Goal: Information Seeking & Learning: Learn about a topic

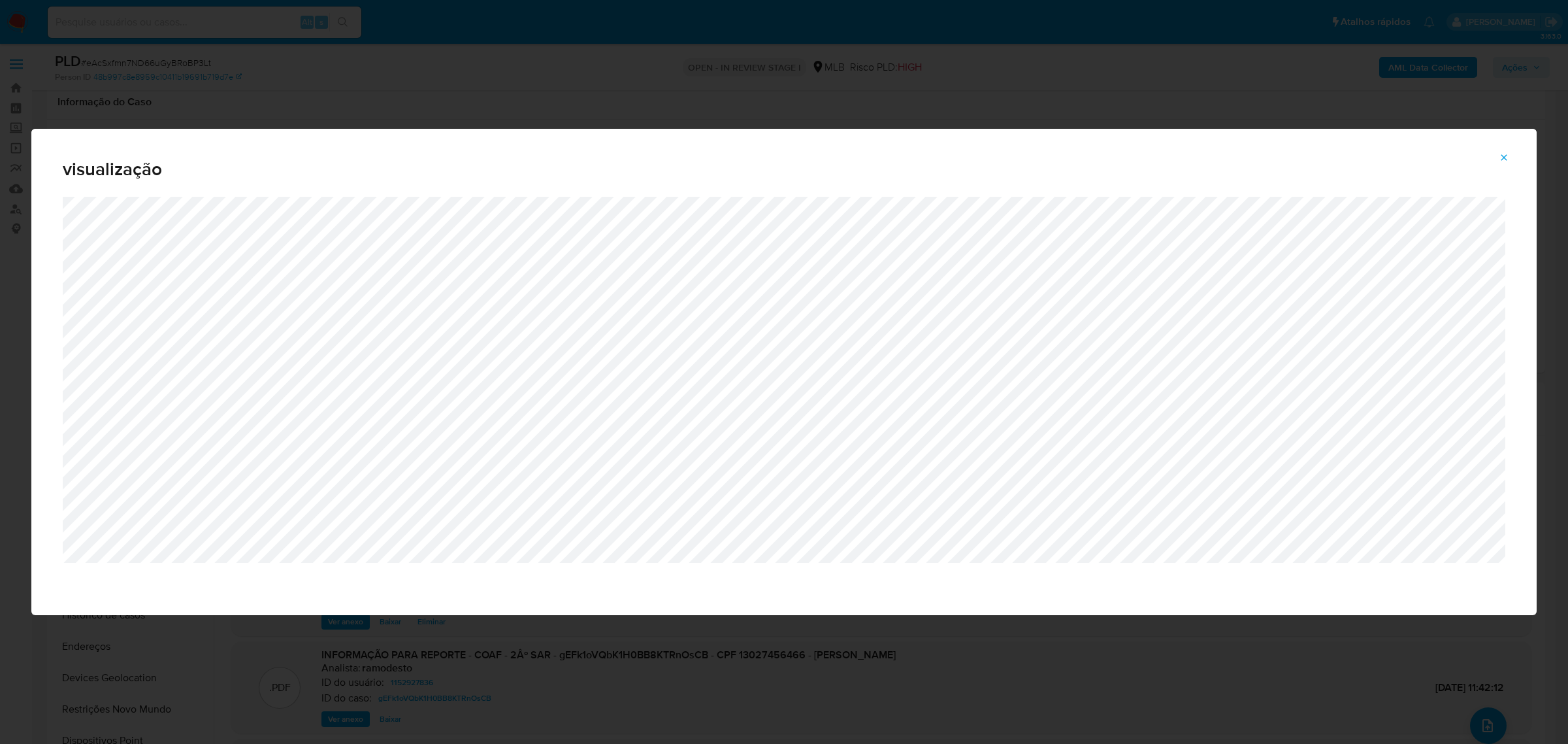
select select "10"
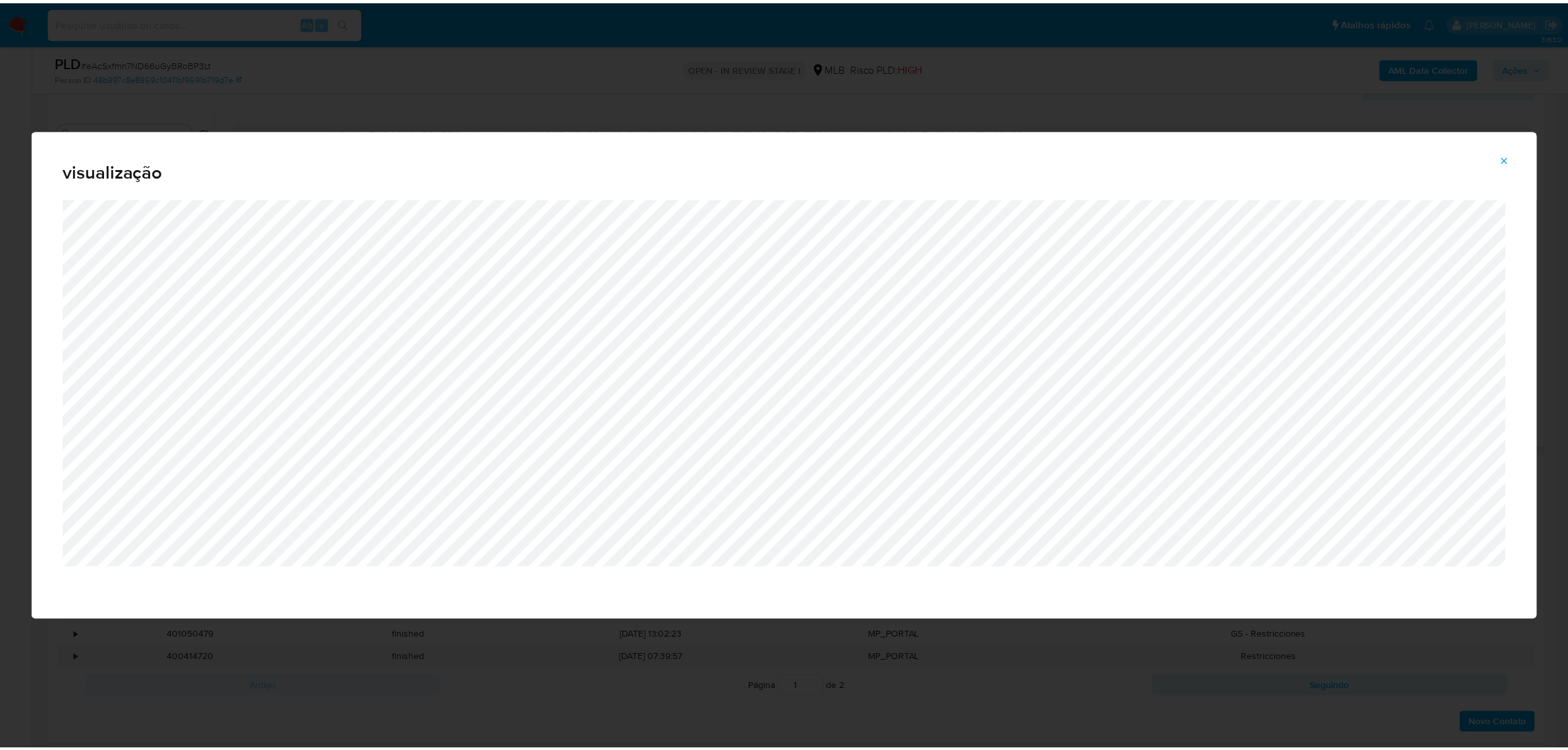
scroll to position [82, 0]
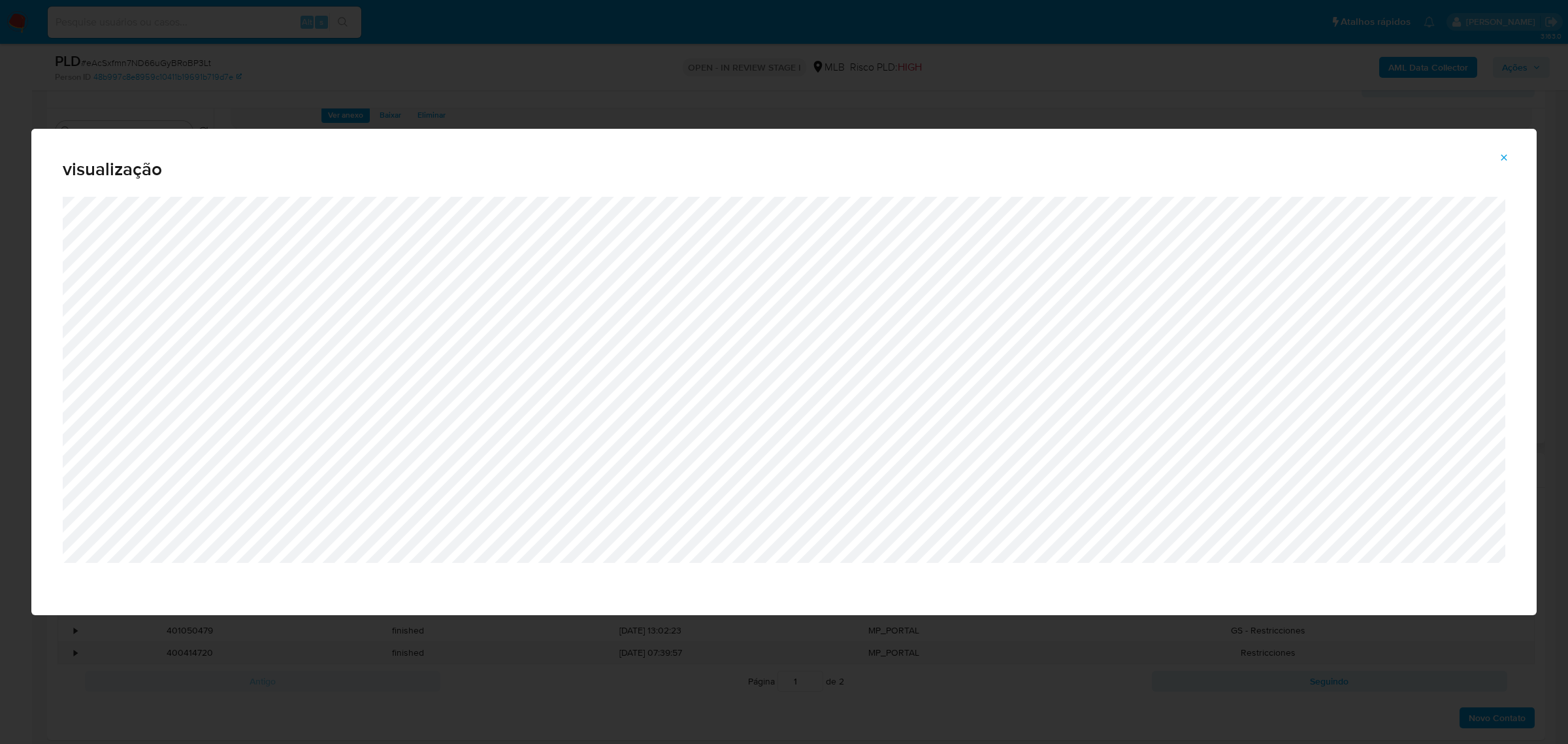
click at [1509, 163] on span "Attachment preview" at bounding box center [1503, 158] width 10 height 18
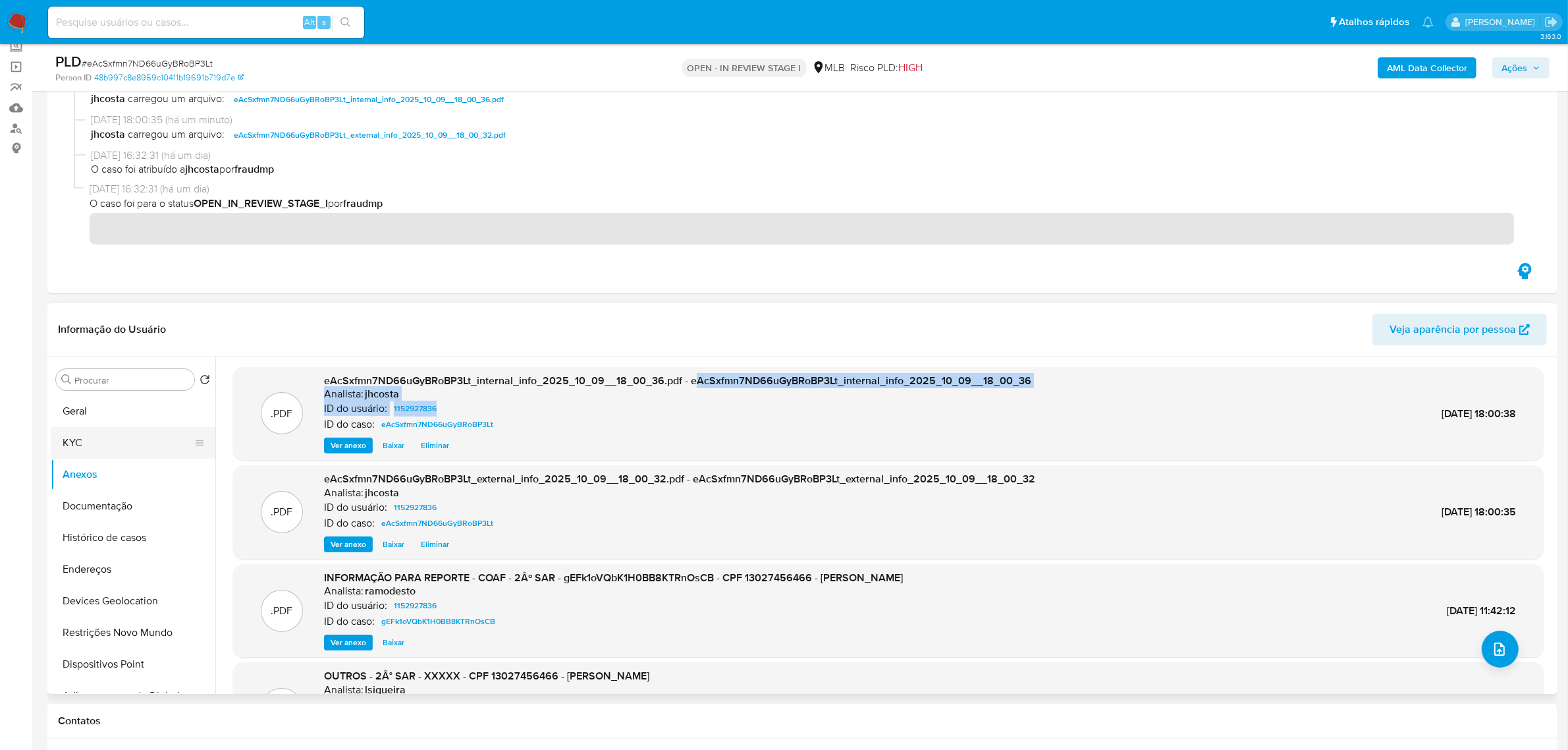
click at [70, 435] on button "KYC" at bounding box center [127, 442] width 154 height 32
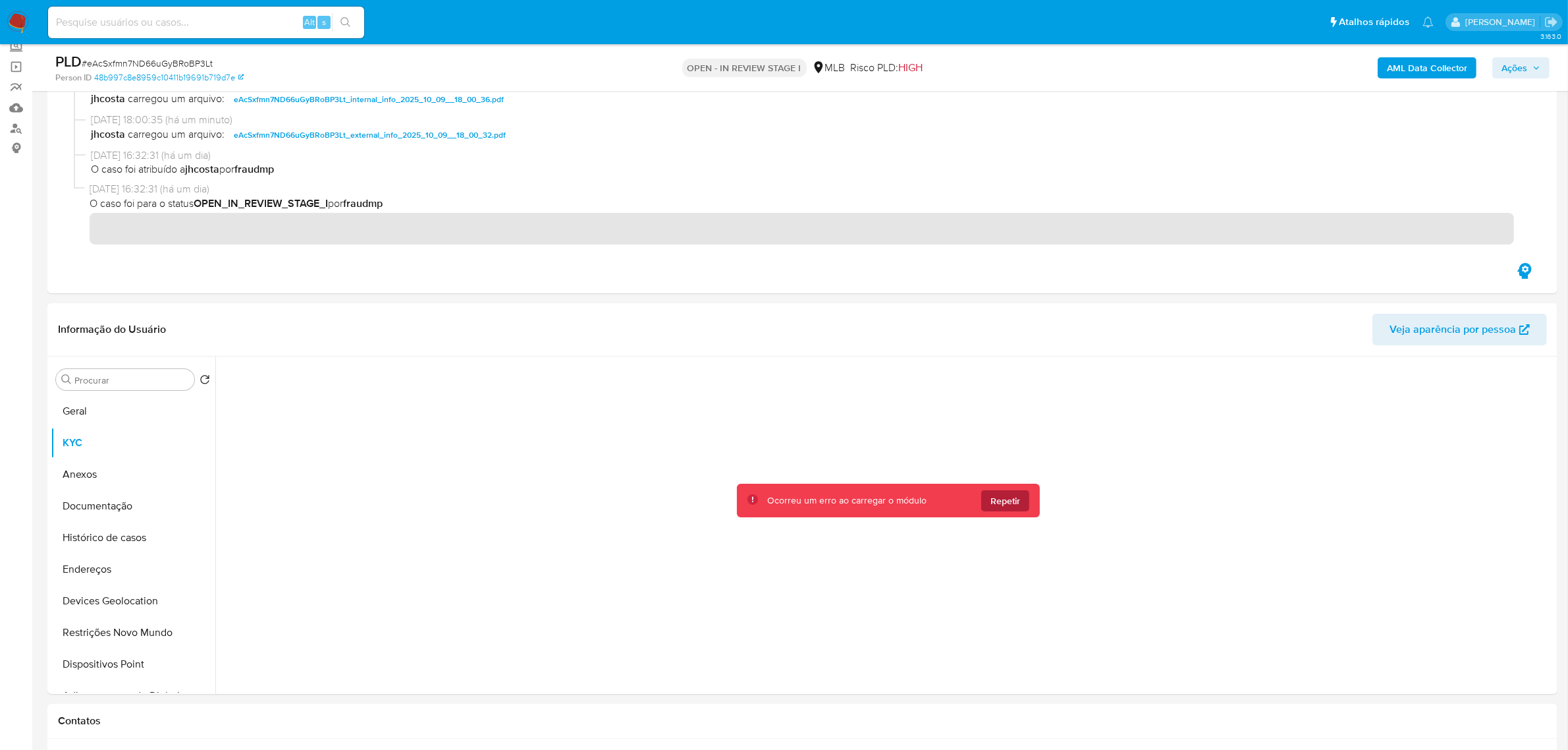
click at [1002, 505] on span "Repetir" at bounding box center [1005, 500] width 30 height 21
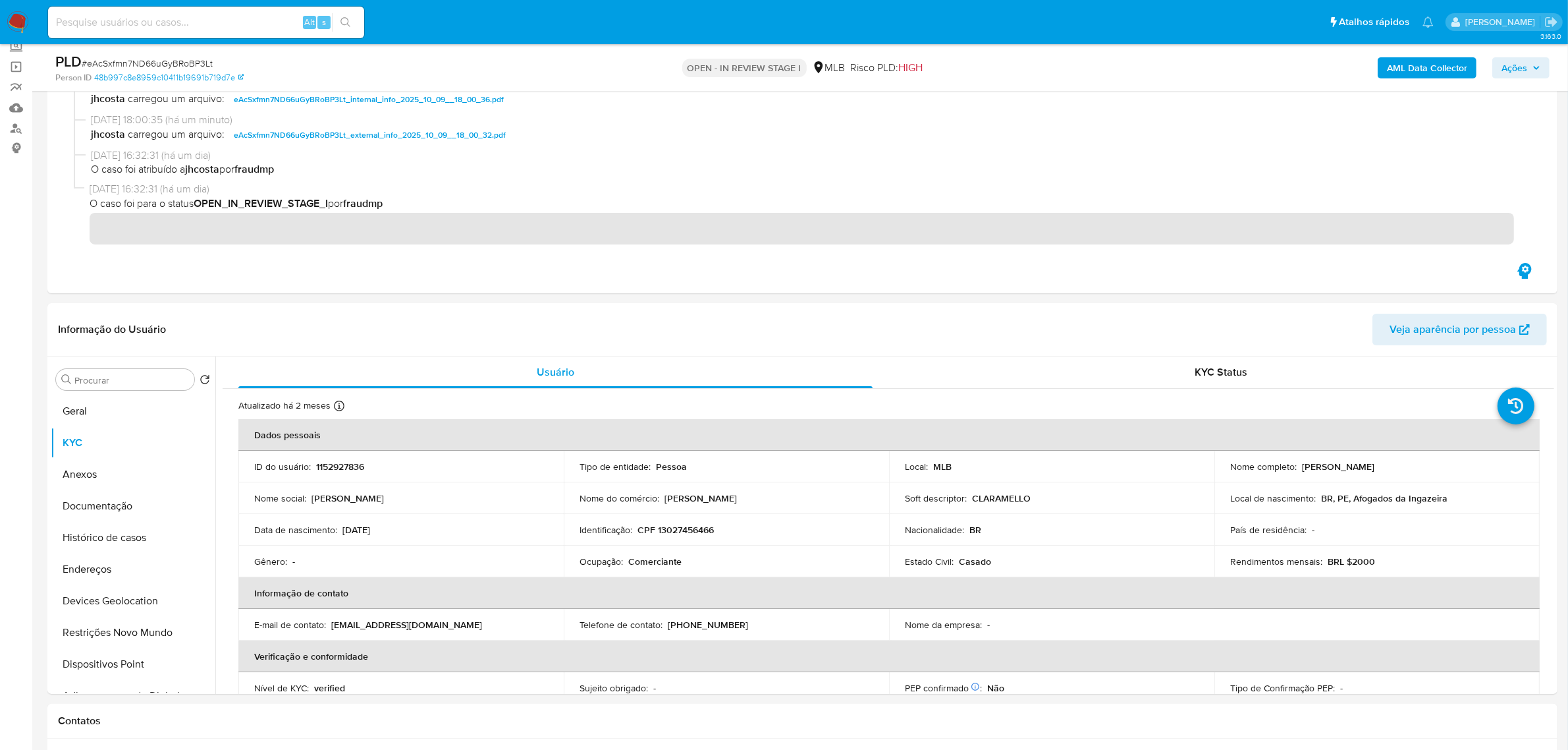
drag, startPoint x: 1296, startPoint y: 467, endPoint x: 1443, endPoint y: 462, distance: 147.1
click at [1443, 462] on div "Nome completo : Maria Clara Nascimento de Melo" at bounding box center [1377, 466] width 294 height 12
copy div "Maria Clara Nascimento de Melo"
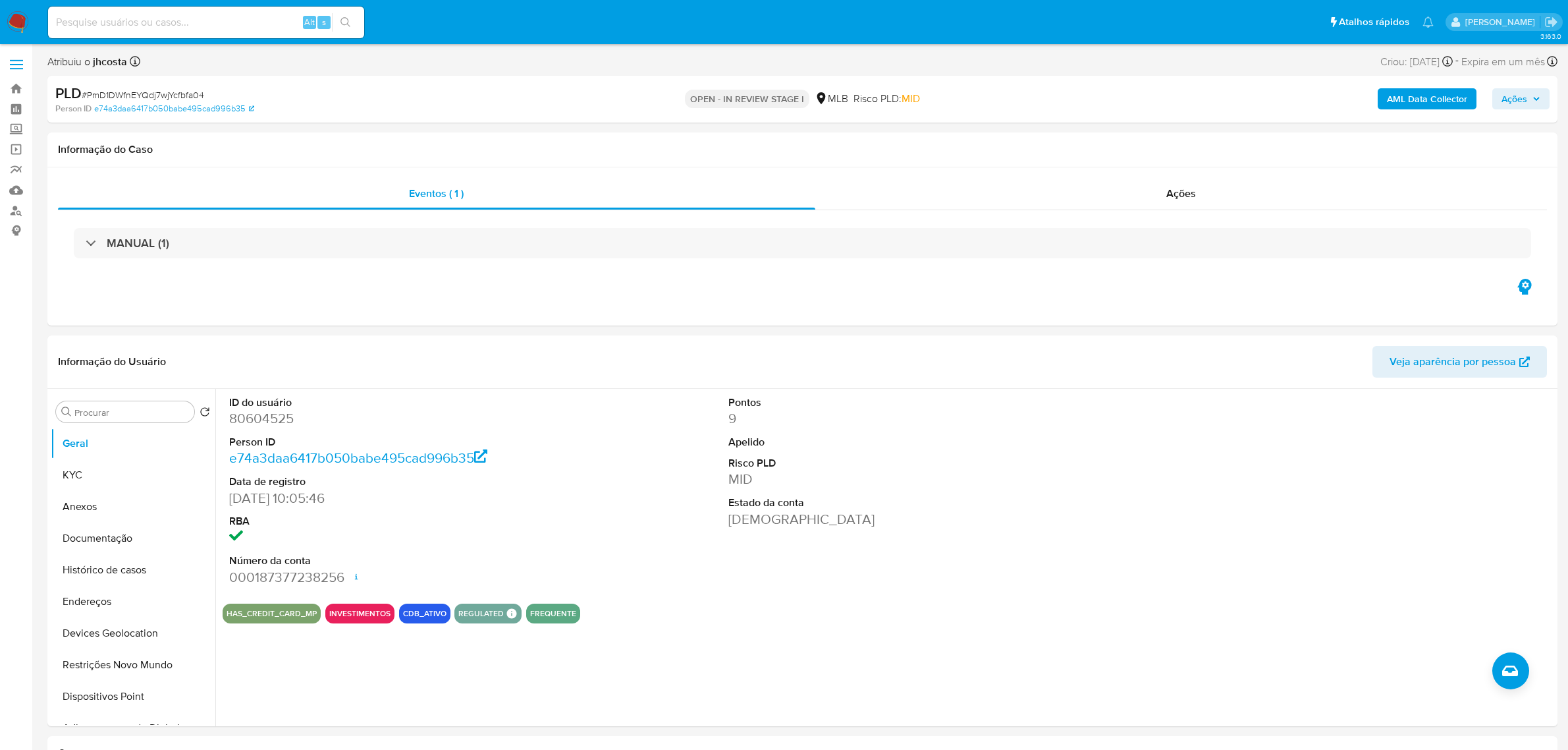
select select "10"
click at [249, 427] on dd "80604525" at bounding box center [389, 418] width 320 height 18
copy dd "80604525"
click at [641, 457] on div "ID do usuário 80604525 Person ID e74a3daa6417b050babe495cad996b35 Data de regis…" at bounding box center [889, 491] width 1332 height 205
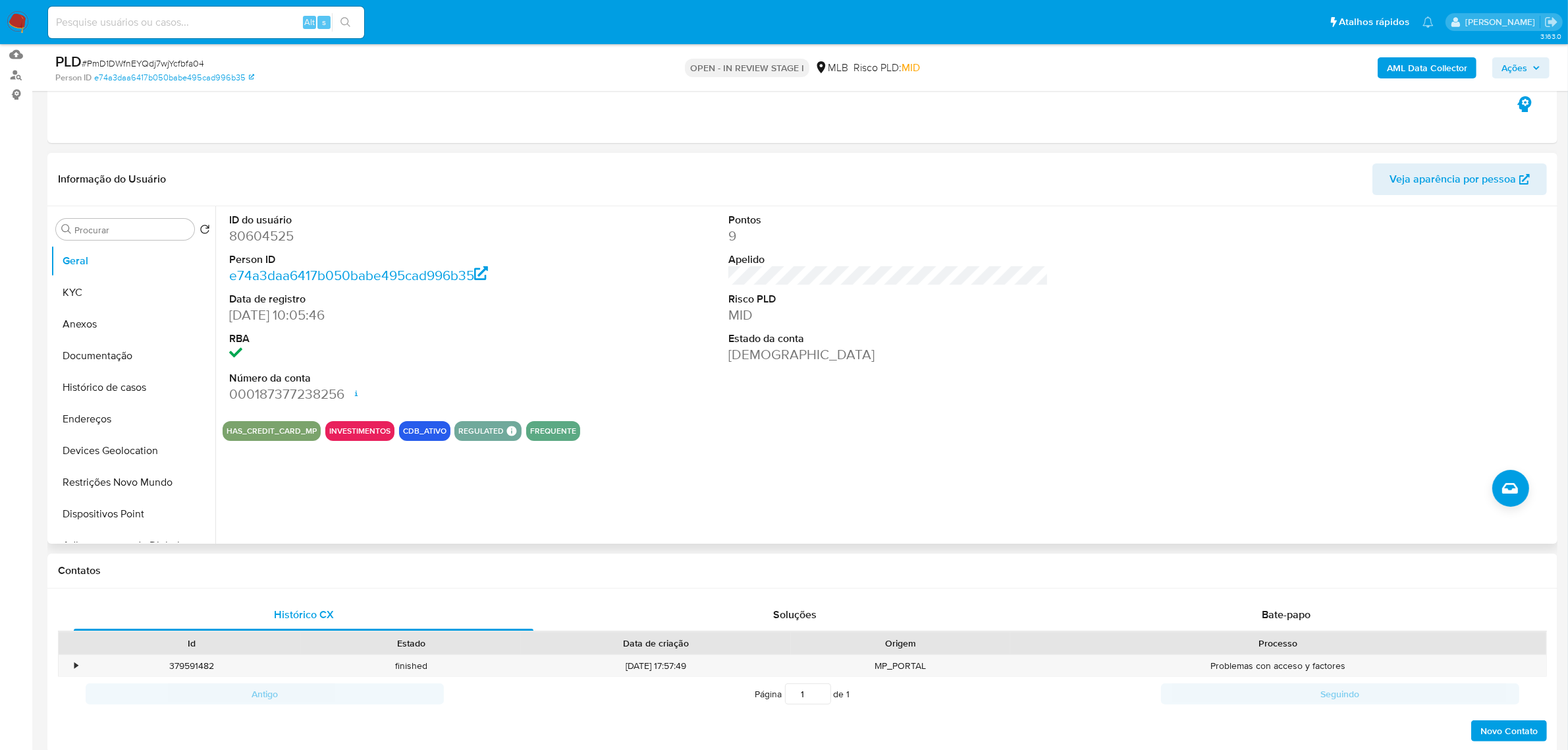
scroll to position [164, 0]
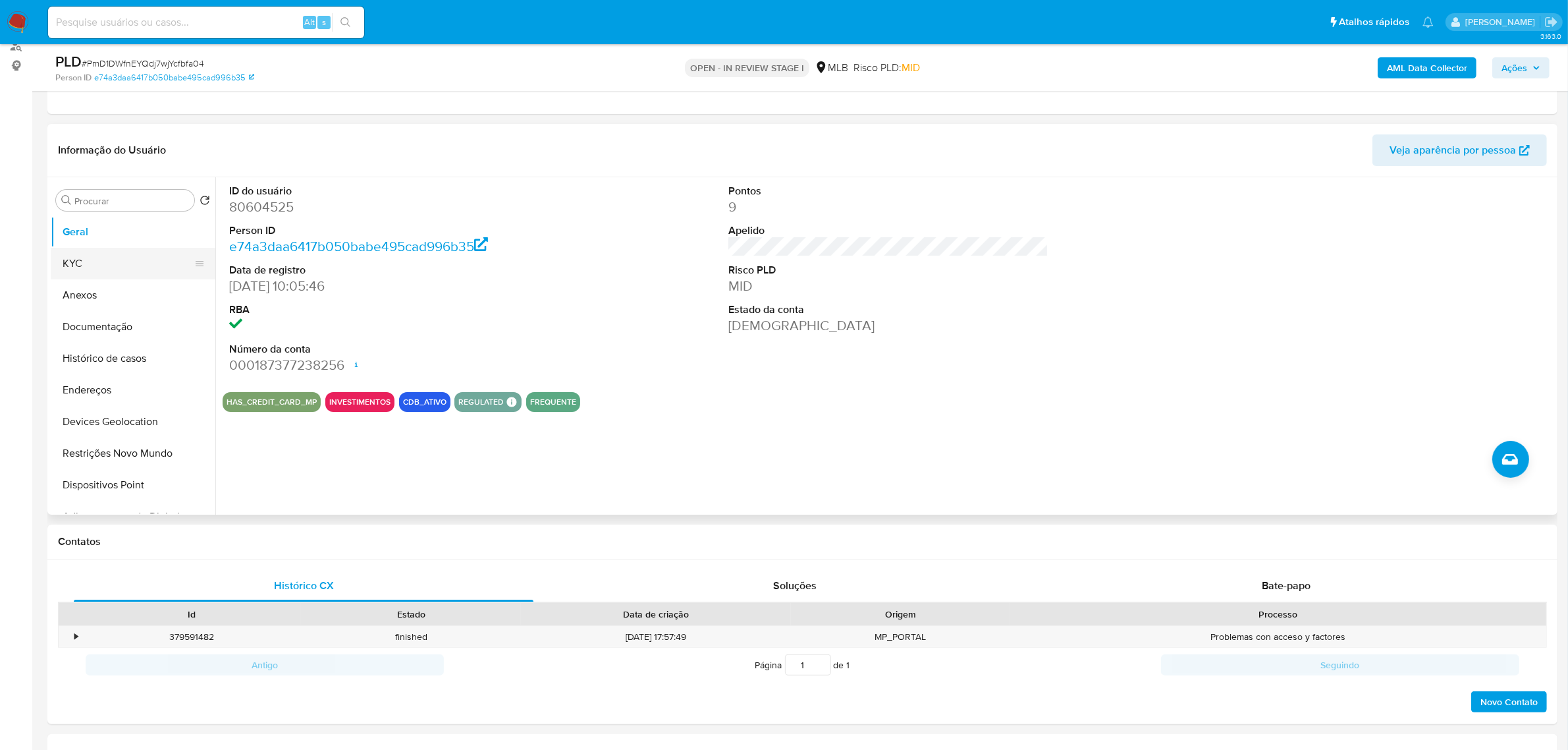
click at [103, 261] on button "KYC" at bounding box center [127, 263] width 154 height 32
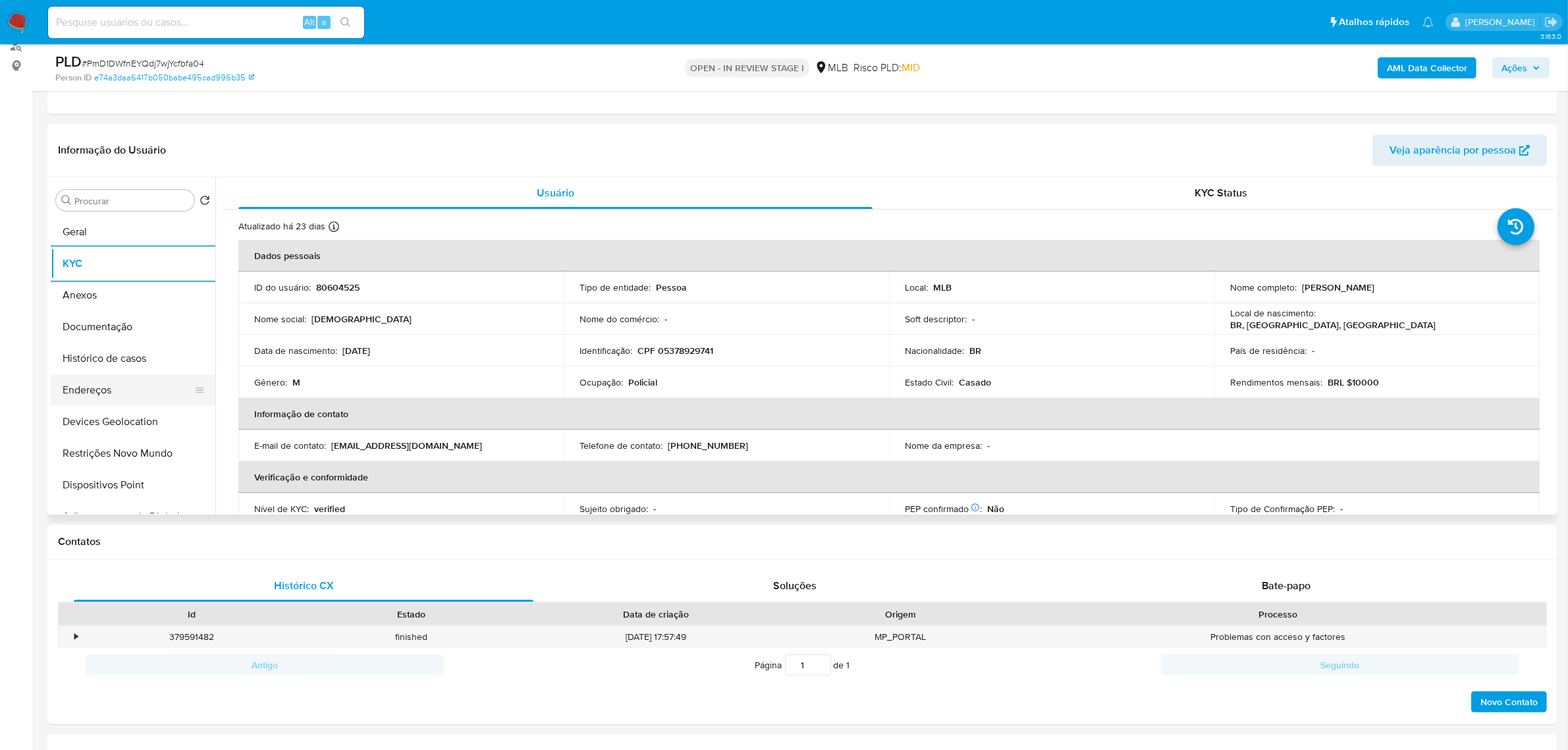
click at [104, 396] on button "Endereços" at bounding box center [127, 389] width 154 height 32
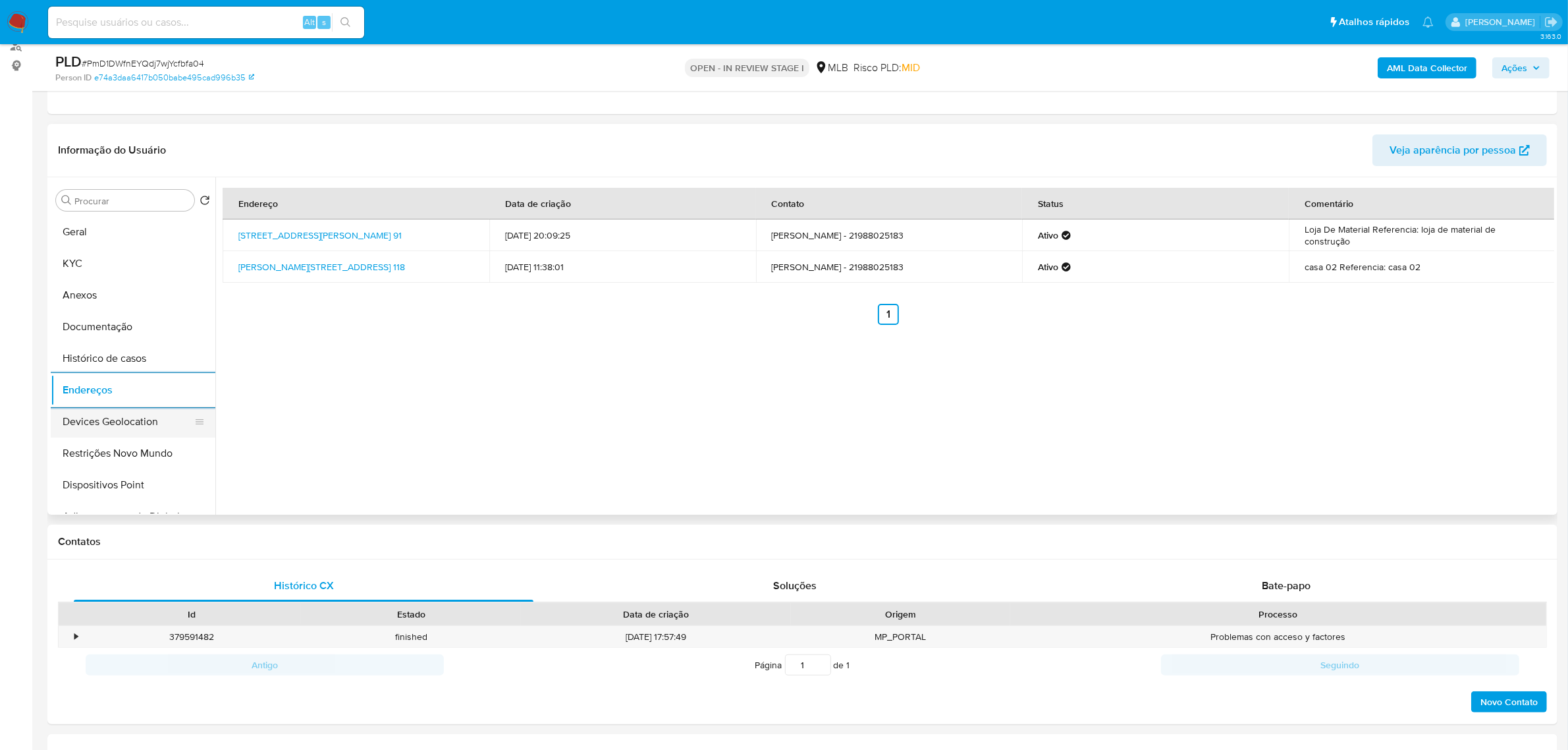
click at [162, 408] on button "Devices Geolocation" at bounding box center [127, 421] width 154 height 32
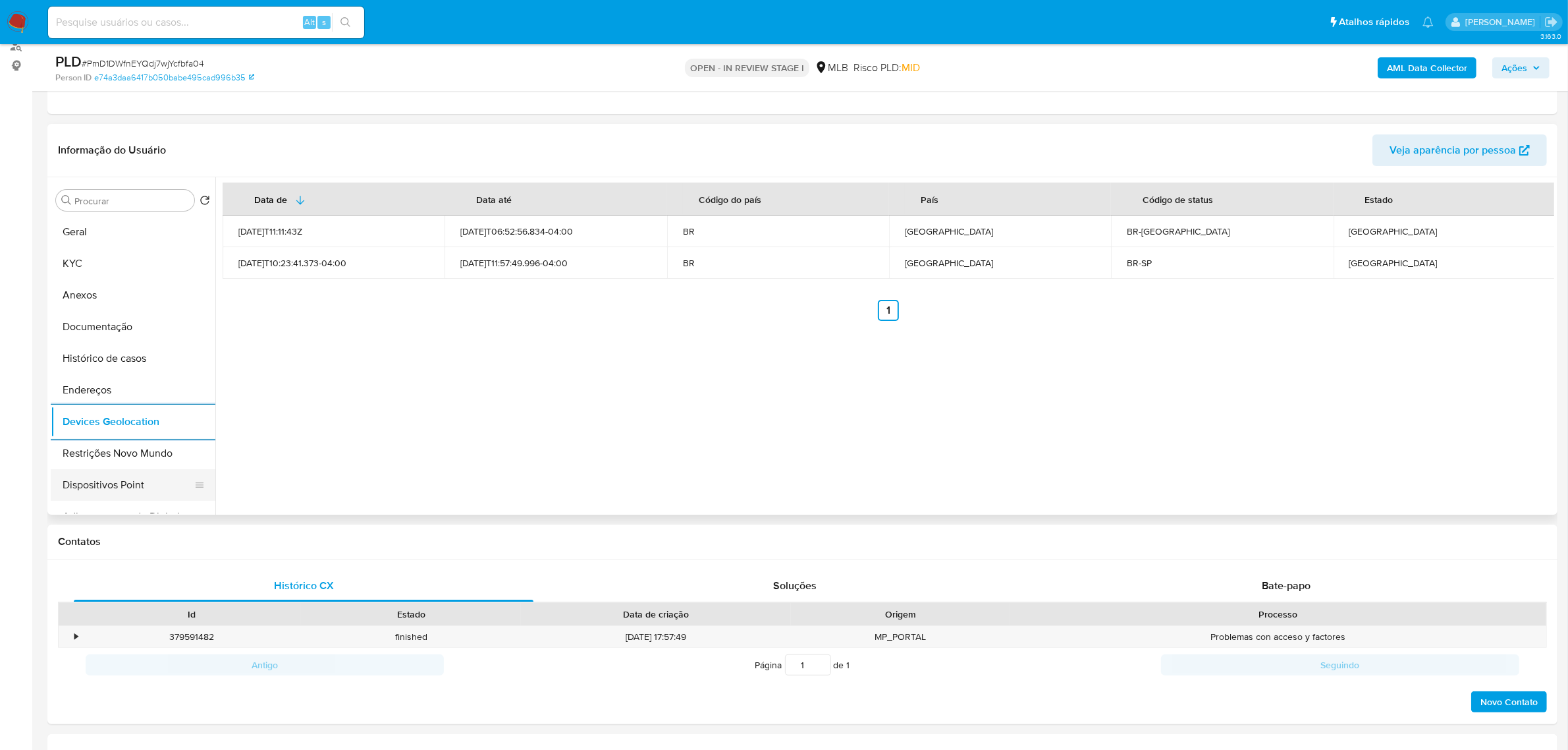
click at [125, 477] on button "Dispositivos Point" at bounding box center [127, 484] width 154 height 32
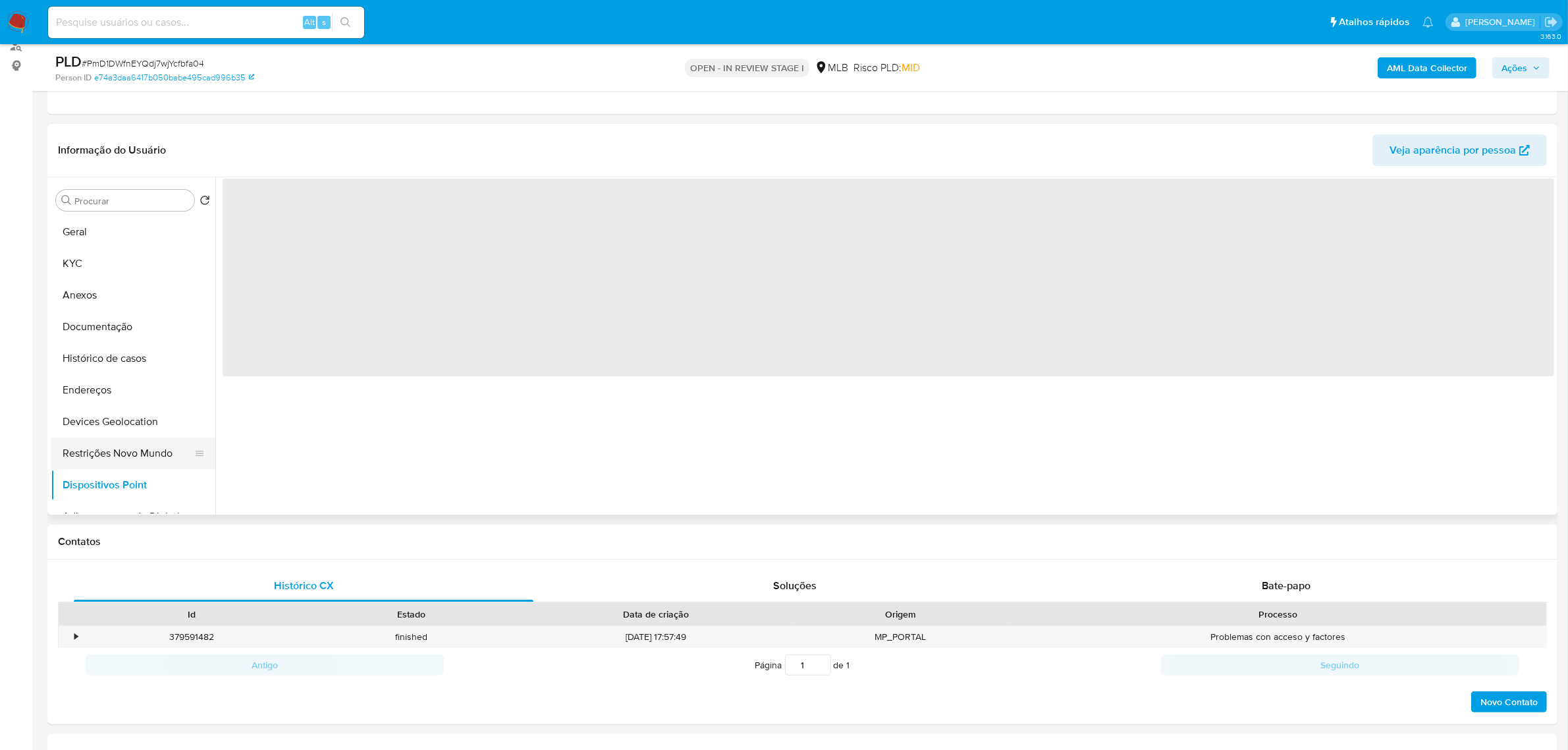
click at [119, 458] on button "Restrições Novo Mundo" at bounding box center [127, 453] width 154 height 32
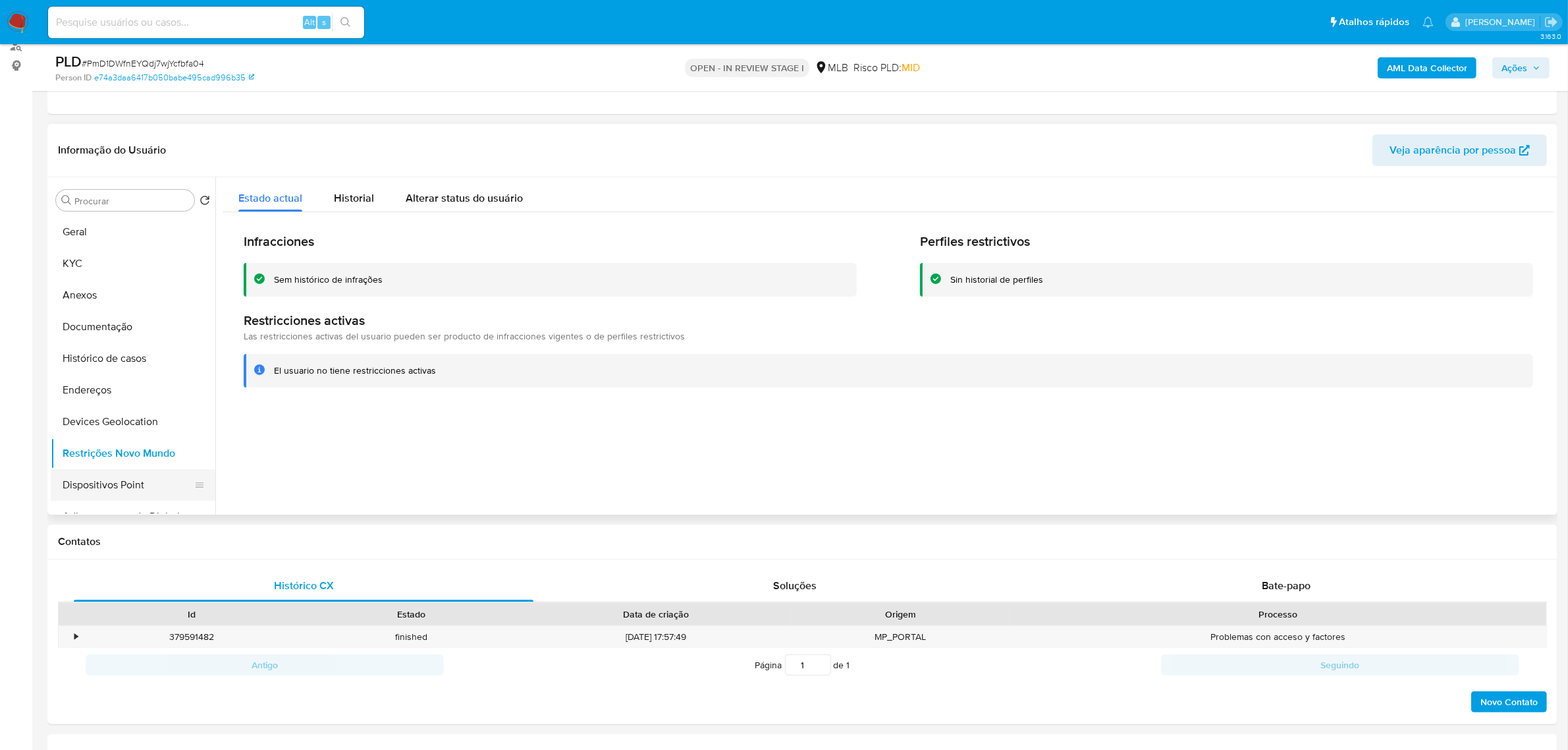
click at [129, 483] on button "Dispositivos Point" at bounding box center [127, 484] width 154 height 32
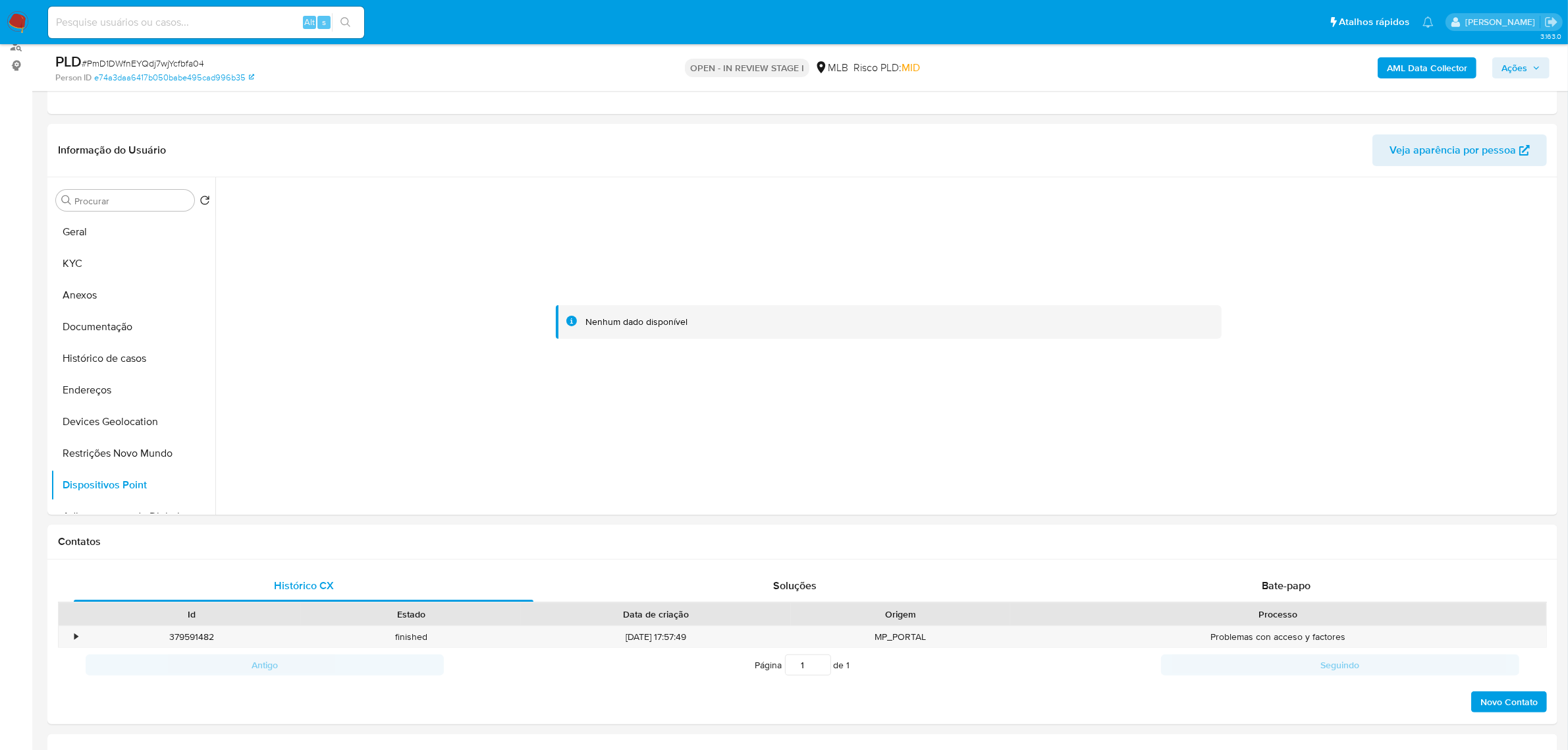
click at [1449, 77] on b "AML Data Collector" at bounding box center [1427, 68] width 80 height 21
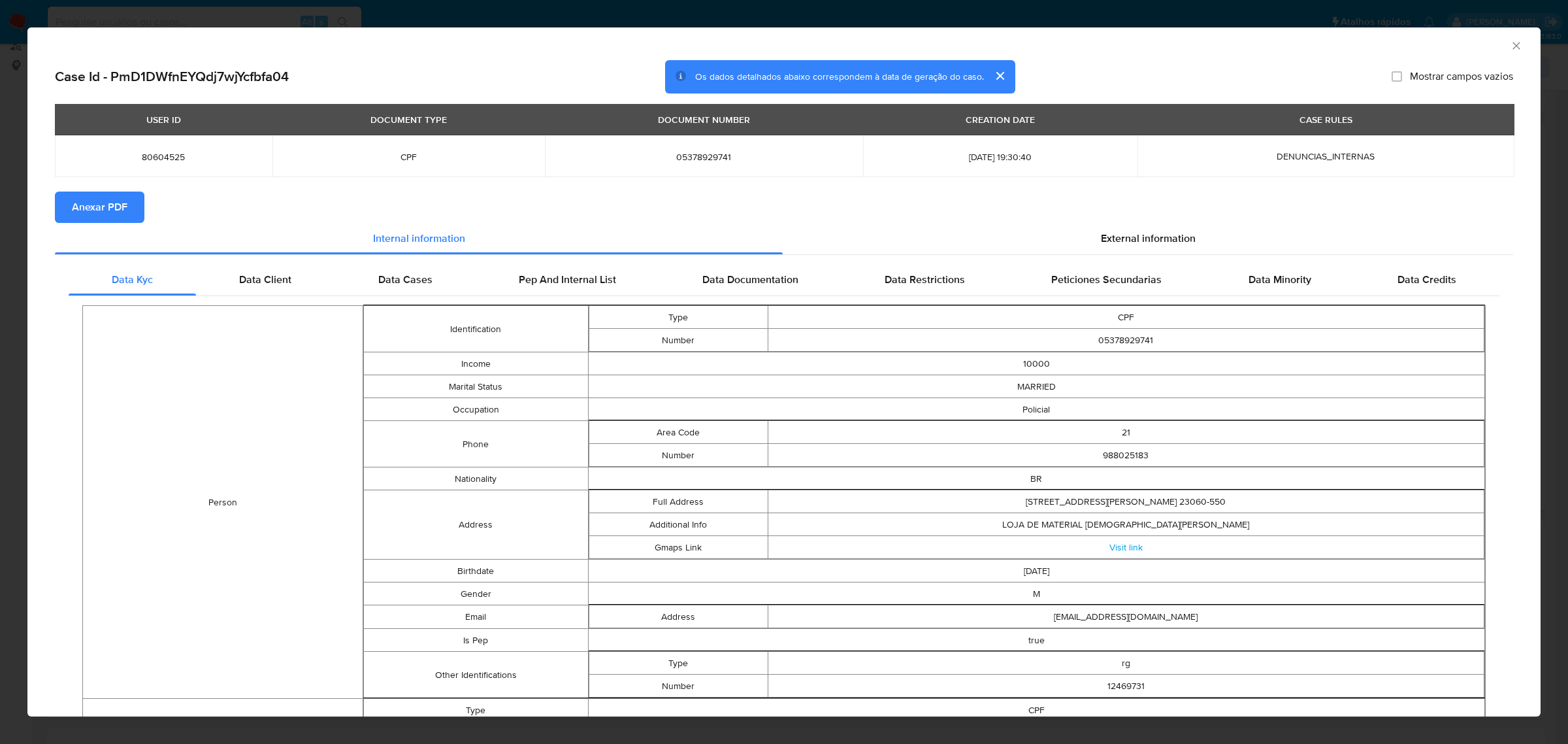
click at [41, 209] on div "Case Id - PmD1DWfnEYQdj7wjYcfbfa04 Os dados detalhados abaixo correspondem à da…" at bounding box center [783, 494] width 1513 height 870
click at [93, 213] on span "Anexar PDF" at bounding box center [100, 207] width 56 height 29
click at [1164, 235] on span "External information" at bounding box center [1148, 241] width 95 height 15
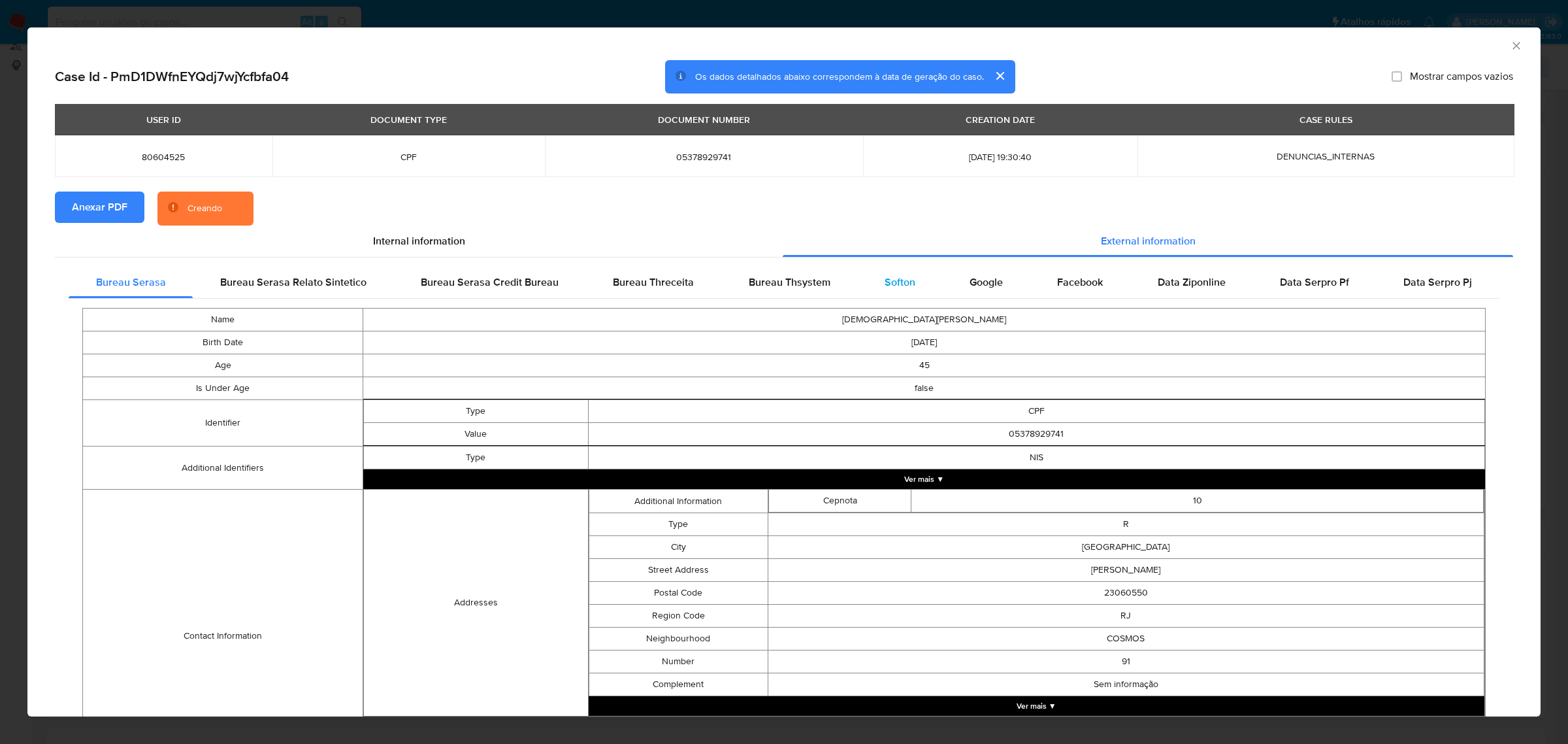
click at [893, 291] on div "Softon" at bounding box center [900, 282] width 85 height 31
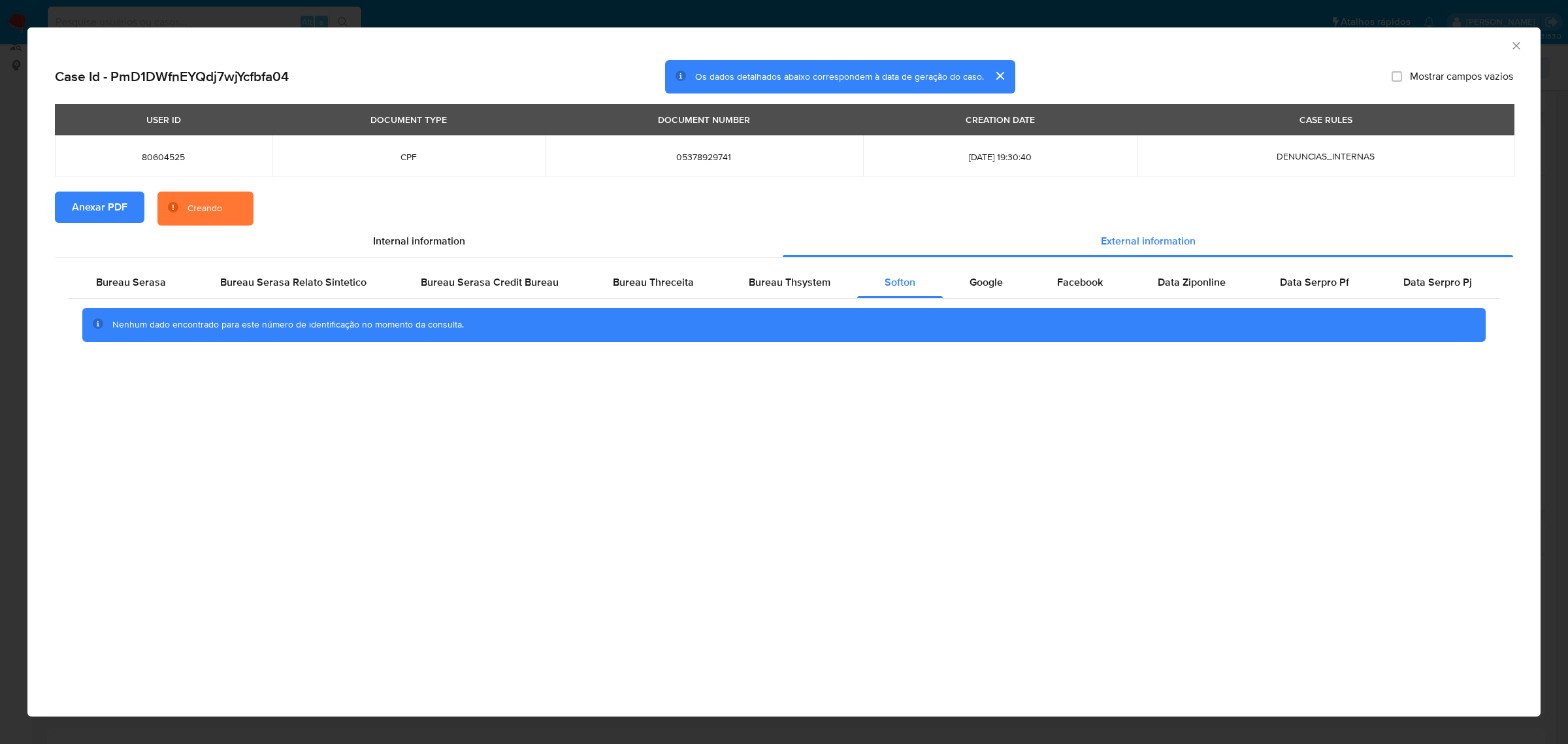
click at [1516, 47] on icon "Fechar a janela" at bounding box center [1516, 45] width 7 height 7
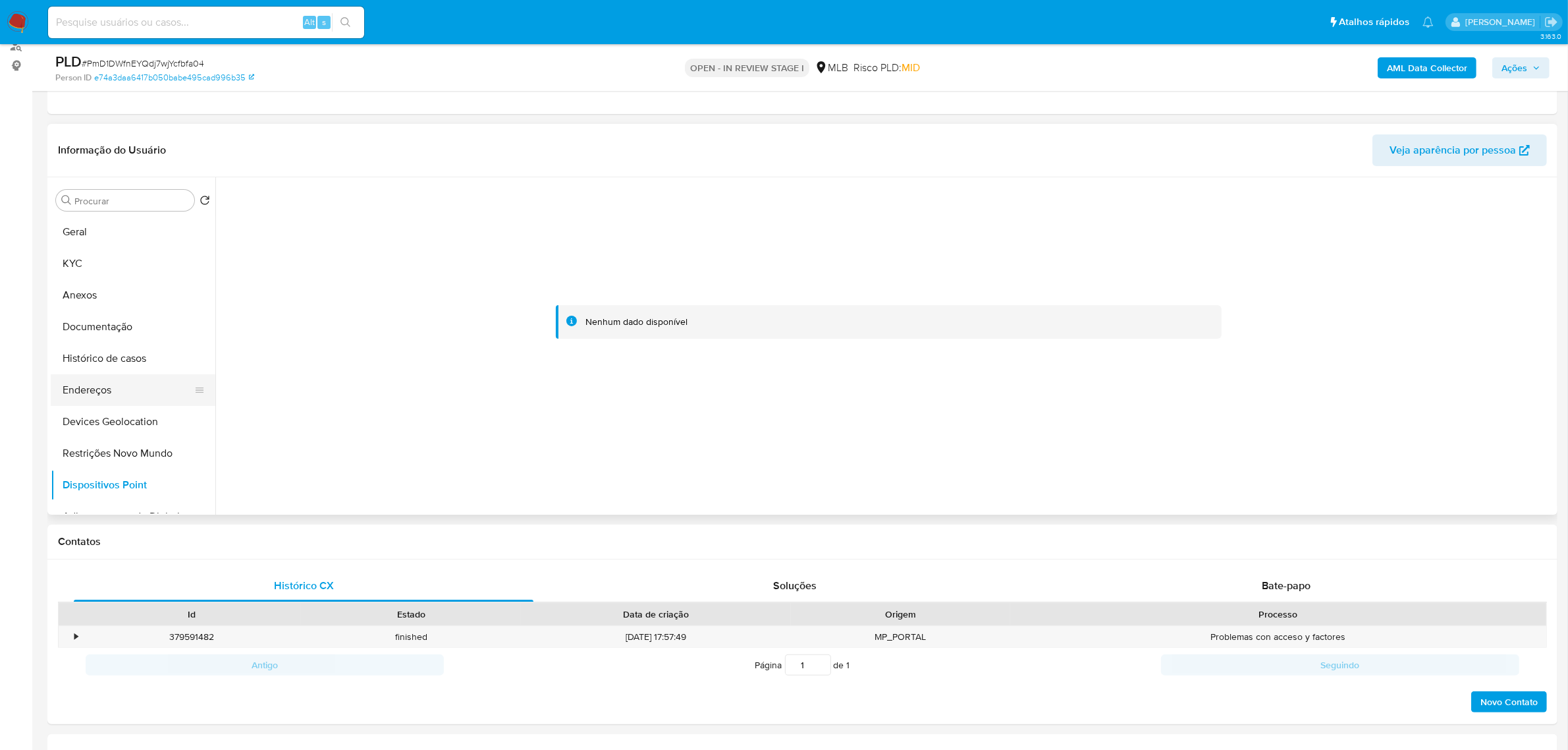
click at [122, 395] on button "Endereços" at bounding box center [127, 389] width 154 height 32
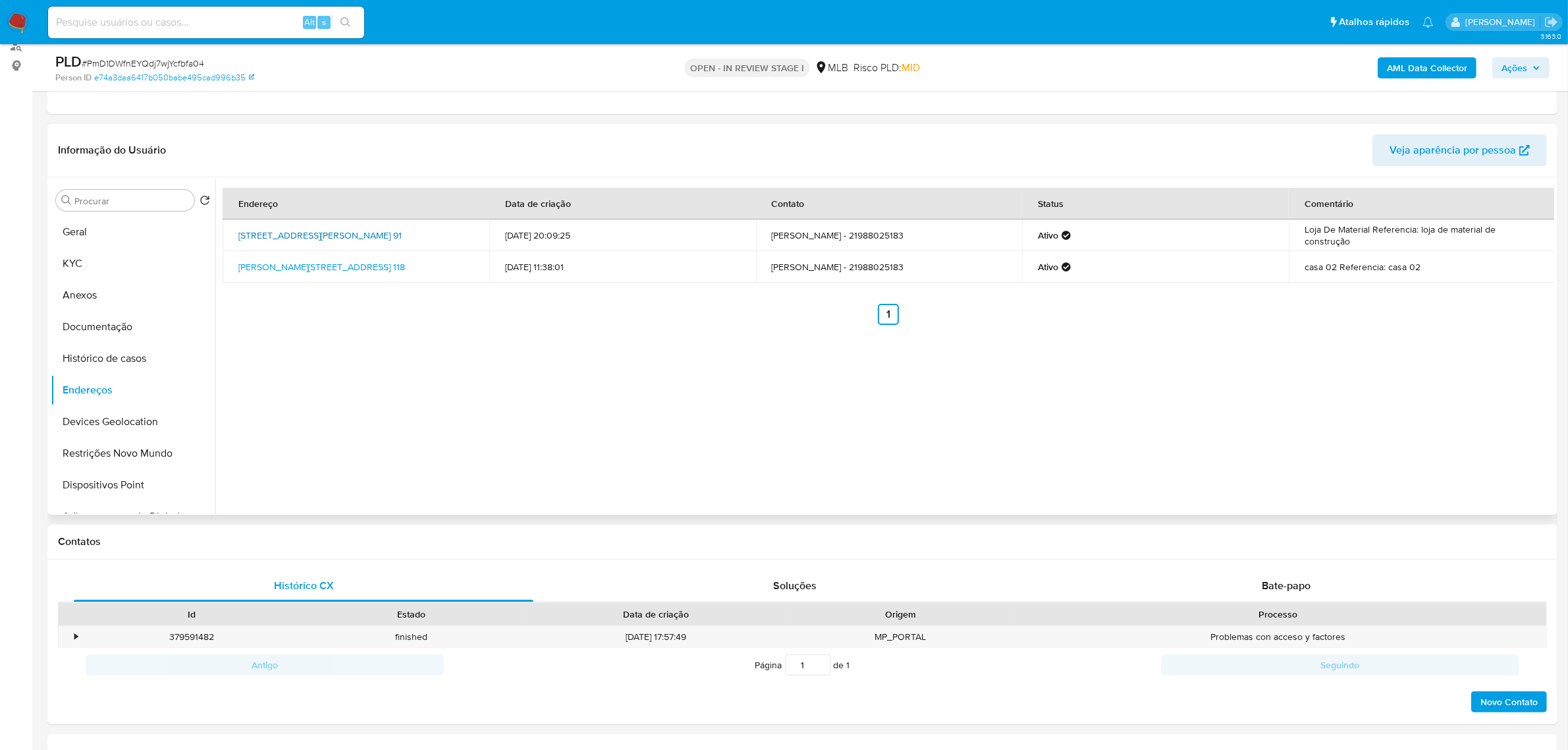
drag, startPoint x: 229, startPoint y: 226, endPoint x: 315, endPoint y: 243, distance: 87.7
click at [315, 243] on td "Rua Afonso De Carvalho 91, Rio De Janeiro, Rio De Janeiro, 23060550, Brasil 91" at bounding box center [356, 235] width 267 height 32
copy link "Rua Afonso De Carvalho 91, Rio De Janeiro, Rio De Janeiro, 23060550"
click at [307, 241] on link "Rua Afonso De Carvalho 91, Rio De Janeiro, Rio De Janeiro, 23060550, Brasil 91" at bounding box center [320, 235] width 163 height 13
click at [110, 258] on button "KYC" at bounding box center [127, 263] width 154 height 32
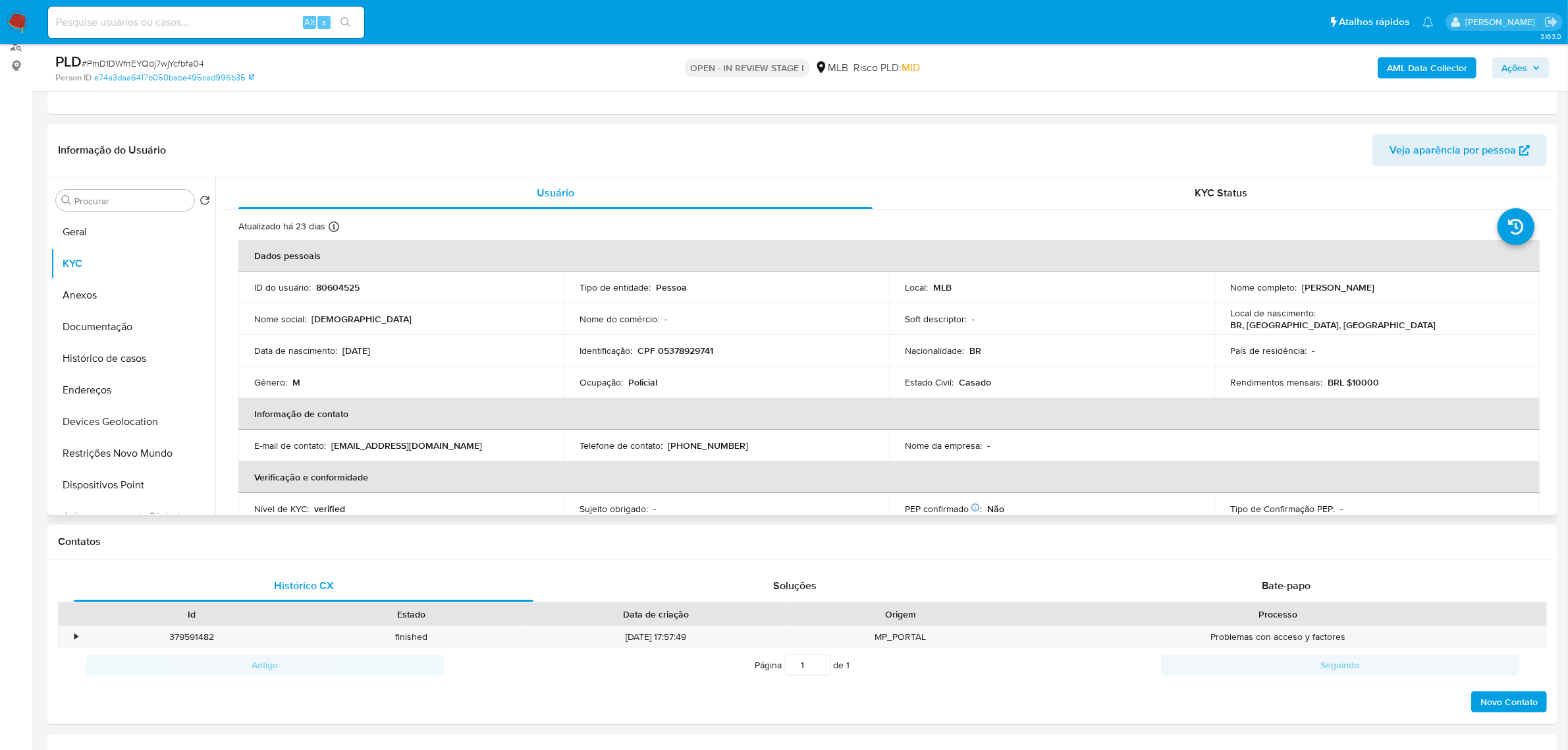
click at [677, 359] on td "Identificação : CPF 05378929741" at bounding box center [726, 350] width 325 height 32
click at [669, 348] on p "CPF 05378929741" at bounding box center [675, 350] width 76 height 12
copy p "05378929741"
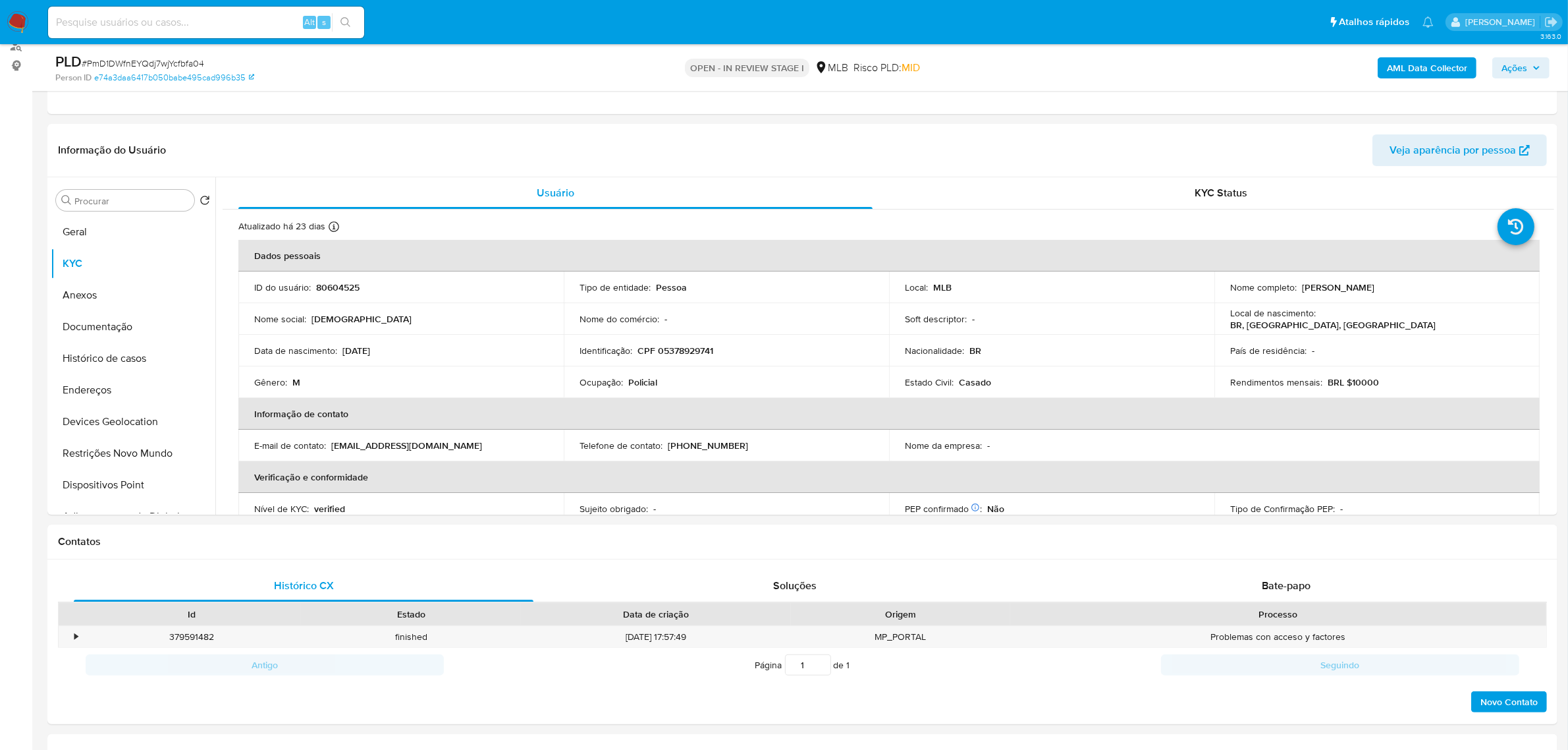
click at [176, 63] on span "# PmD1DWfnEYQdj7wjYcfbfa04" at bounding box center [143, 63] width 122 height 13
copy span "PmD1DWfnEYQdj7wjYcfbfa04"
click at [117, 332] on button "Documentação" at bounding box center [127, 326] width 154 height 32
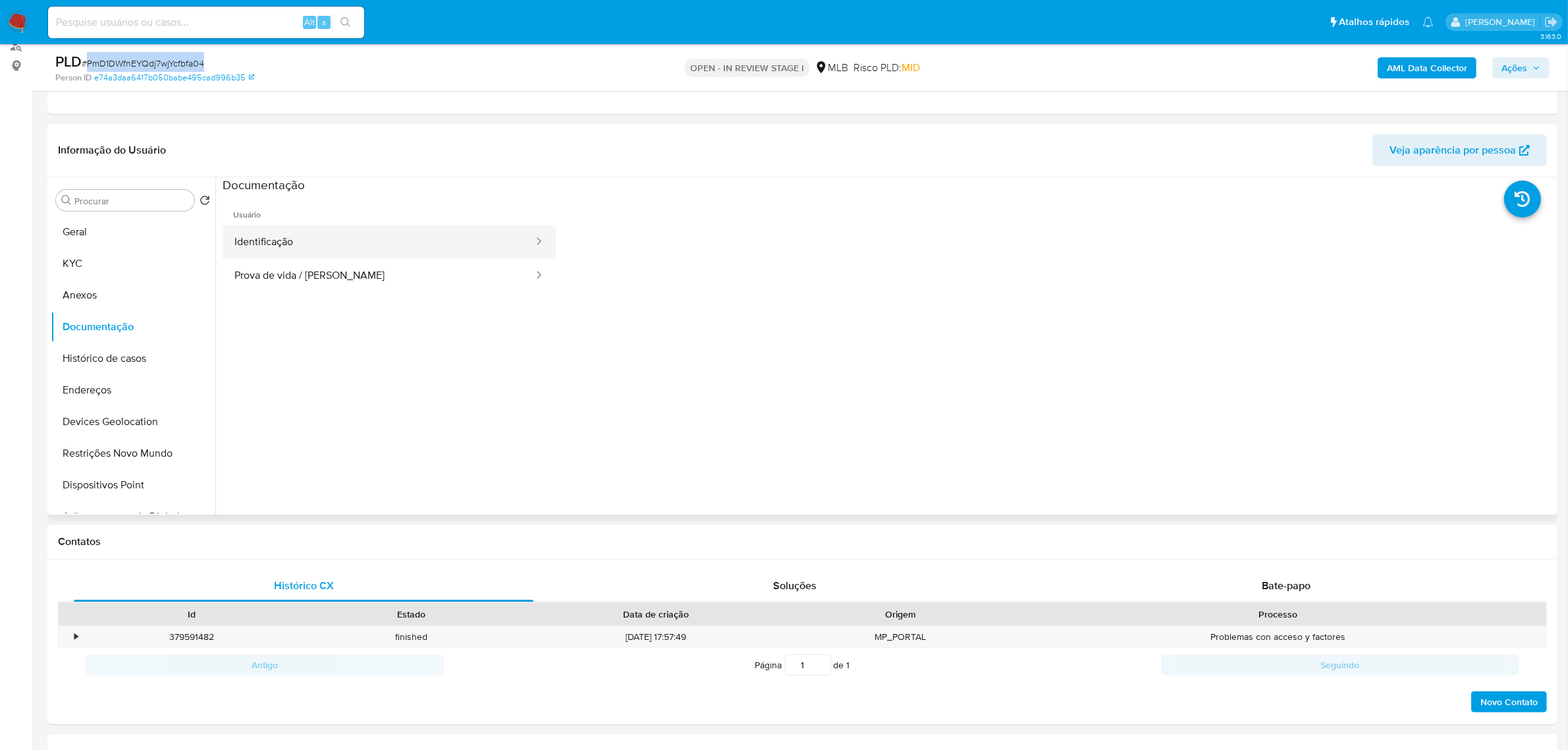
click at [346, 226] on button "Identificação" at bounding box center [379, 243] width 312 height 34
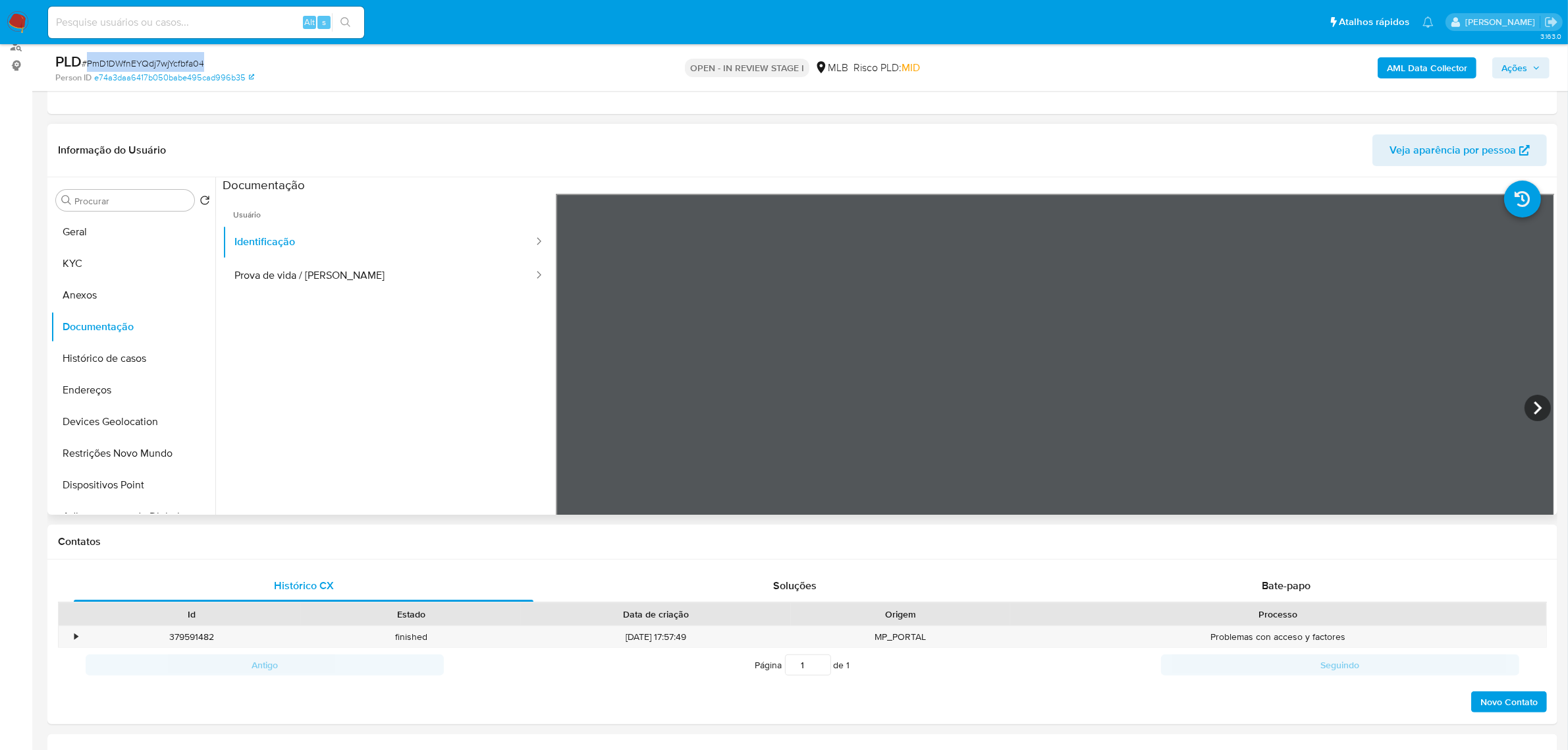
click at [1124, 186] on section at bounding box center [889, 396] width 1332 height 438
click at [81, 258] on button "KYC" at bounding box center [127, 263] width 154 height 32
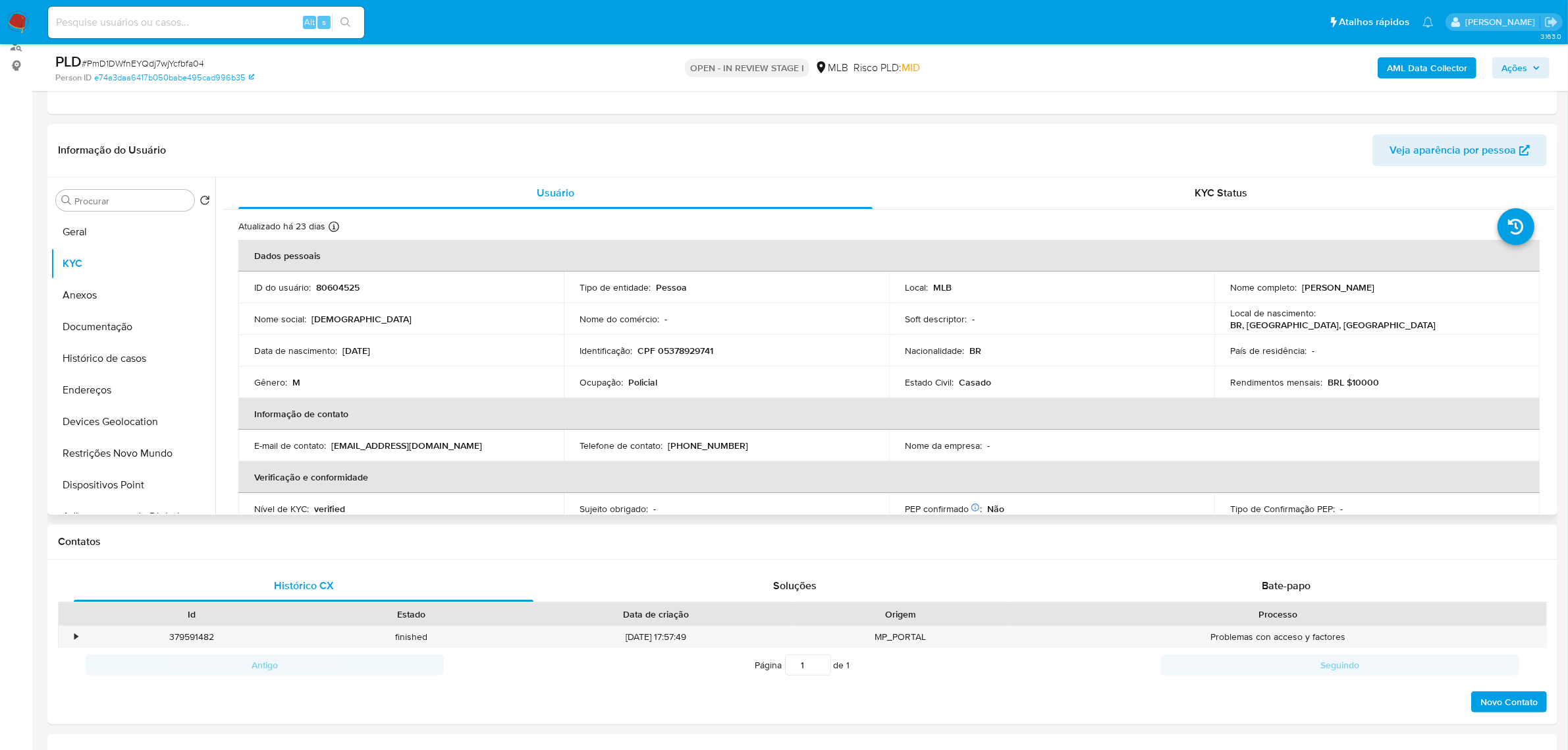
click at [685, 347] on p "CPF 05378929741" at bounding box center [675, 350] width 76 height 12
copy p "05378929741"
drag, startPoint x: 1298, startPoint y: 288, endPoint x: 1437, endPoint y: 289, distance: 139.0
click at [1437, 289] on div "Nome completo : Cristiano Ribeiro Dos Santos" at bounding box center [1377, 287] width 294 height 12
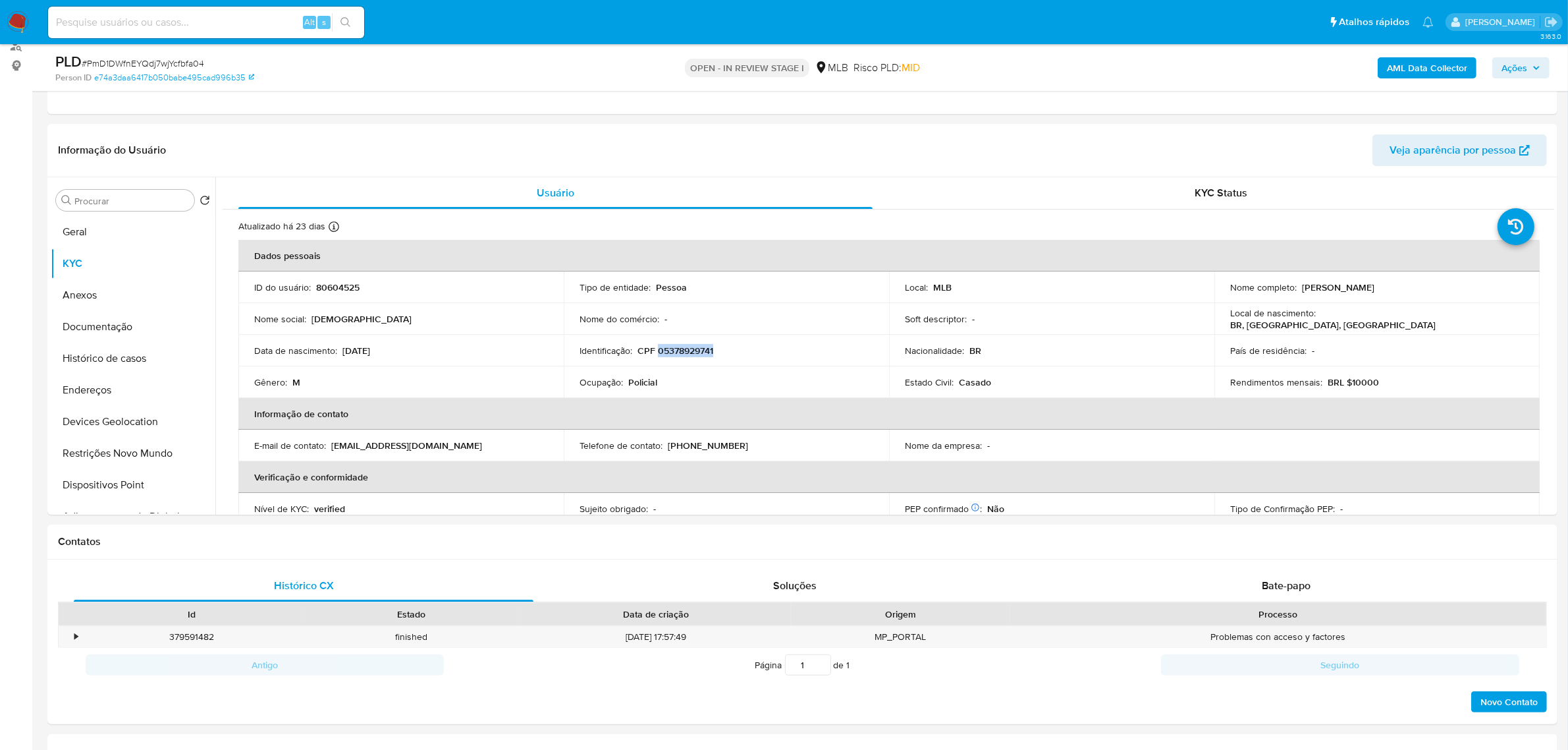
copy p "Cristiano Ribeiro Dos Santos"
click at [150, 357] on button "Histórico de casos" at bounding box center [127, 358] width 154 height 32
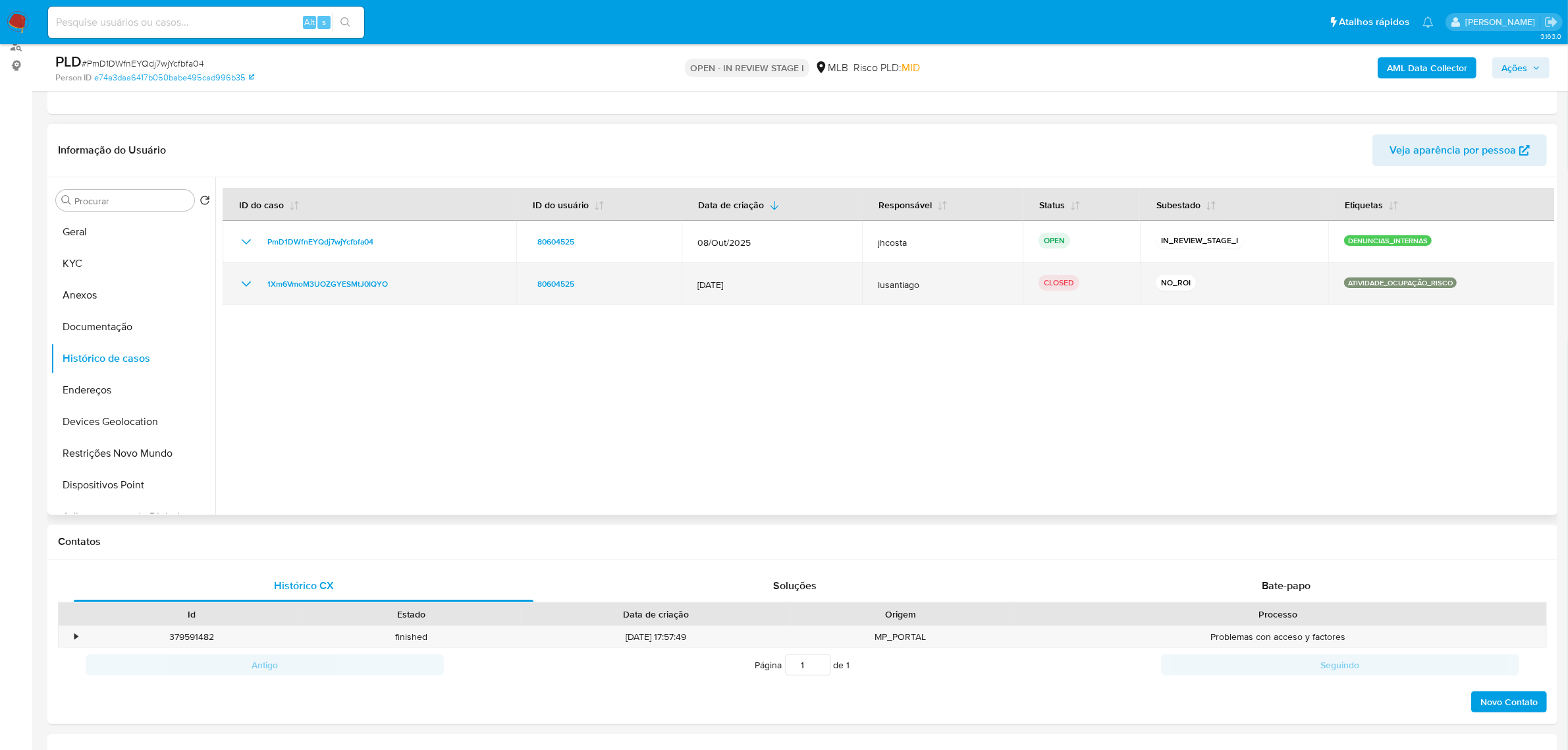
drag, startPoint x: 703, startPoint y: 282, endPoint x: 743, endPoint y: 297, distance: 42.7
click at [744, 292] on td "13/Jun/2025" at bounding box center [771, 284] width 181 height 42
click at [245, 285] on icon "Mostrar/Ocultar" at bounding box center [246, 283] width 9 height 5
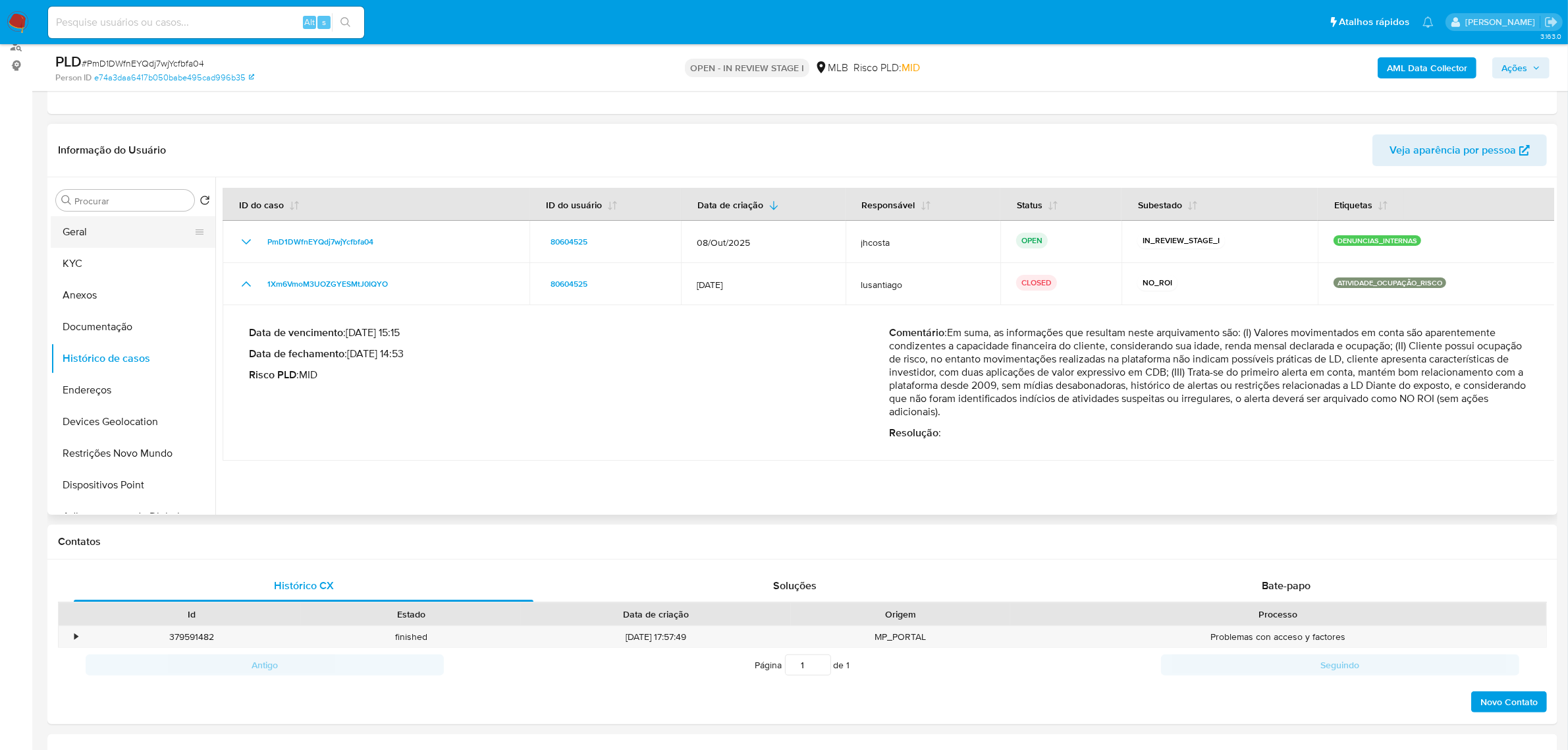
click at [94, 229] on button "Geral" at bounding box center [127, 231] width 154 height 32
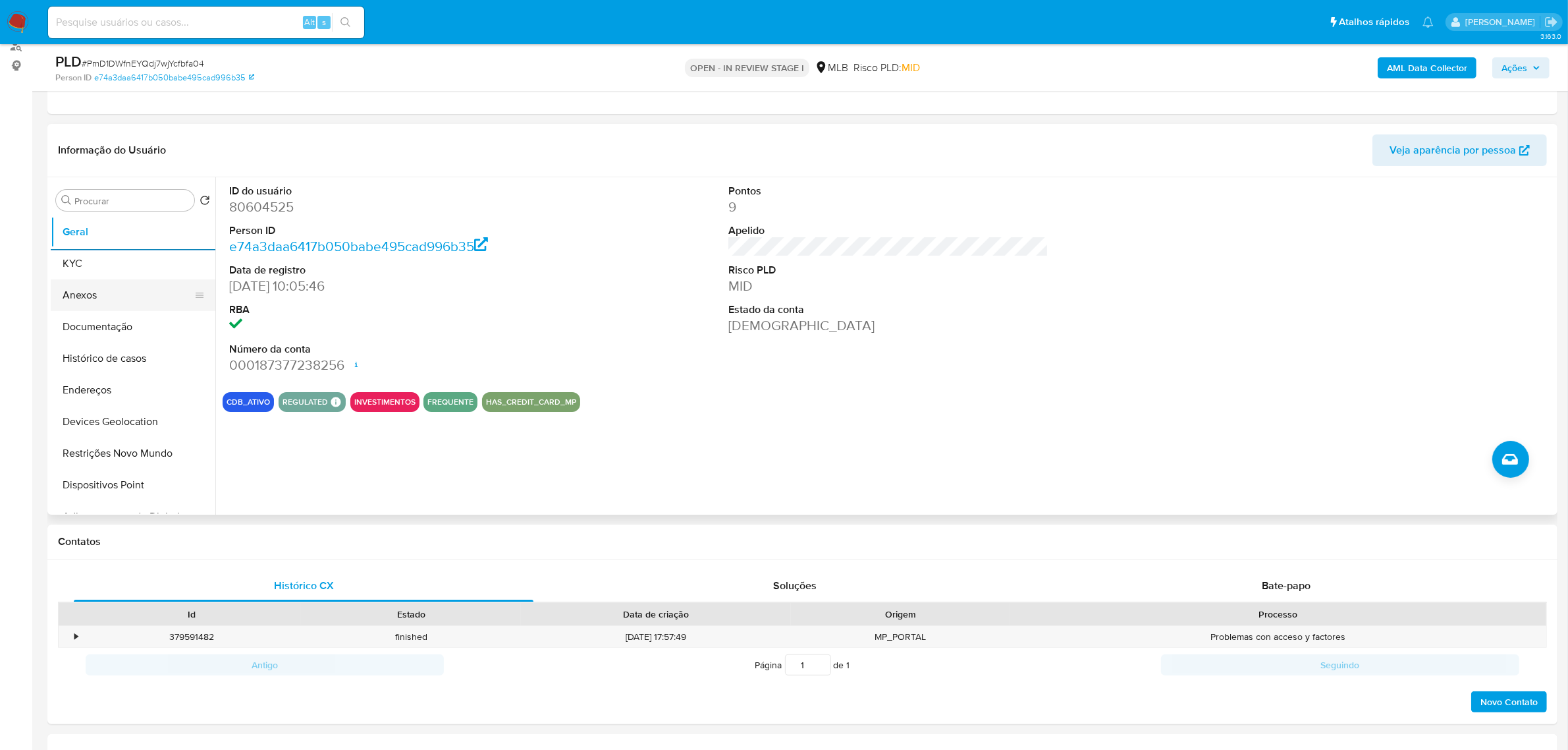
click at [113, 303] on button "Anexos" at bounding box center [127, 295] width 154 height 32
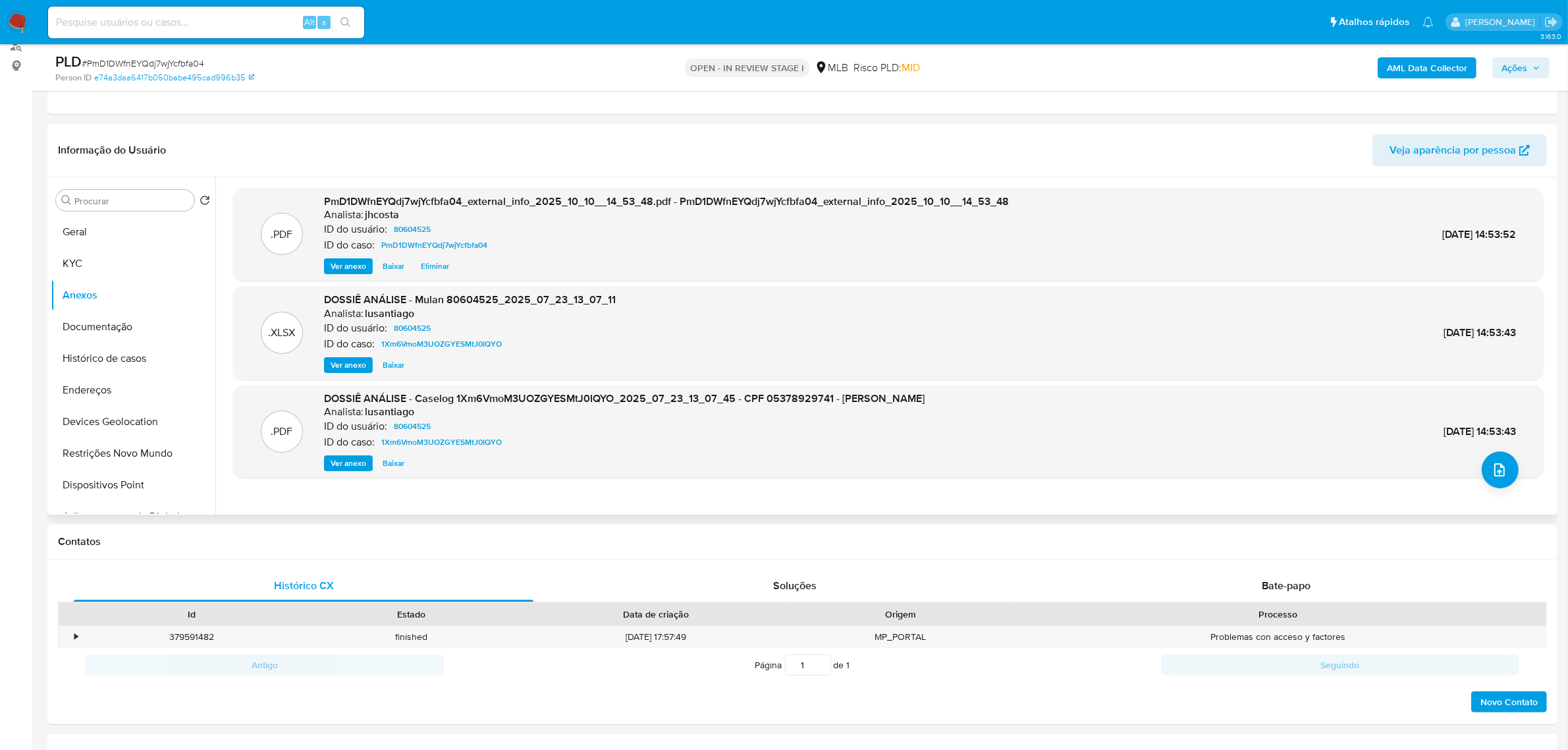
click at [360, 460] on span "Ver anexo" at bounding box center [348, 463] width 36 height 13
drag, startPoint x: 516, startPoint y: 389, endPoint x: 772, endPoint y: 430, distance: 259.3
click at [772, 430] on div ".PDF DOSSIÊ ANÁLISE - Caselog 1Xm6VmoM3UOZGYESMtJ0IQYO_2025_07_23_13_07_45 - CP…" at bounding box center [889, 431] width 1311 height 93
click at [731, 396] on span "DOSSIÊ ANÁLISE - Caselog 1Xm6VmoM3UOZGYESMtJ0IQYO_2025_07_23_13_07_45 - CPF 053…" at bounding box center [624, 399] width 601 height 15
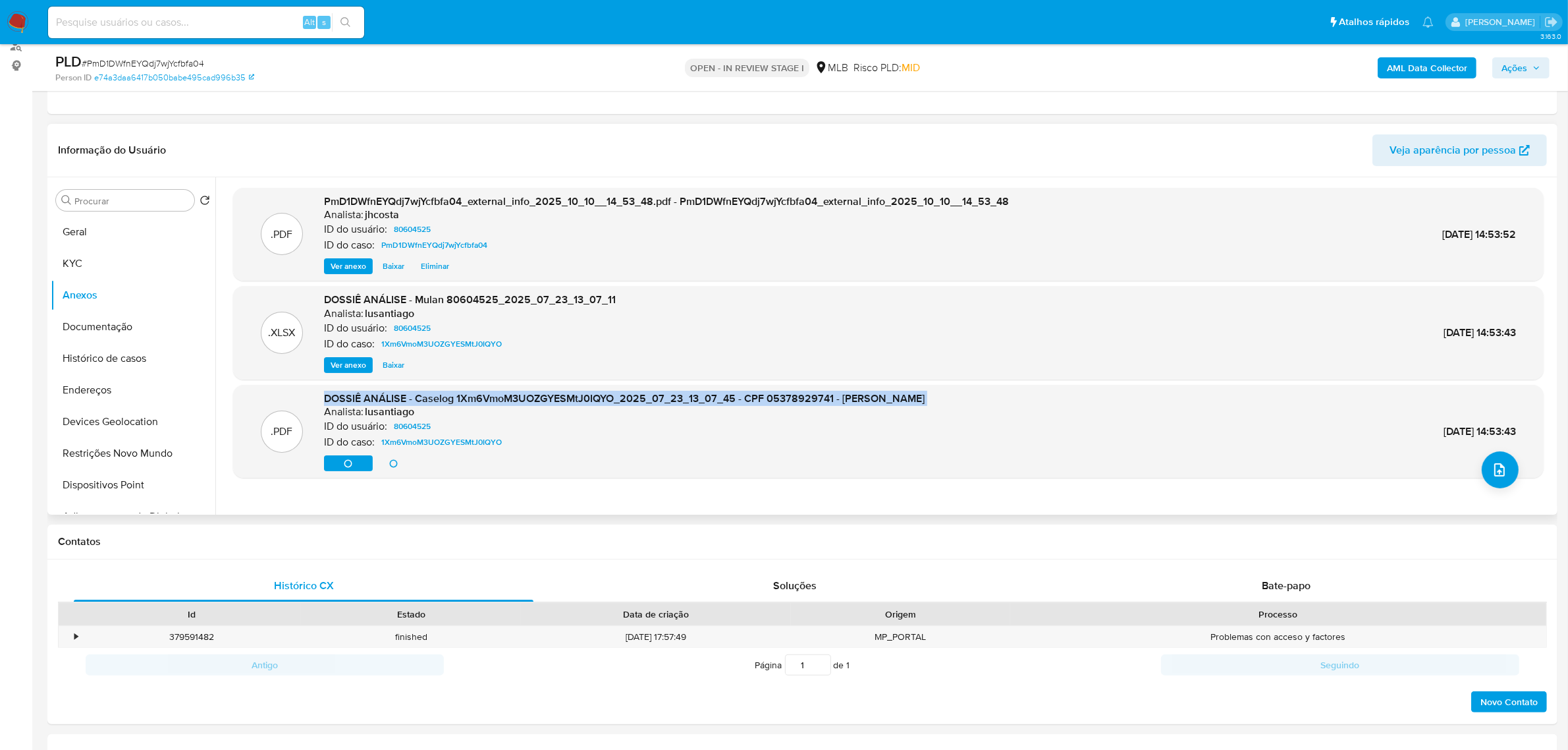
click at [731, 396] on span "DOSSIÊ ANÁLISE - Caselog 1Xm6VmoM3UOZGYESMtJ0IQYO_2025_07_23_13_07_45 - CPF 053…" at bounding box center [624, 399] width 601 height 15
click at [679, 402] on span "DOSSIÊ ANÁLISE - Caselog 1Xm6VmoM3UOZGYESMtJ0IQYO_2025_07_23_13_07_45 - CPF 053…" at bounding box center [624, 399] width 601 height 15
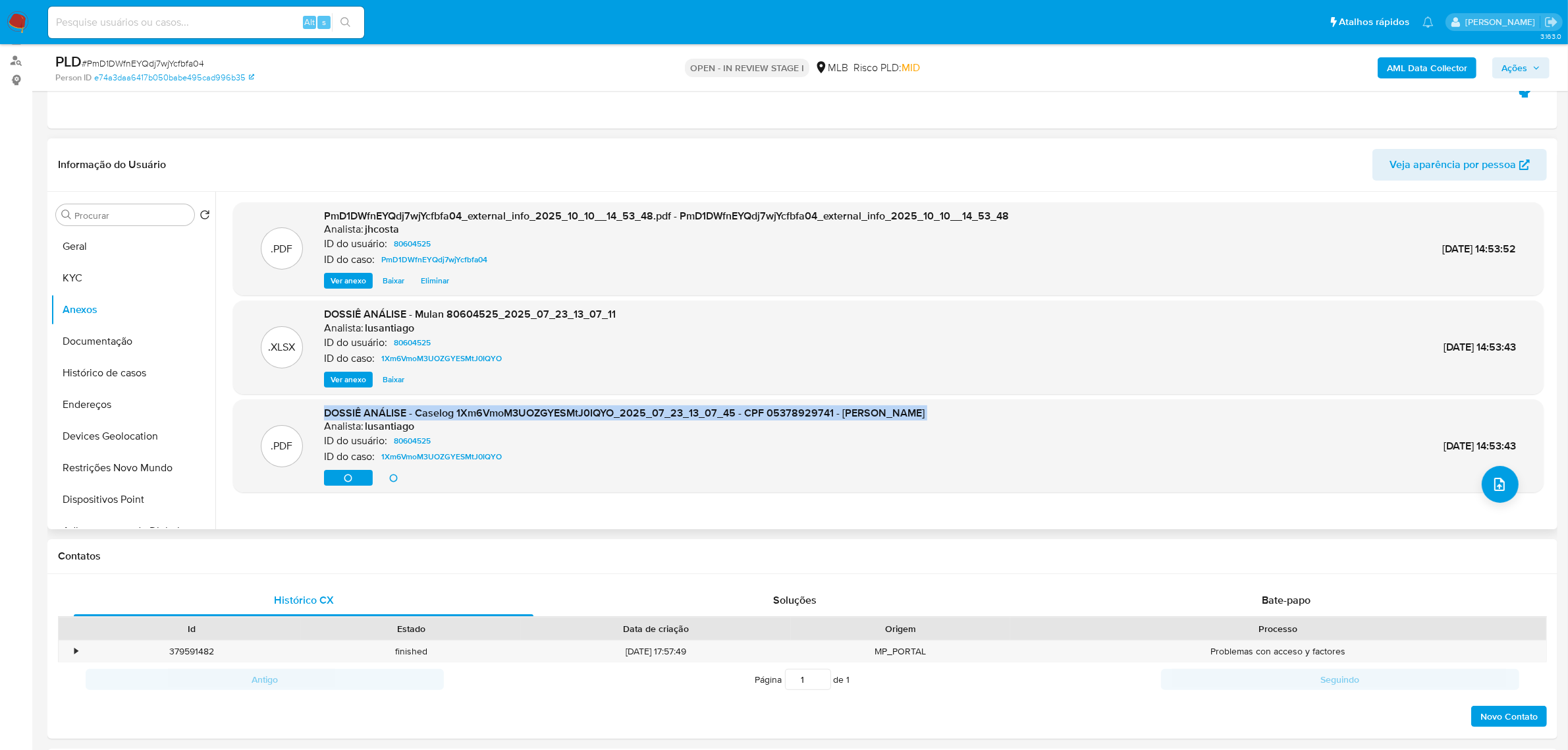
scroll to position [82, 0]
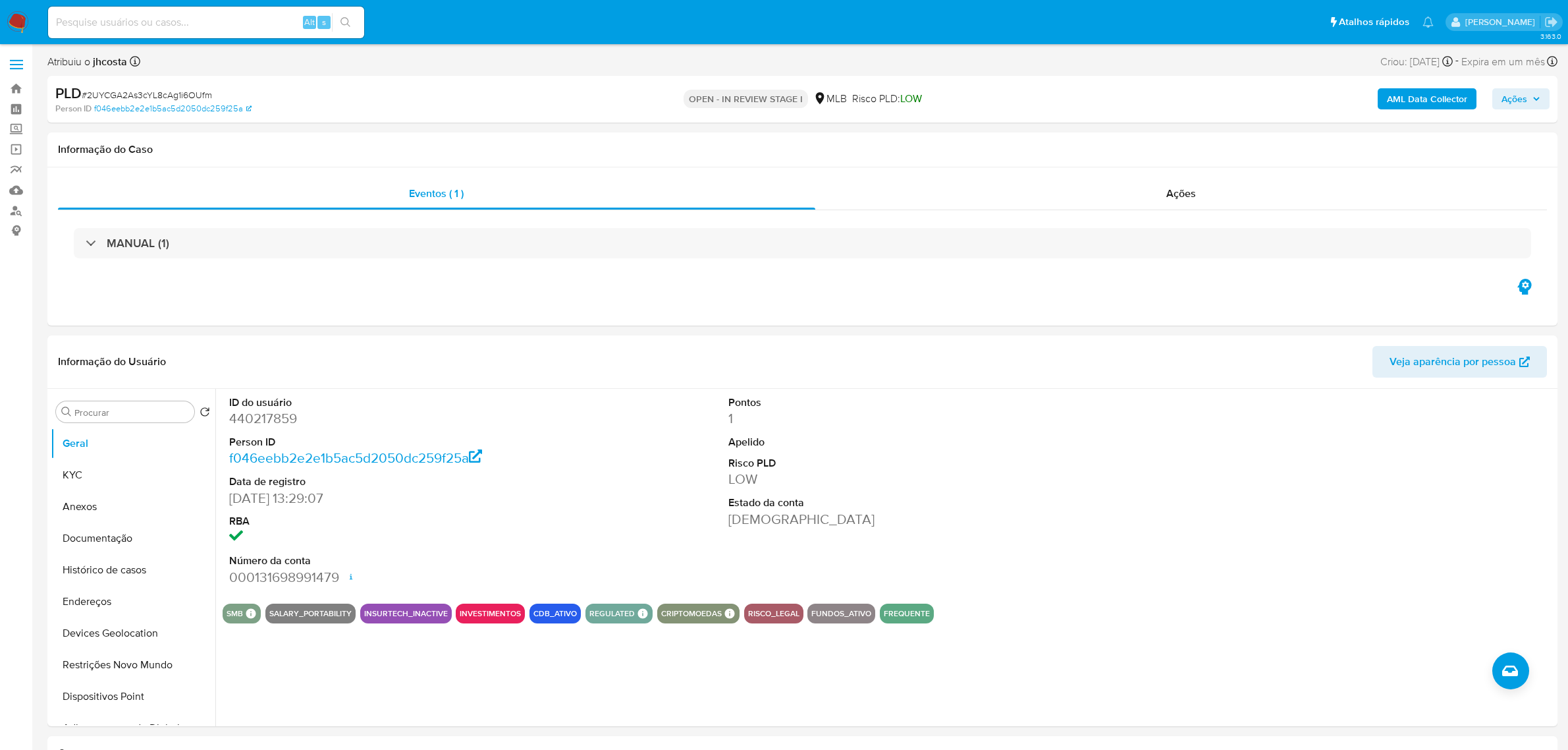
select select "10"
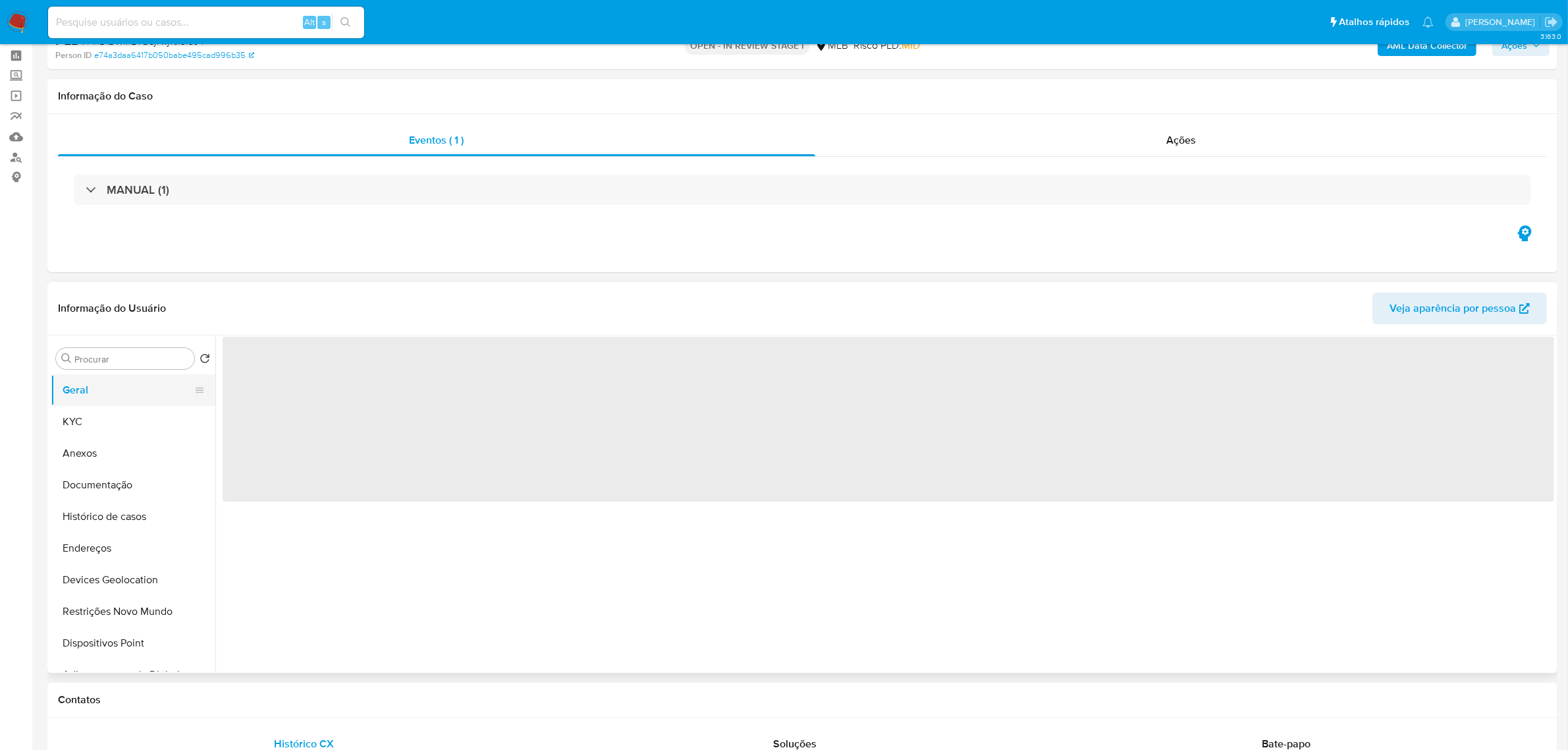
select select "10"
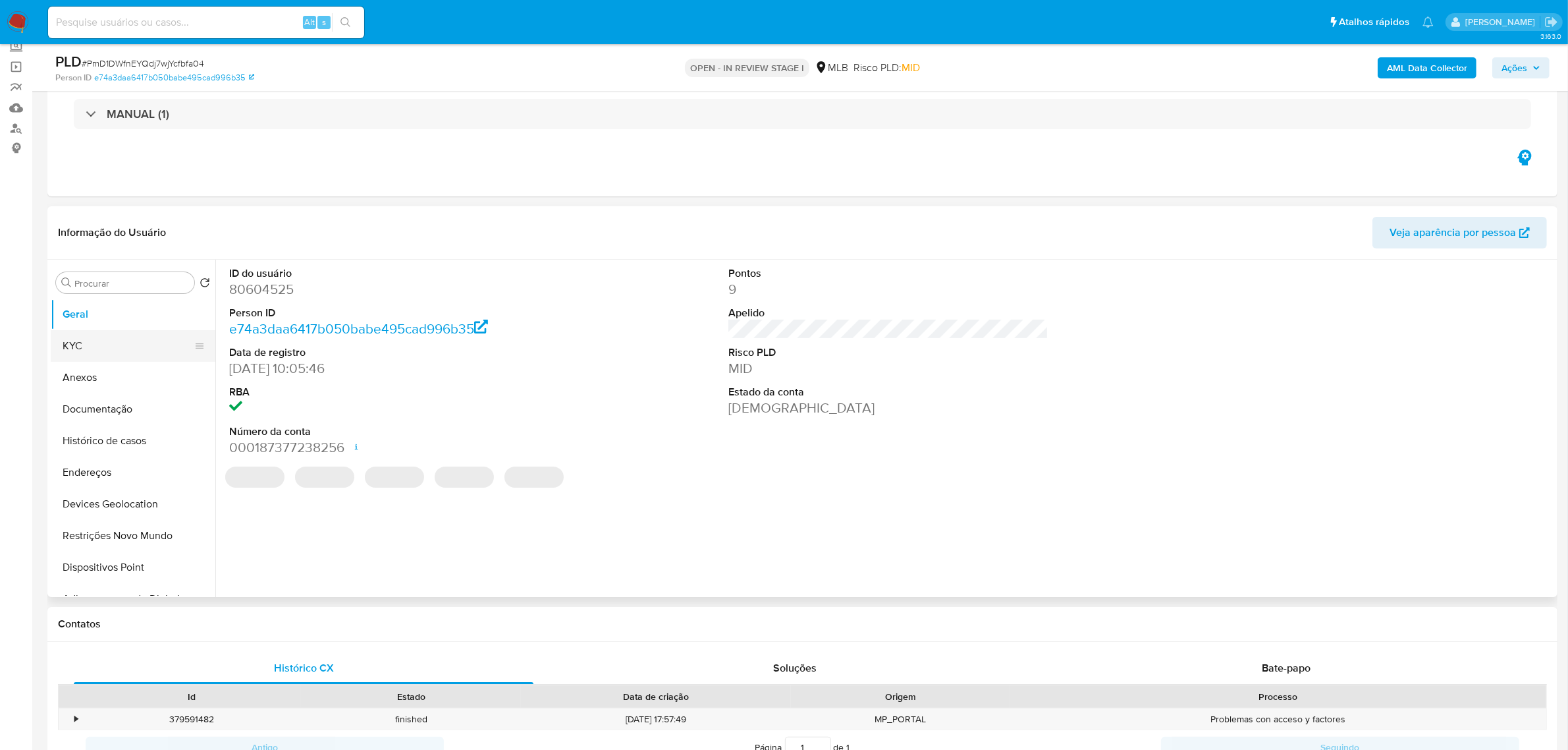
drag, startPoint x: 119, startPoint y: 370, endPoint x: 119, endPoint y: 351, distance: 19.0
click at [116, 370] on button "Anexos" at bounding box center [133, 377] width 164 height 32
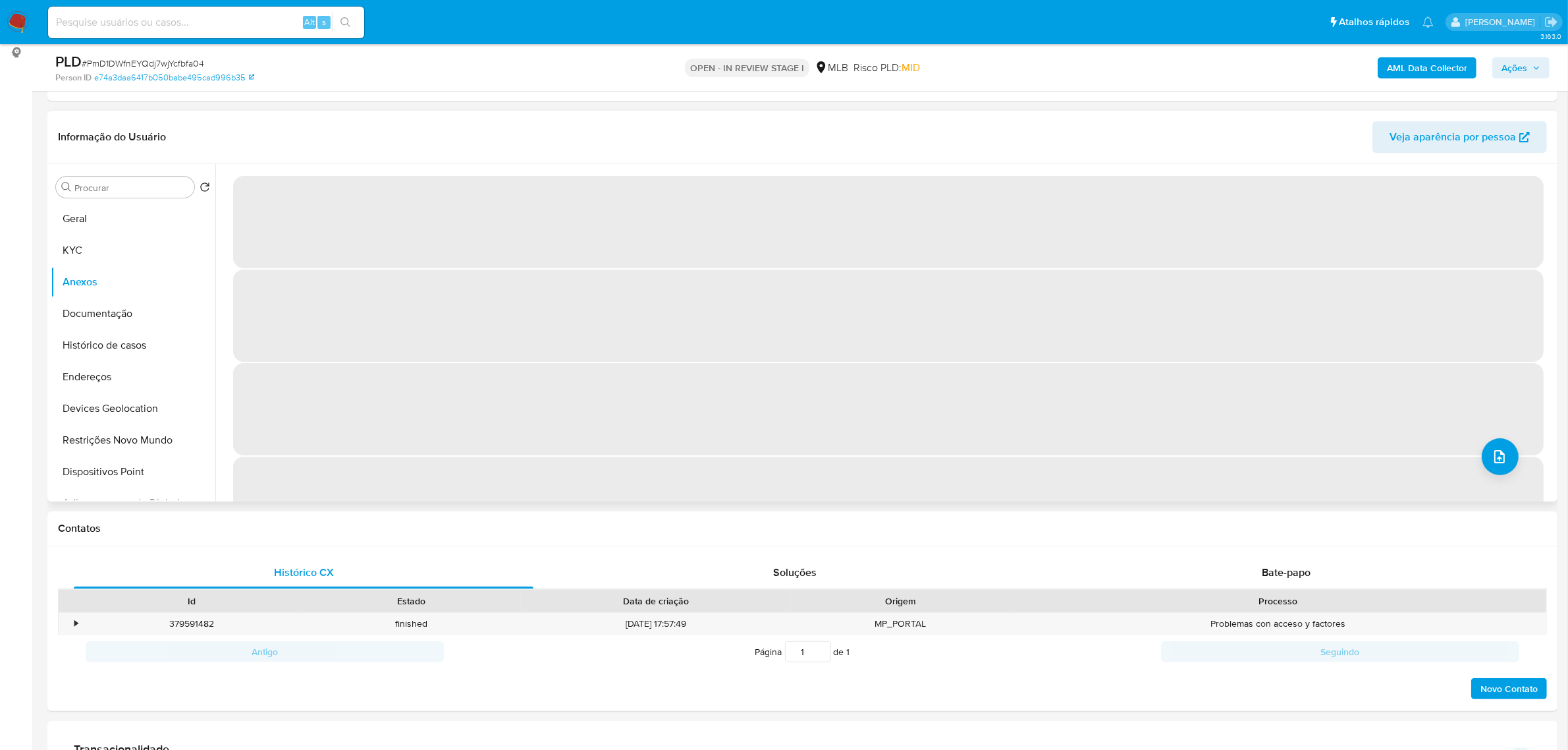
scroll to position [82, 0]
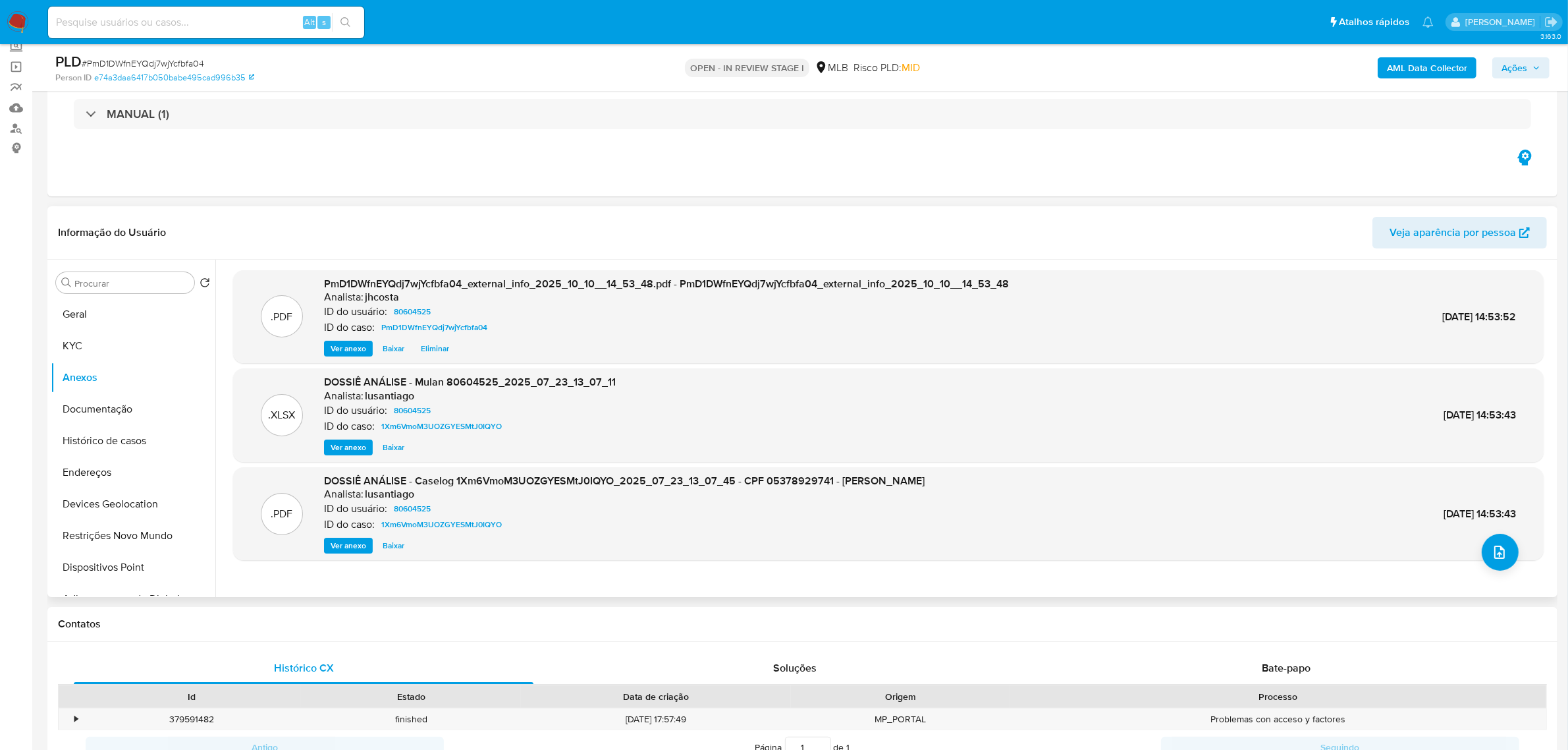
click at [344, 543] on span "Ver anexo" at bounding box center [348, 545] width 36 height 13
drag, startPoint x: 416, startPoint y: 482, endPoint x: 1006, endPoint y: 481, distance: 590.0
click at [1006, 481] on div ".PDF DOSSIÊ ANÁLISE - Caselog 1Xm6VmoM3UOZGYESMtJ0IQYO_2025_07_23_13_07_45 - CP…" at bounding box center [888, 514] width 1298 height 80
copy span "Caselog 1Xm6VmoM3UOZGYESMtJ0IQYO_2025_07_23_13_07_45 - CPF 05378929741 - CRISTI…"
click at [100, 344] on button "KYC" at bounding box center [127, 346] width 154 height 32
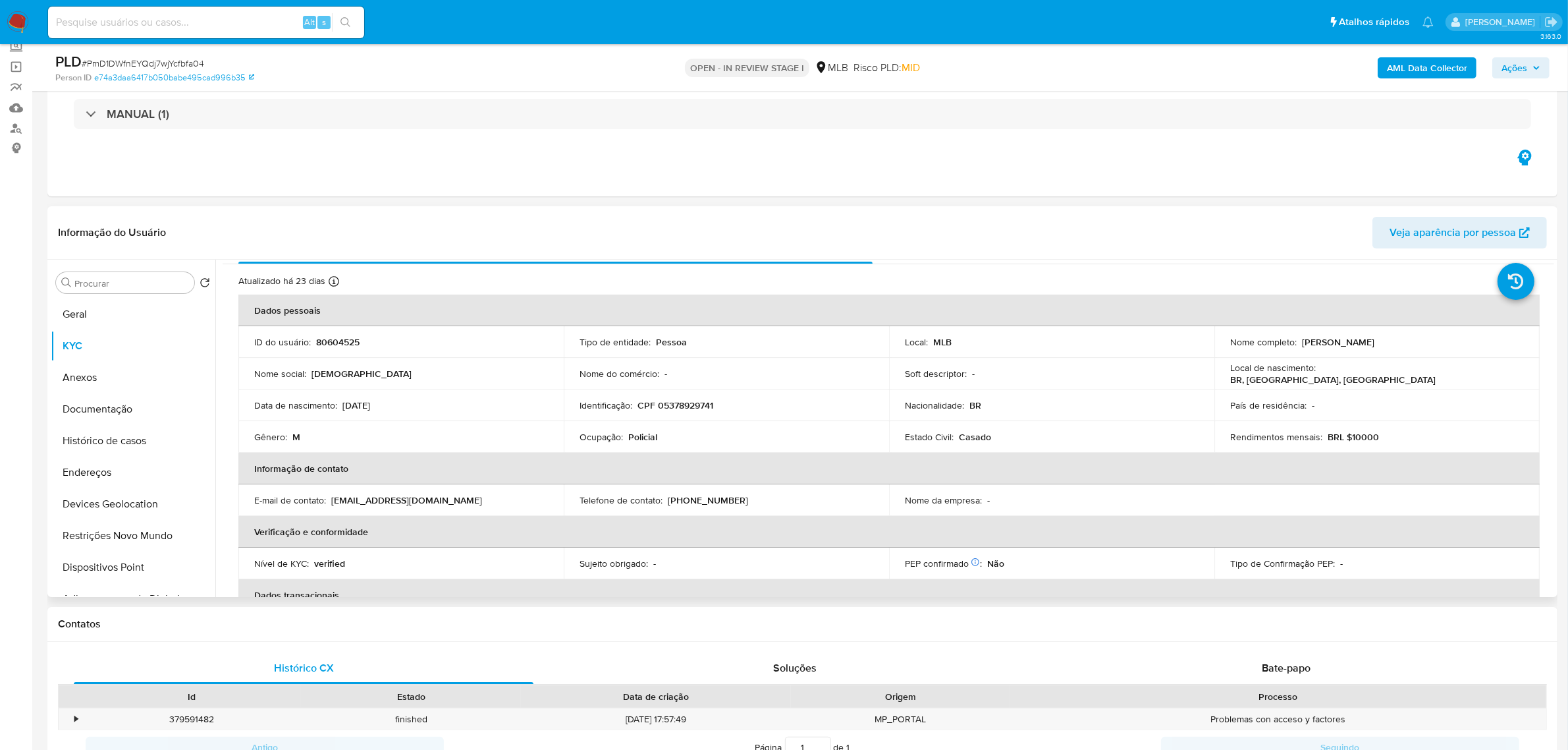
scroll to position [0, 0]
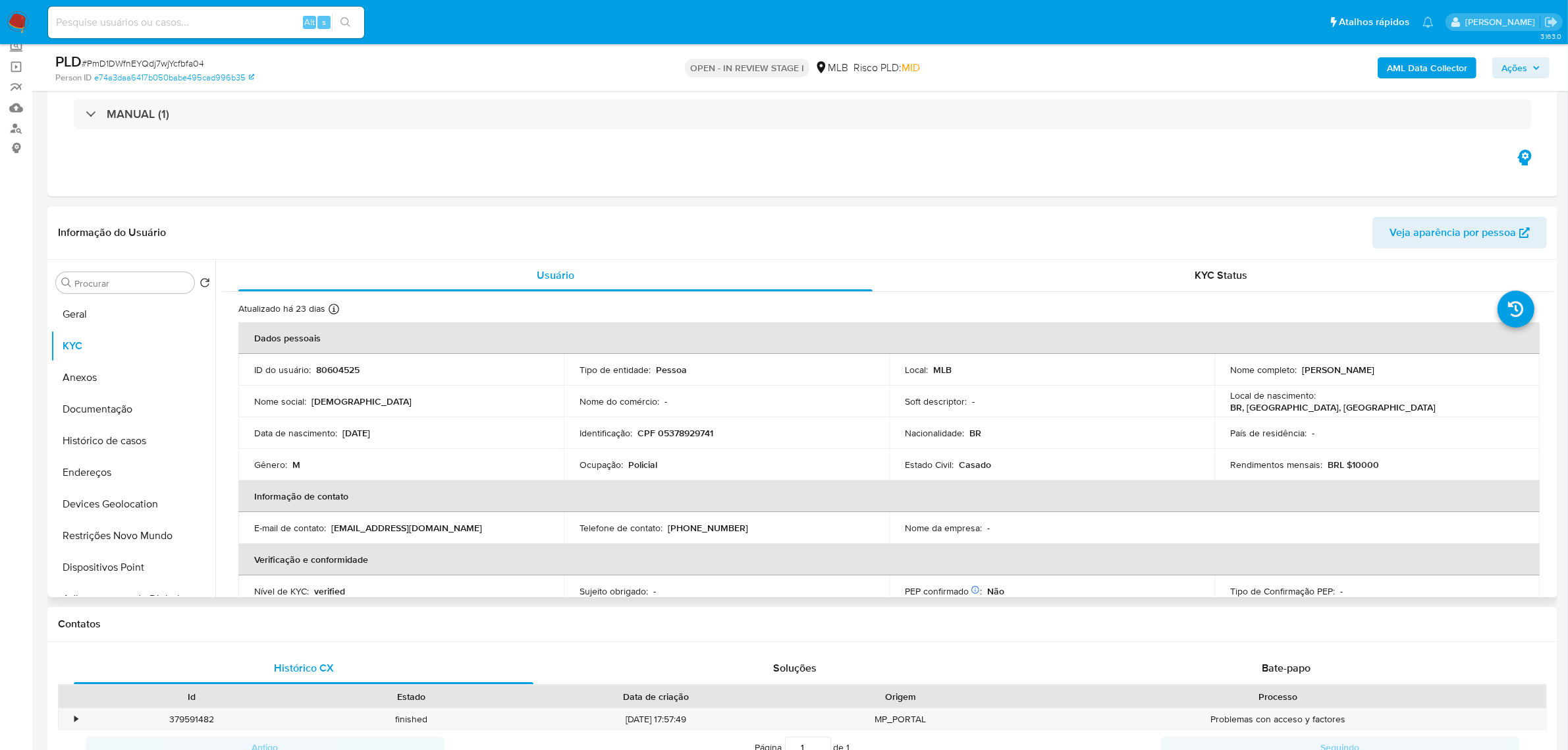
drag, startPoint x: 1299, startPoint y: 367, endPoint x: 1446, endPoint y: 363, distance: 147.1
click at [1446, 363] on td "Nome completo : Cristiano Ribeiro Dos Santos" at bounding box center [1377, 369] width 325 height 32
copy p "Cristiano Ribeiro Dos Santos"
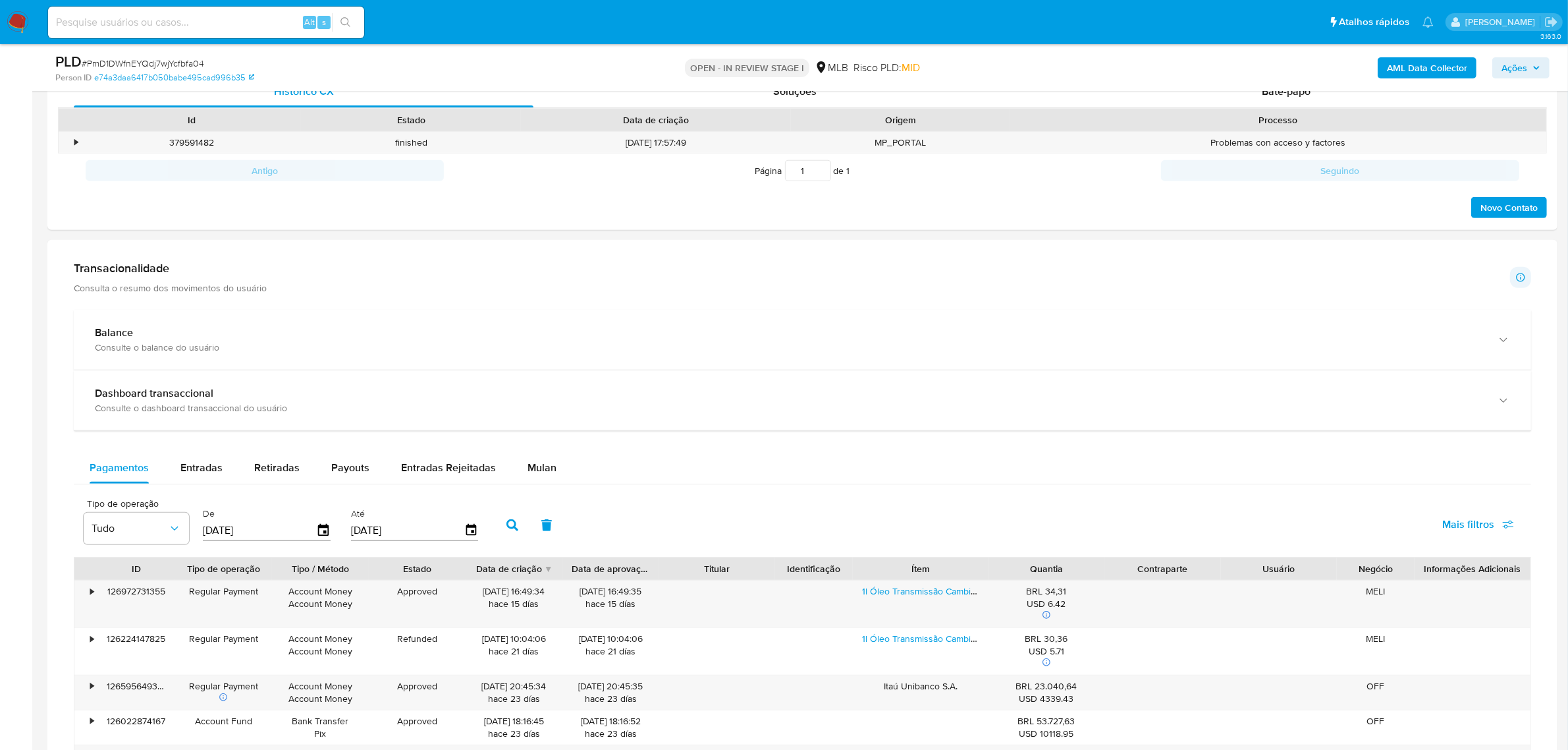
scroll to position [330, 0]
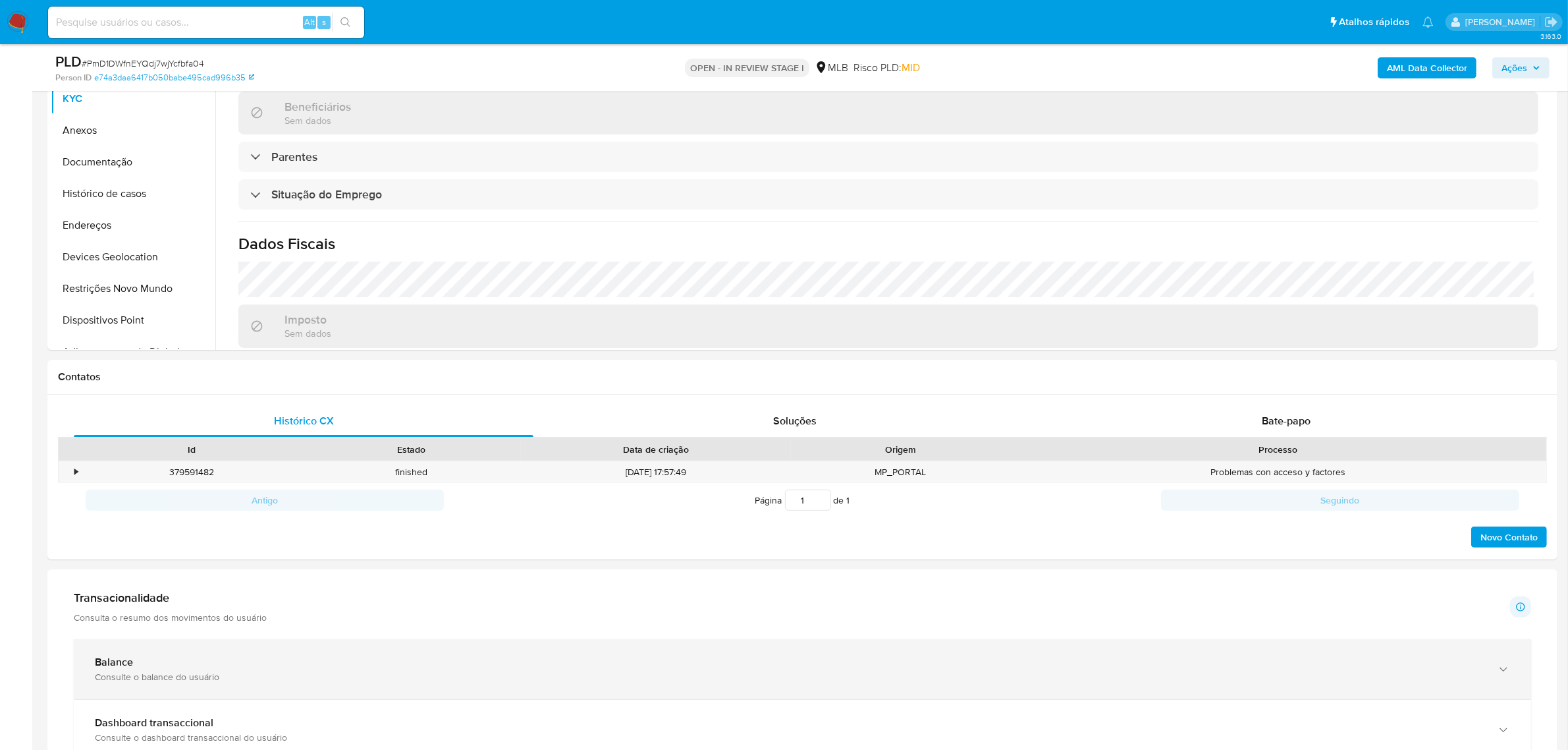
click at [226, 664] on div "Balance" at bounding box center [789, 662] width 1389 height 13
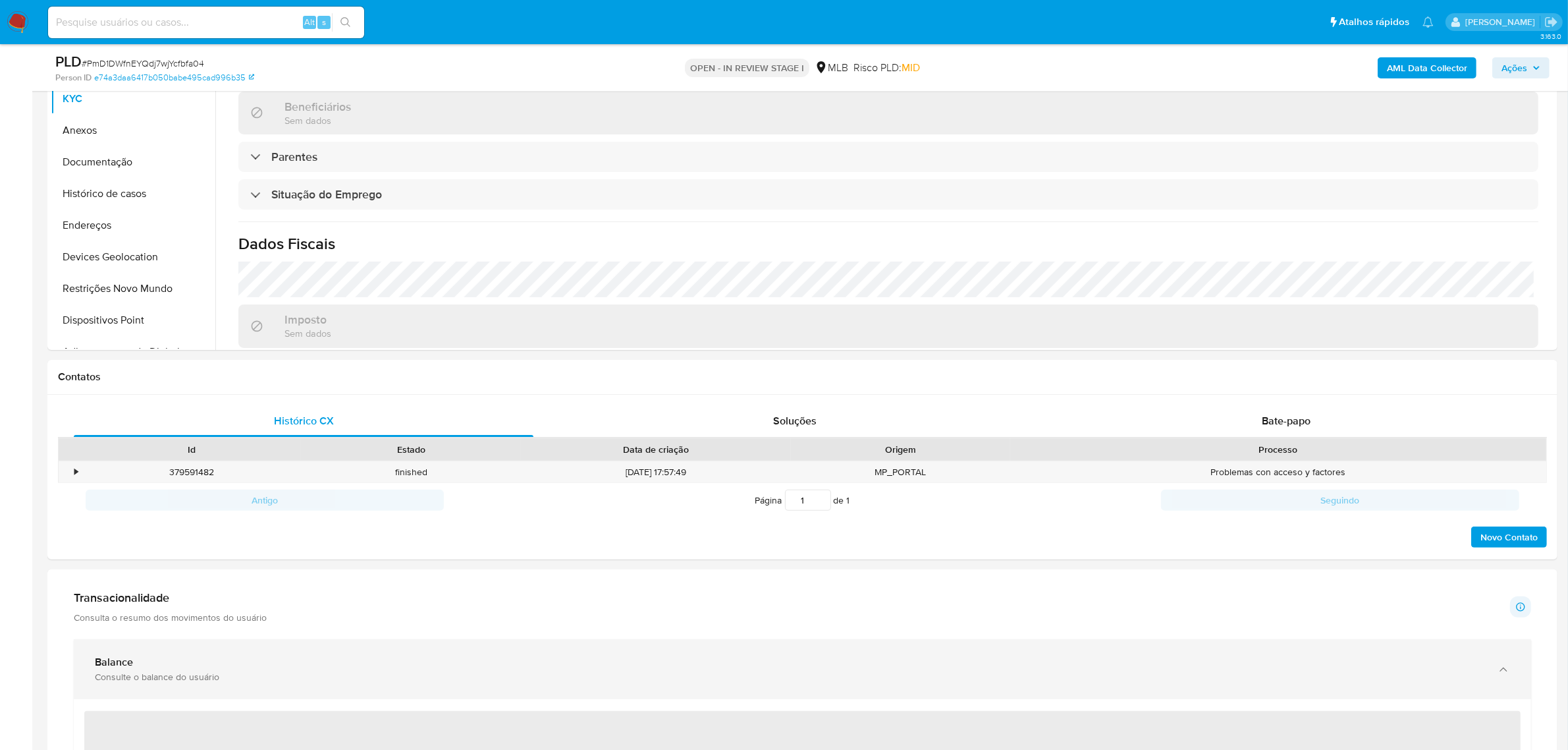
scroll to position [742, 0]
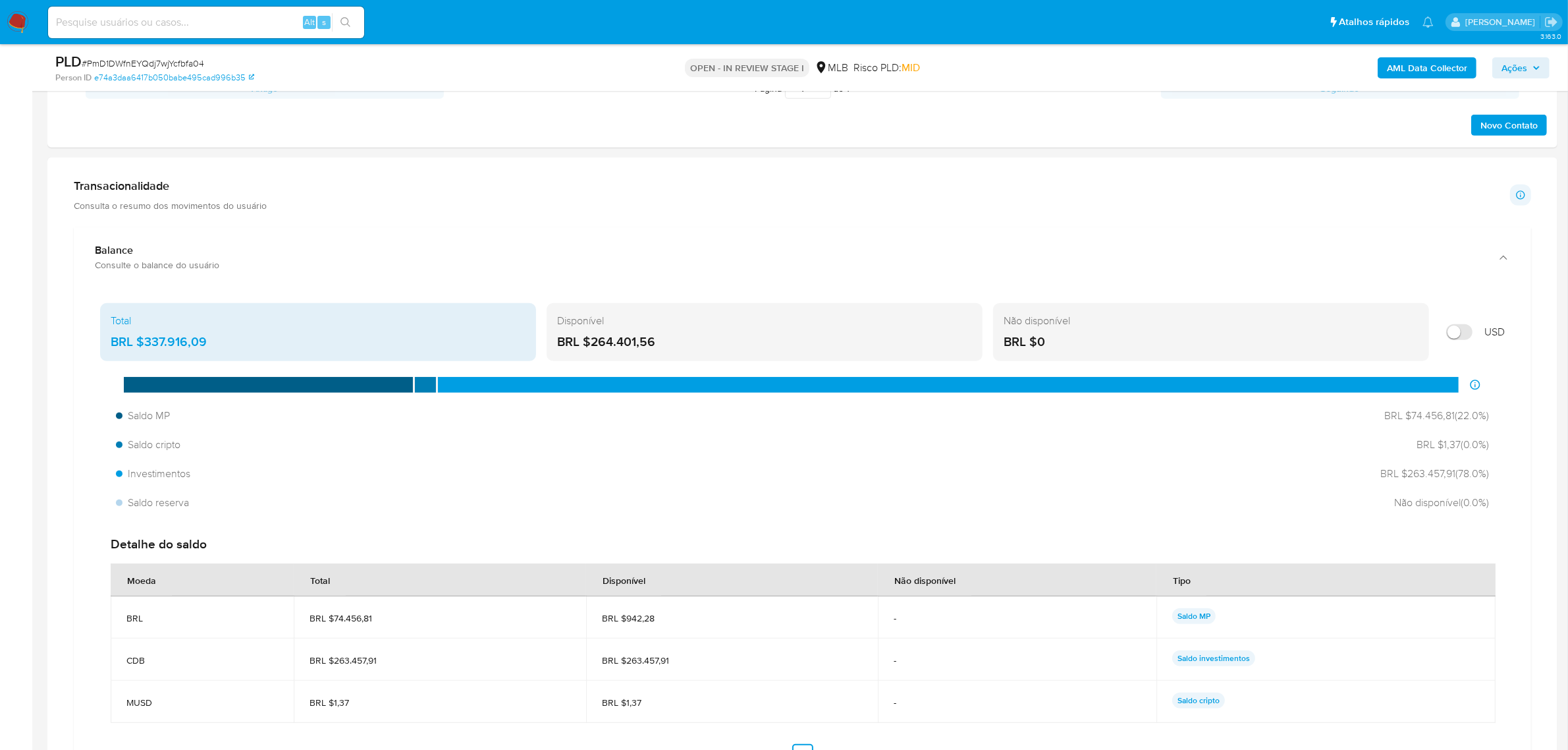
drag, startPoint x: 1404, startPoint y: 413, endPoint x: 1467, endPoint y: 429, distance: 65.0
click at [1467, 429] on div "Saldo MP BRL $74.456,81 ( 22.0 %) Saldo cripto BRL $1,37 ( 0.0 %) Investimentos…" at bounding box center [802, 459] width 1405 height 112
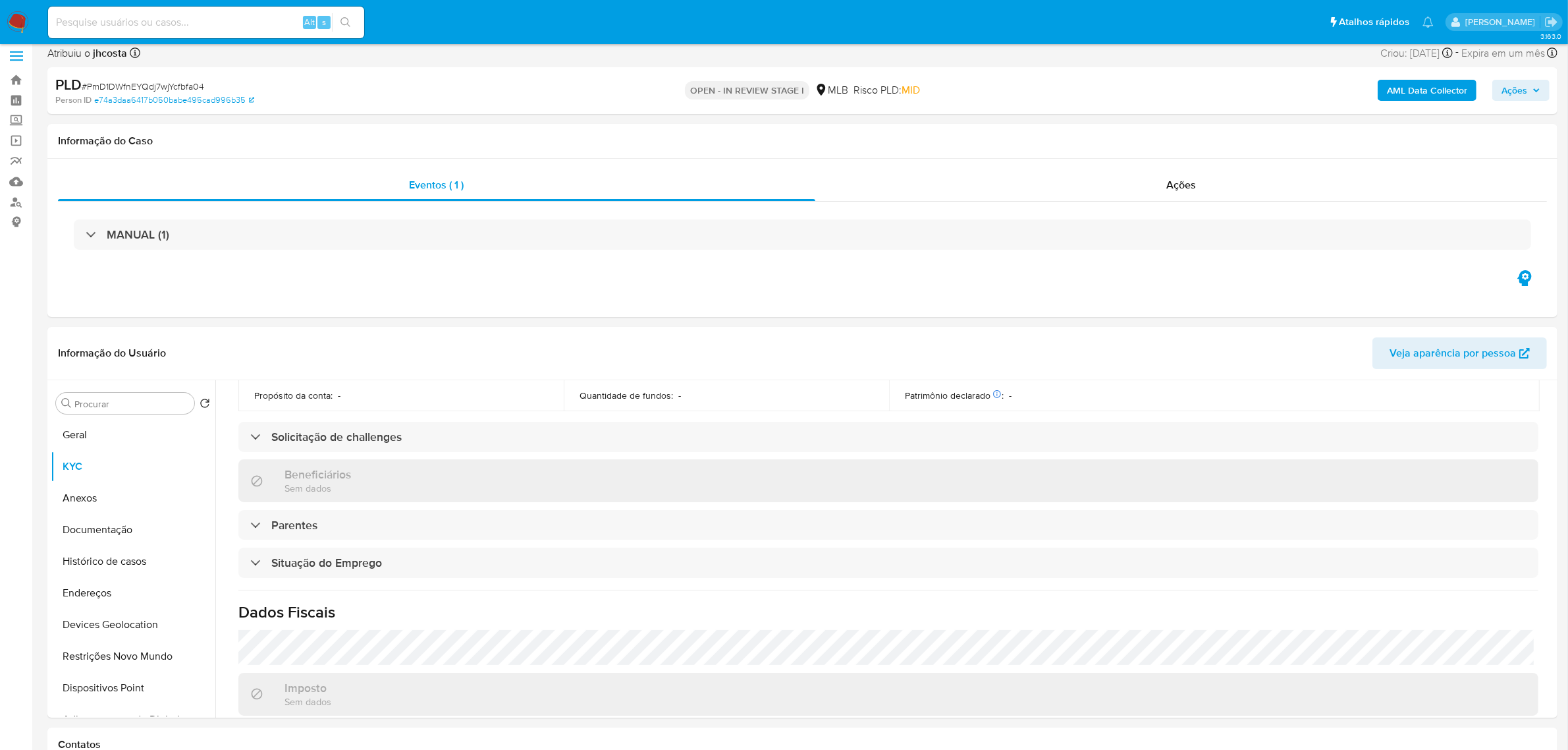
scroll to position [0, 0]
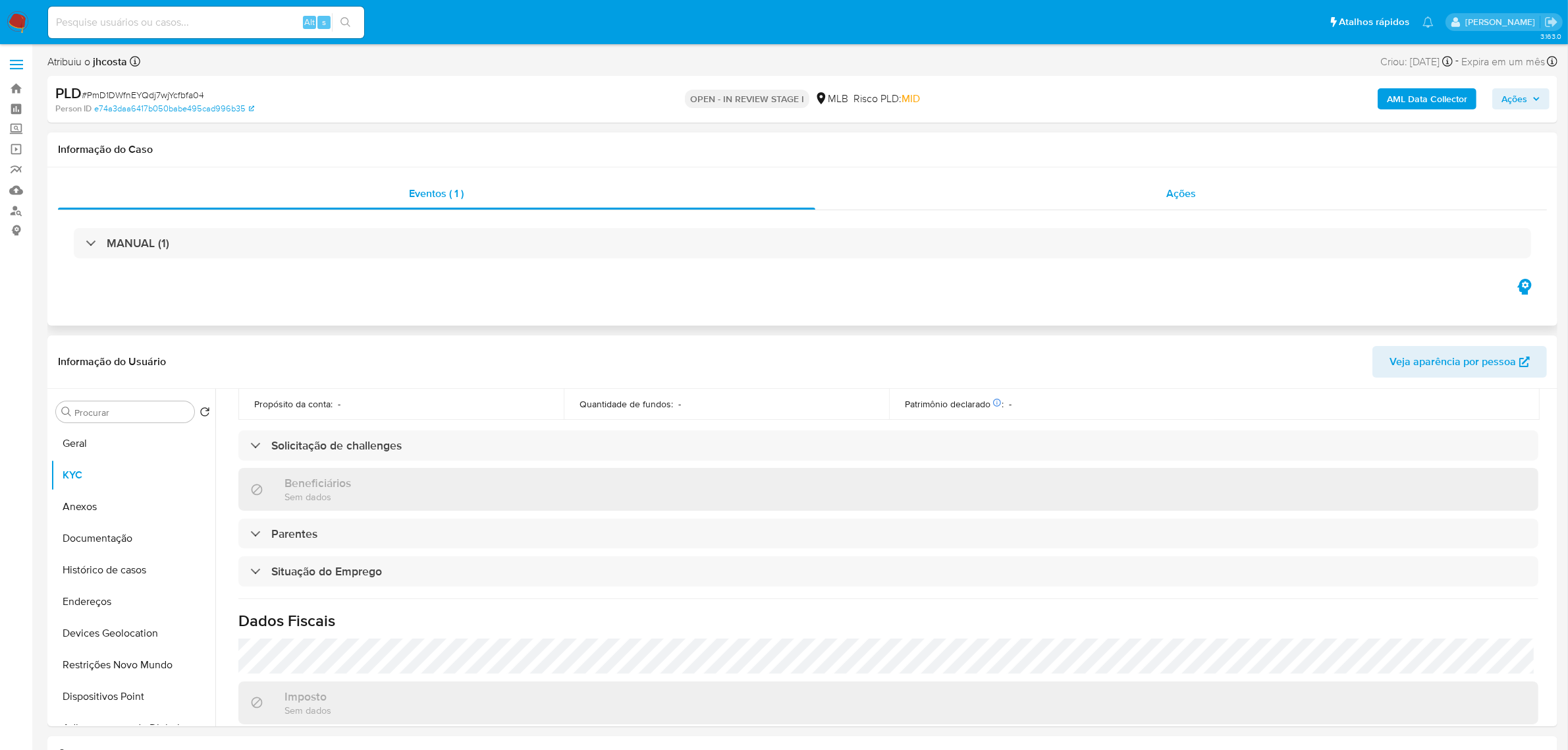
click at [1139, 206] on div "Ações" at bounding box center [1182, 193] width 732 height 32
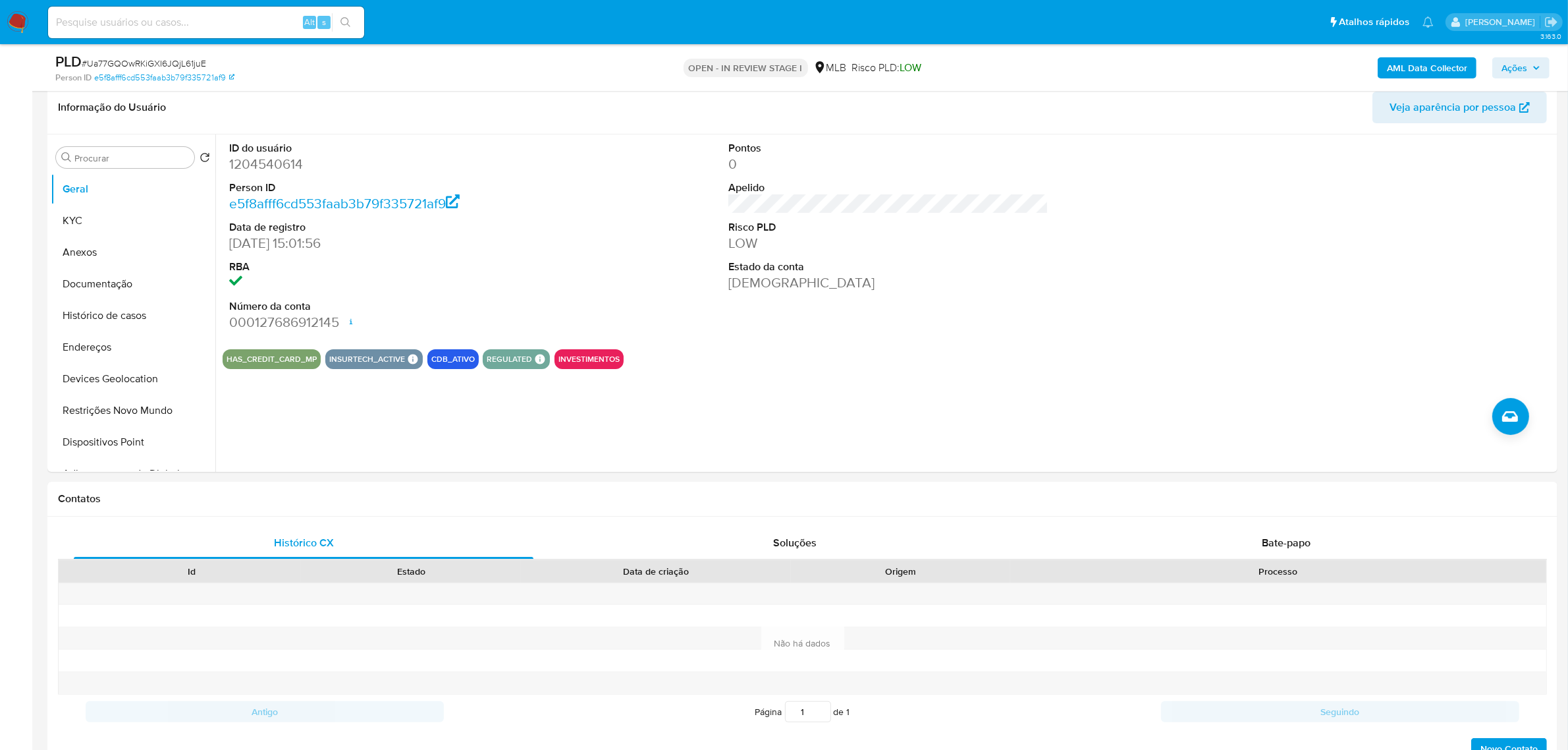
scroll to position [164, 0]
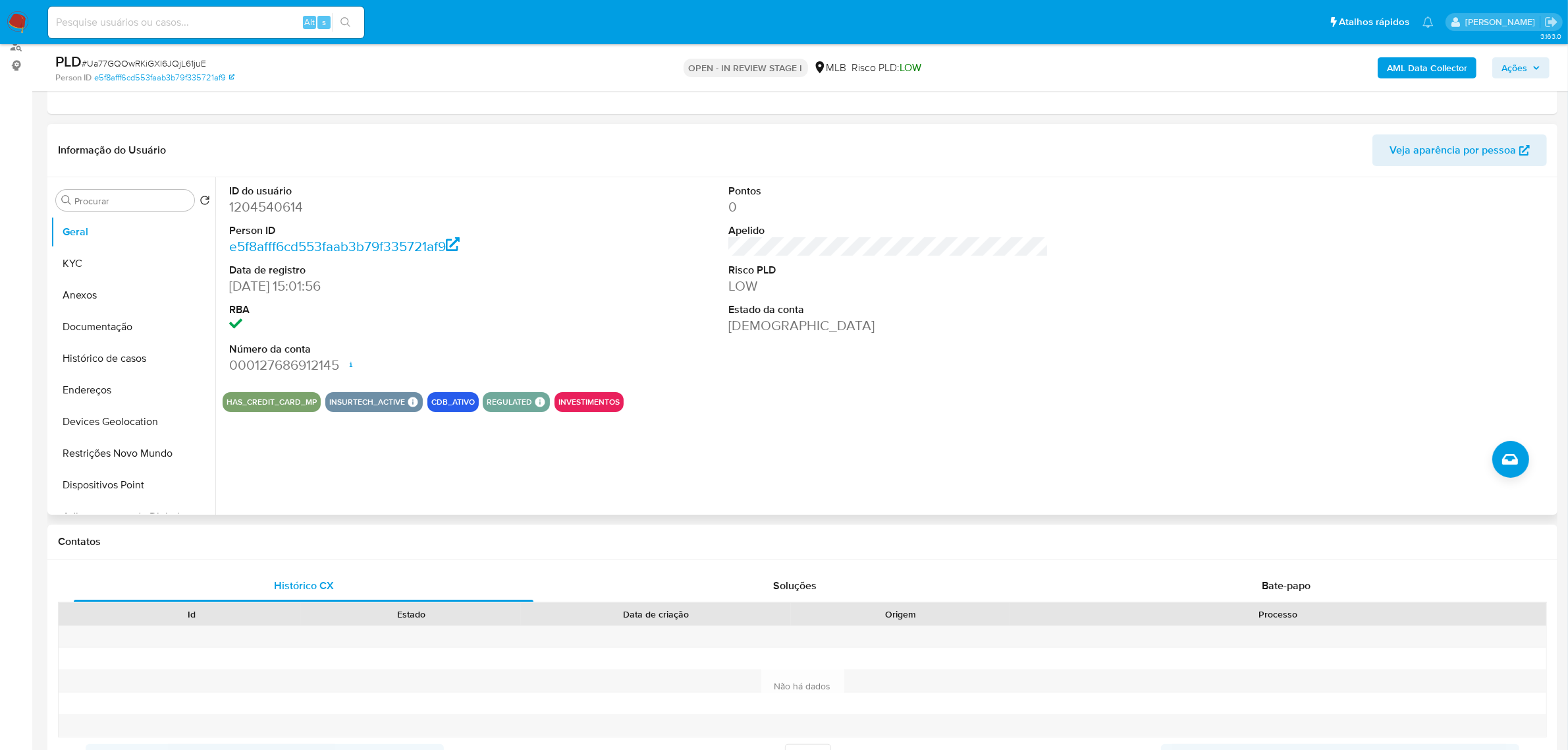
click at [251, 203] on dd "1204540614" at bounding box center [389, 207] width 320 height 18
copy dd "1204540614"
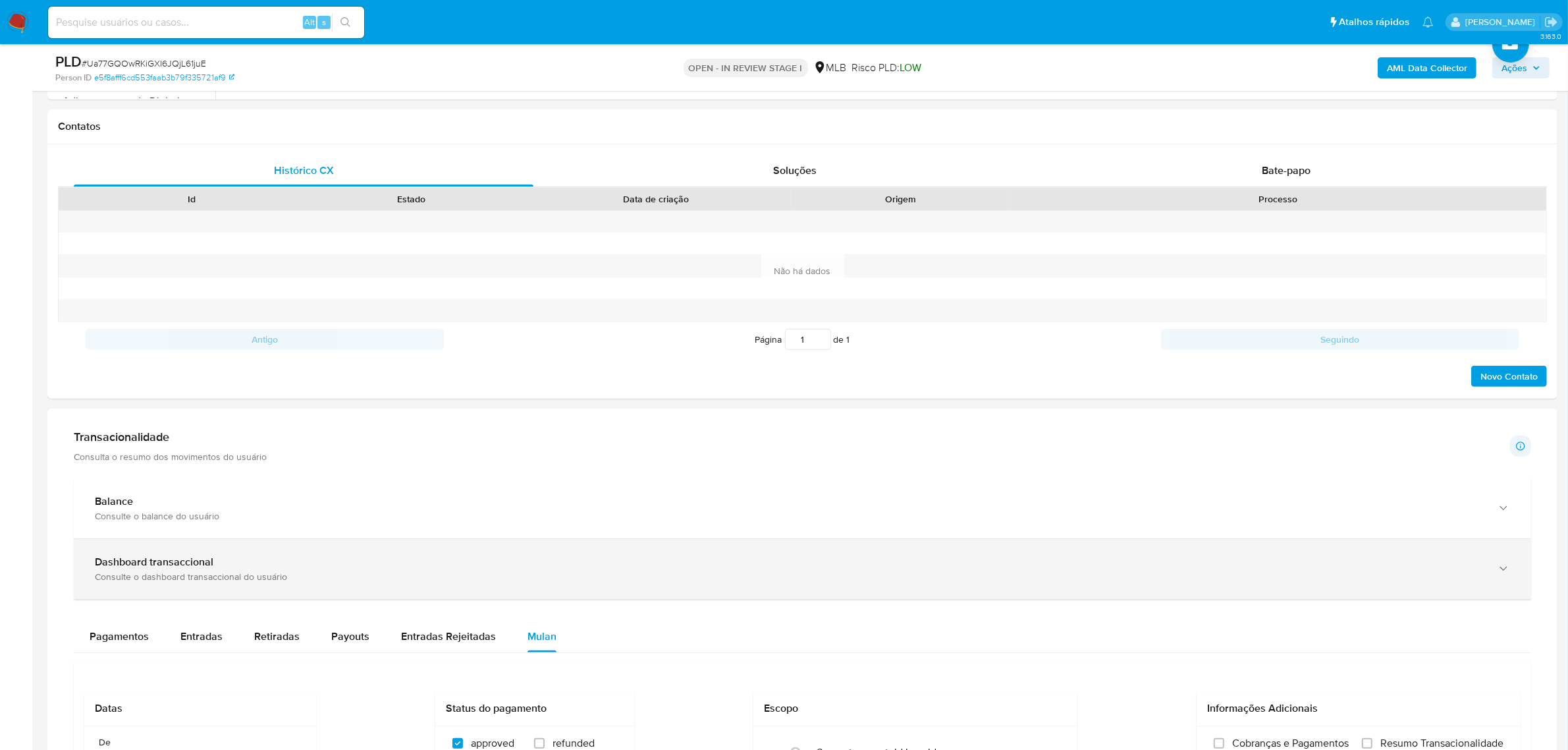
scroll to position [703, 0]
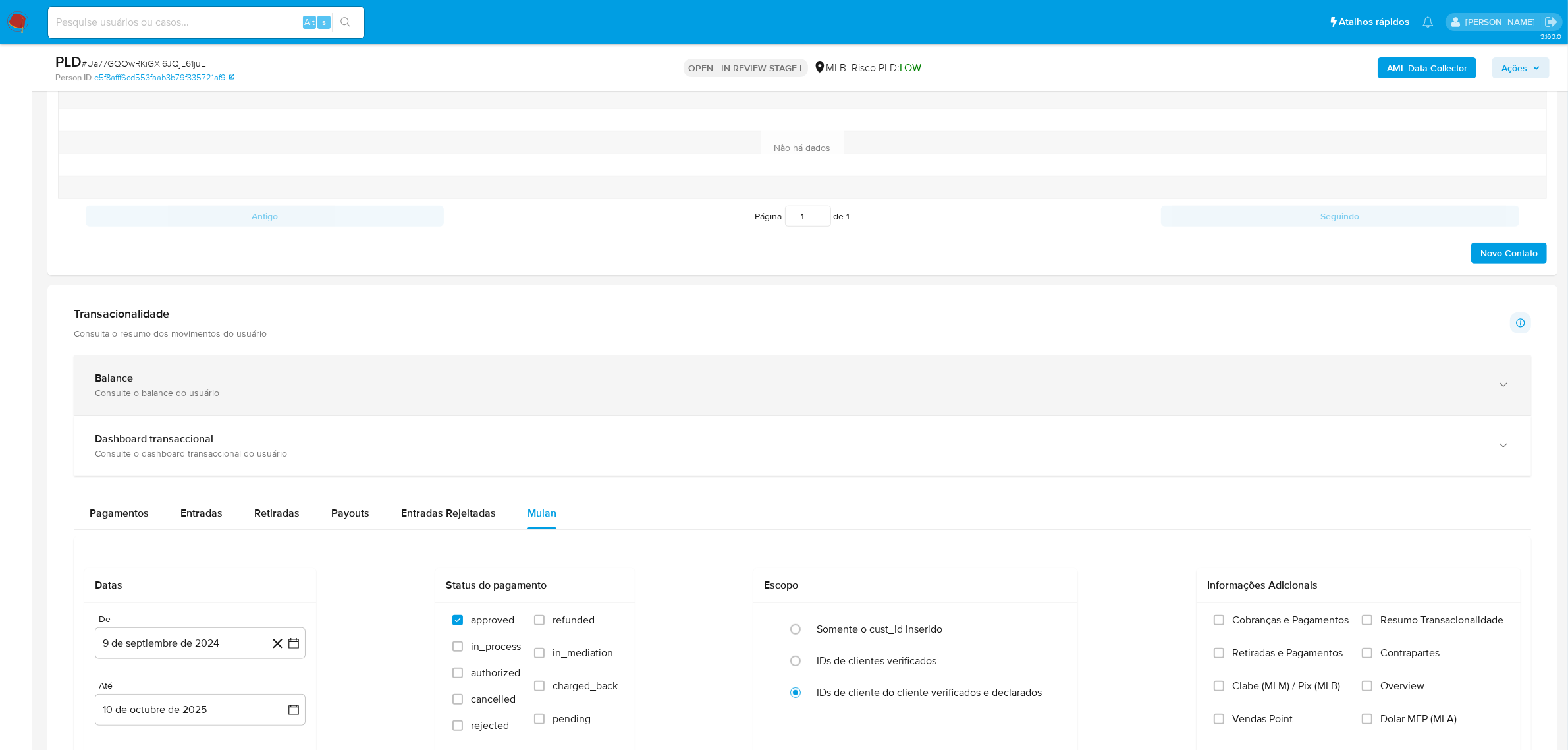
click at [218, 380] on div "Balance" at bounding box center [789, 378] width 1389 height 13
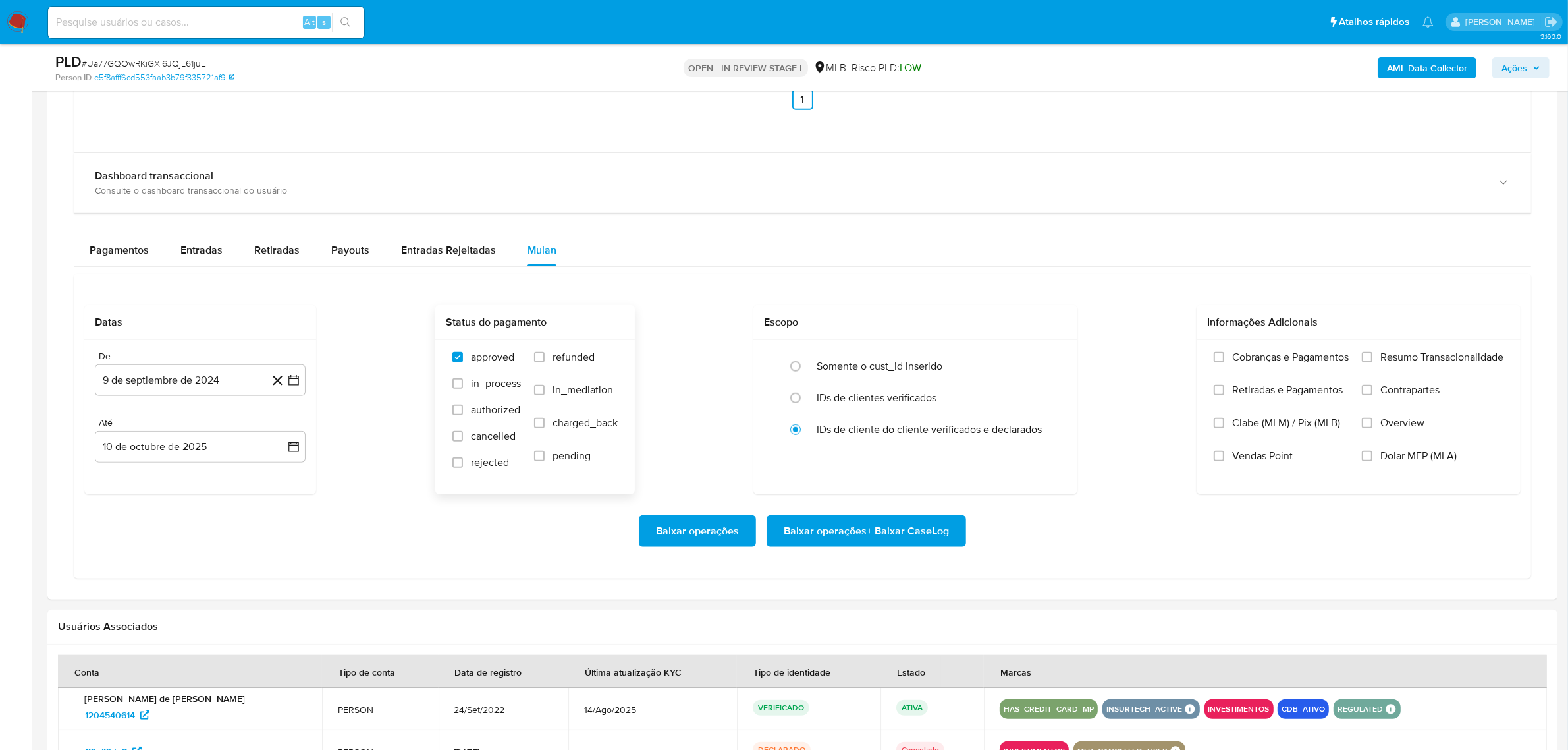
scroll to position [1444, 0]
click at [226, 380] on button "9 de septiembre de 2024" at bounding box center [200, 379] width 211 height 32
click at [231, 429] on span "septiembre 2024" at bounding box center [193, 427] width 80 height 13
click at [143, 477] on span "ene" at bounding box center [142, 474] width 16 height 11
click at [124, 478] on button "1" at bounding box center [121, 476] width 21 height 21
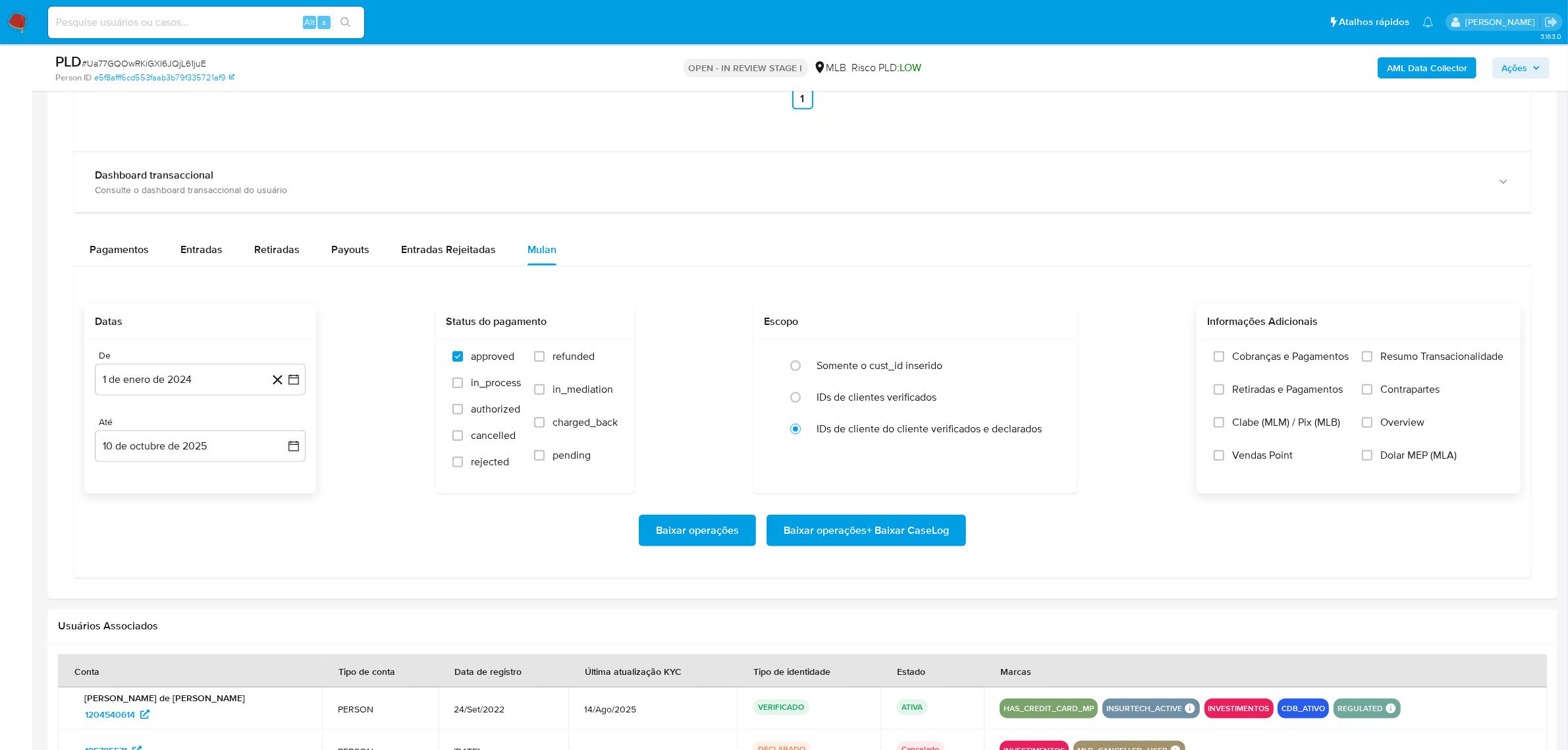
click at [1387, 363] on span "Resumo Transacionalidade" at bounding box center [1442, 356] width 123 height 13
click at [1373, 362] on input "Resumo Transacionalidade" at bounding box center [1367, 356] width 11 height 11
click at [879, 529] on span "Baixar operações + Baixar CaseLog" at bounding box center [866, 530] width 165 height 29
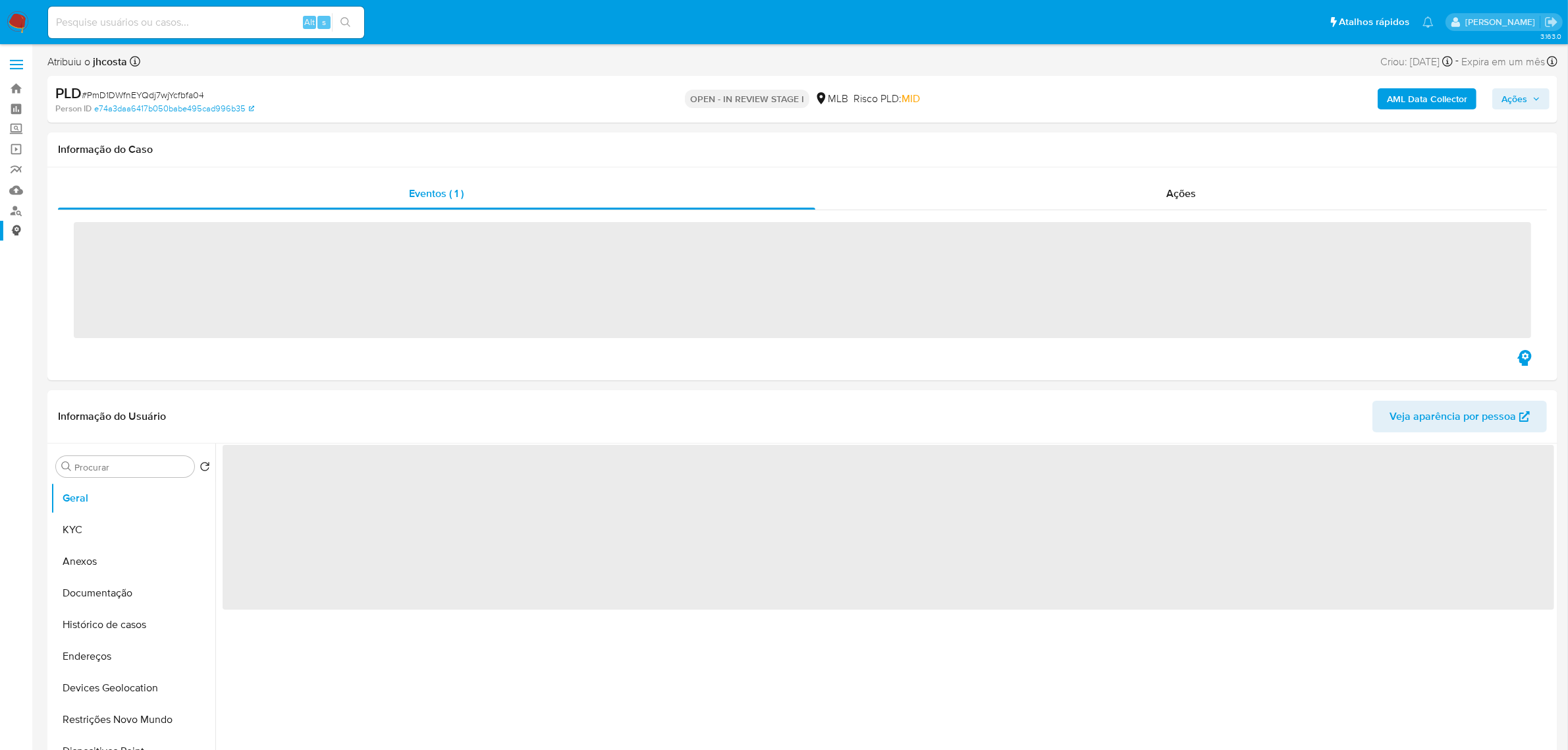
select select "10"
click at [15, 214] on link "Localizador de pessoas" at bounding box center [78, 210] width 157 height 20
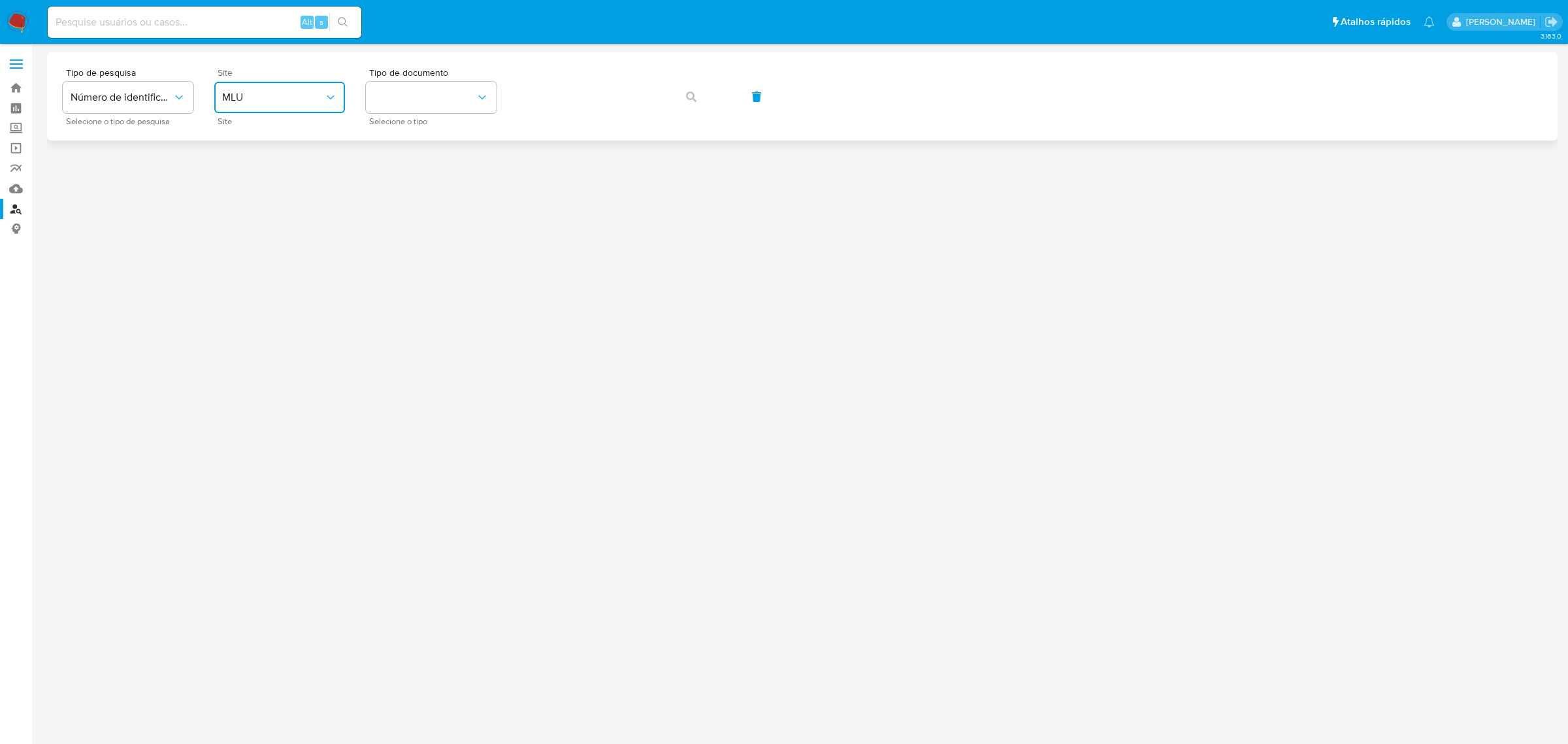
click at [287, 93] on span "MLU" at bounding box center [273, 97] width 102 height 13
click at [266, 197] on div "MLB" at bounding box center [276, 195] width 107 height 31
drag, startPoint x: 454, startPoint y: 101, endPoint x: 455, endPoint y: 108, distance: 7.1
click at [454, 99] on button "identificationType" at bounding box center [431, 97] width 130 height 31
click at [436, 183] on div "CPF CPF" at bounding box center [427, 184] width 107 height 45
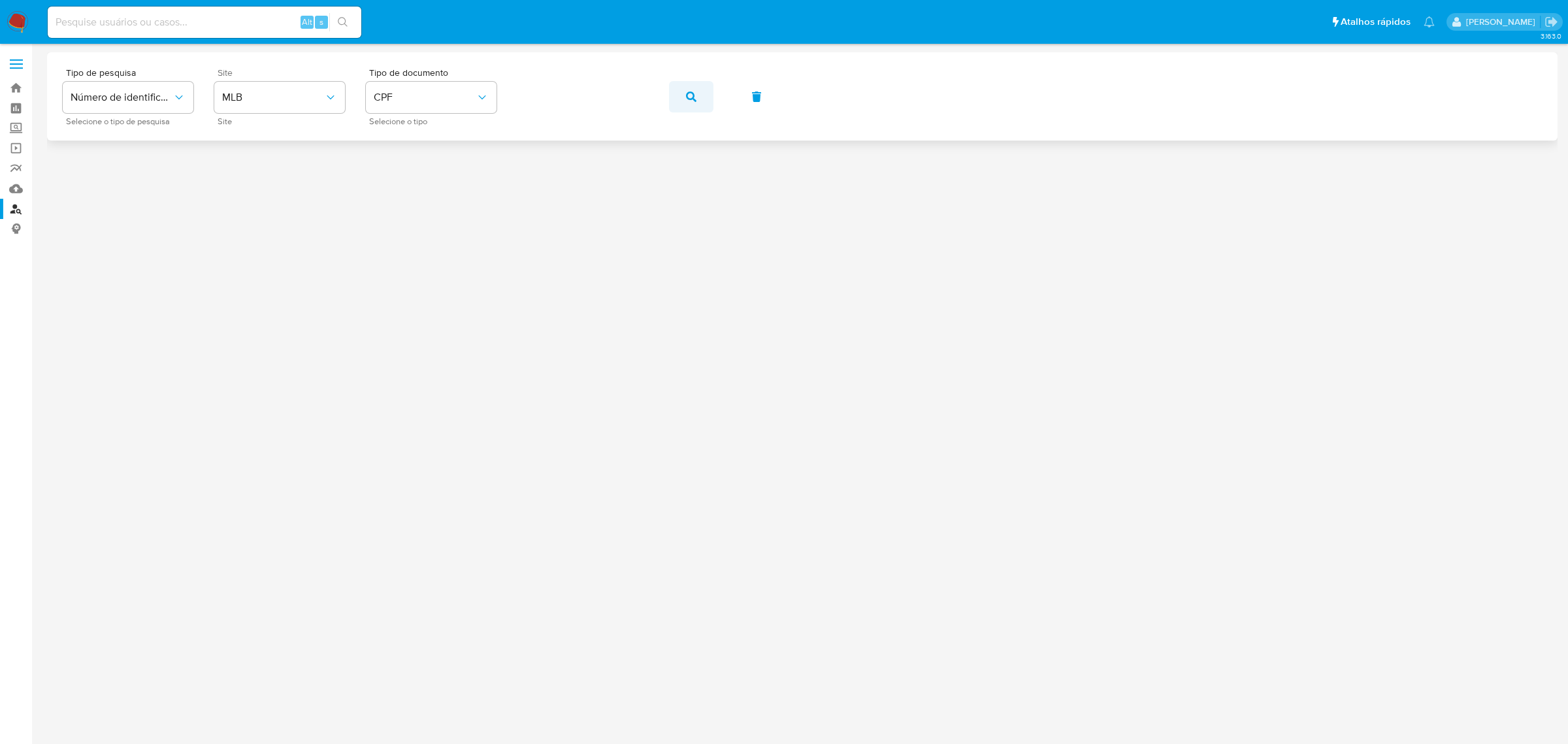
click at [690, 102] on span "button" at bounding box center [691, 96] width 10 height 29
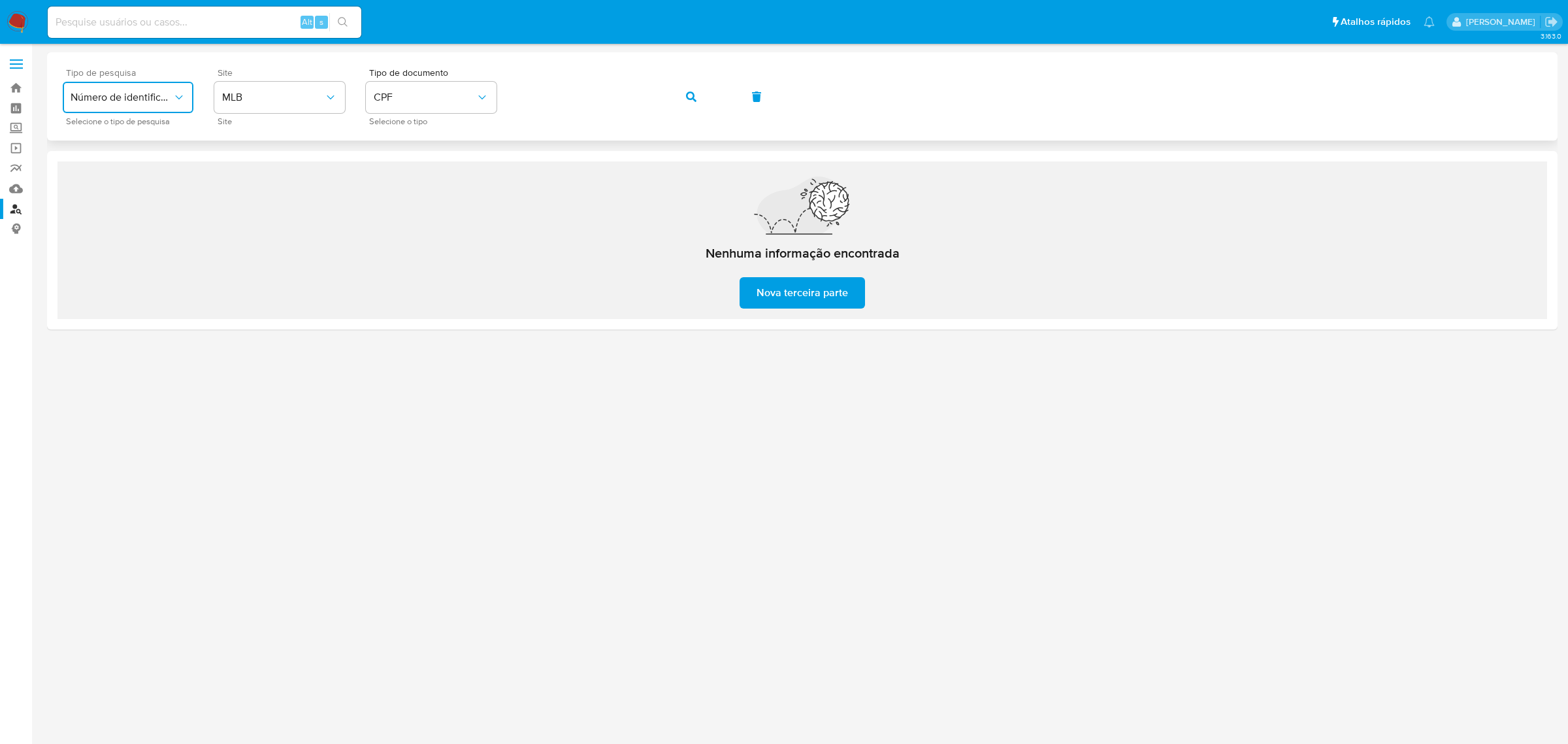
click at [181, 96] on icon "typeSearch" at bounding box center [178, 98] width 7 height 4
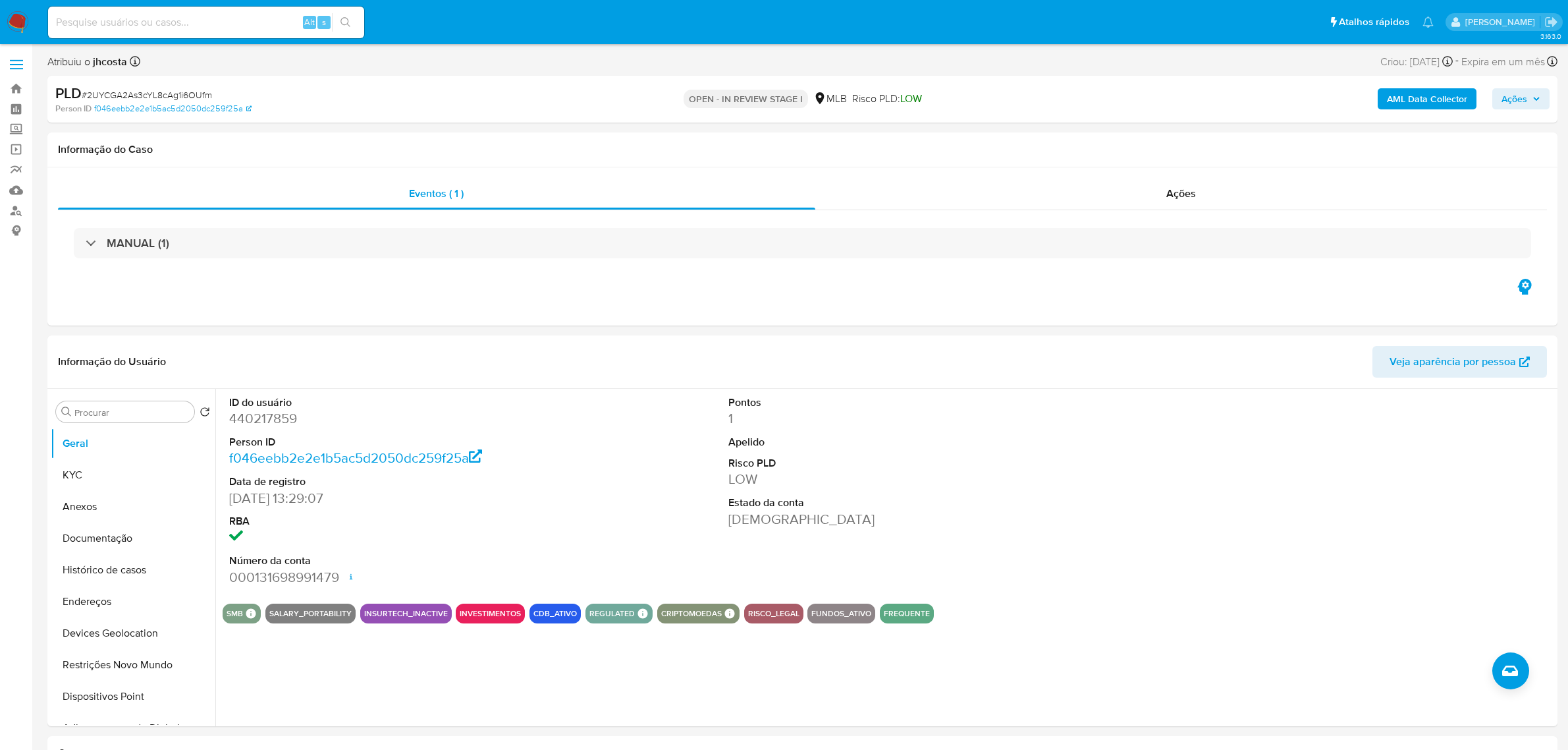
select select "10"
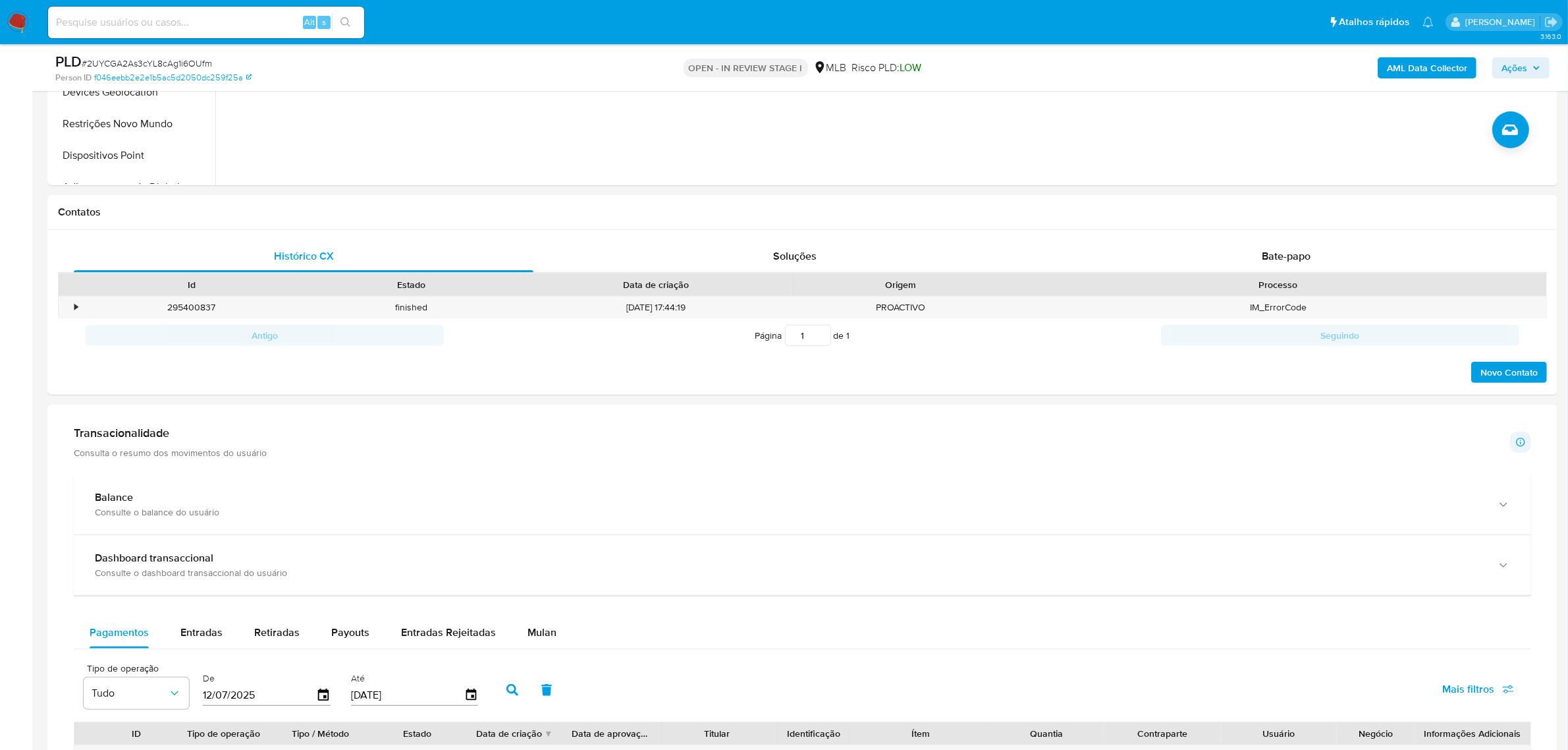
scroll to position [906, 0]
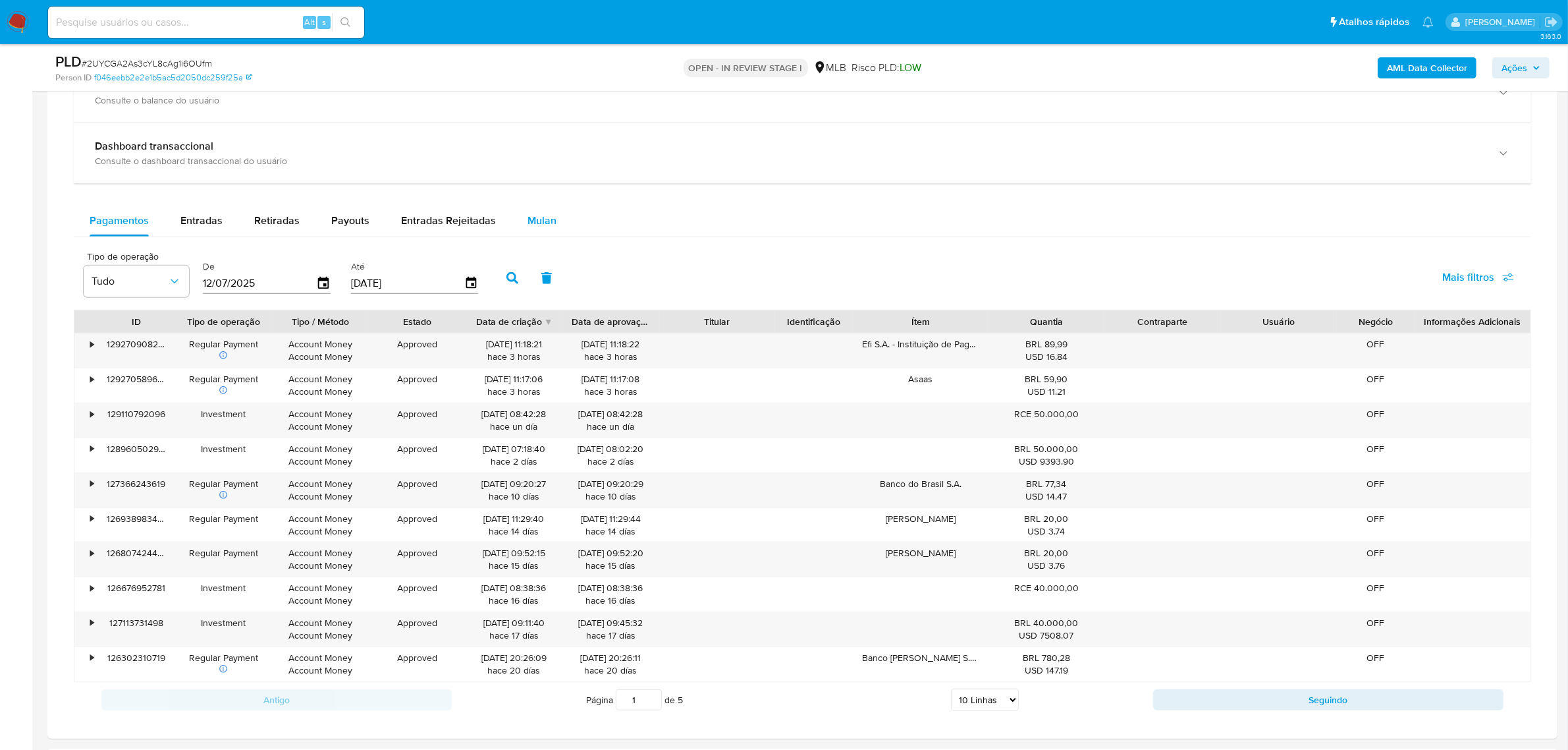
click at [544, 218] on span "Mulan" at bounding box center [542, 221] width 29 height 15
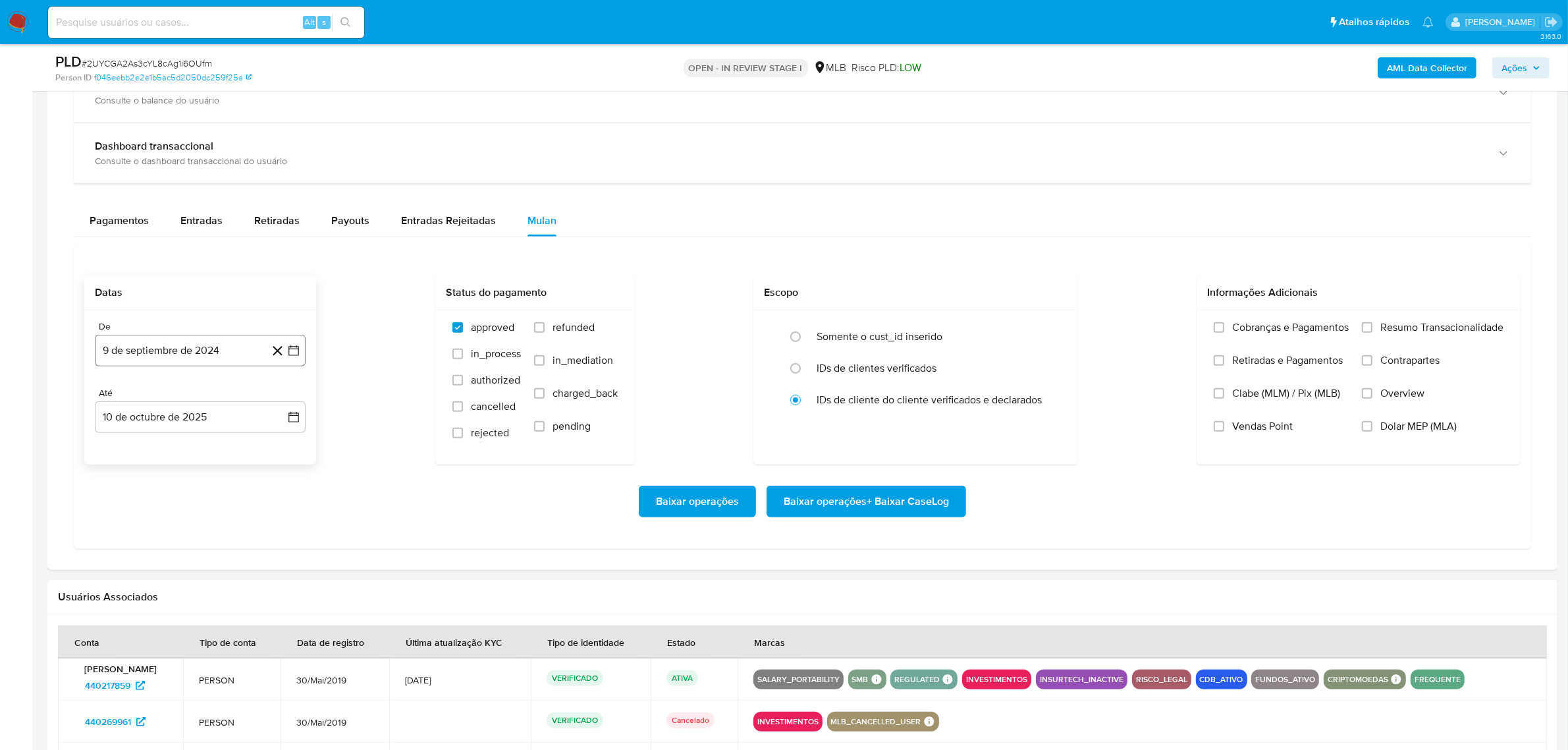
click at [155, 347] on button "9 de septiembre de 2024" at bounding box center [200, 350] width 211 height 32
click at [173, 397] on span "septiembre 2024" at bounding box center [193, 398] width 80 height 13
click at [138, 449] on span "ene" at bounding box center [142, 446] width 16 height 11
click at [122, 446] on button "1" at bounding box center [121, 447] width 21 height 21
click at [1414, 334] on span "Resumo Transacionalidade" at bounding box center [1442, 328] width 123 height 13
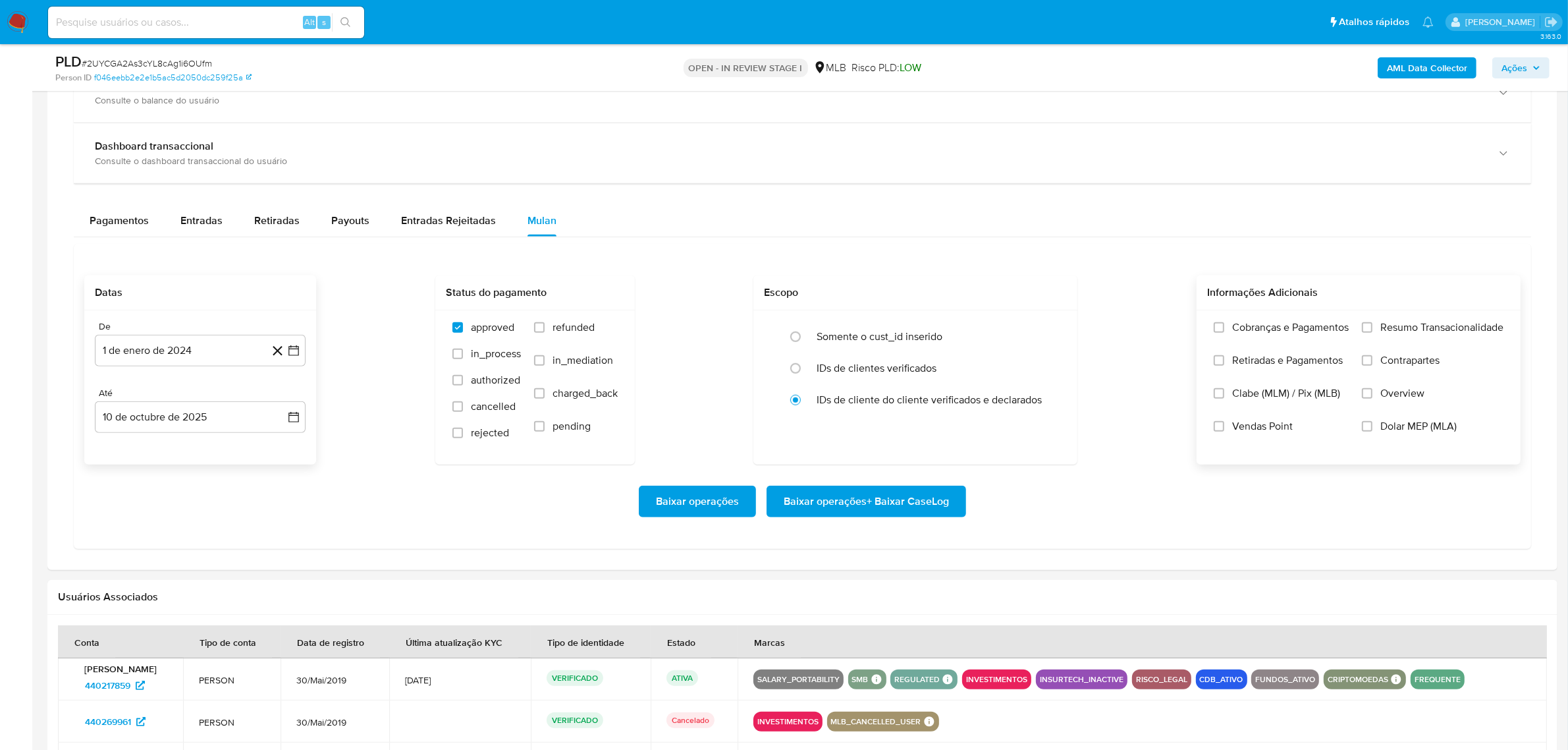
click at [1373, 332] on input "Resumo Transacionalidade" at bounding box center [1367, 327] width 11 height 11
click at [842, 501] on span "Baixar operações + Baixar CaseLog" at bounding box center [866, 501] width 165 height 29
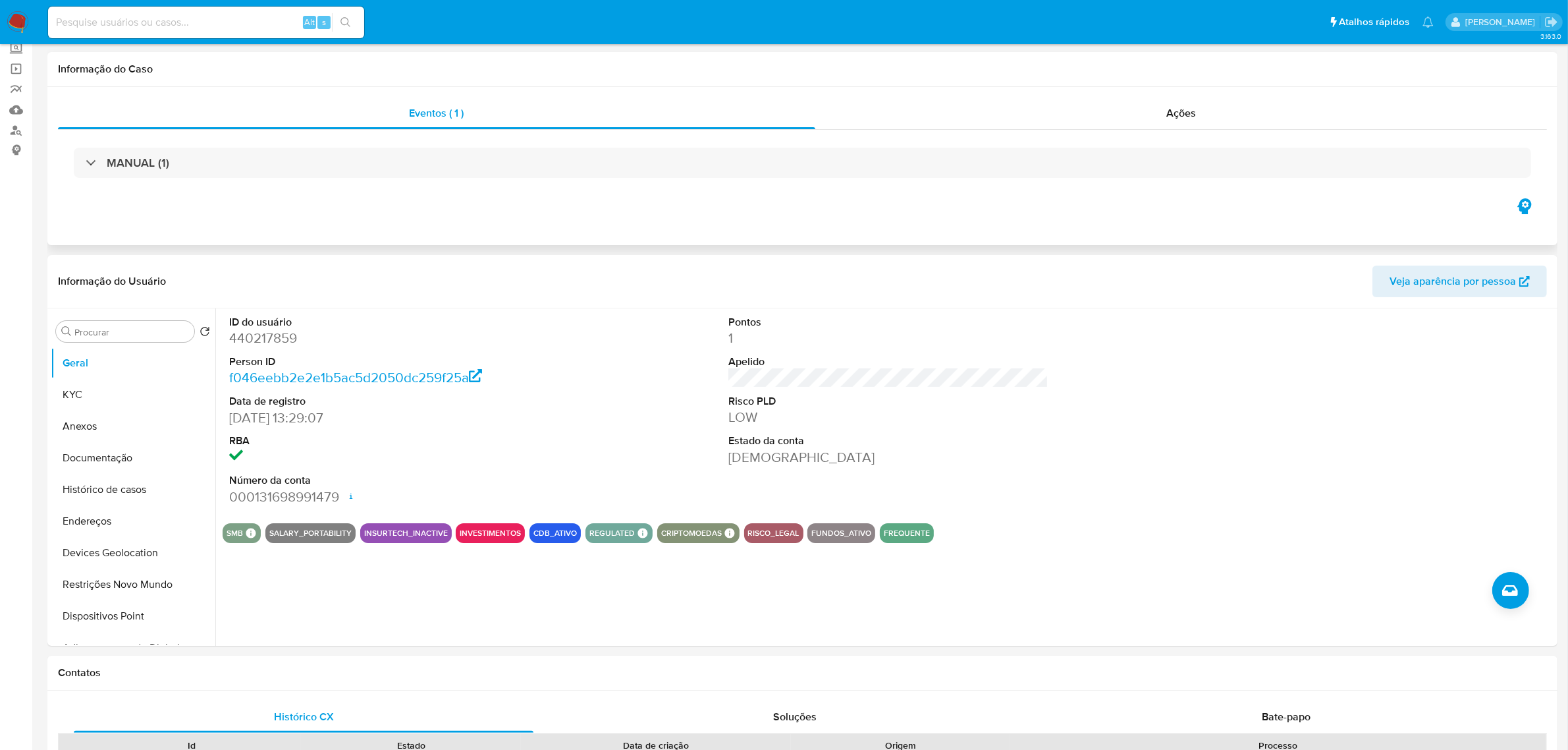
scroll to position [0, 0]
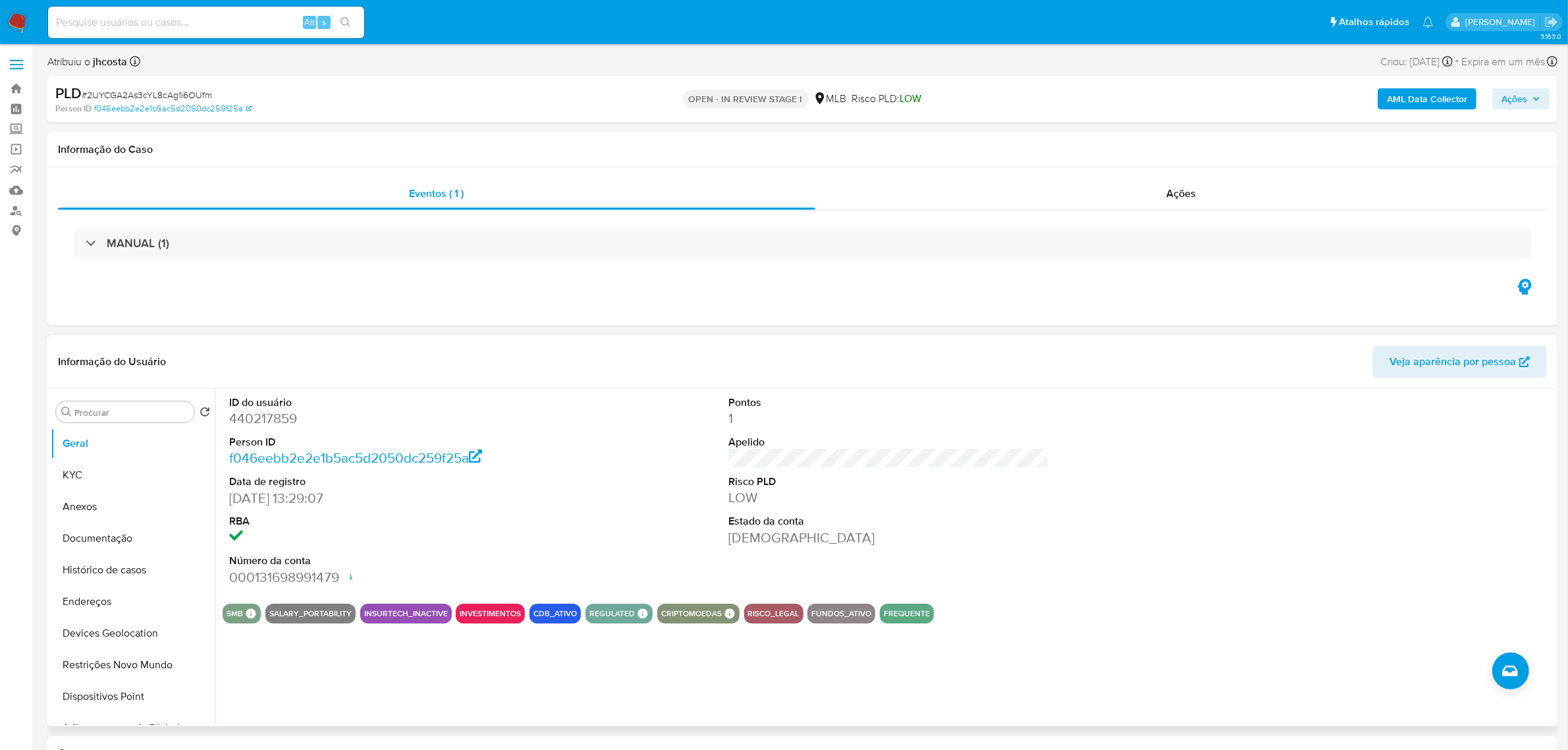
click at [255, 423] on dd "440217859" at bounding box center [389, 418] width 320 height 18
copy dd "440217859"
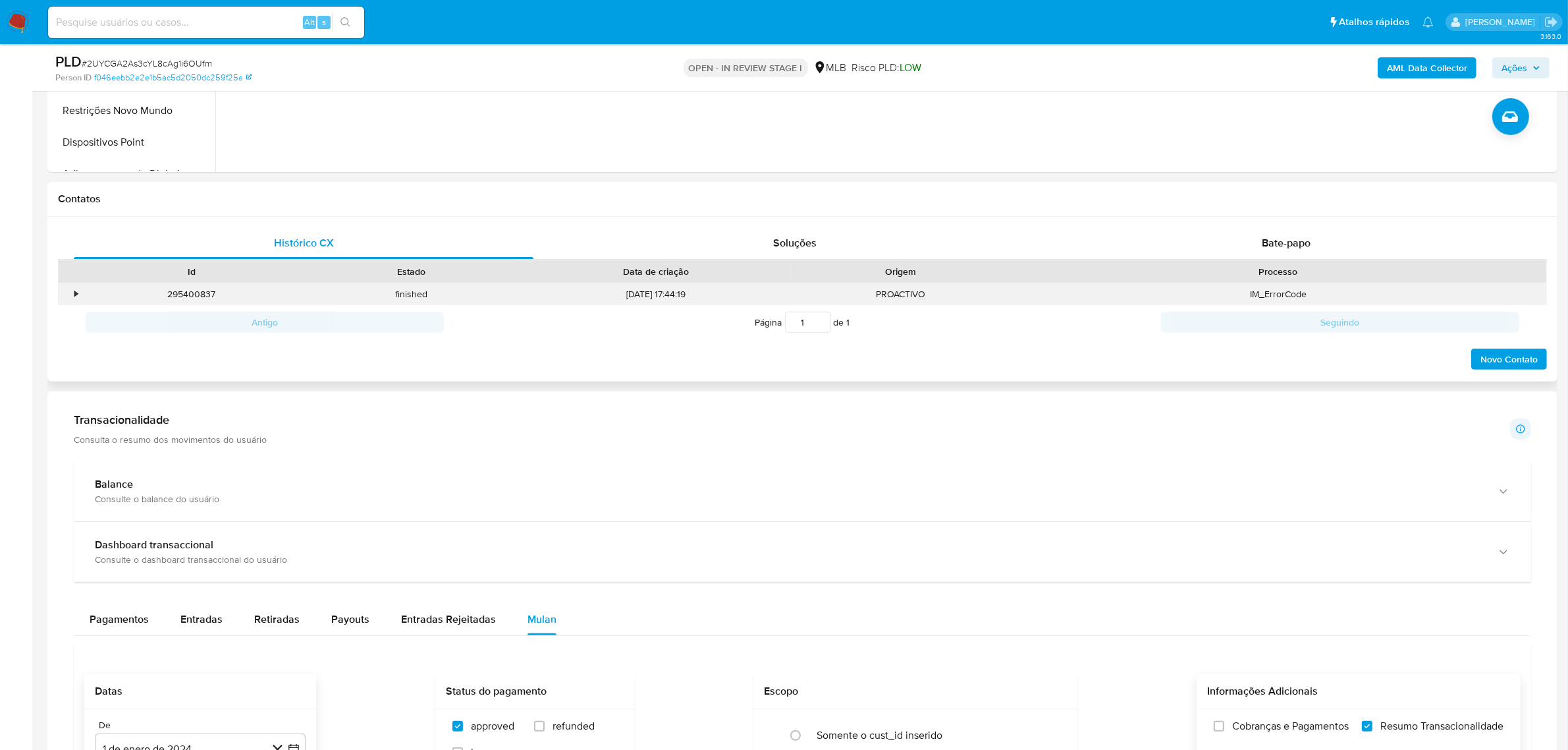
scroll to position [494, 0]
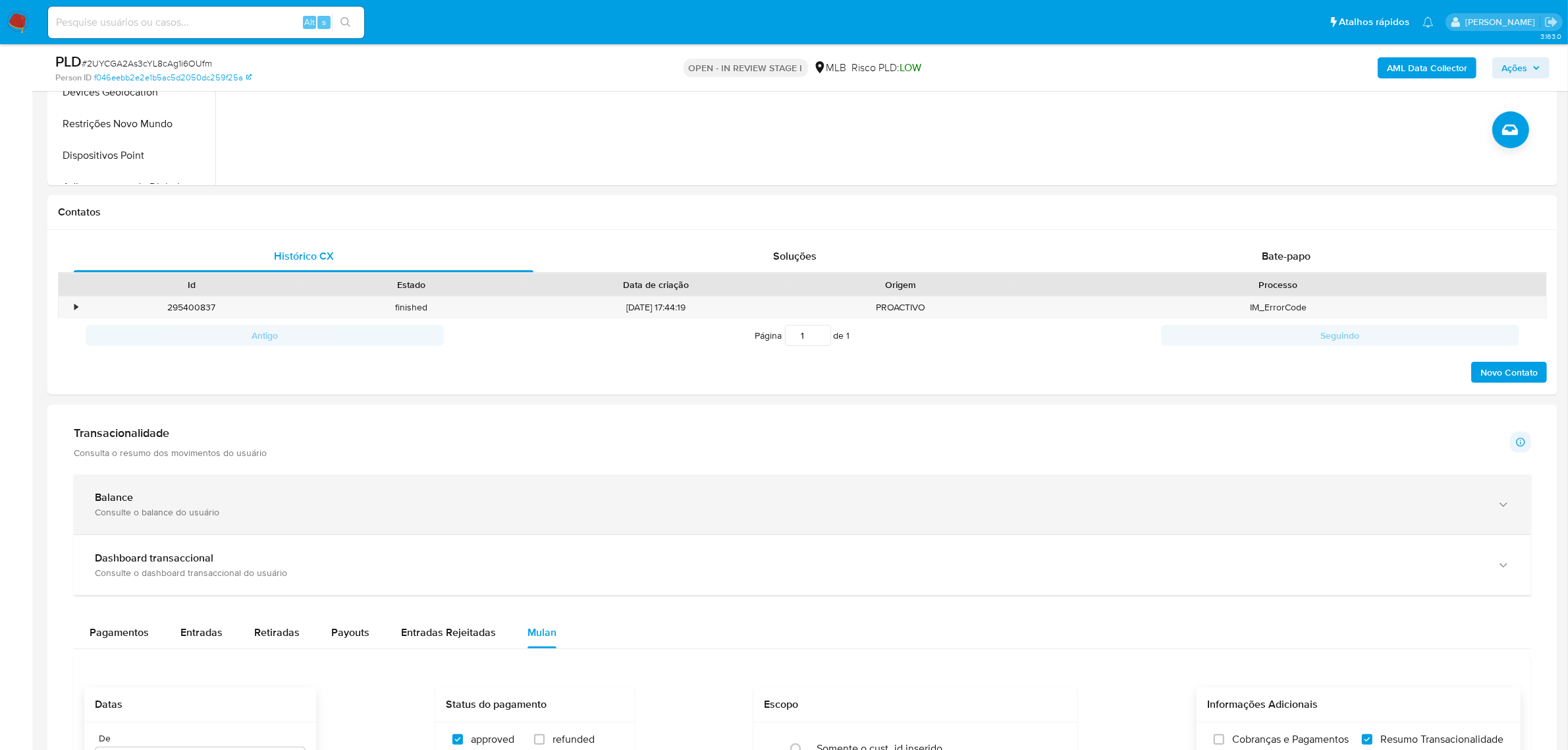
click at [215, 504] on div "Balance" at bounding box center [789, 497] width 1389 height 13
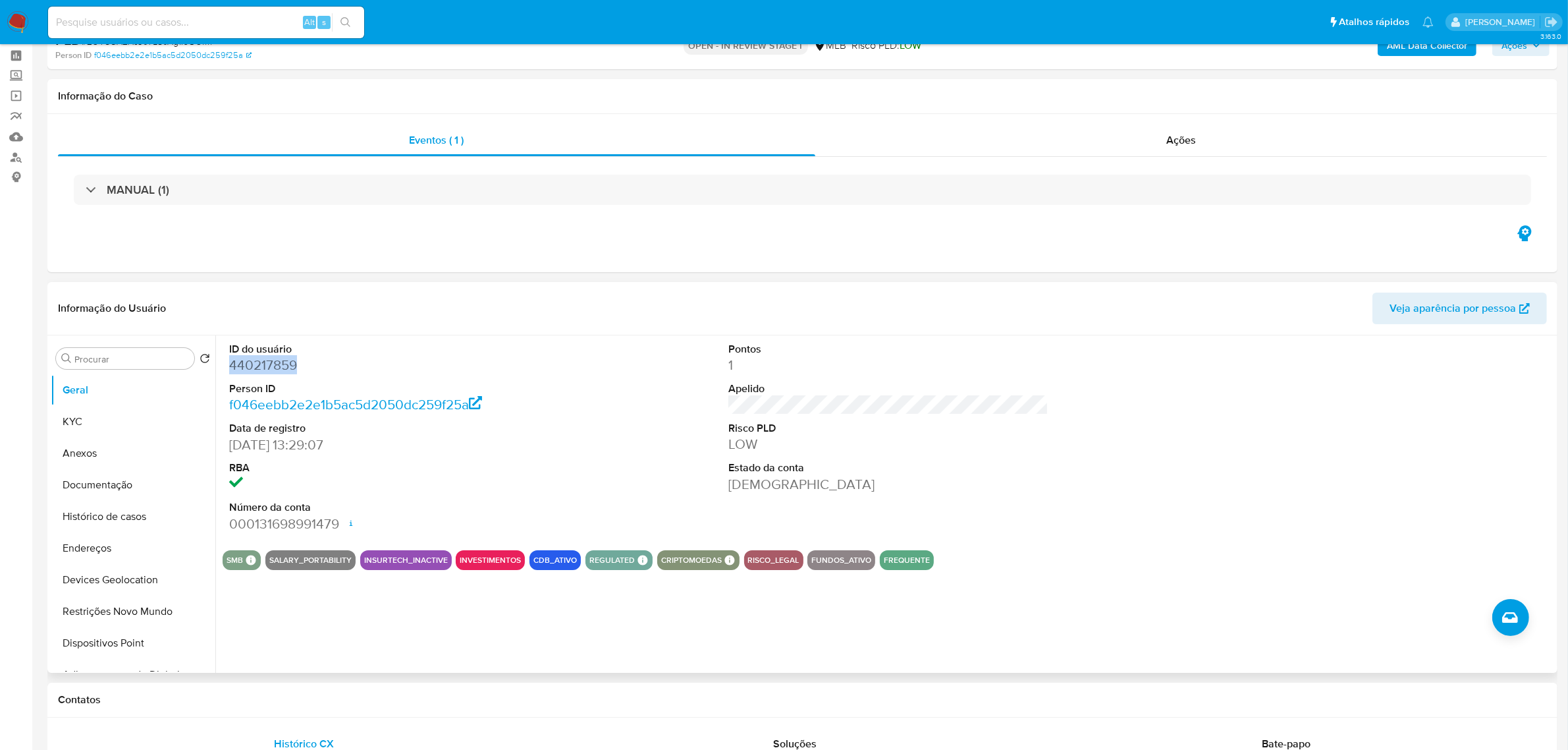
scroll to position [82, 0]
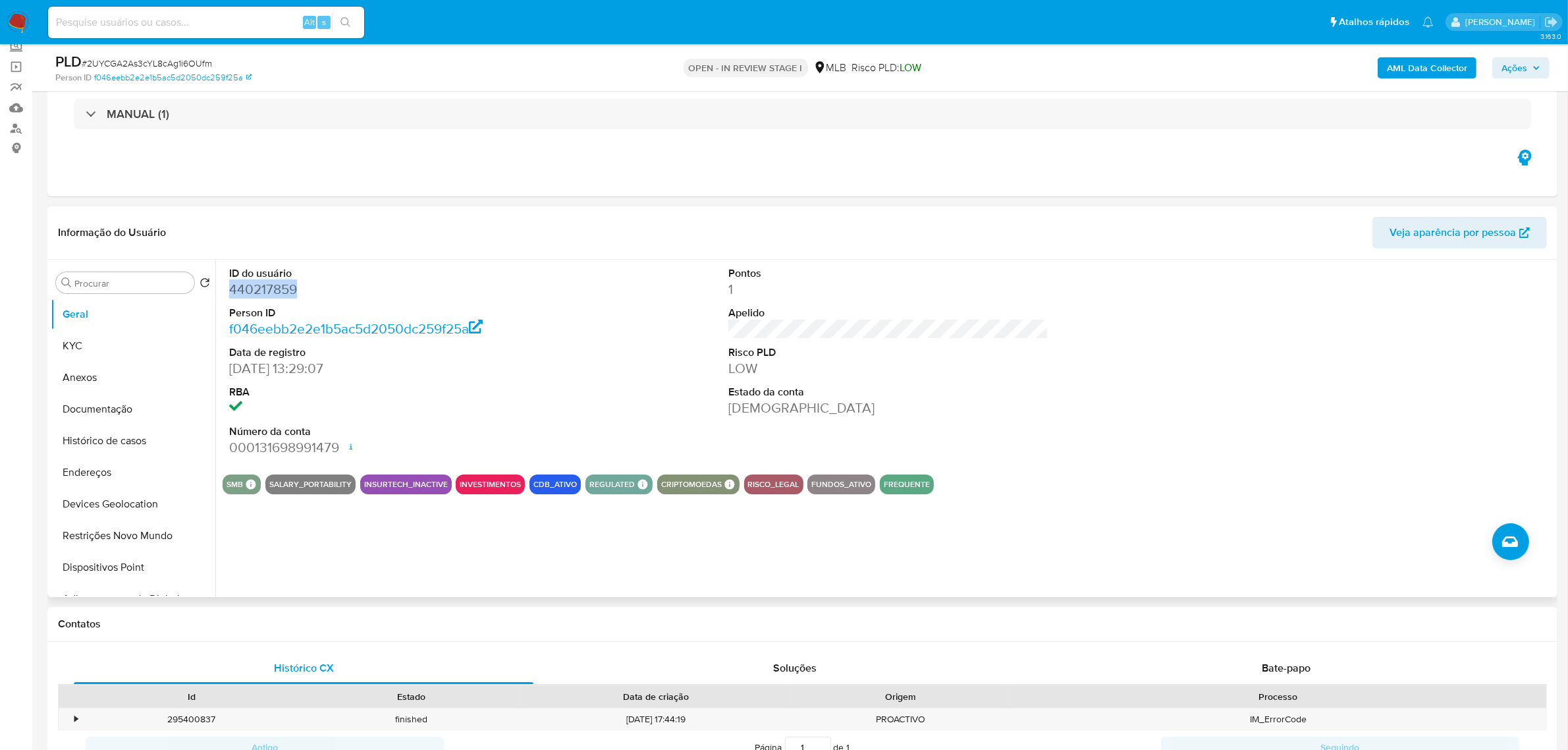
click at [268, 293] on dd "440217859" at bounding box center [389, 289] width 320 height 18
click at [565, 369] on div "ID do usuário 440217859 Person ID f046eebb2e2e1b5ac5d2050dc259f25a Data de regi…" at bounding box center [889, 361] width 1332 height 205
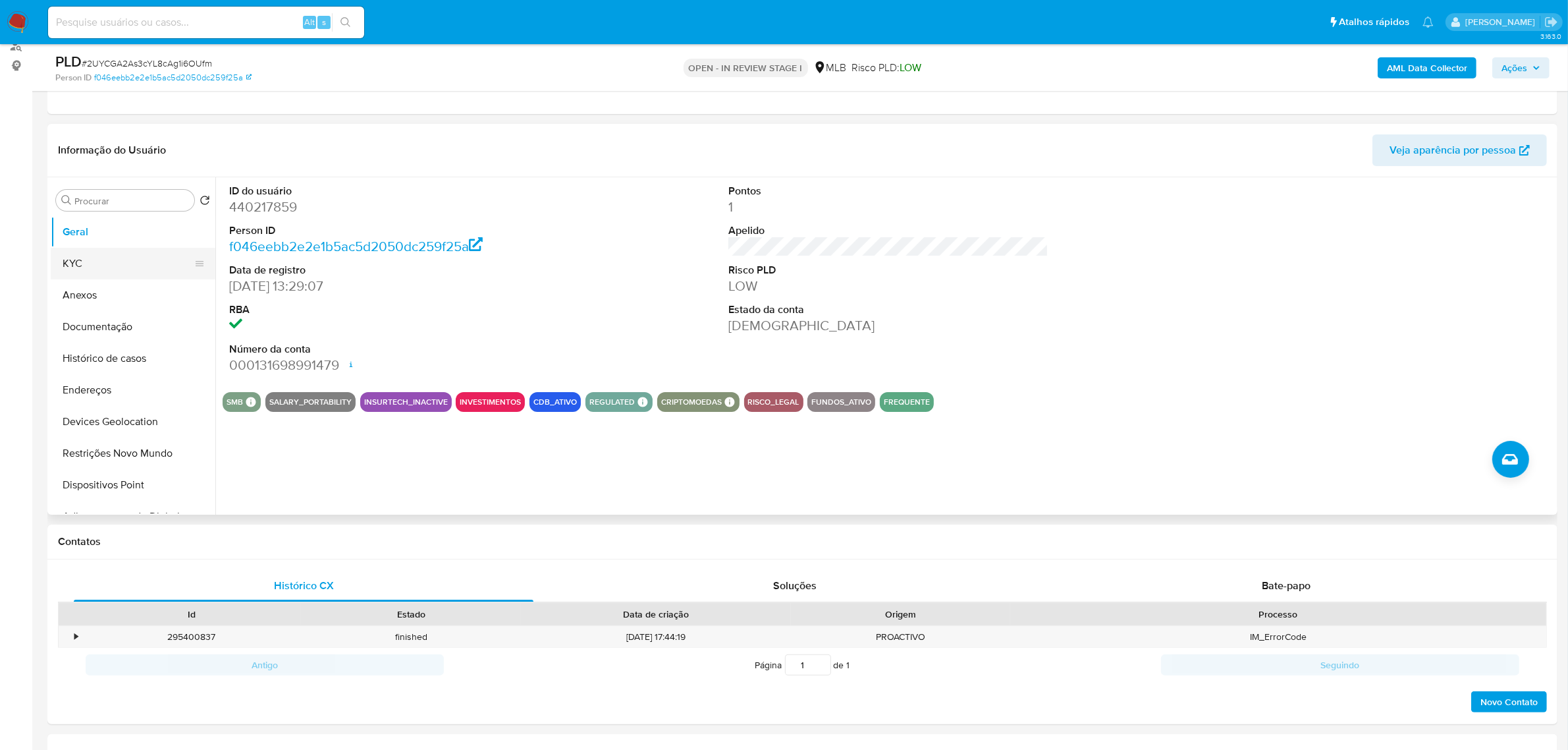
click at [140, 270] on button "KYC" at bounding box center [127, 263] width 154 height 32
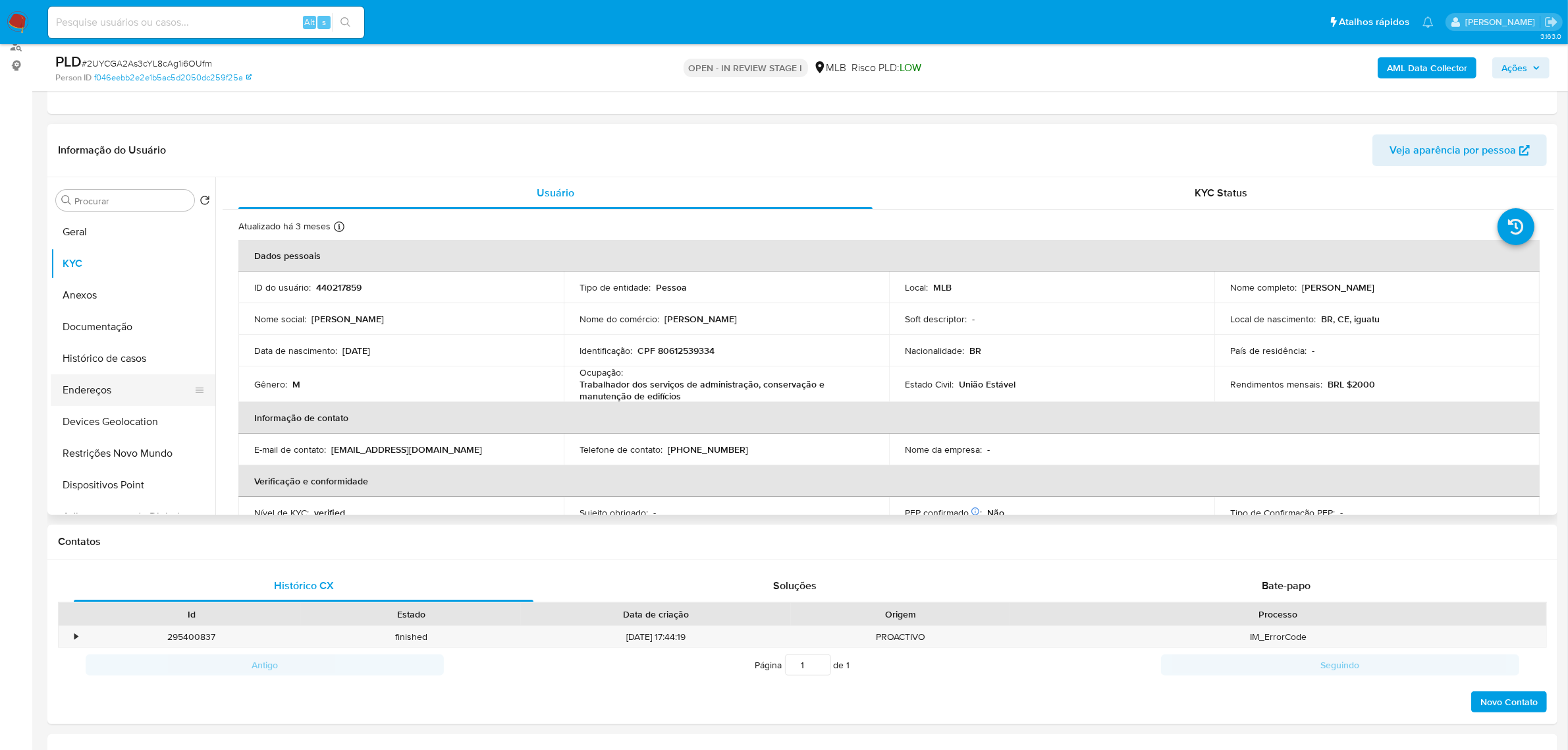
click at [94, 394] on button "Endereços" at bounding box center [127, 389] width 154 height 32
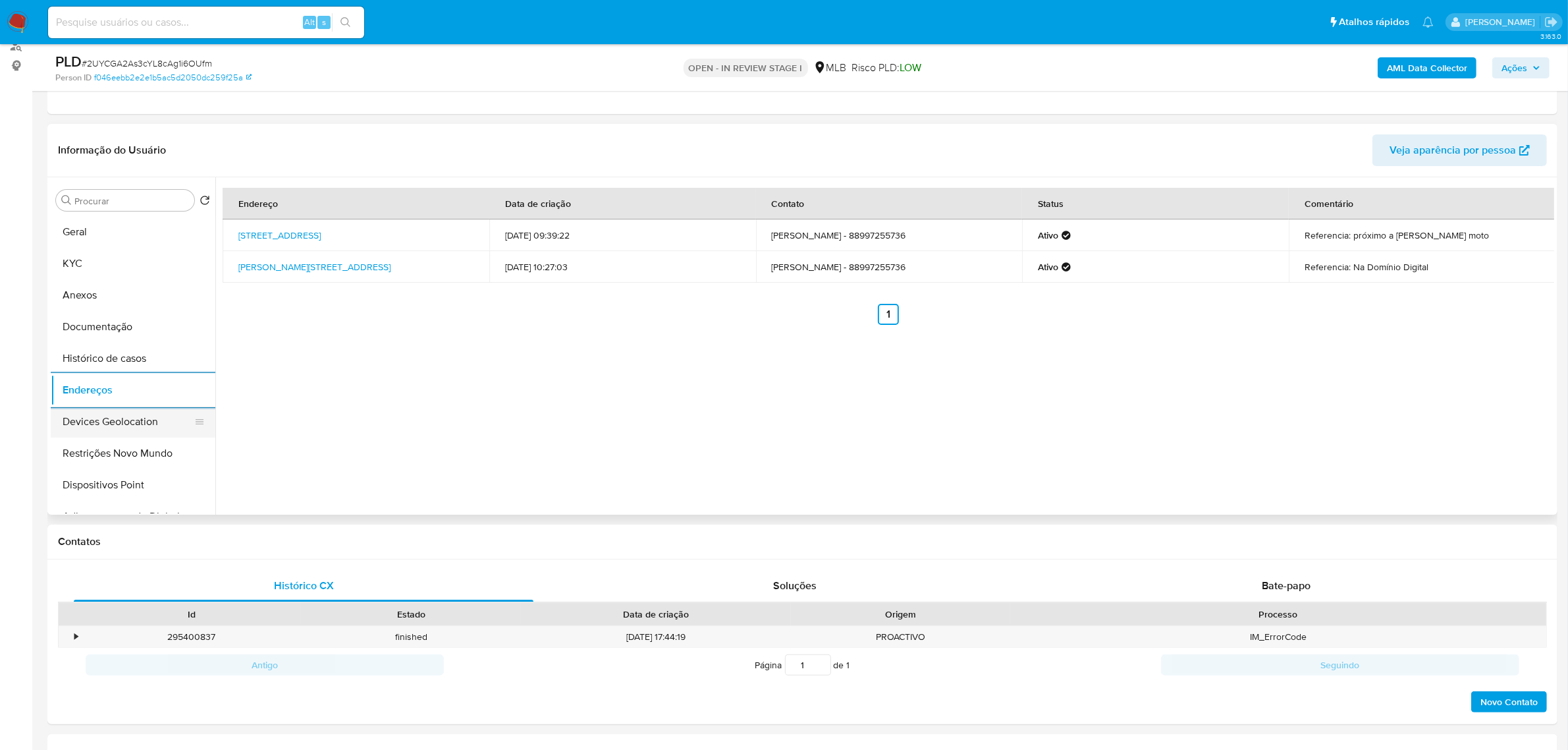
click at [100, 419] on button "Devices Geolocation" at bounding box center [127, 421] width 154 height 32
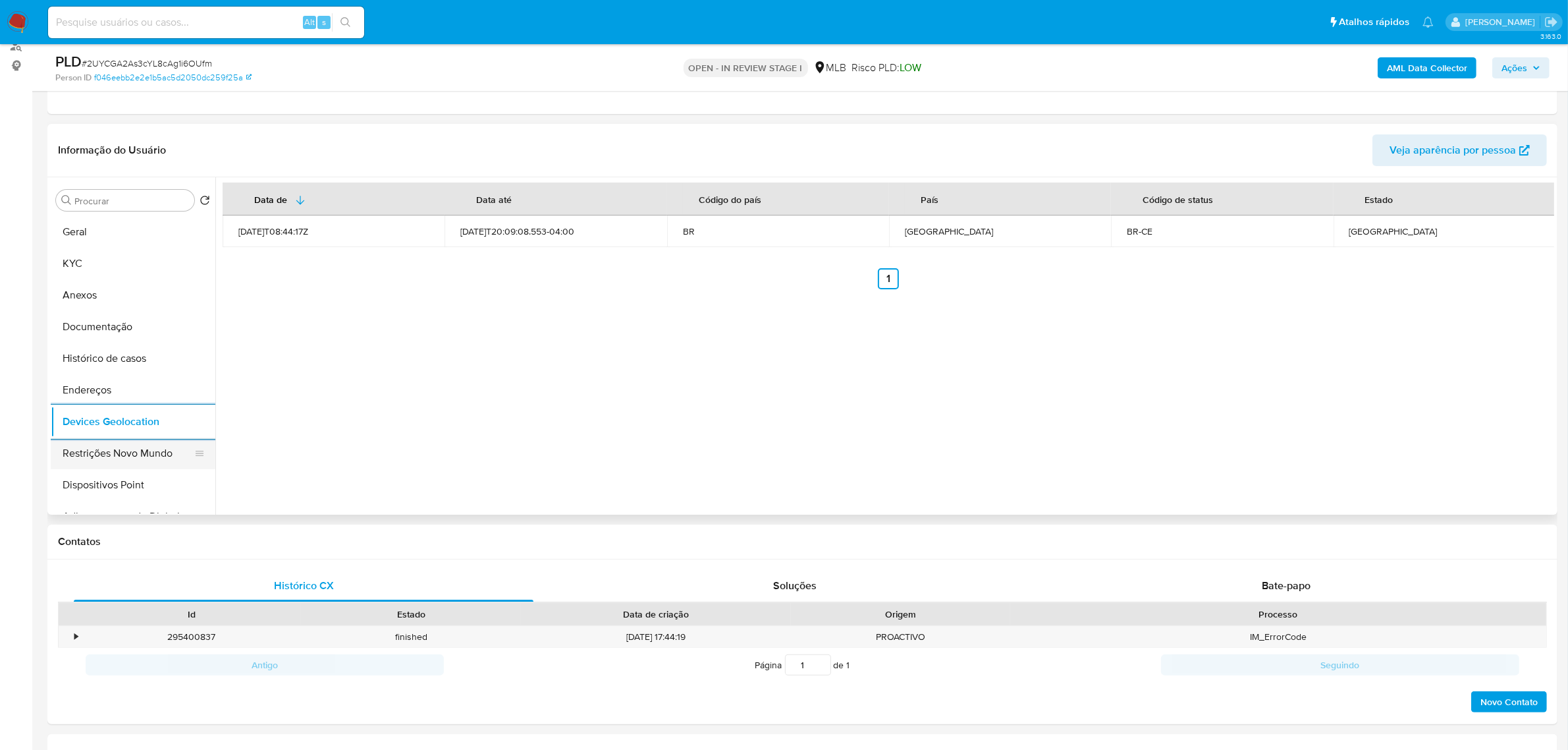
click at [131, 453] on button "Restrições Novo Mundo" at bounding box center [127, 453] width 154 height 32
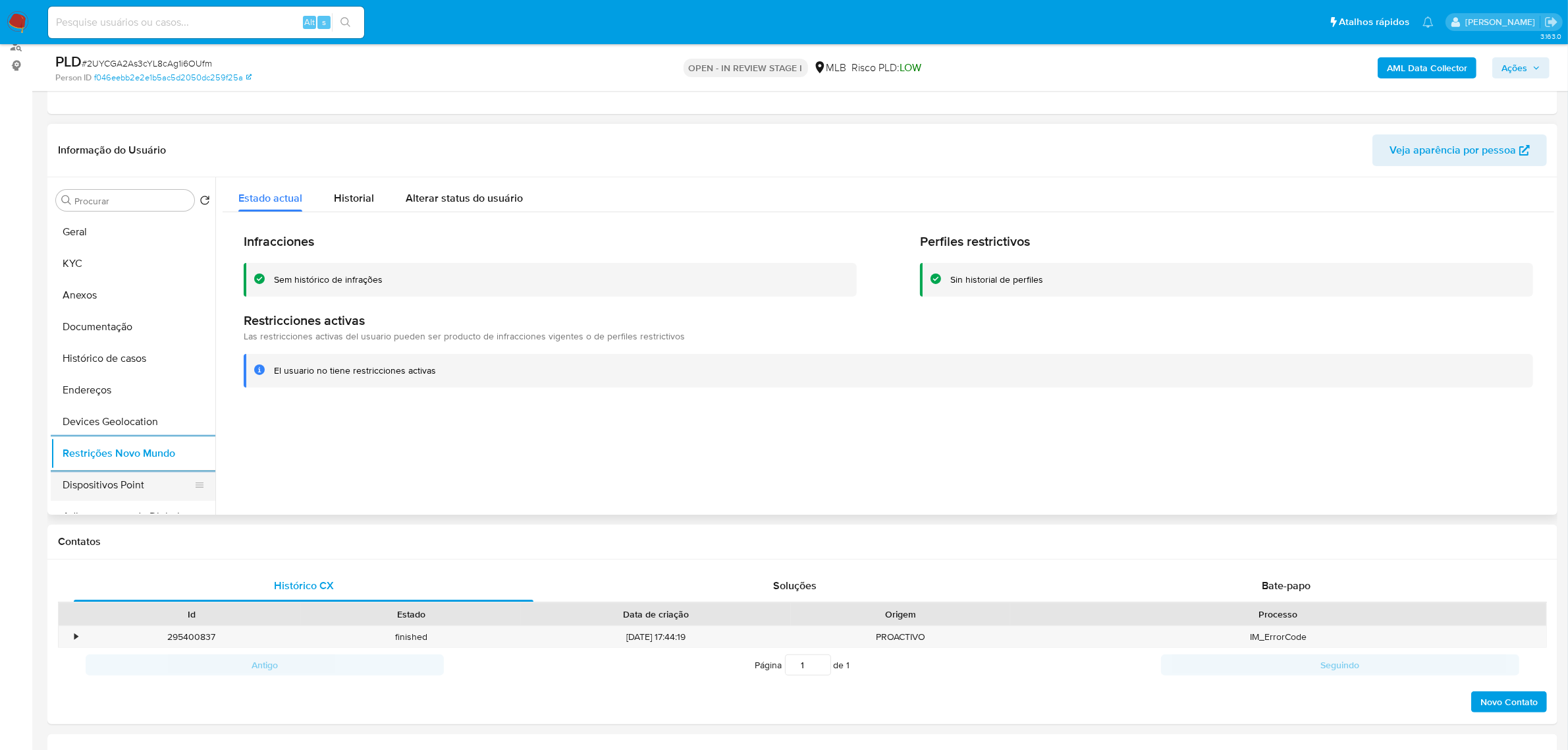
click at [107, 496] on button "Dispositivos Point" at bounding box center [127, 484] width 154 height 32
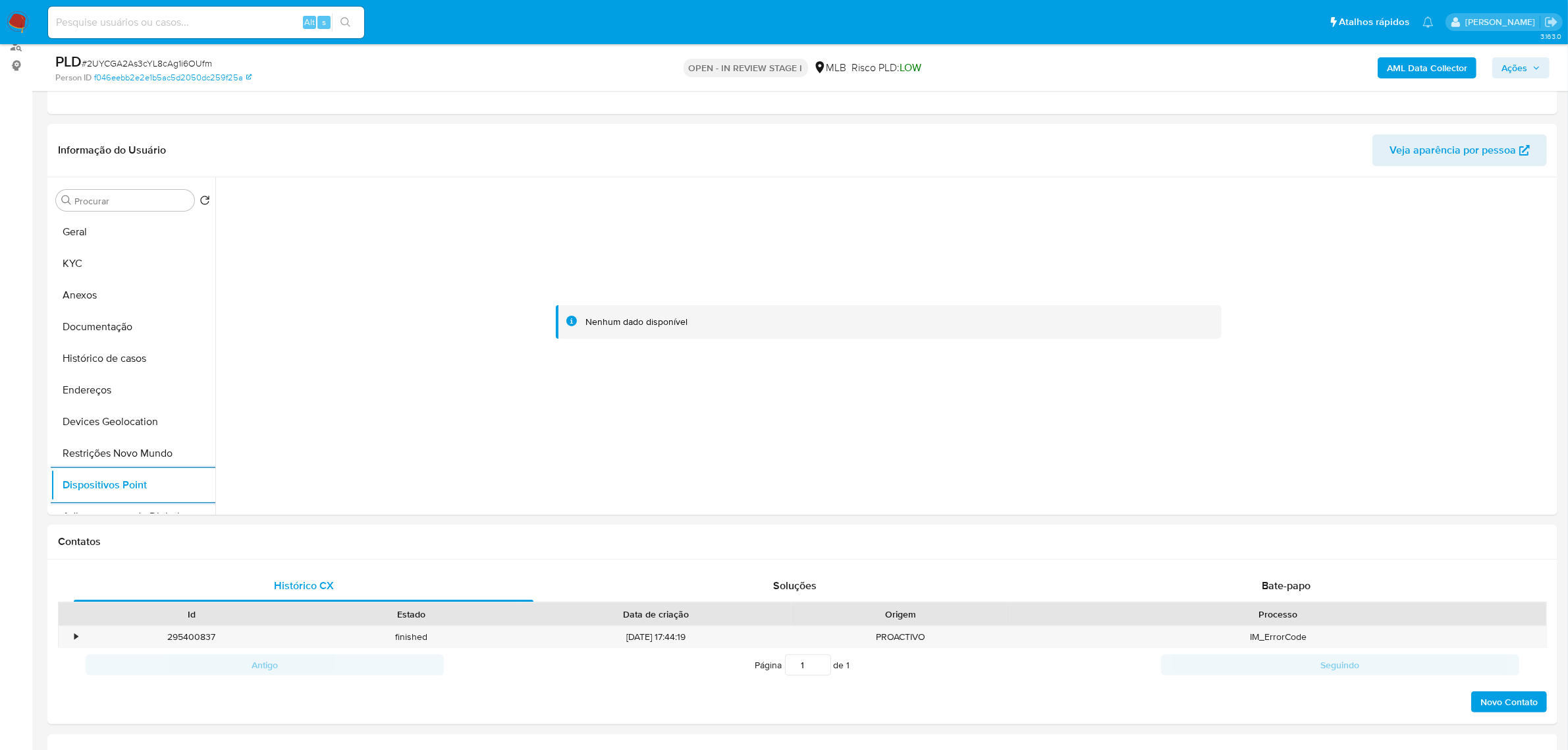
click at [1420, 69] on b "AML Data Collector" at bounding box center [1427, 68] width 80 height 21
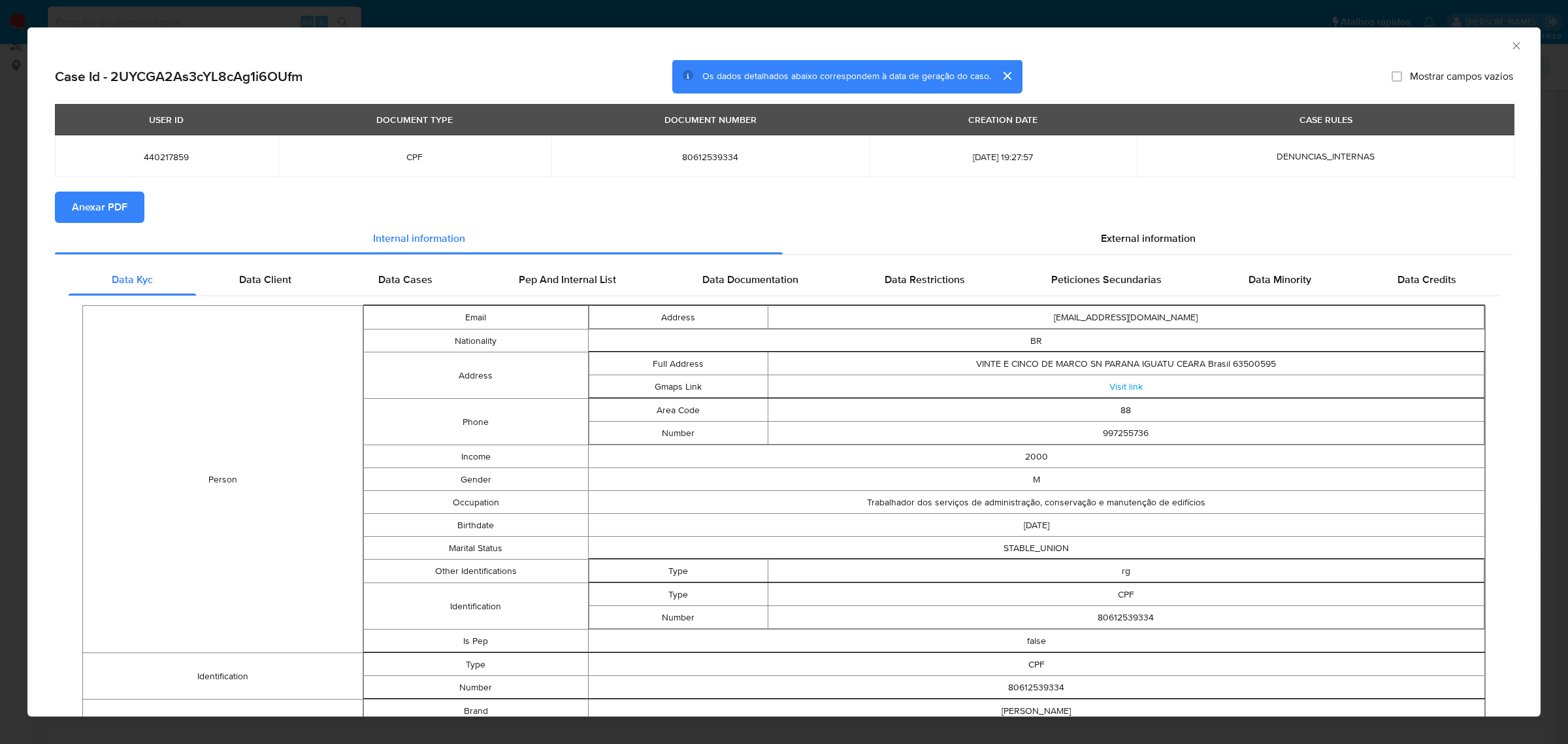
click at [125, 200] on span "Anexar PDF" at bounding box center [100, 207] width 56 height 29
click at [1144, 234] on span "External information" at bounding box center [1148, 241] width 95 height 15
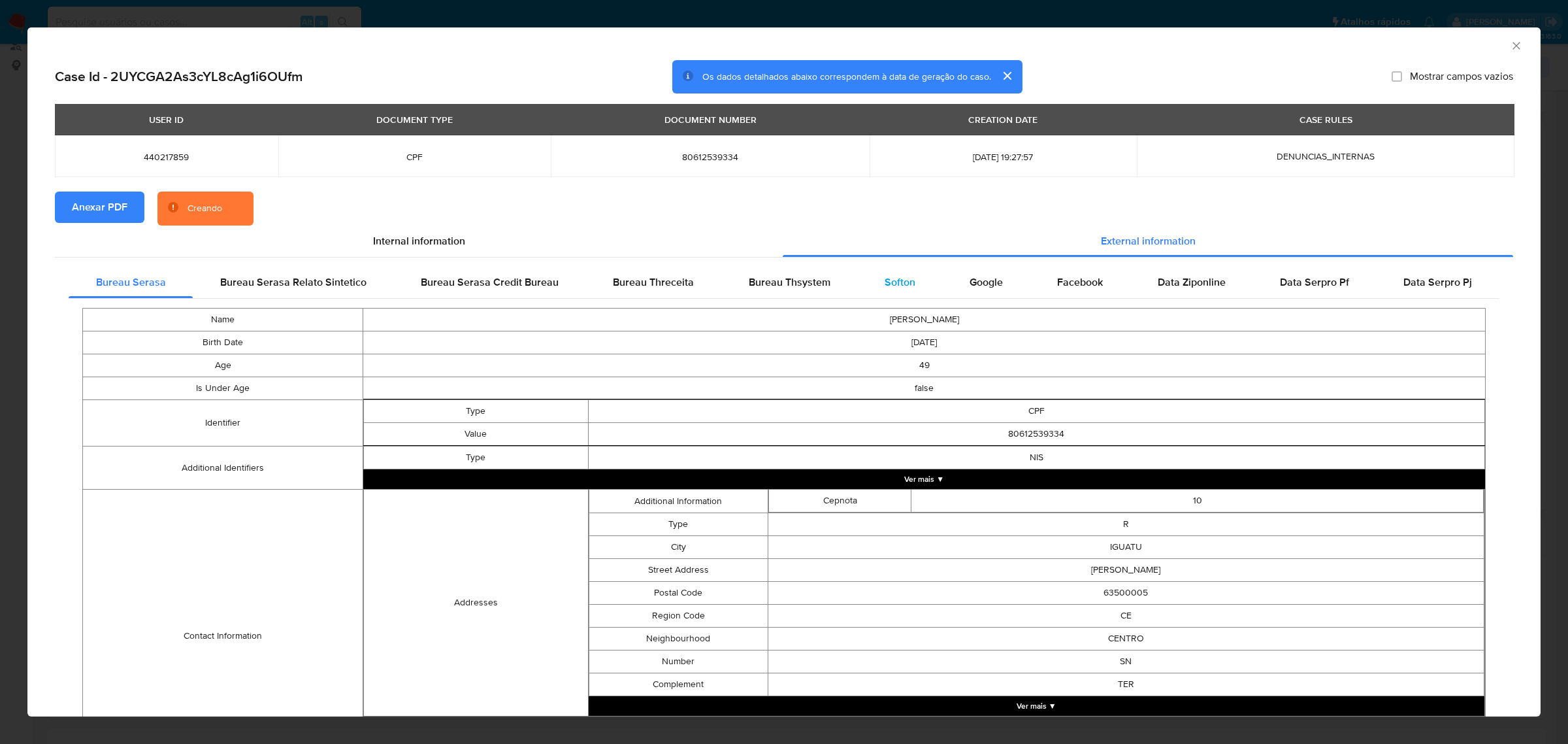
click at [858, 279] on div "Softon" at bounding box center [900, 282] width 85 height 31
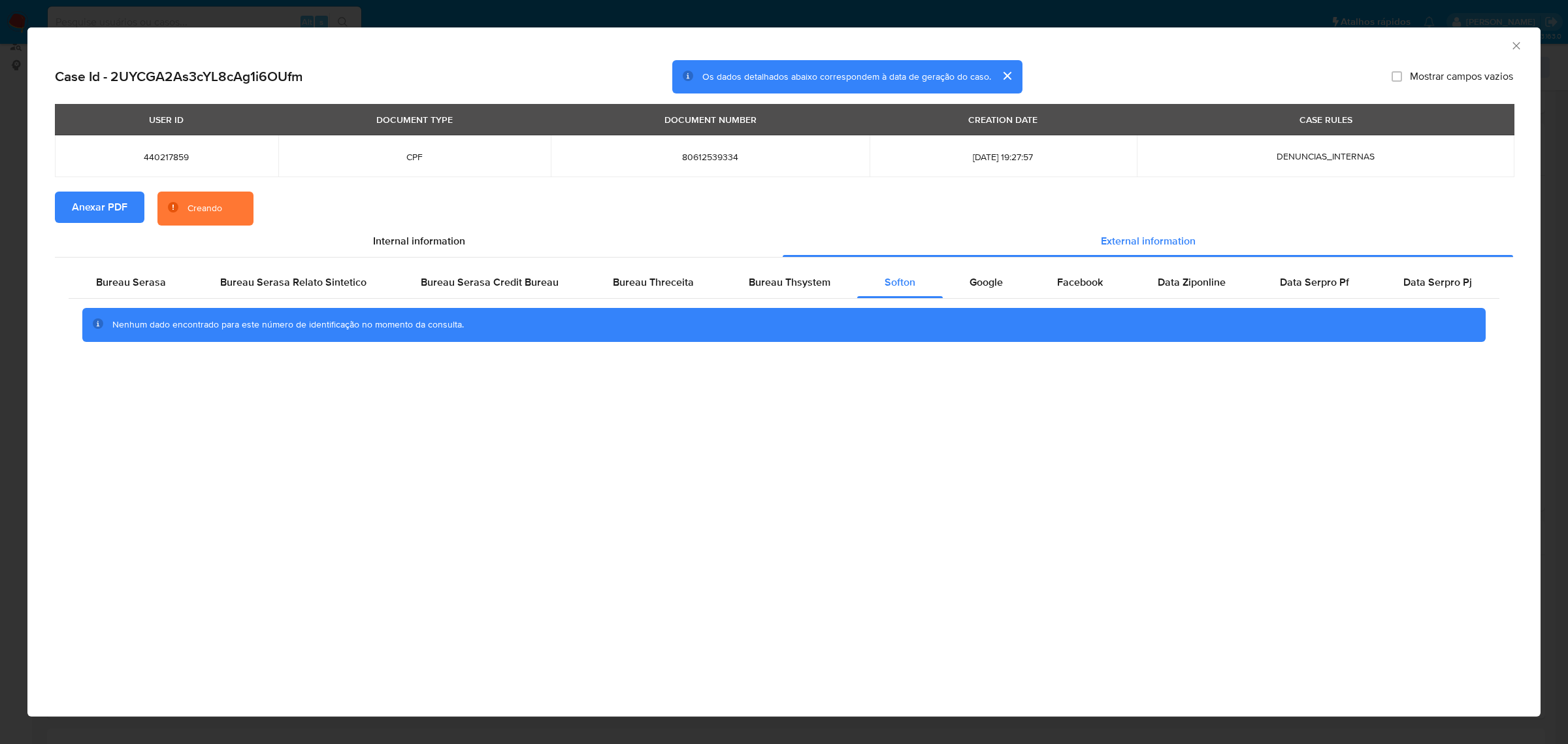
click at [1514, 40] on icon "Fechar a janela" at bounding box center [1516, 45] width 13 height 13
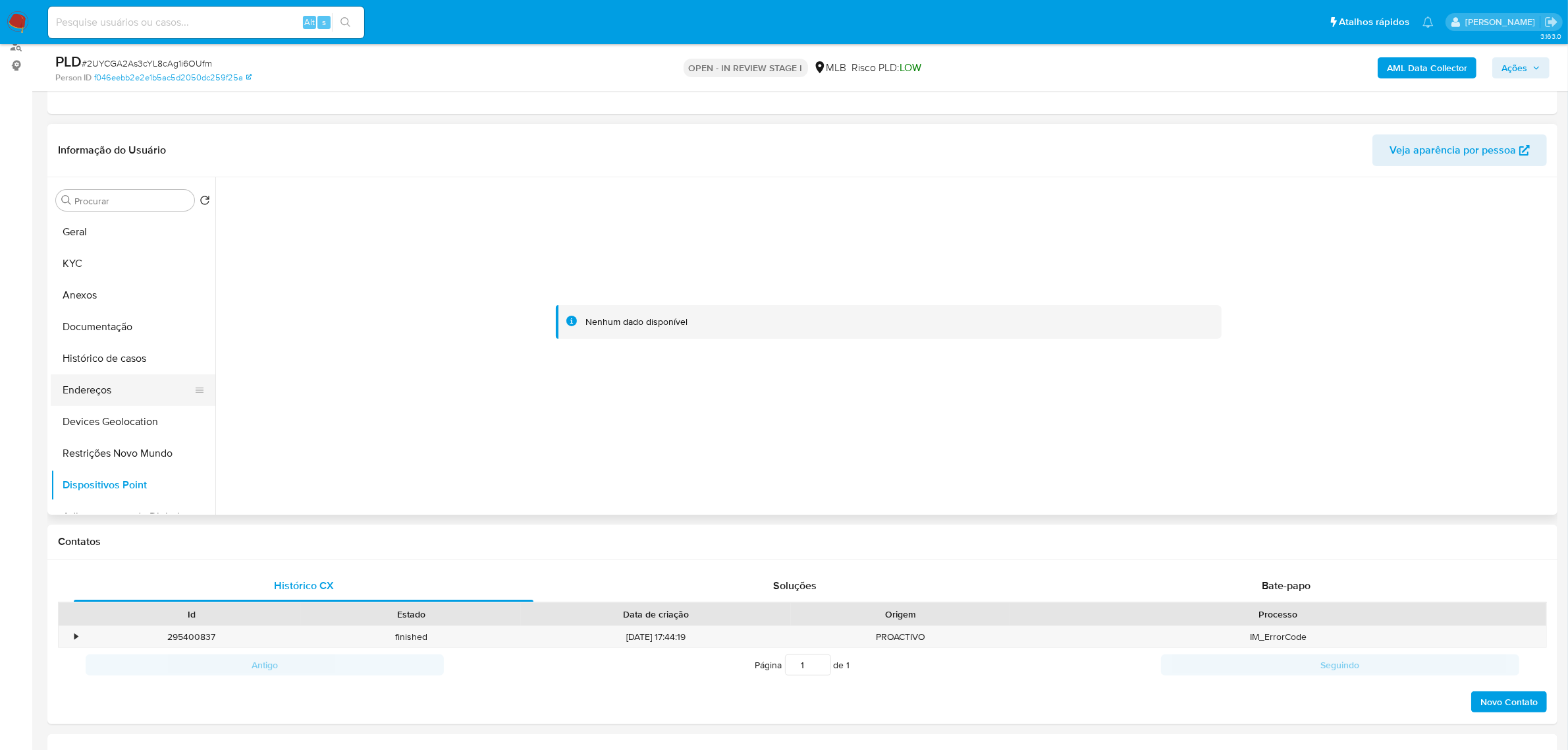
click at [107, 396] on button "Endereços" at bounding box center [127, 389] width 154 height 32
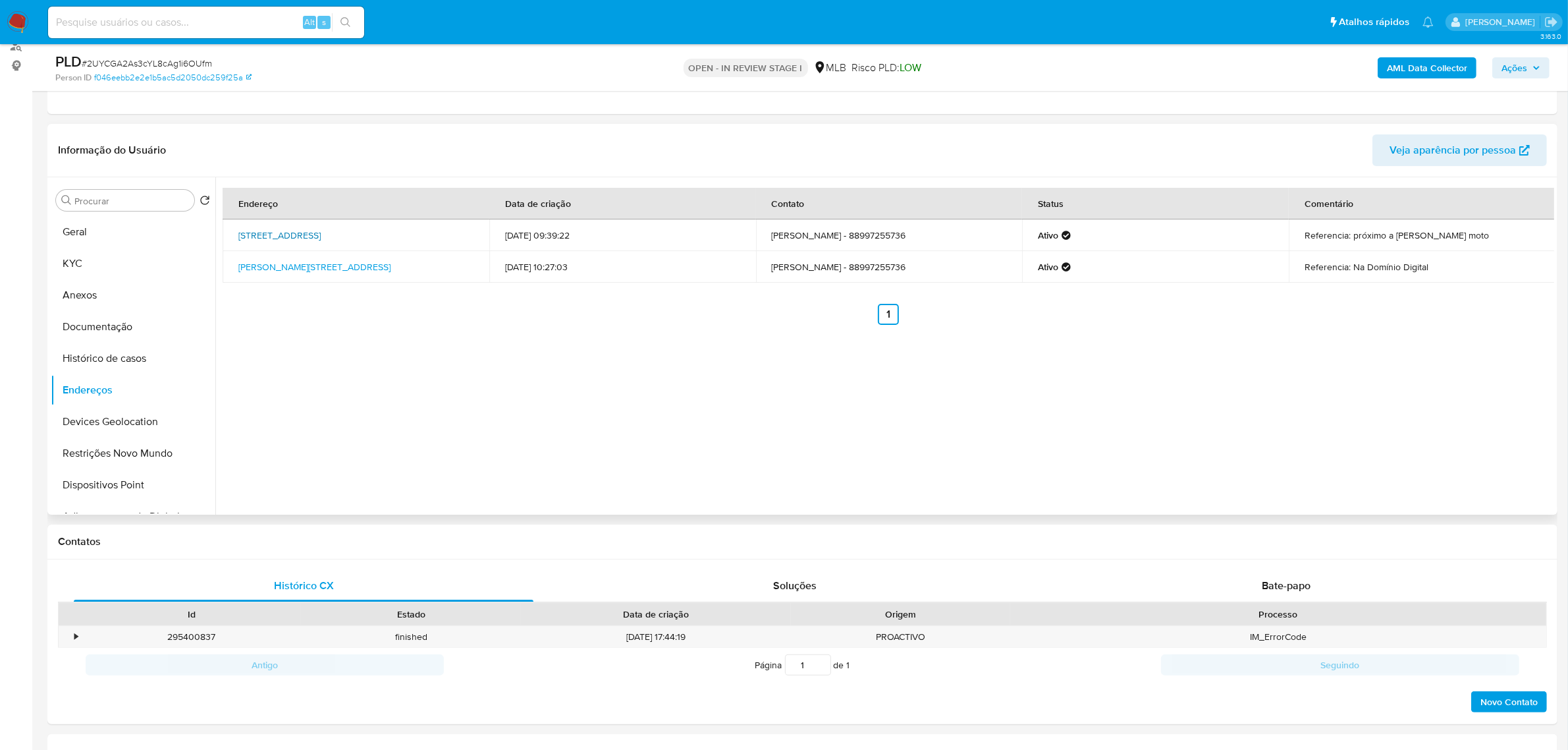
drag, startPoint x: 229, startPoint y: 229, endPoint x: 459, endPoint y: 231, distance: 230.0
click at [459, 231] on td "[STREET_ADDRESS]" at bounding box center [356, 235] width 267 height 32
copy link "[STREET_ADDRESS]"
click at [321, 231] on link "[STREET_ADDRESS]" at bounding box center [279, 235] width 82 height 13
drag, startPoint x: 235, startPoint y: 264, endPoint x: 428, endPoint y: 267, distance: 193.0
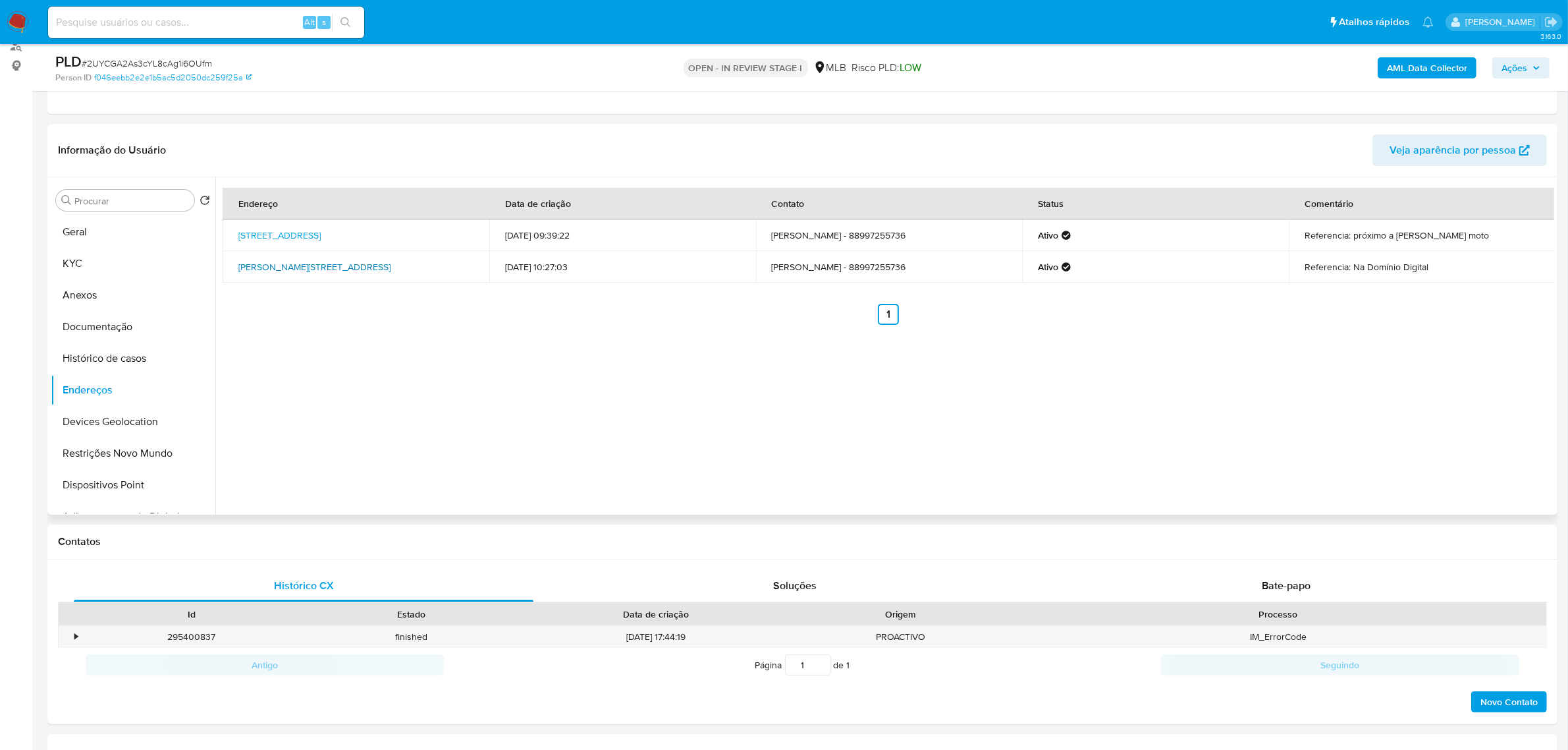
click at [428, 267] on td "[PERSON_NAME][STREET_ADDRESS]" at bounding box center [356, 266] width 267 height 32
copy link "[PERSON_NAME][STREET_ADDRESS]"
click at [384, 266] on link "[PERSON_NAME][STREET_ADDRESS]" at bounding box center [314, 266] width 152 height 13
click at [100, 273] on button "KYC" at bounding box center [127, 263] width 154 height 32
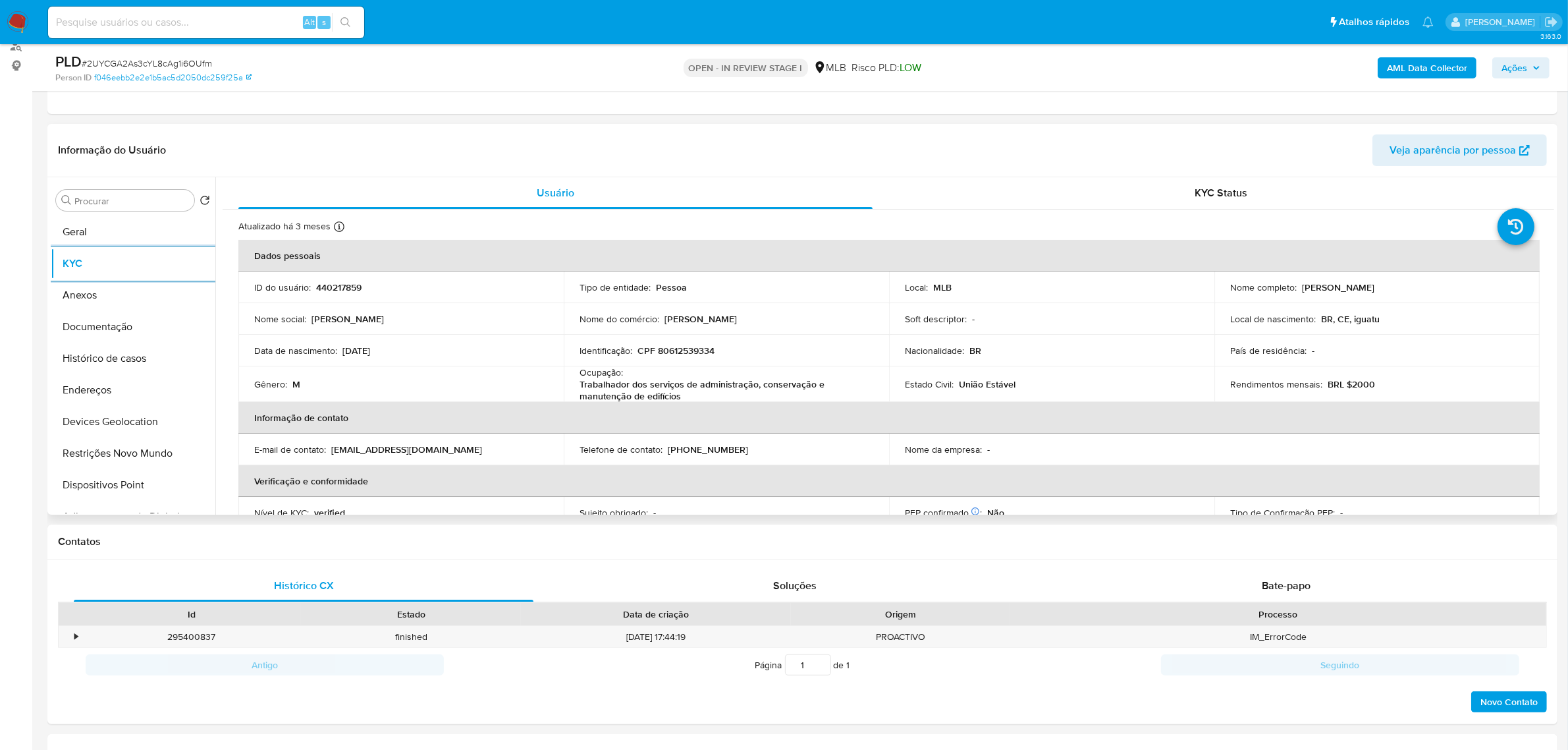
click at [693, 346] on p "CPF 80612539334" at bounding box center [676, 350] width 77 height 12
copy p "80612539334"
click at [707, 347] on p "CPF 80612539334" at bounding box center [676, 350] width 77 height 12
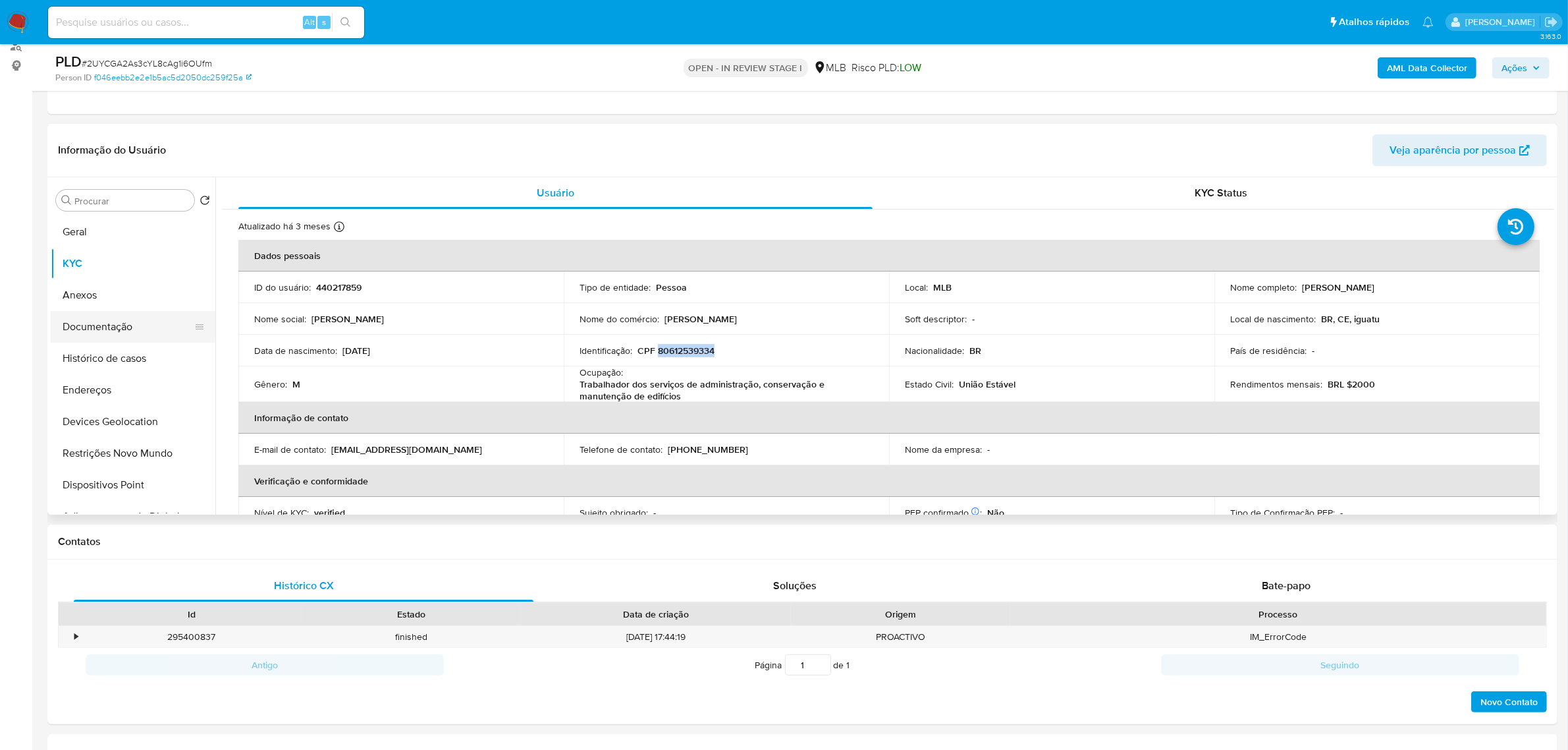
click at [131, 311] on button "Documentação" at bounding box center [127, 326] width 154 height 32
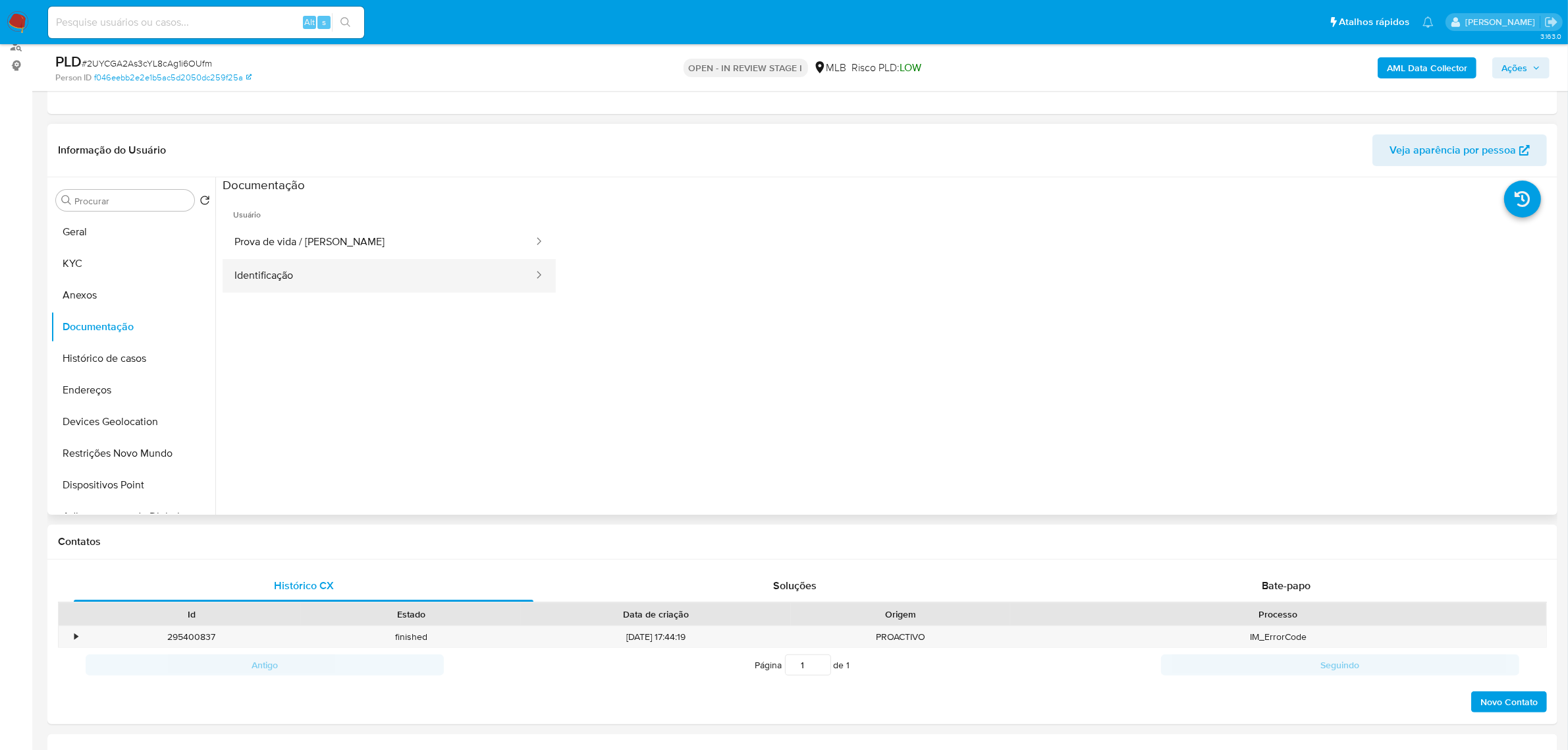
click at [306, 271] on button "Identificação" at bounding box center [379, 276] width 312 height 34
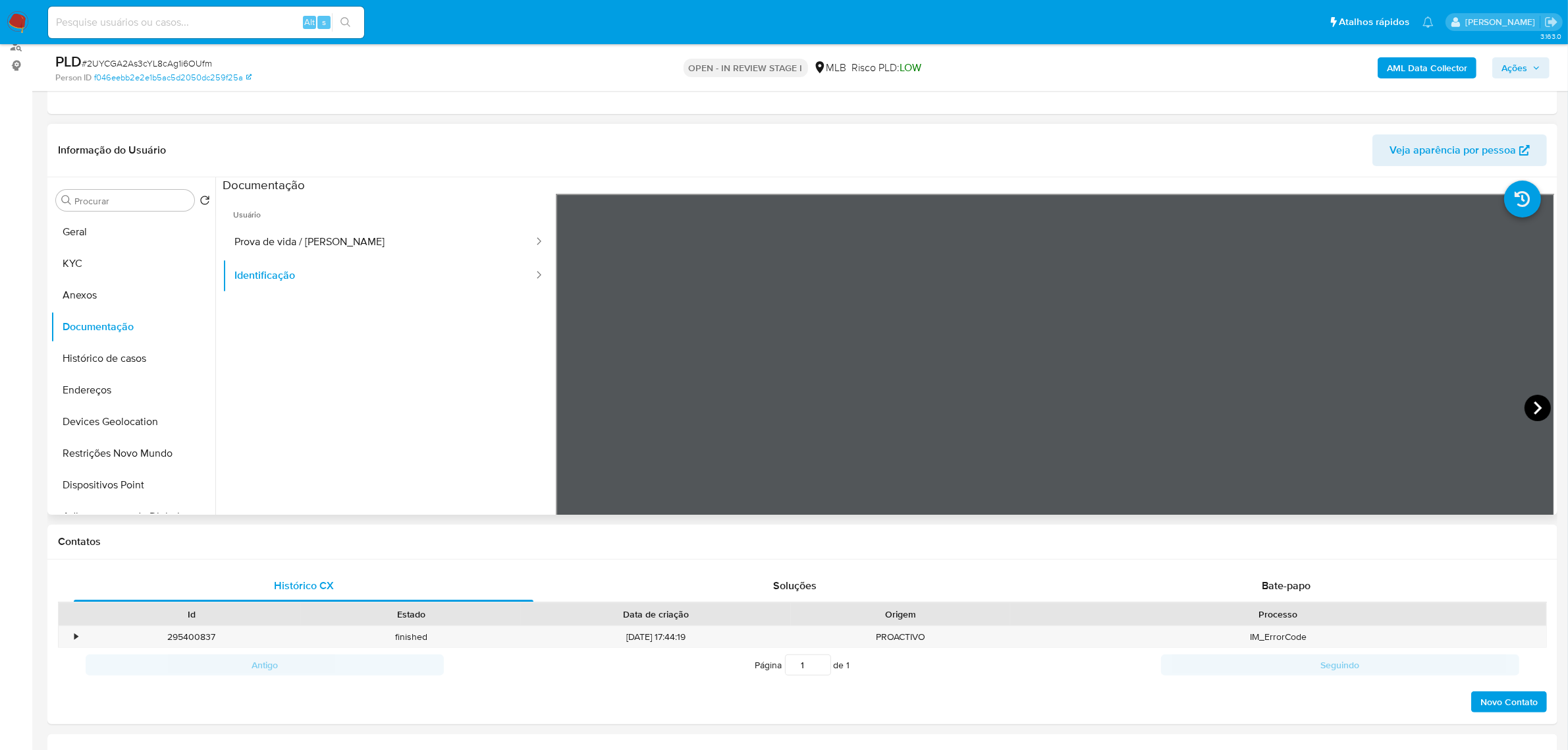
click at [1524, 406] on icon at bounding box center [1537, 408] width 26 height 26
click at [109, 264] on button "KYC" at bounding box center [127, 263] width 154 height 32
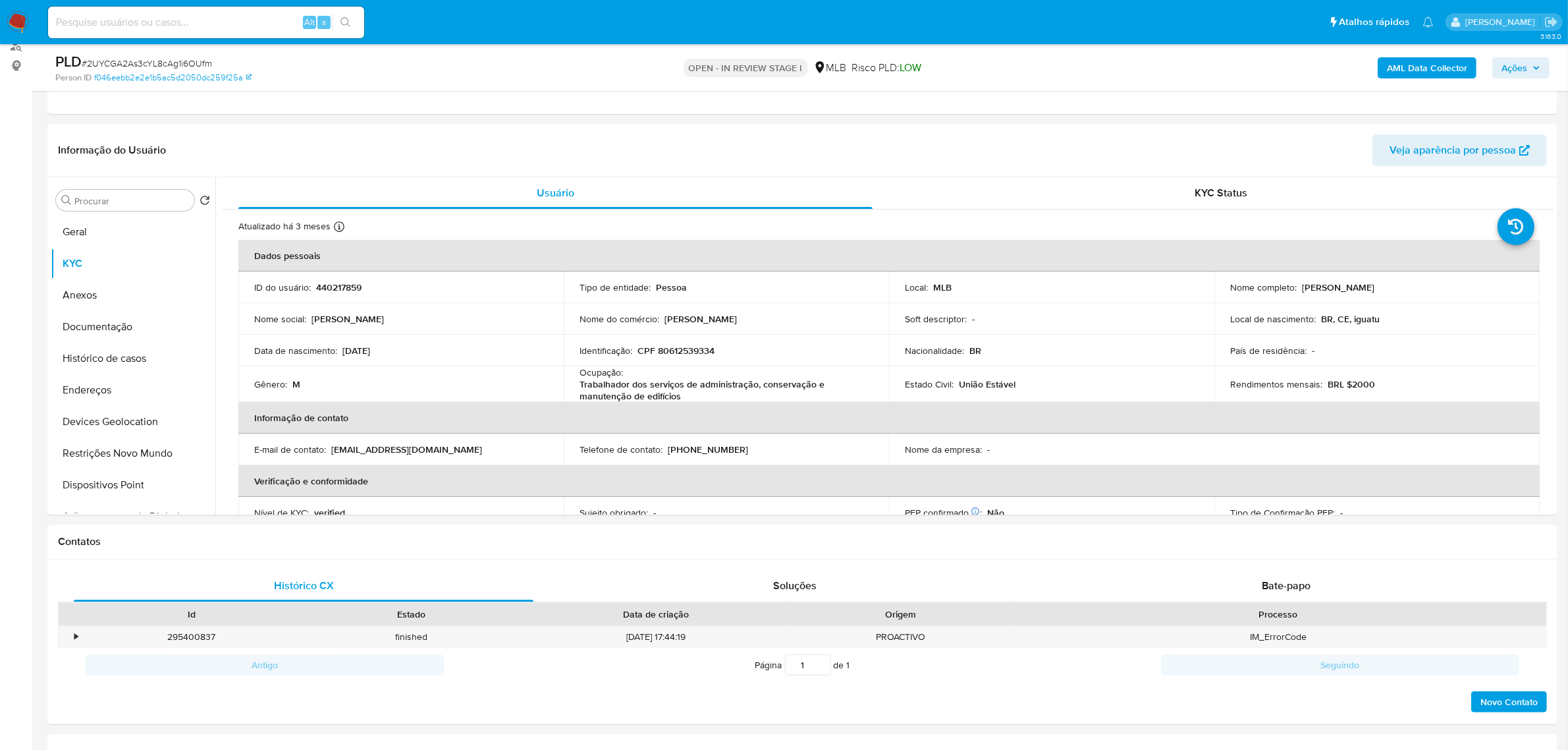
click at [673, 356] on p "CPF 80612539334" at bounding box center [676, 350] width 77 height 12
copy p "80612539334"
drag, startPoint x: 1299, startPoint y: 287, endPoint x: 1453, endPoint y: 287, distance: 154.0
click at [1453, 287] on div "Nome completo : [PERSON_NAME]" at bounding box center [1377, 287] width 294 height 12
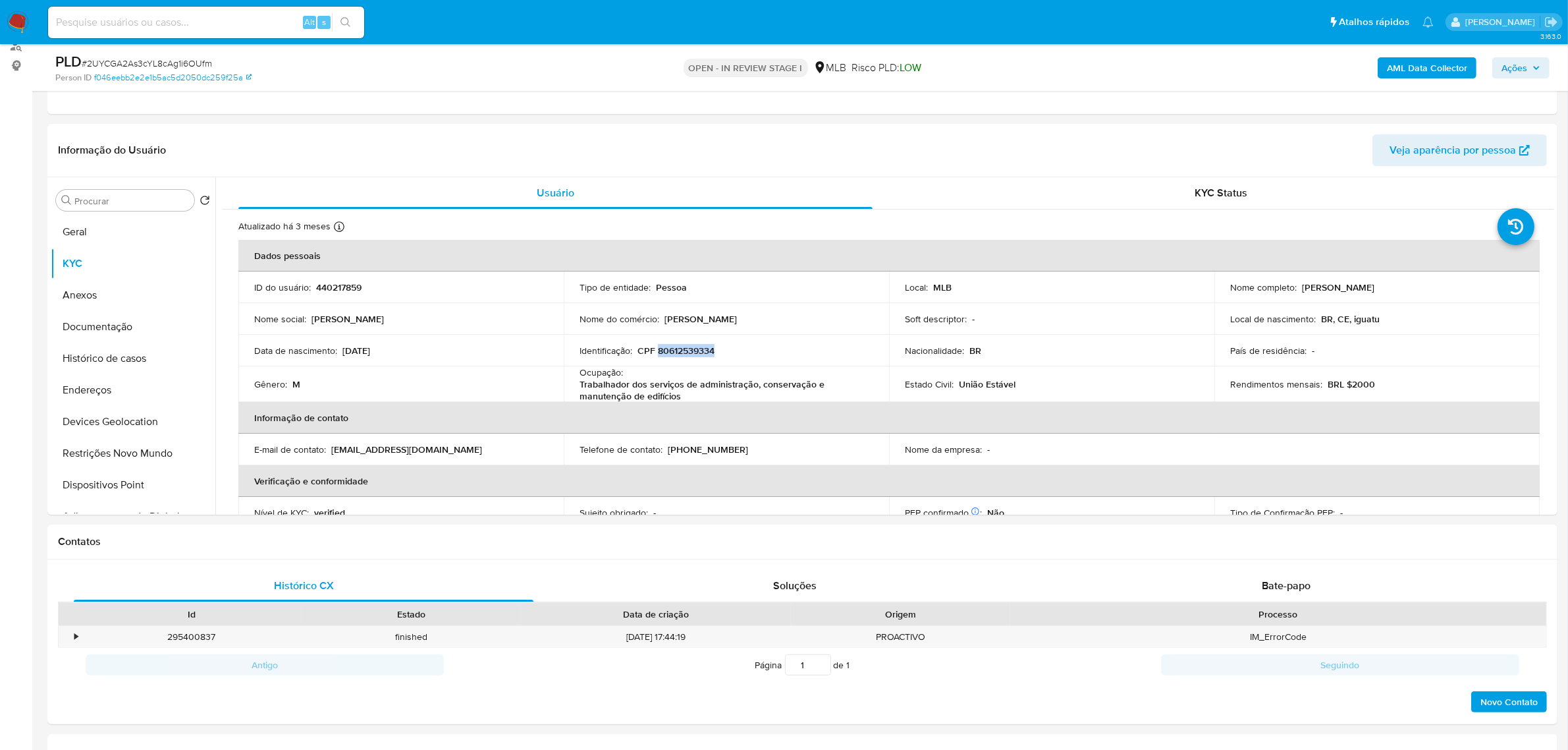
copy p "[PERSON_NAME]"
click at [141, 330] on button "Documentação" at bounding box center [127, 326] width 154 height 32
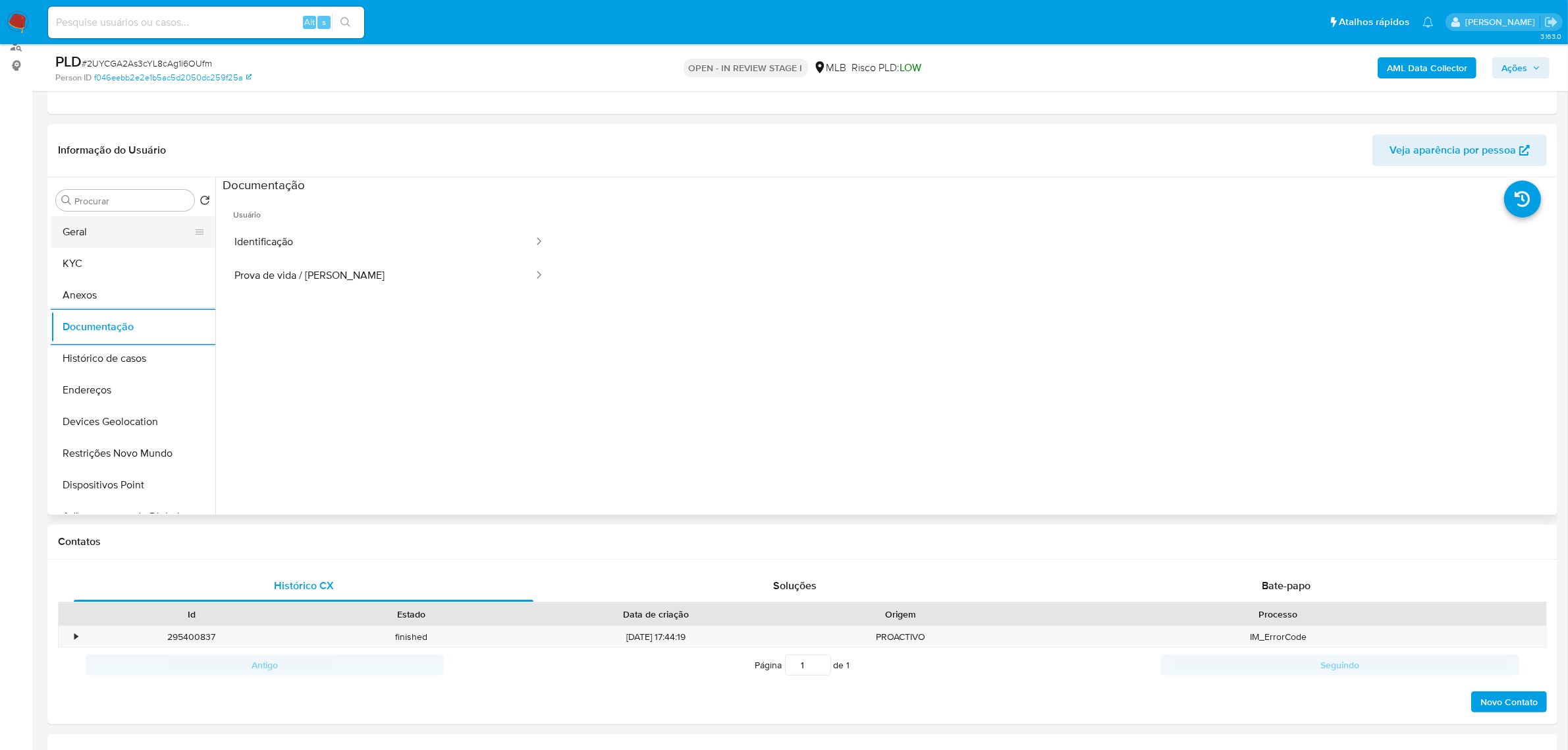
click at [100, 233] on button "Geral" at bounding box center [127, 231] width 154 height 32
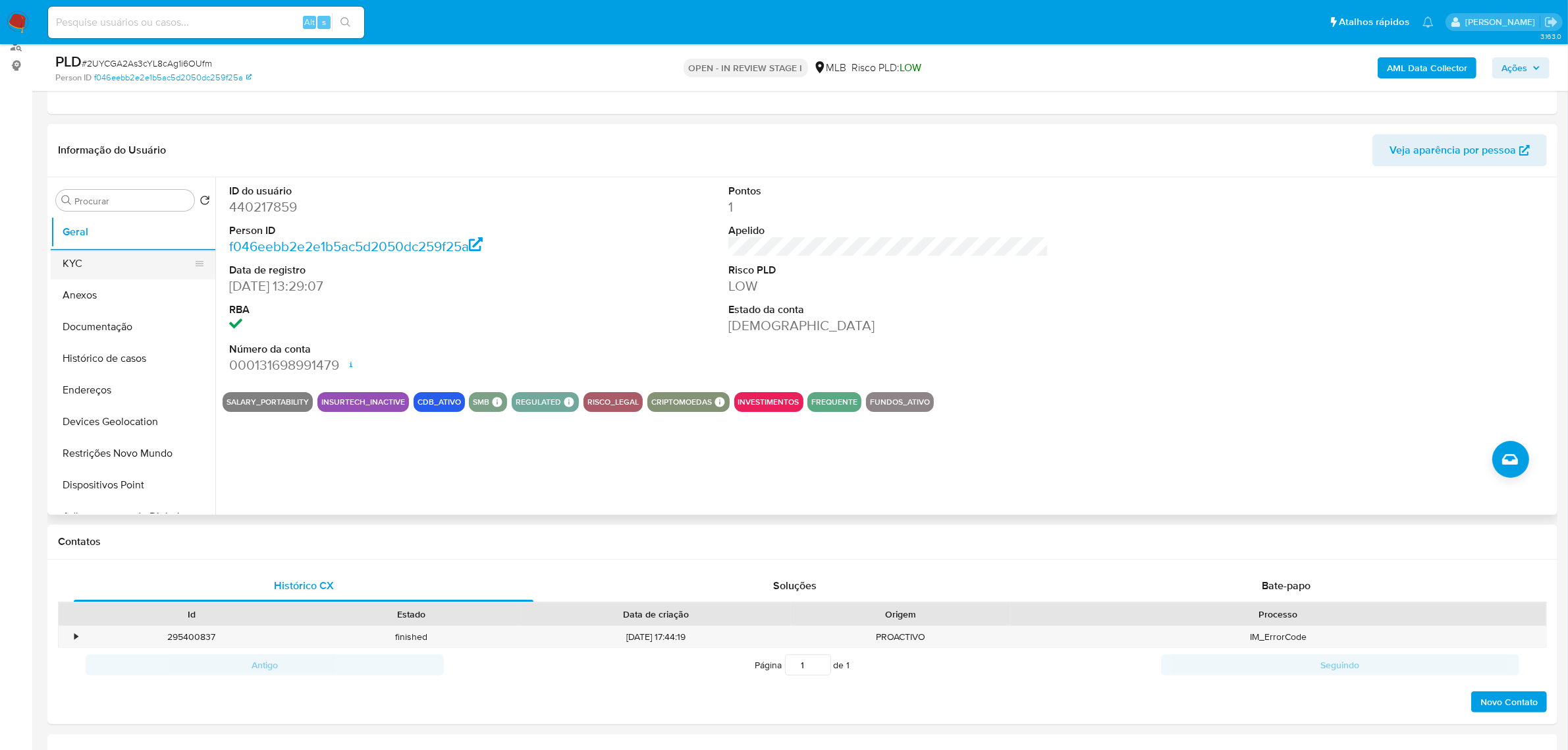
click at [79, 259] on button "KYC" at bounding box center [127, 263] width 154 height 32
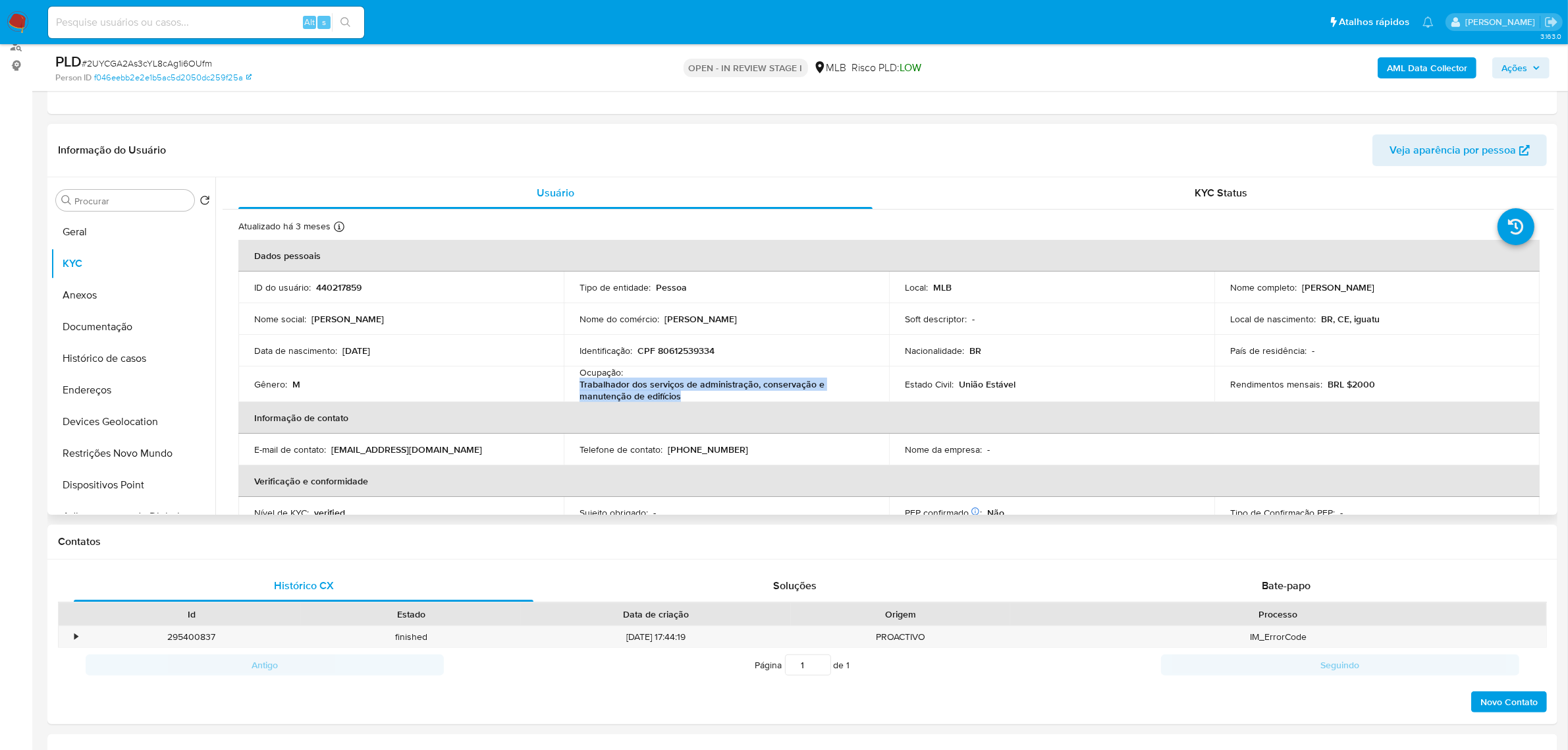
drag, startPoint x: 576, startPoint y: 386, endPoint x: 747, endPoint y: 395, distance: 171.2
click at [747, 395] on td "Ocupação : Trabalhador dos serviços de administração, conservação e manutenção …" at bounding box center [726, 384] width 325 height 36
copy p "Trabalhador dos serviços de administração, conservação e manutenção de edifícios"
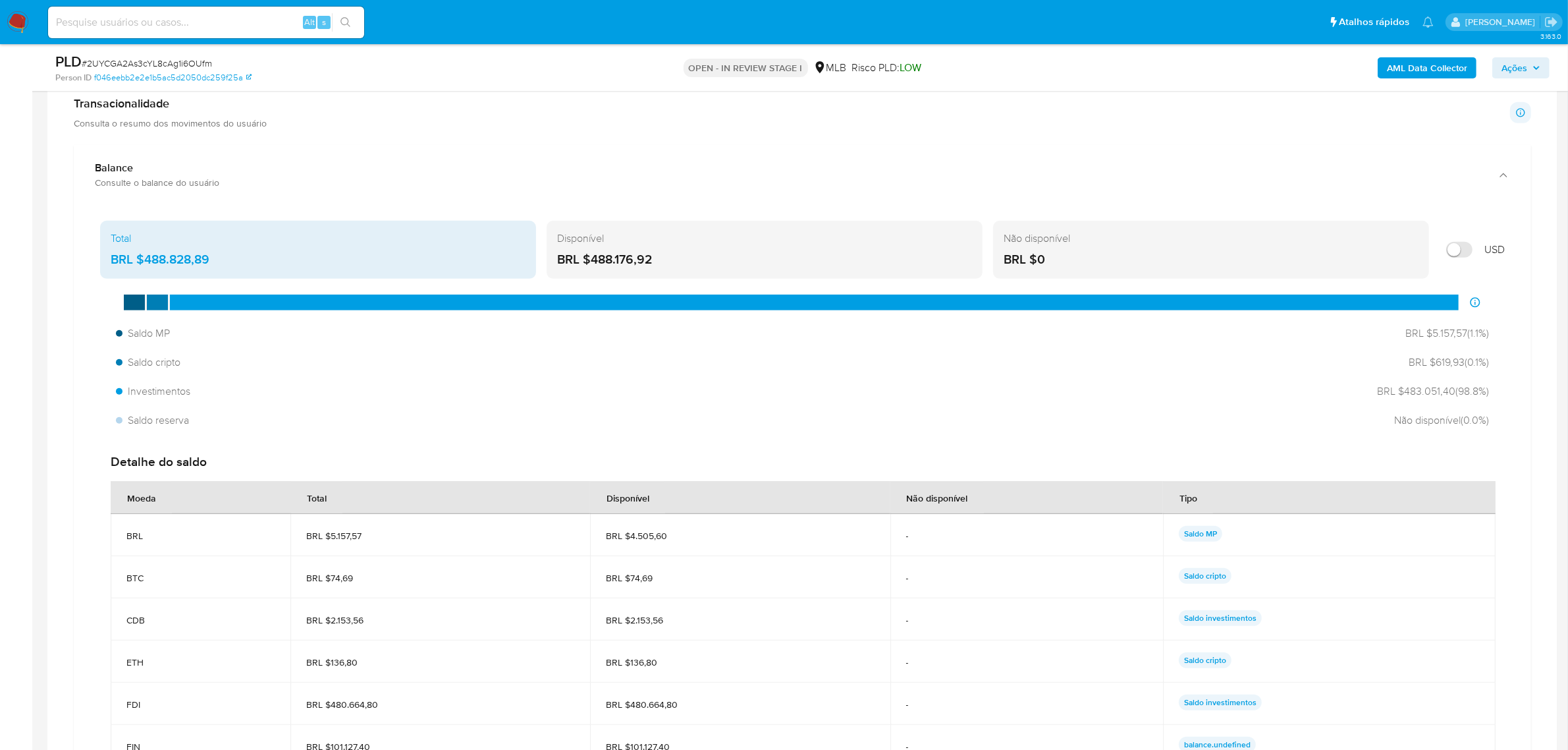
scroll to position [906, 0]
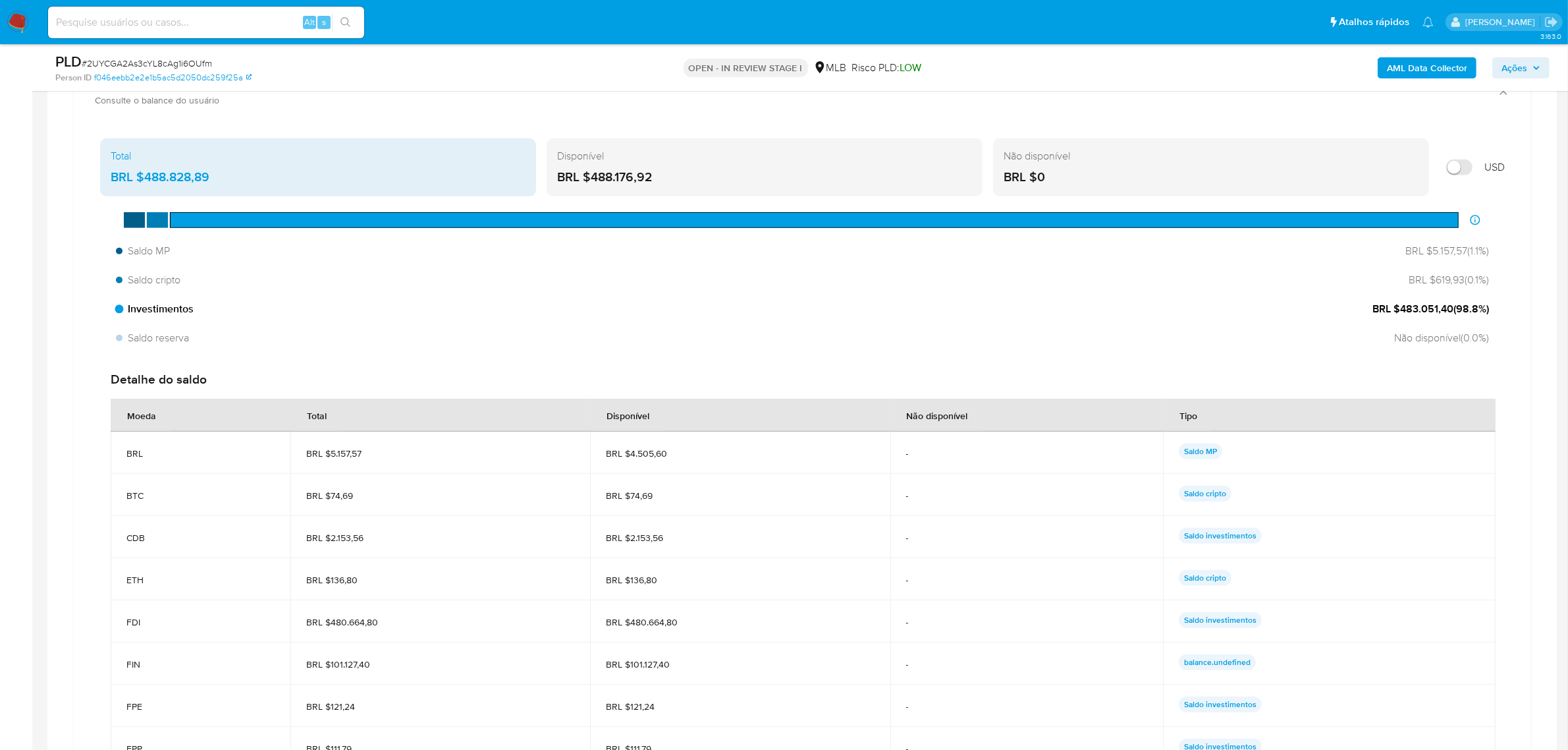
drag, startPoint x: 1402, startPoint y: 313, endPoint x: 1495, endPoint y: 315, distance: 93.0
click at [1495, 315] on div "Saldo MP BRL $5.157,57 ( 1.1 %) Saldo cripto BRL $619,93 ( 0.1 %) Investimentos…" at bounding box center [802, 294] width 1405 height 112
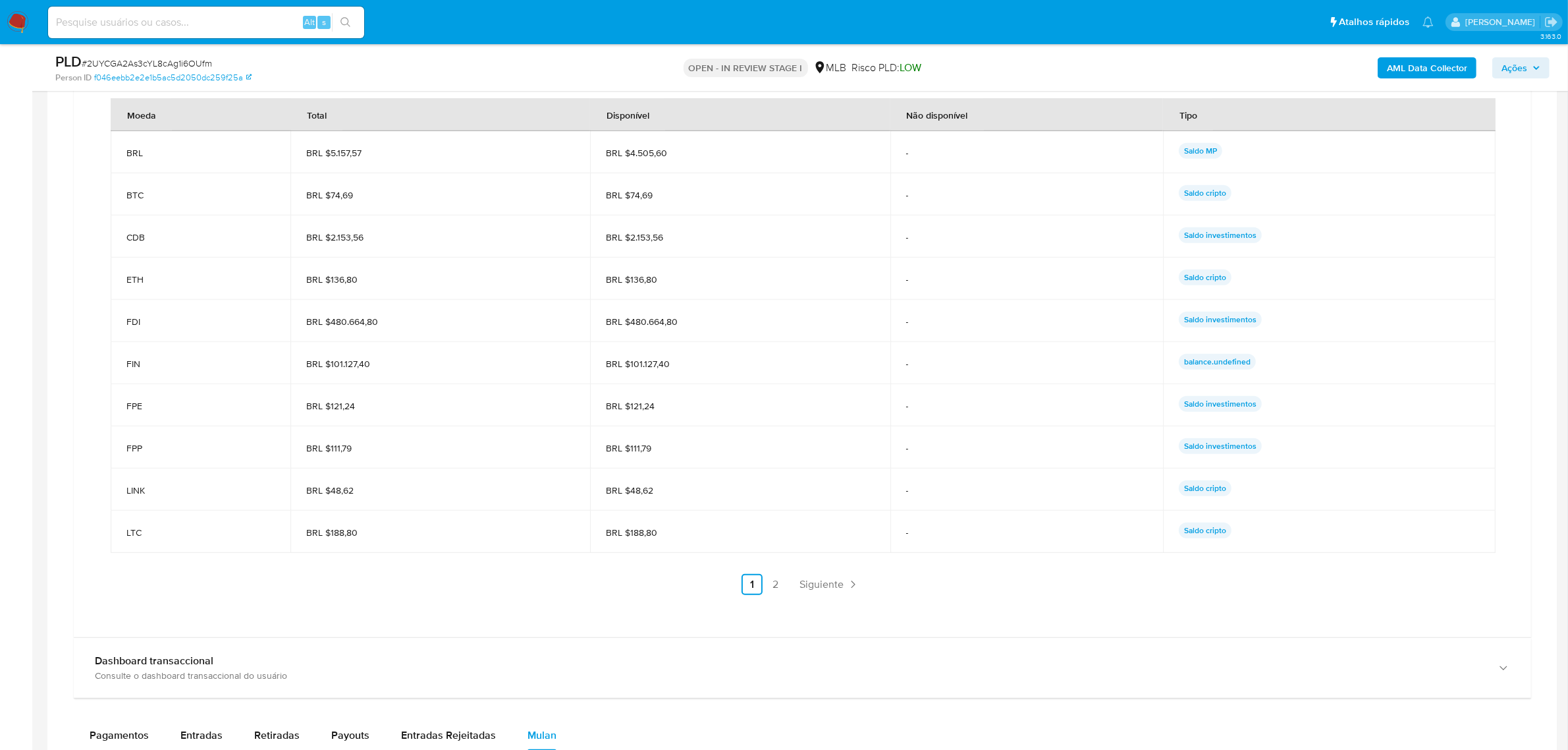
scroll to position [1236, 0]
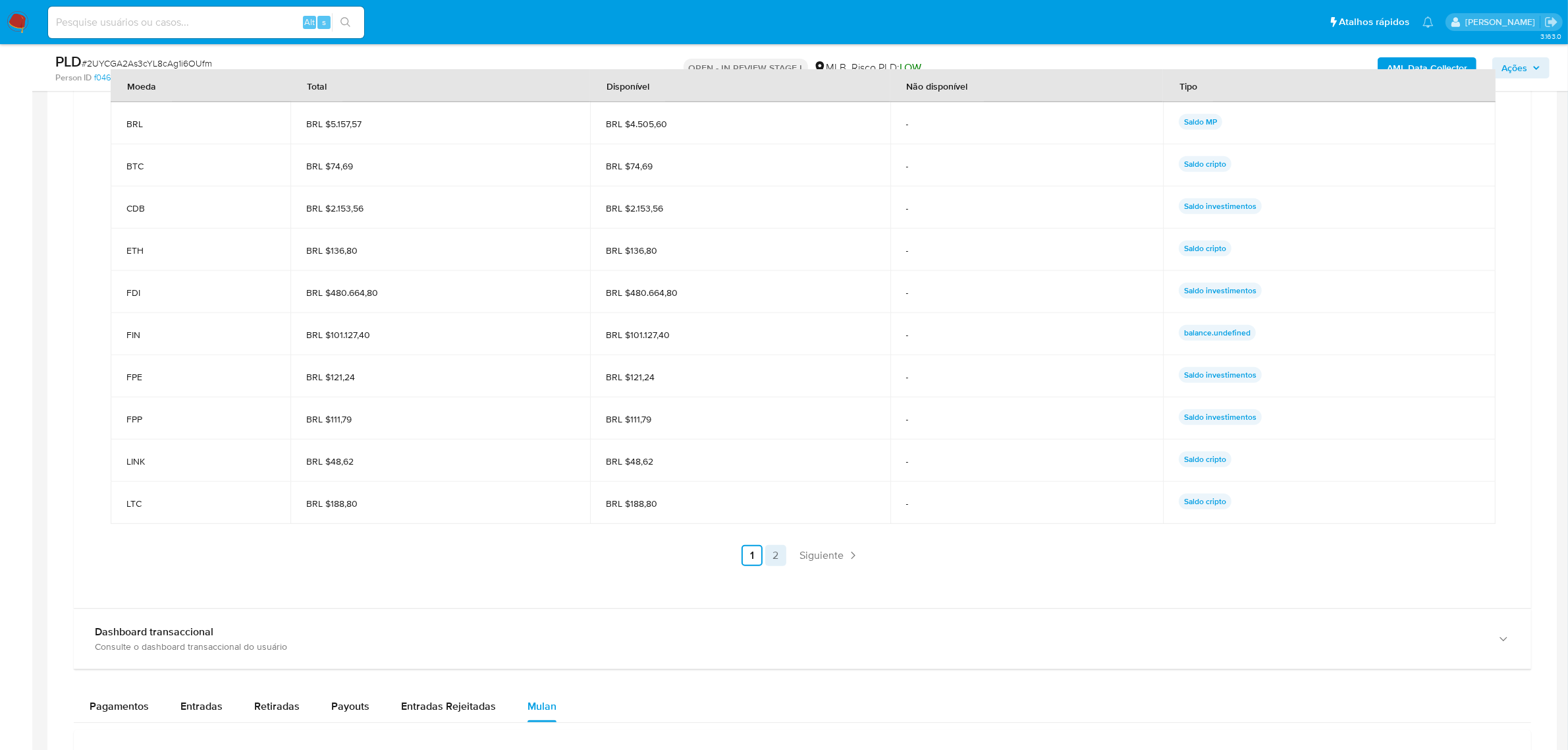
click at [775, 557] on link "2" at bounding box center [776, 555] width 21 height 21
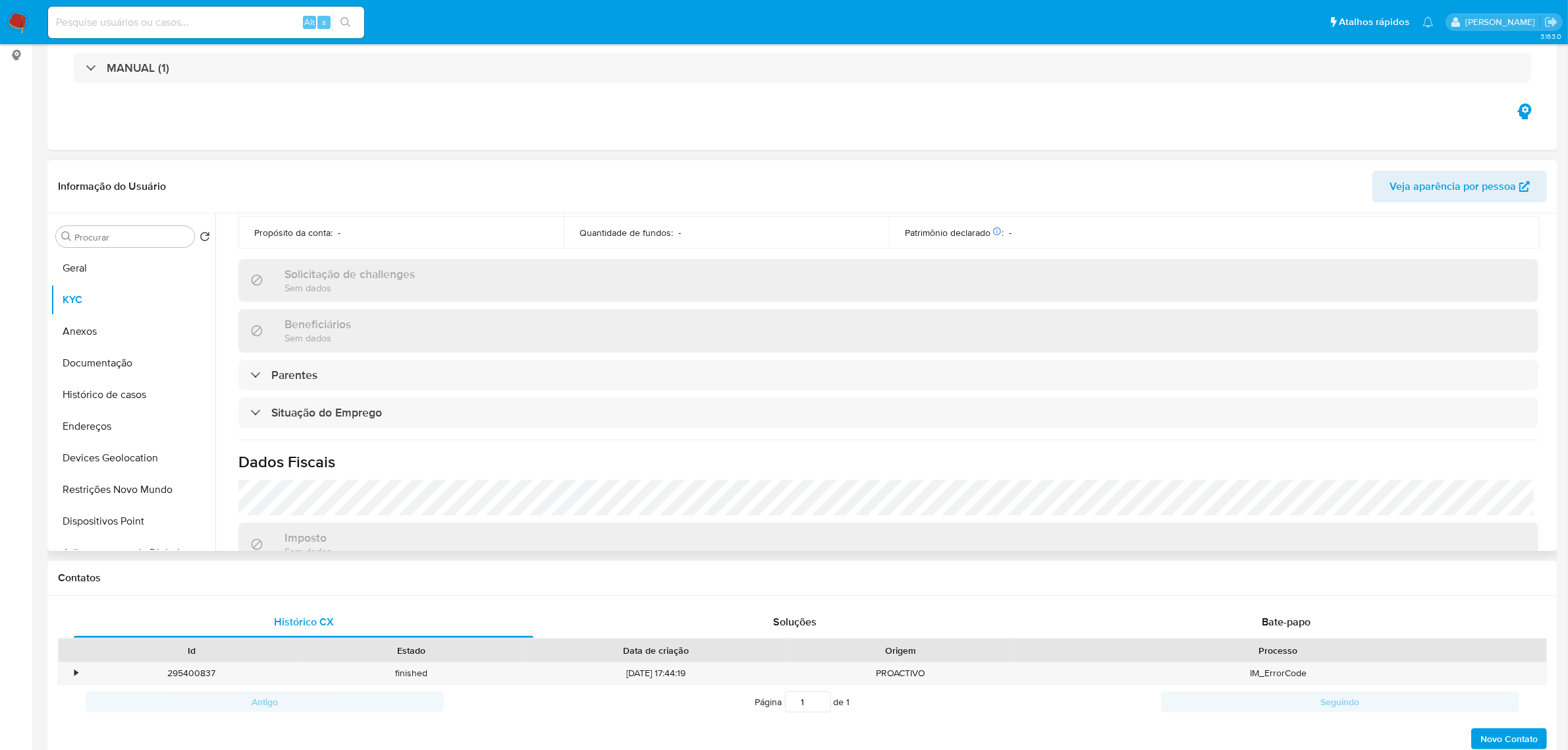
scroll to position [0, 0]
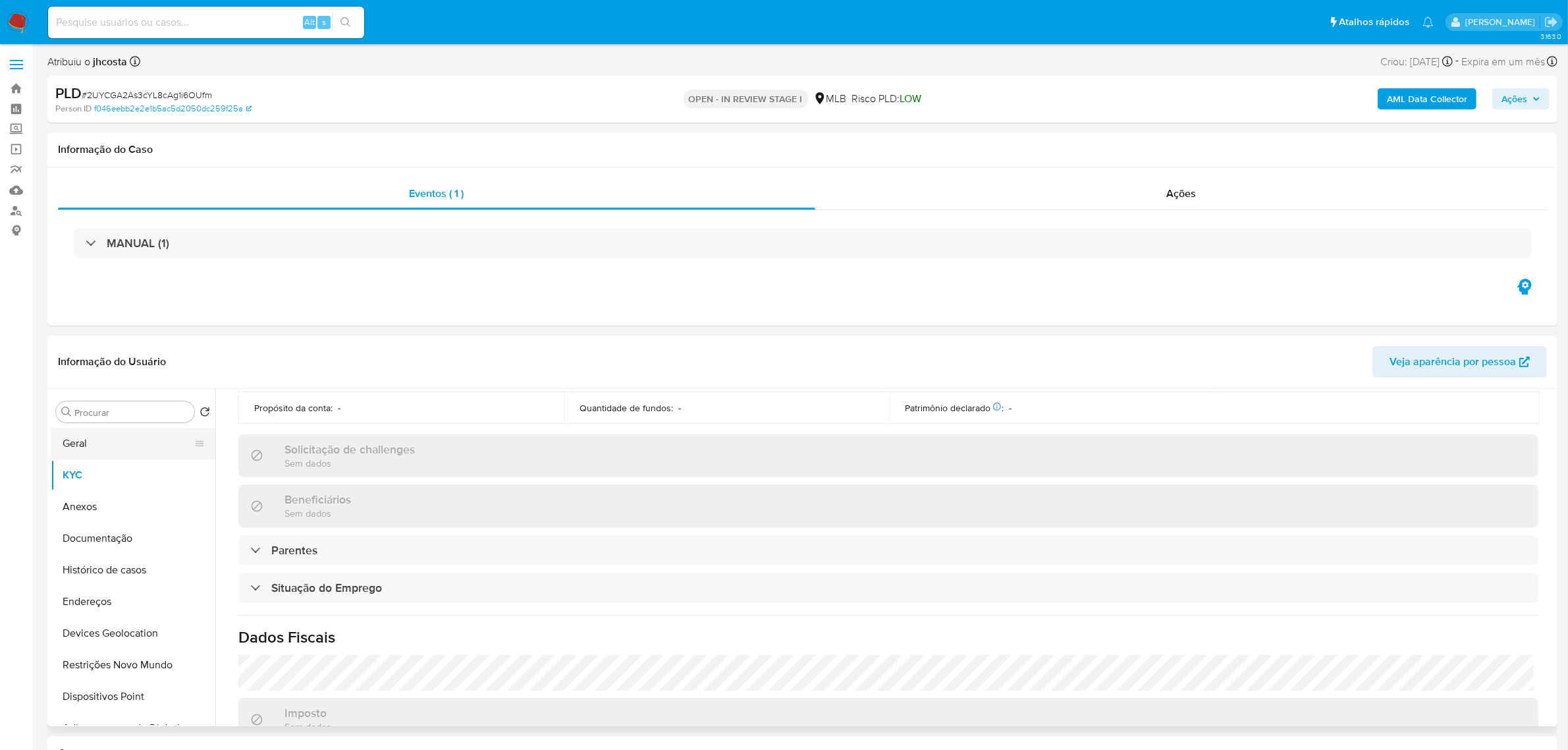
click at [105, 449] on button "Geral" at bounding box center [127, 443] width 154 height 32
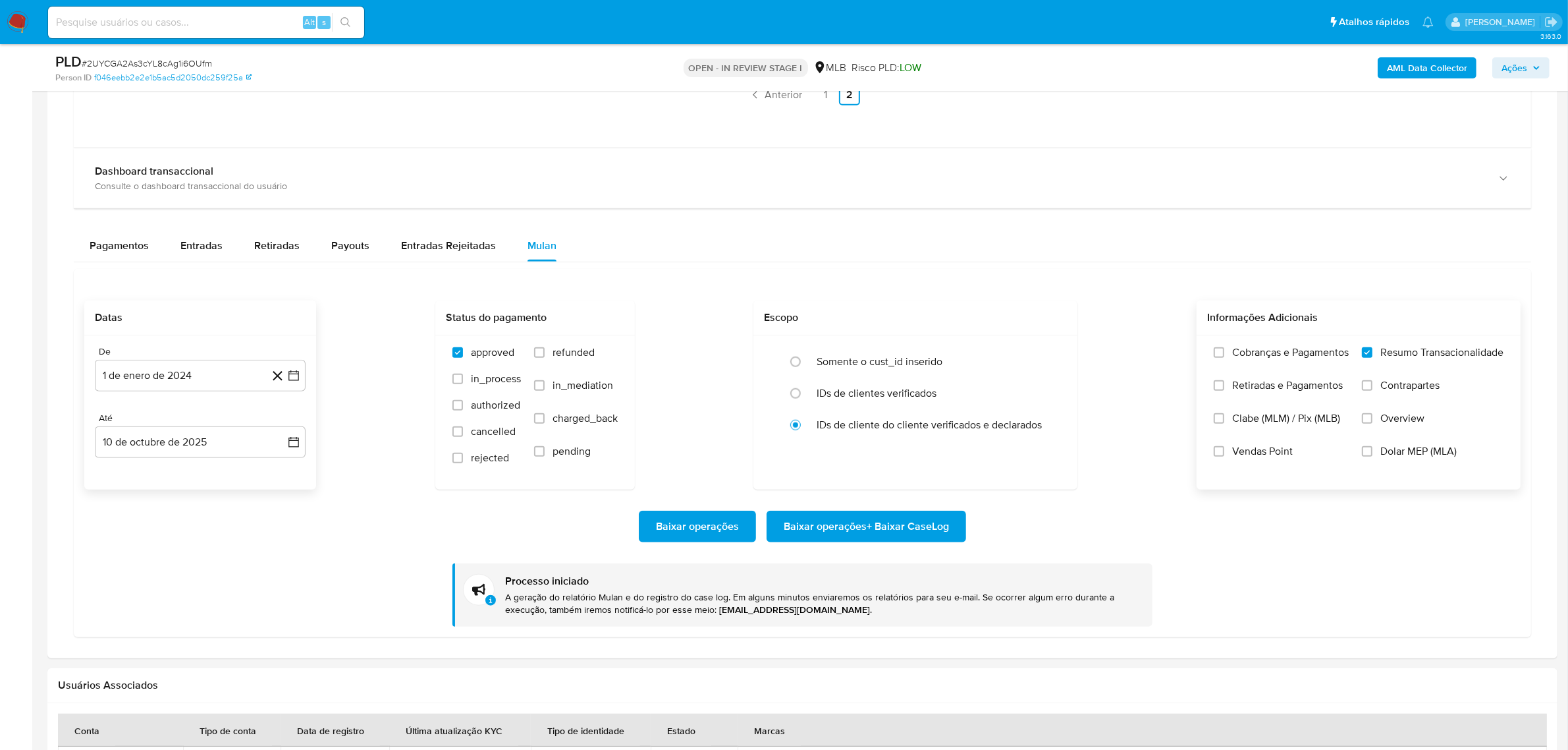
scroll to position [1318, 0]
click at [337, 254] on div "Payouts" at bounding box center [351, 244] width 38 height 32
select select "10"
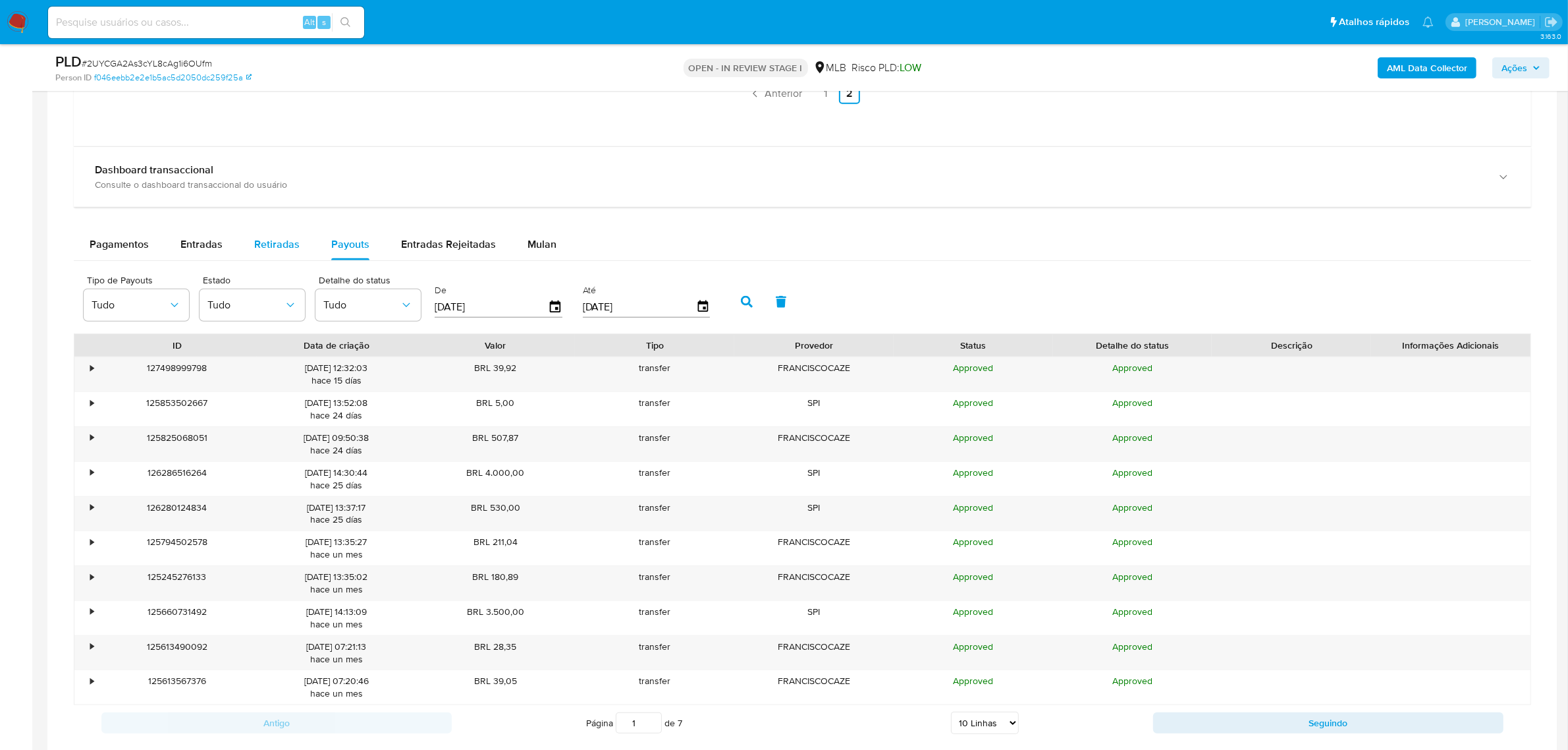
click at [272, 258] on div "Retiradas" at bounding box center [277, 244] width 46 height 32
select select "10"
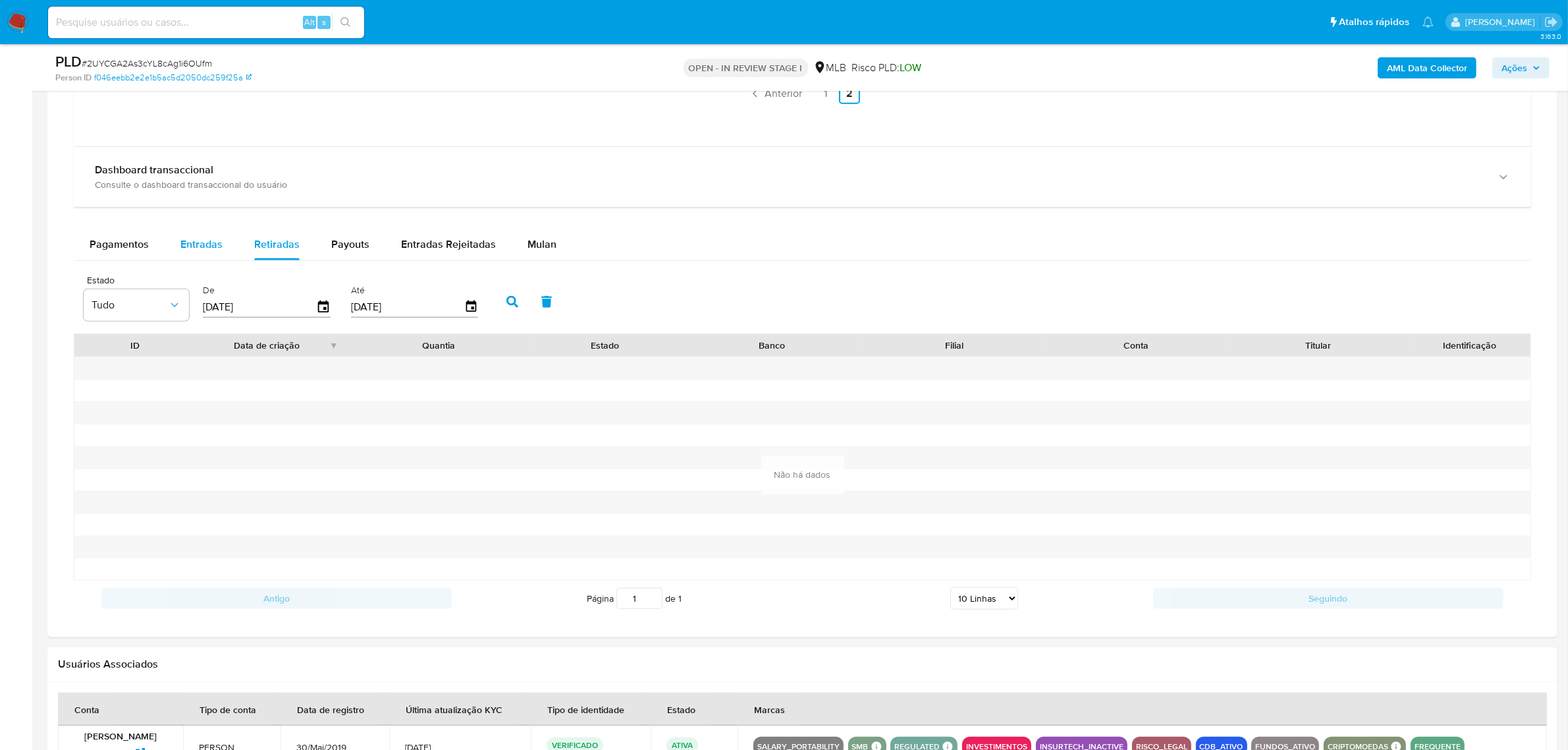
click at [205, 243] on span "Entradas" at bounding box center [202, 245] width 42 height 15
select select "10"
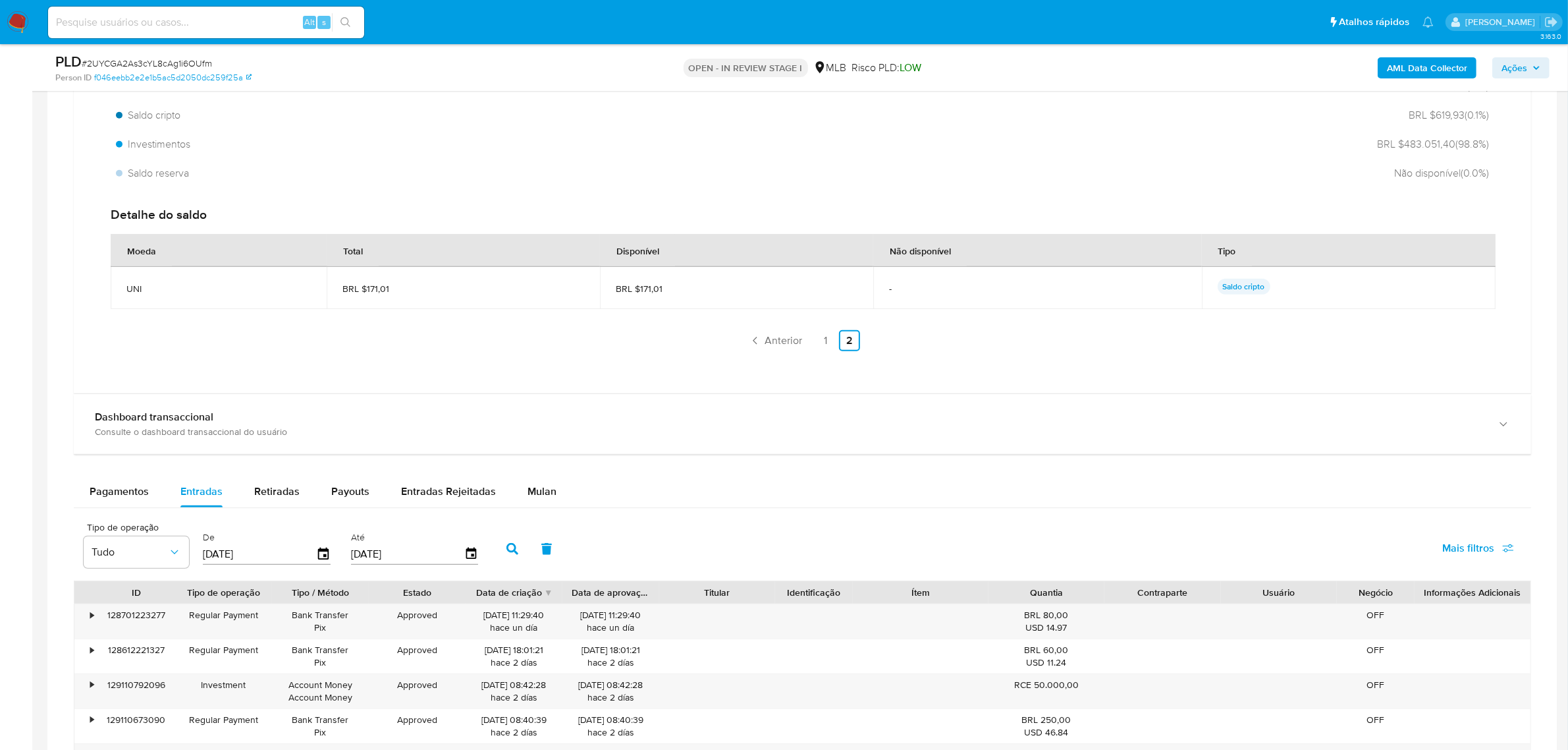
scroll to position [906, 0]
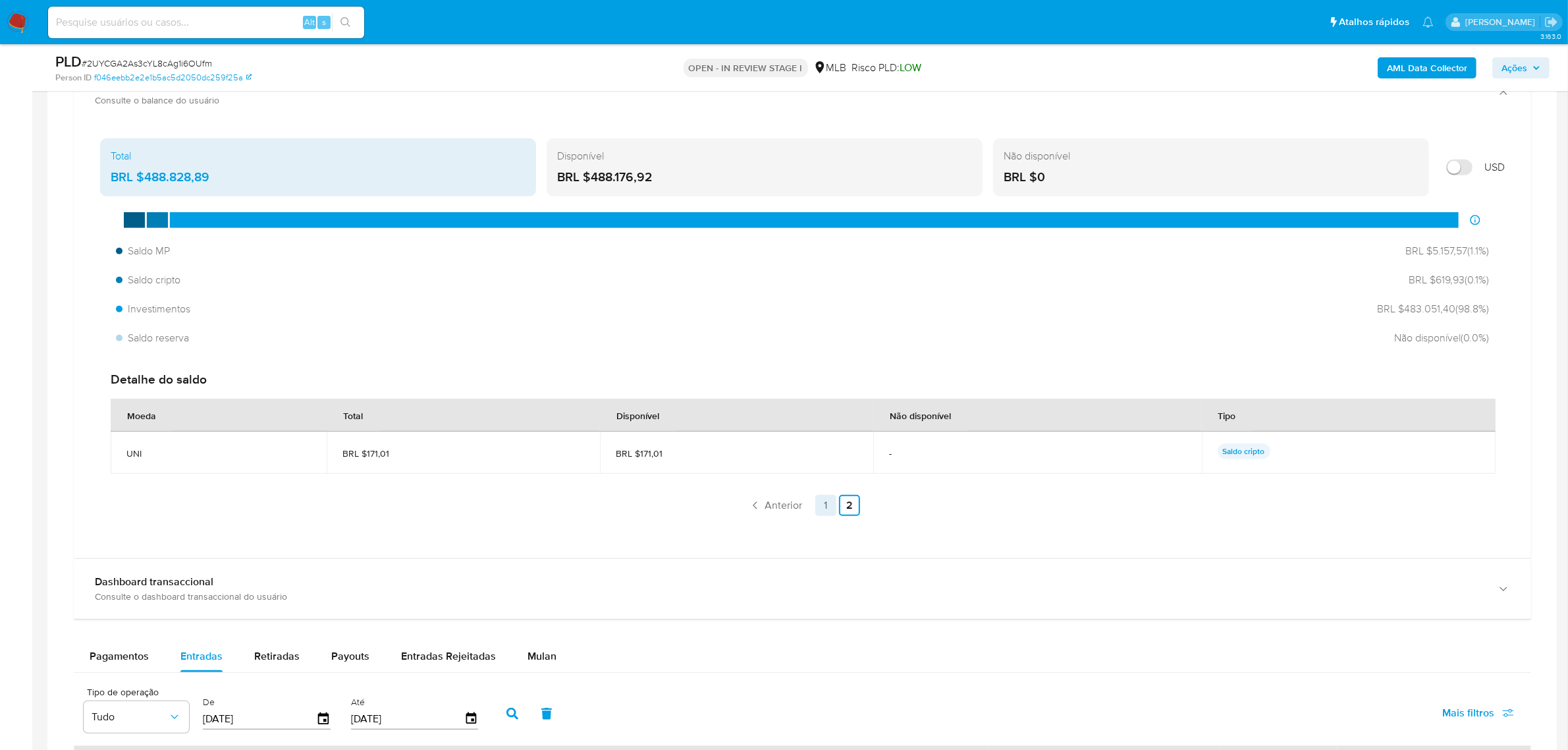
click at [825, 507] on link "1" at bounding box center [826, 505] width 21 height 21
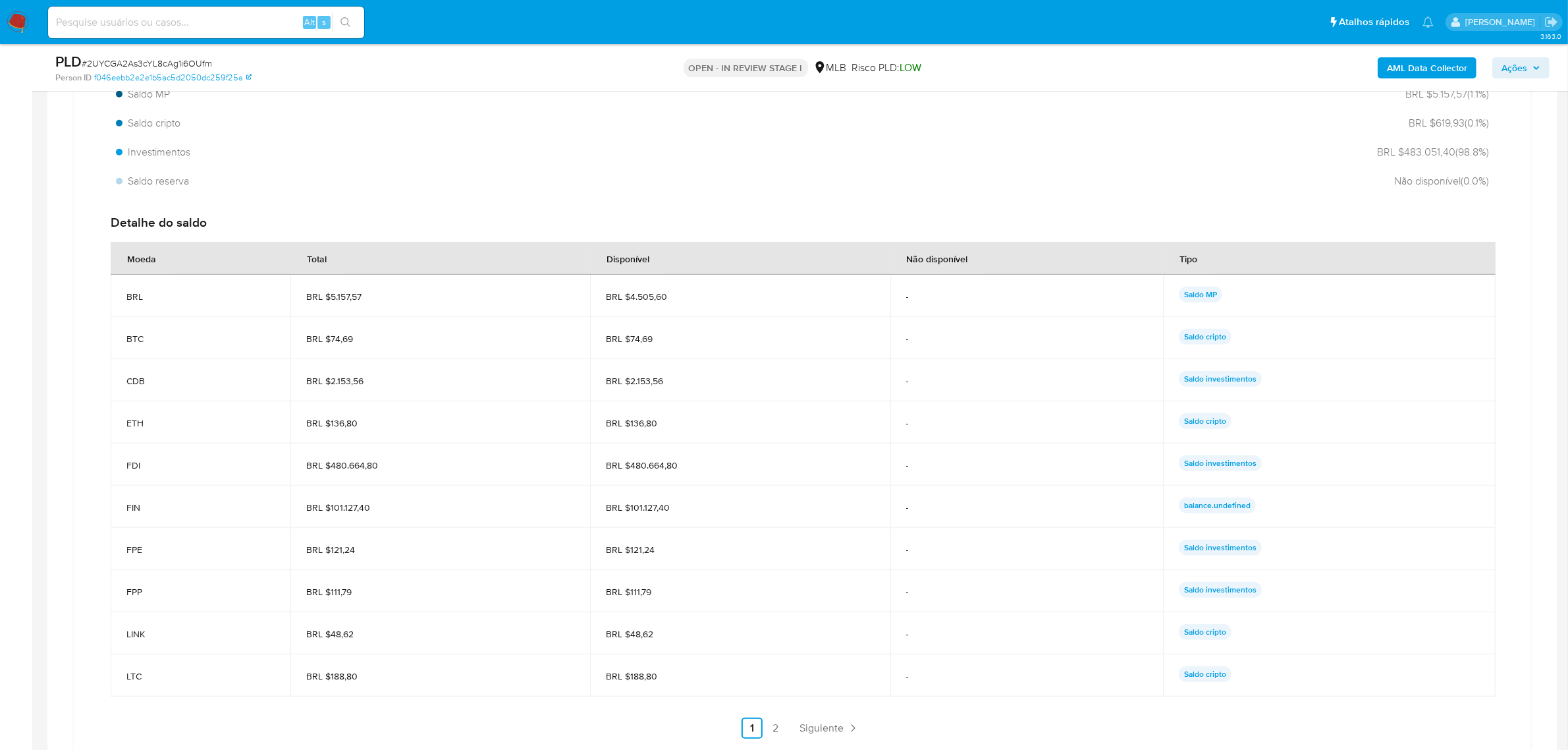
scroll to position [1071, 0]
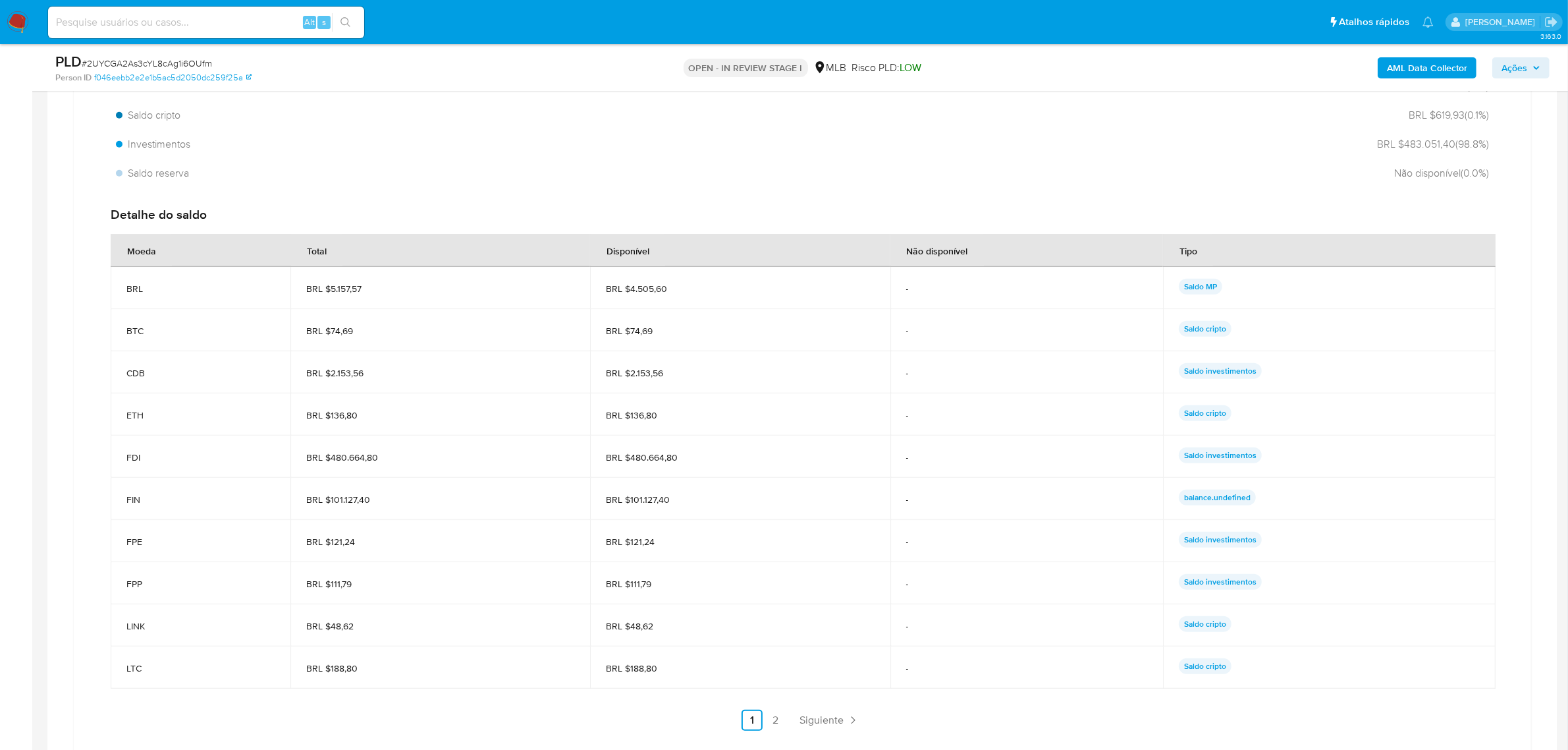
click at [1245, 459] on p "Saldo investimentos" at bounding box center [1220, 455] width 83 height 15
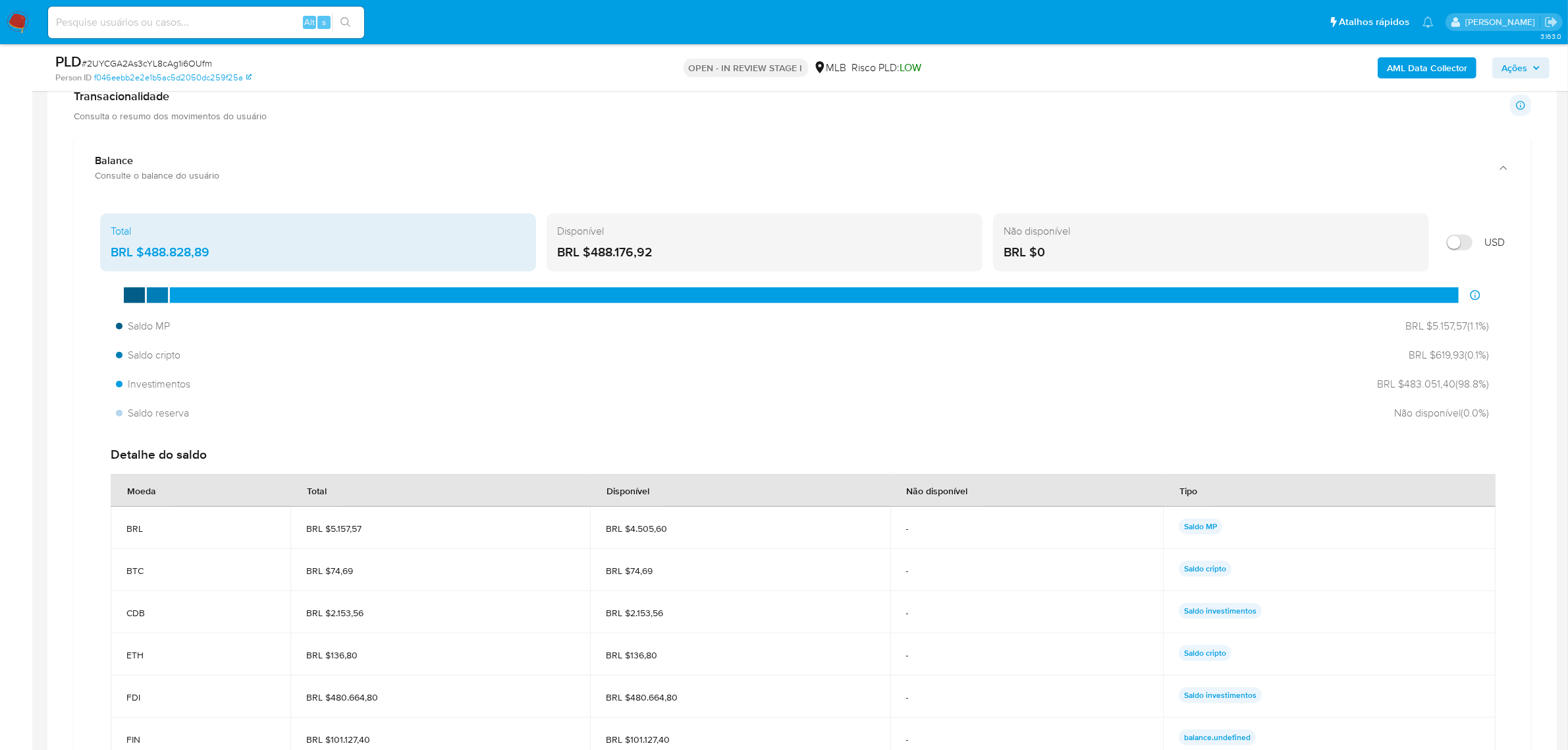
scroll to position [824, 0]
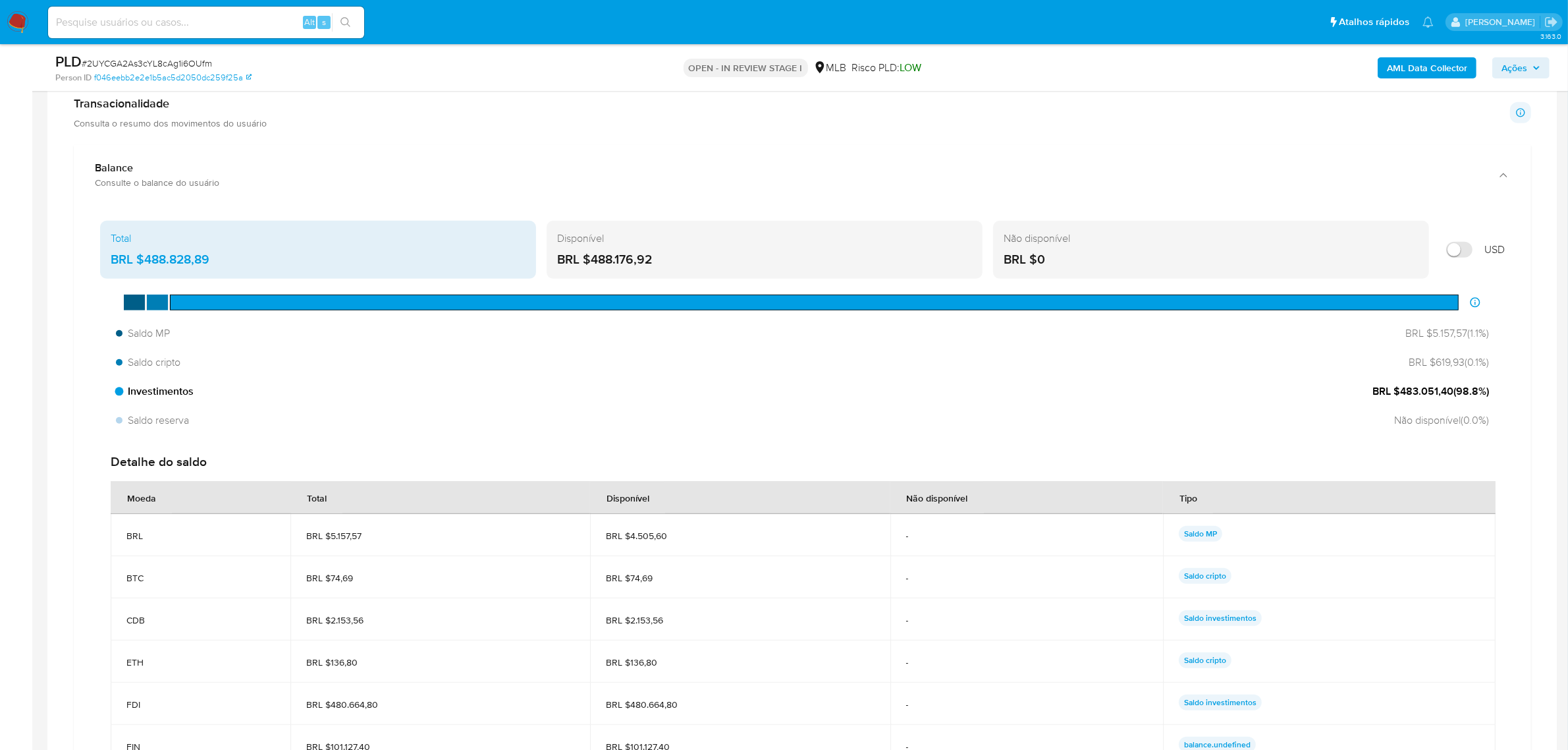
drag, startPoint x: 1404, startPoint y: 394, endPoint x: 1470, endPoint y: 396, distance: 66.0
click at [1470, 396] on span "BRL $483.051,40 ( 98.8 %)" at bounding box center [1431, 392] width 117 height 15
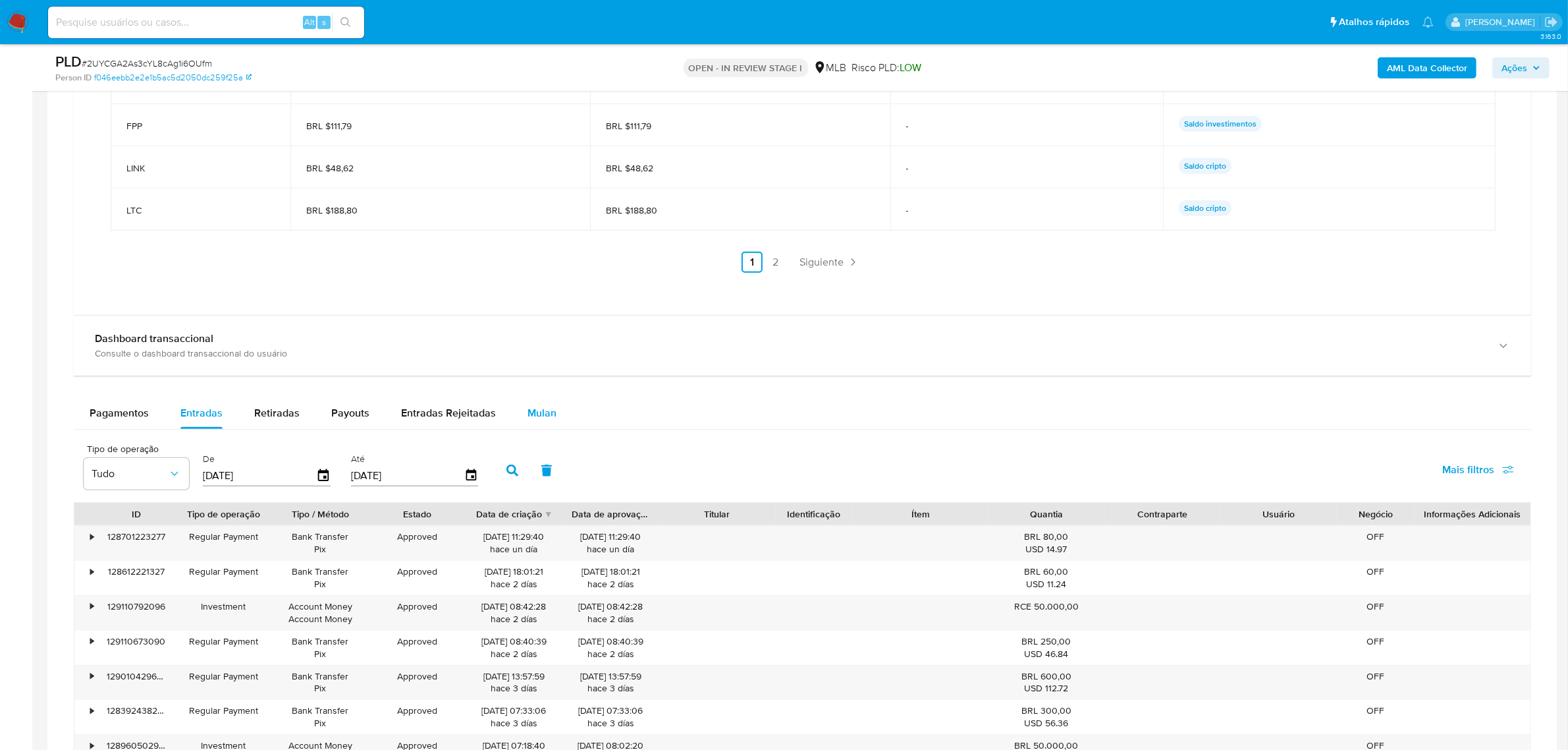
scroll to position [1565, 0]
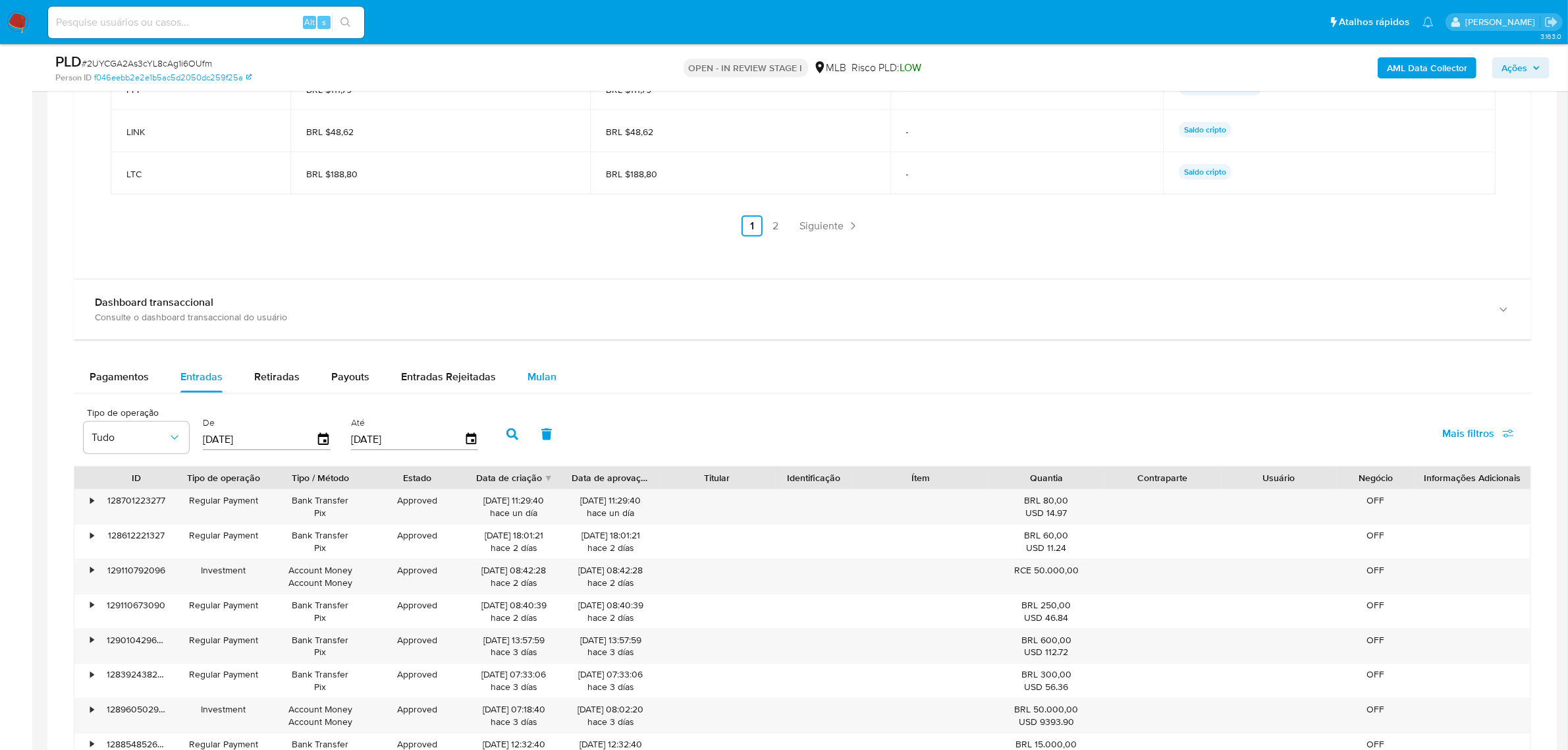
click at [528, 382] on span "Mulan" at bounding box center [542, 377] width 29 height 15
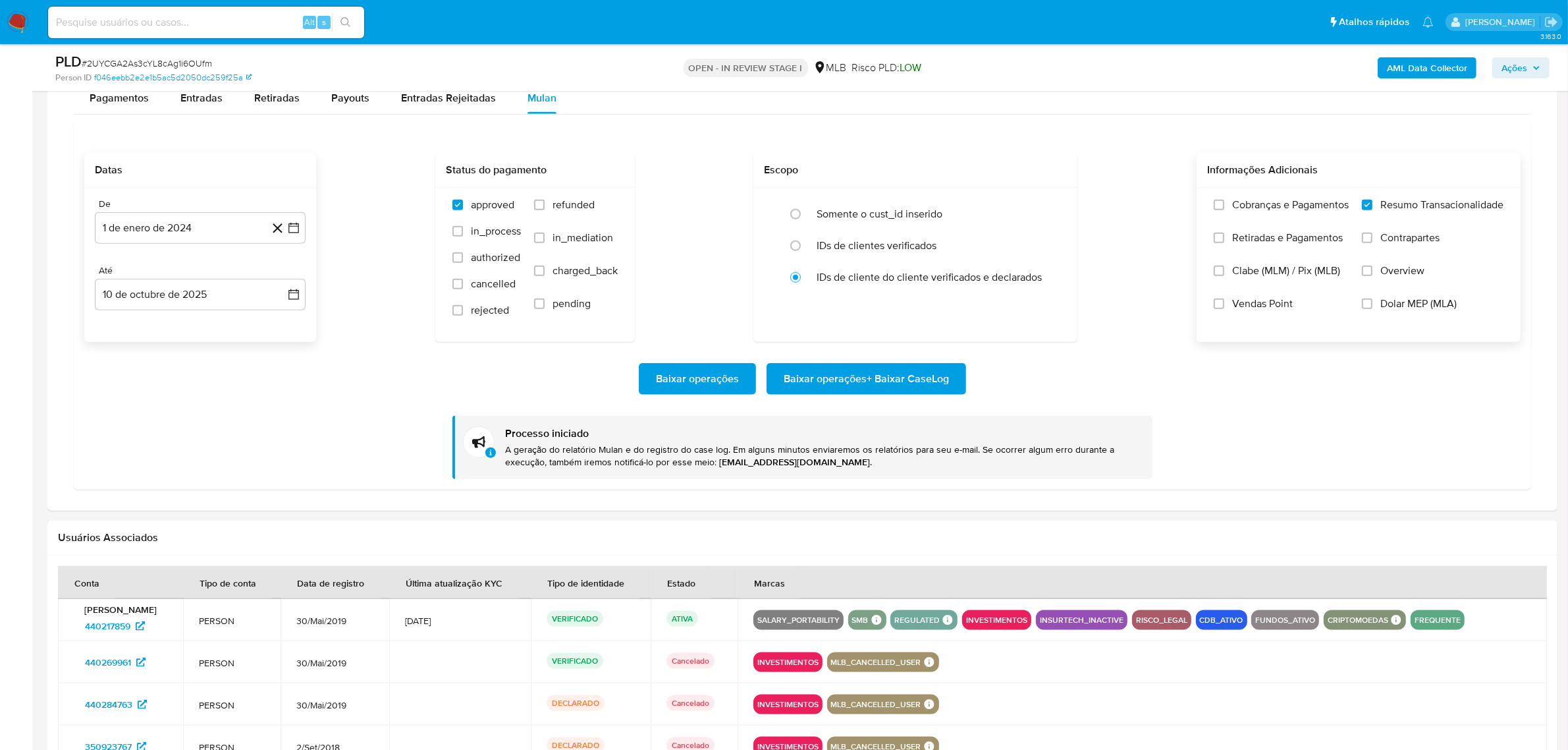
scroll to position [1894, 0]
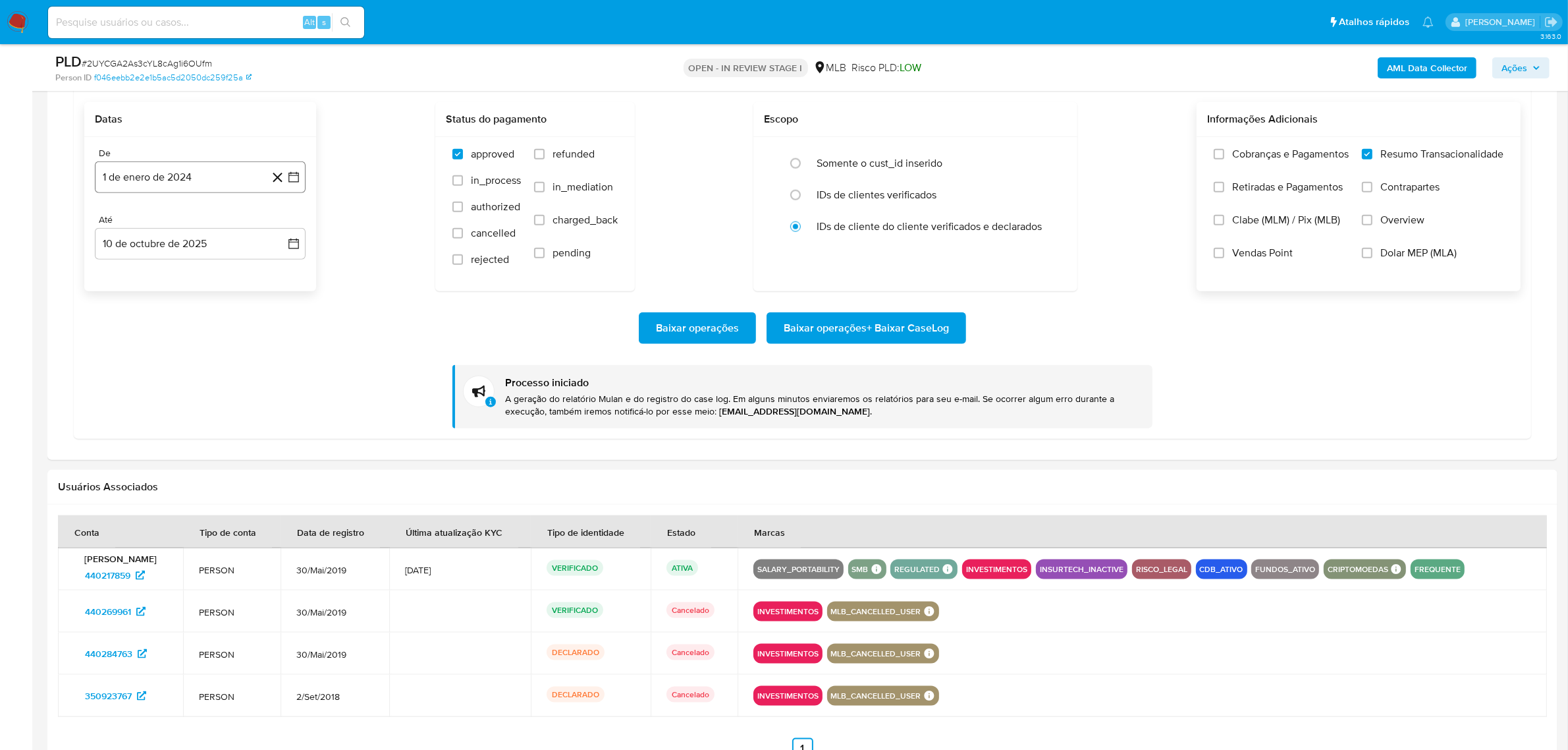
click at [178, 178] on button "1 de enero de 2024" at bounding box center [200, 177] width 211 height 32
click at [116, 223] on icon "Mes anterior" at bounding box center [118, 224] width 15 height 15
click at [228, 278] on button "1" at bounding box center [226, 273] width 21 height 21
click at [914, 336] on span "Baixar operações + Baixar CaseLog" at bounding box center [866, 328] width 165 height 29
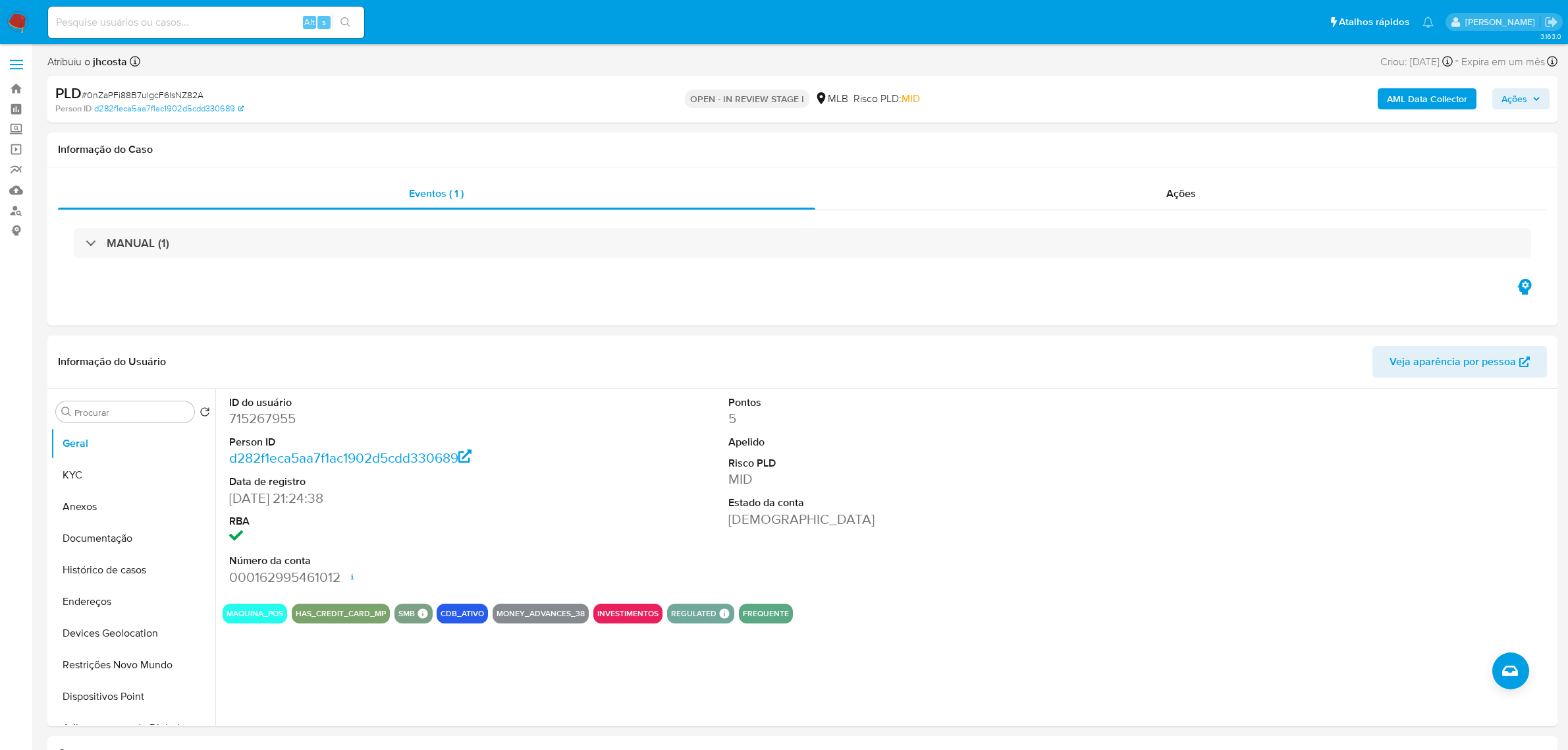
select select "10"
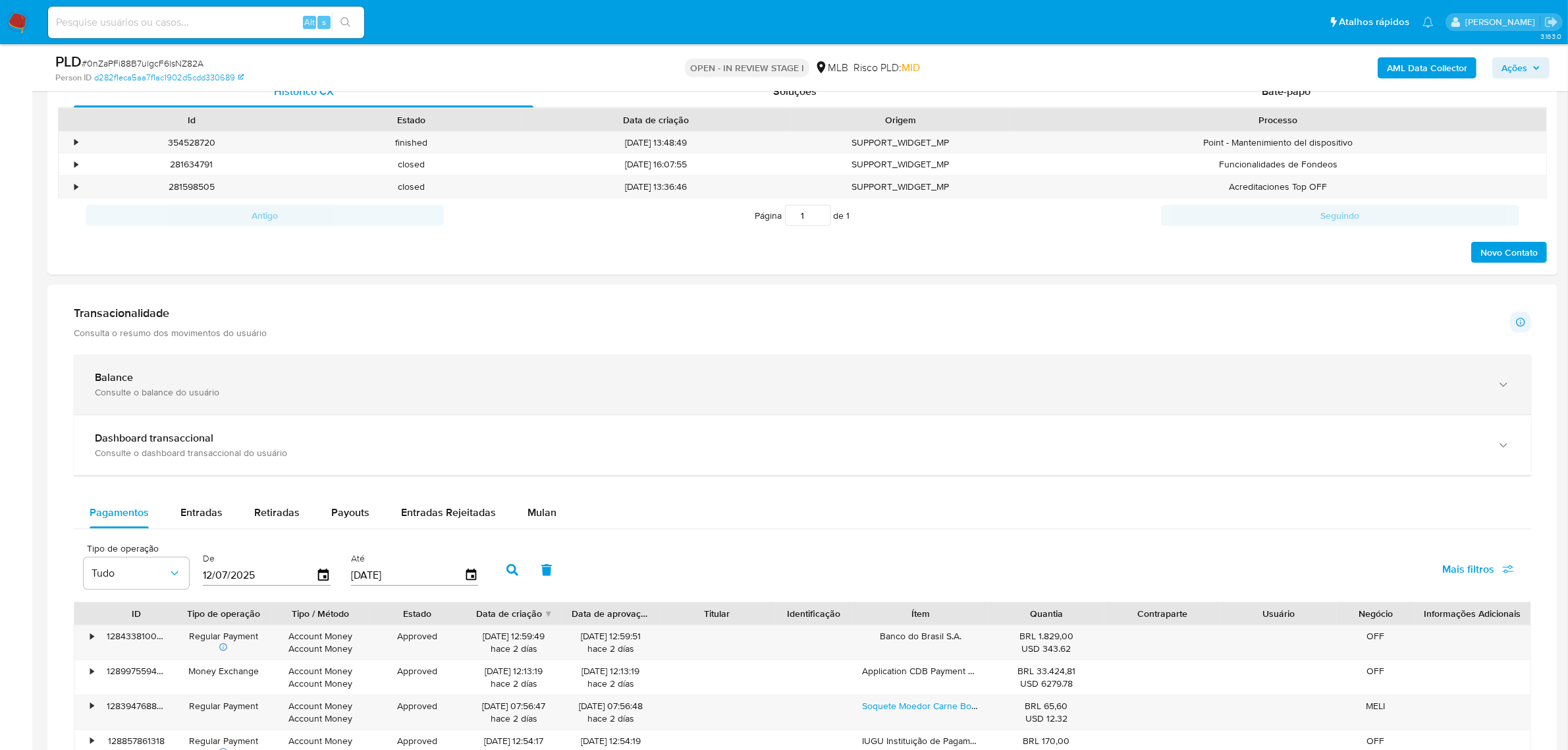
scroll to position [988, 0]
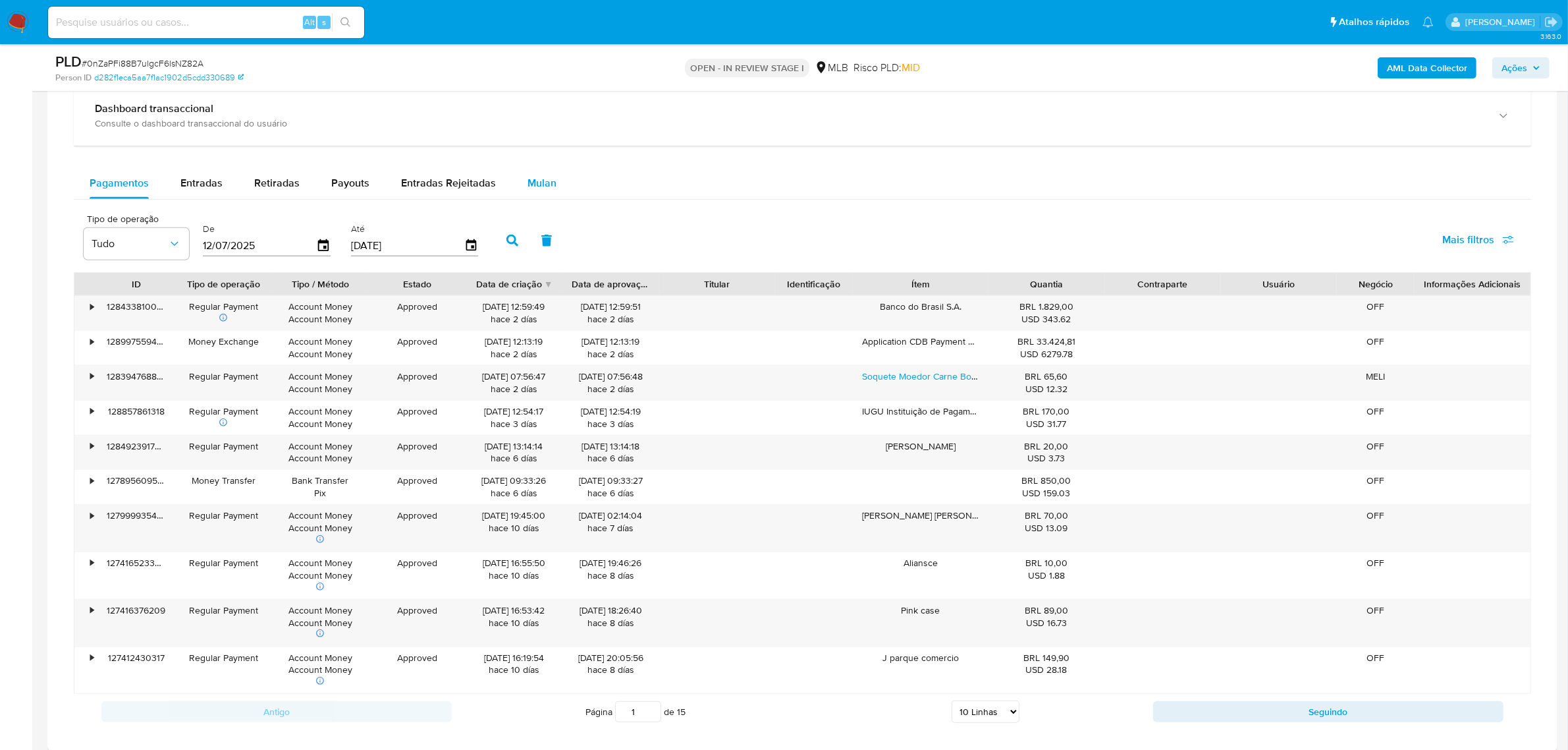
click at [548, 195] on div "Mulan" at bounding box center [542, 183] width 29 height 32
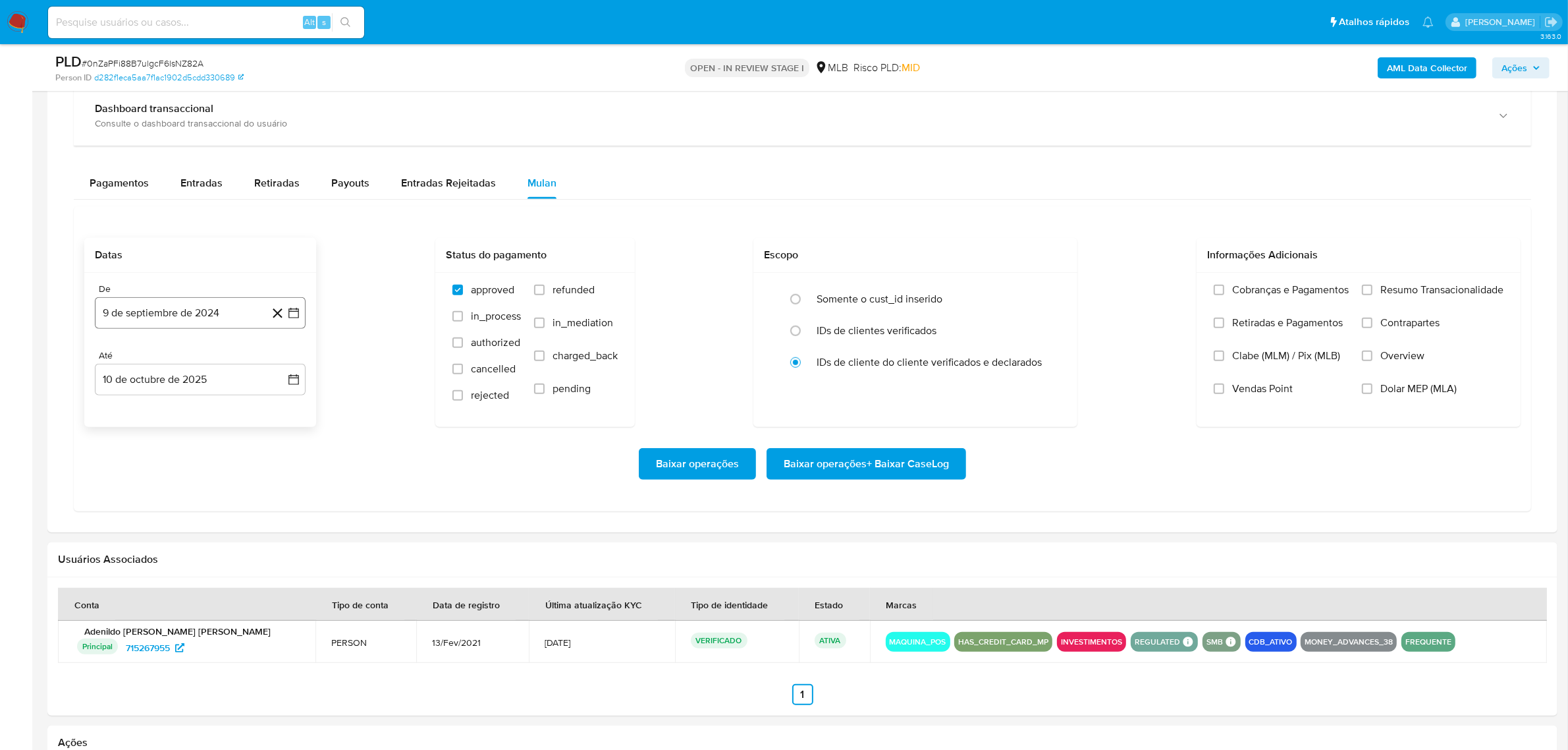
click at [165, 318] on button "9 de septiembre de 2024" at bounding box center [200, 313] width 211 height 32
click at [209, 357] on span "septiembre 2024" at bounding box center [193, 360] width 80 height 13
click at [138, 414] on span "ene" at bounding box center [142, 408] width 16 height 11
click at [120, 410] on button "1" at bounding box center [121, 409] width 21 height 21
click at [1368, 291] on input "Resumo Transacionalidade" at bounding box center [1367, 290] width 11 height 11
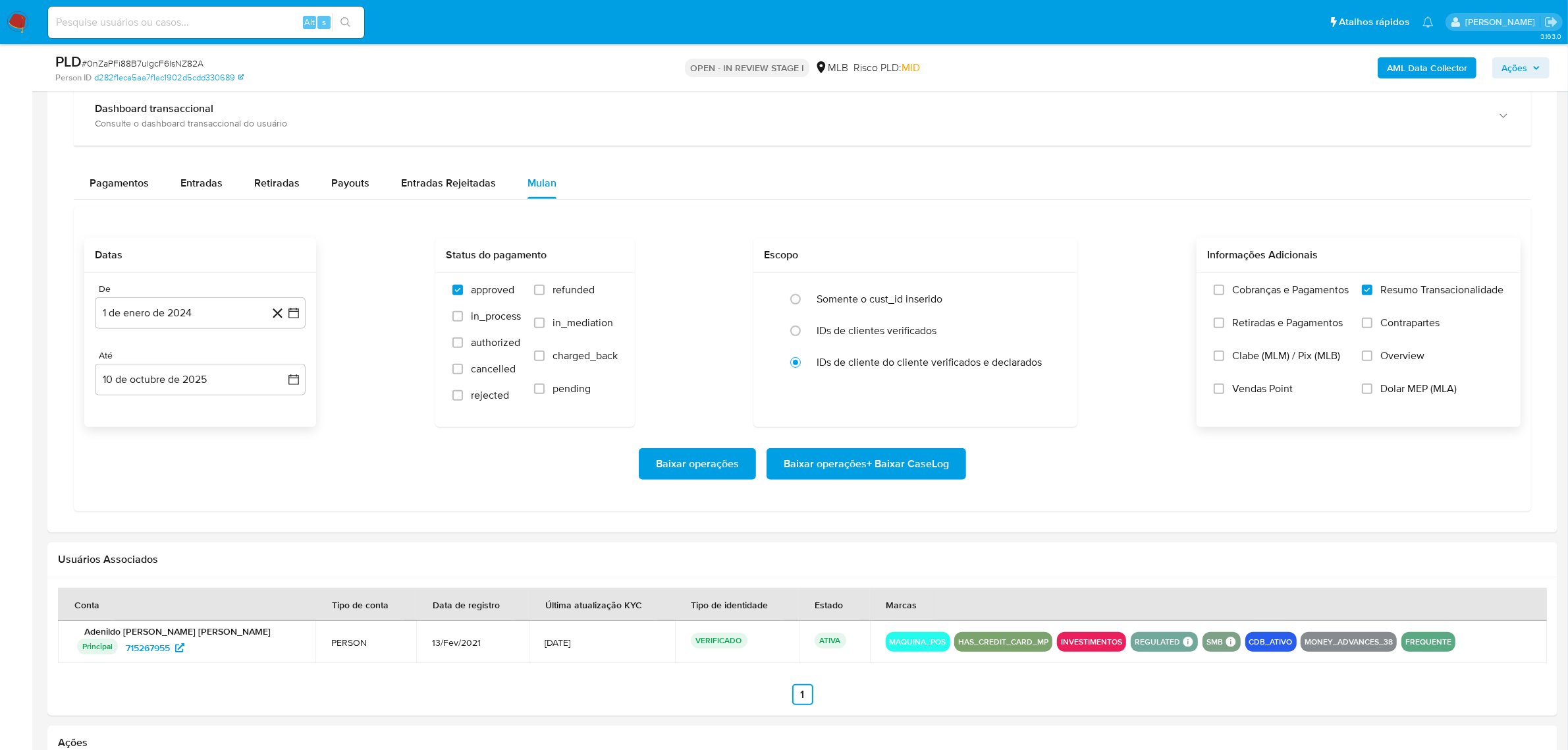
click at [844, 476] on span "Baixar operações + Baixar CaseLog" at bounding box center [866, 463] width 165 height 29
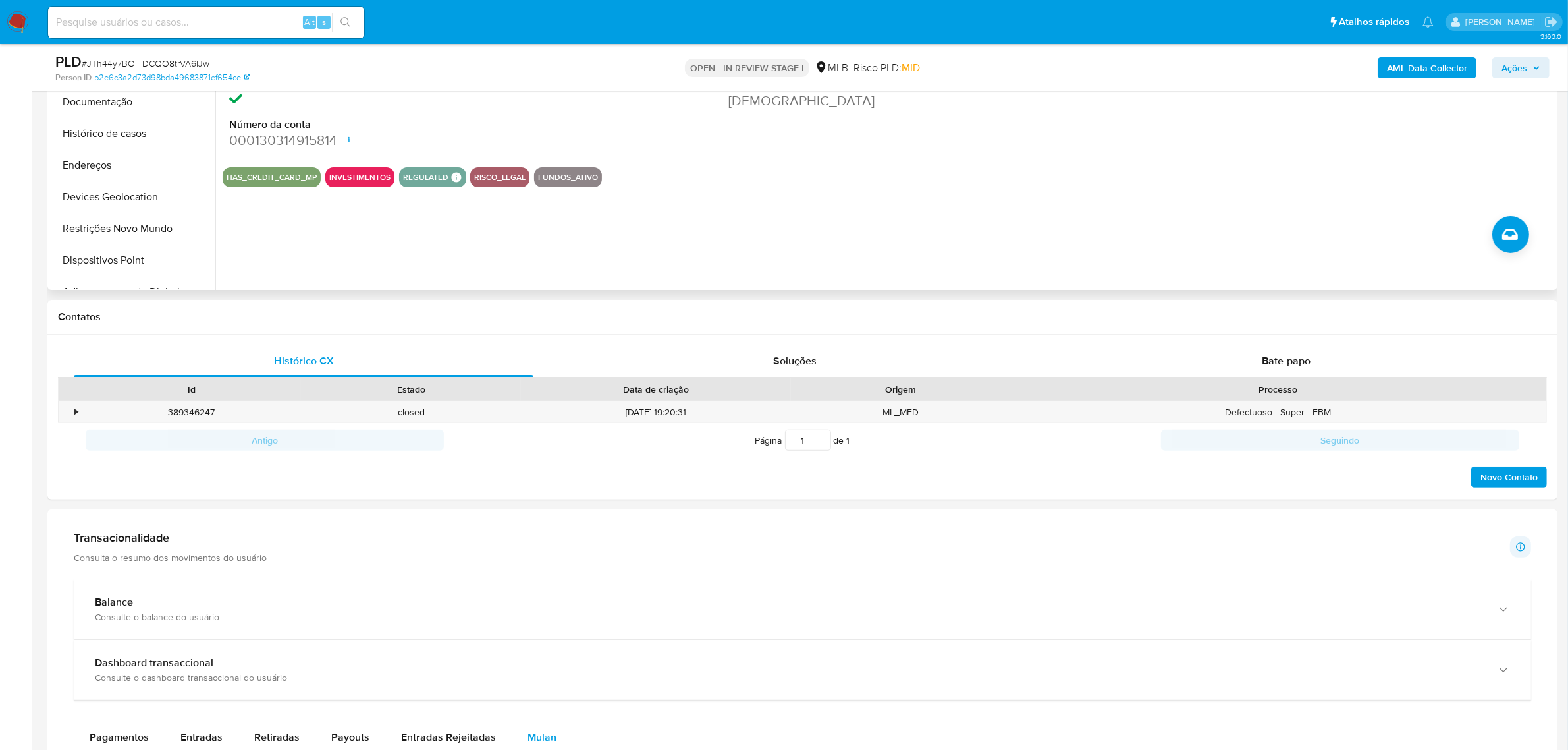
scroll to position [164, 0]
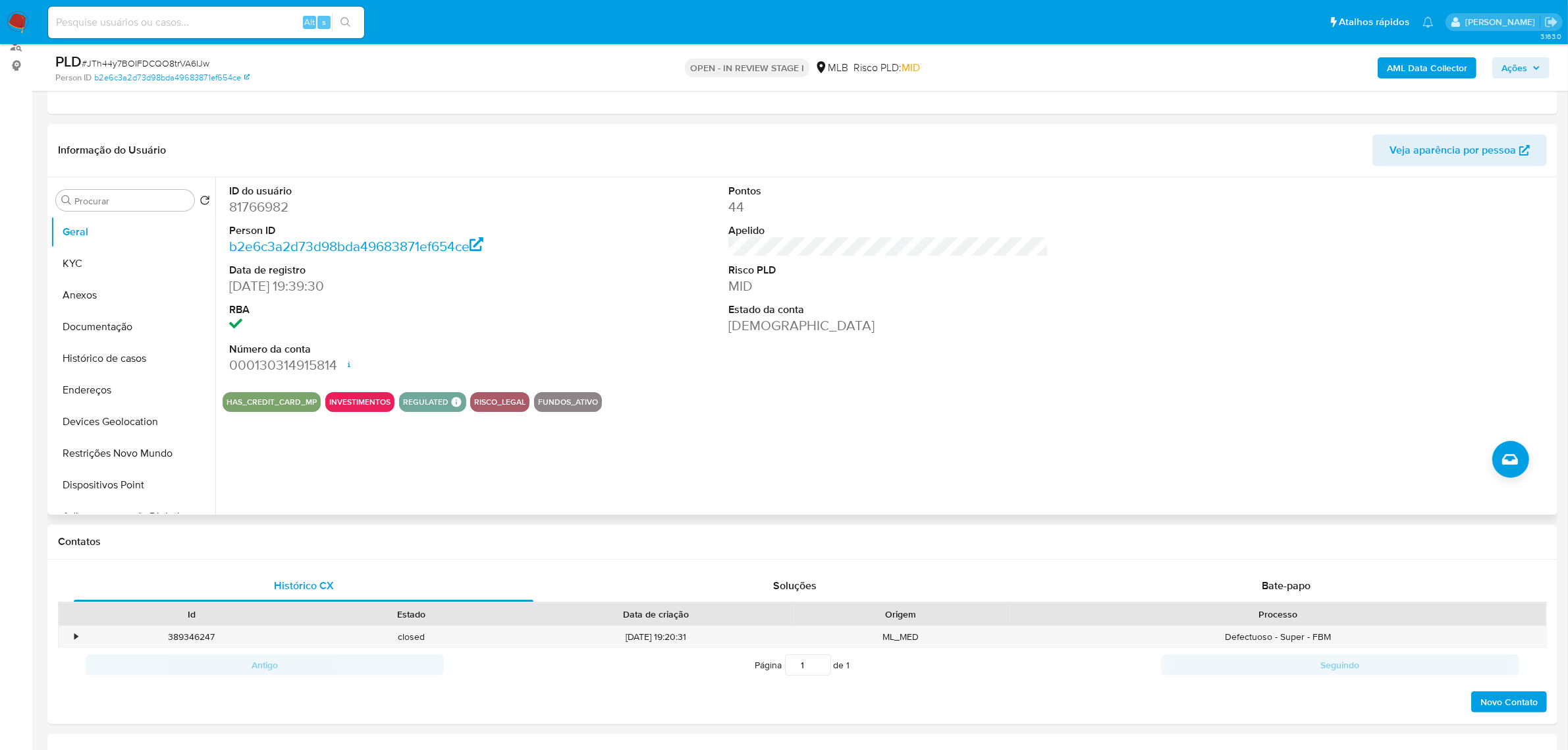
click at [261, 202] on dd "81766982" at bounding box center [389, 207] width 320 height 18
copy dd "81766982"
click at [403, 486] on div "ID do usuário 81766982 Person ID b2e6c3a2d73d98bda49683871ef654ce Data de regis…" at bounding box center [885, 346] width 1339 height 337
click at [96, 270] on button "KYC" at bounding box center [127, 263] width 154 height 32
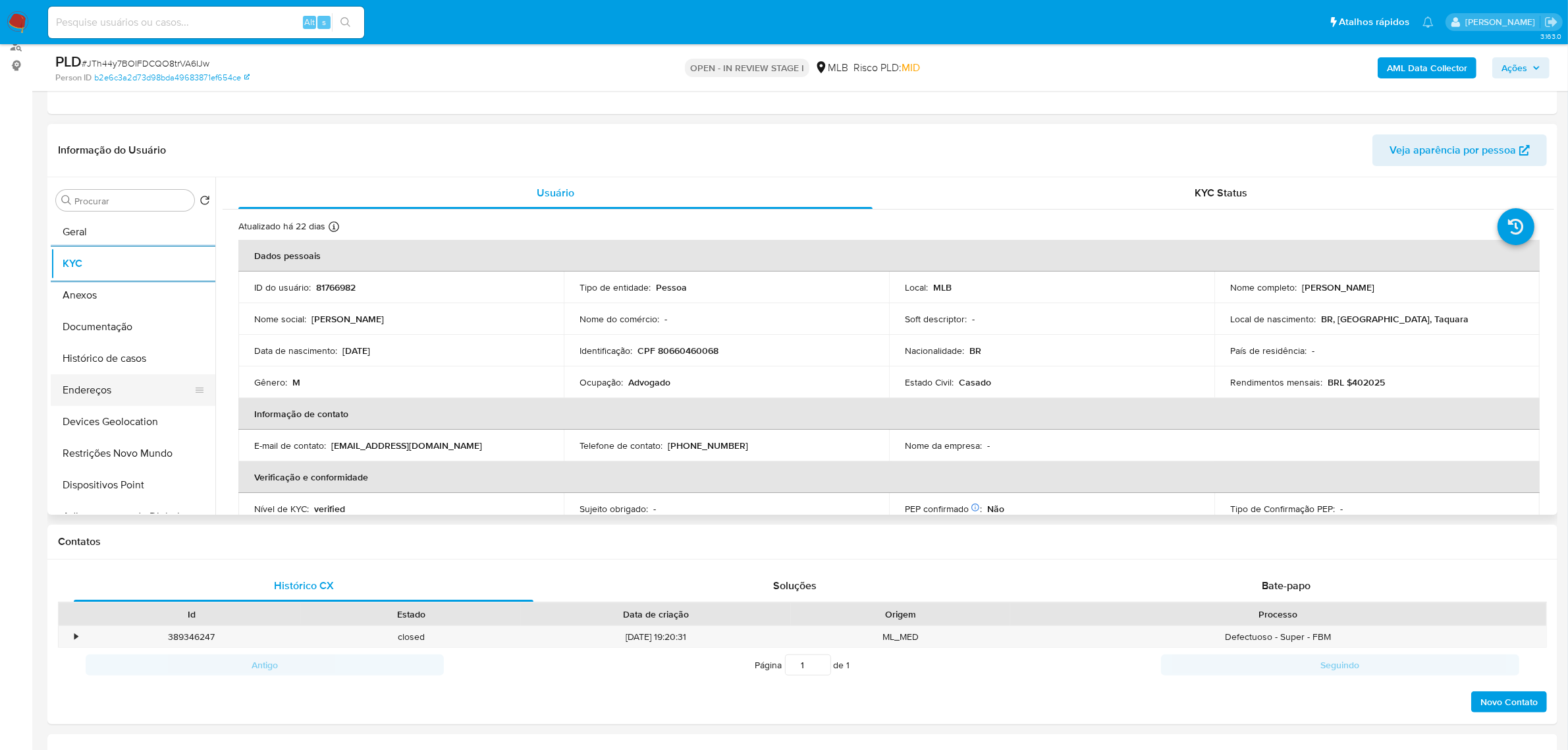
click at [103, 397] on button "Endereços" at bounding box center [127, 389] width 154 height 32
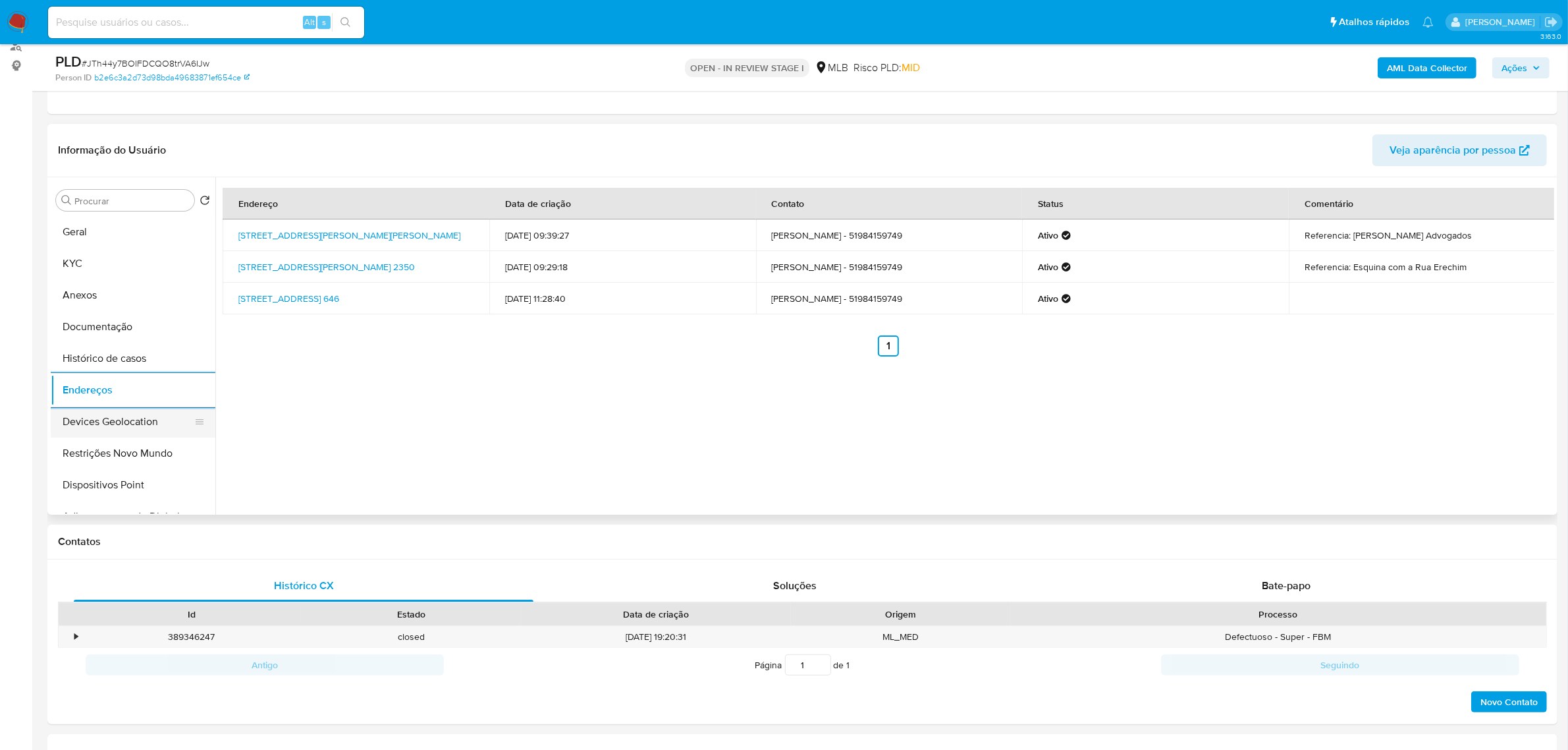
click at [120, 422] on button "Devices Geolocation" at bounding box center [127, 421] width 154 height 32
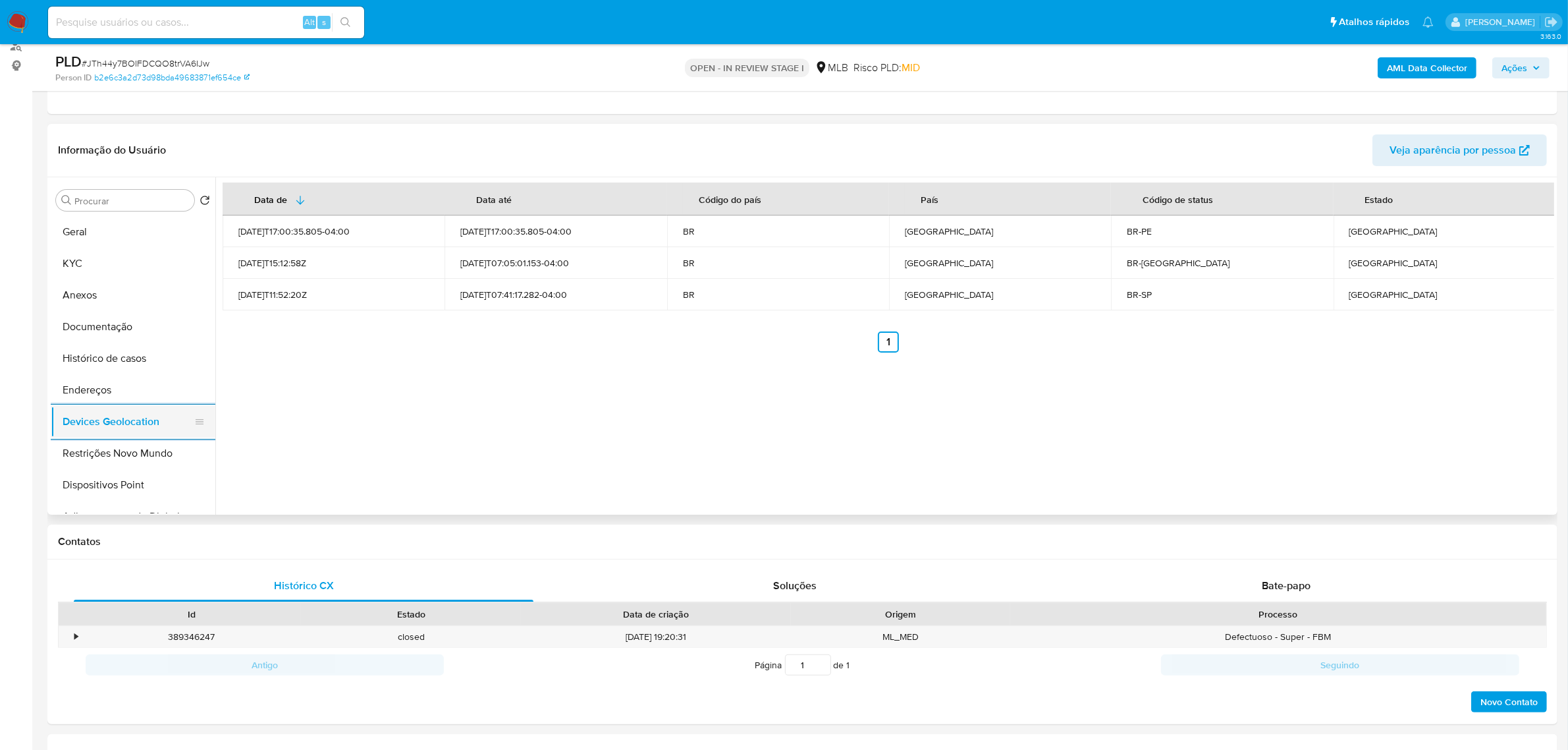
click at [131, 437] on button "Devices Geolocation" at bounding box center [127, 421] width 154 height 32
click at [125, 450] on button "Restrições Novo Mundo" at bounding box center [127, 453] width 154 height 32
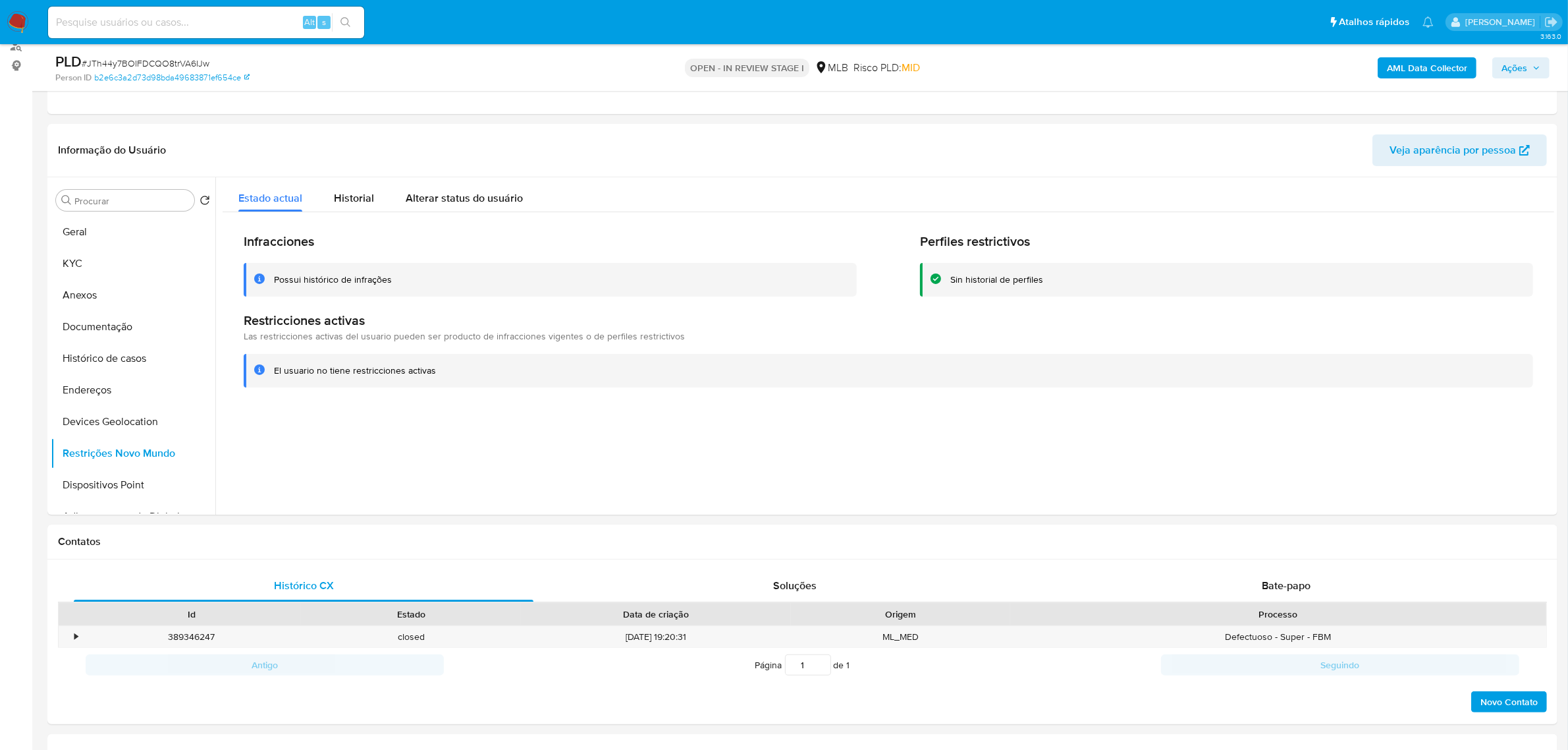
click at [188, 63] on span "# JTh44y7BOIFDCQO8trVA6IJw" at bounding box center [145, 63] width 128 height 13
click at [188, 63] on span "# JTh44y7BOIFDCQO8trVA6IJw" at bounding box center [145, 63] width 128 height 13
copy span "JTh44y7BOIFDCQO8trVA6IJw"
click at [79, 266] on button "KYC" at bounding box center [127, 263] width 154 height 32
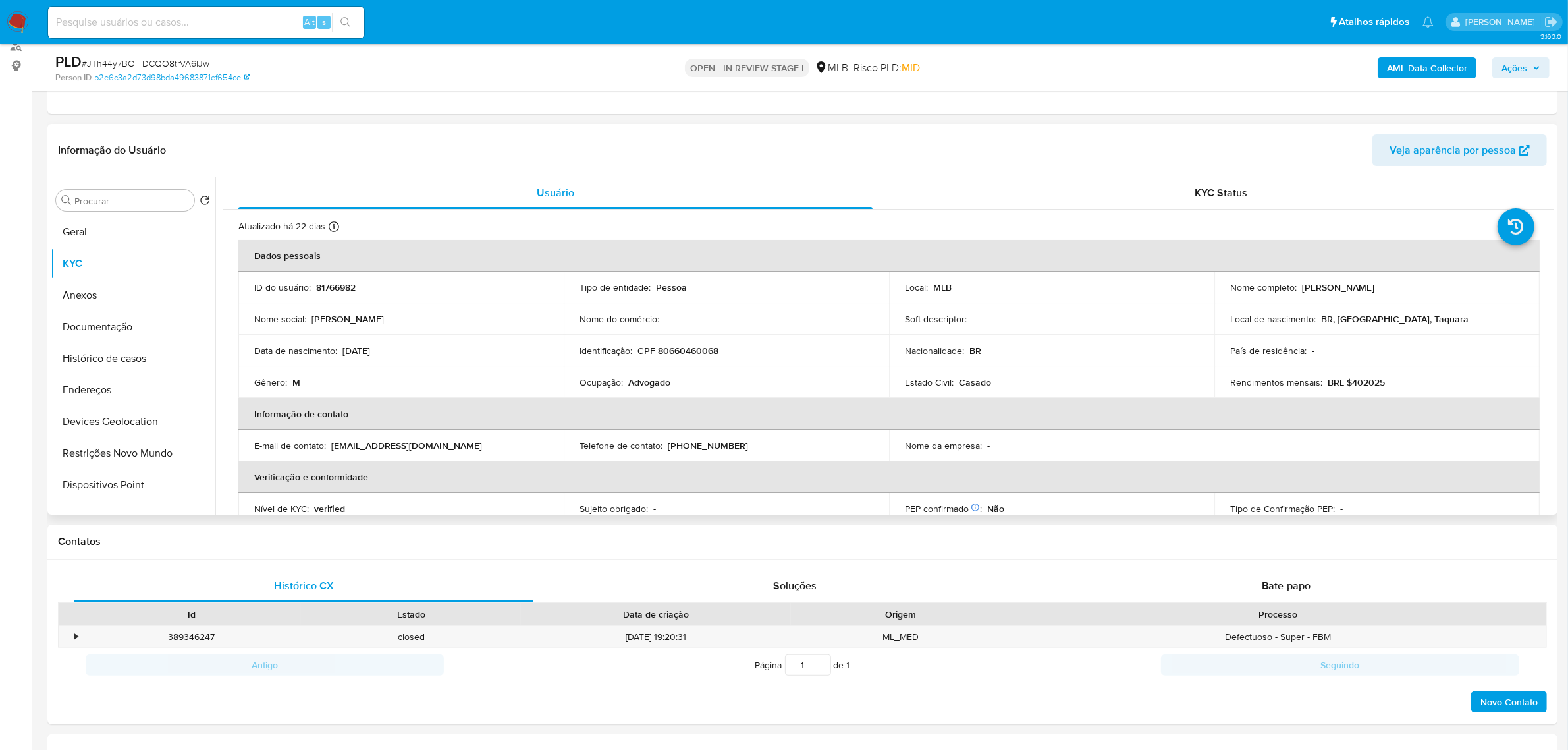
click at [713, 351] on p "CPF 80660460068" at bounding box center [677, 350] width 81 height 12
click at [712, 351] on p "CPF 80660460068" at bounding box center [677, 350] width 81 height 12
click at [119, 472] on button "Dispositivos Point" at bounding box center [127, 484] width 154 height 32
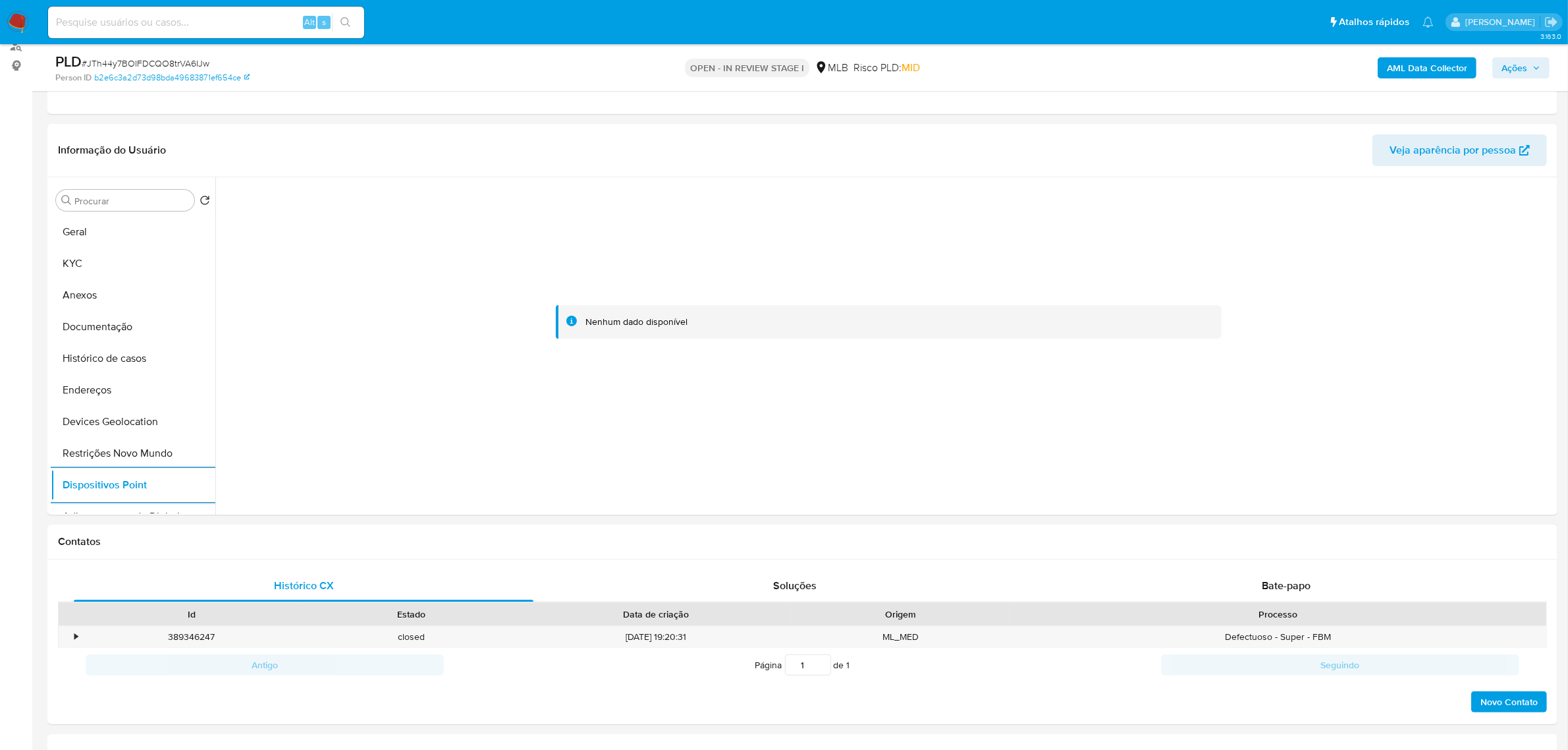
click at [1397, 58] on b "AML Data Collector" at bounding box center [1427, 68] width 80 height 21
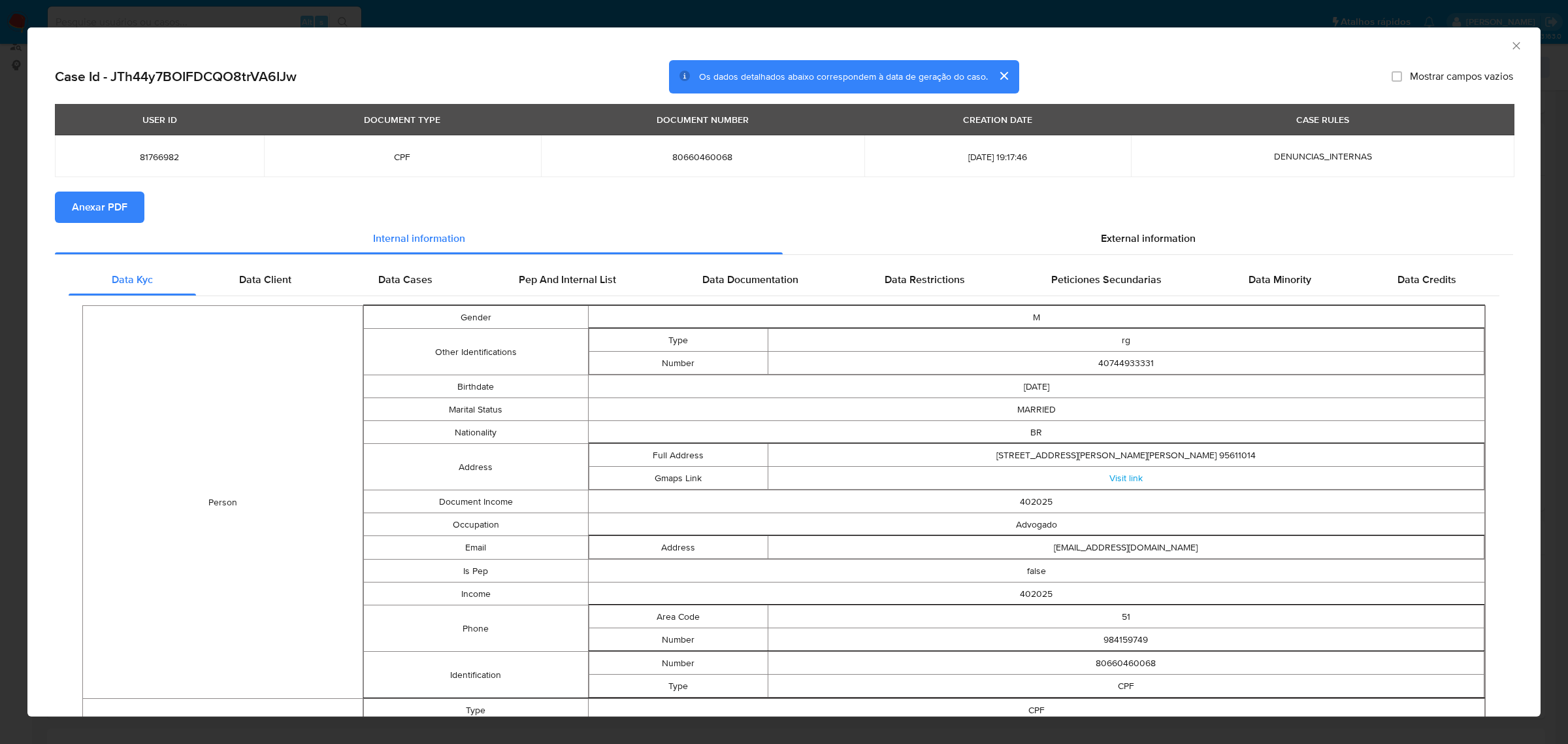
click at [116, 208] on span "Anexar PDF" at bounding box center [100, 207] width 56 height 29
click at [1104, 234] on span "External information" at bounding box center [1148, 241] width 95 height 15
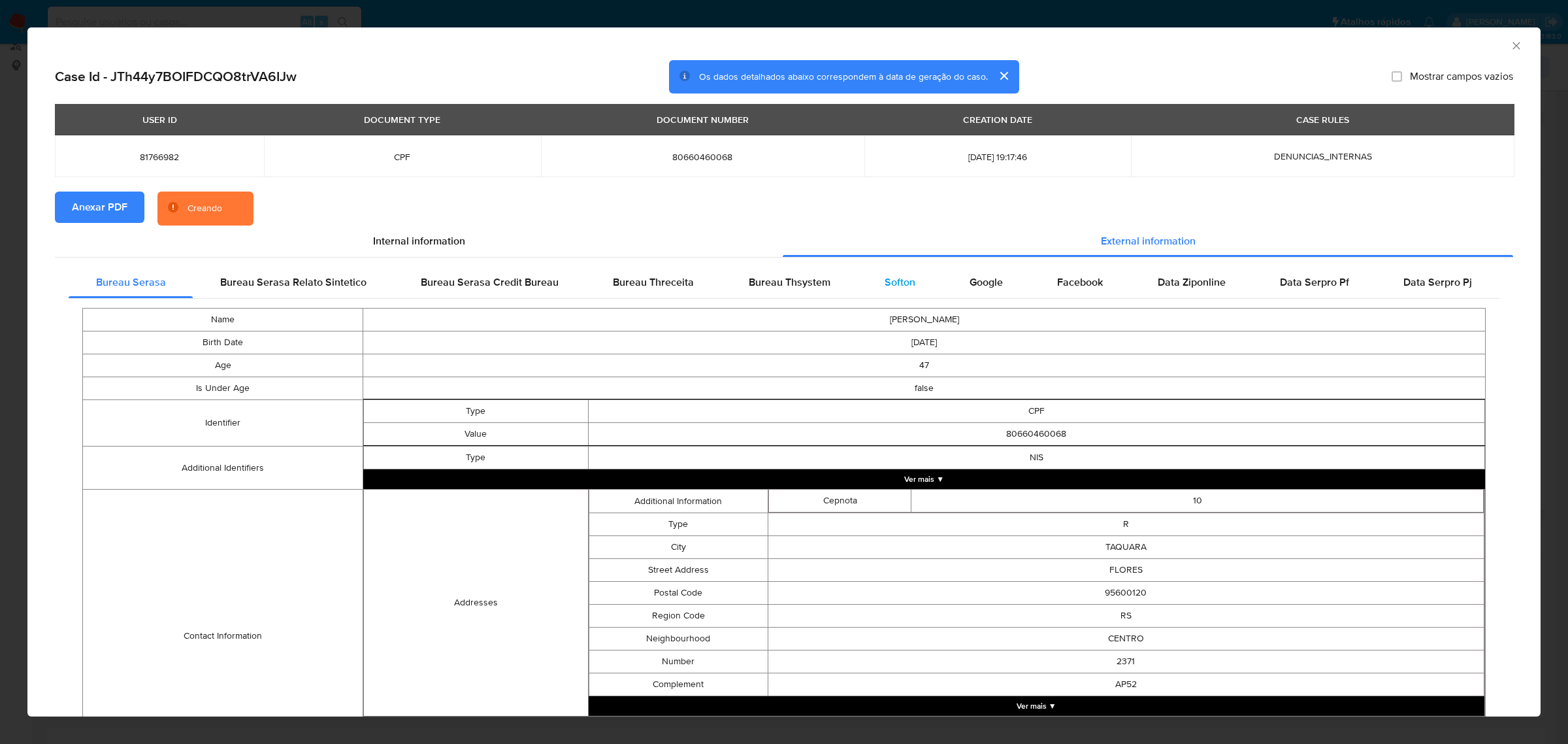
click at [884, 275] on span "Softon" at bounding box center [900, 282] width 31 height 15
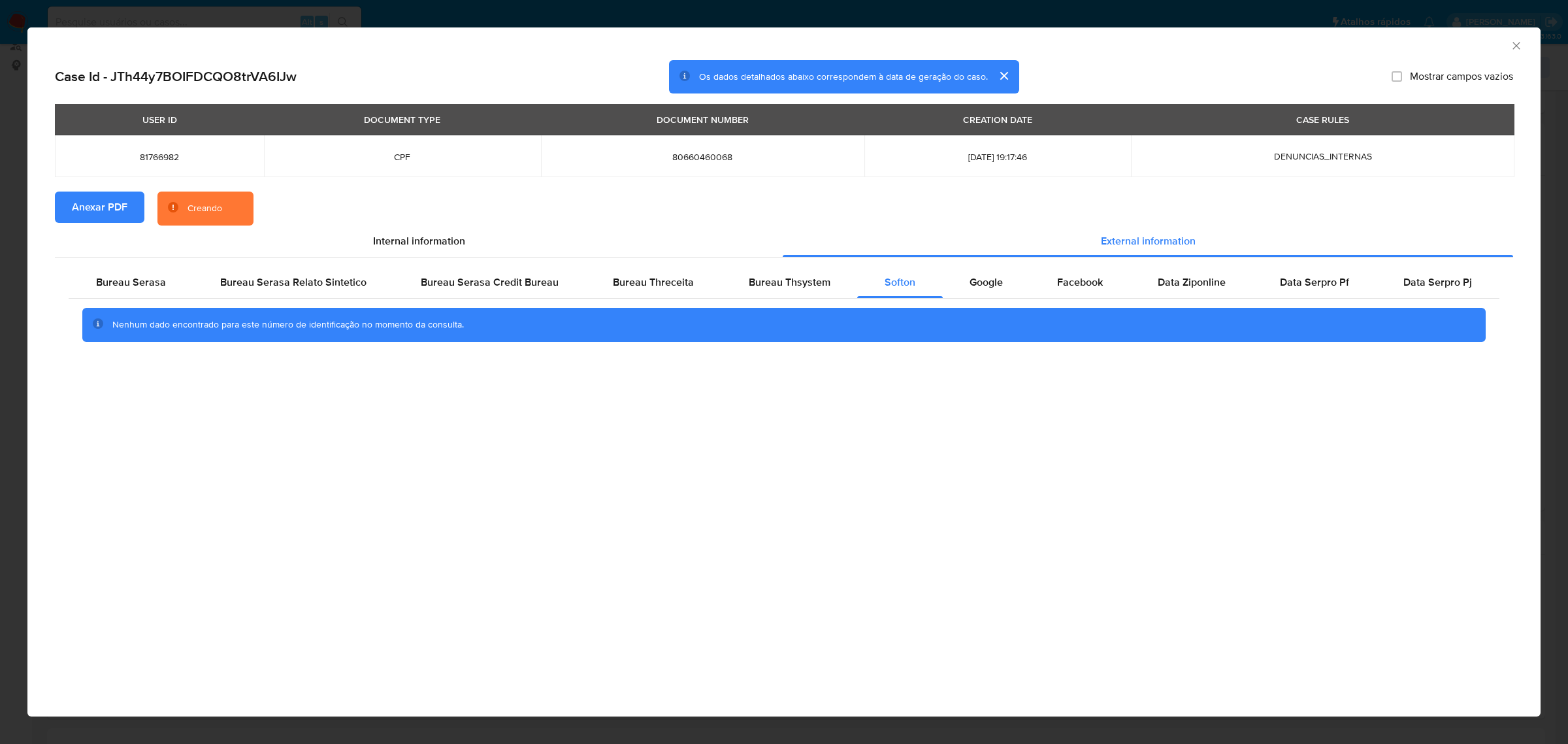
click at [1512, 47] on icon "Fechar a janela" at bounding box center [1516, 45] width 13 height 13
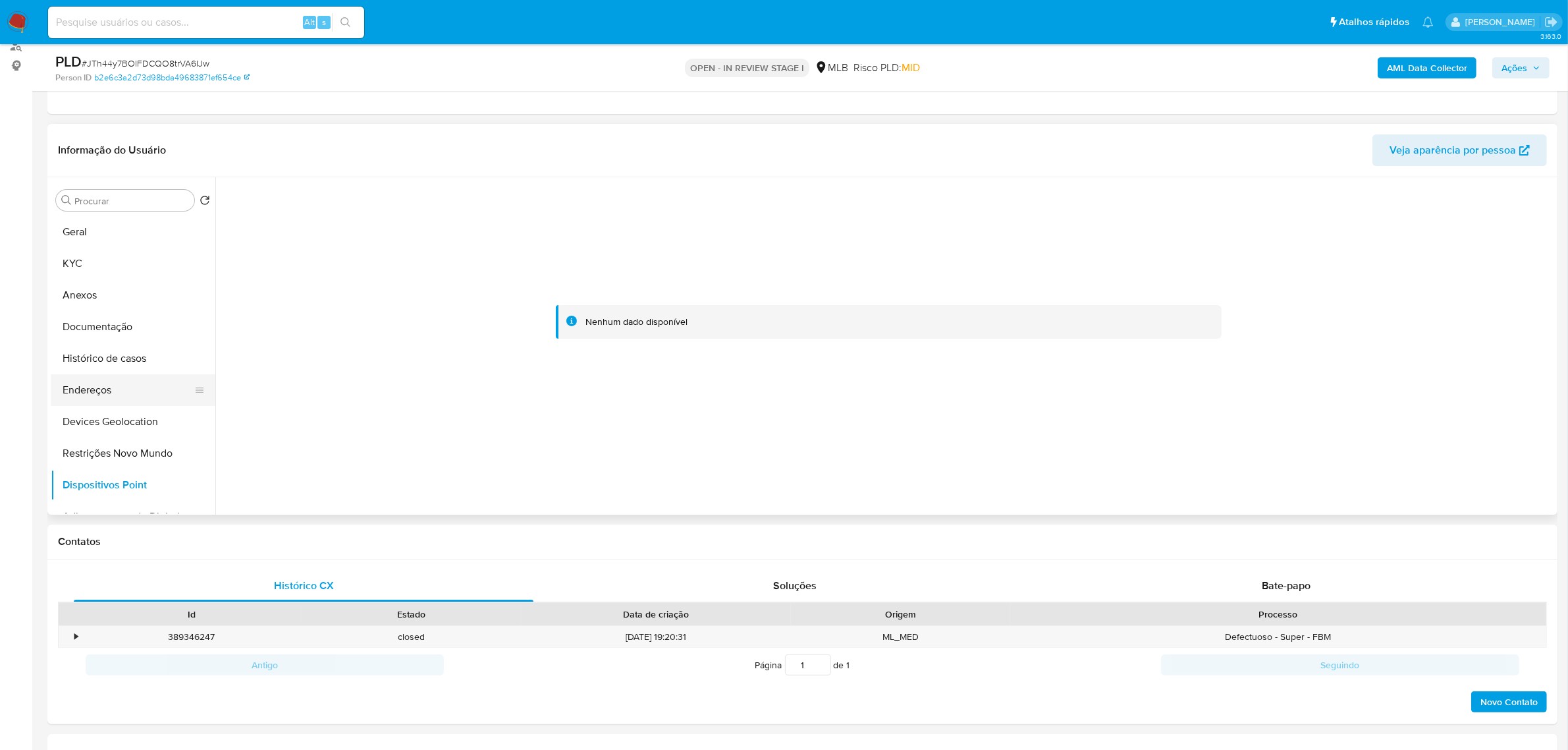
click at [109, 394] on button "Endereços" at bounding box center [127, 389] width 154 height 32
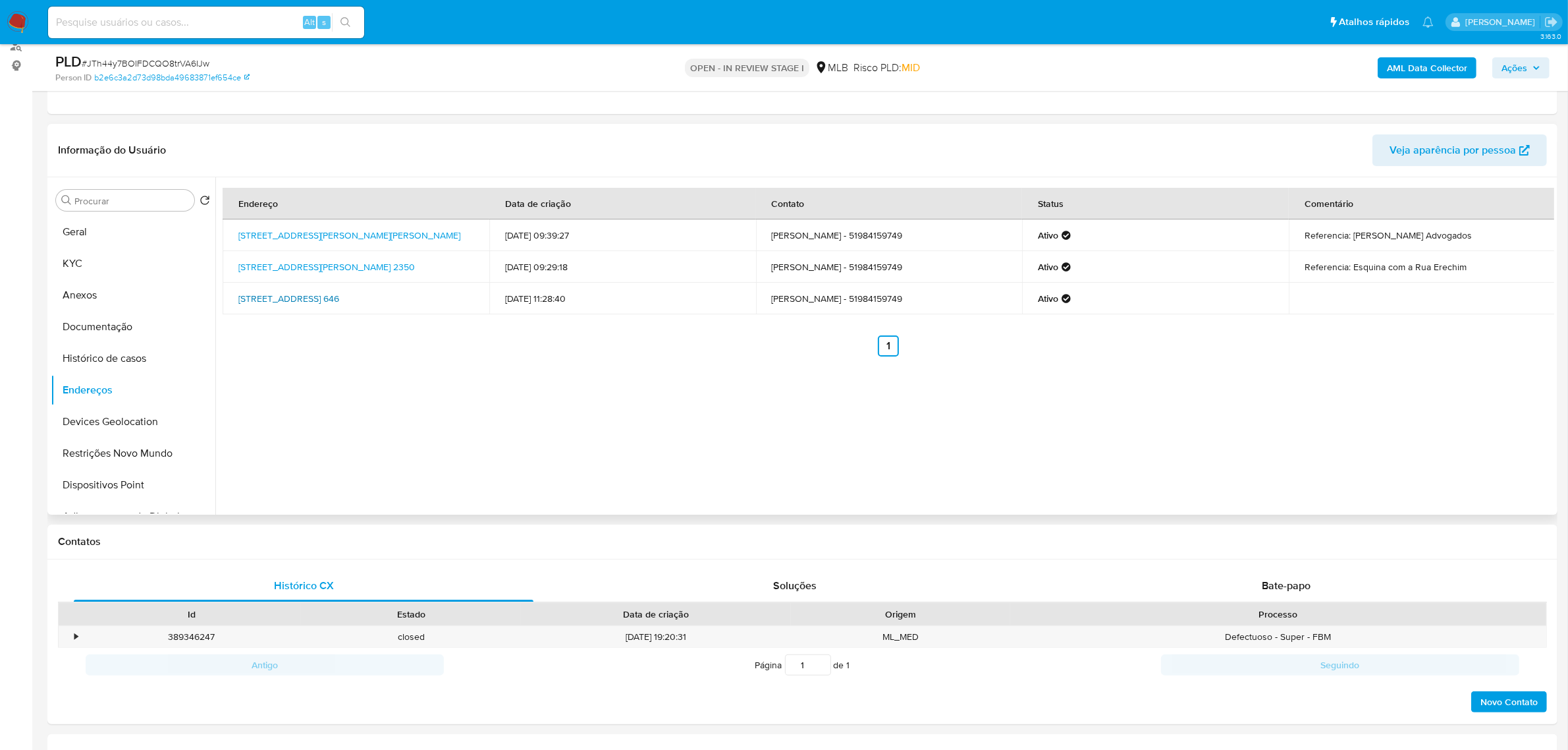
drag, startPoint x: 233, startPoint y: 291, endPoint x: 469, endPoint y: 294, distance: 236.0
click at [469, 294] on td "Rua Estrela 646, Xangri-lá, Rio Grande Do Sul, 95588000, Brasil 646" at bounding box center [356, 298] width 267 height 32
copy link "Rua Estrela 646, Xangri-lá, Rio Grande Do Sul, 95588000"
click at [339, 294] on link "Rua Estrela 646, Xangri-lá, Rio Grande Do Sul, 95588000, Brasil 646" at bounding box center [288, 298] width 100 height 13
click at [73, 256] on button "KYC" at bounding box center [127, 263] width 154 height 32
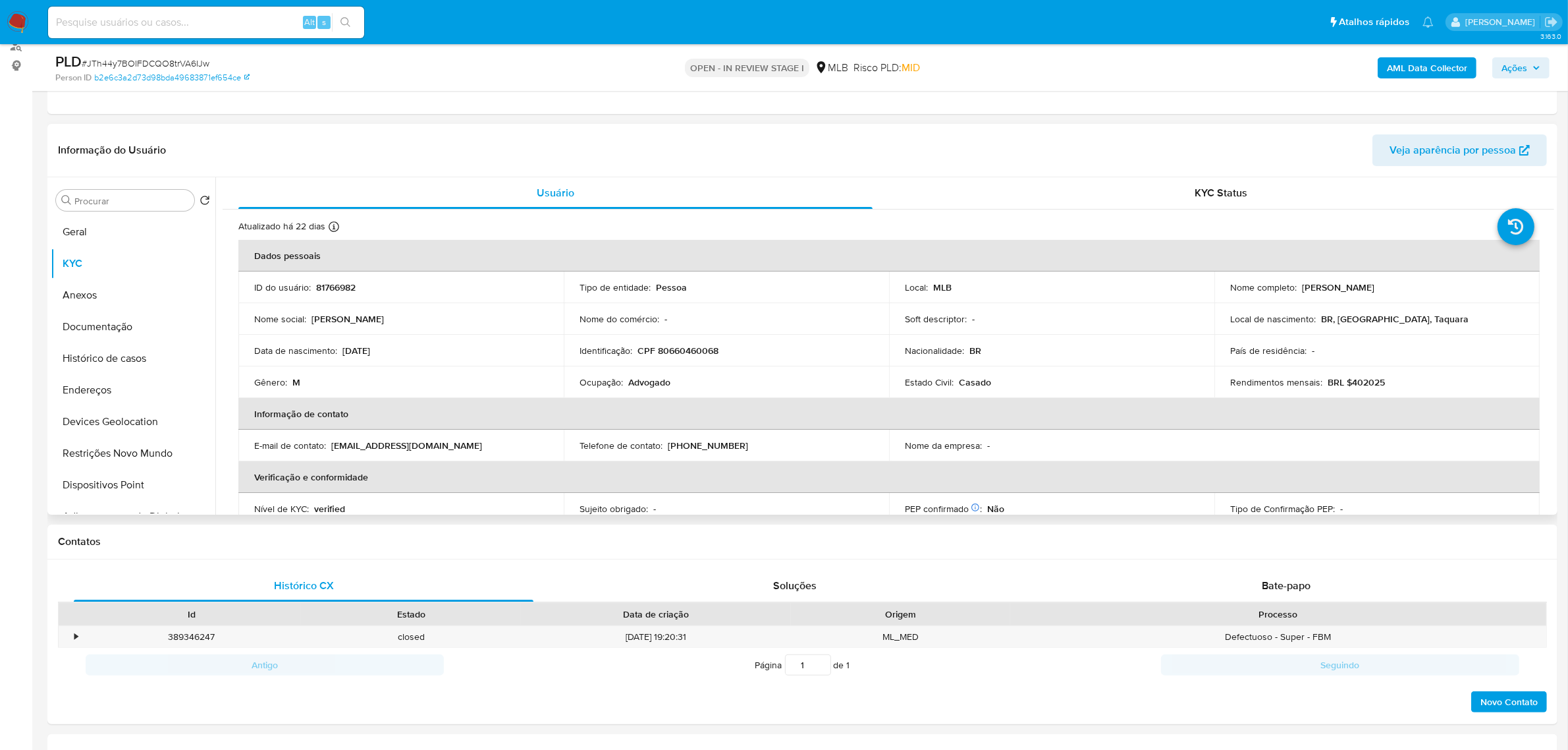
click at [662, 351] on p "CPF 80660460068" at bounding box center [677, 350] width 81 height 12
copy p "80660460068"
drag, startPoint x: 636, startPoint y: 350, endPoint x: 740, endPoint y: 353, distance: 104.0
click at [740, 353] on div "Identificação : CPF 80660460068" at bounding box center [726, 350] width 294 height 12
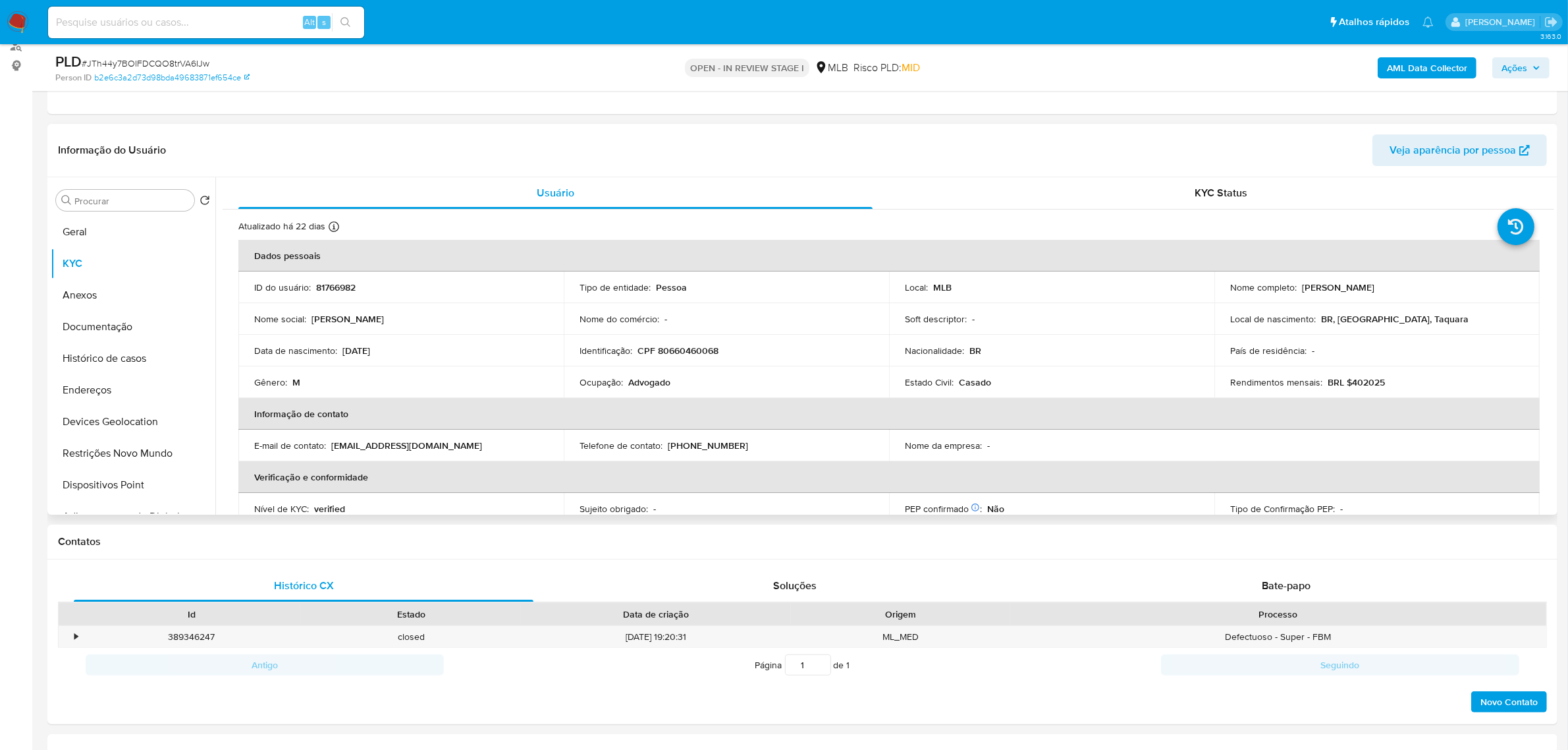
click at [719, 373] on td "Ocupação : Advogado" at bounding box center [726, 382] width 325 height 32
click at [109, 323] on button "Documentação" at bounding box center [127, 326] width 154 height 32
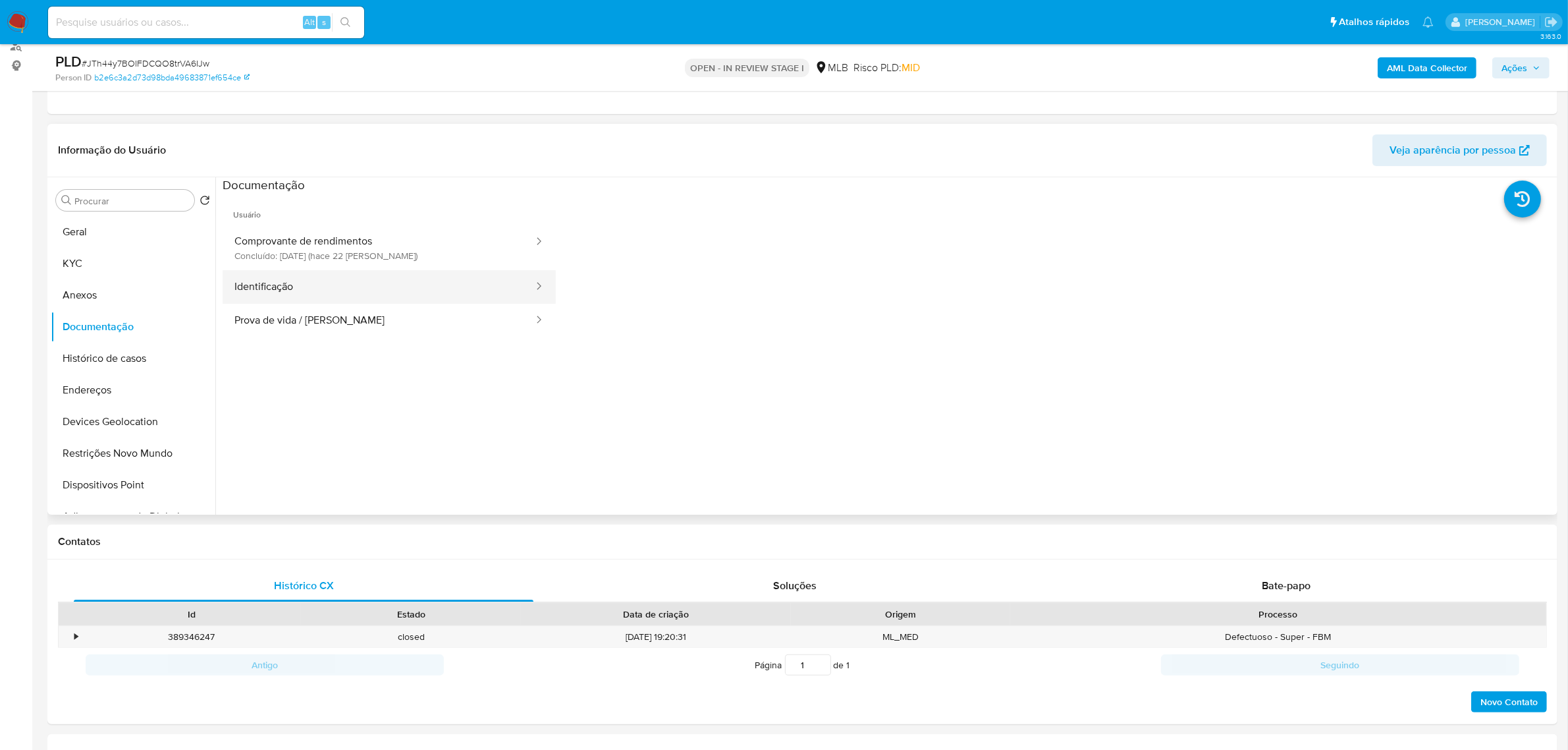
click at [295, 288] on button "Identificação" at bounding box center [379, 287] width 312 height 34
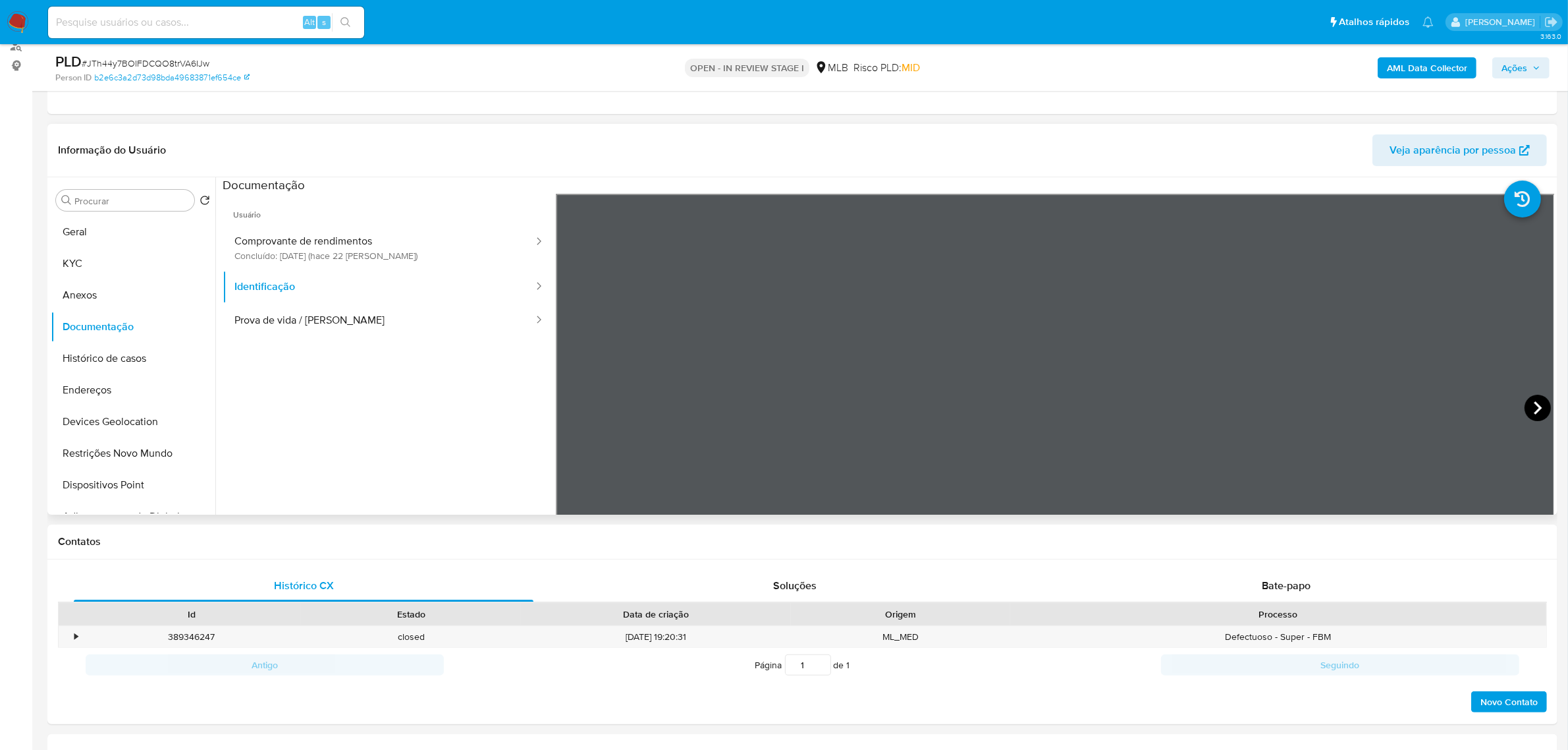
click at [1538, 406] on icon at bounding box center [1537, 408] width 26 height 26
click at [107, 267] on button "KYC" at bounding box center [127, 263] width 154 height 32
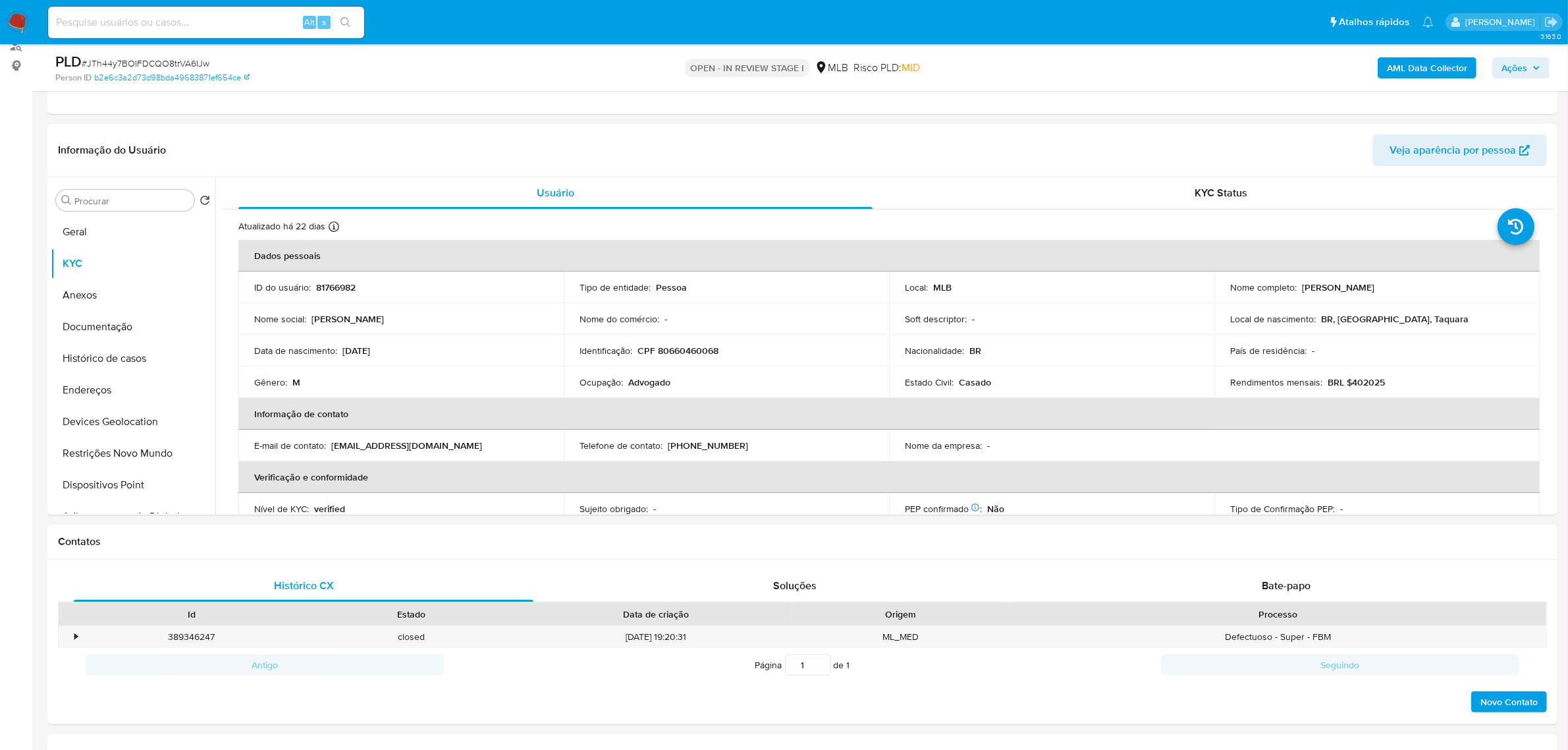
click at [684, 344] on p "CPF 80660460068" at bounding box center [677, 350] width 81 height 12
click at [706, 353] on p "CPF 80660460068" at bounding box center [677, 350] width 81 height 12
copy p "80660460068"
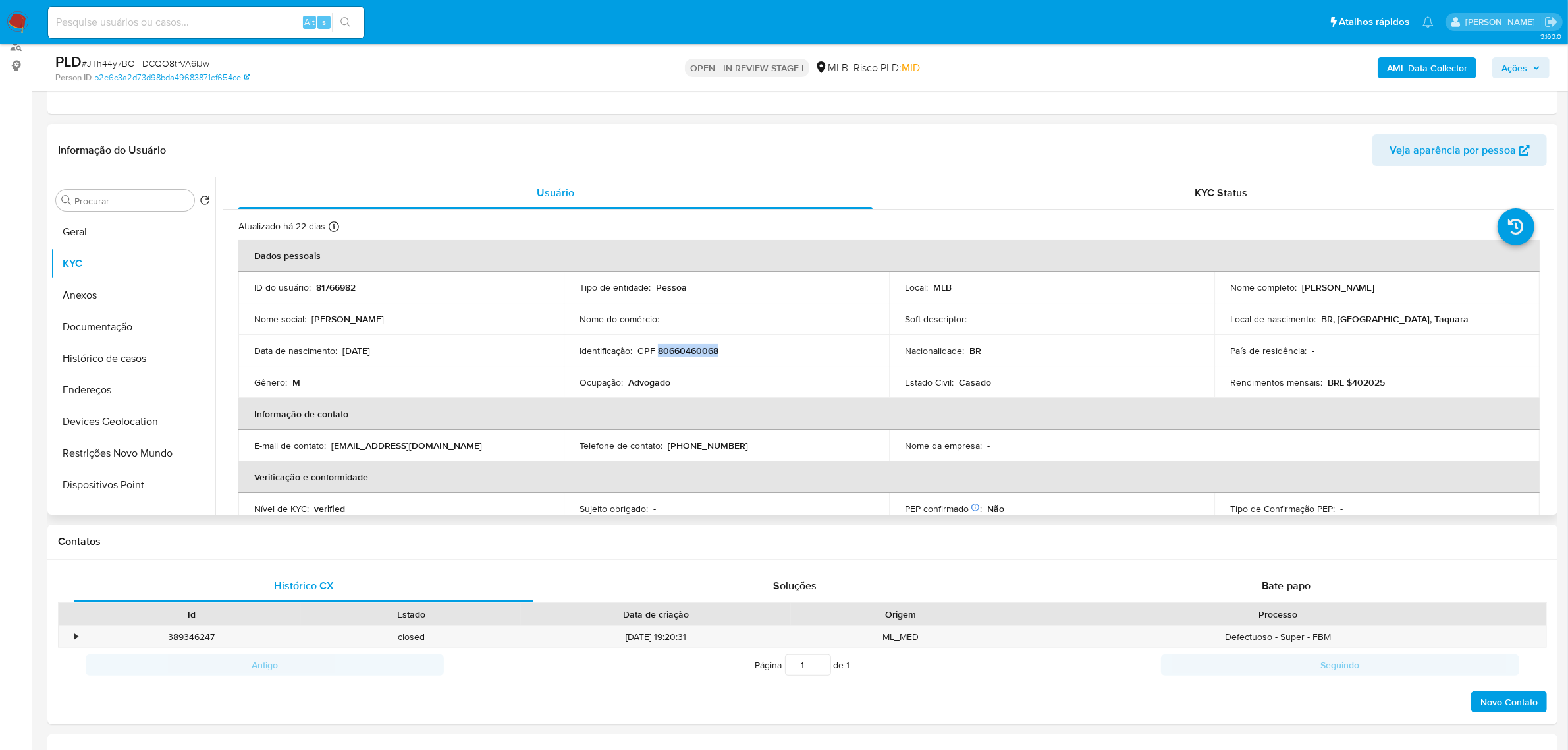
drag, startPoint x: 1299, startPoint y: 285, endPoint x: 1399, endPoint y: 287, distance: 100.0
click at [1399, 287] on div "Nome completo : Mario Henrique Ody" at bounding box center [1377, 287] width 294 height 12
copy p "Mario Henrique Ody"
drag, startPoint x: 675, startPoint y: 356, endPoint x: 679, endPoint y: 351, distance: 6.4
click at [675, 353] on p "CPF 80660460068" at bounding box center [677, 350] width 81 height 12
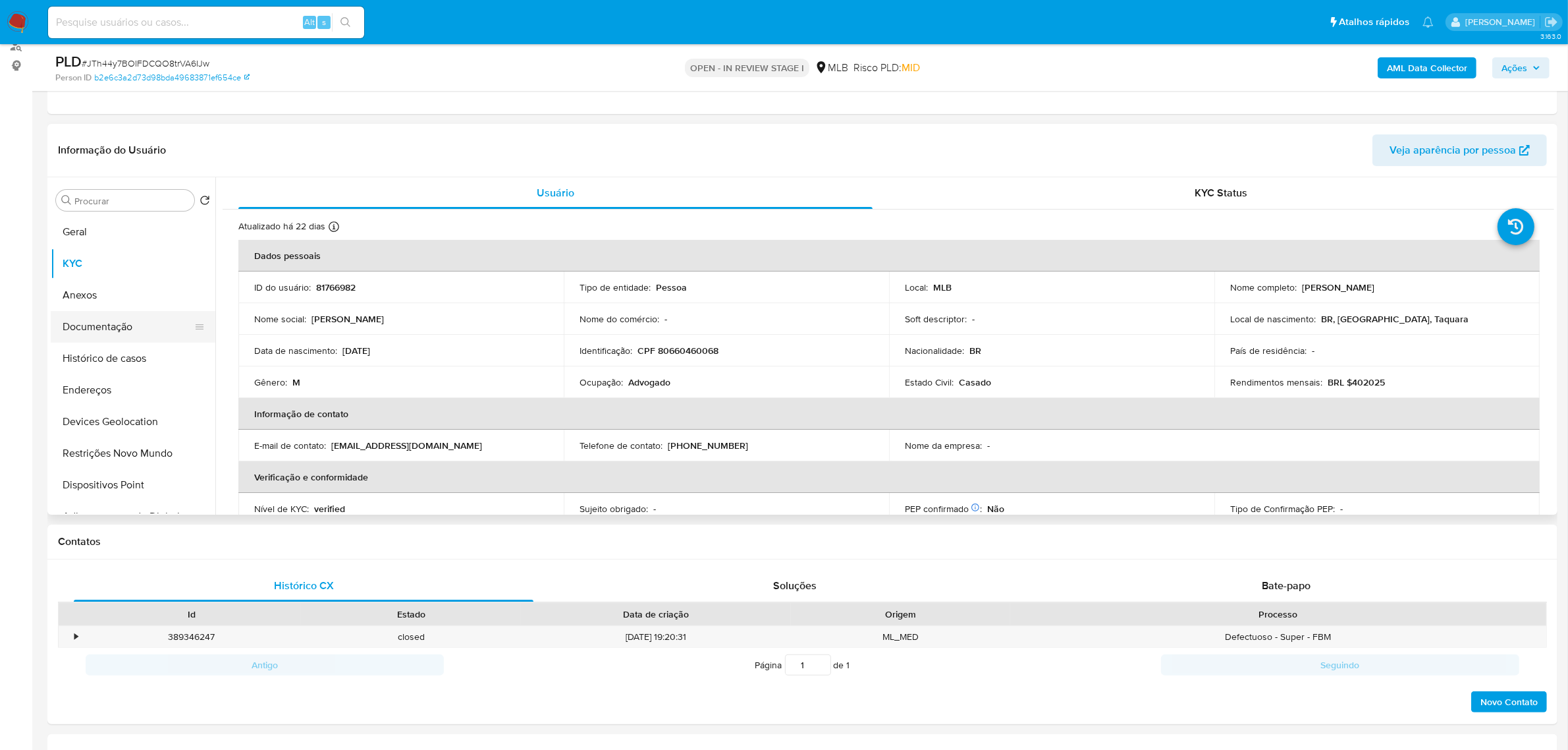
click at [127, 316] on button "Documentação" at bounding box center [127, 326] width 154 height 32
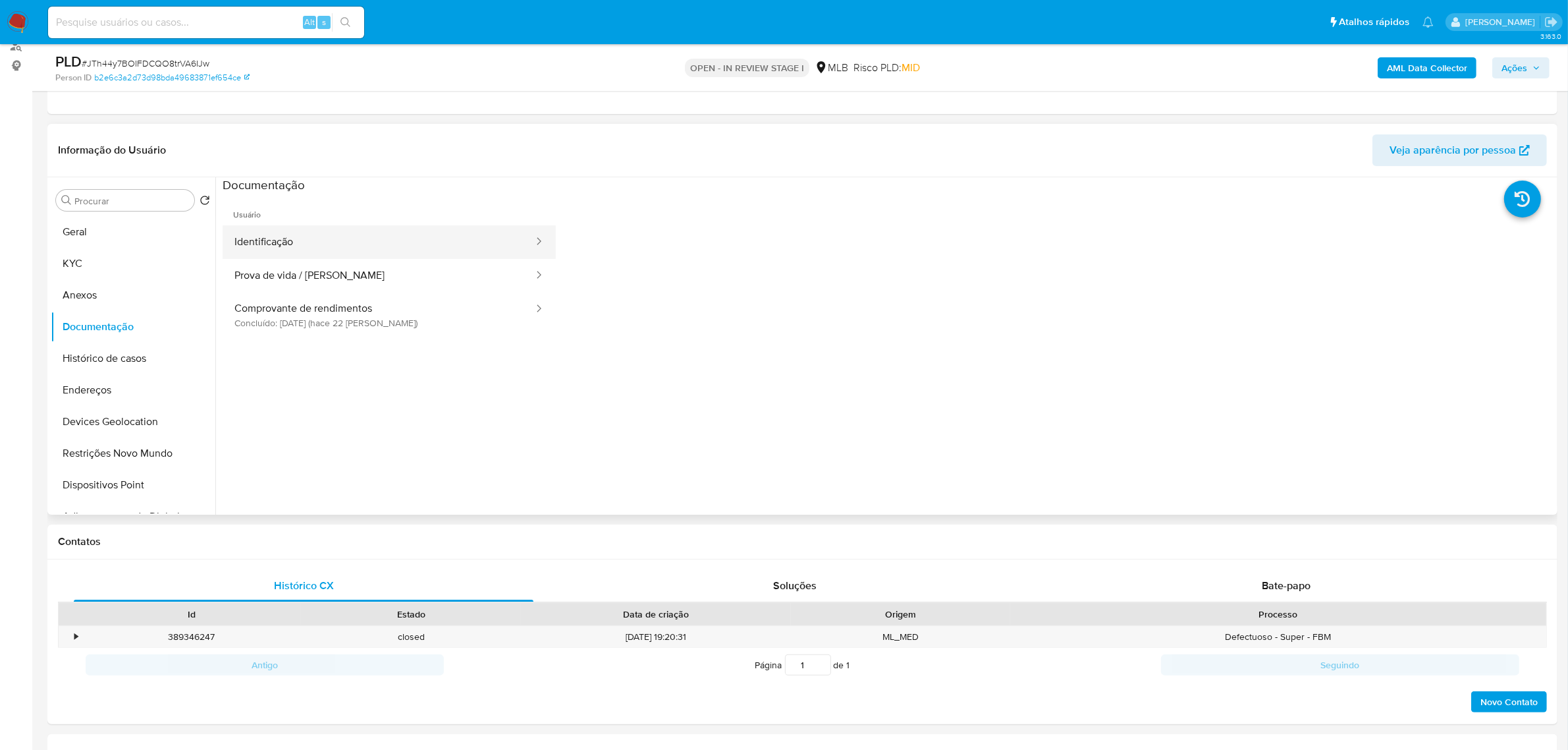
click at [339, 235] on button "Identificação" at bounding box center [379, 243] width 312 height 34
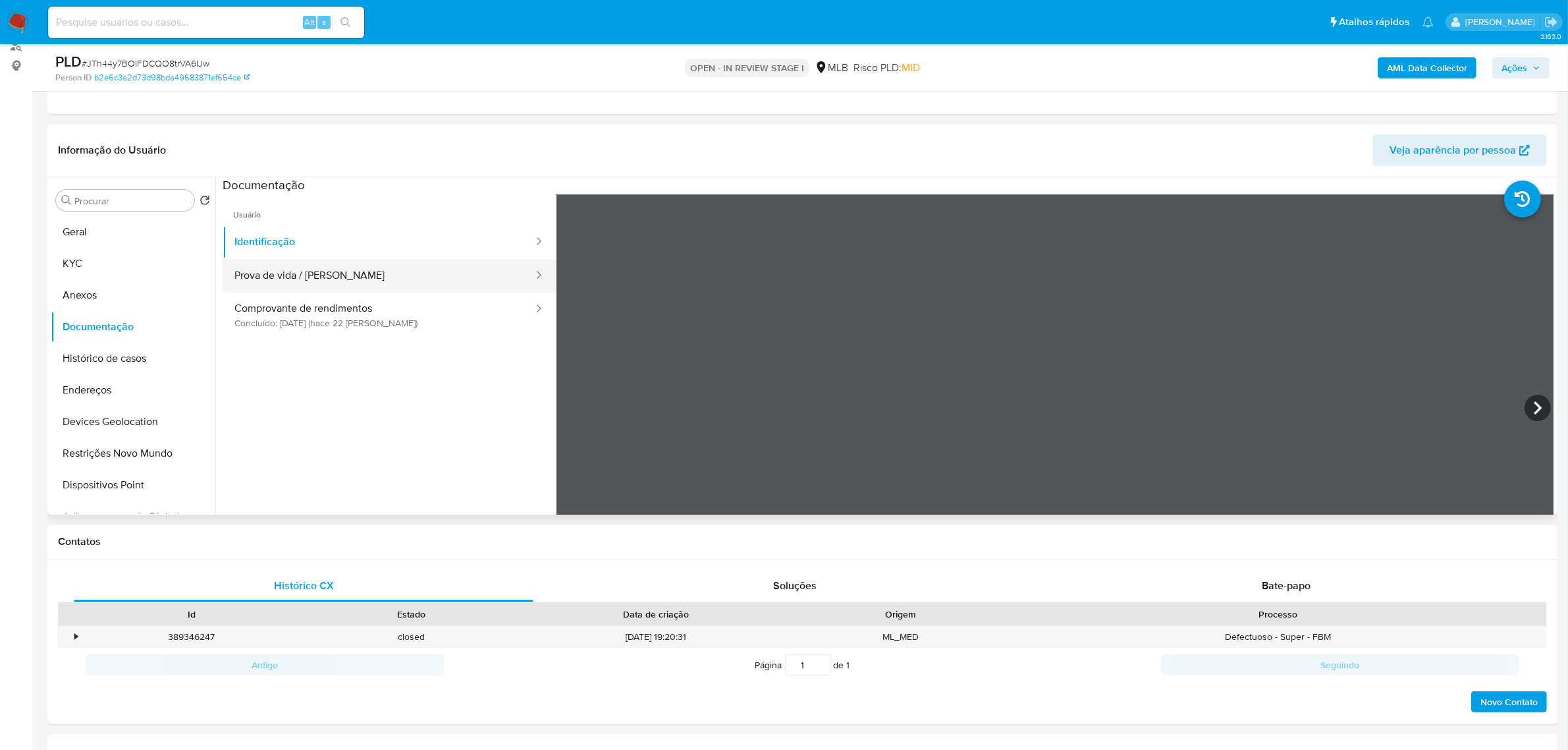
click at [375, 267] on button "Prova de vida / Selfie" at bounding box center [379, 276] width 312 height 34
click at [110, 264] on button "KYC" at bounding box center [127, 263] width 154 height 32
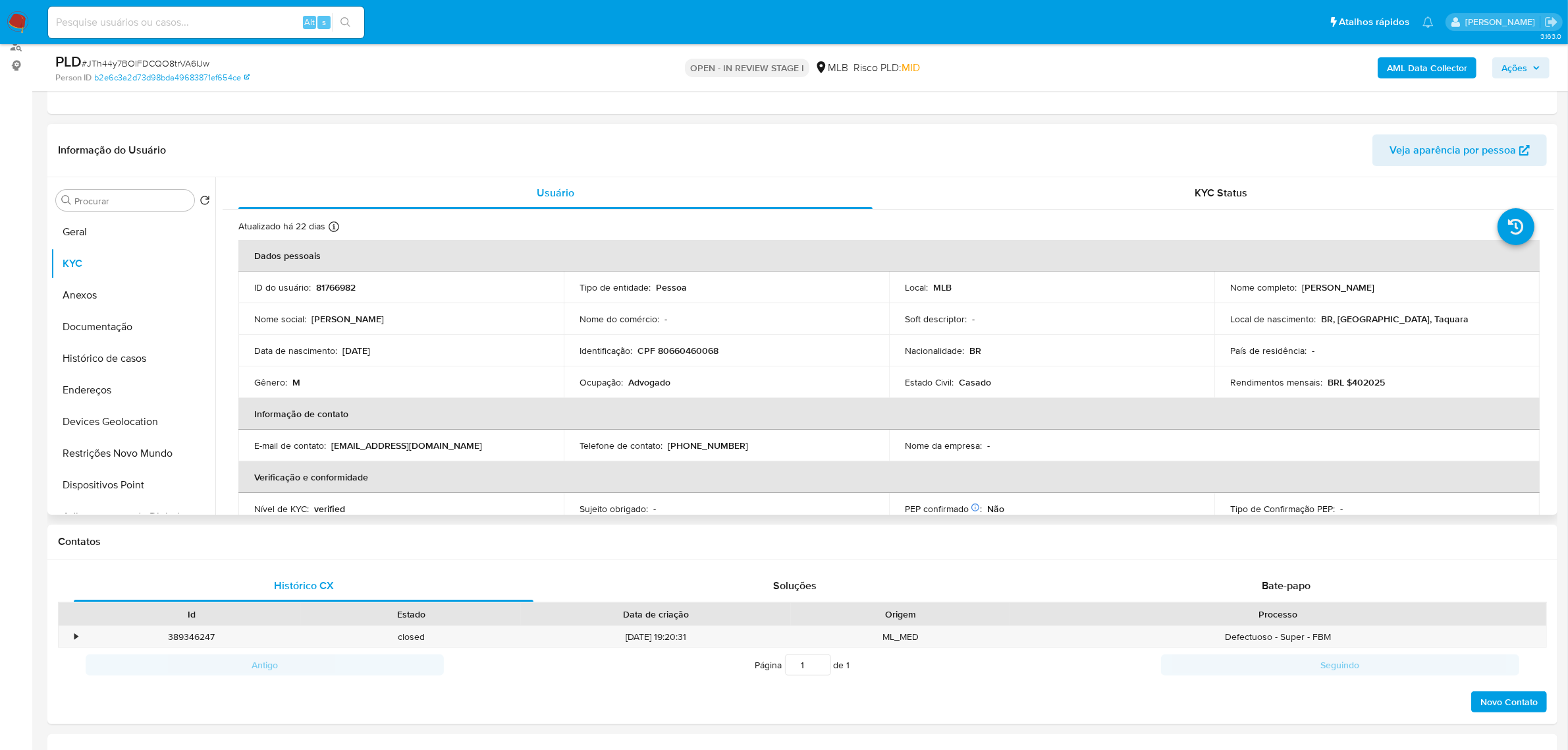
click at [679, 354] on p "CPF 80660460068" at bounding box center [677, 350] width 81 height 12
copy p "80660460068"
click at [125, 326] on button "Documentação" at bounding box center [127, 326] width 154 height 32
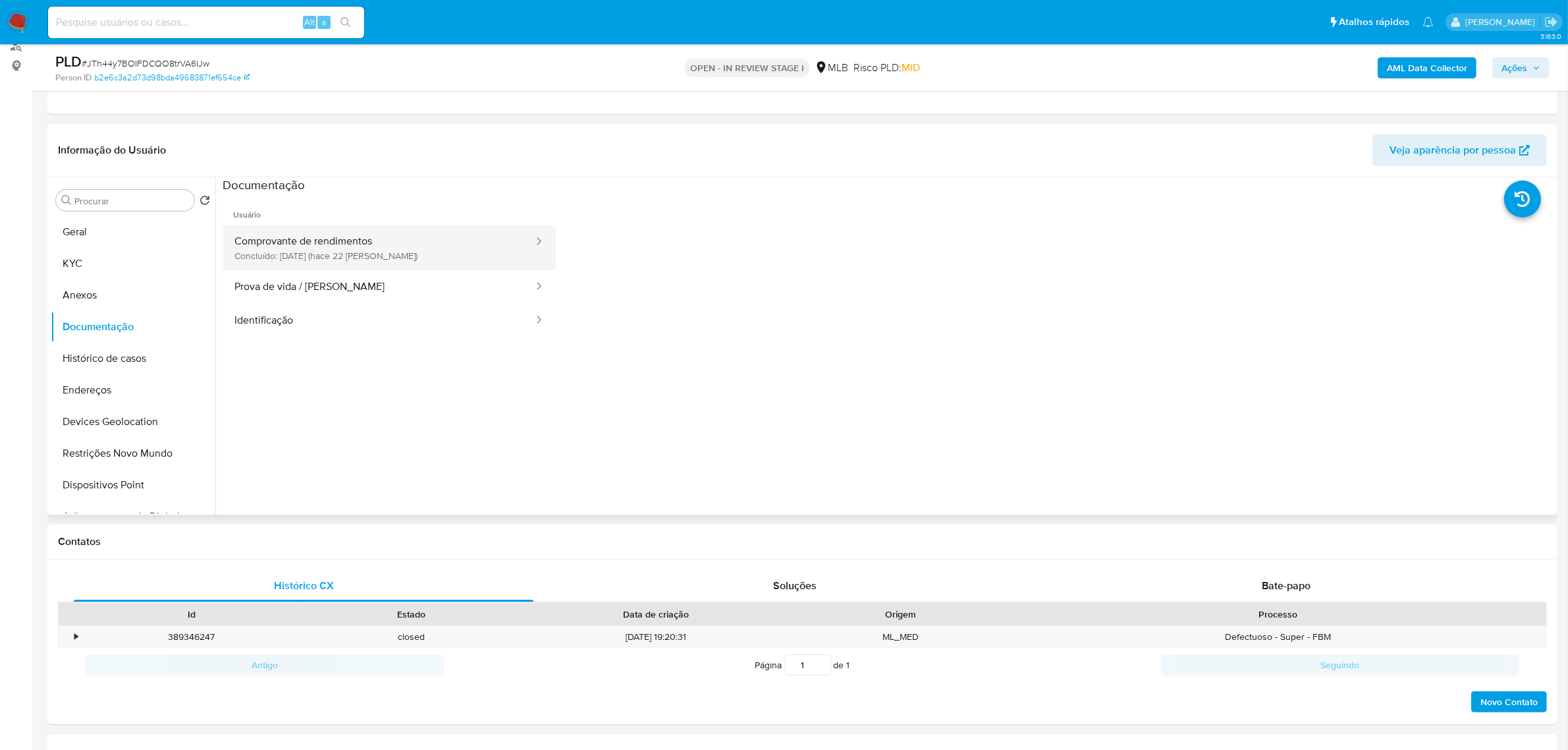
click at [408, 249] on button "Comprovante de rendimentos Concluído: 18/09/2025 (hace 22 días)" at bounding box center [379, 248] width 312 height 45
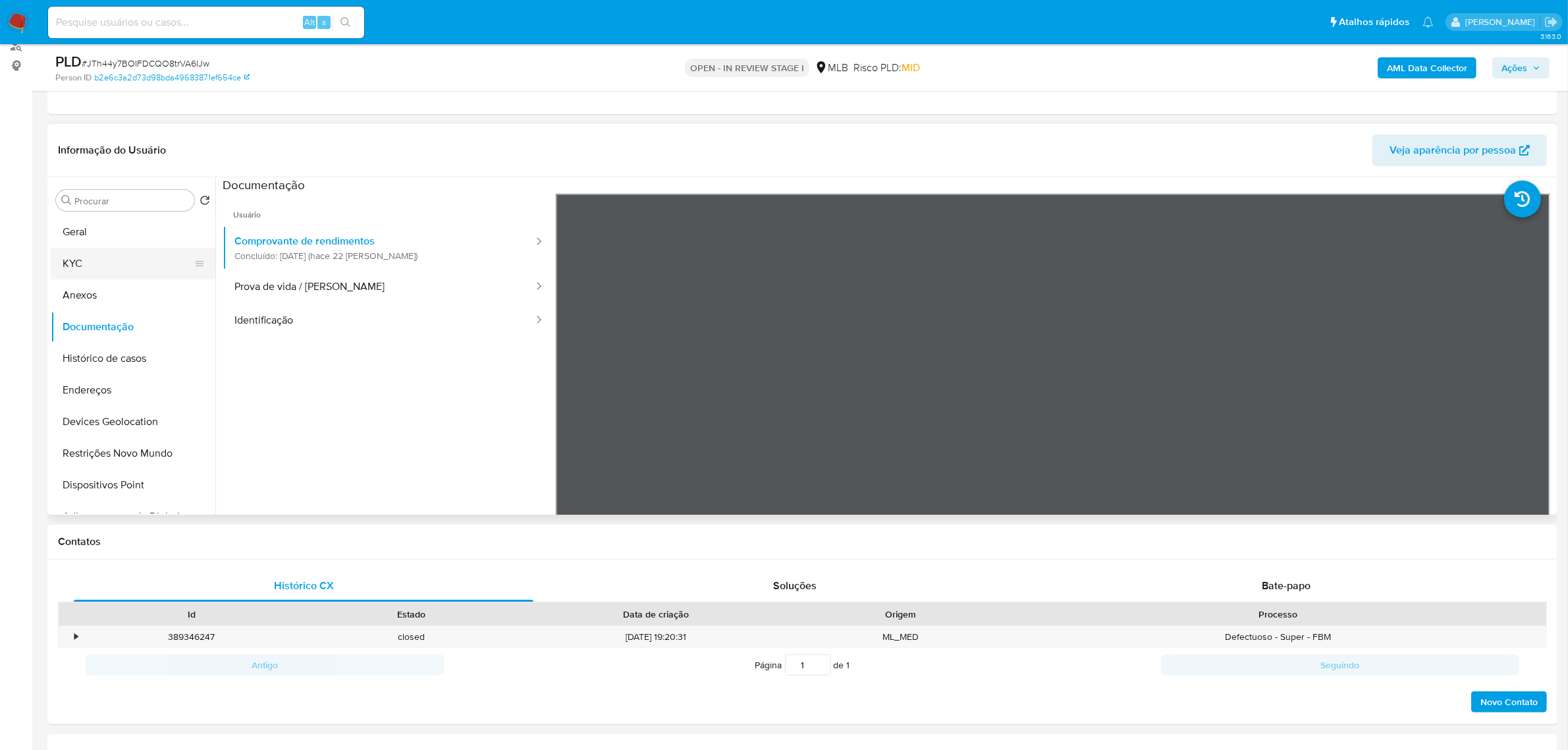
click at [105, 259] on button "KYC" at bounding box center [127, 263] width 154 height 32
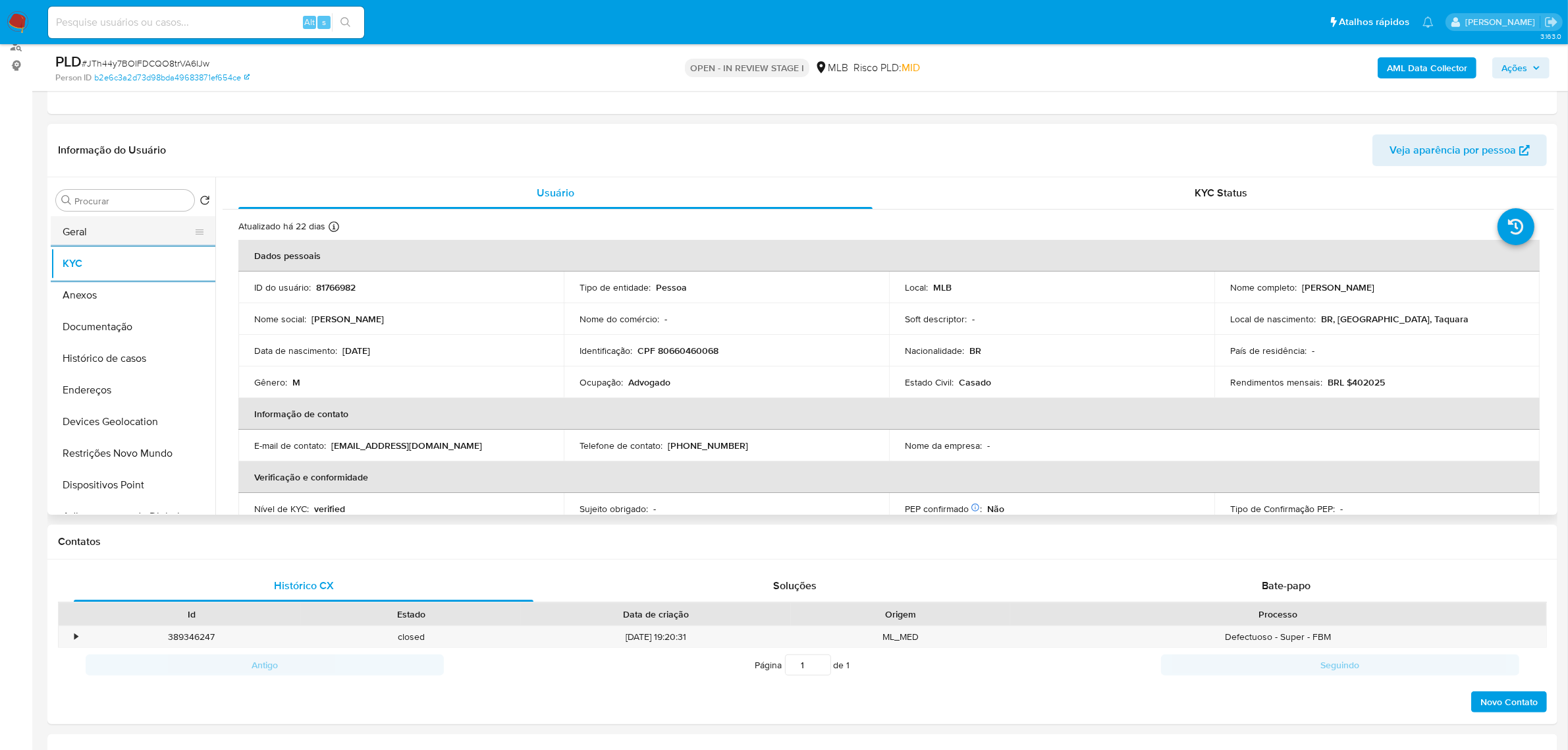
click at [100, 221] on button "Geral" at bounding box center [127, 231] width 154 height 32
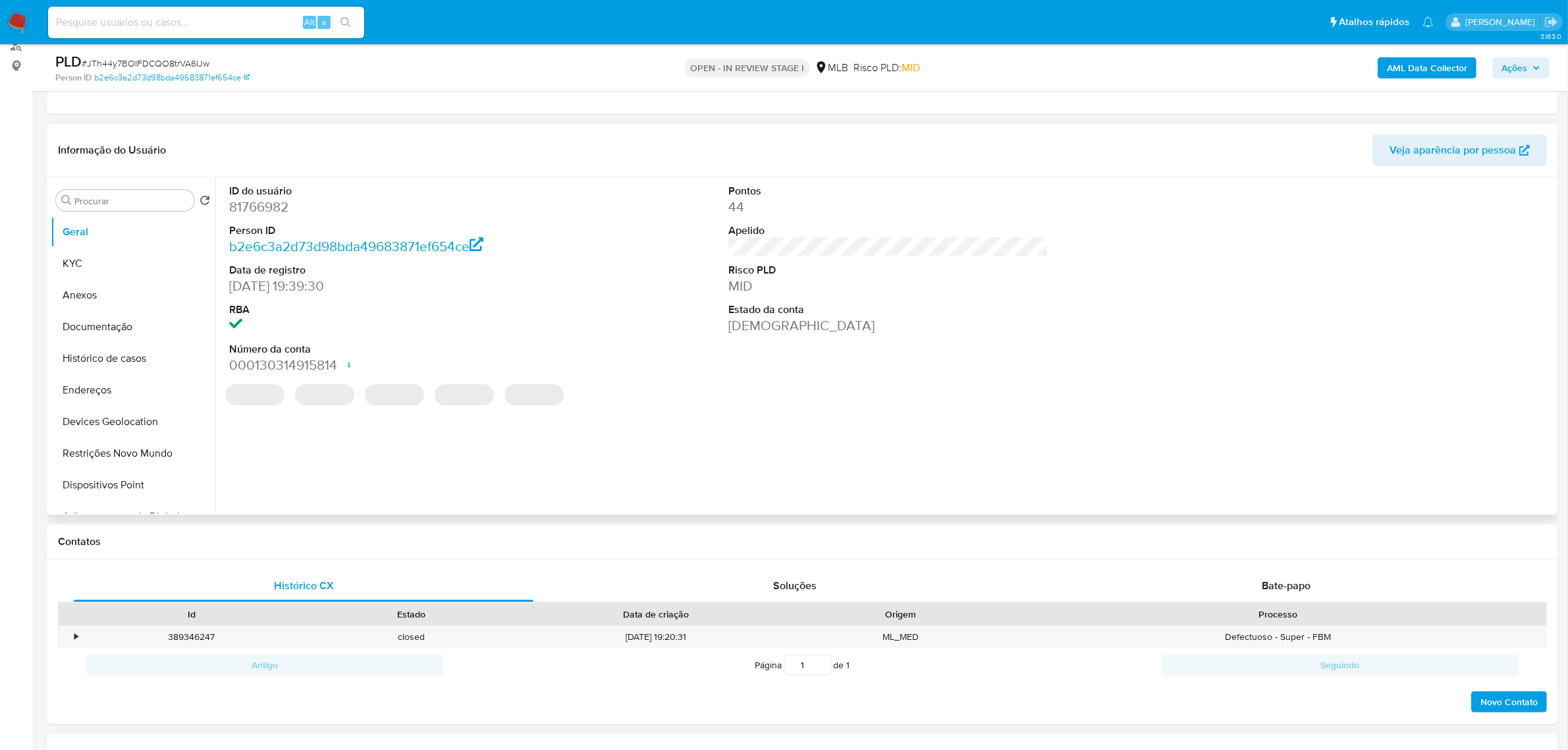
click at [502, 479] on div "ID do usuário 81766982 Person ID b2e6c3a2d73d98bda49683871ef654ce Data de regis…" at bounding box center [885, 346] width 1339 height 337
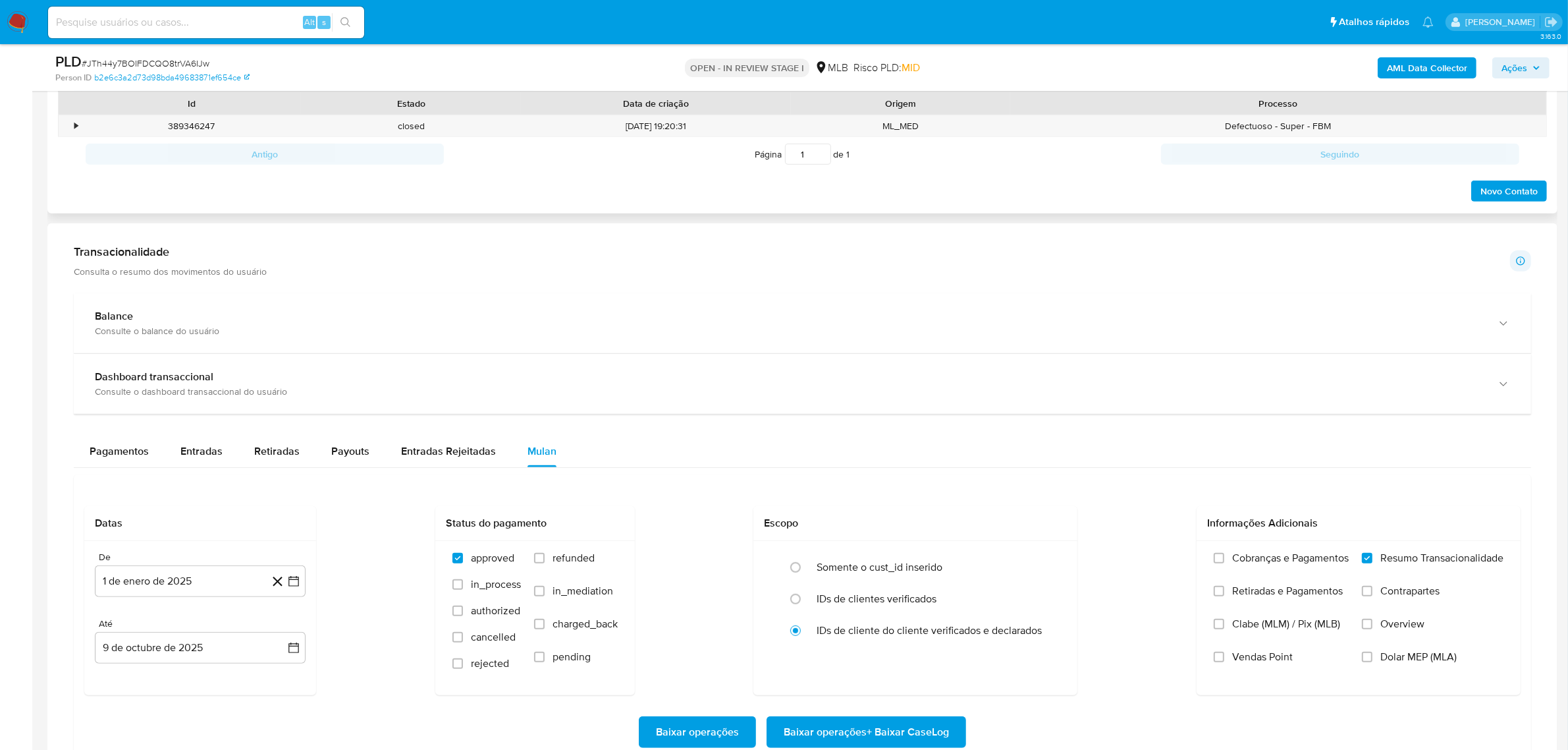
scroll to position [659, 0]
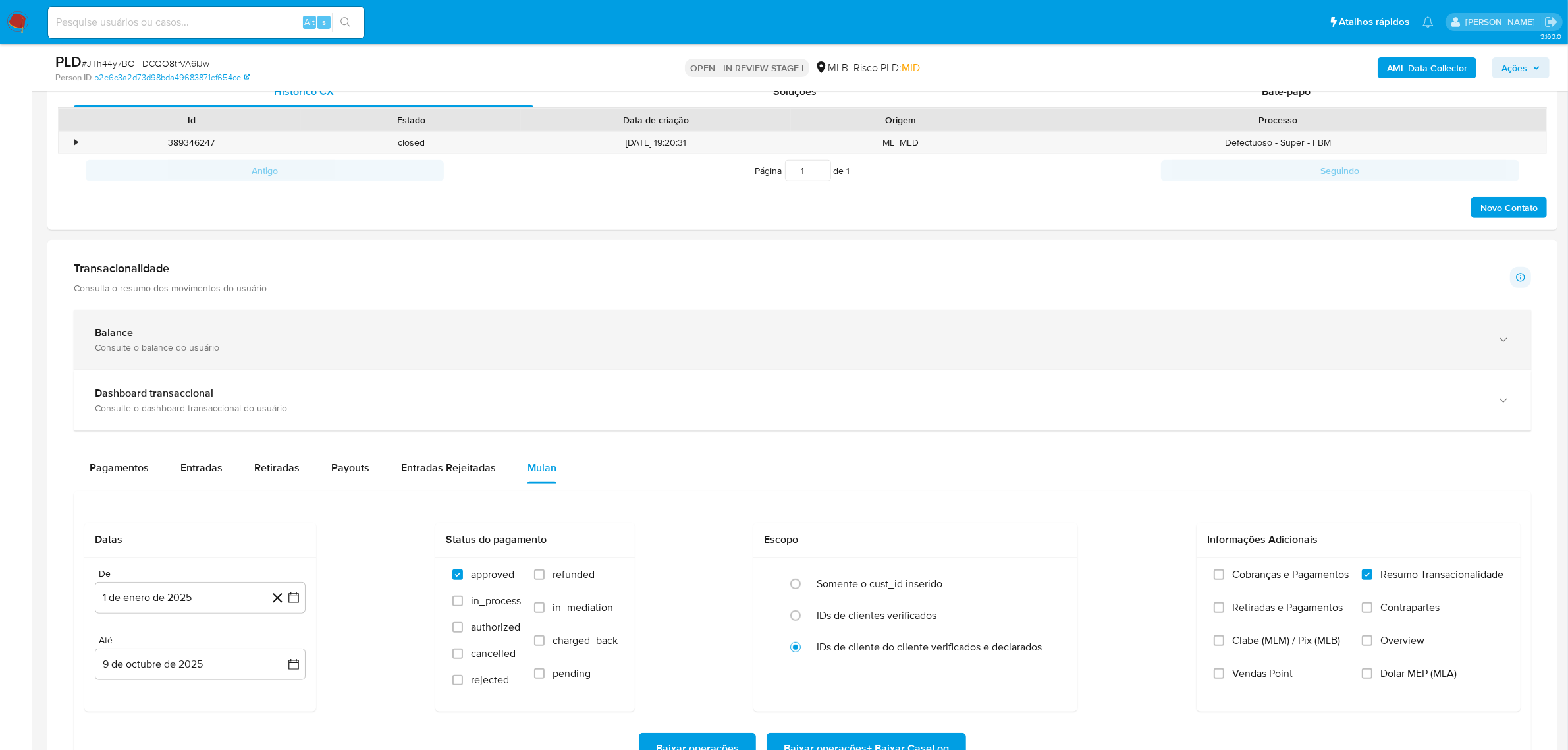
click at [178, 318] on div "Balance Consulte o balance do usuário" at bounding box center [802, 340] width 1458 height 60
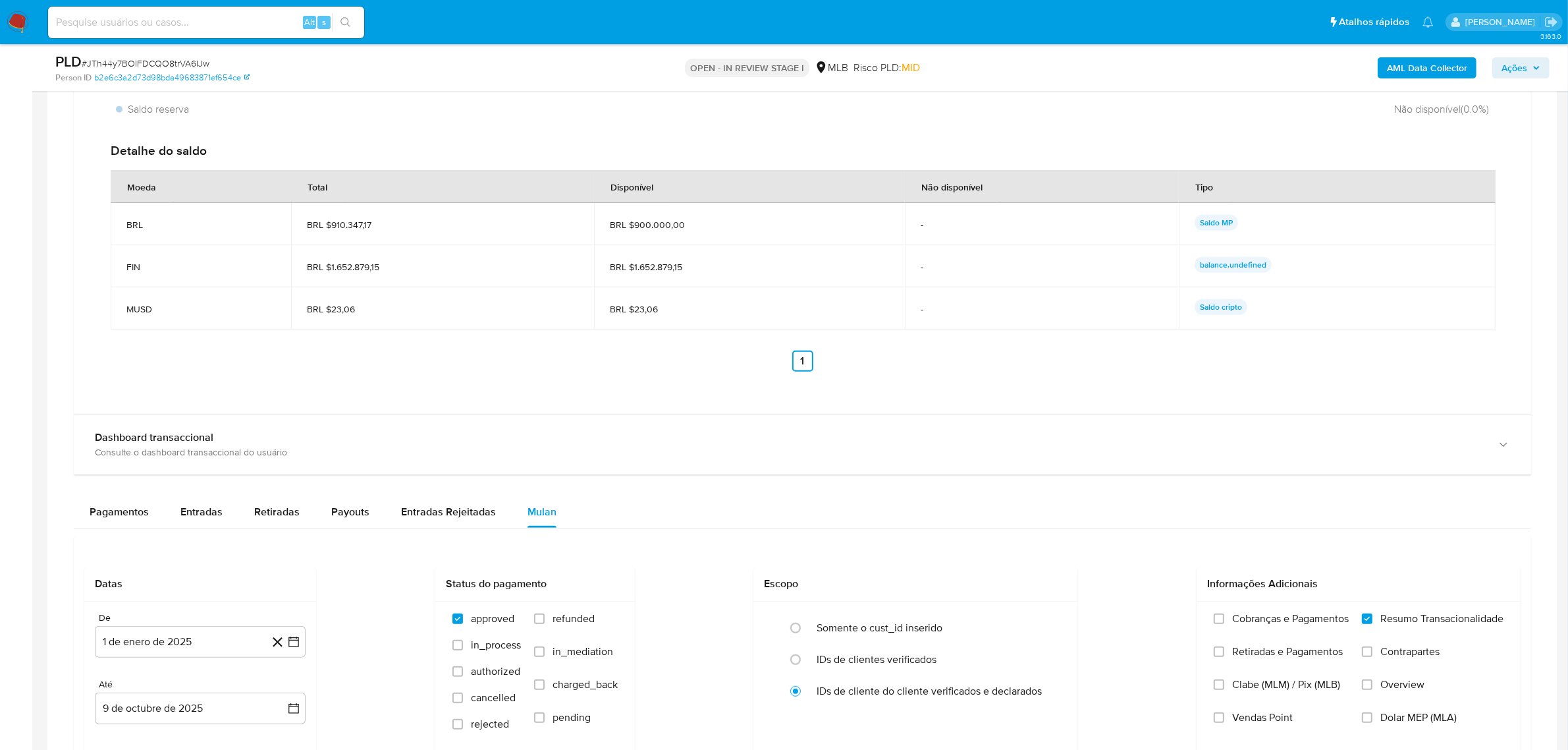
scroll to position [1153, 0]
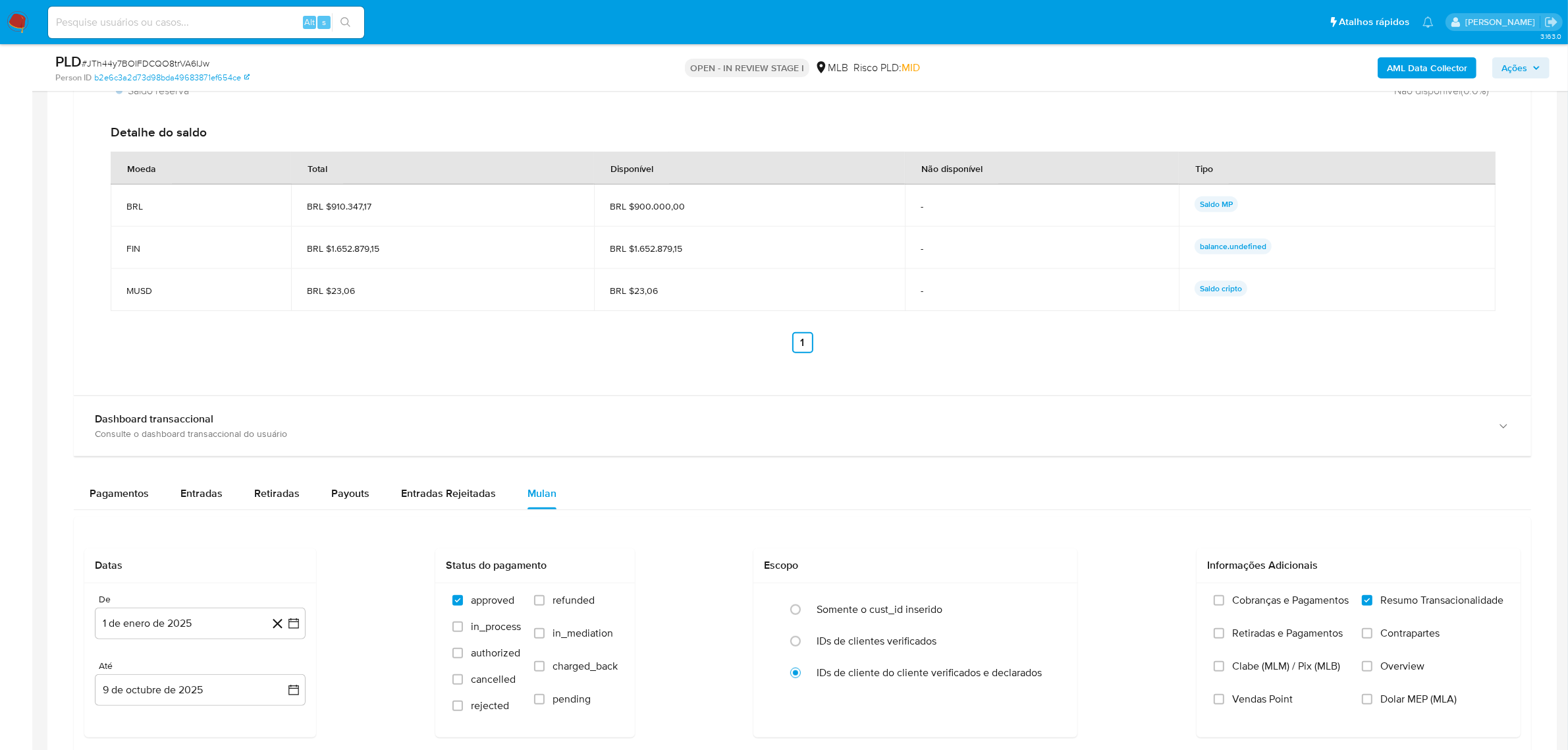
drag, startPoint x: 682, startPoint y: 211, endPoint x: 729, endPoint y: 211, distance: 47.0
click at [729, 211] on span "BRL $900.000,00" at bounding box center [749, 206] width 279 height 12
click at [729, 233] on td "BRL $1.652.879,15" at bounding box center [750, 247] width 311 height 42
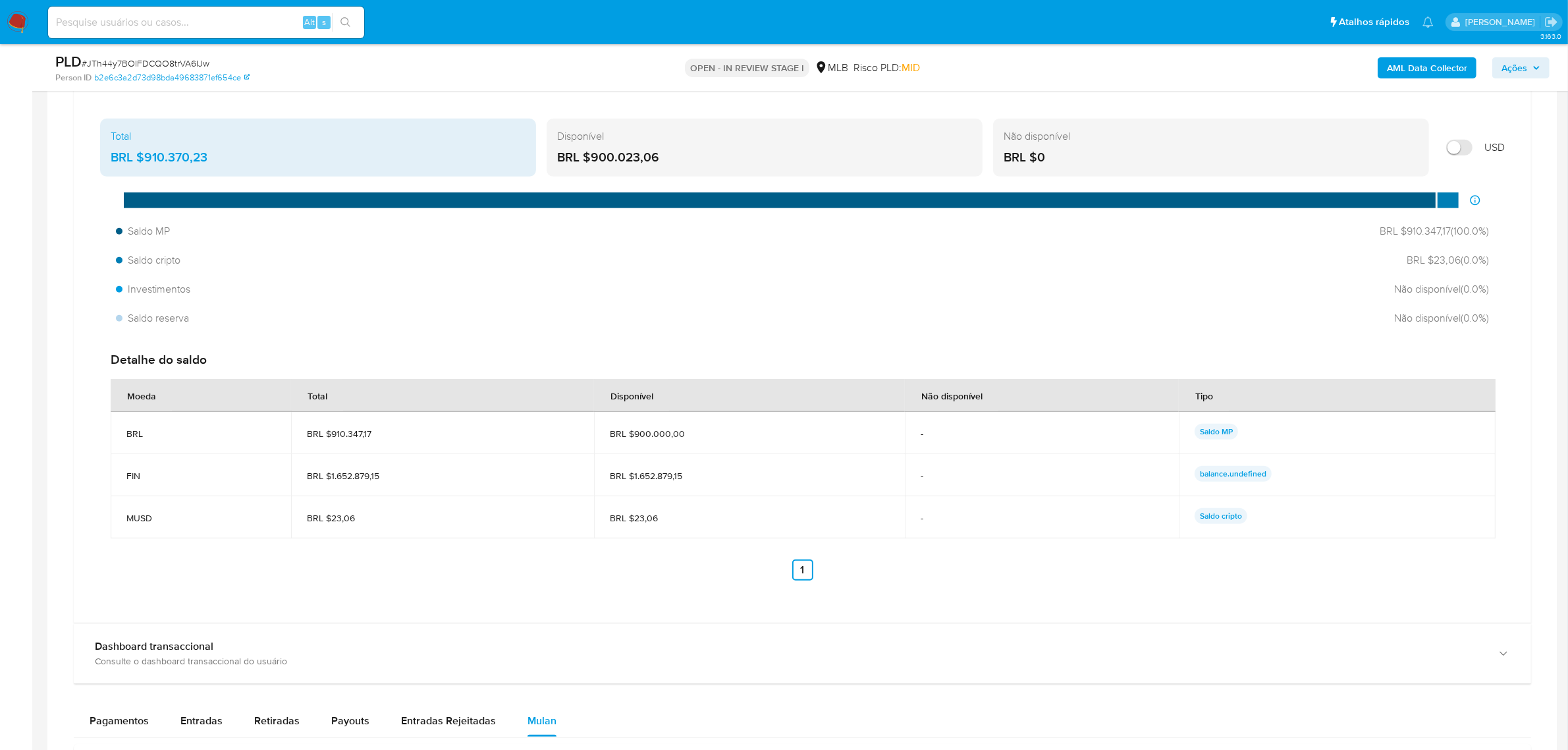
scroll to position [824, 0]
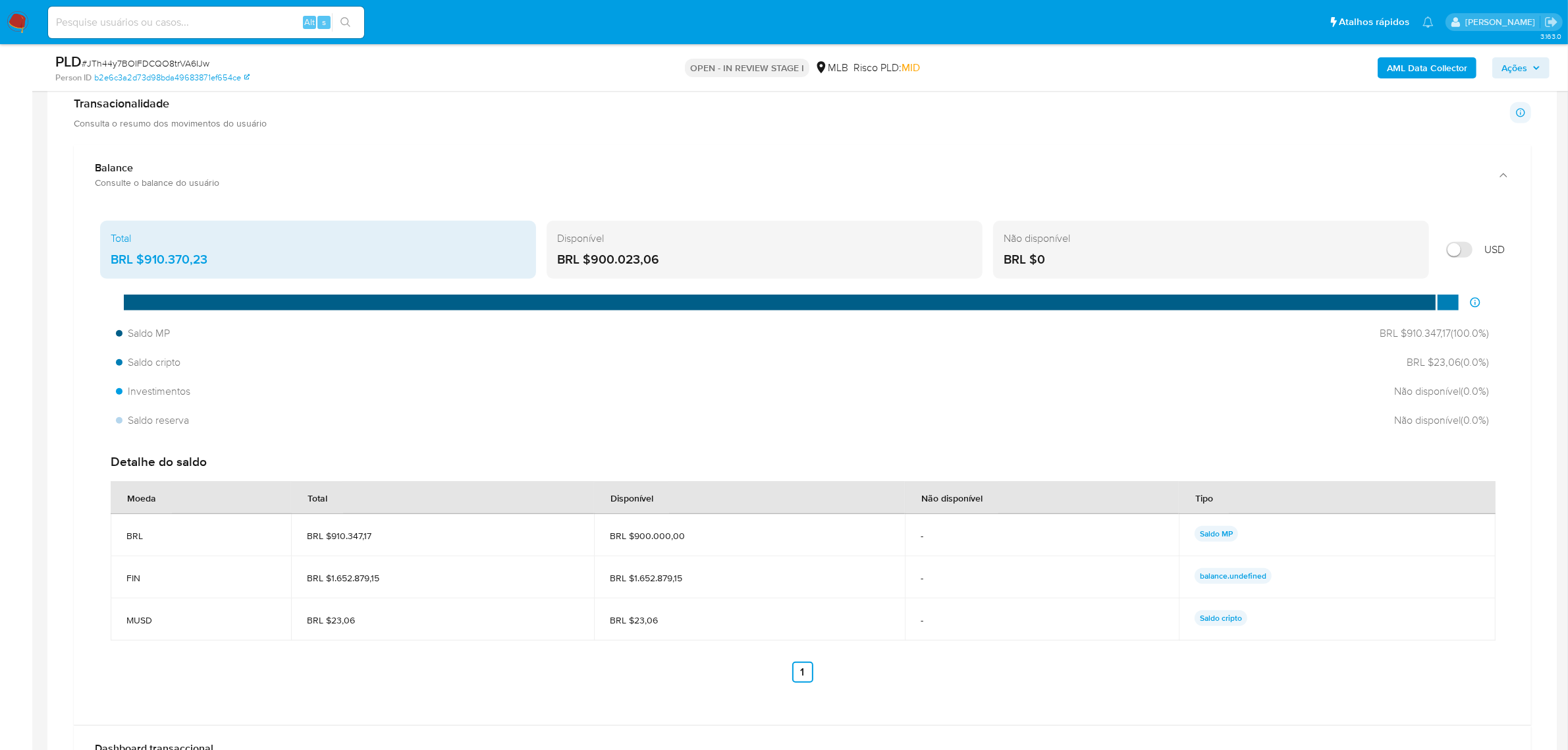
drag, startPoint x: 1275, startPoint y: 576, endPoint x: 1161, endPoint y: 577, distance: 114.0
click at [1161, 577] on tr "FIN BRL $1.652.879,15 BRL $1.652.879,15 - balance.undefined" at bounding box center [802, 577] width 1385 height 42
click at [1228, 569] on p "balance.undefined" at bounding box center [1234, 576] width 77 height 15
drag, startPoint x: 633, startPoint y: 582, endPoint x: 700, endPoint y: 582, distance: 67.0
click at [700, 582] on span "BRL $1.652.879,15" at bounding box center [749, 578] width 279 height 12
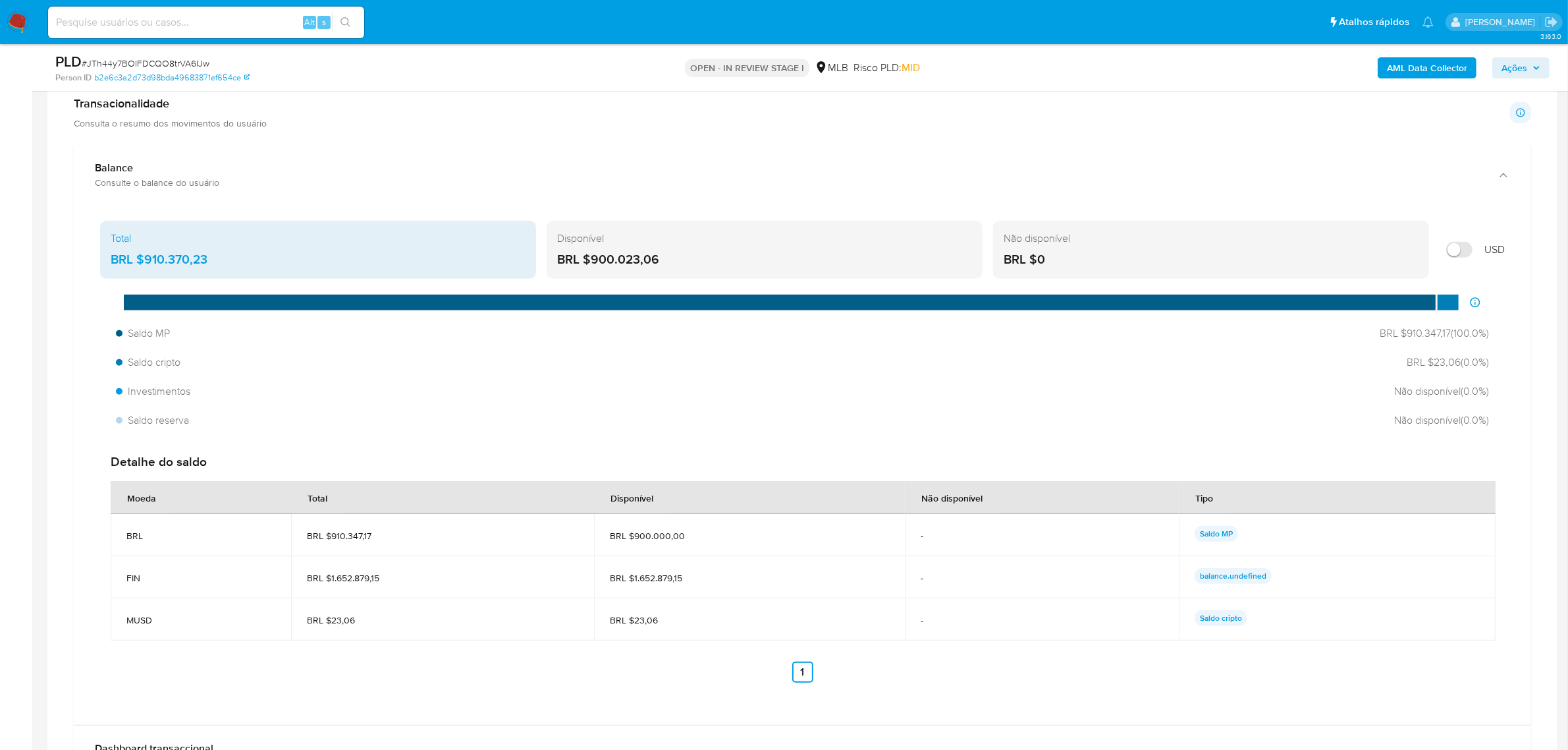
click at [700, 582] on span "BRL $1.652.879,15" at bounding box center [749, 578] width 279 height 12
drag, startPoint x: 626, startPoint y: 545, endPoint x: 714, endPoint y: 536, distance: 88.5
click at [711, 534] on td "BRL $900.000,00" at bounding box center [750, 535] width 311 height 42
click at [633, 557] on td "BRL $1.652.879,15" at bounding box center [750, 577] width 311 height 42
drag, startPoint x: 629, startPoint y: 532, endPoint x: 744, endPoint y: 548, distance: 116.1
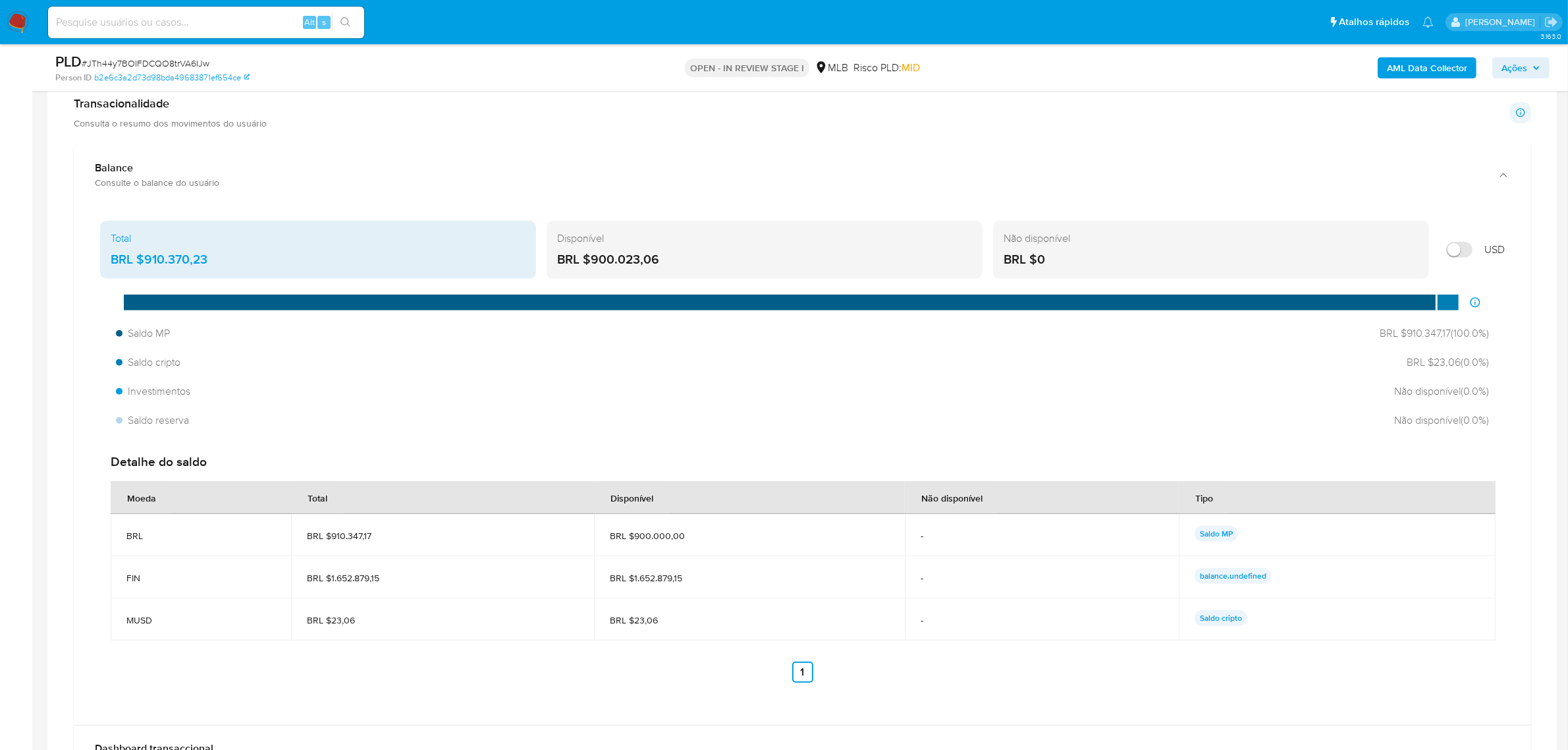
click at [744, 548] on td "BRL $900.000,00" at bounding box center [750, 535] width 311 height 42
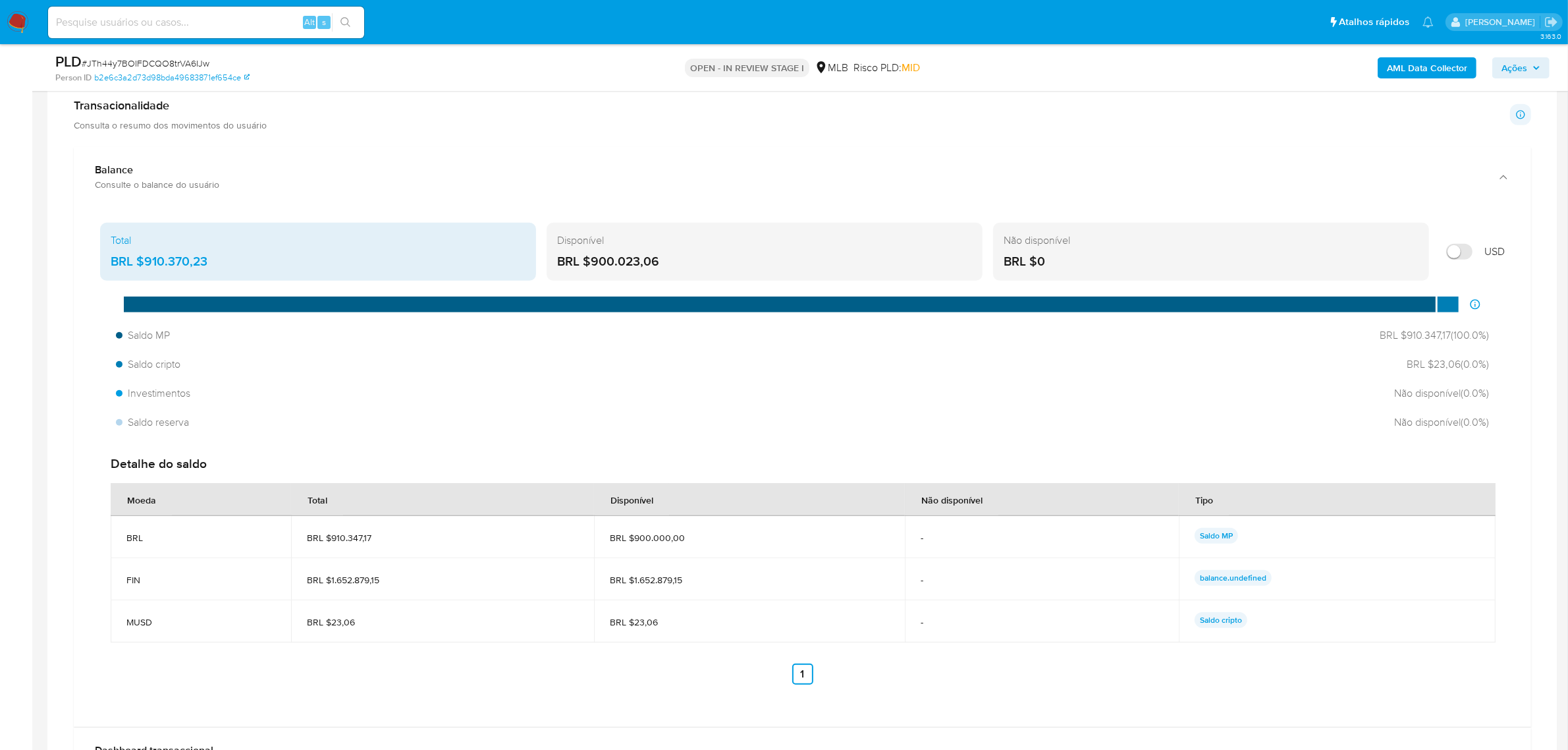
scroll to position [906, 0]
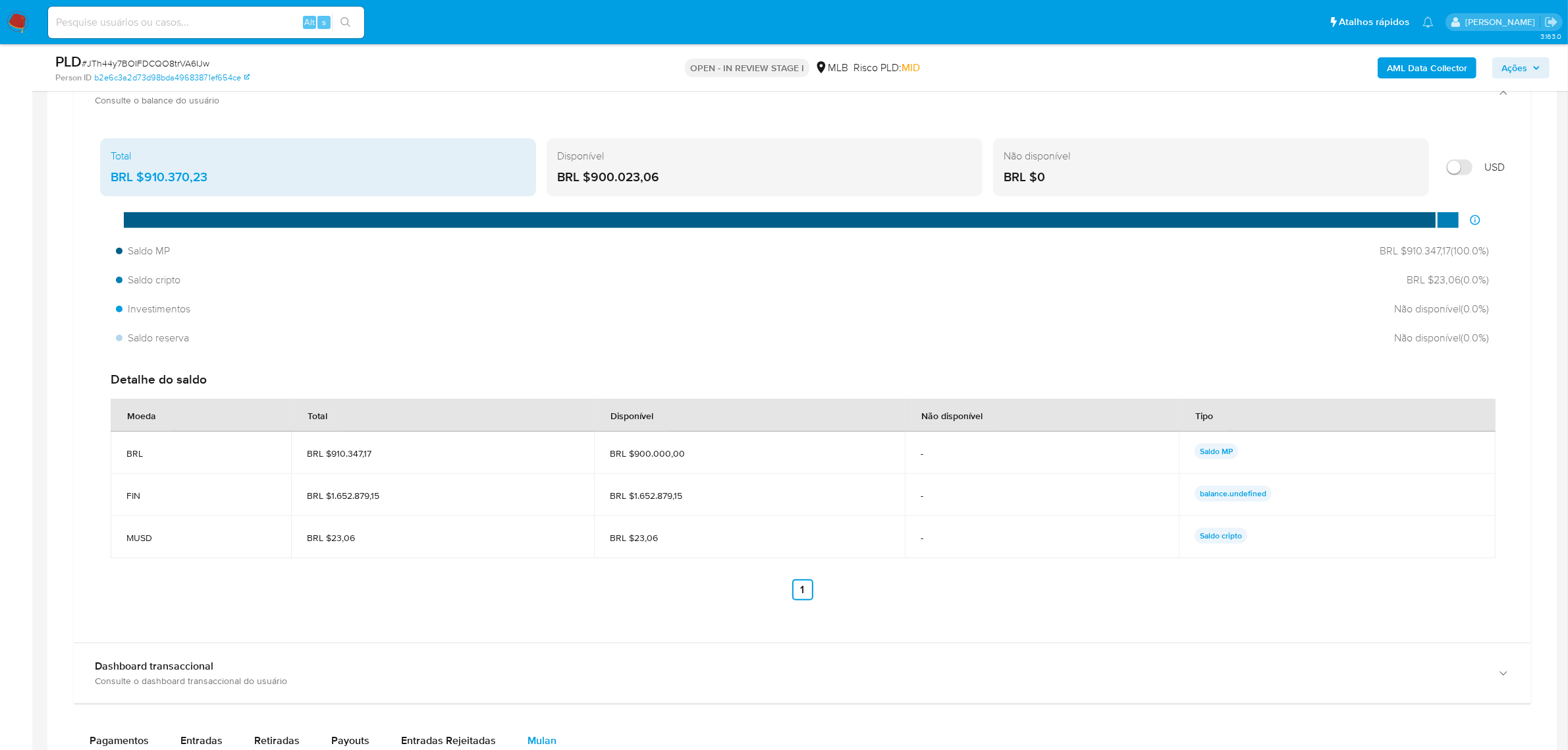
click at [1331, 506] on td "balance.undefined" at bounding box center [1337, 495] width 317 height 42
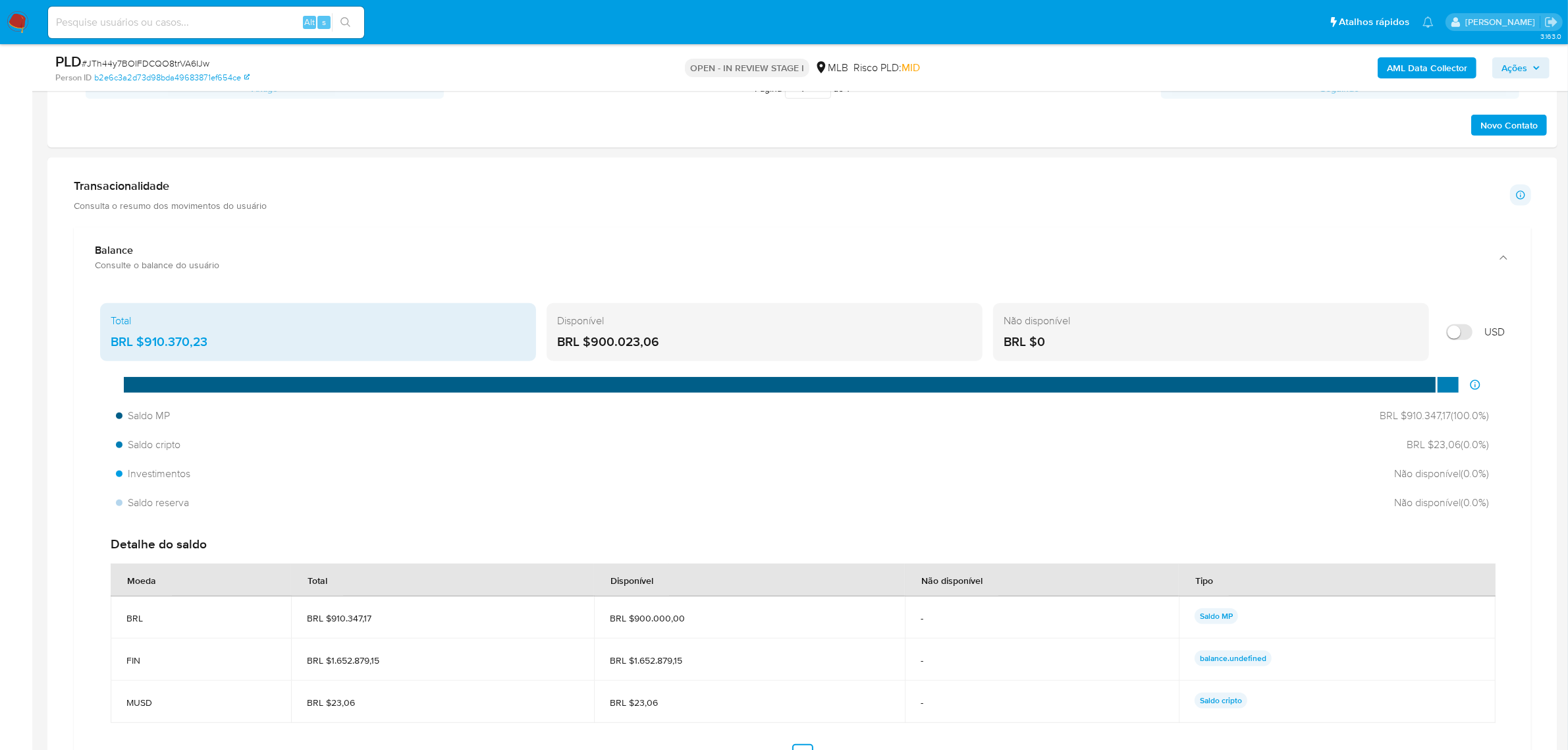
scroll to position [1153, 0]
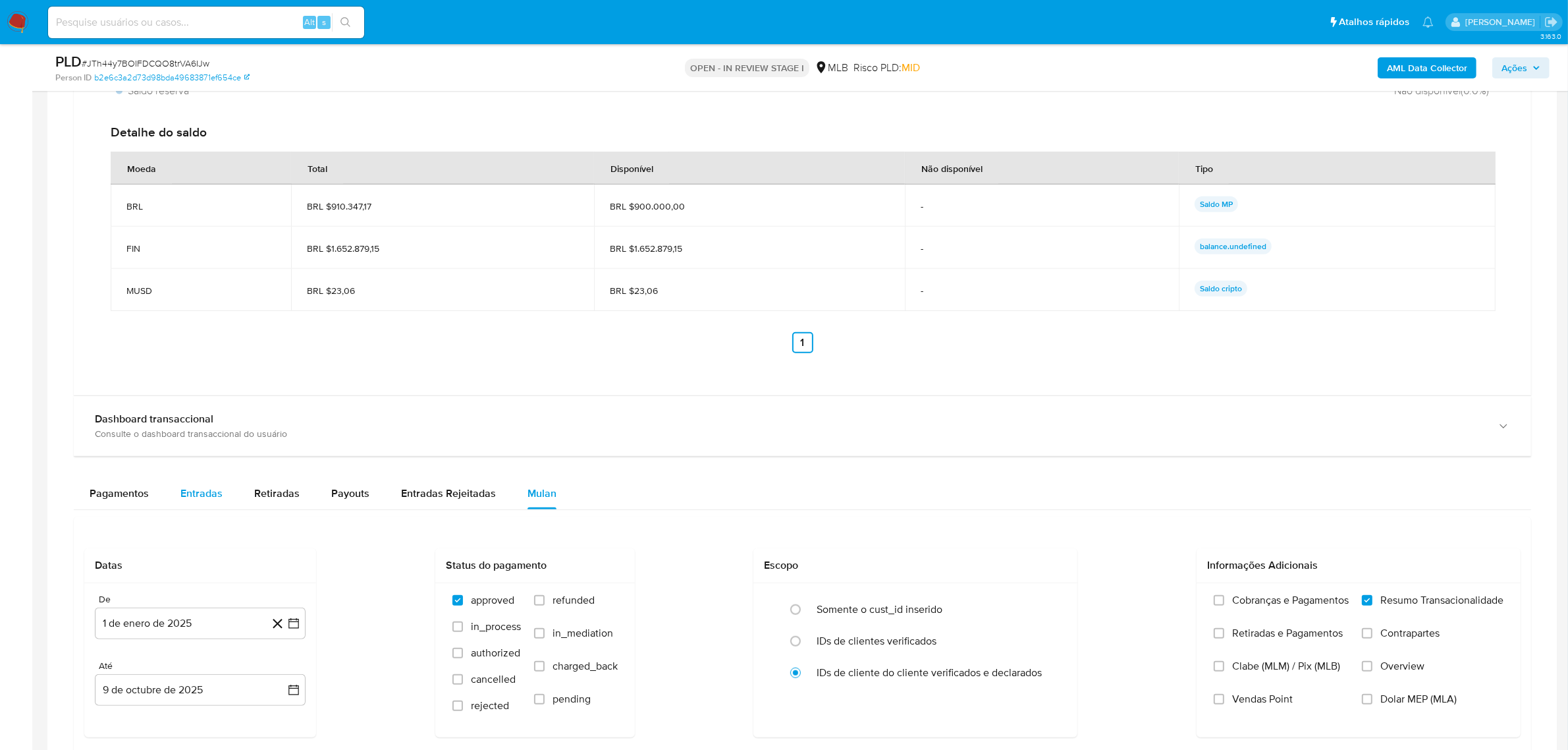
click at [193, 484] on div "Entradas" at bounding box center [202, 493] width 42 height 32
select select "10"
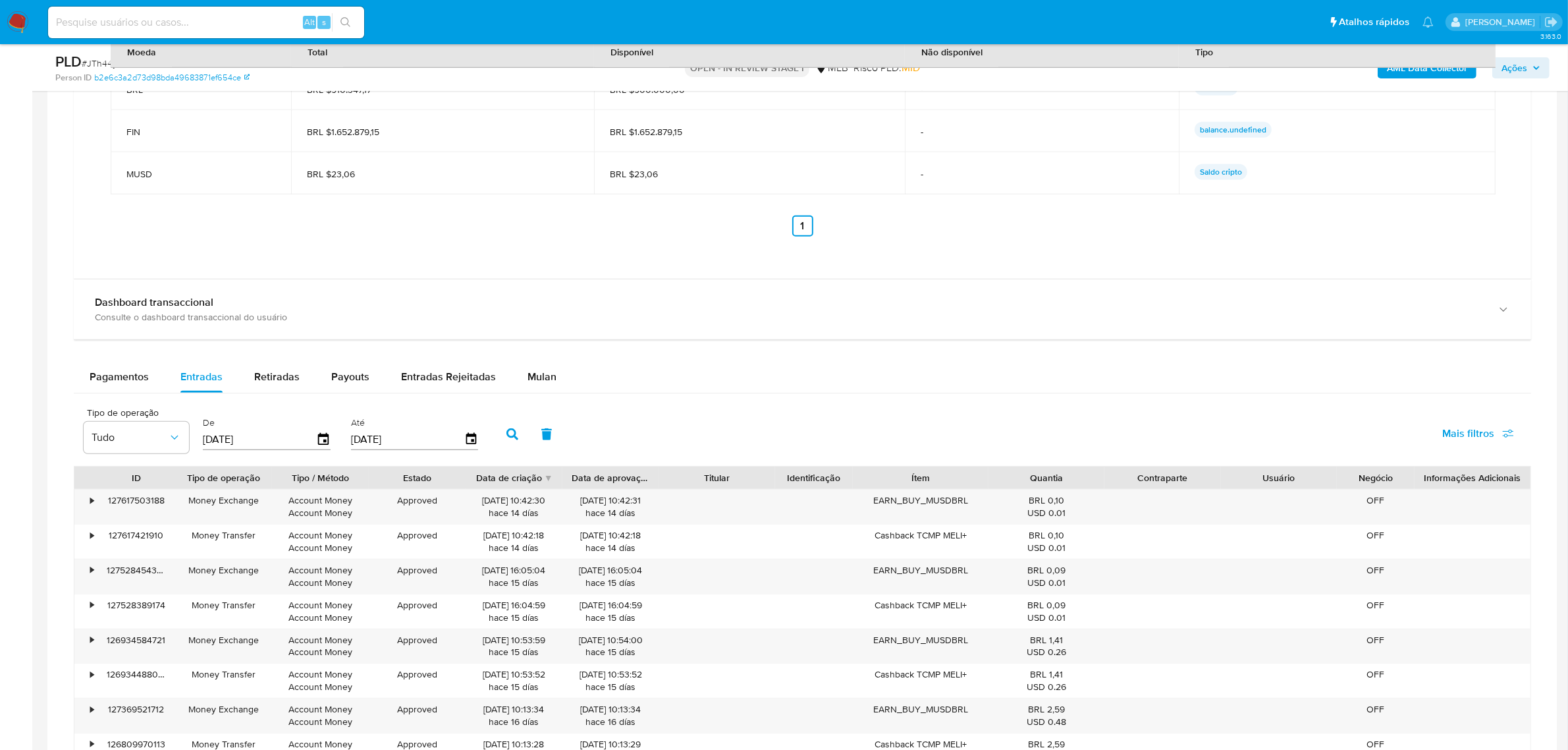
scroll to position [1400, 0]
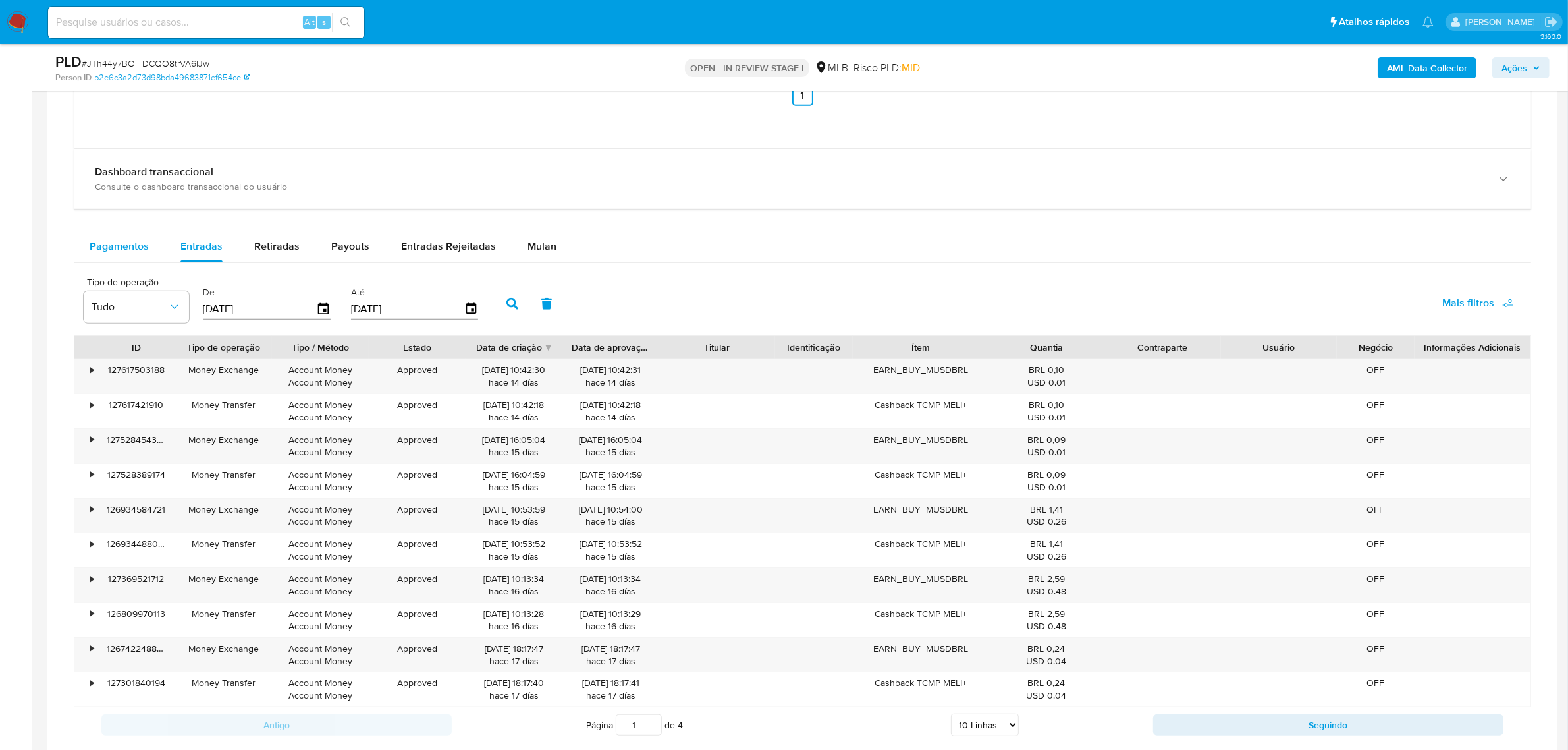
click at [123, 243] on span "Pagamentos" at bounding box center [119, 246] width 59 height 15
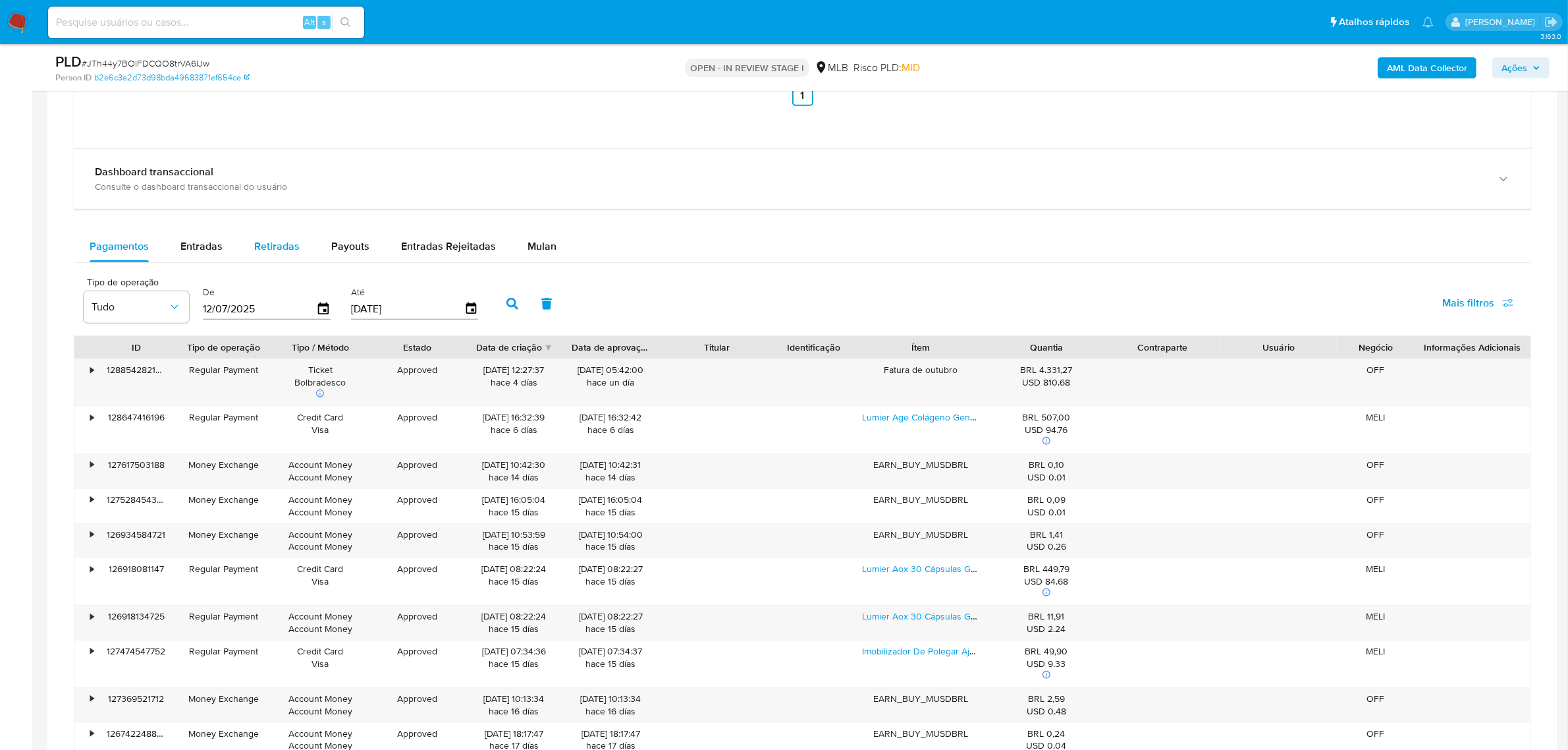
click at [277, 251] on span "Retiradas" at bounding box center [277, 246] width 46 height 15
select select "10"
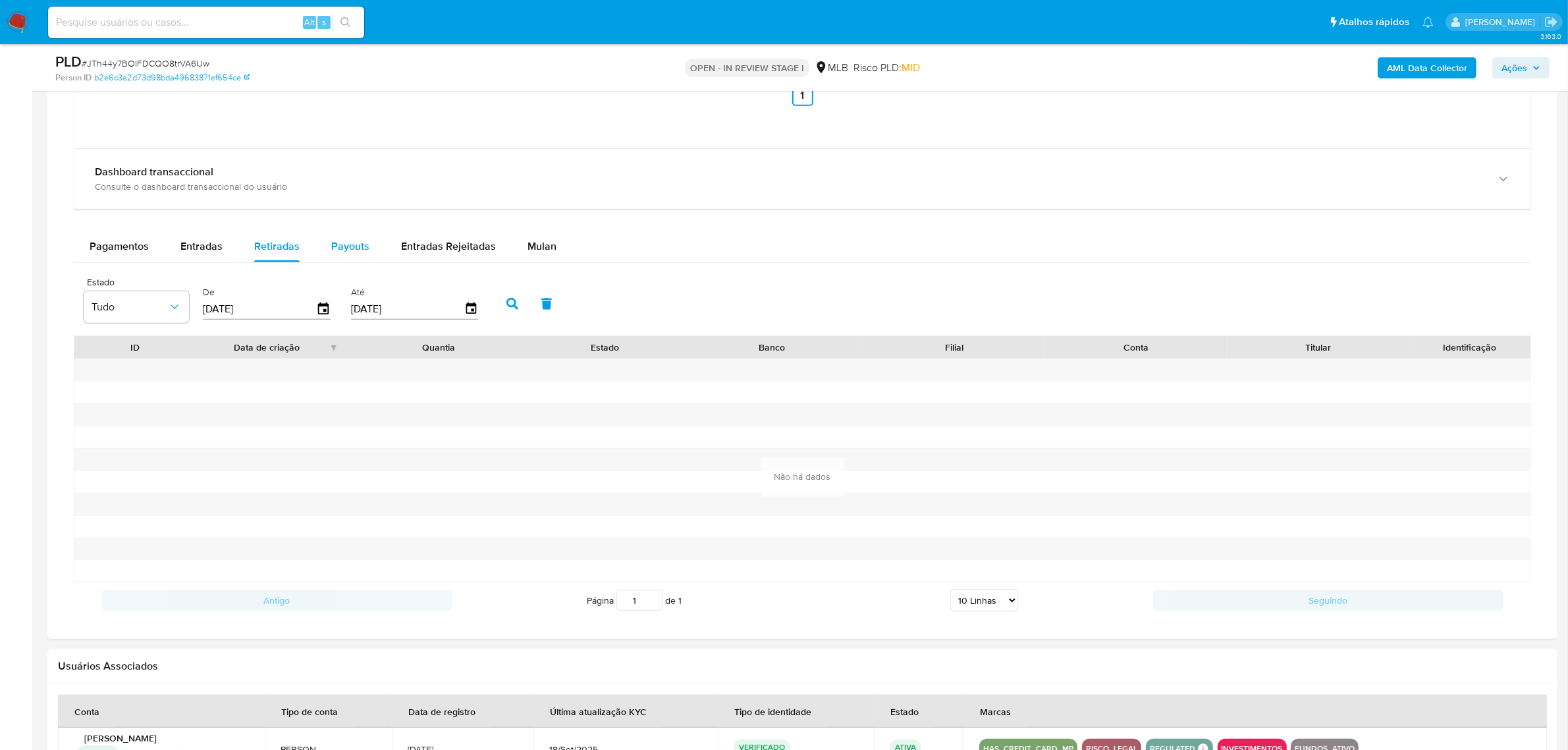
click at [341, 241] on span "Payouts" at bounding box center [351, 246] width 38 height 15
select select "10"
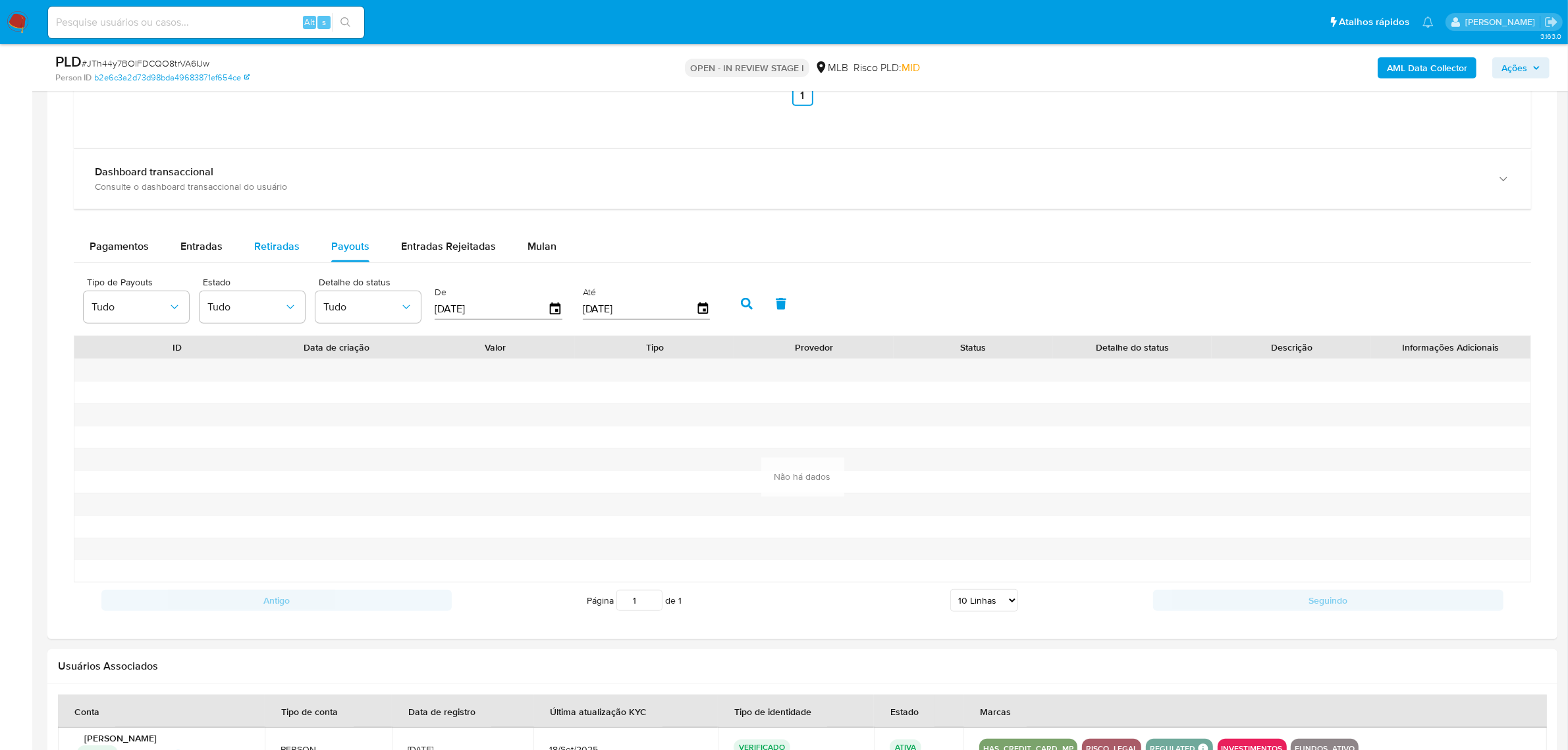
click at [293, 249] on span "Retiradas" at bounding box center [277, 246] width 46 height 15
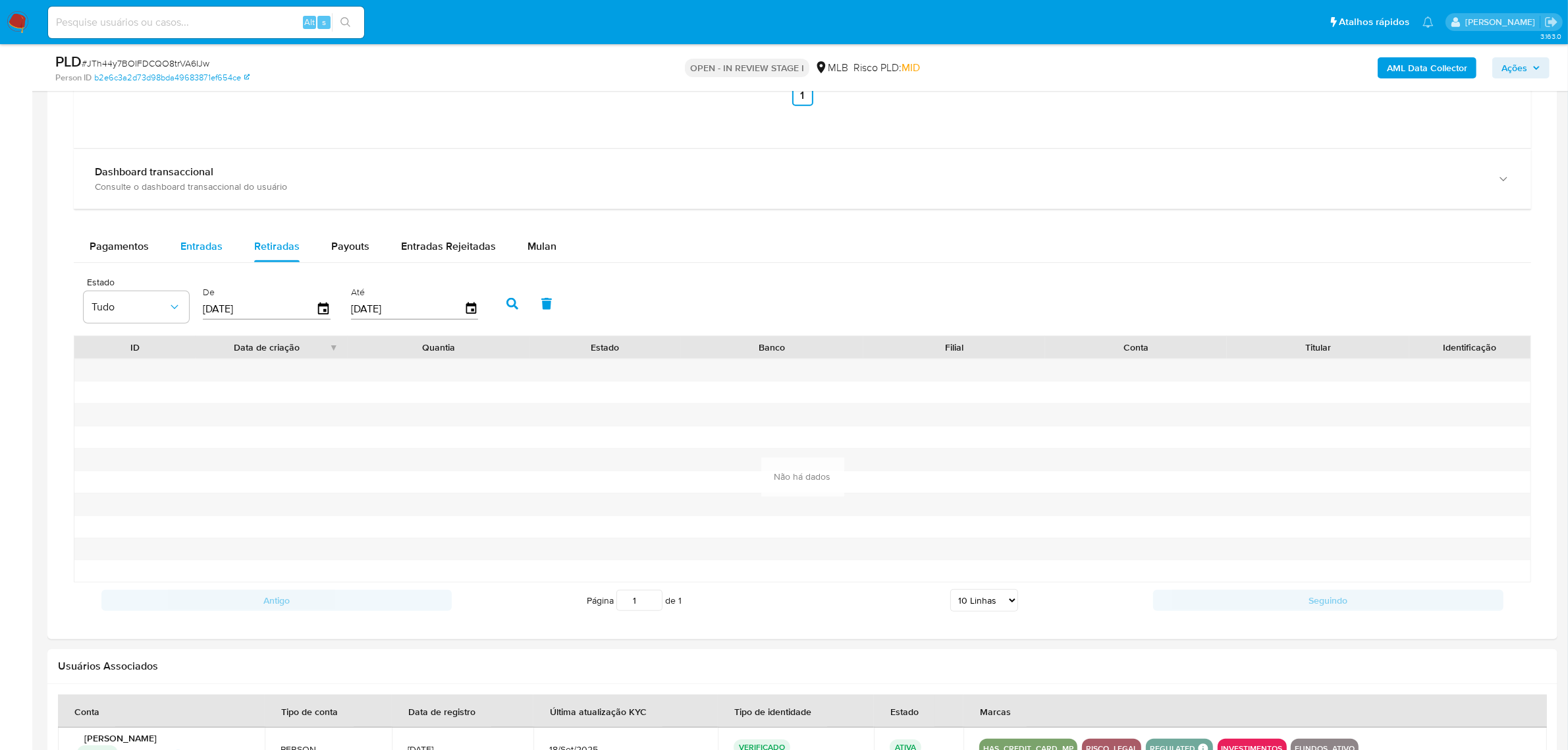
click at [178, 243] on button "Entradas" at bounding box center [201, 246] width 74 height 32
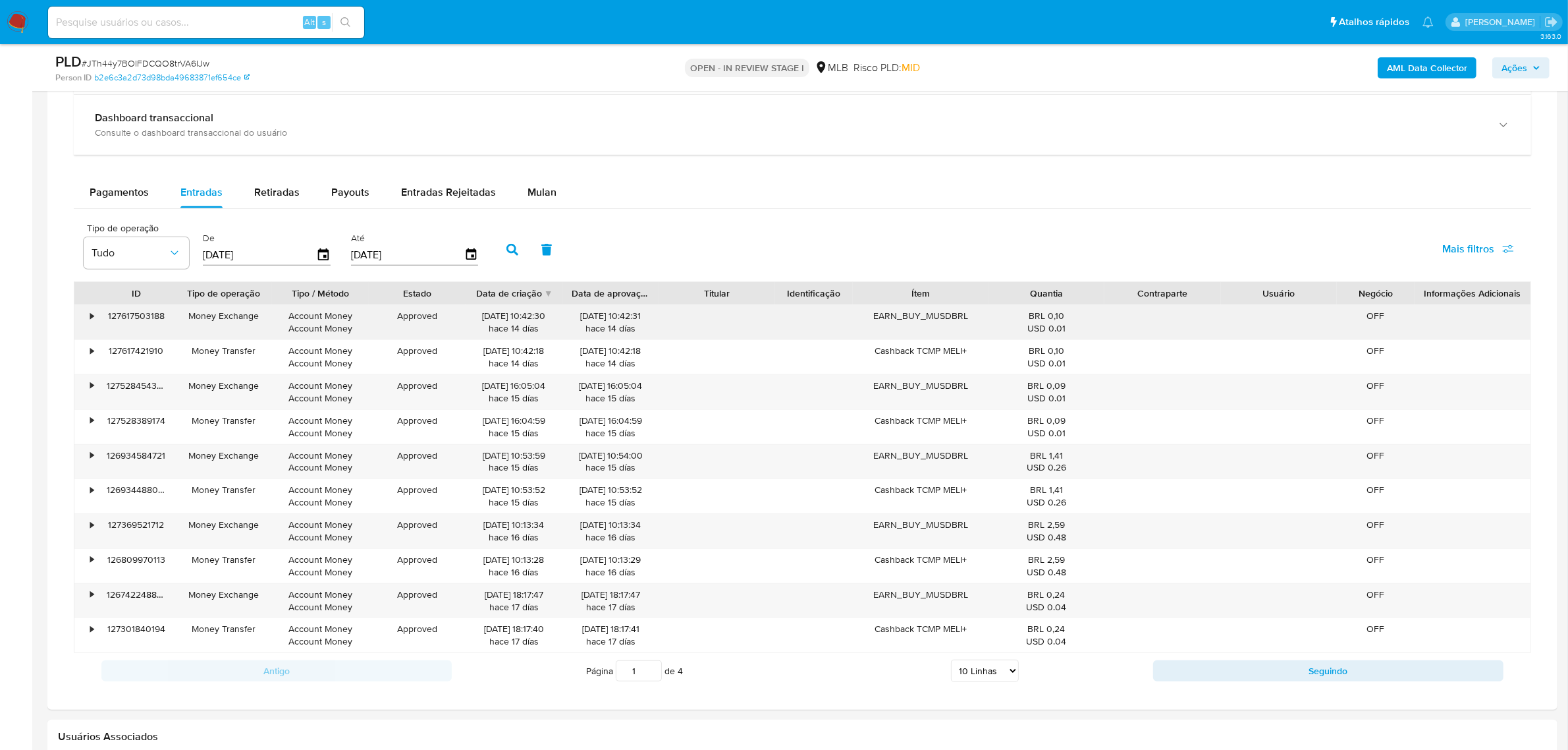
scroll to position [1482, 0]
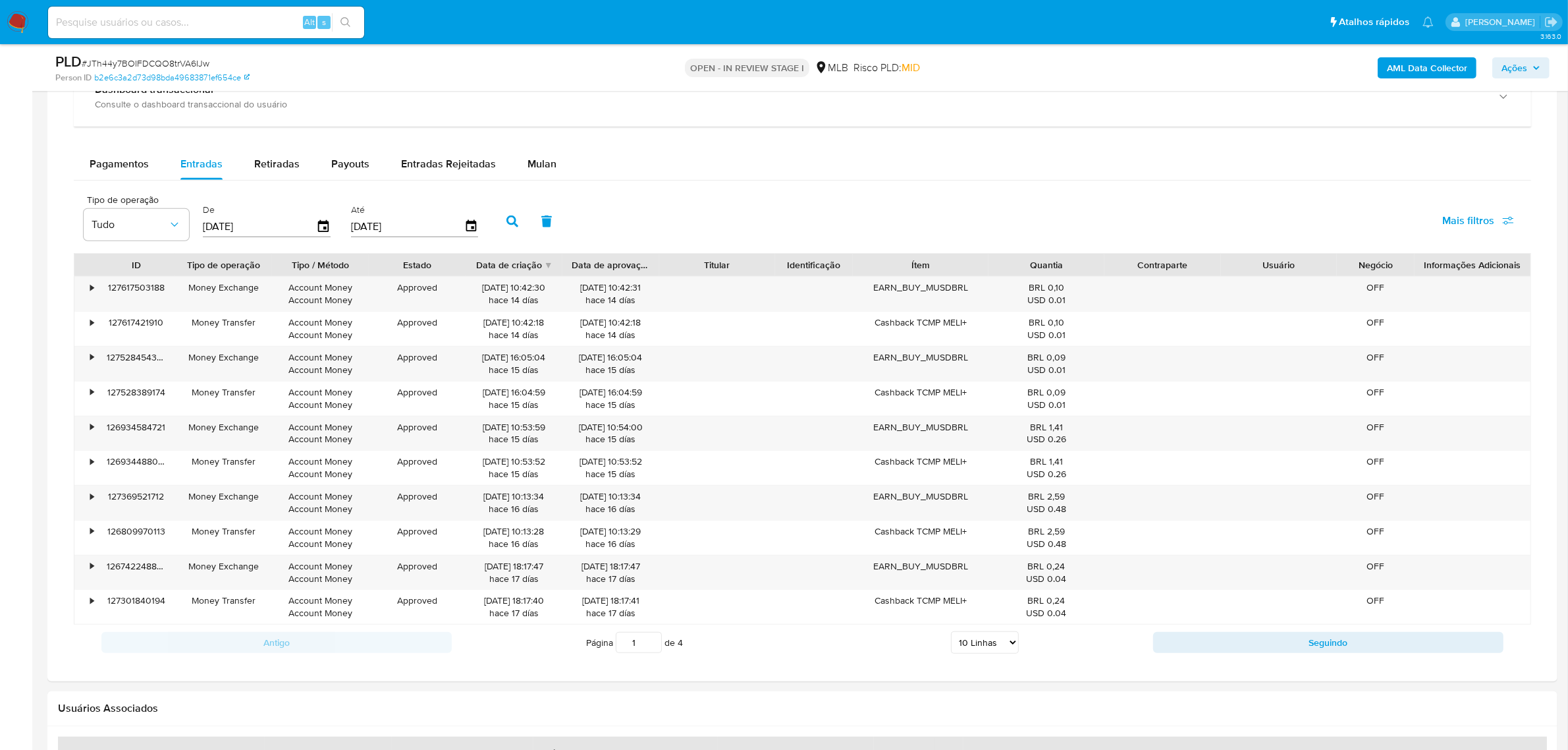
click at [1003, 648] on select "5 Linhas 10 Linhas 20 Linhas 25 Linhas 50 Linhas 100 Linhas" at bounding box center [985, 642] width 68 height 22
select select "100"
click at [951, 634] on select "5 Linhas 10 Linhas 20 Linhas 25 Linhas 50 Linhas 100 Linhas" at bounding box center [985, 642] width 68 height 22
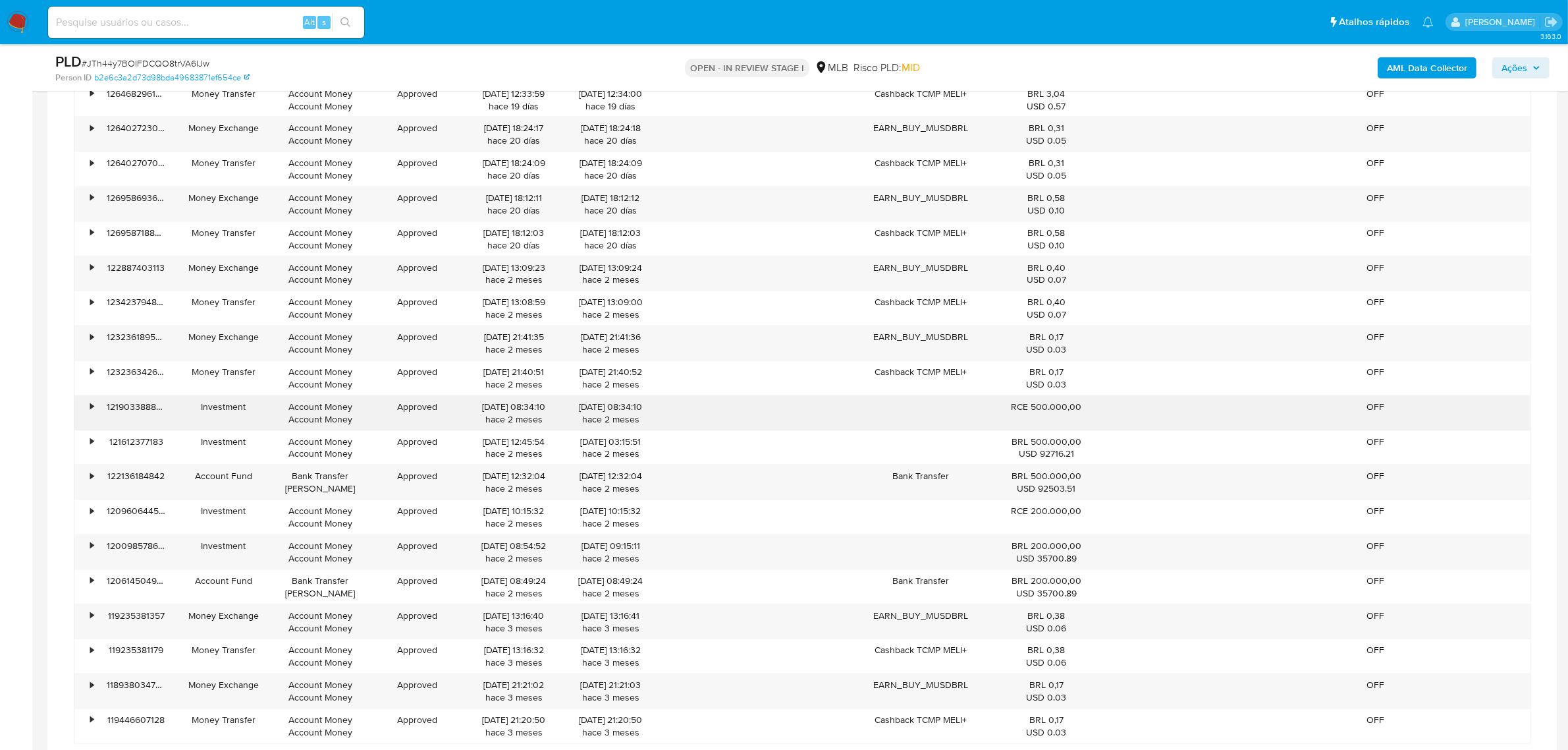
scroll to position [2388, 0]
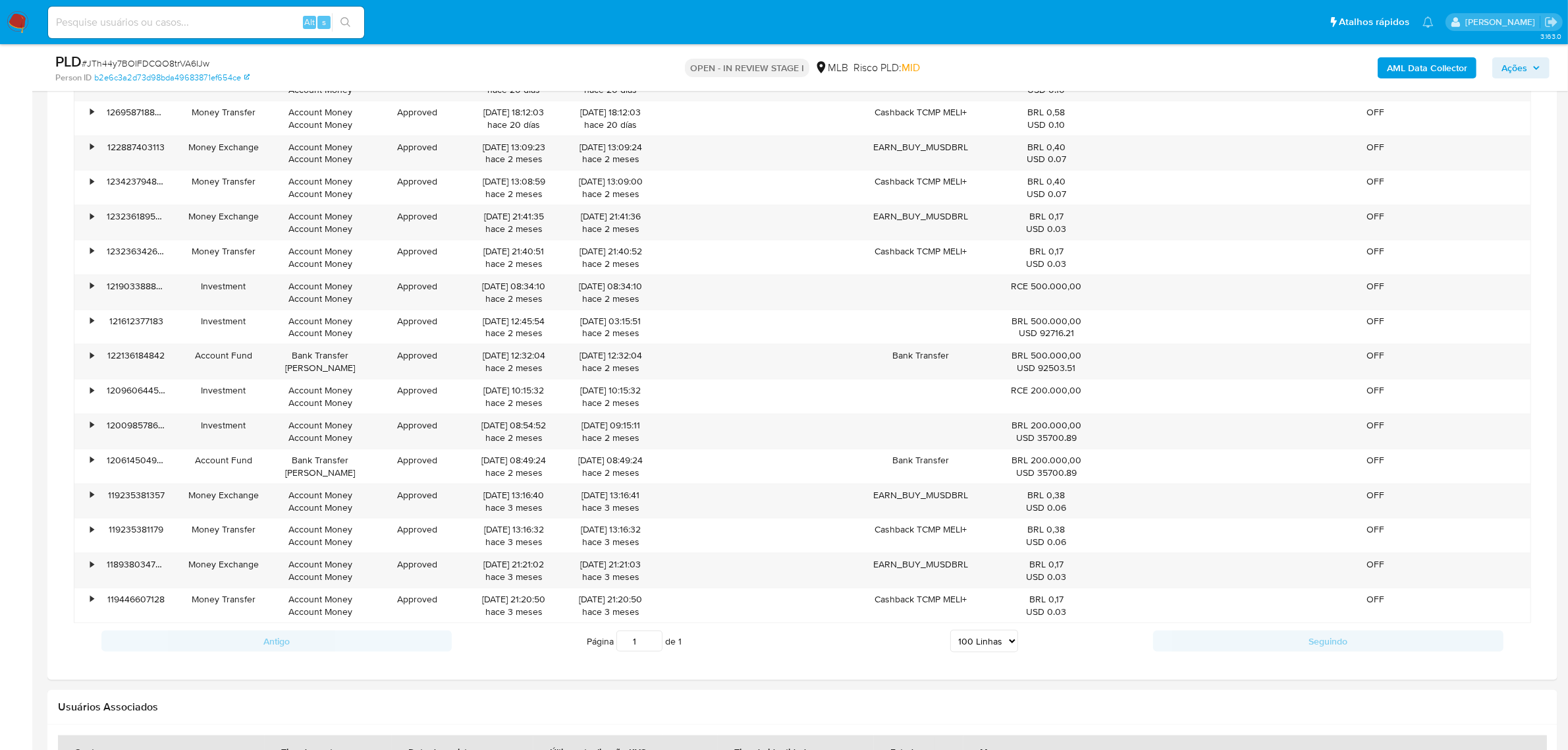
drag, startPoint x: 1405, startPoint y: 293, endPoint x: 69, endPoint y: 290, distance: 1336.0
click at [310, 305] on div "Account Money Account Money" at bounding box center [320, 292] width 79 height 25
click at [237, 288] on div "Investment" at bounding box center [223, 286] width 79 height 13
click at [235, 291] on div "Investment" at bounding box center [223, 286] width 79 height 13
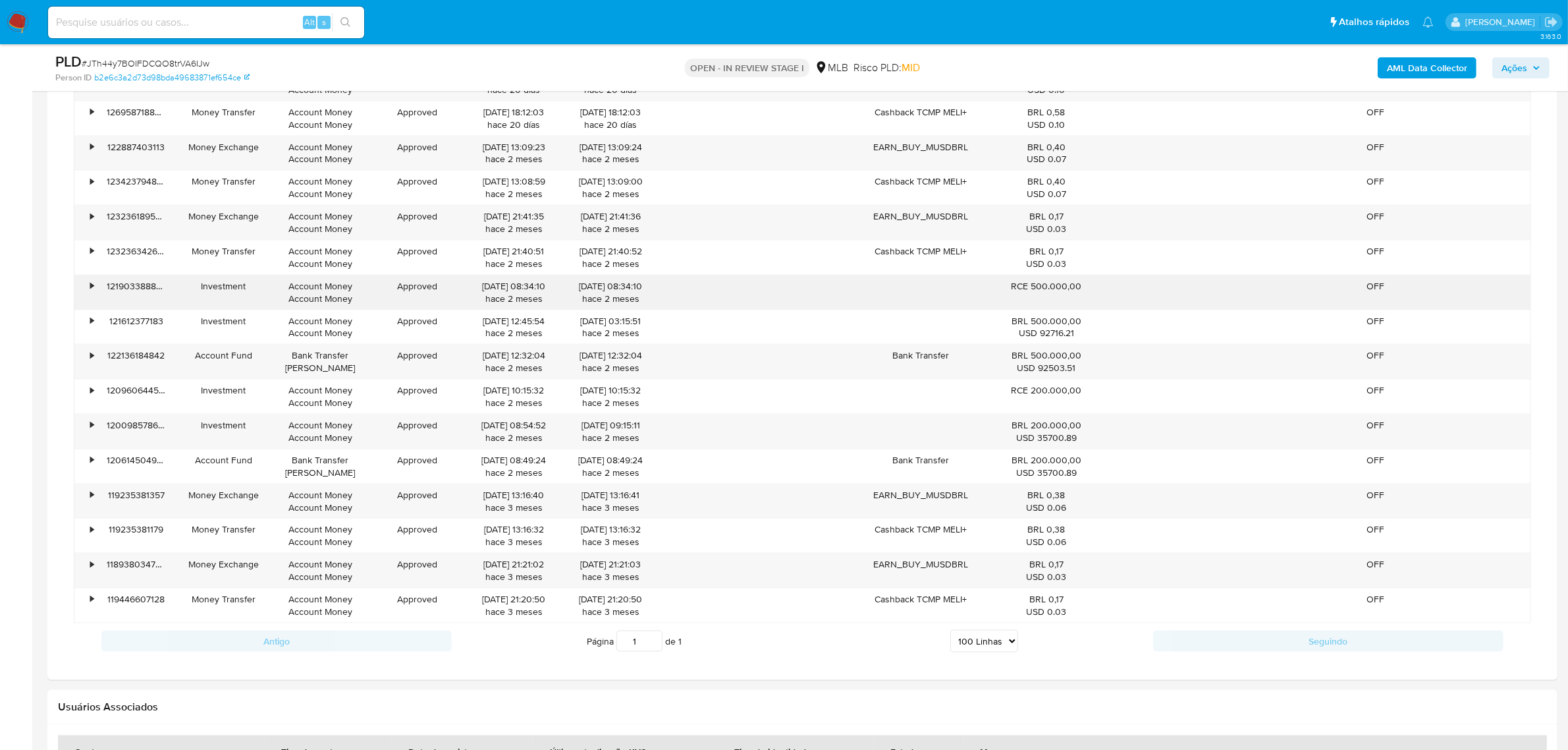
click at [235, 291] on div "Investment" at bounding box center [223, 286] width 79 height 13
drag, startPoint x: 1026, startPoint y: 433, endPoint x: 1084, endPoint y: 432, distance: 58.0
click at [1083, 432] on div "BRL 200.000,00 USD 35700.89" at bounding box center [1046, 432] width 98 height 25
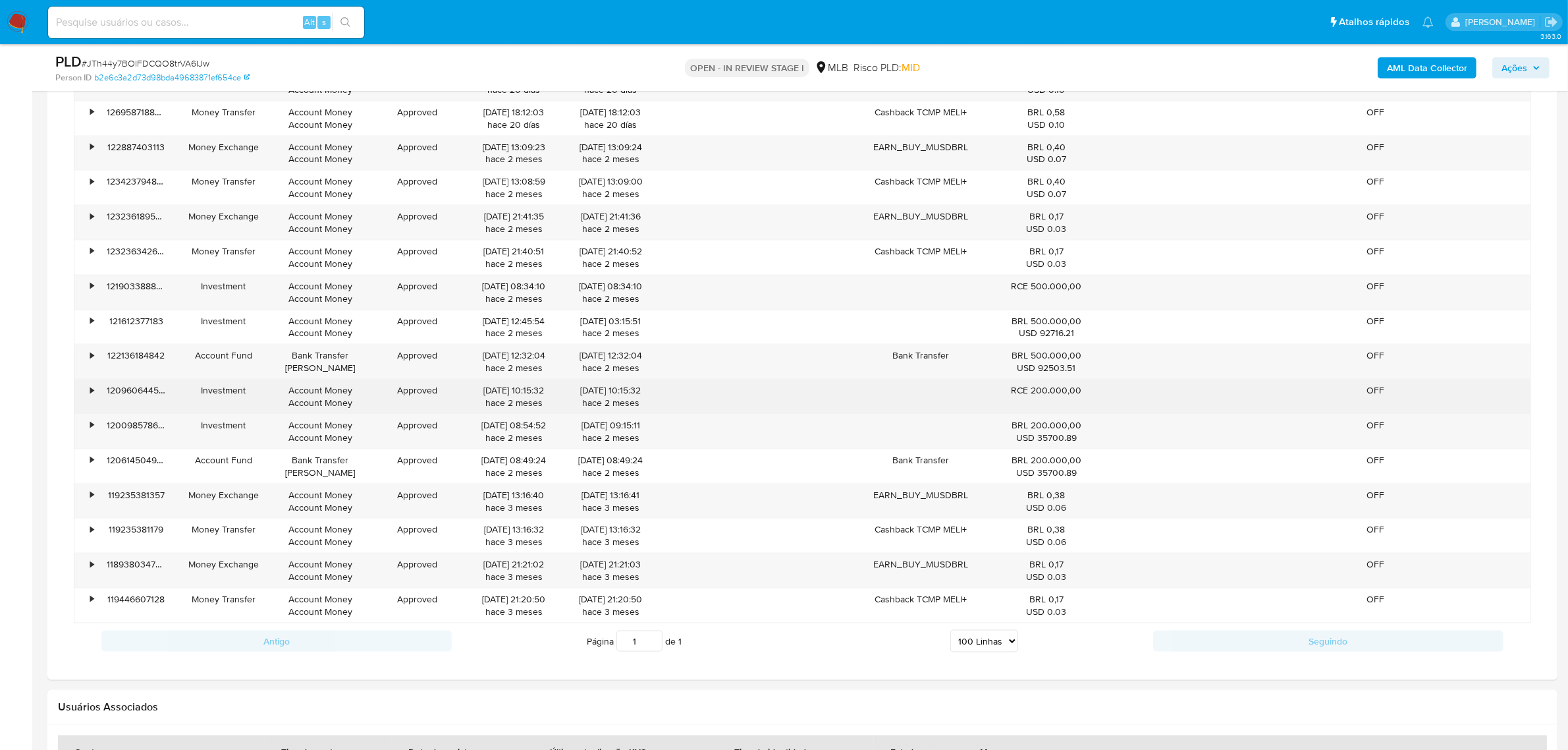
click at [1065, 390] on div "RCE 200.000,00" at bounding box center [1046, 391] width 98 height 13
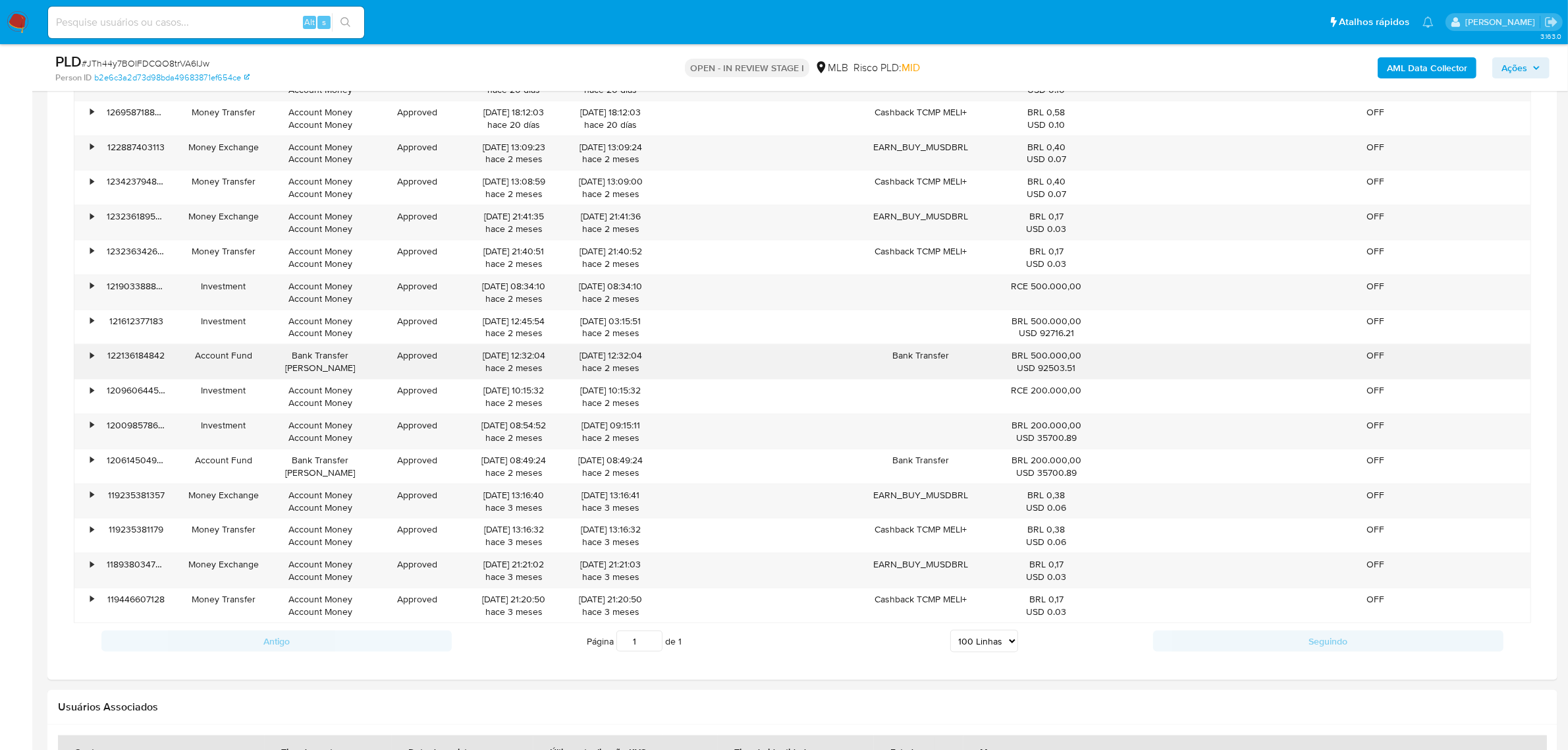
click at [1042, 353] on div "BRL 500.000,00 USD 92503.51" at bounding box center [1046, 361] width 116 height 34
click at [1042, 359] on div "BRL 500.000,00 USD 92503.51" at bounding box center [1046, 362] width 98 height 25
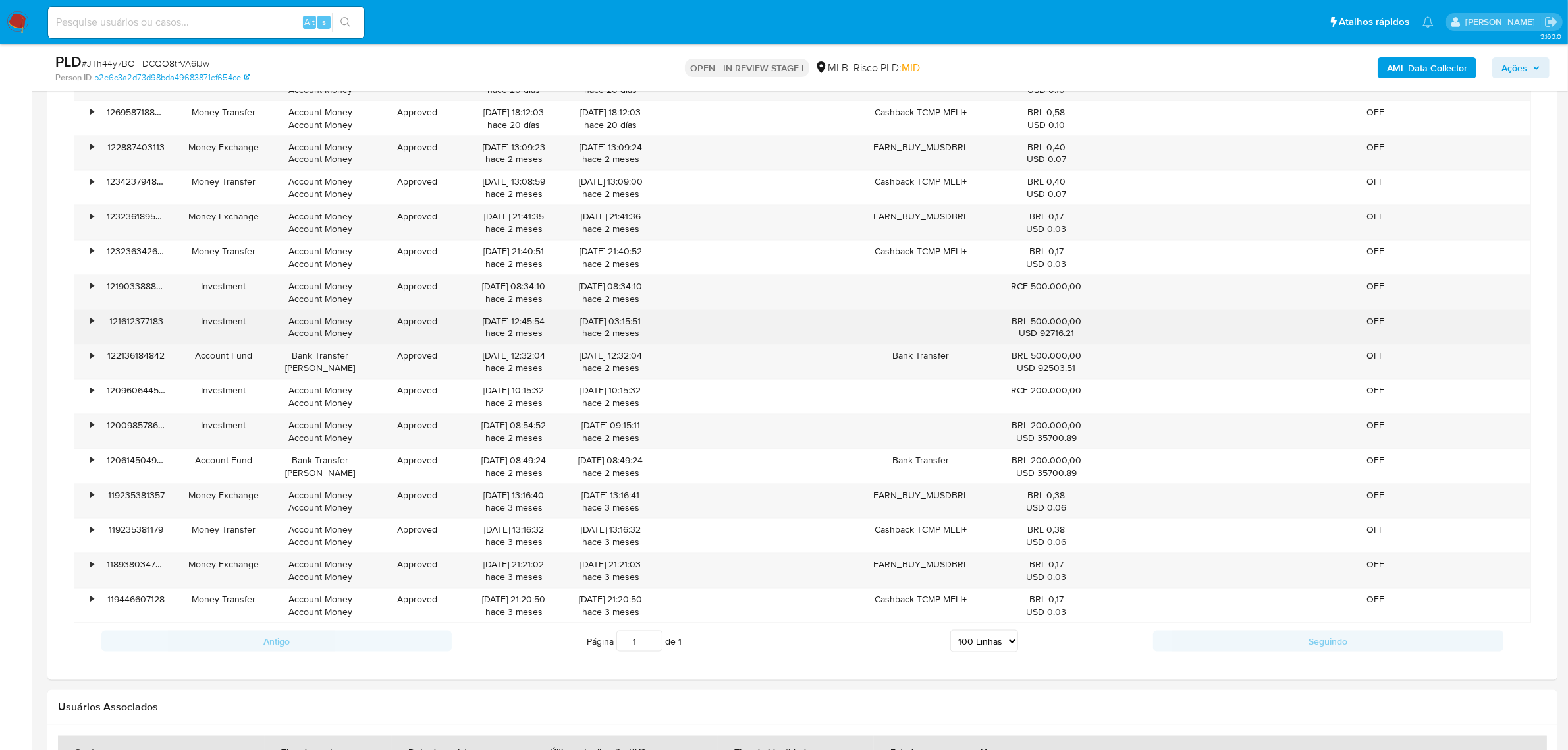
click at [1051, 330] on div "BRL 500.000,00 USD 92716.21" at bounding box center [1046, 328] width 98 height 25
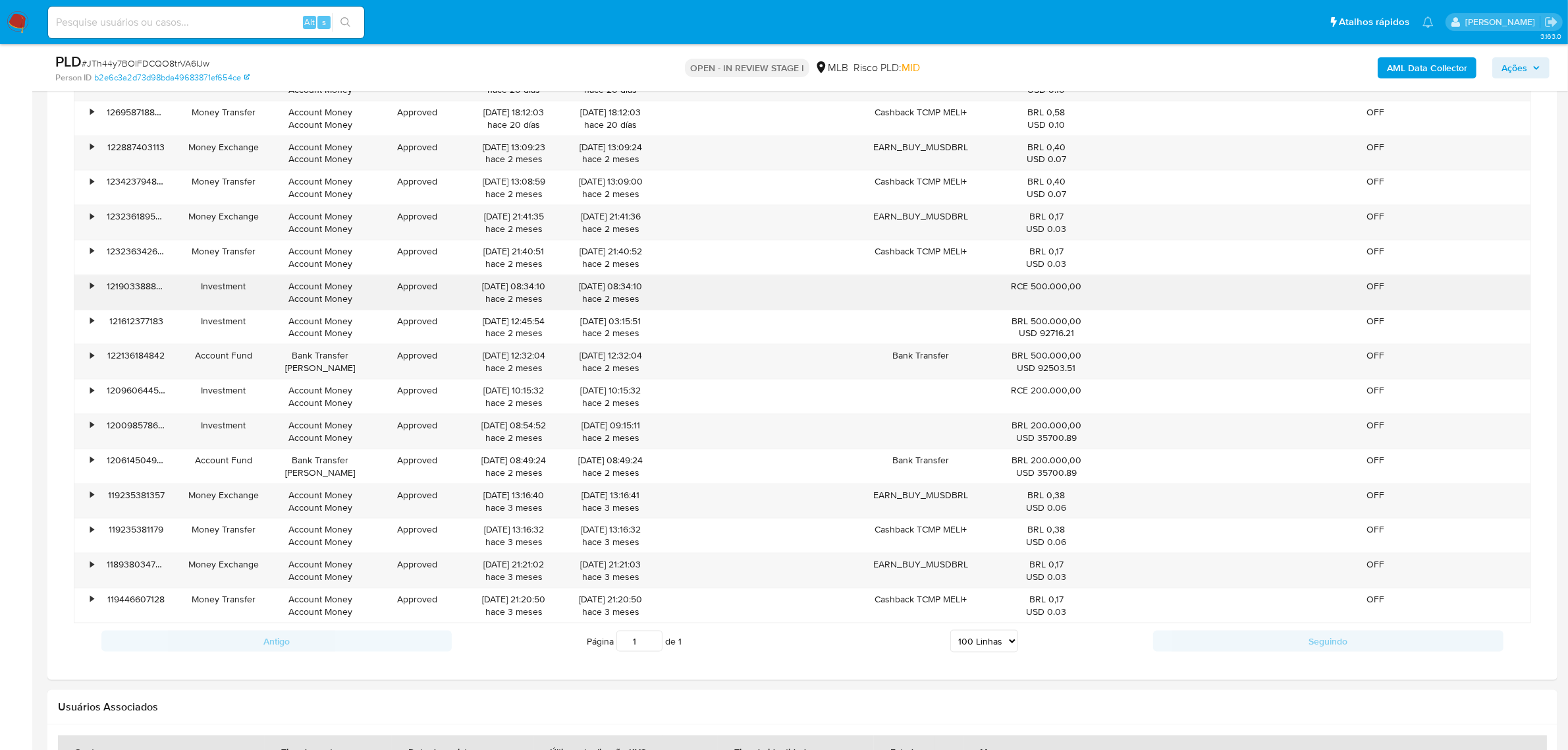
click at [1068, 292] on div "RCE 500.000,00" at bounding box center [1046, 286] width 98 height 13
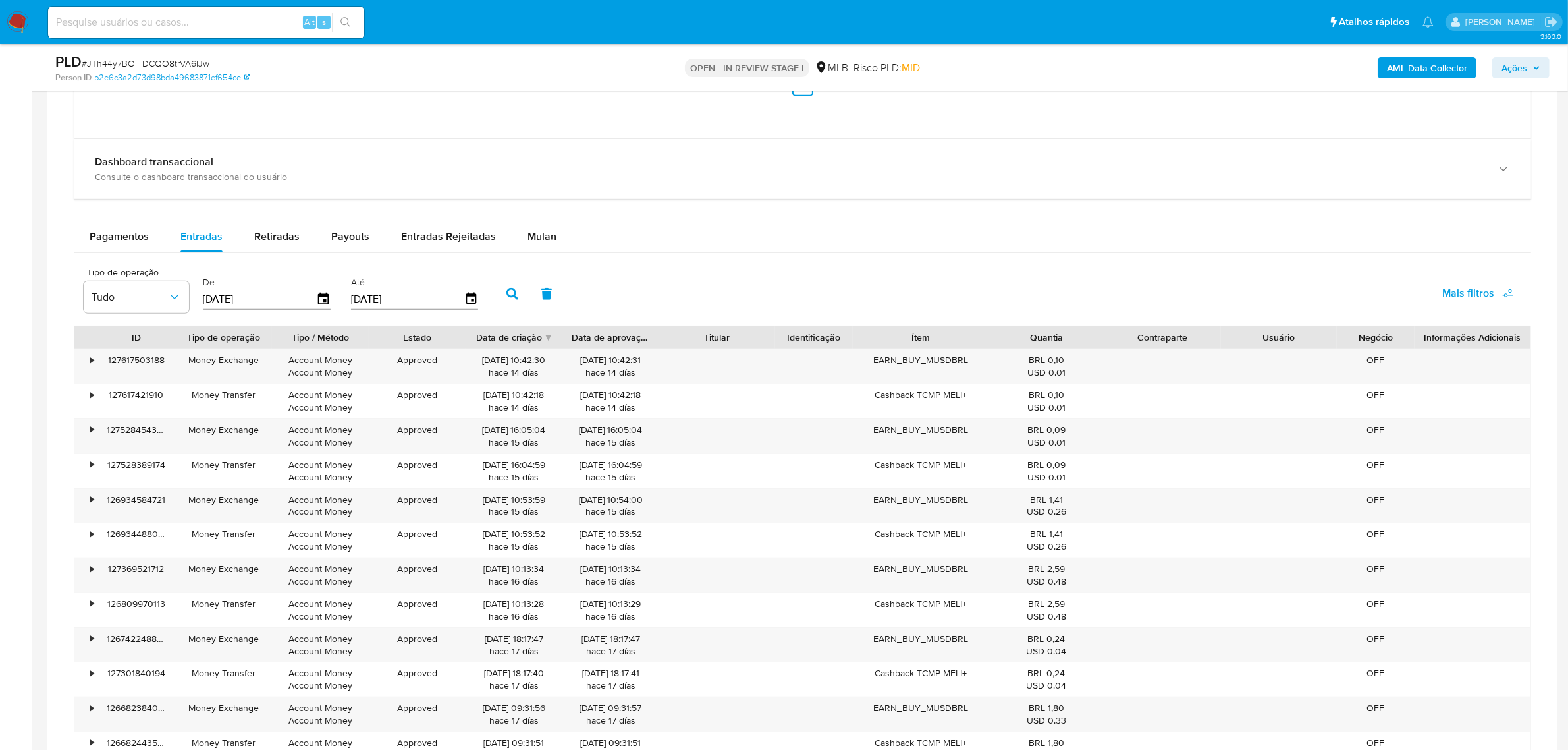
scroll to position [1318, 0]
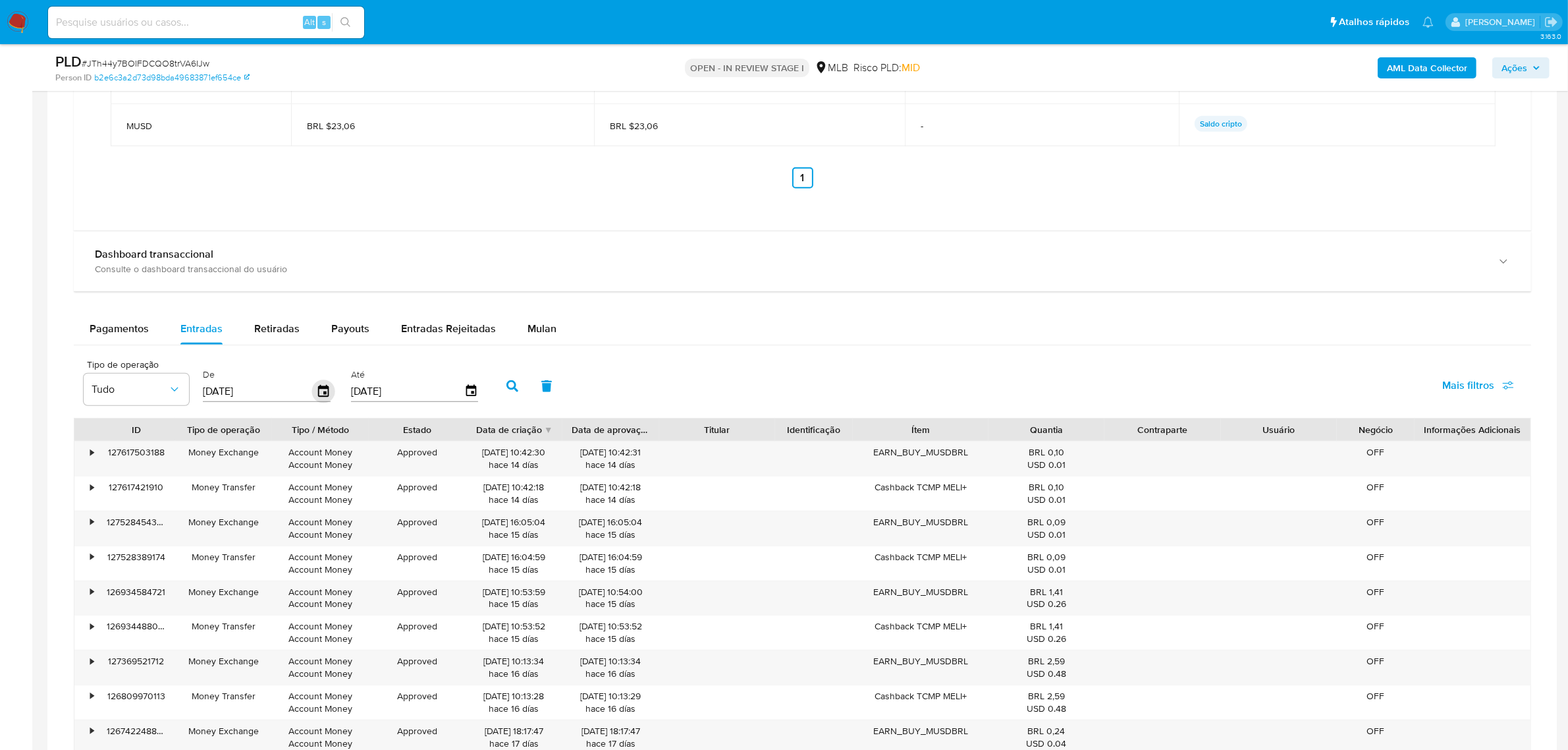
click at [318, 396] on icon "button" at bounding box center [323, 392] width 23 height 23
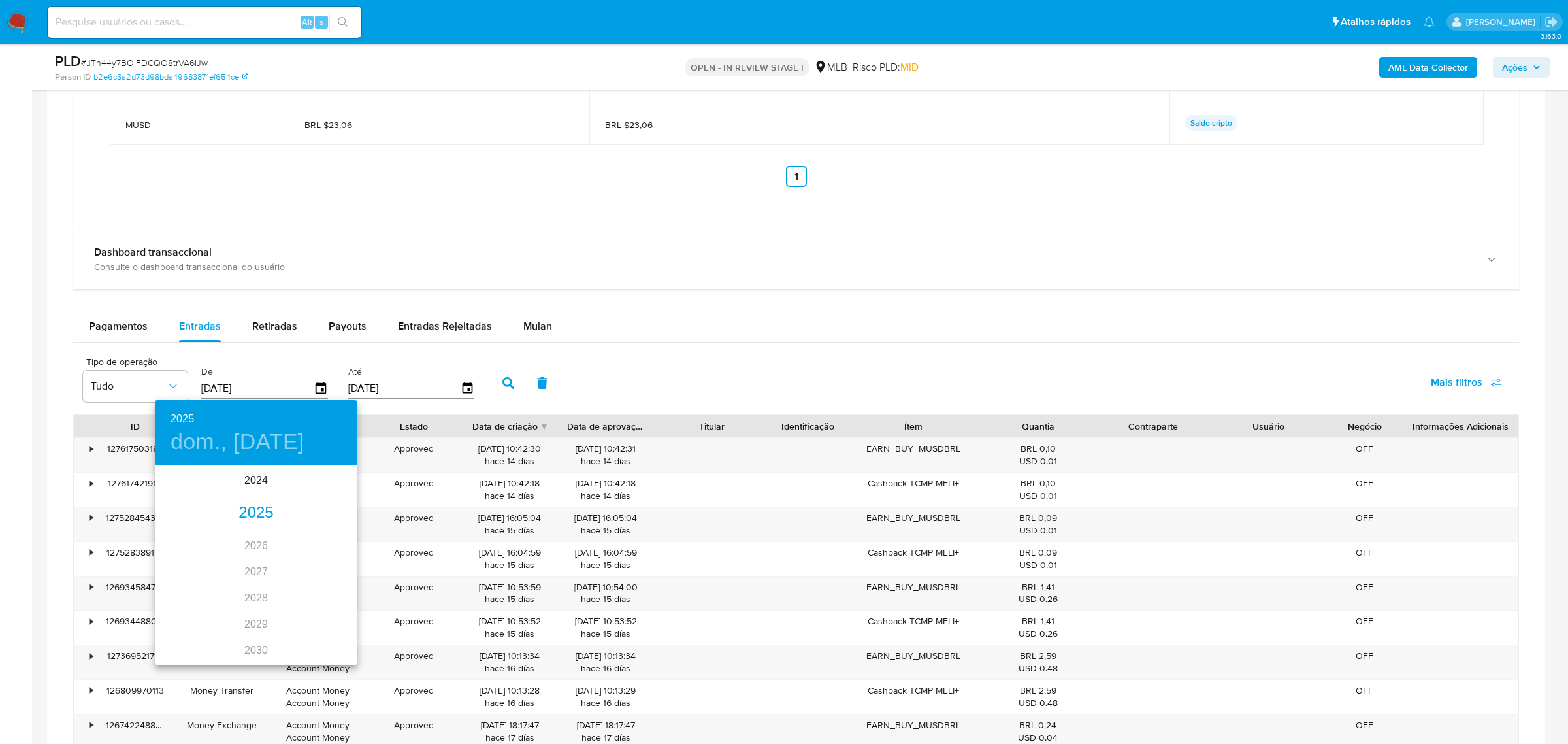
click at [250, 517] on div "2025" at bounding box center [256, 513] width 203 height 26
click at [183, 492] on div "ene." at bounding box center [188, 492] width 68 height 49
click at [227, 531] on p "1" at bounding box center [229, 534] width 5 height 13
type input "01/01/2025"
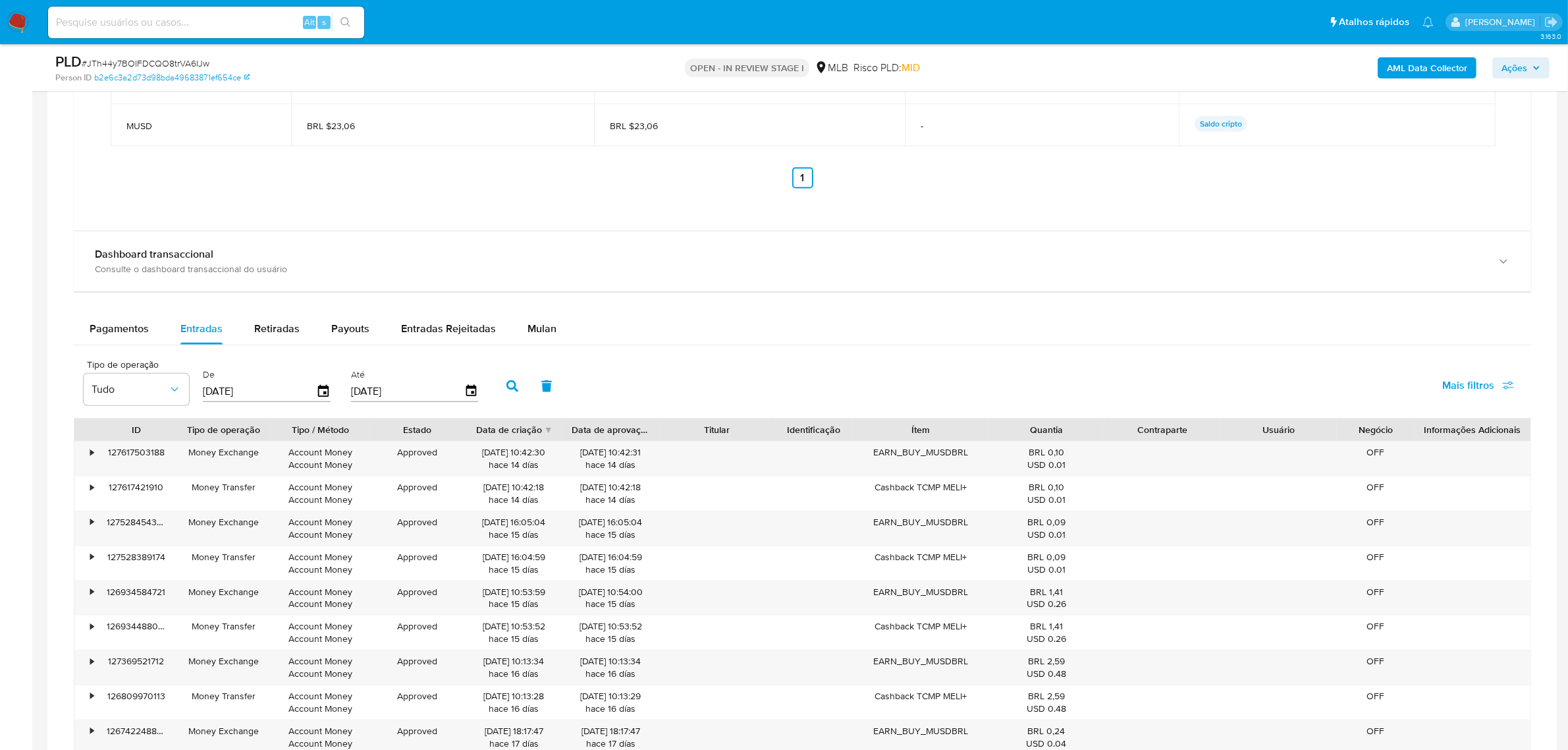
click at [532, 367] on div "Tipo de operação Tudo De 01/01/2025 Até 10/10/2025 Mais filtros" at bounding box center [802, 385] width 1458 height 66
click at [507, 387] on icon "button" at bounding box center [512, 386] width 12 height 12
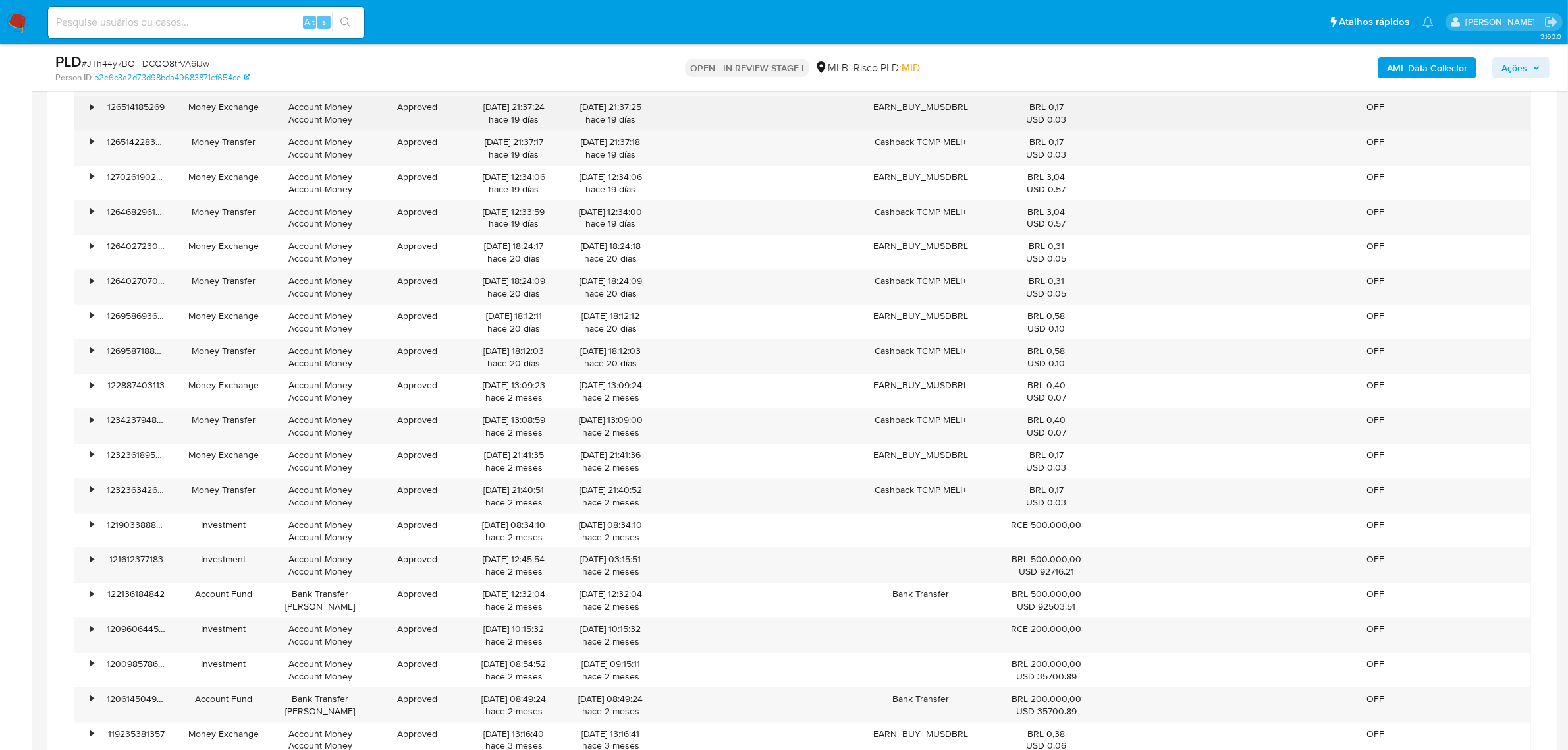
scroll to position [2224, 0]
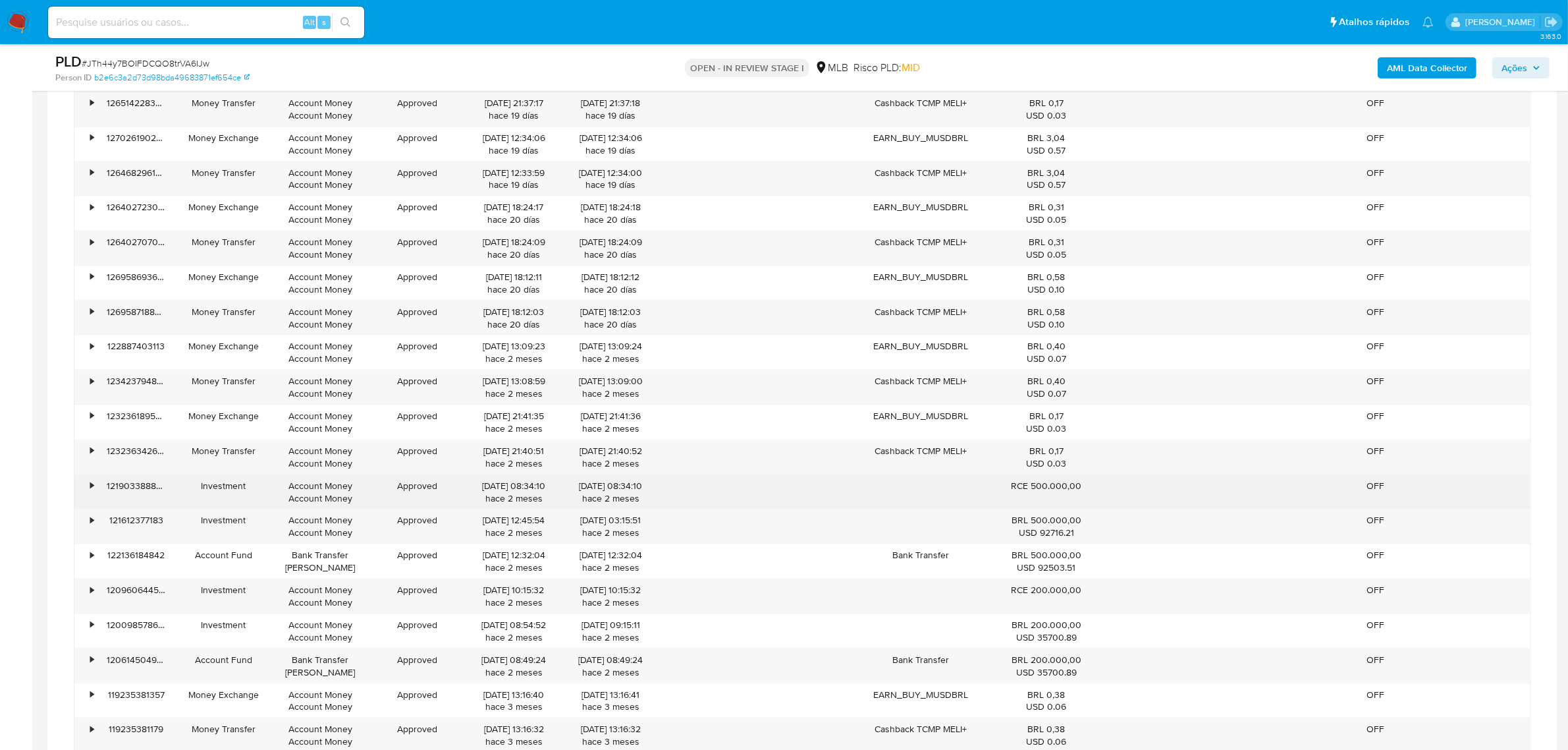
click at [1118, 492] on div "• 121903388807 Investment Account Money Account Money Approved 15/08/2025 08:34…" at bounding box center [802, 492] width 1456 height 34
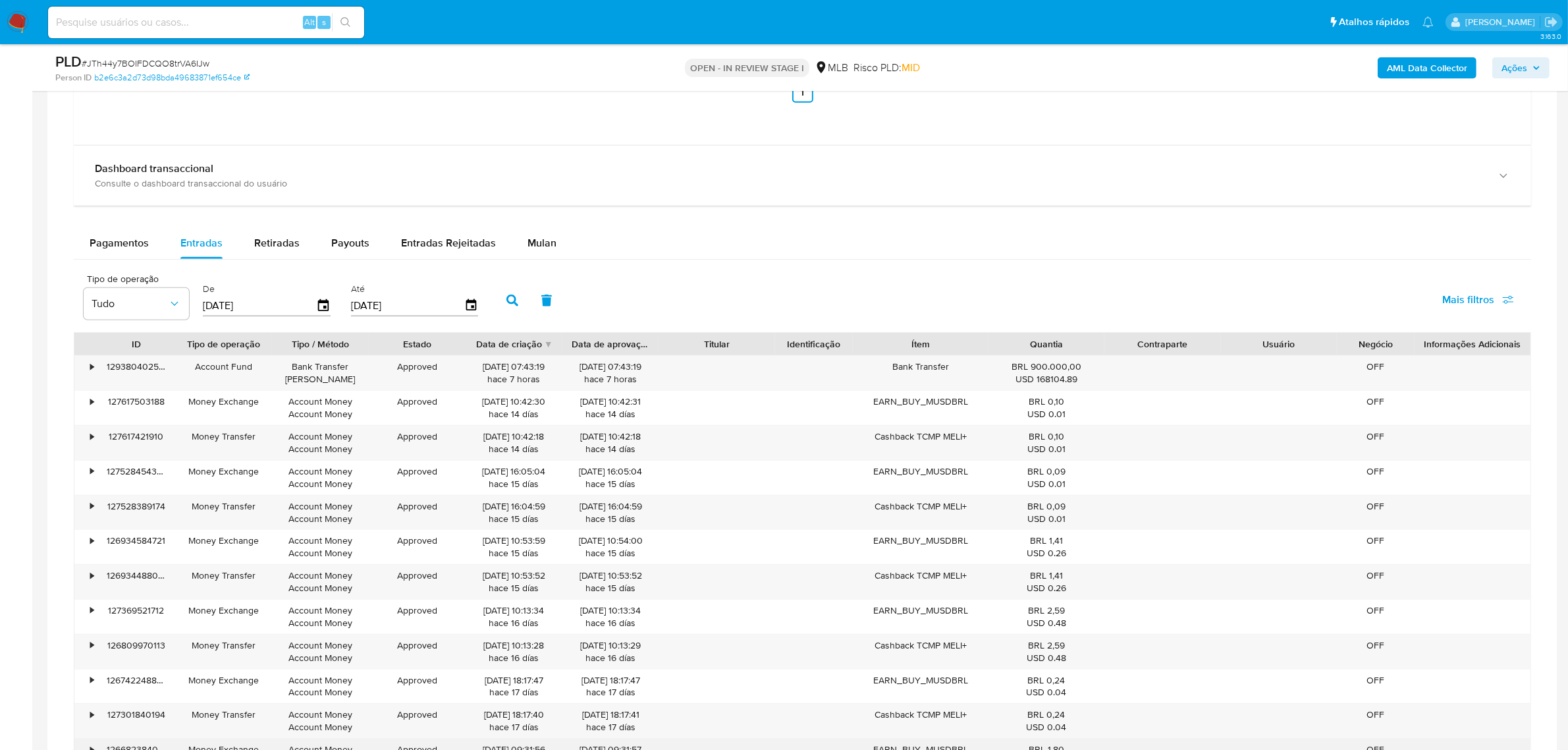
scroll to position [1400, 0]
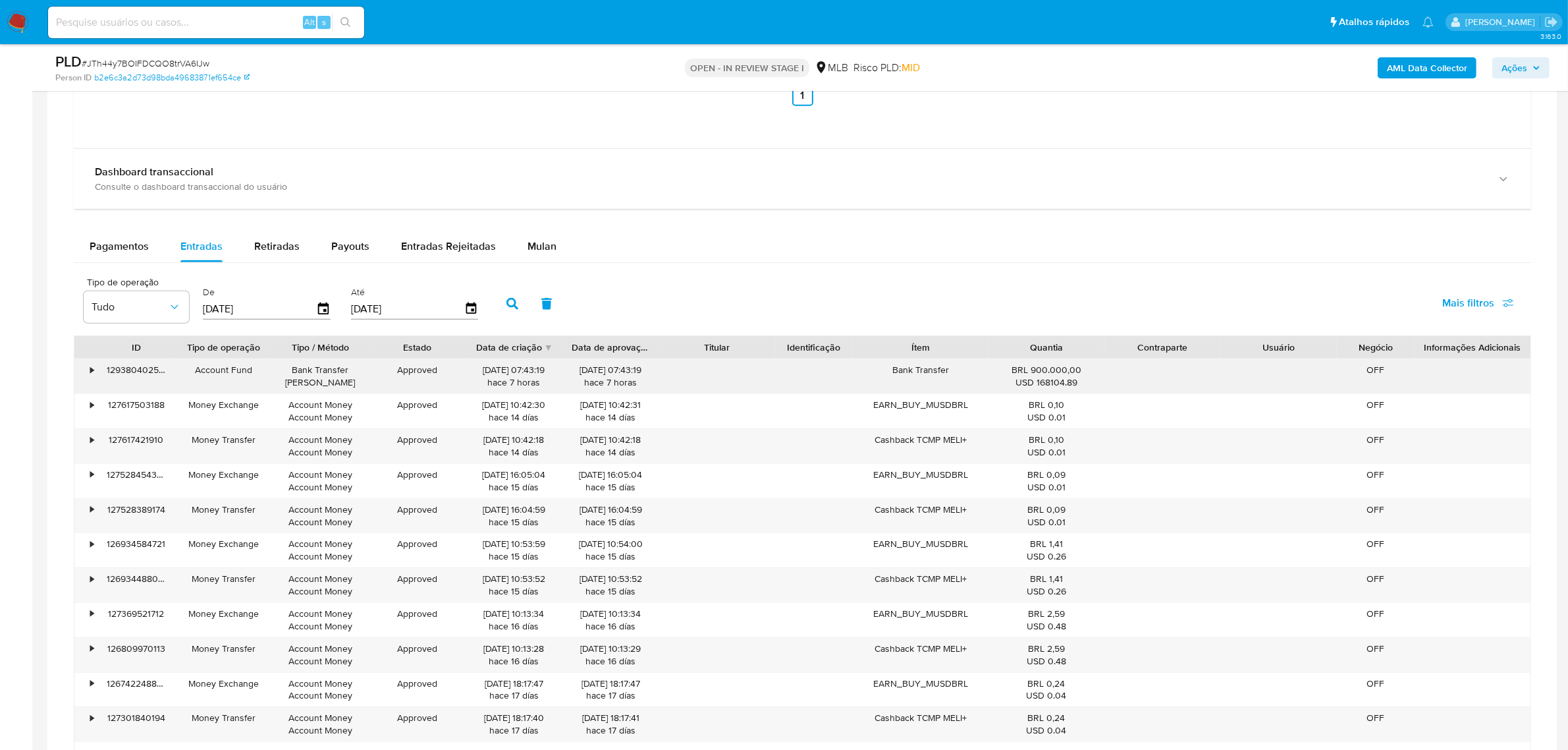
drag, startPoint x: 471, startPoint y: 368, endPoint x: 610, endPoint y: 375, distance: 139.2
click at [610, 375] on div "• 129380402562 Account Fund Bank Transfer Ted Approved 10/10/2025 07:43:19 hace…" at bounding box center [802, 376] width 1456 height 34
drag, startPoint x: 881, startPoint y: 369, endPoint x: 1078, endPoint y: 387, distance: 197.8
click at [1090, 385] on div "• 129380402562 Account Fund Bank Transfer Ted Approved 10/10/2025 07:43:19 hace…" at bounding box center [802, 376] width 1456 height 34
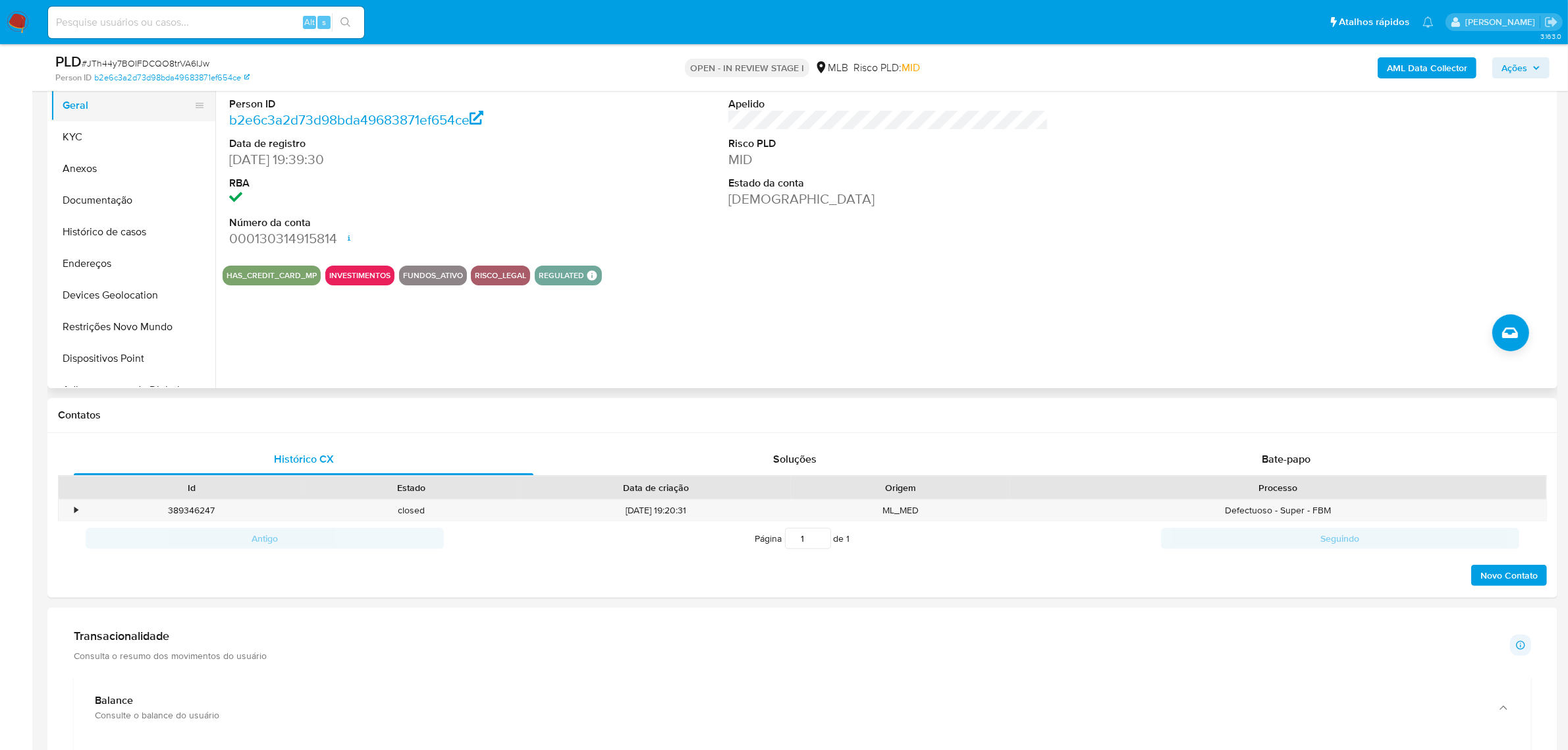
scroll to position [82, 0]
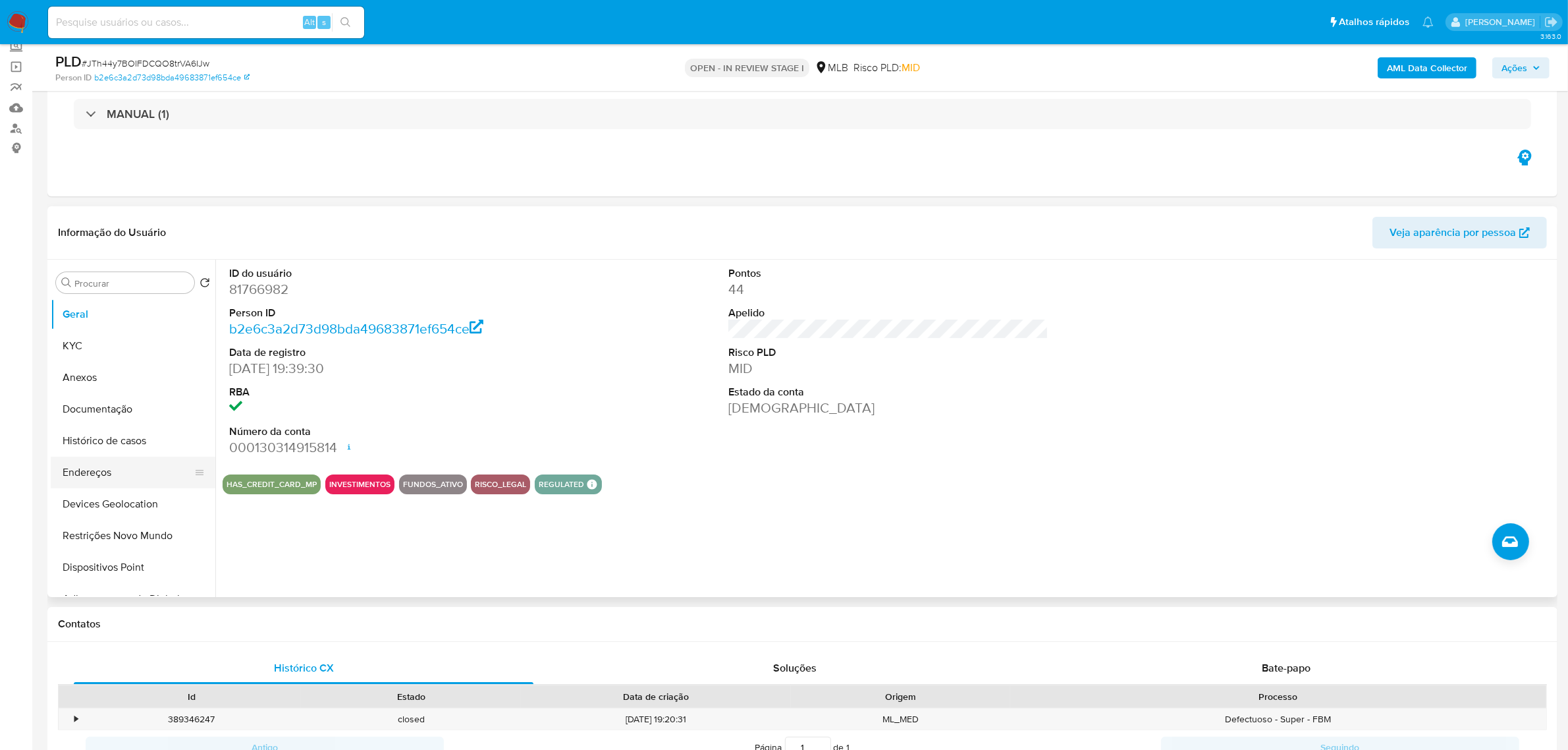
click at [105, 471] on button "Endereços" at bounding box center [127, 472] width 154 height 32
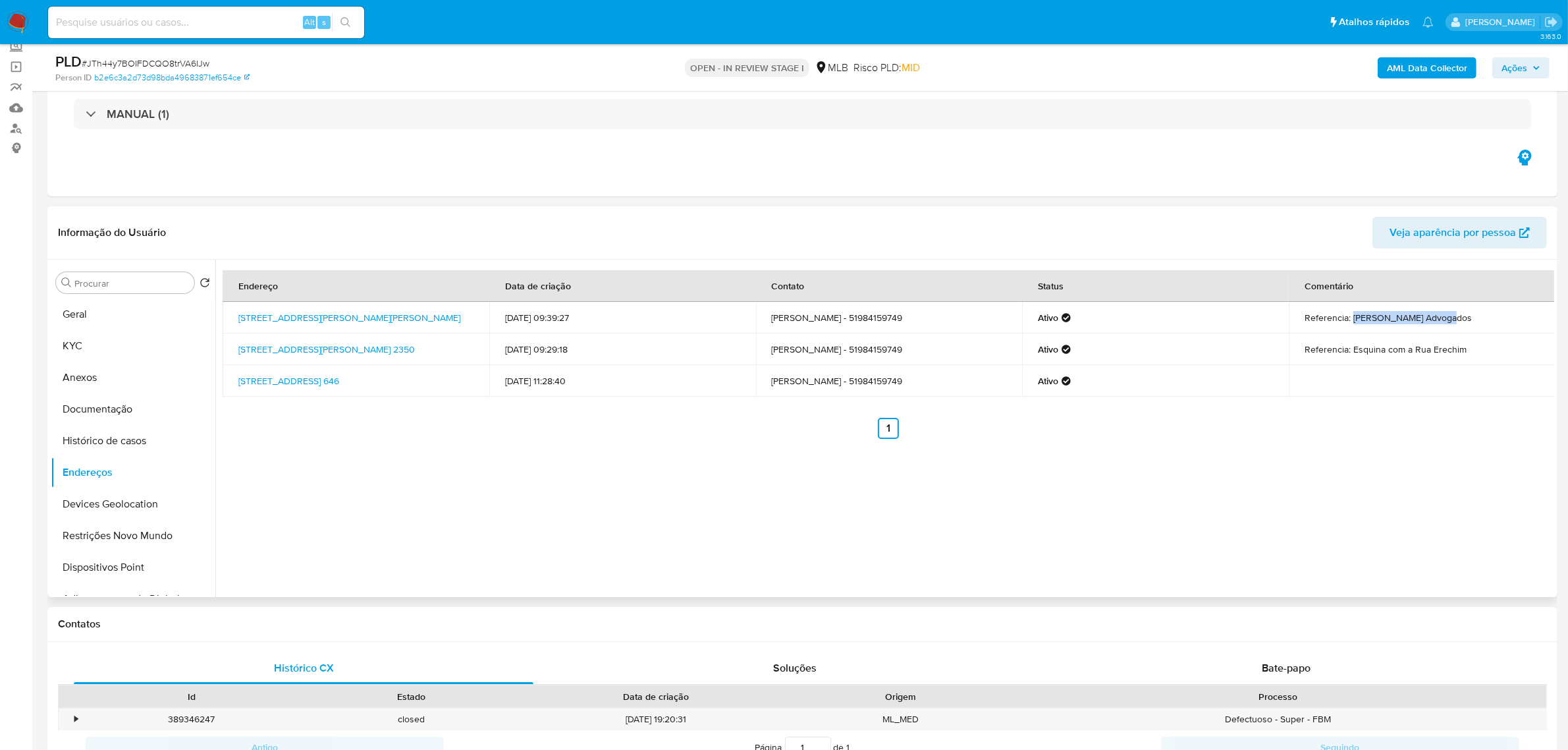
drag, startPoint x: 1351, startPoint y: 318, endPoint x: 1453, endPoint y: 317, distance: 102.0
click at [1453, 317] on td "Referencia: Ody Keller Advogados" at bounding box center [1423, 317] width 267 height 32
drag, startPoint x: 1362, startPoint y: 353, endPoint x: 1432, endPoint y: 356, distance: 70.1
click at [1463, 349] on td "Referencia: Esquina com a Rua Erechim" at bounding box center [1423, 349] width 267 height 32
drag, startPoint x: 233, startPoint y: 311, endPoint x: 300, endPoint y: 323, distance: 68.1
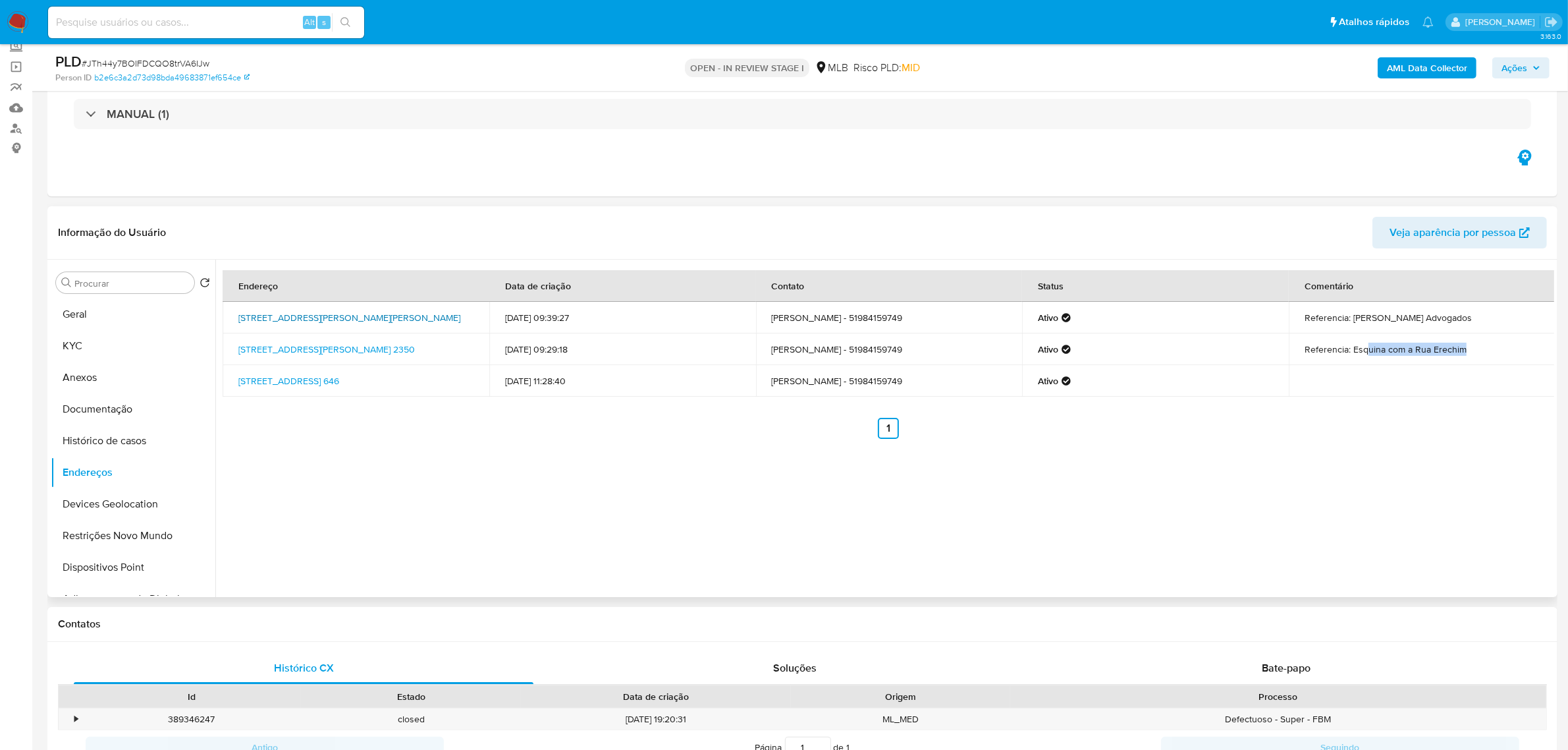
click at [307, 328] on td "Rua Arnaldo Da Costa Bard 3049, Taquara, Rio Grande Do Sul, 95611014, Brasil 30…" at bounding box center [356, 317] width 267 height 32
copy link "Rua Arnaldo Da Costa Bard 3049, Taquara, Rio Grande Do Sul, 95611014"
click at [287, 318] on link "Rua Arnaldo Da Costa Bard 3049, Taquara, Rio Grande Do Sul, 95611014, Brasil 30…" at bounding box center [349, 317] width 222 height 13
drag, startPoint x: 233, startPoint y: 342, endPoint x: 294, endPoint y: 358, distance: 63.1
click at [295, 358] on td "Rua Cônego Pedro Bremm 2350, Taquara, Rio Grande Do Sul, 95600404, Brasil 2350" at bounding box center [356, 349] width 267 height 32
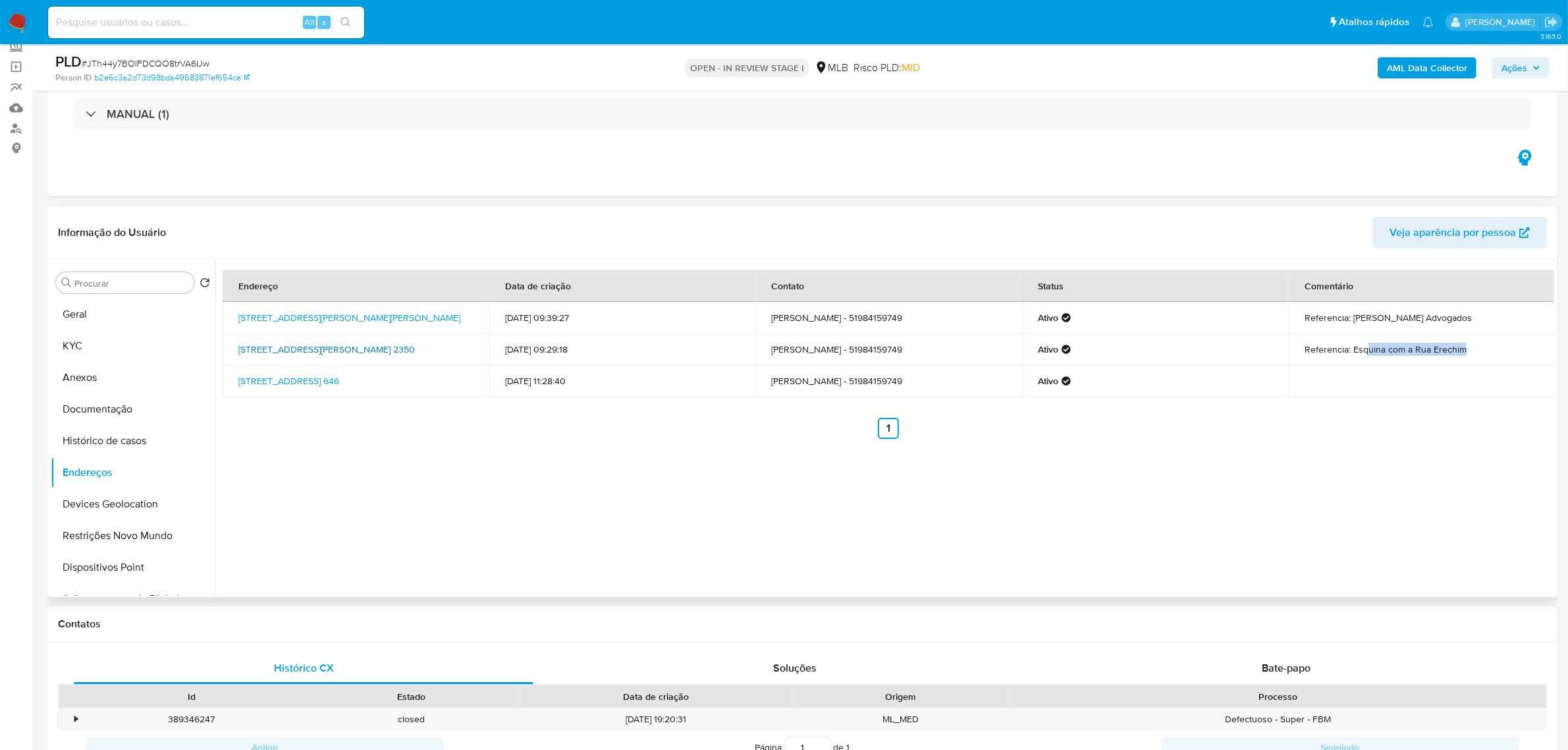
copy link "Rua Cônego Pedro Bremm 2350, Taquara, Rio Grande Do Sul, 9560040"
click at [288, 349] on link "Rua Cônego Pedro Bremm 2350, Taquara, Rio Grande Do Sul, 95600404, Brasil 2350" at bounding box center [326, 349] width 176 height 13
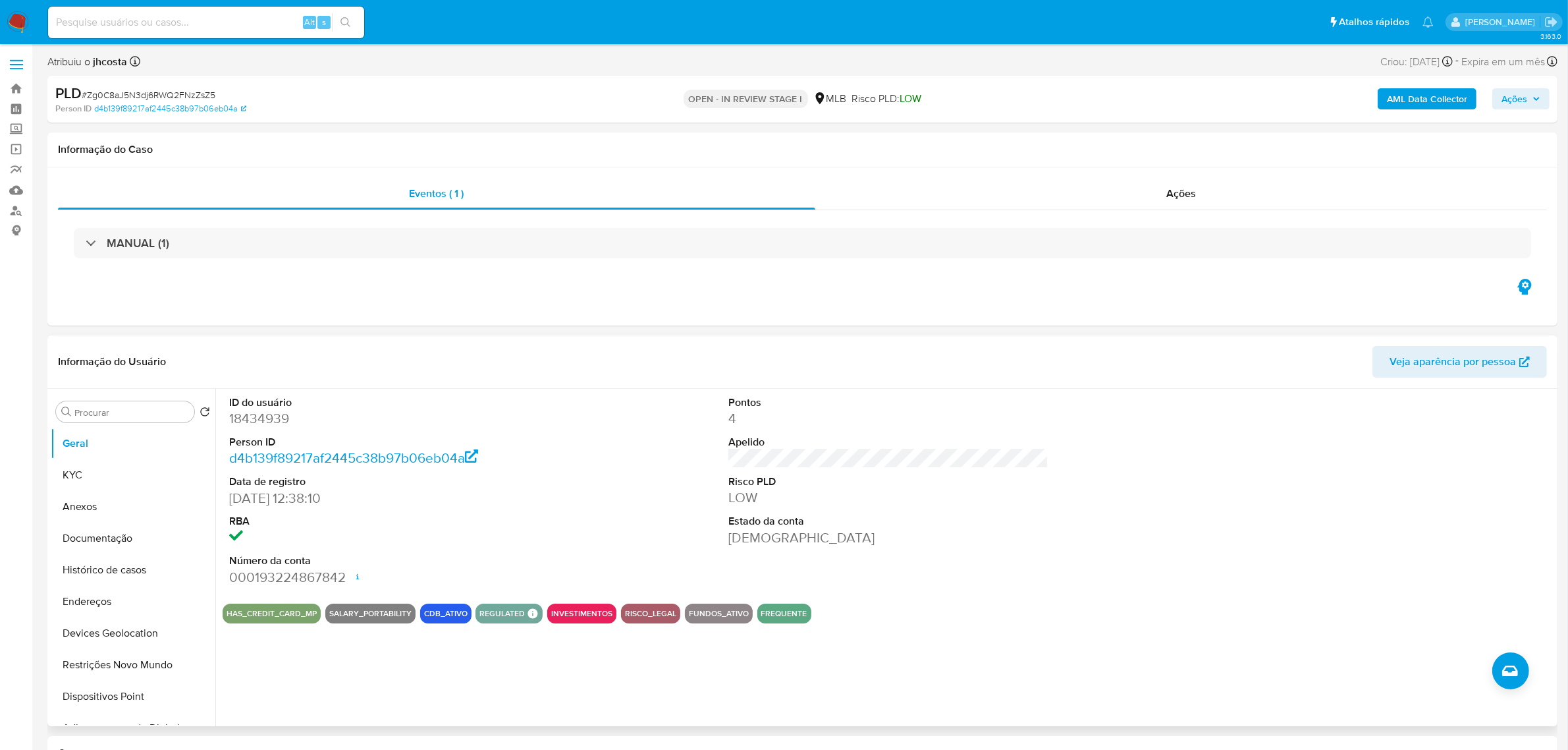
click at [260, 418] on dd "18434939" at bounding box center [389, 418] width 320 height 18
copy dd "18434939"
click at [100, 481] on button "KYC" at bounding box center [127, 474] width 154 height 32
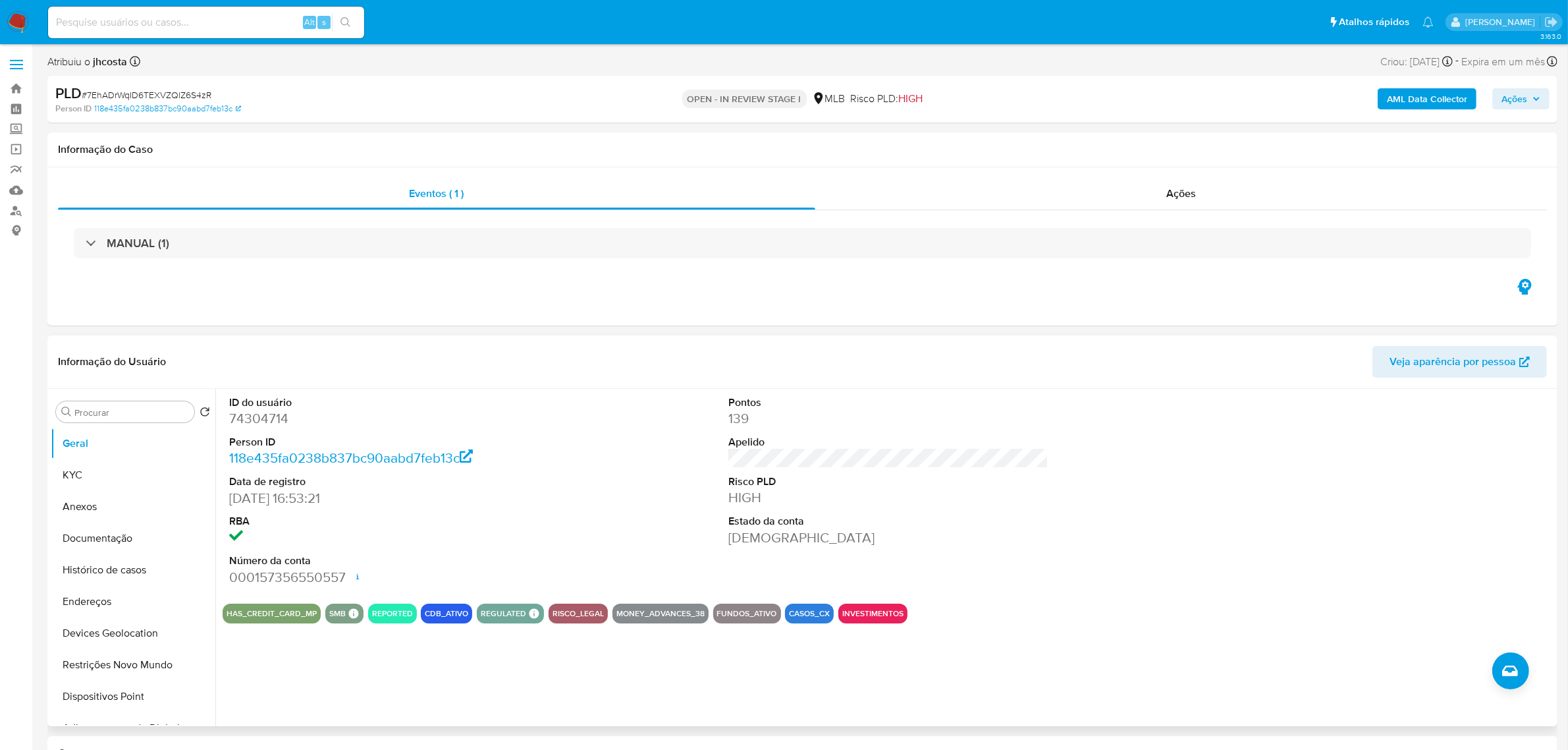
click at [239, 423] on dd "74304714" at bounding box center [389, 418] width 320 height 18
copy dd "74304714"
click at [270, 416] on dd "74304714" at bounding box center [389, 418] width 320 height 18
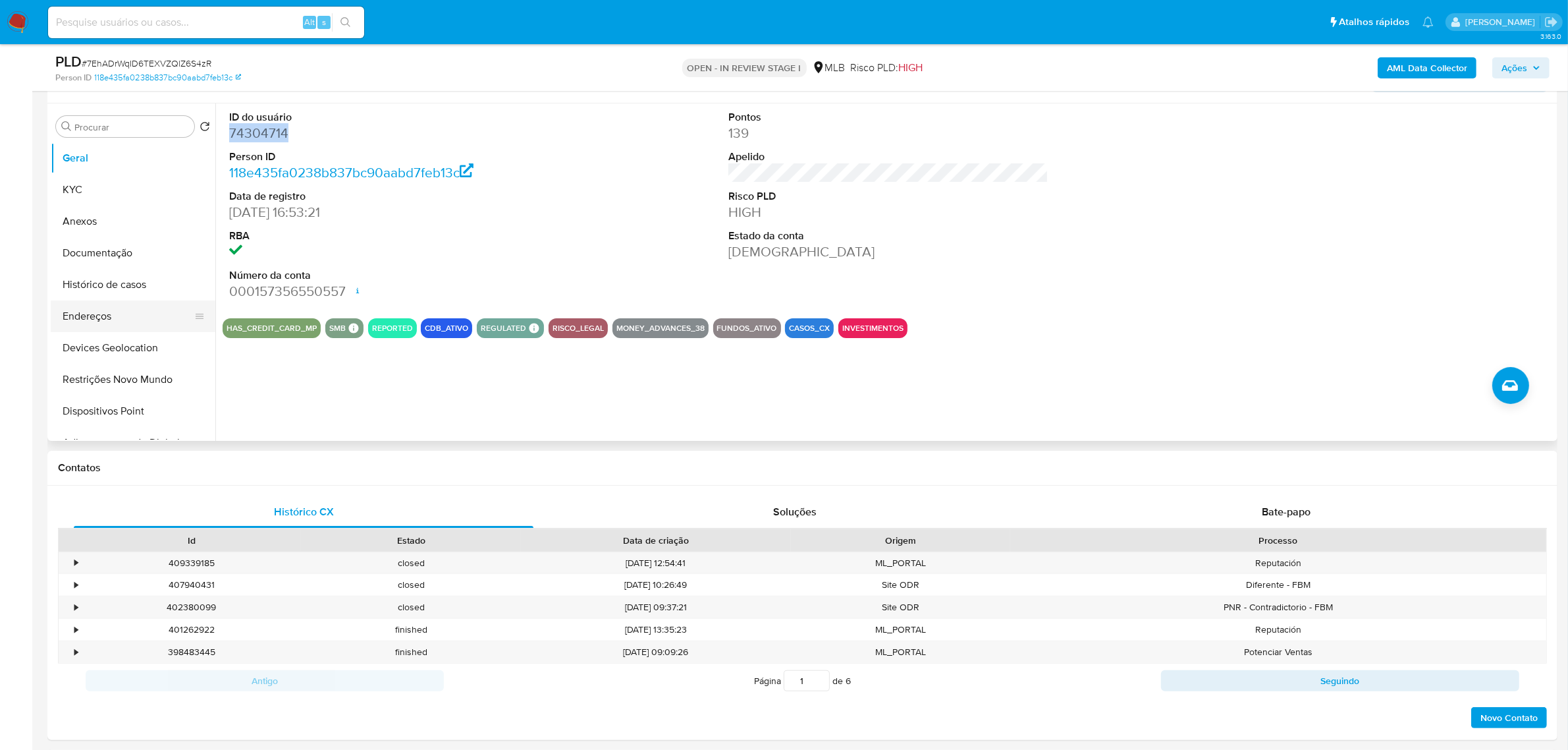
scroll to position [247, 0]
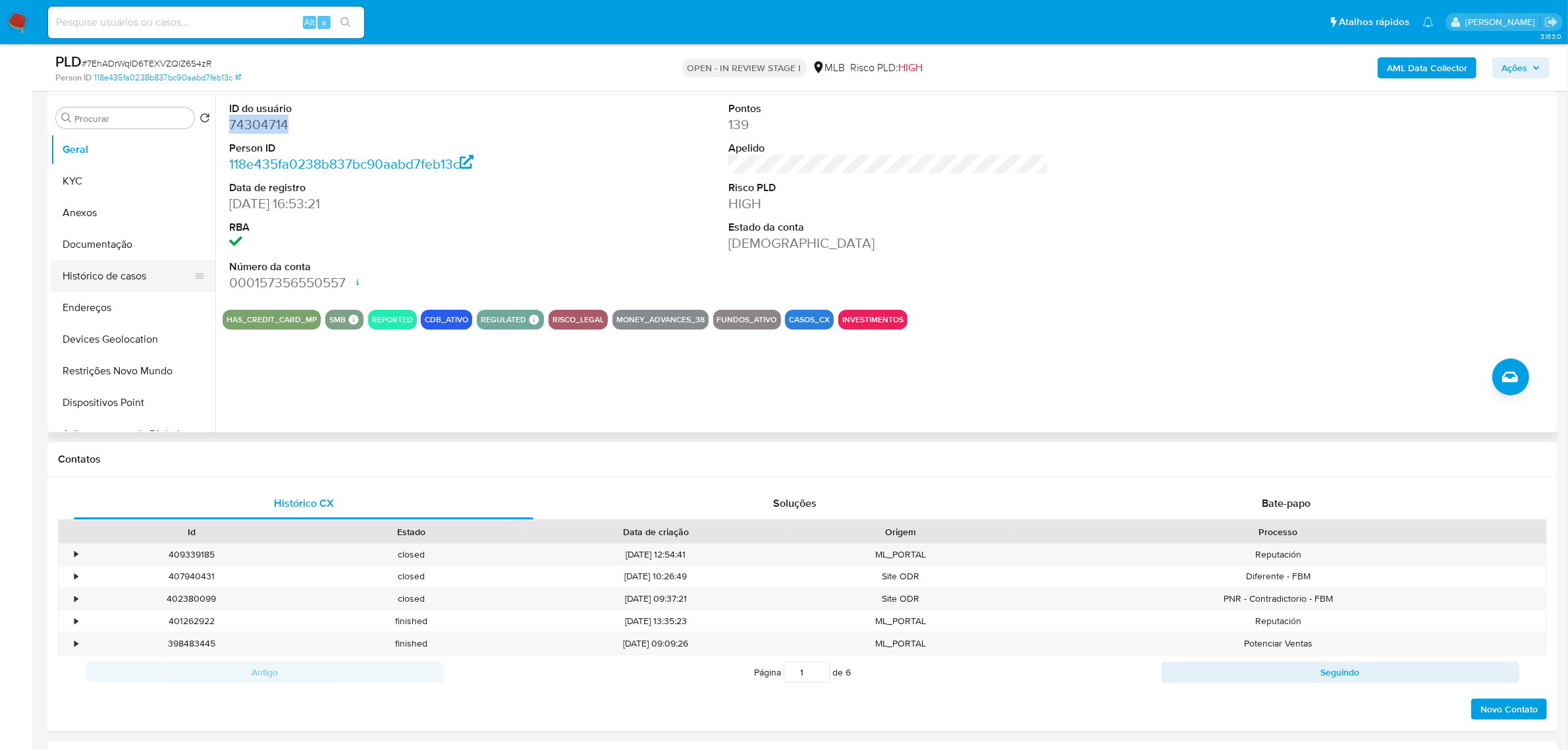
click at [119, 268] on button "Histórico de casos" at bounding box center [127, 276] width 154 height 32
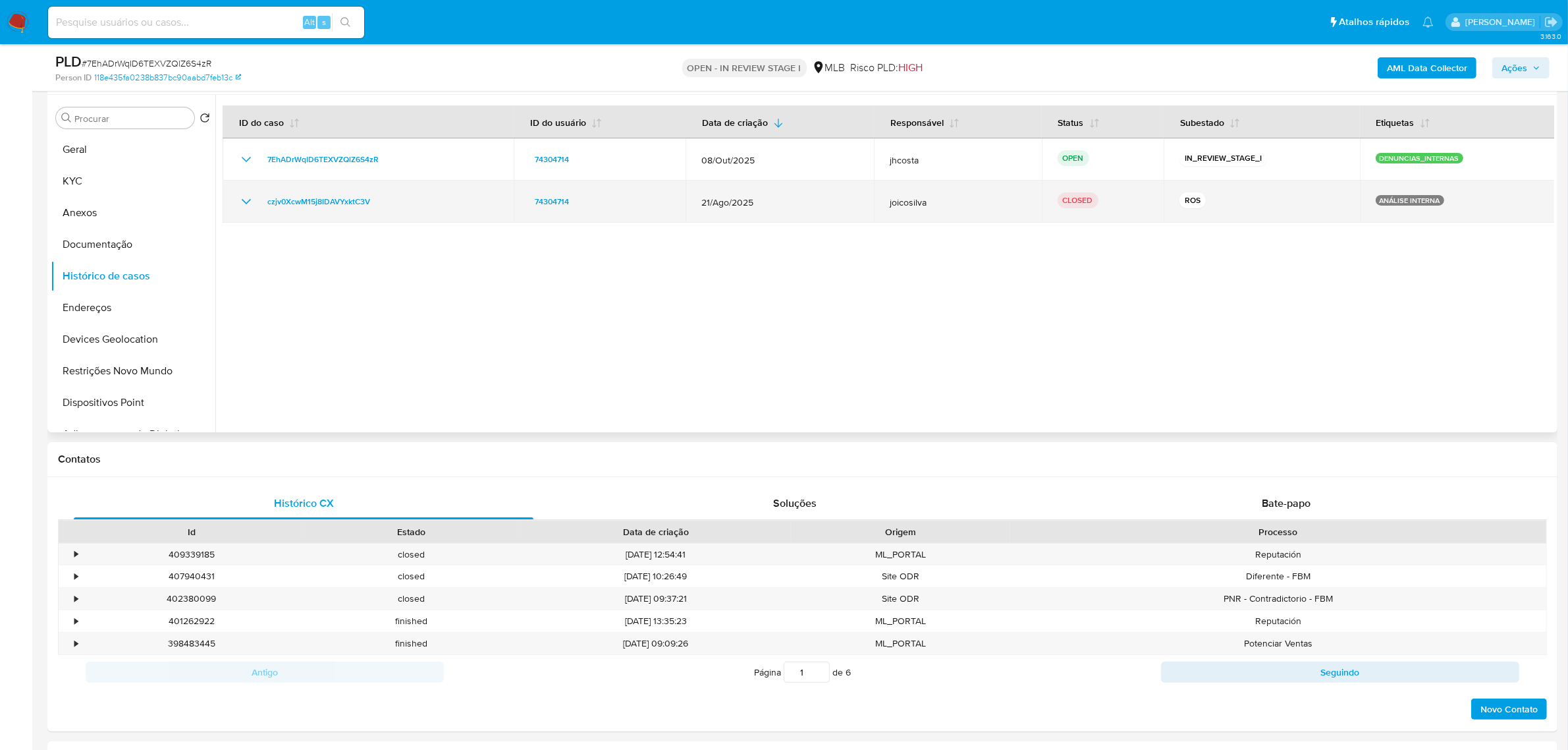
click at [251, 198] on icon "Mostrar/Ocultar" at bounding box center [246, 202] width 15 height 15
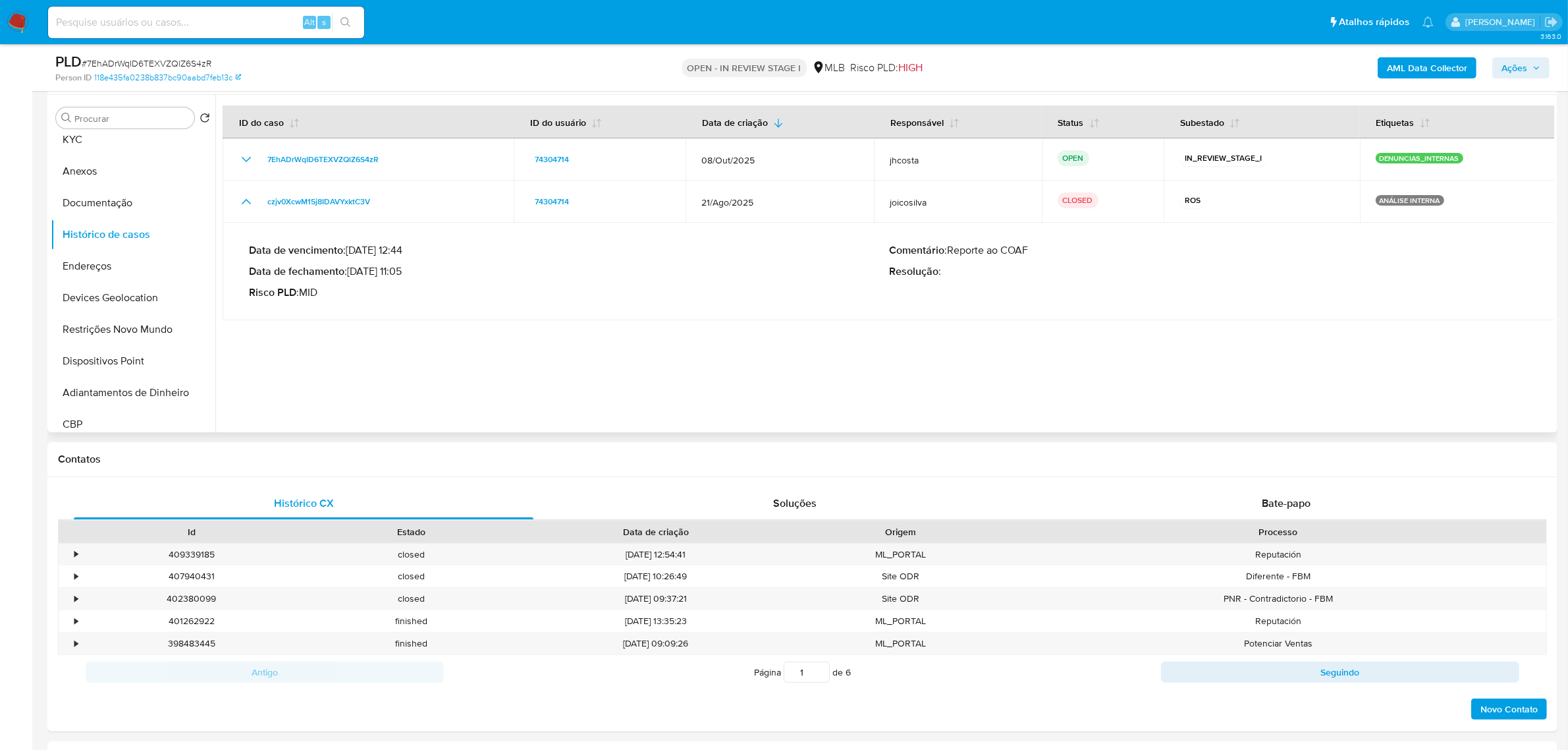
scroll to position [0, 0]
click at [142, 370] on button "Restrições Novo Mundo" at bounding box center [127, 370] width 154 height 32
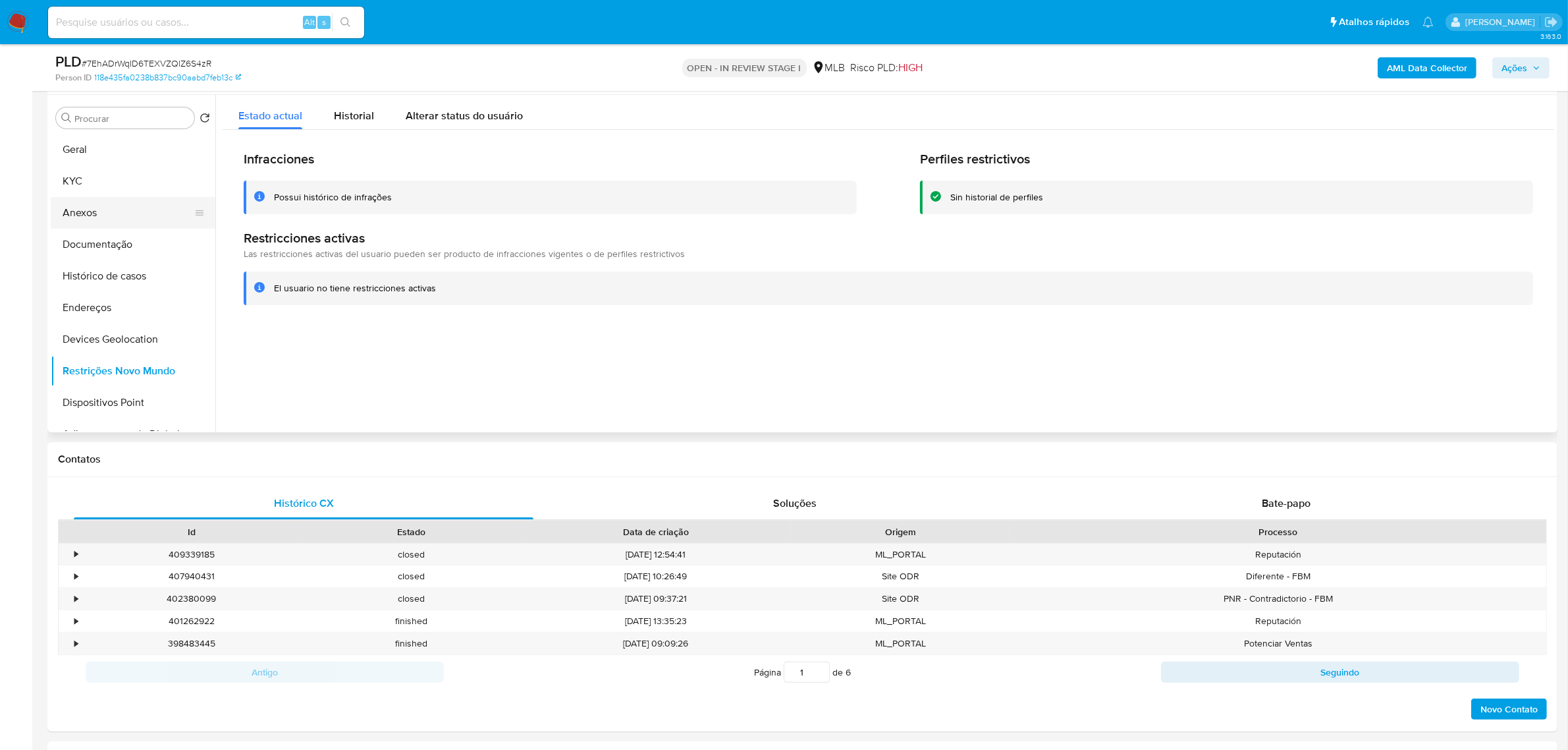
click at [152, 226] on button "Anexos" at bounding box center [127, 212] width 154 height 32
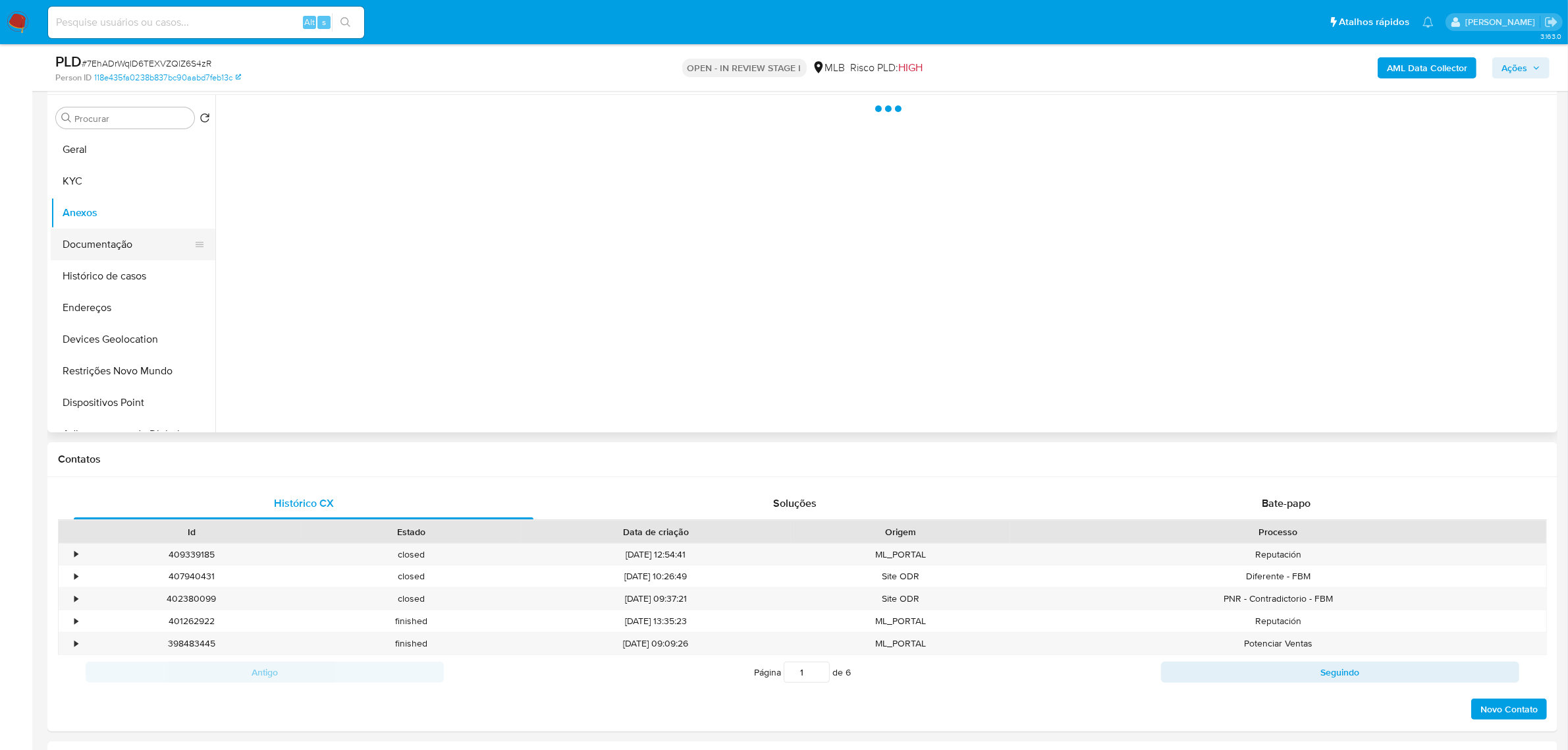
click at [152, 231] on button "Documentação" at bounding box center [127, 244] width 154 height 32
click at [103, 224] on button "Anexos" at bounding box center [127, 212] width 154 height 32
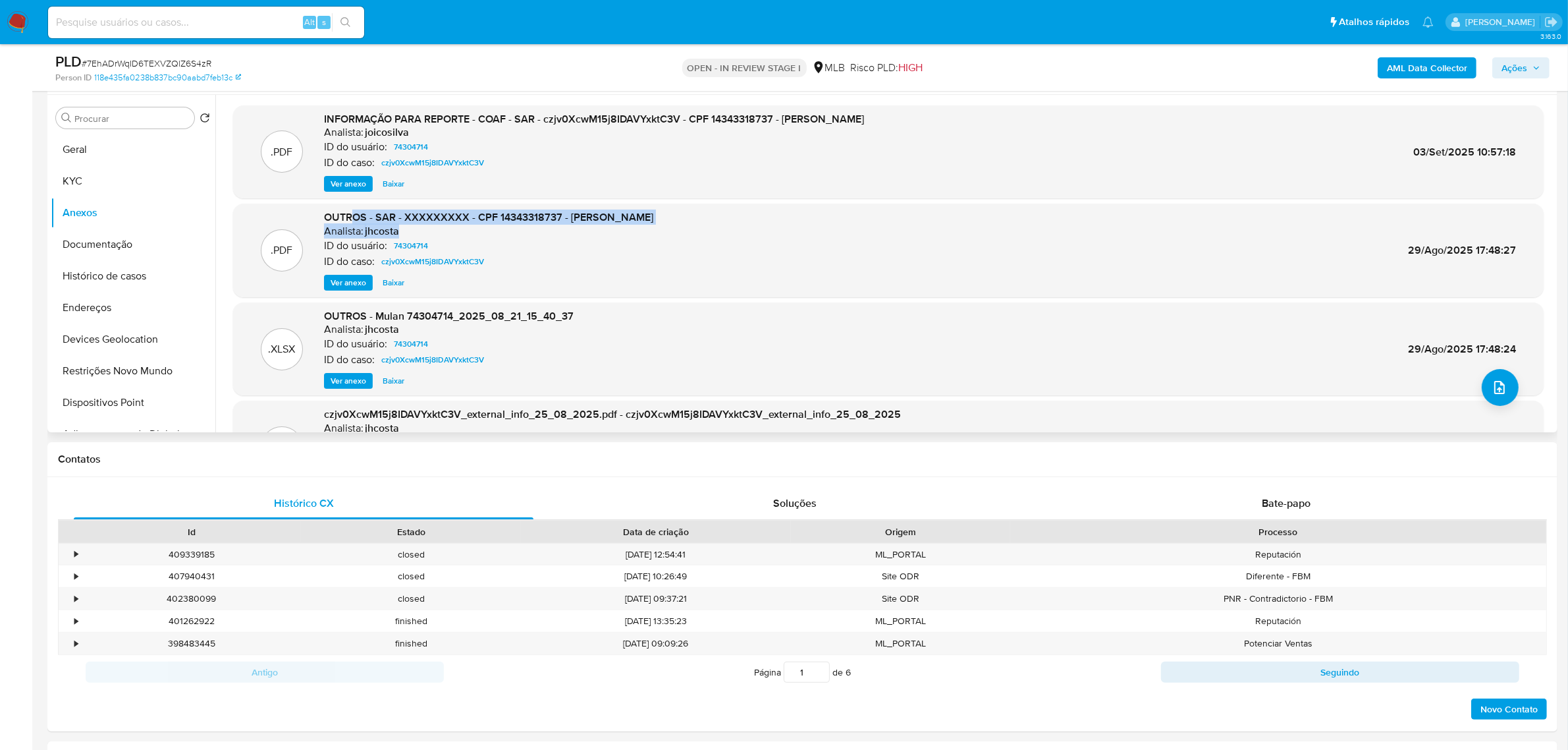
drag, startPoint x: 353, startPoint y: 218, endPoint x: 837, endPoint y: 226, distance: 484.1
click at [837, 226] on div ".PDF OUTROS - SAR - XXXXXXXXX - CPF 14343318737 - LUCAS RODRIGUES DA SILVA Anal…" at bounding box center [888, 250] width 1298 height 80
click at [344, 282] on span "Ver anexo" at bounding box center [348, 283] width 36 height 13
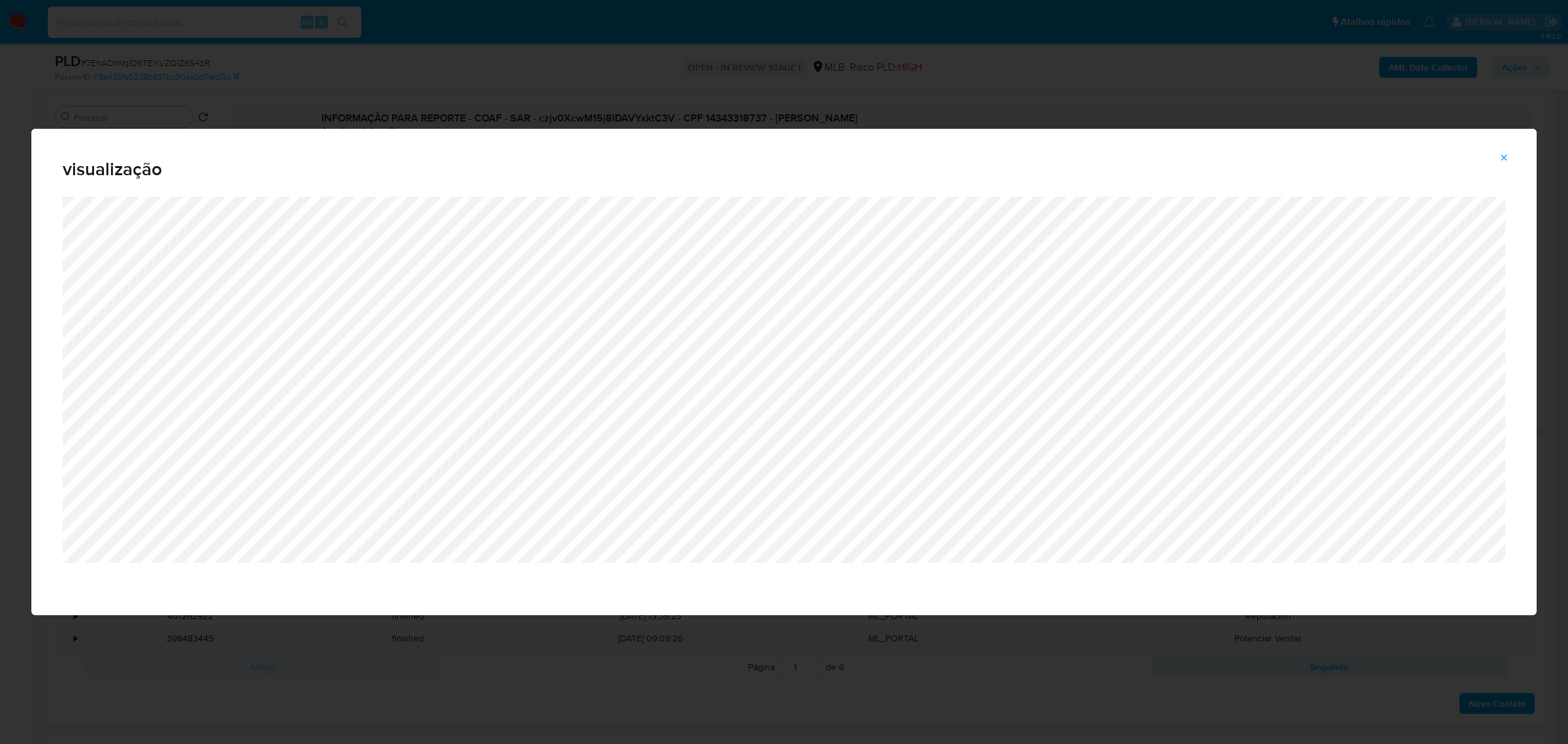
click at [1507, 155] on icon "Attachment preview" at bounding box center [1503, 157] width 10 height 10
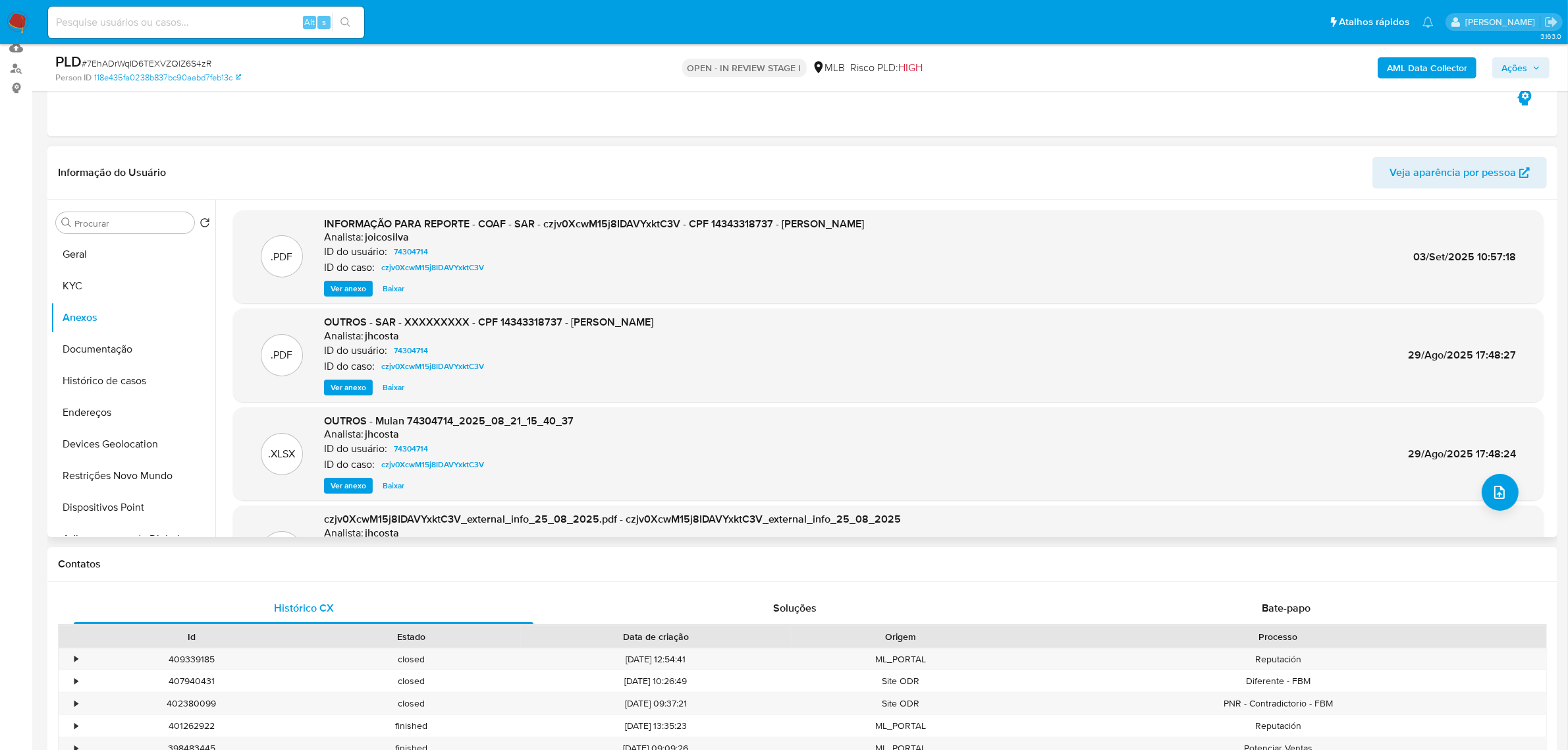
scroll to position [82, 0]
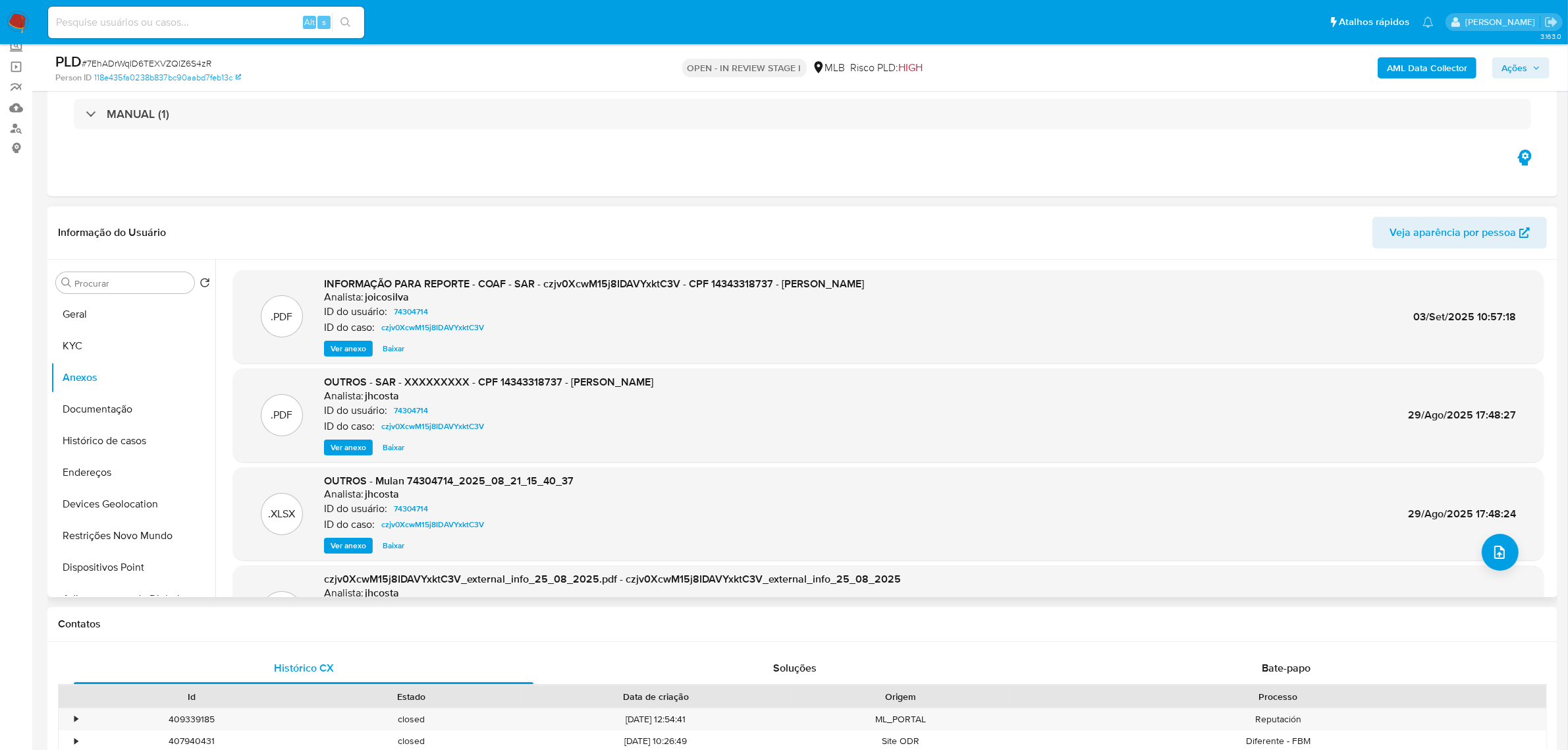
click at [341, 349] on span "Ver anexo" at bounding box center [348, 349] width 36 height 13
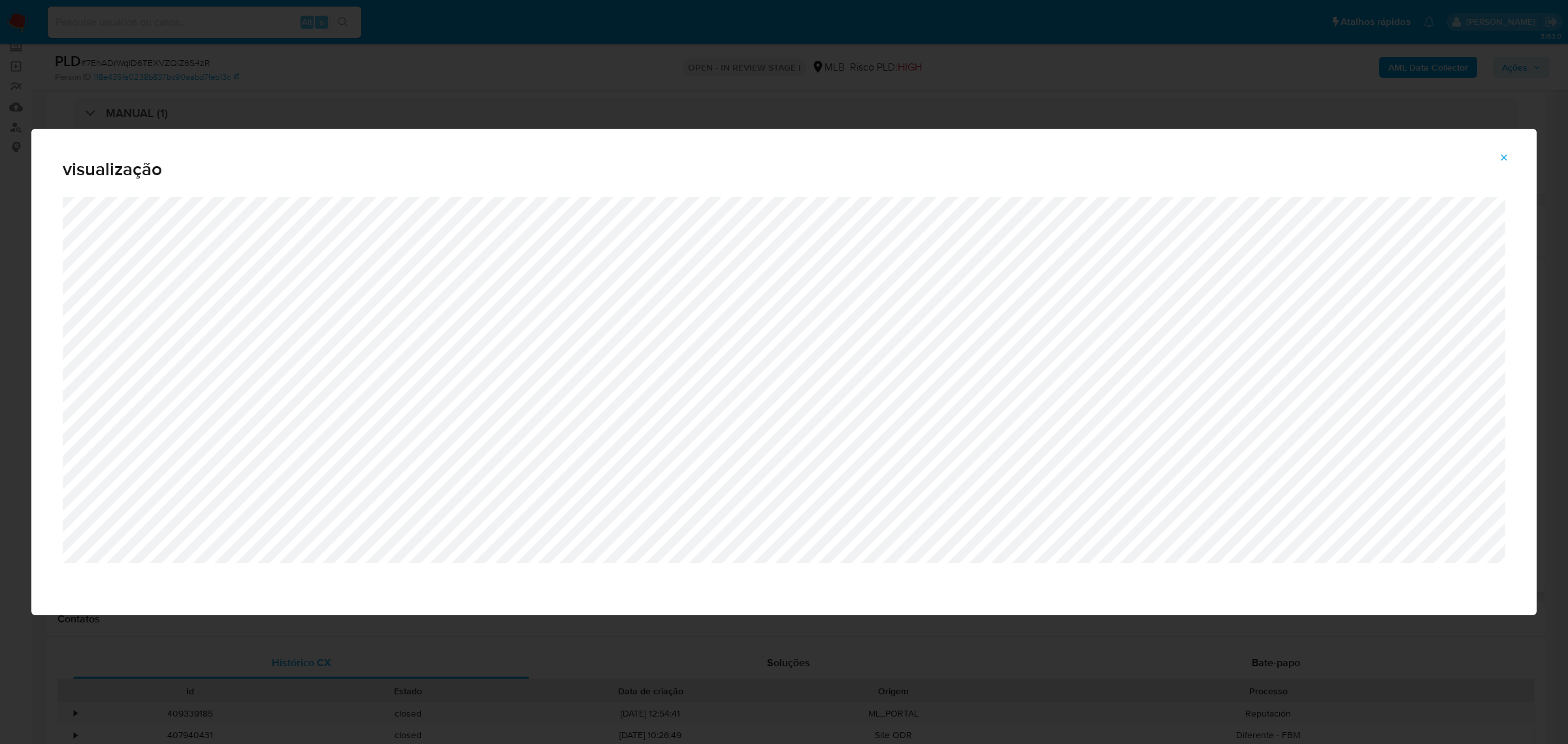
click at [1503, 158] on icon "Attachment preview" at bounding box center [1503, 157] width 10 height 10
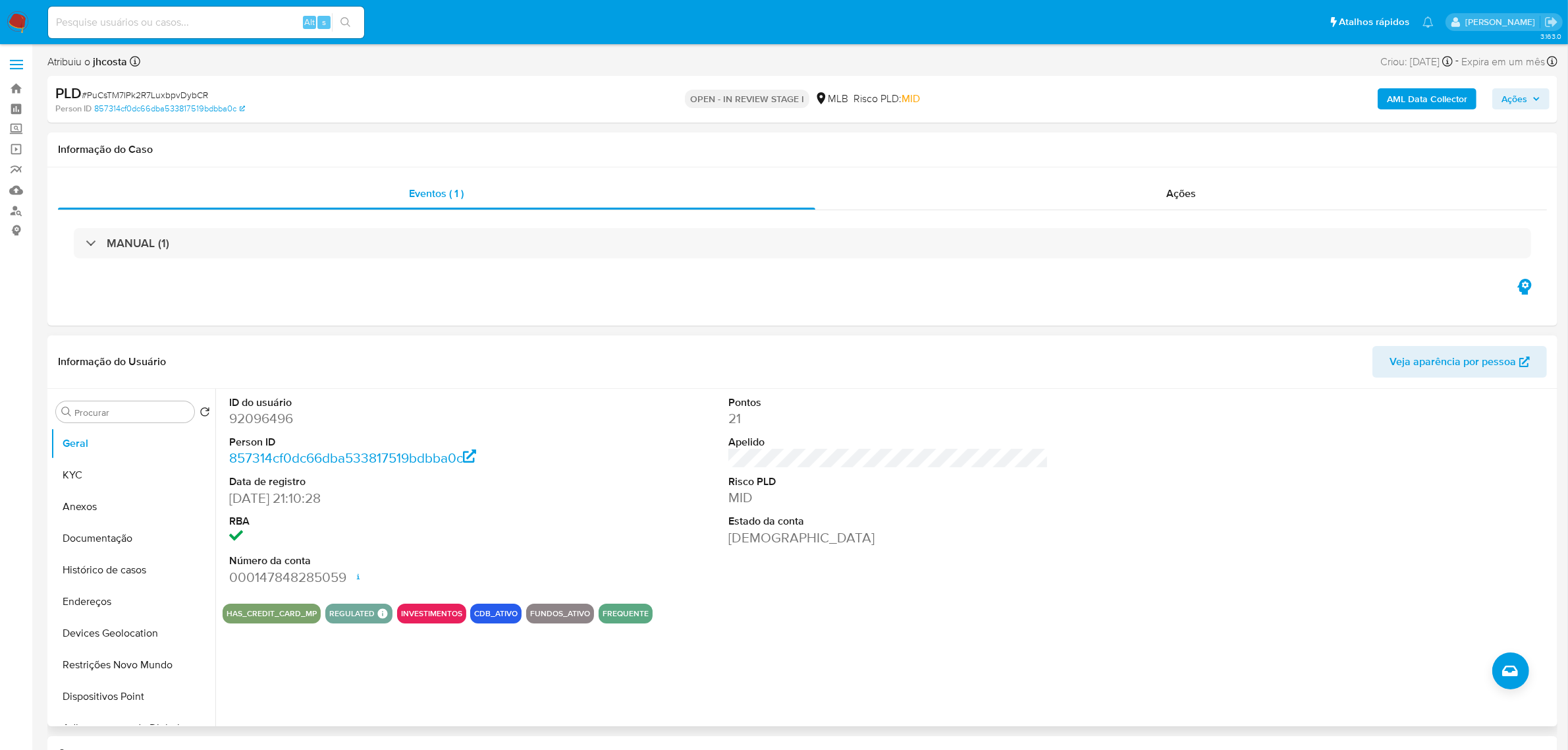
click at [268, 426] on dd "92096496" at bounding box center [389, 418] width 320 height 18
copy dd "92096496"
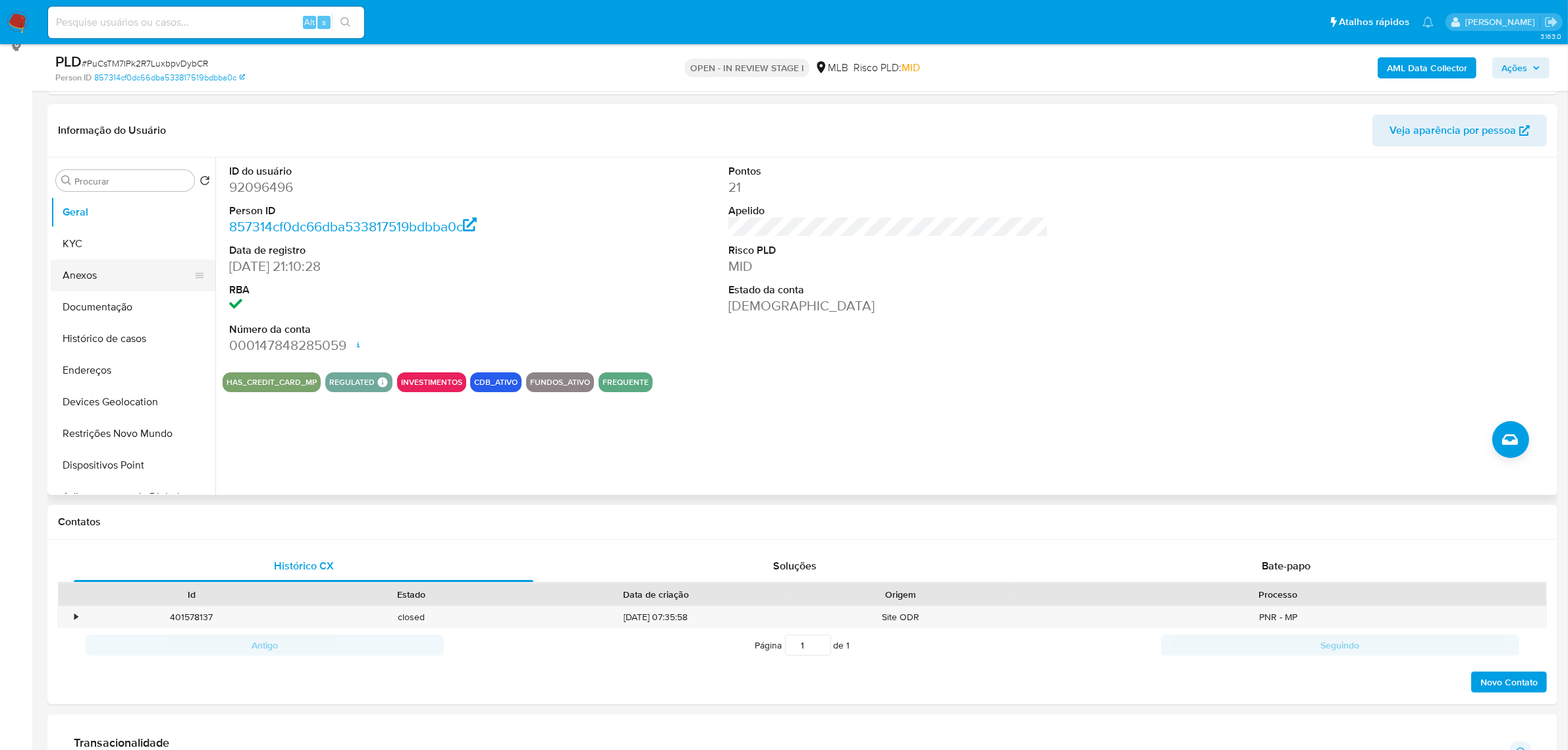
scroll to position [92, 0]
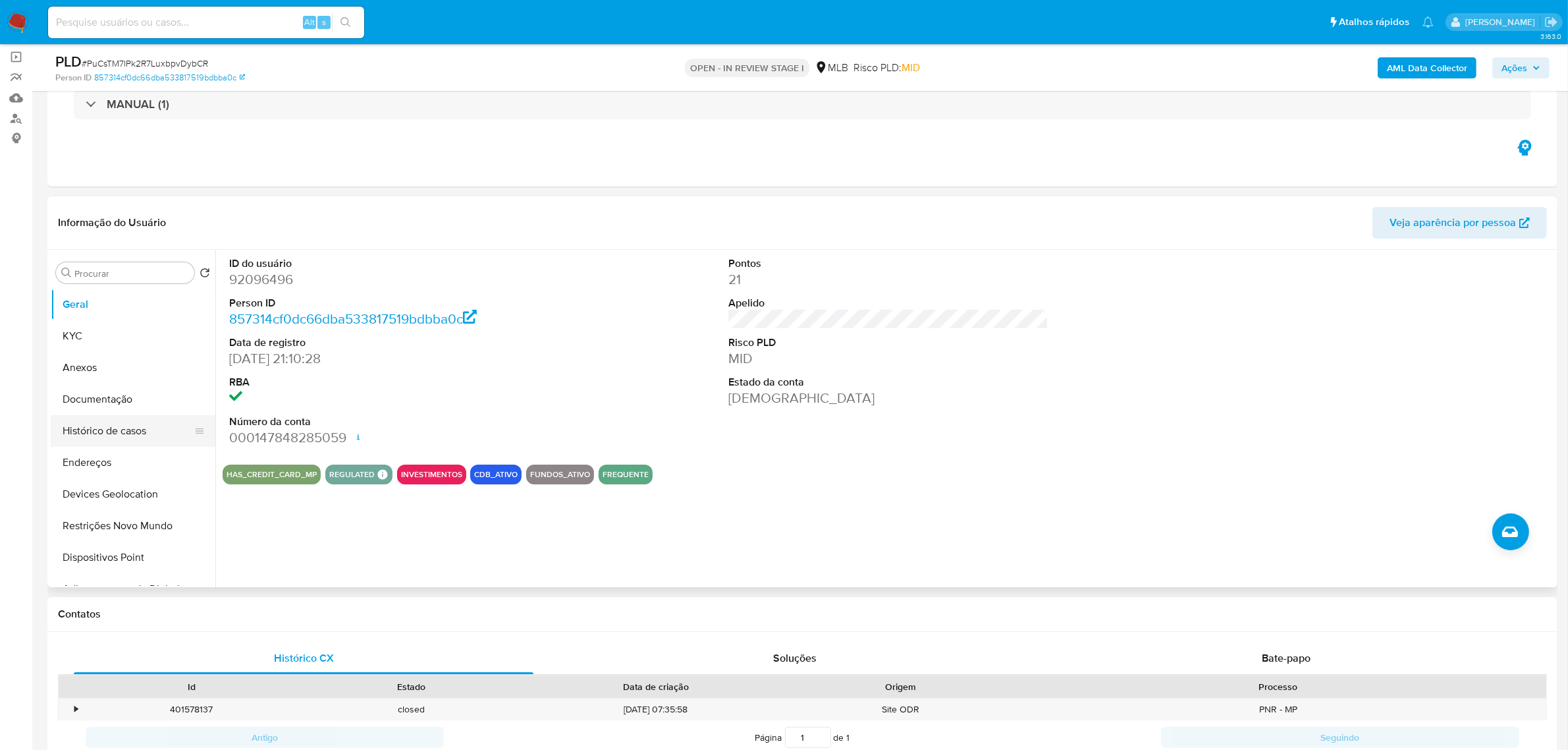
click at [116, 428] on button "Histórico de casos" at bounding box center [127, 431] width 154 height 32
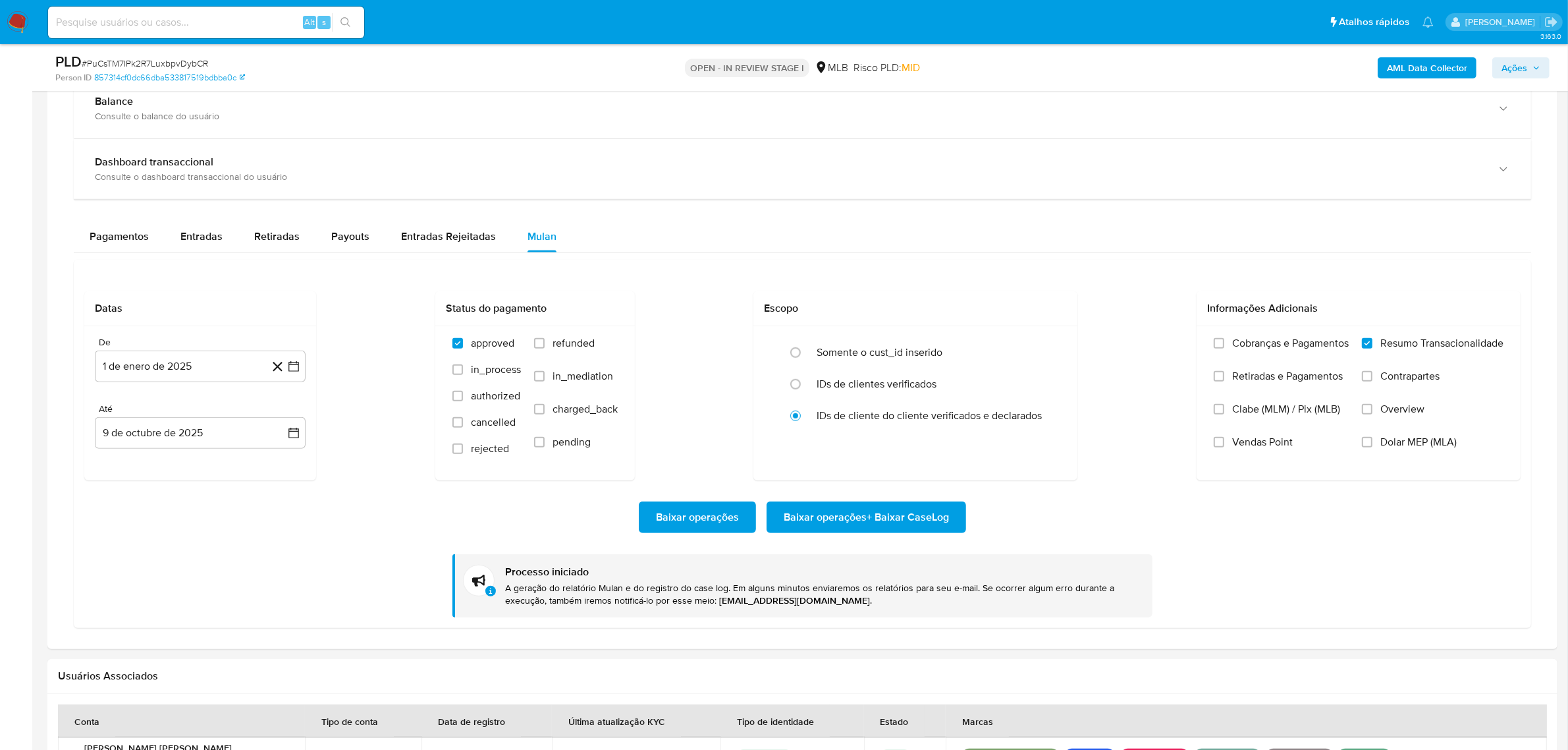
scroll to position [916, 0]
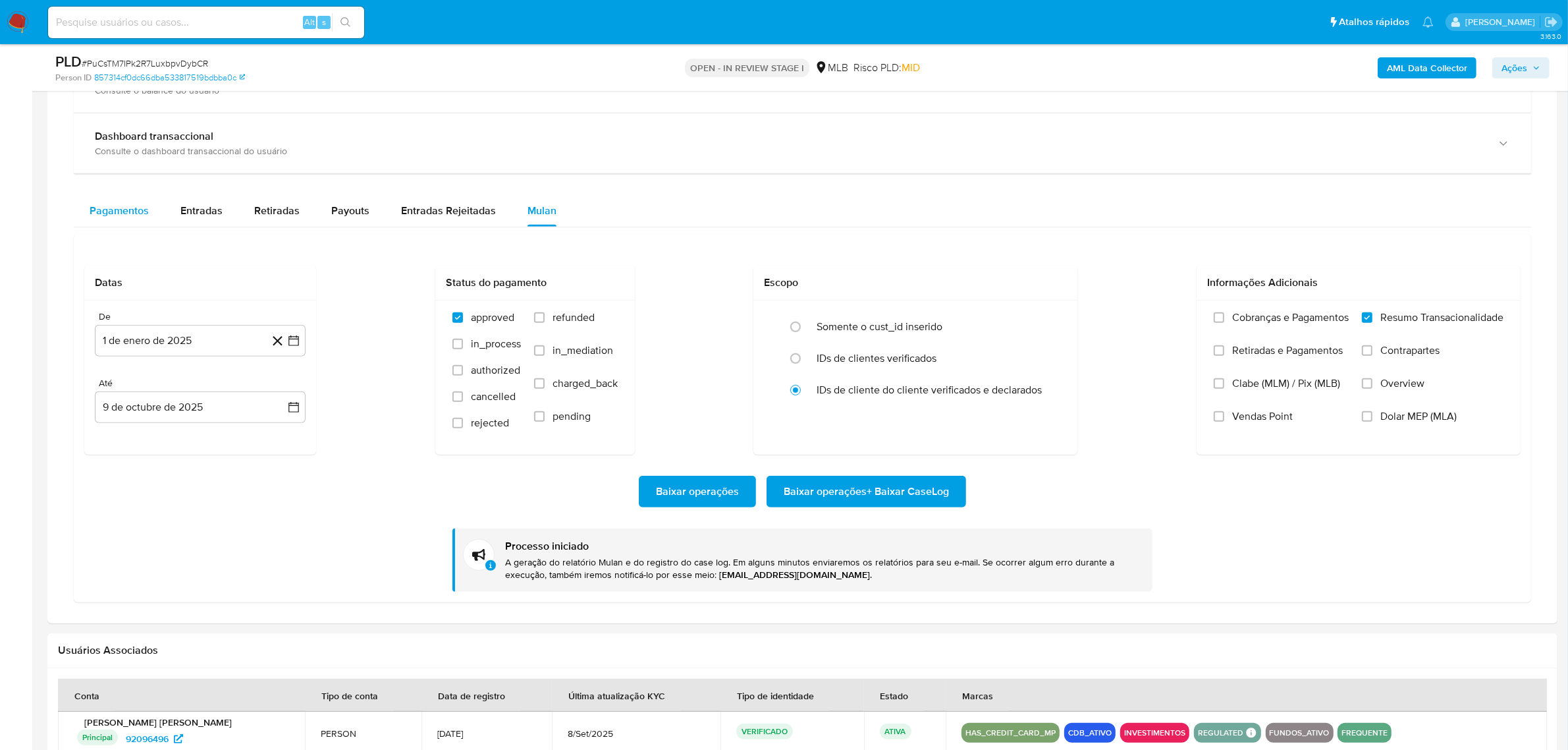
click at [131, 205] on span "Pagamentos" at bounding box center [119, 211] width 59 height 15
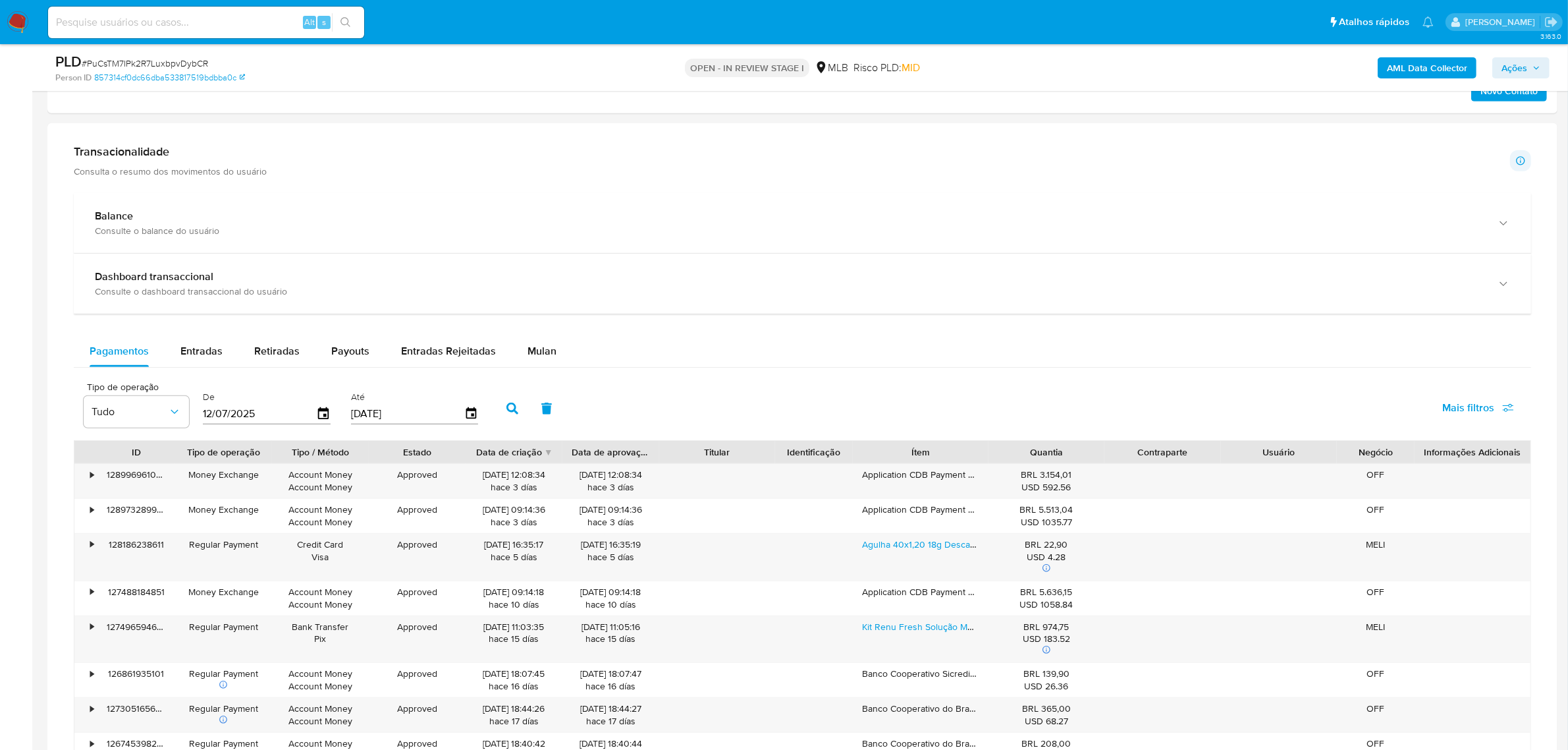
scroll to position [751, 0]
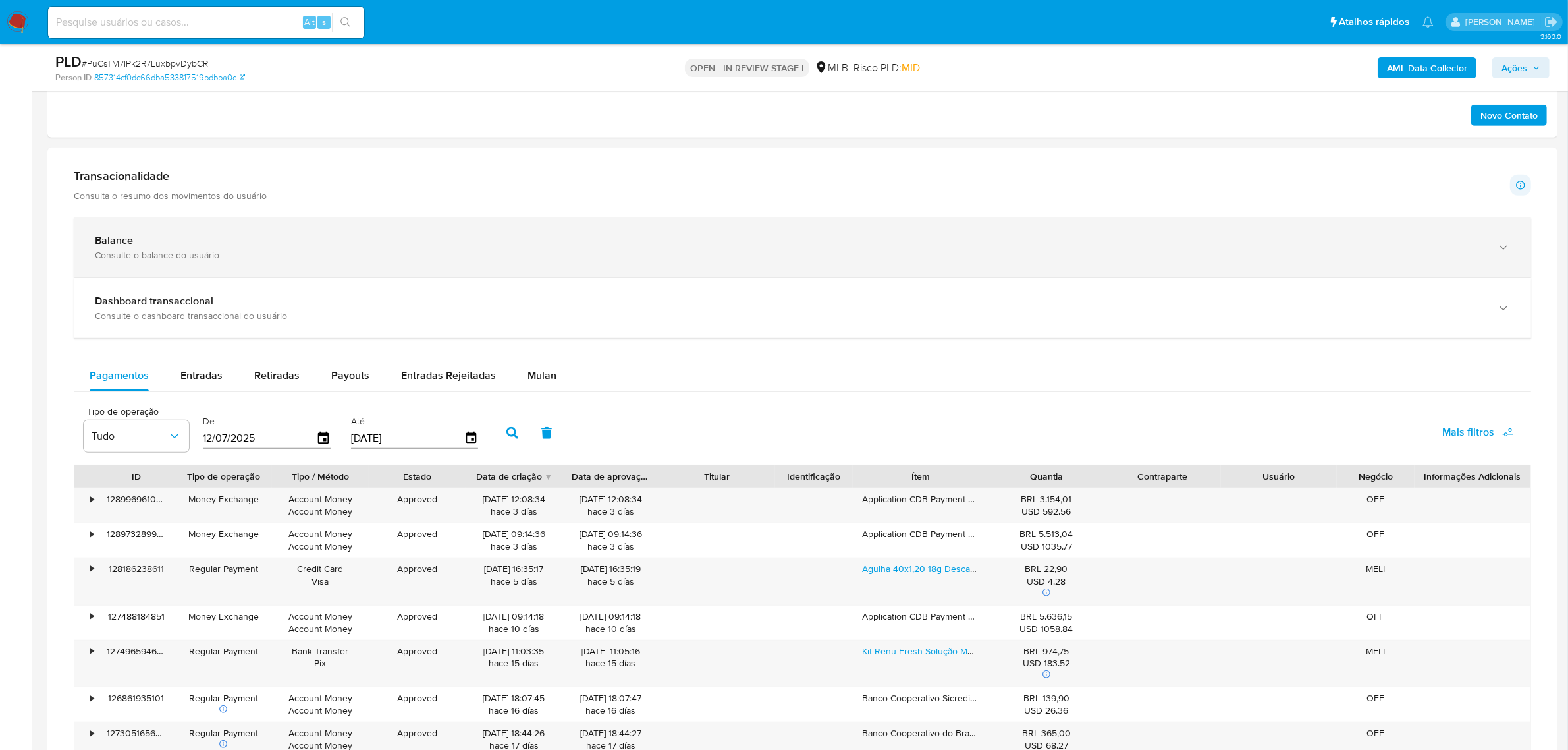
click at [163, 246] on div "Balance" at bounding box center [789, 240] width 1389 height 13
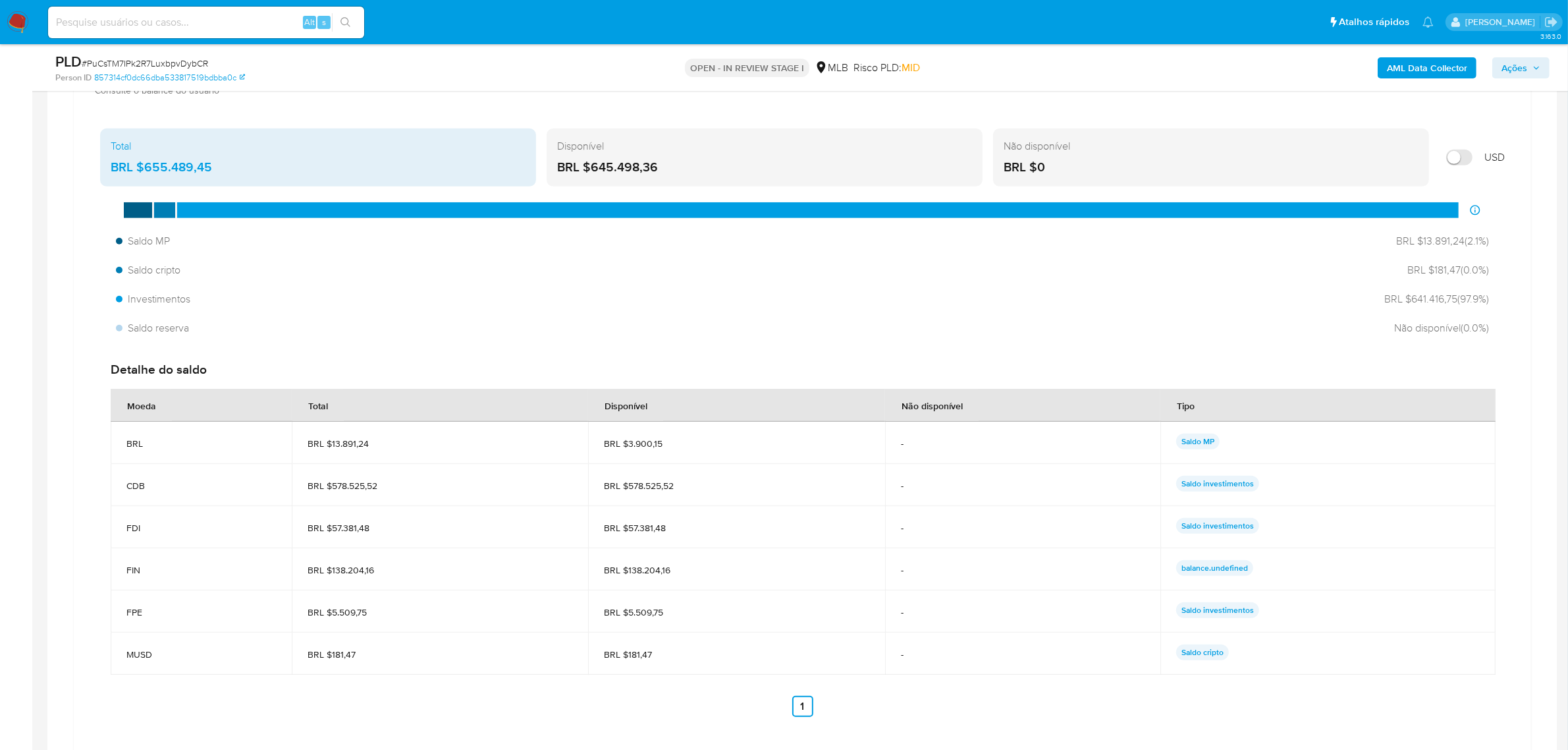
scroll to position [998, 0]
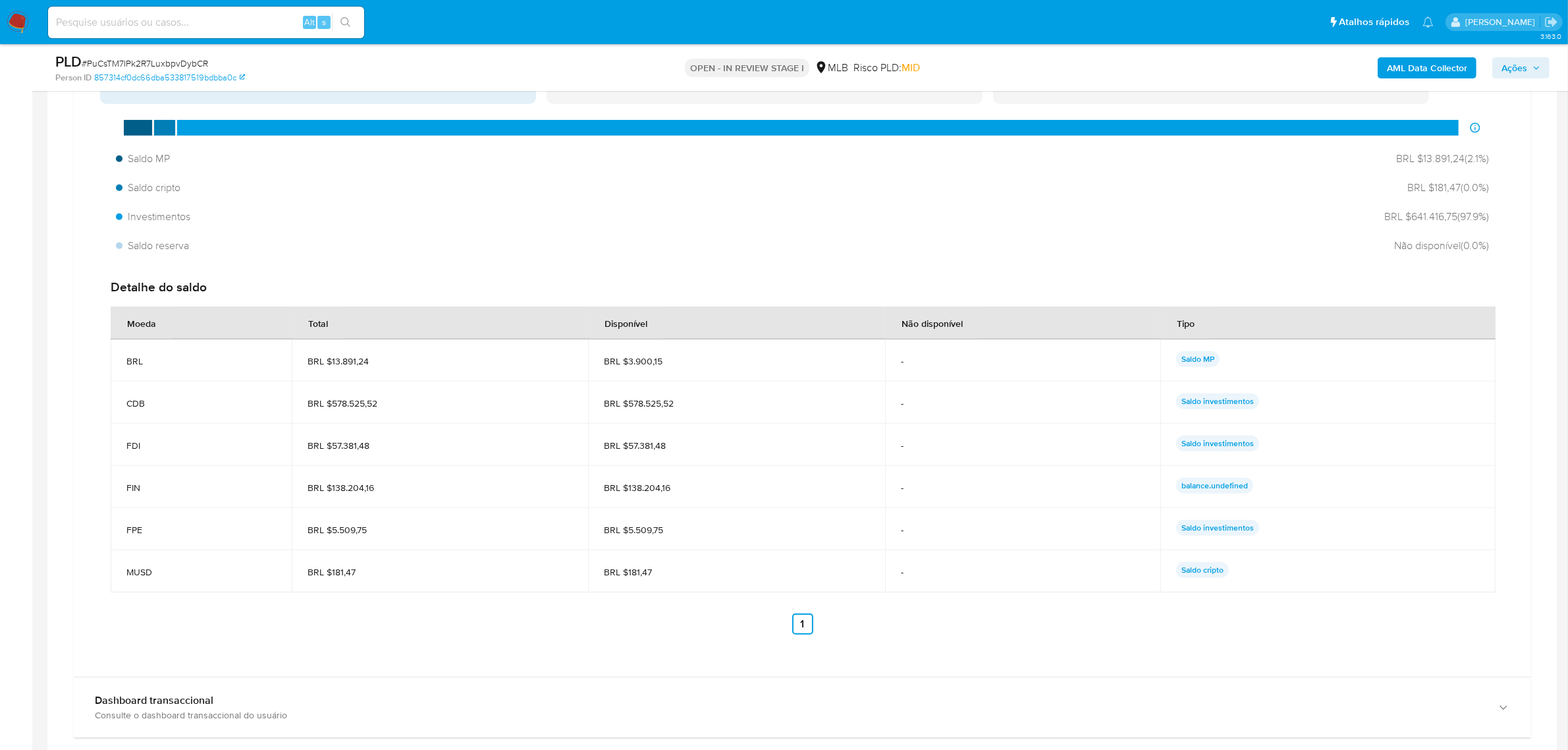
drag, startPoint x: 610, startPoint y: 406, endPoint x: 1290, endPoint y: 403, distance: 680.0
click at [1290, 403] on tr "CDB BRL $578.525,52 BRL $578.525,52 - Saldo investimentos" at bounding box center [802, 403] width 1385 height 42
drag, startPoint x: 619, startPoint y: 486, endPoint x: 1262, endPoint y: 486, distance: 643.0
click at [1262, 486] on tr "FIN BRL $138.204,16 BRL $138.204,16 - balance.undefined" at bounding box center [802, 487] width 1385 height 42
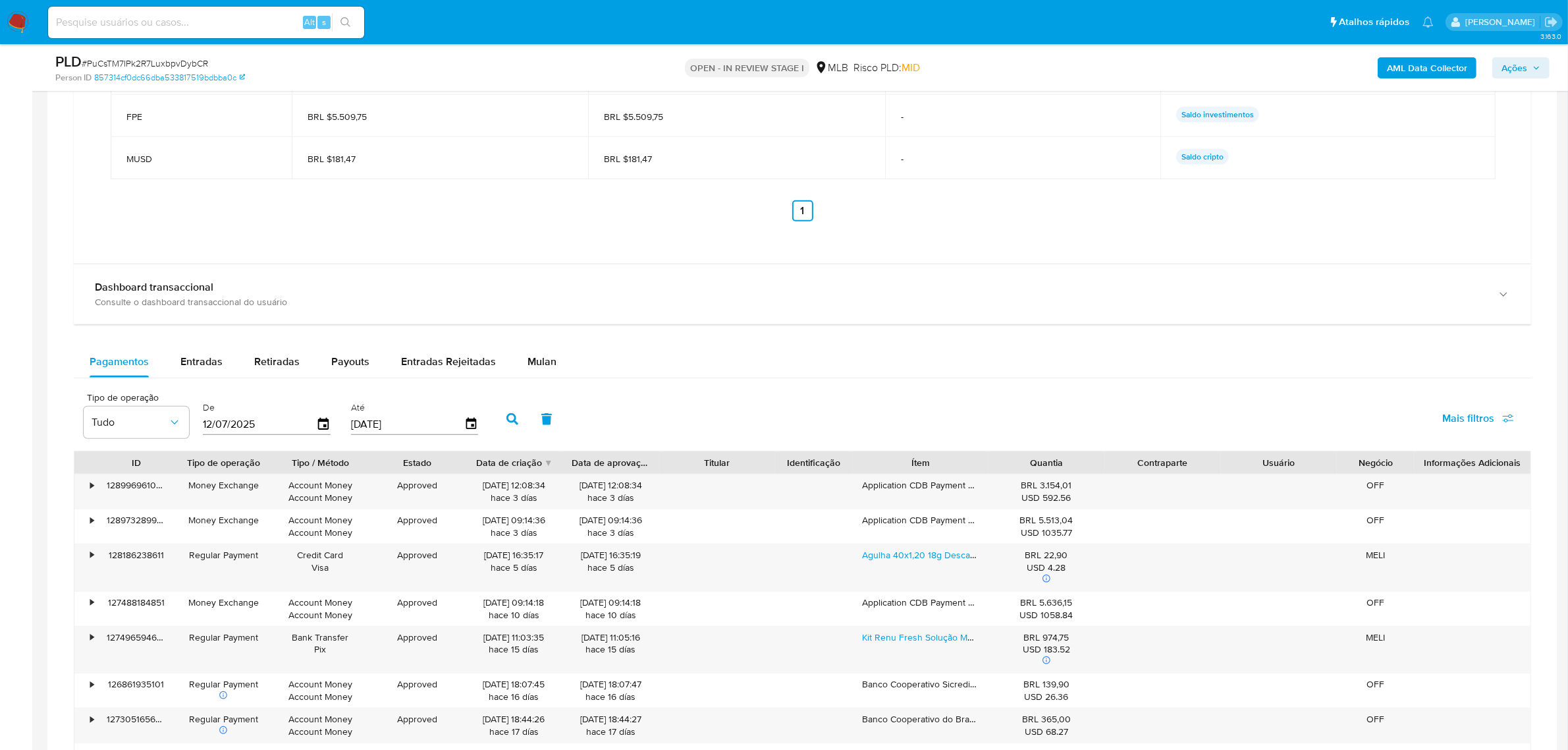
scroll to position [1492, 0]
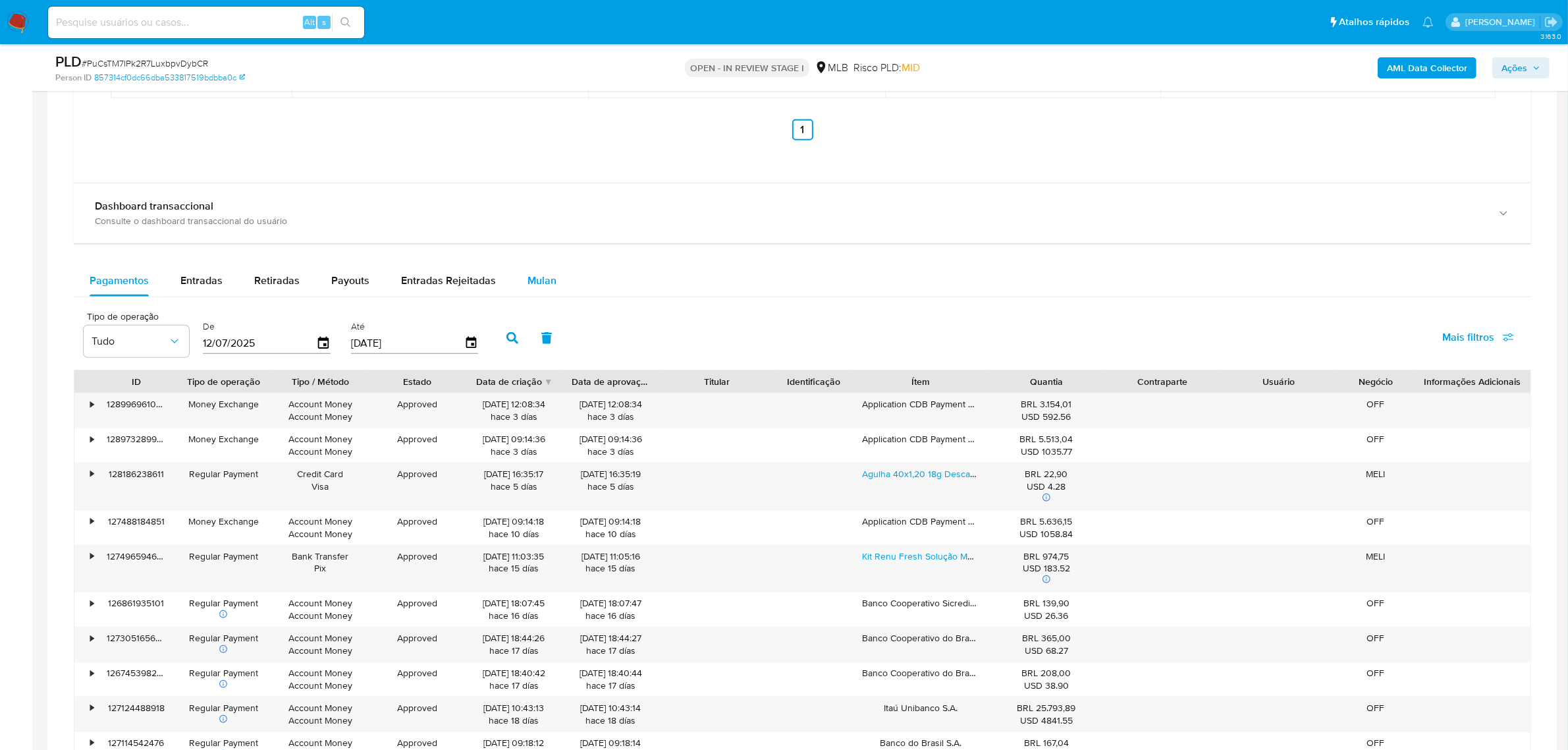
click at [528, 284] on span "Mulan" at bounding box center [542, 280] width 29 height 15
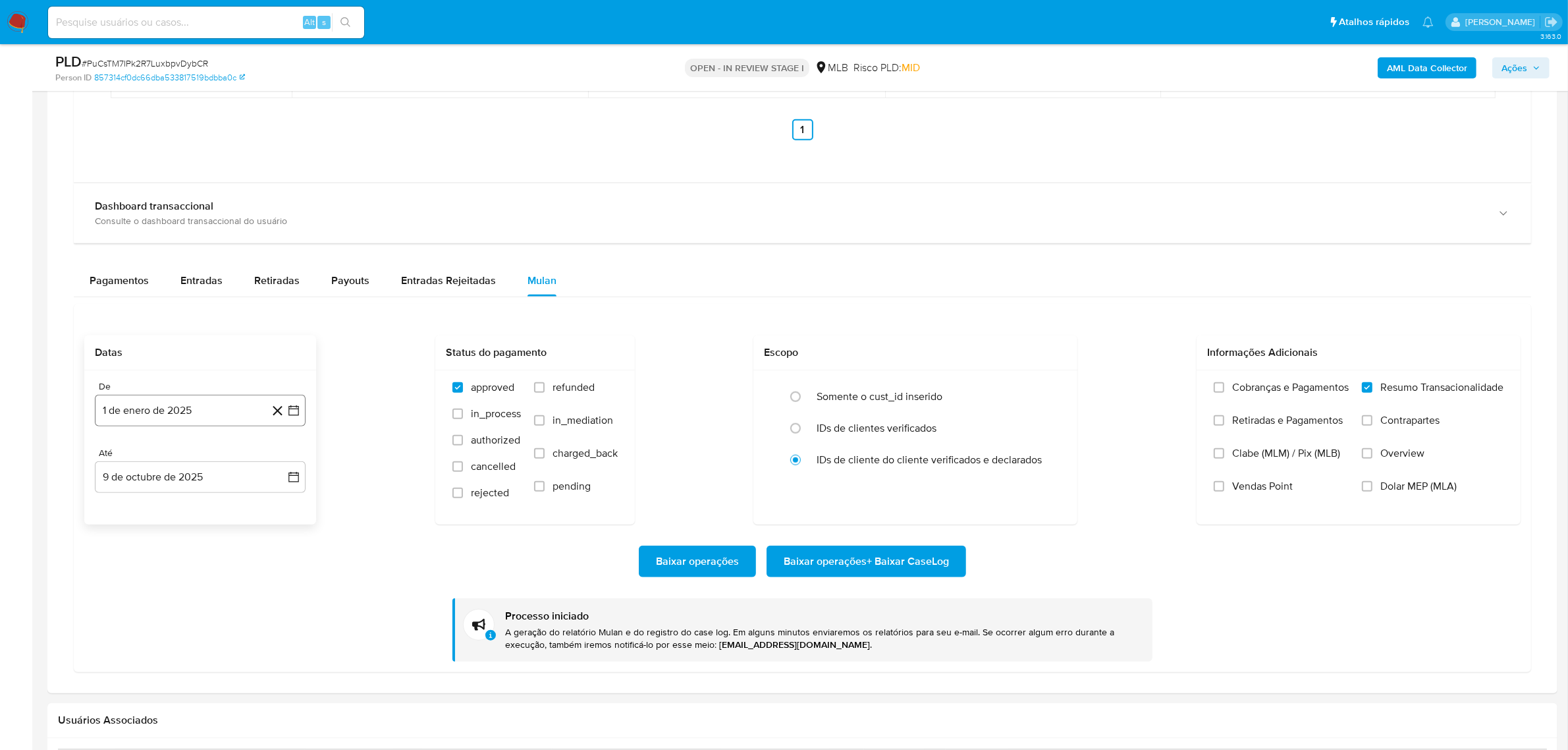
click at [183, 406] on button "1 de enero de 2025" at bounding box center [200, 410] width 211 height 32
click at [215, 462] on span "enero 2025" at bounding box center [193, 458] width 54 height 13
click at [114, 460] on icon "Año anterior" at bounding box center [118, 458] width 15 height 15
click at [134, 510] on span "ene" at bounding box center [142, 505] width 16 height 11
click at [119, 505] on button "1" at bounding box center [121, 507] width 21 height 21
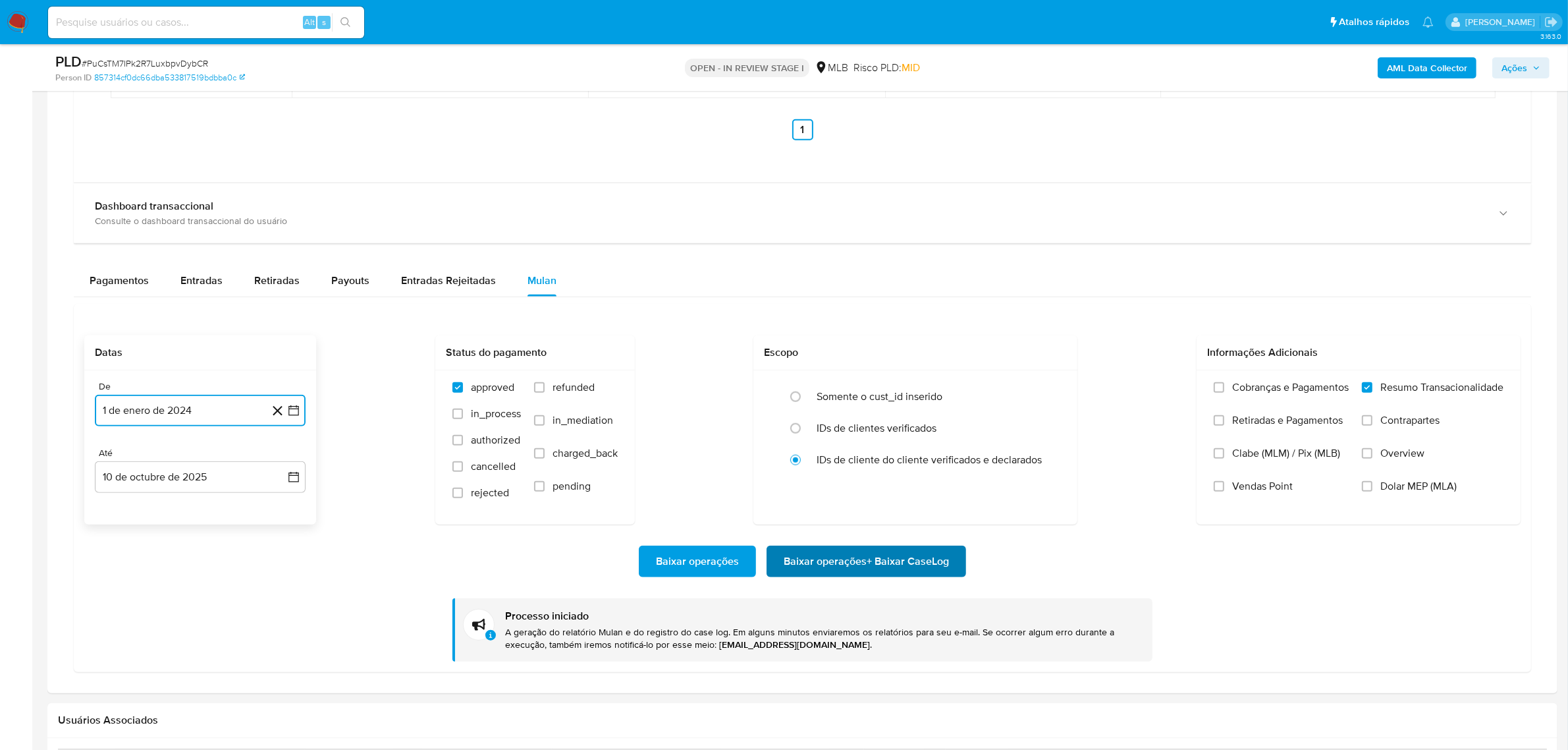
click at [855, 560] on span "Baixar operações + Baixar CaseLog" at bounding box center [866, 561] width 165 height 29
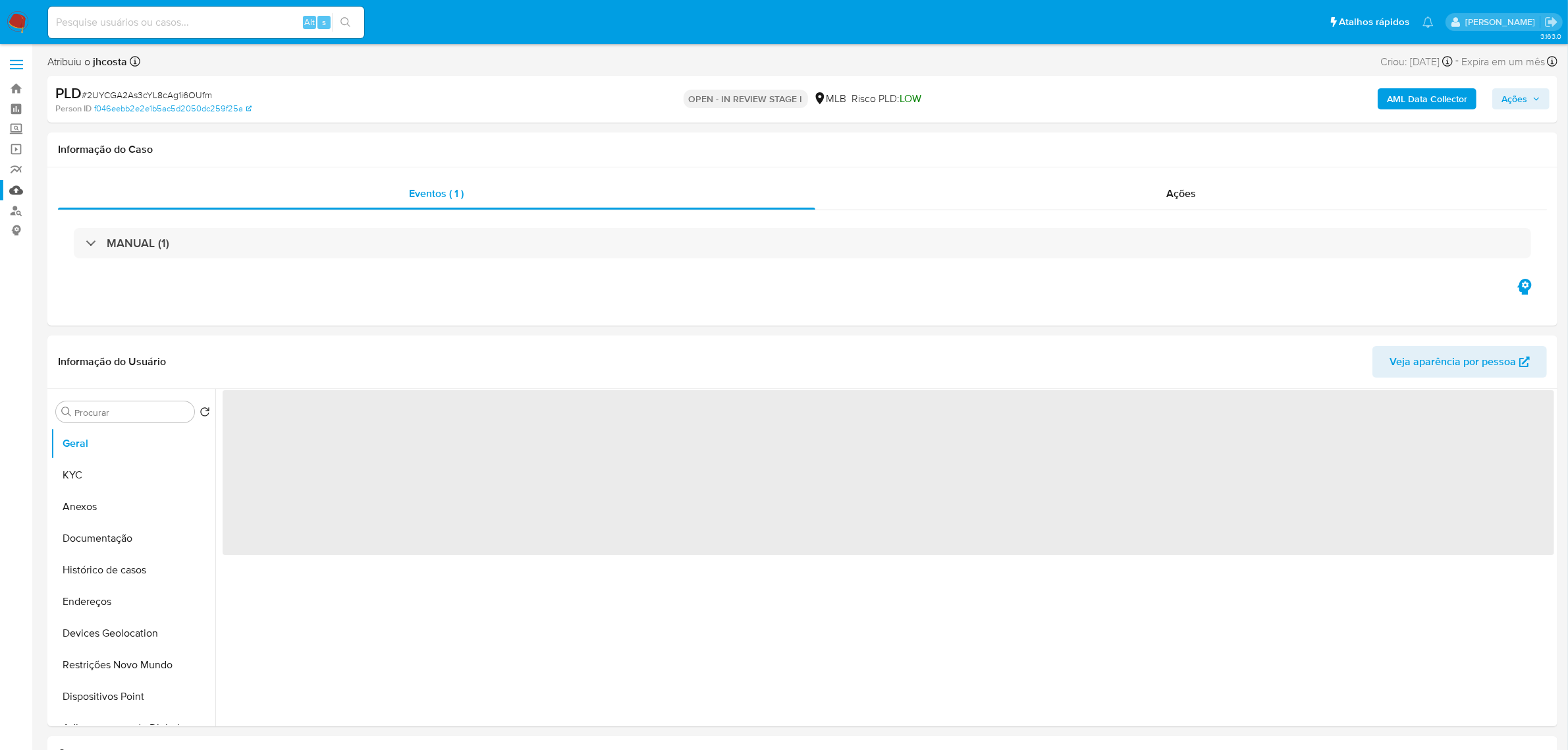
select select "10"
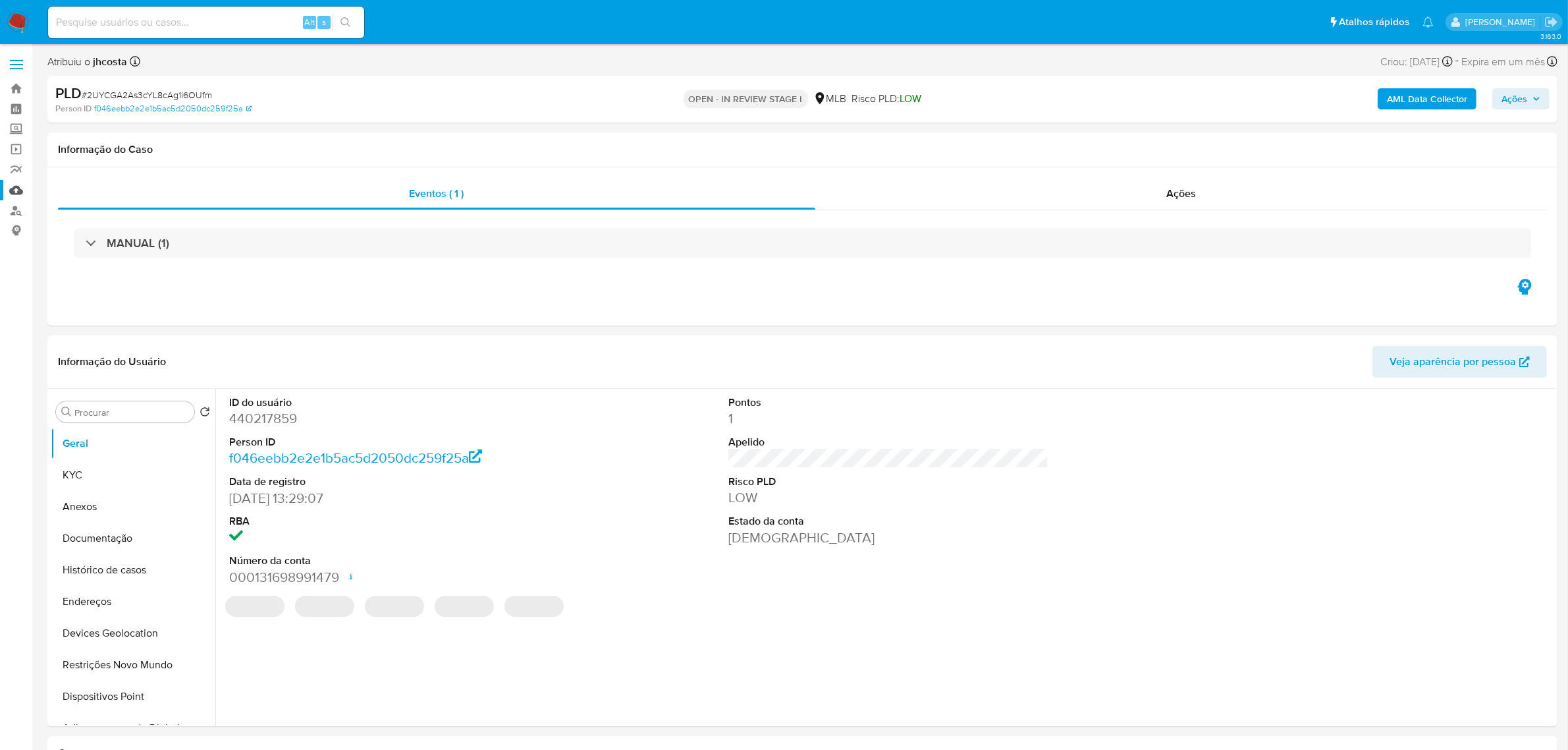
click at [11, 192] on link "Mulan" at bounding box center [78, 190] width 157 height 20
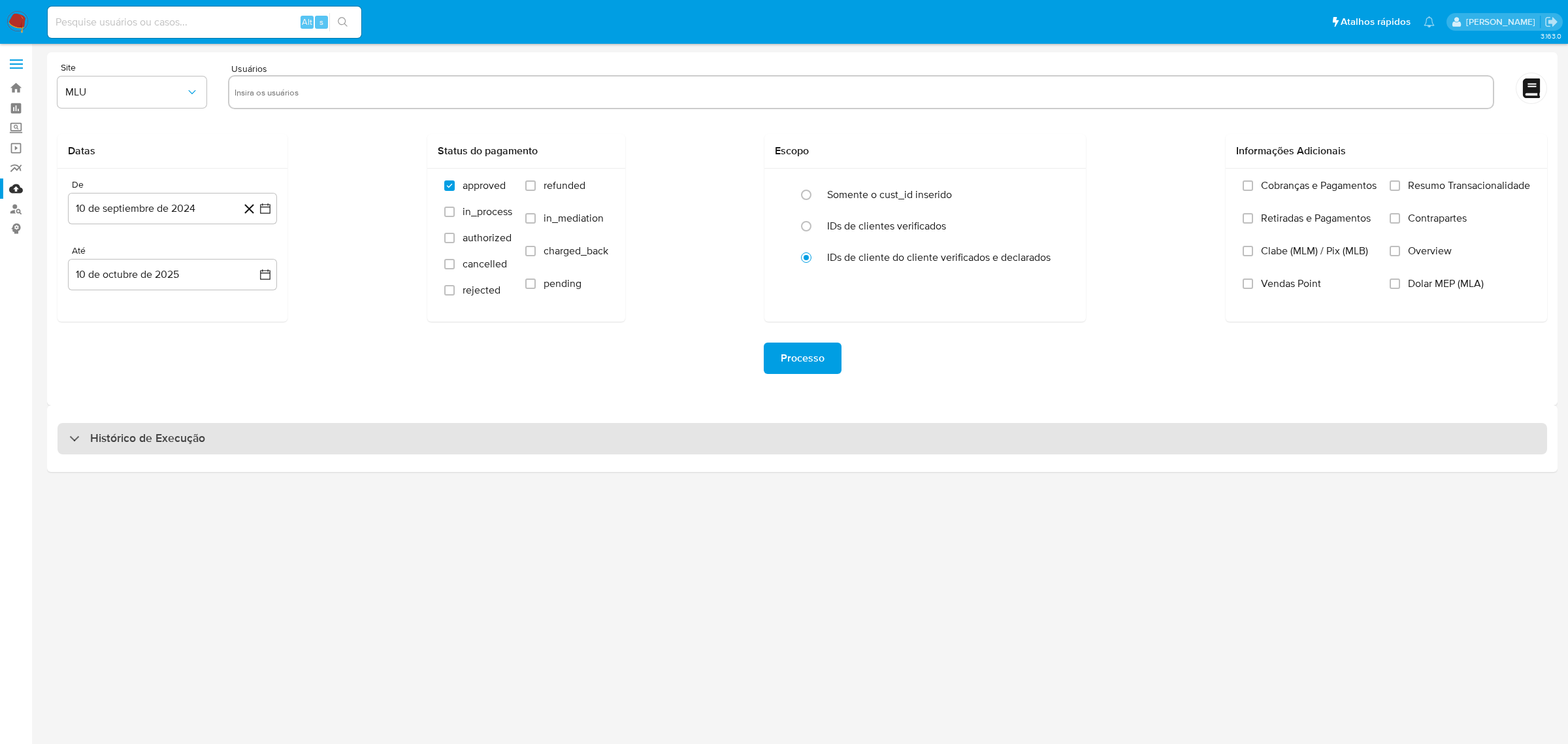
click at [357, 441] on div "Histórico de Execução" at bounding box center [801, 439] width 1489 height 31
select select "10"
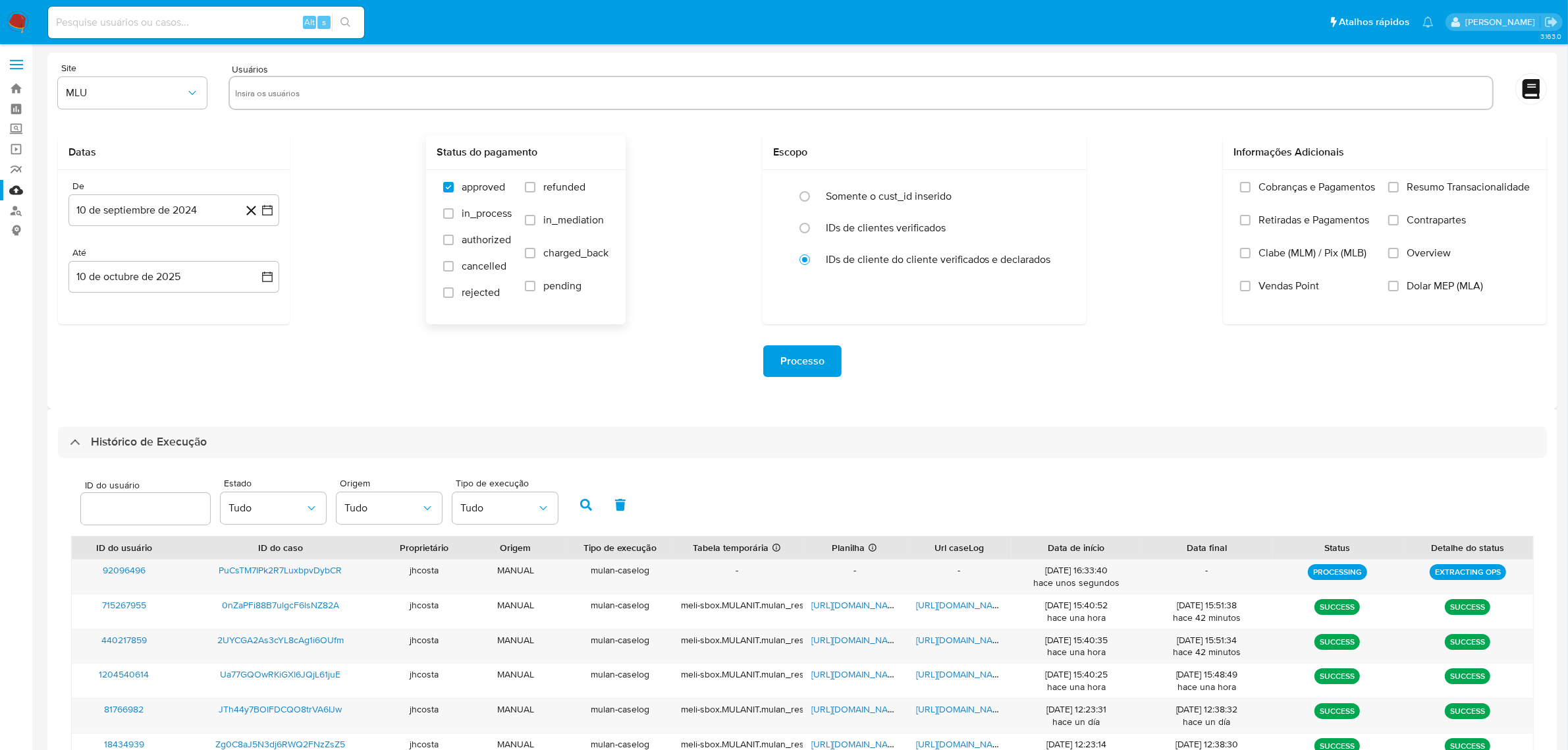
scroll to position [164, 0]
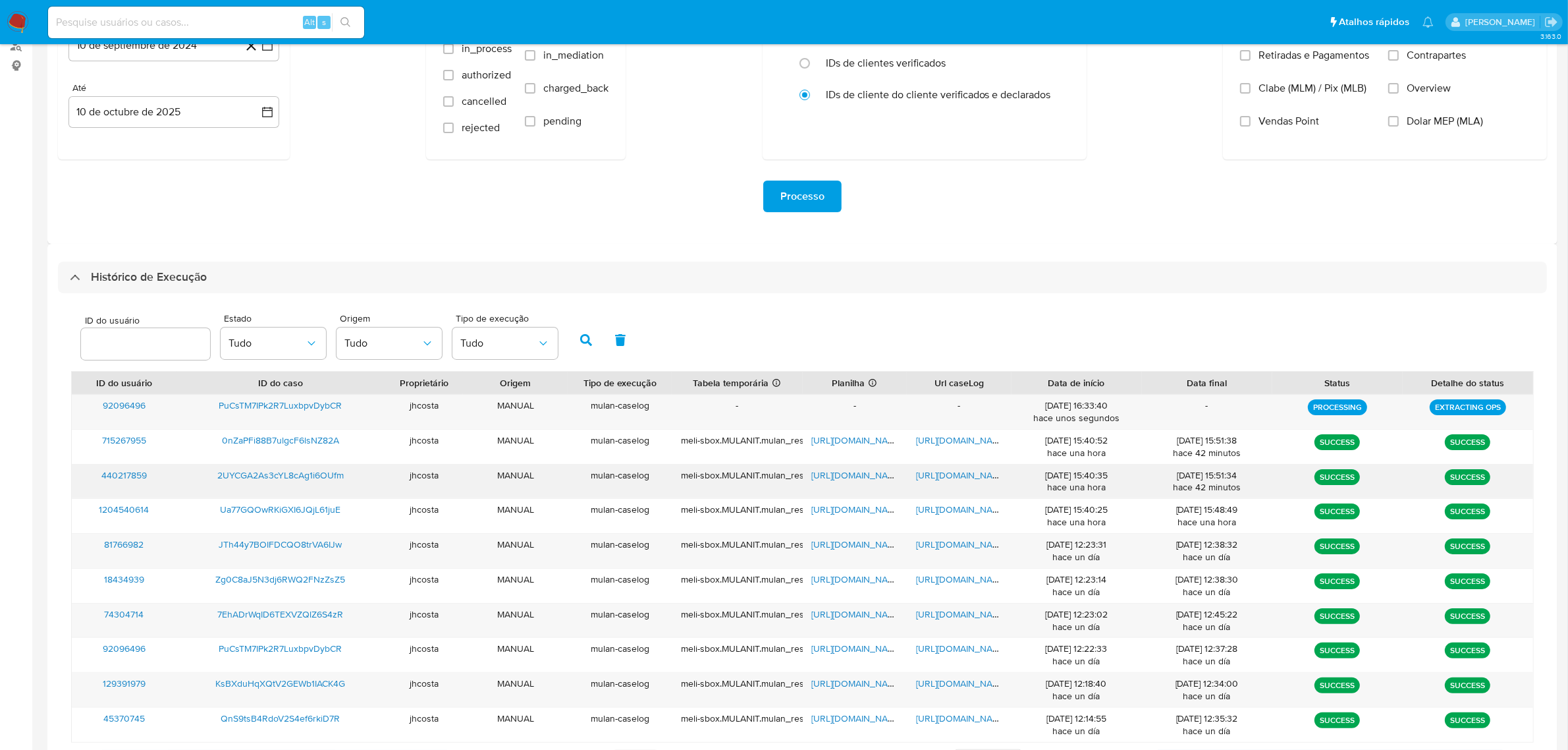
click at [863, 473] on span "https://docs.google.com/spreadsheets/d/1YMIbiDMuGuZoCmTvw6h85rmt3lydnmr9bjuP-O6…" at bounding box center [857, 475] width 91 height 13
click at [931, 478] on span "https://docs.google.com/document/d/1NNKZotgtvh_CDTfLJ3OfT31ns1SI7uyL3vFnX7sve2c…" at bounding box center [961, 475] width 91 height 13
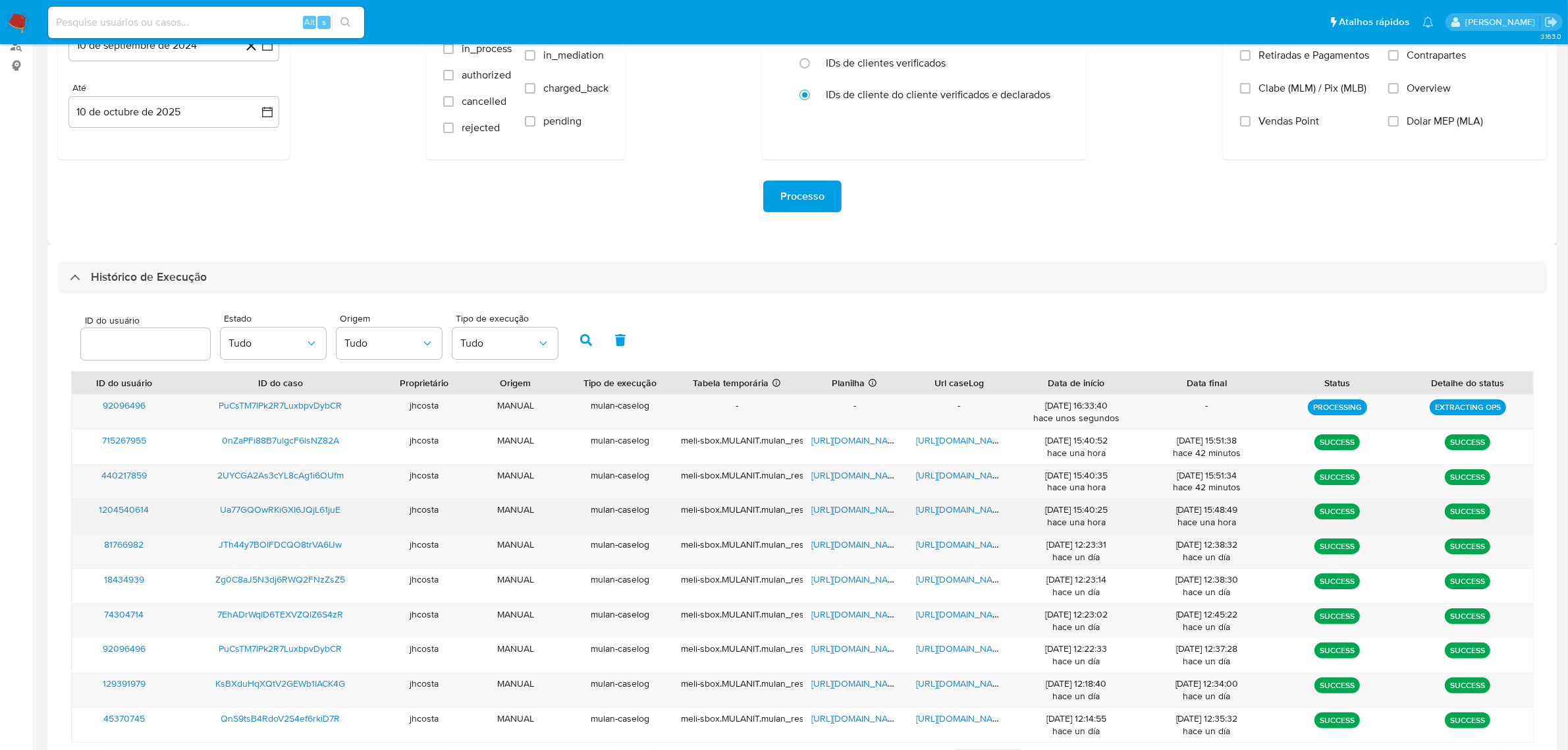
click at [848, 511] on span "https://docs.google.com/spreadsheets/d/1PMY_WGDbU0nTHHa9bAJgdPIjnIEx78dq8gAiuic…" at bounding box center [857, 509] width 91 height 13
click at [948, 511] on span "https://docs.google.com/document/d/1bdOmECTJ7QqhdnxD7OVZ_5dwvQo1m711ehWjWBqqYqg…" at bounding box center [961, 509] width 91 height 13
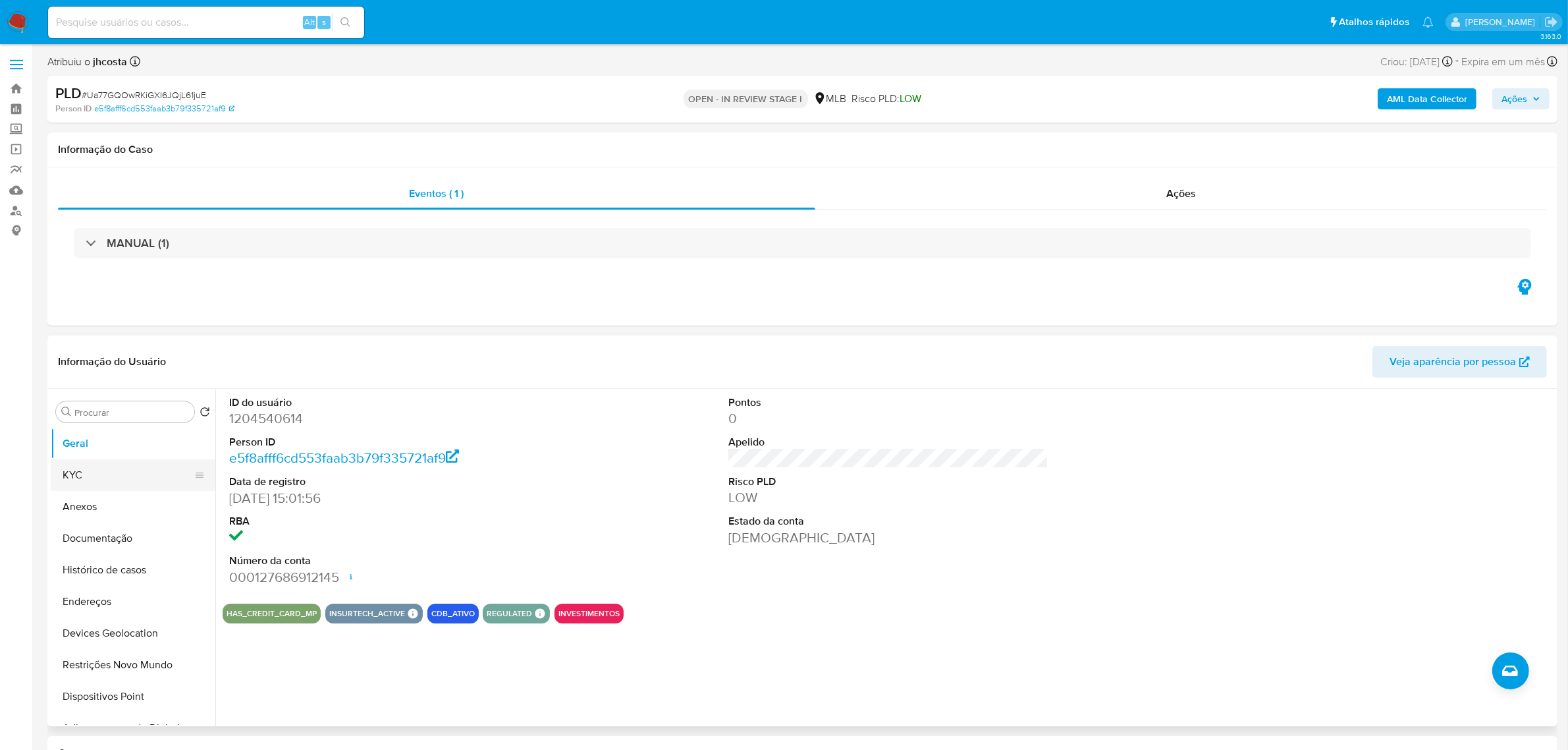
click at [117, 475] on button "KYC" at bounding box center [127, 474] width 154 height 32
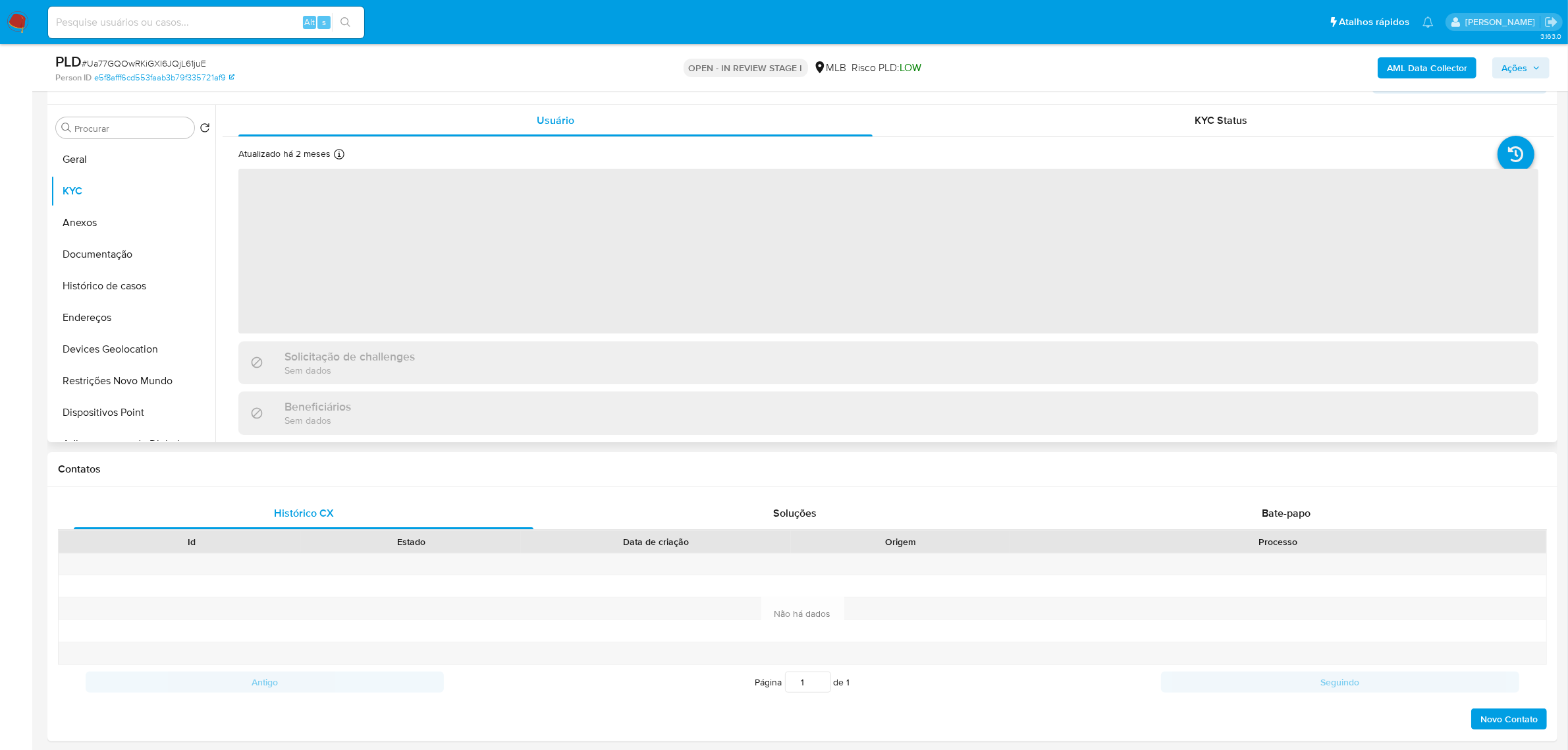
scroll to position [247, 0]
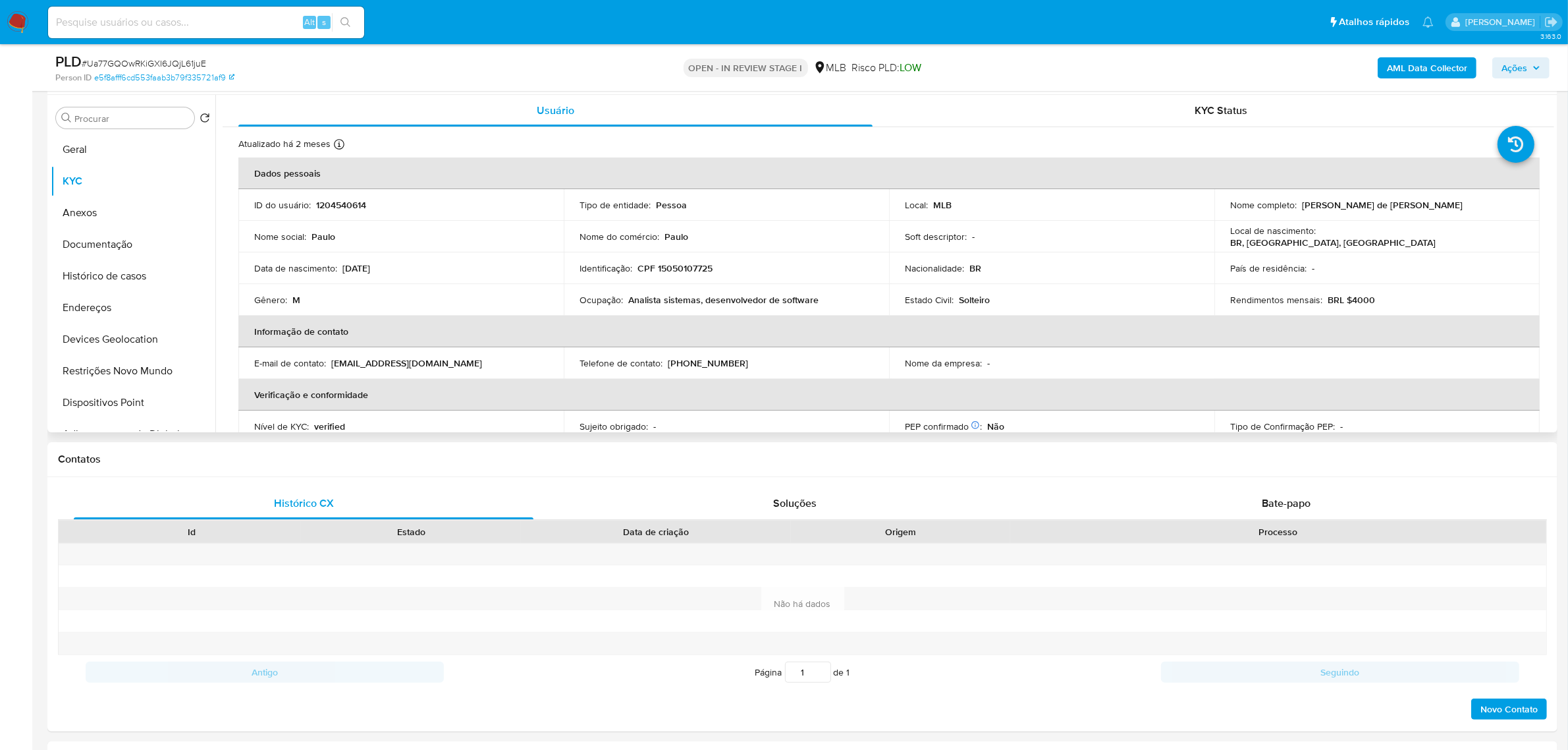
click at [705, 271] on p "CPF 15050107725" at bounding box center [674, 268] width 75 height 12
click at [705, 270] on p "CPF 15050107725" at bounding box center [674, 268] width 75 height 12
copy p "15050107725"
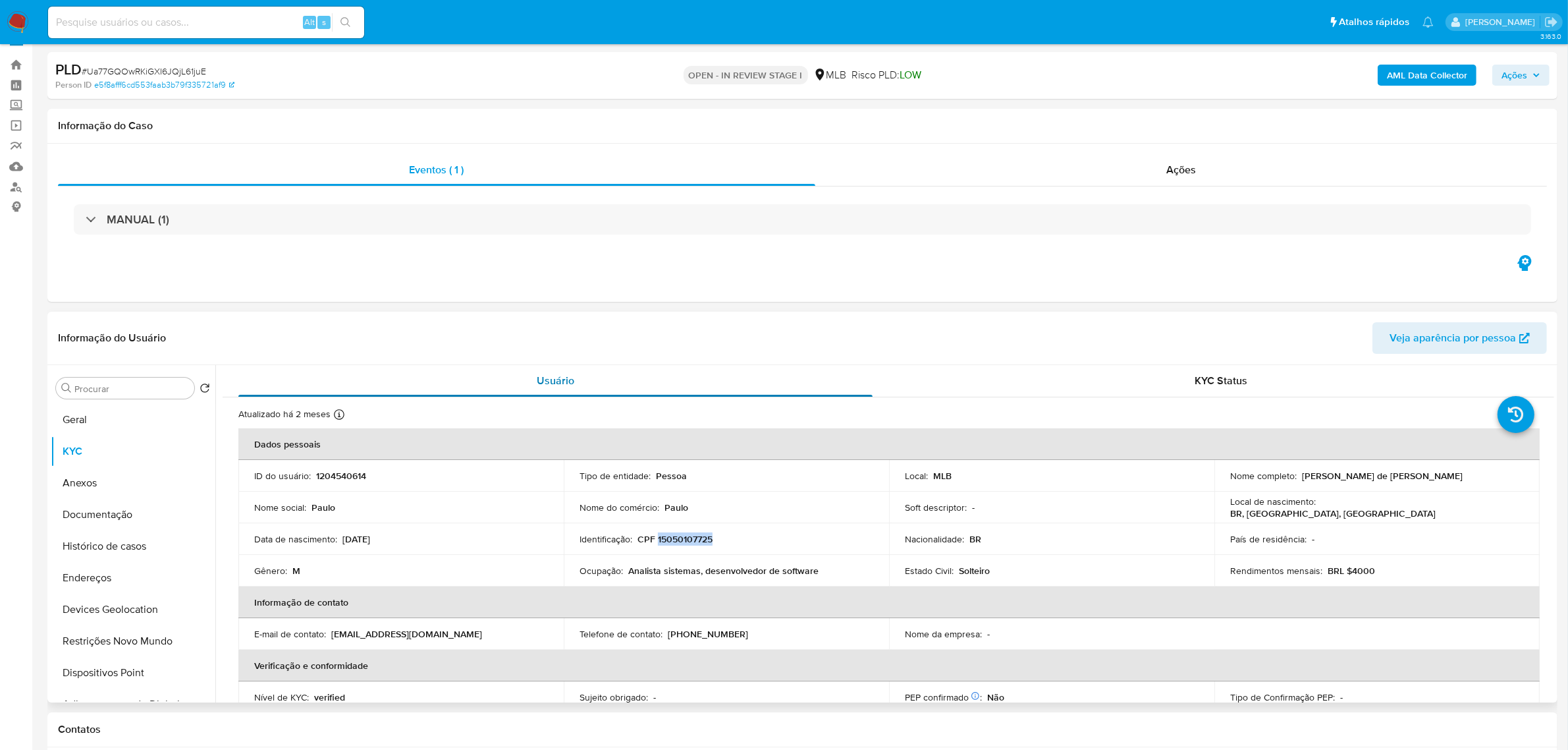
scroll to position [0, 0]
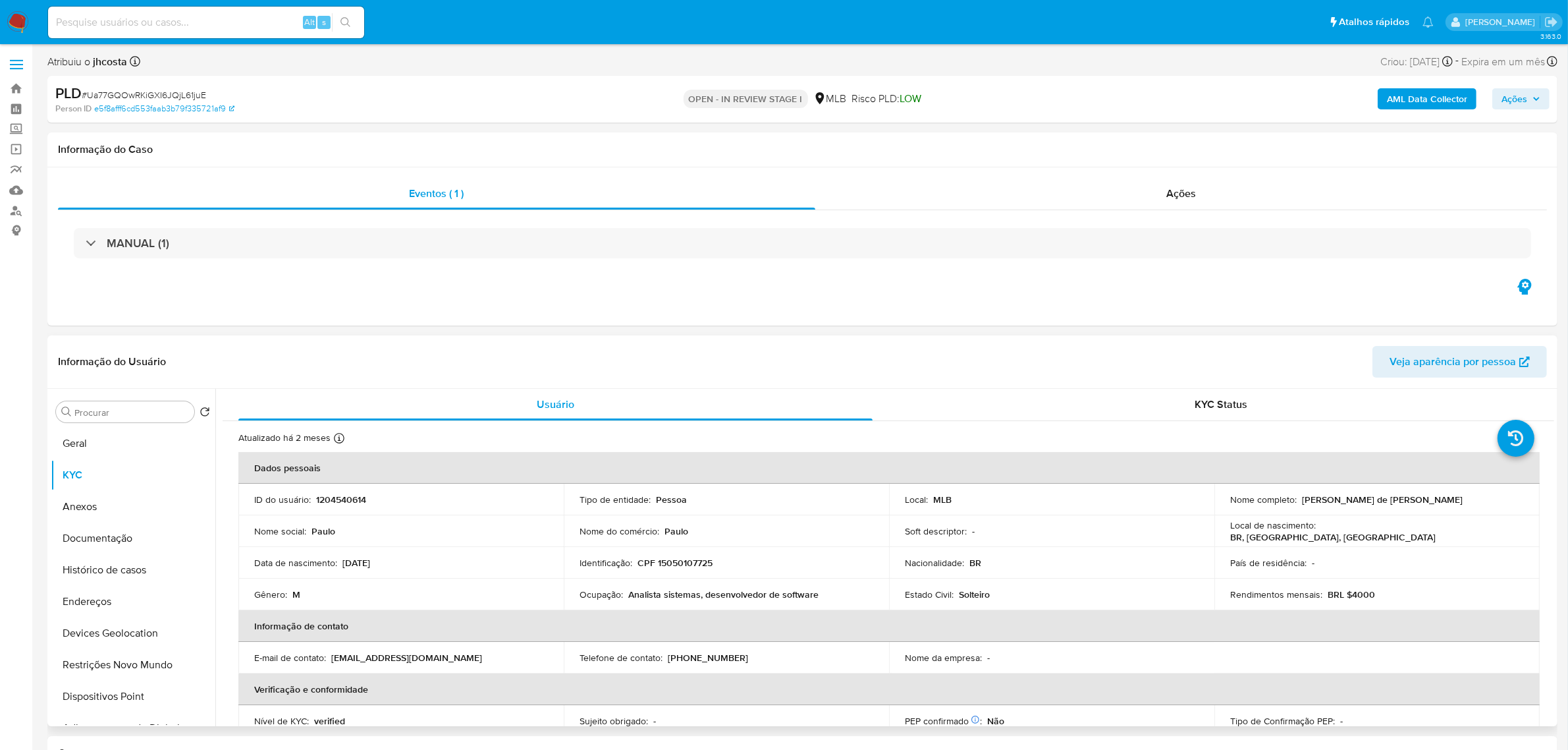
click at [342, 496] on p "1204540614" at bounding box center [341, 499] width 50 height 12
copy p "1204540614"
click at [774, 410] on div "Usuário" at bounding box center [555, 404] width 634 height 32
click at [100, 428] on button "Geral" at bounding box center [127, 443] width 154 height 32
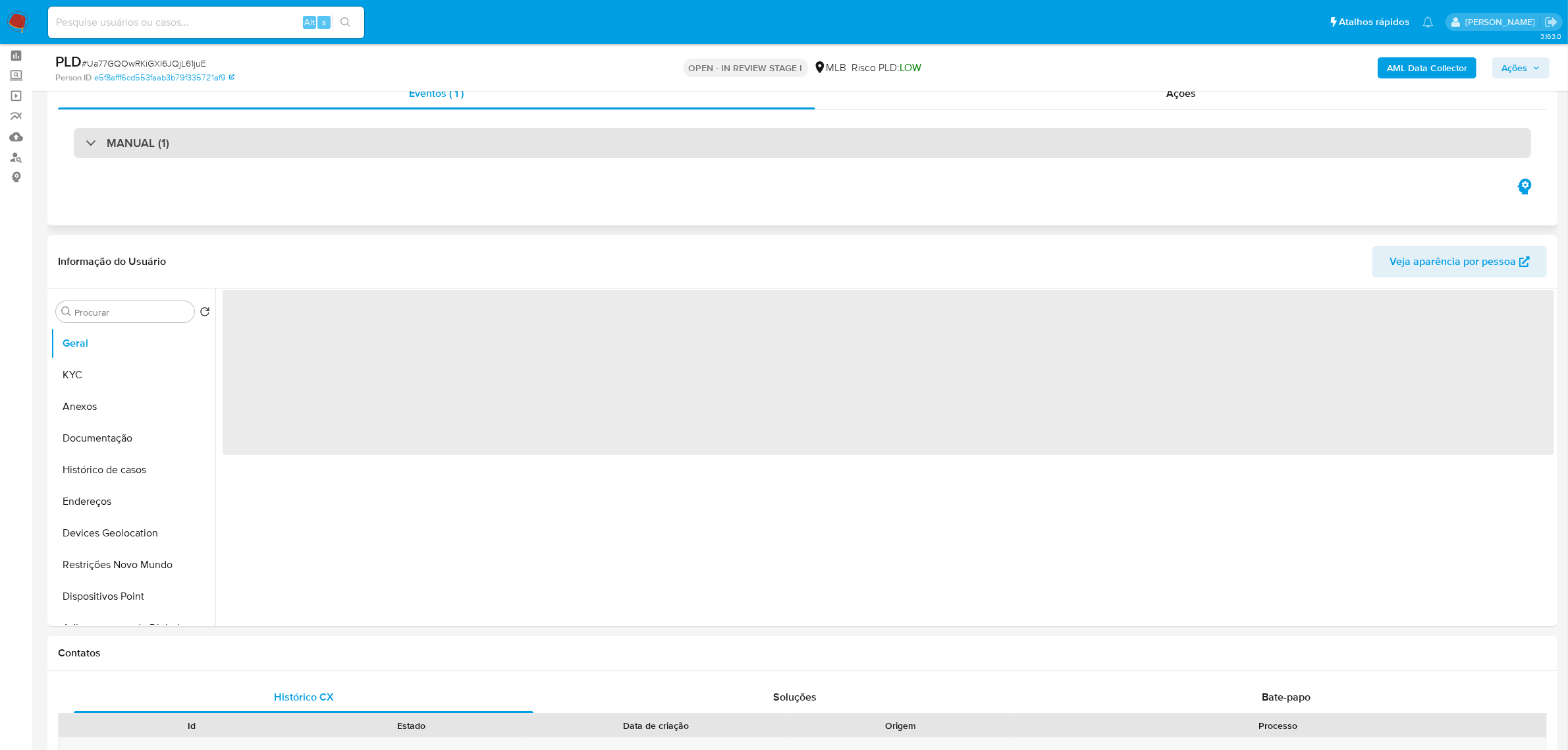
scroll to position [82, 0]
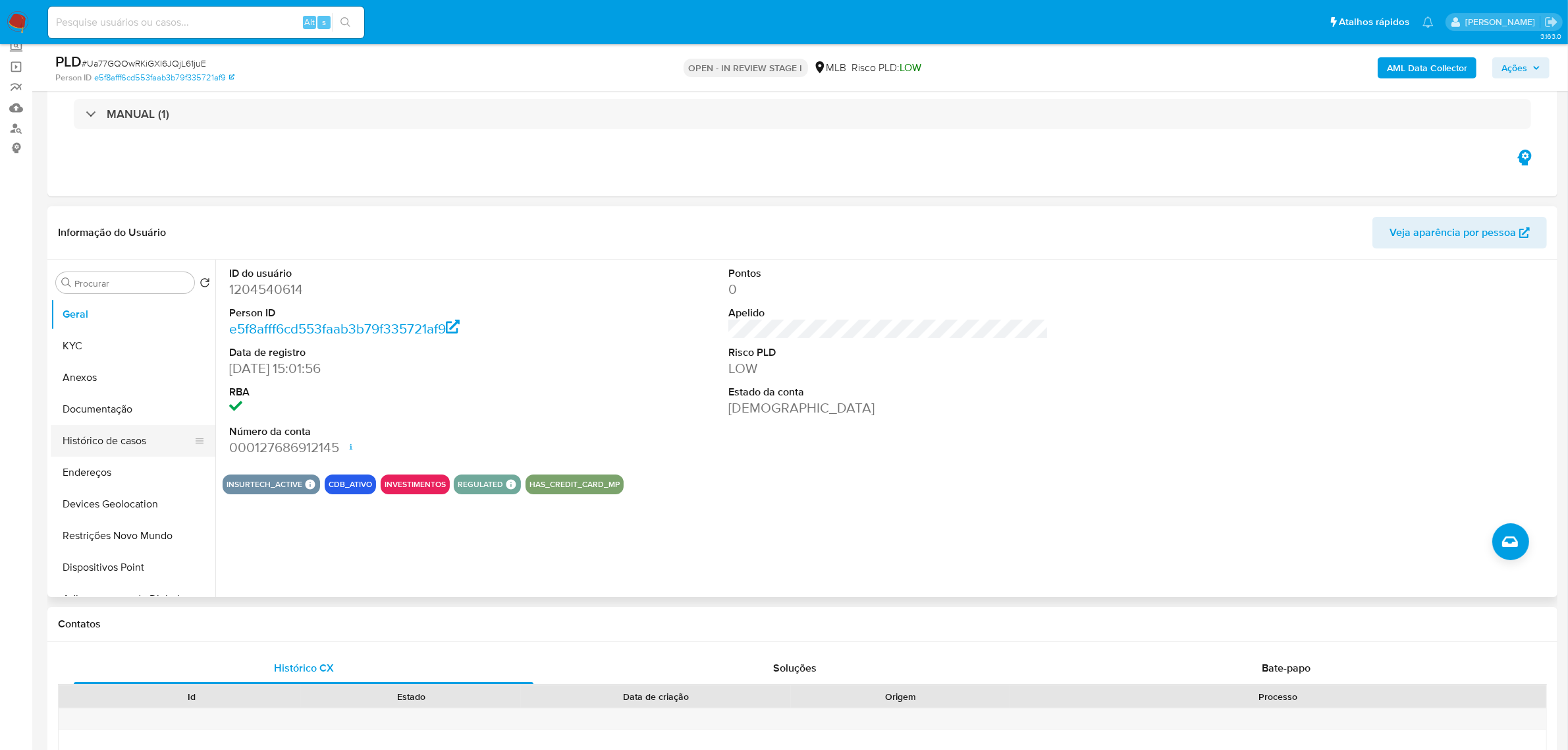
click at [120, 446] on button "Histórico de casos" at bounding box center [127, 441] width 154 height 32
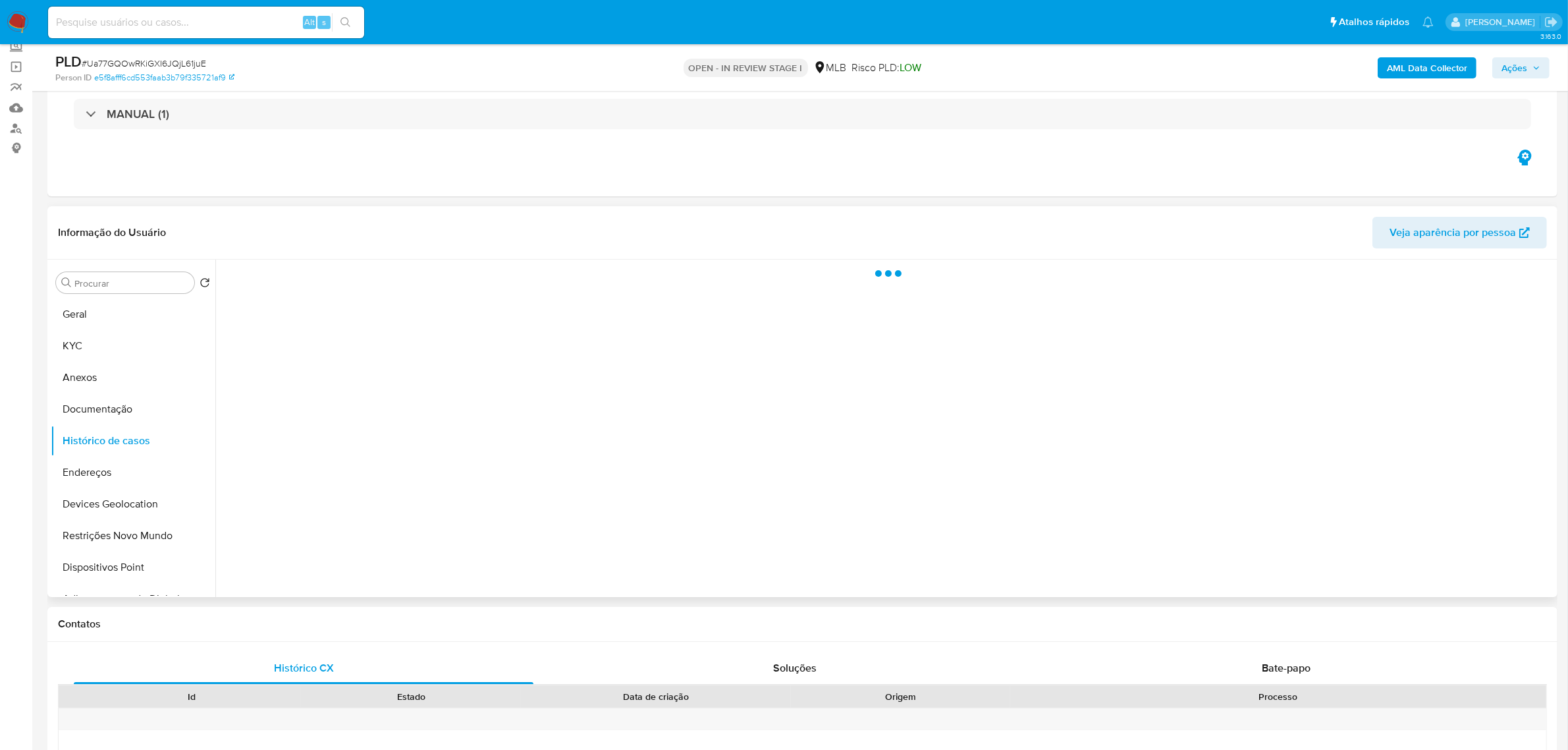
scroll to position [164, 0]
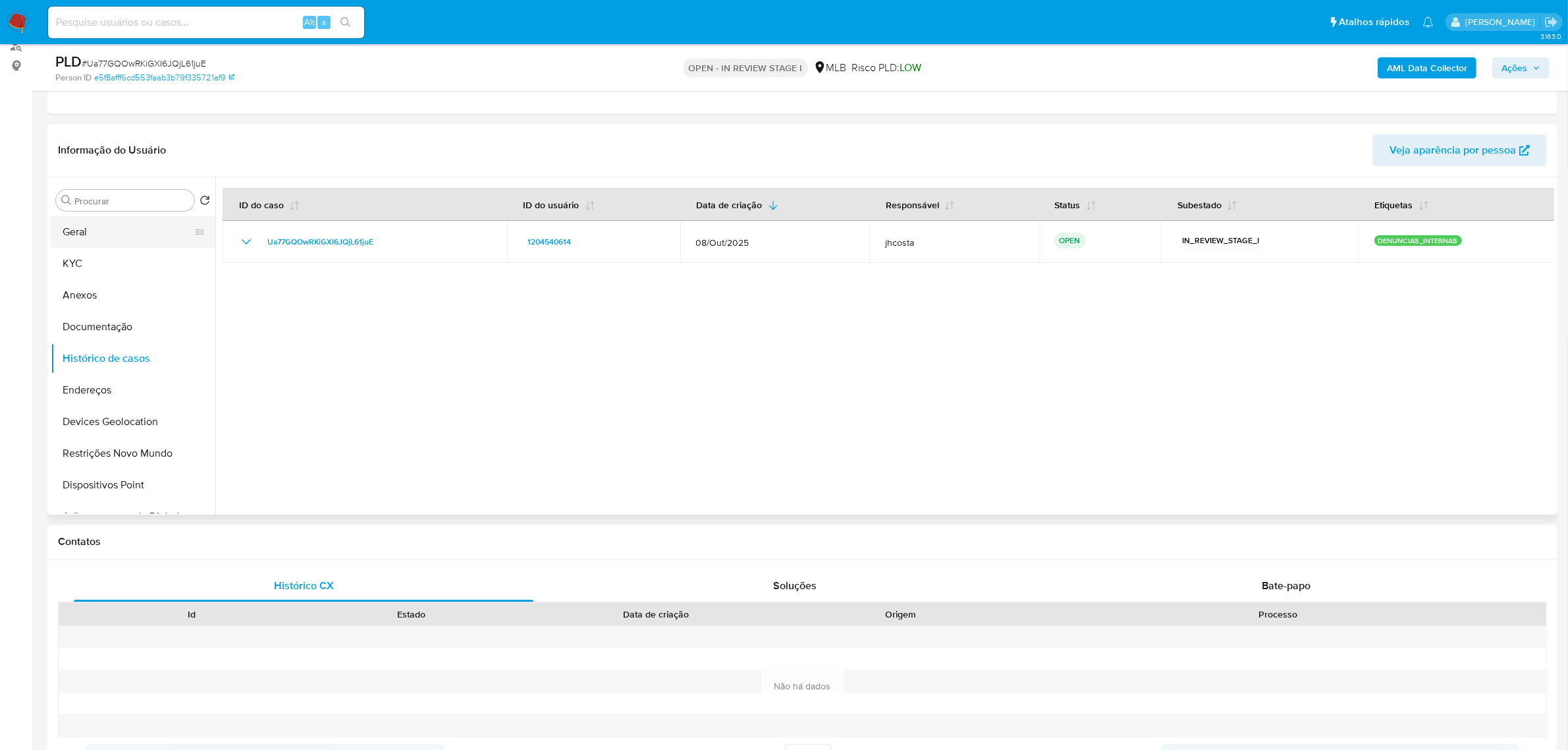
click at [90, 223] on button "Geral" at bounding box center [127, 231] width 154 height 32
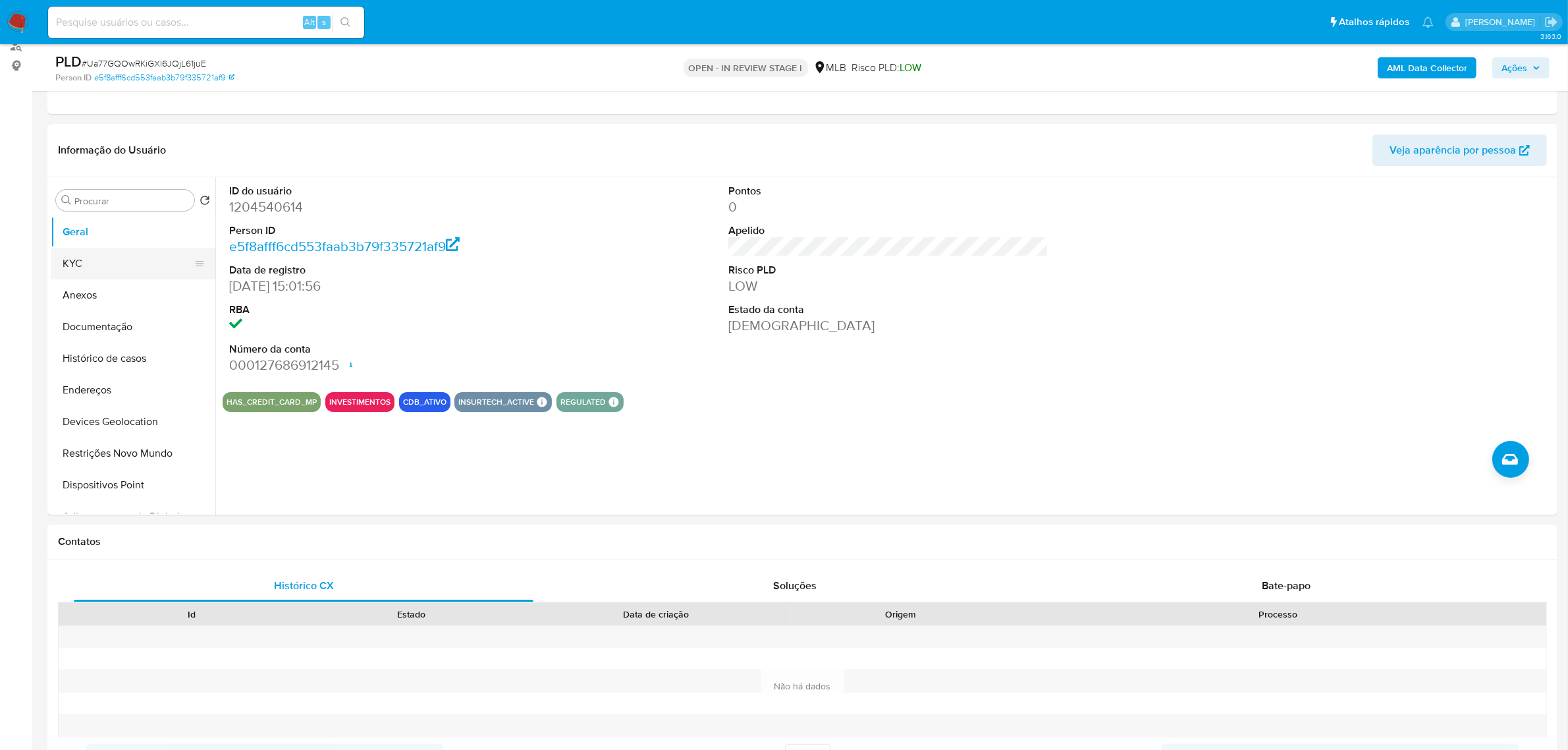
click at [105, 268] on button "KYC" at bounding box center [127, 263] width 154 height 32
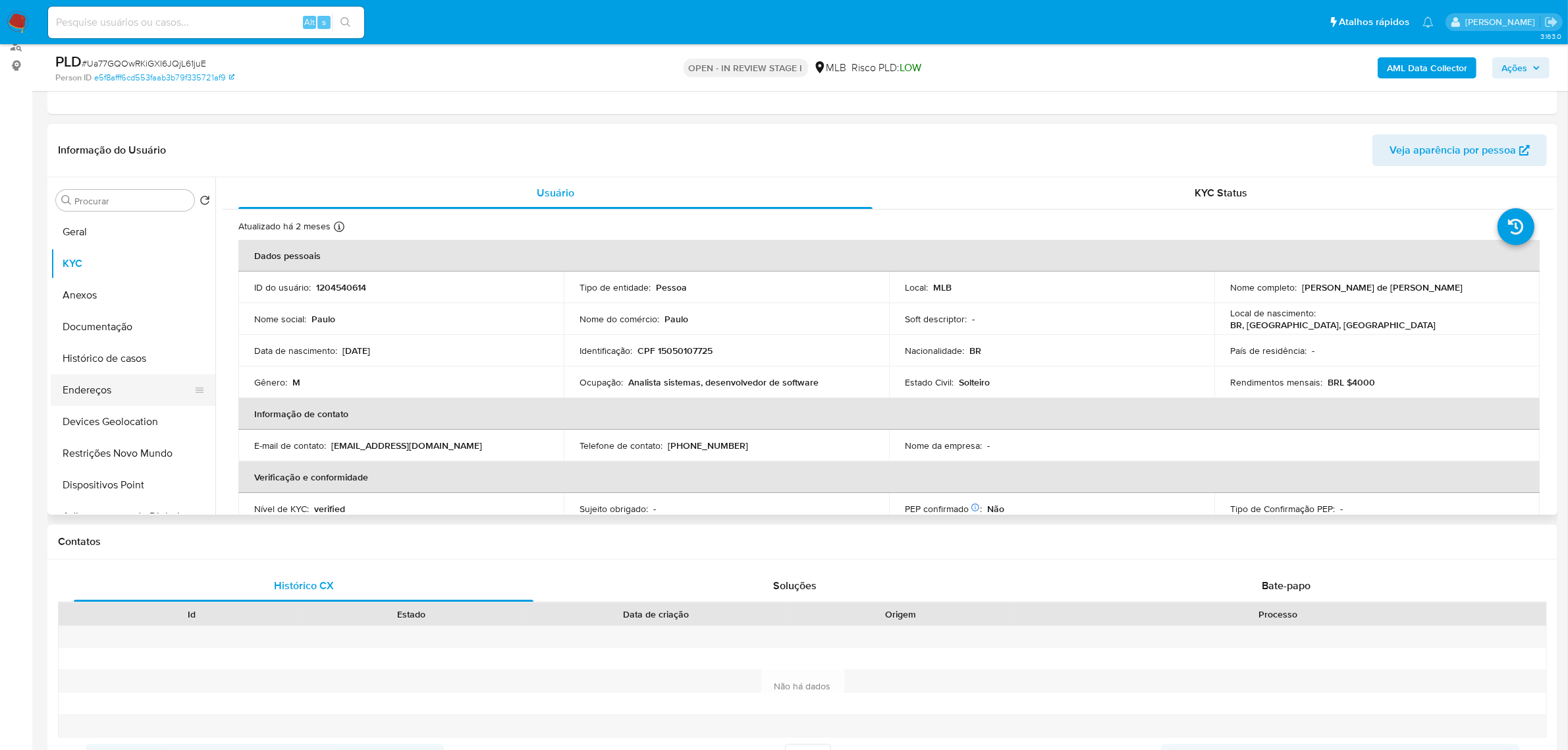
click at [99, 393] on button "Endereços" at bounding box center [127, 389] width 154 height 32
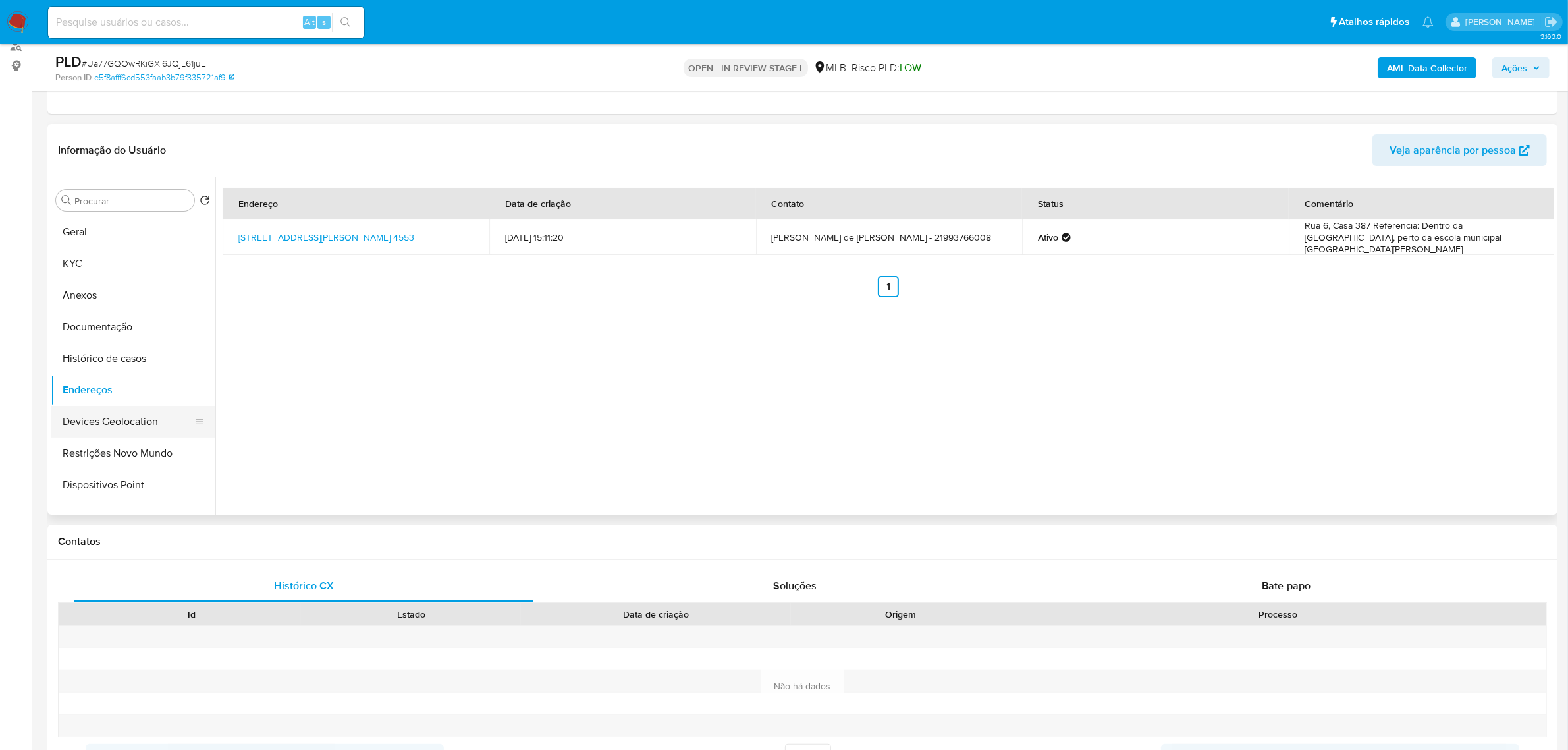
drag, startPoint x: 76, startPoint y: 425, endPoint x: 88, endPoint y: 424, distance: 12.0
click at [76, 426] on button "Devices Geolocation" at bounding box center [127, 421] width 154 height 32
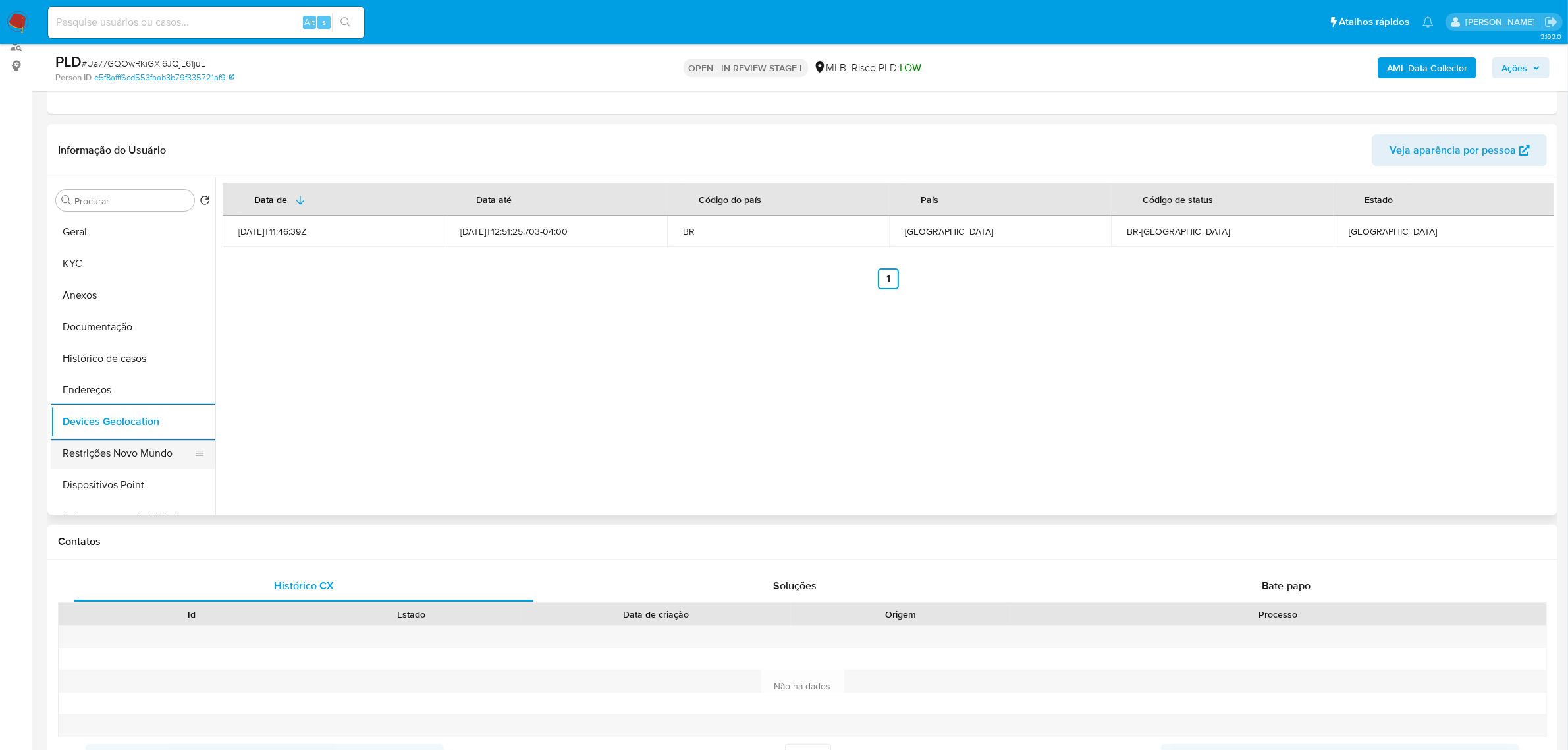
click at [142, 452] on button "Restrições Novo Mundo" at bounding box center [127, 453] width 154 height 32
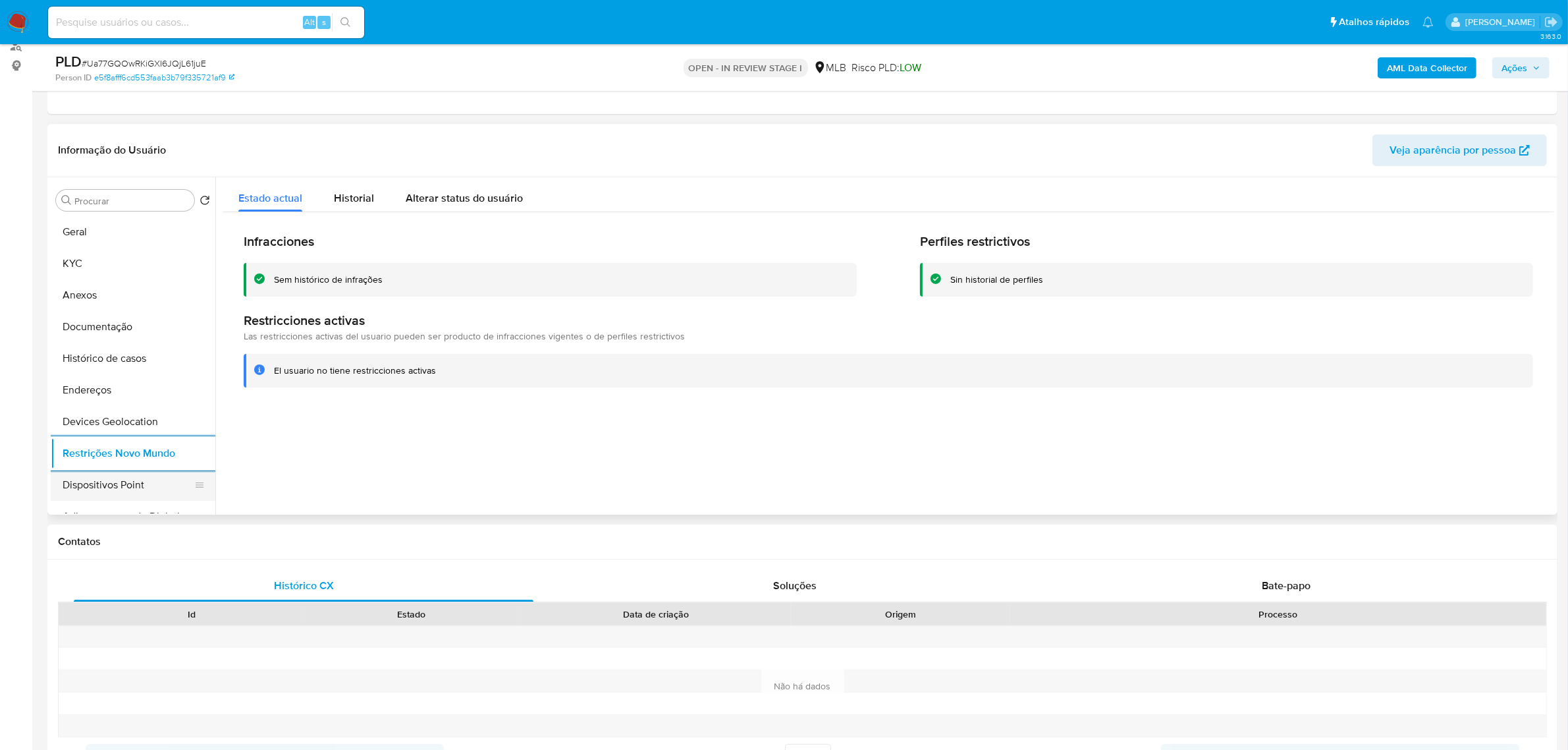
click at [107, 489] on button "Dispositivos Point" at bounding box center [127, 484] width 154 height 32
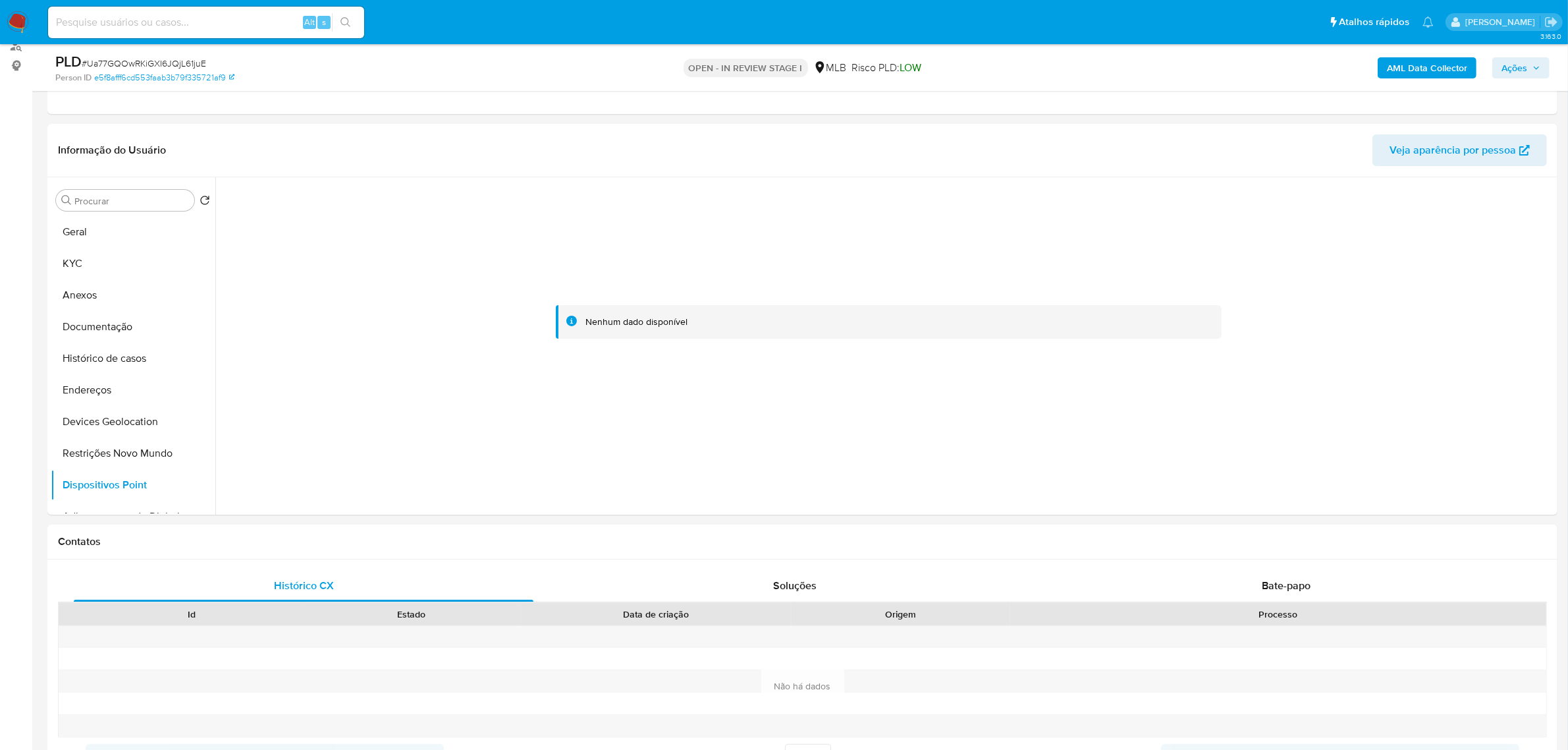
click at [1434, 63] on b "AML Data Collector" at bounding box center [1427, 68] width 80 height 21
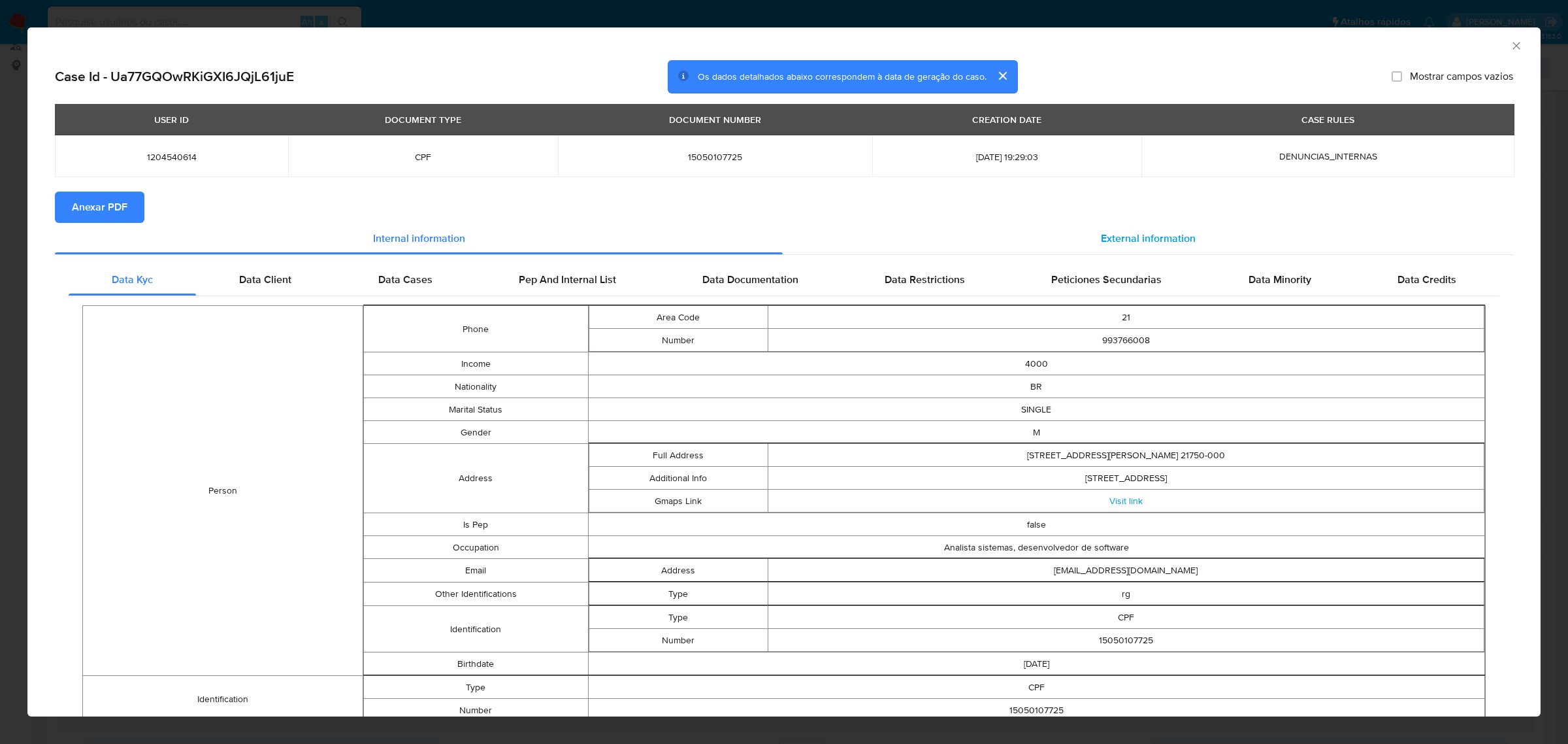
click at [1105, 244] on span "External information" at bounding box center [1148, 238] width 95 height 15
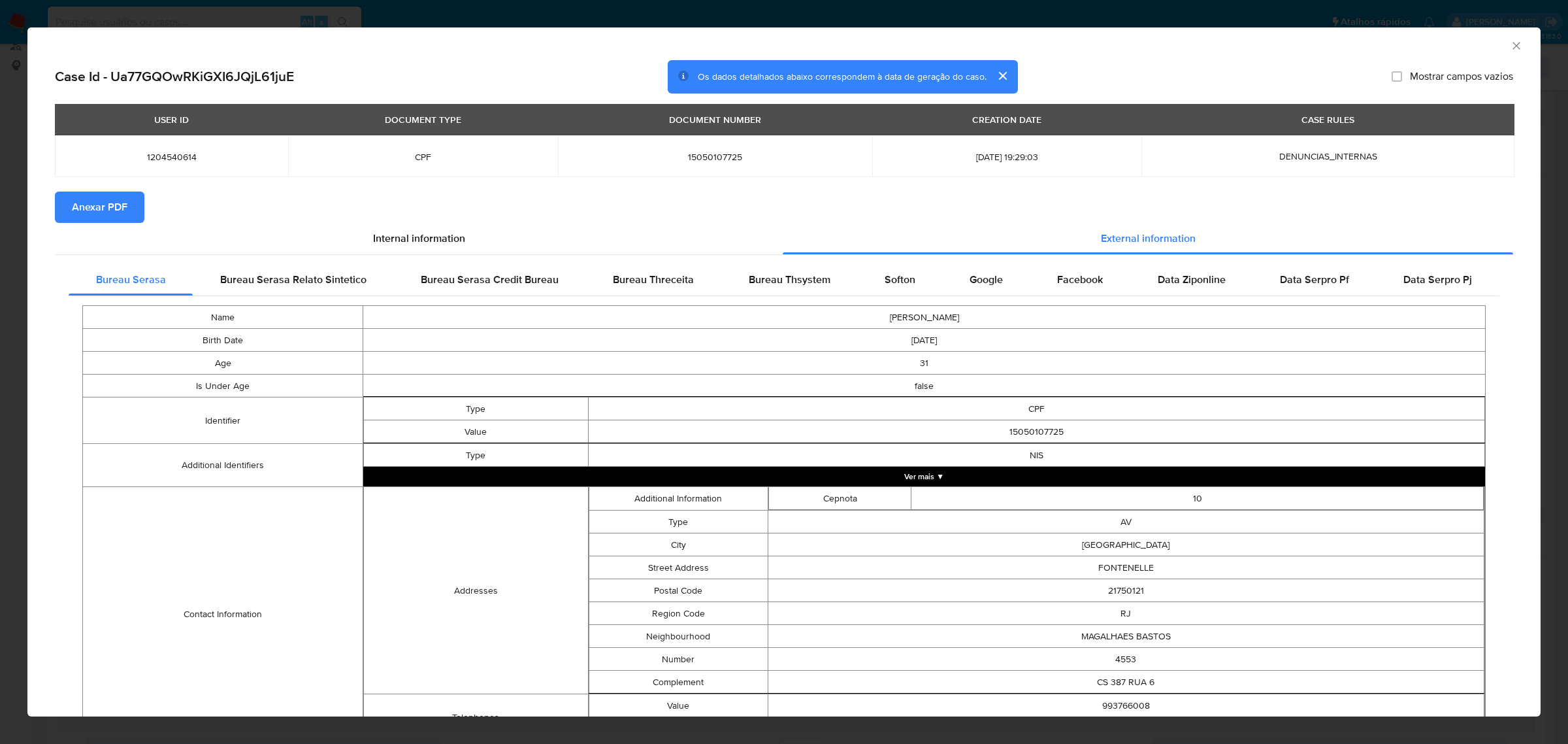
click at [95, 213] on span "Anexar PDF" at bounding box center [100, 207] width 56 height 29
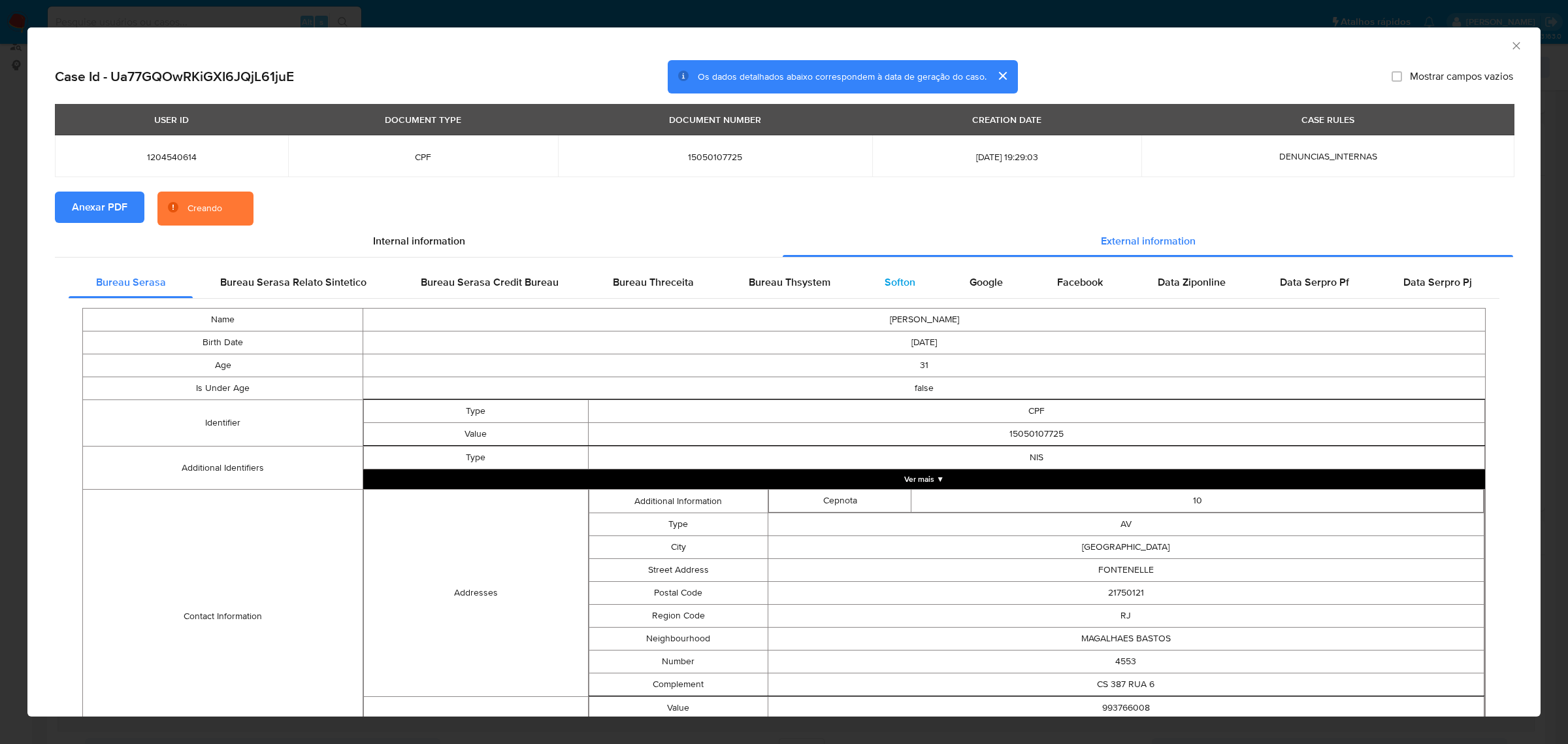
click at [890, 282] on span "Softon" at bounding box center [900, 282] width 31 height 15
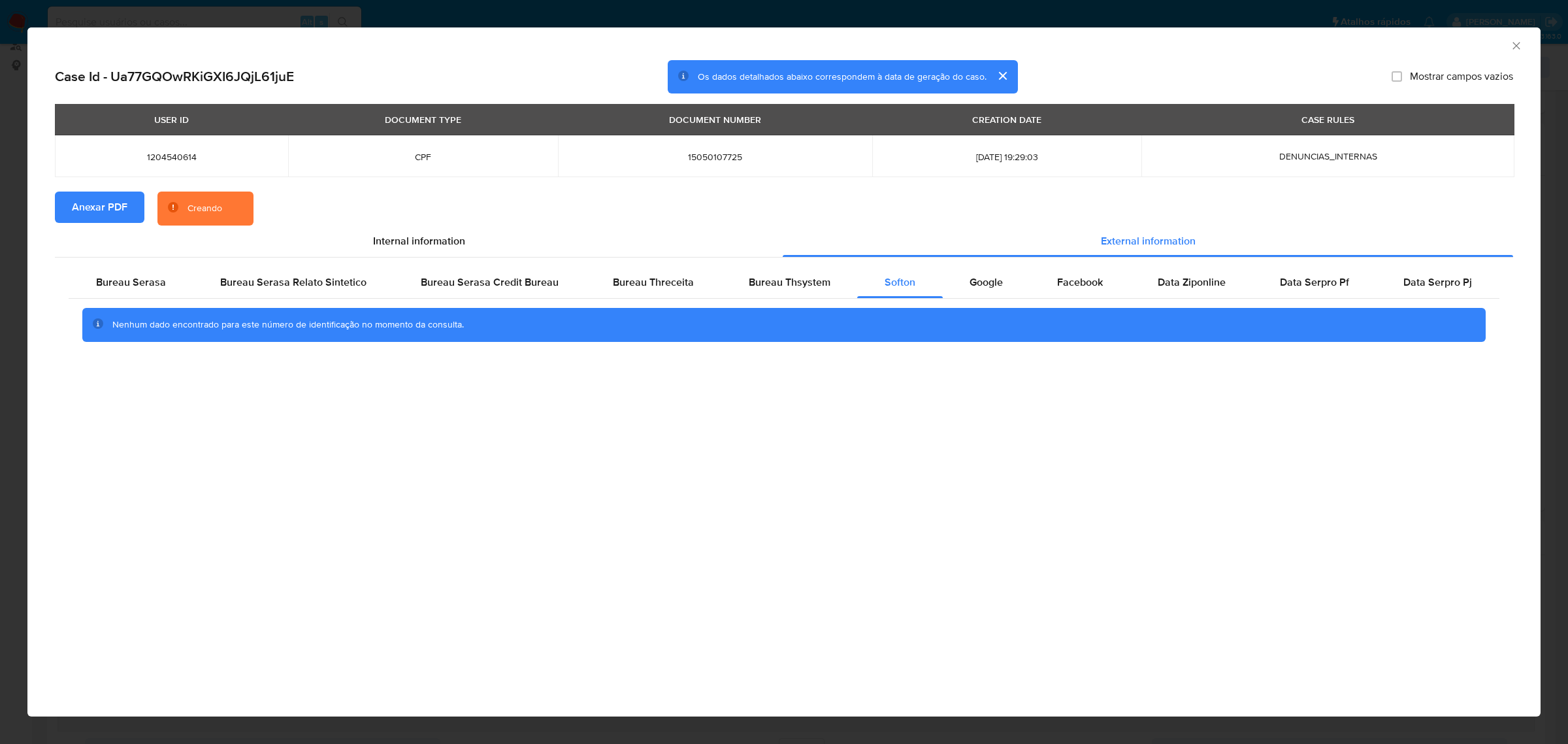
drag, startPoint x: 1518, startPoint y: 47, endPoint x: 1493, endPoint y: 59, distance: 27.7
click at [1518, 47] on icon "Fechar a janela" at bounding box center [1516, 45] width 13 height 13
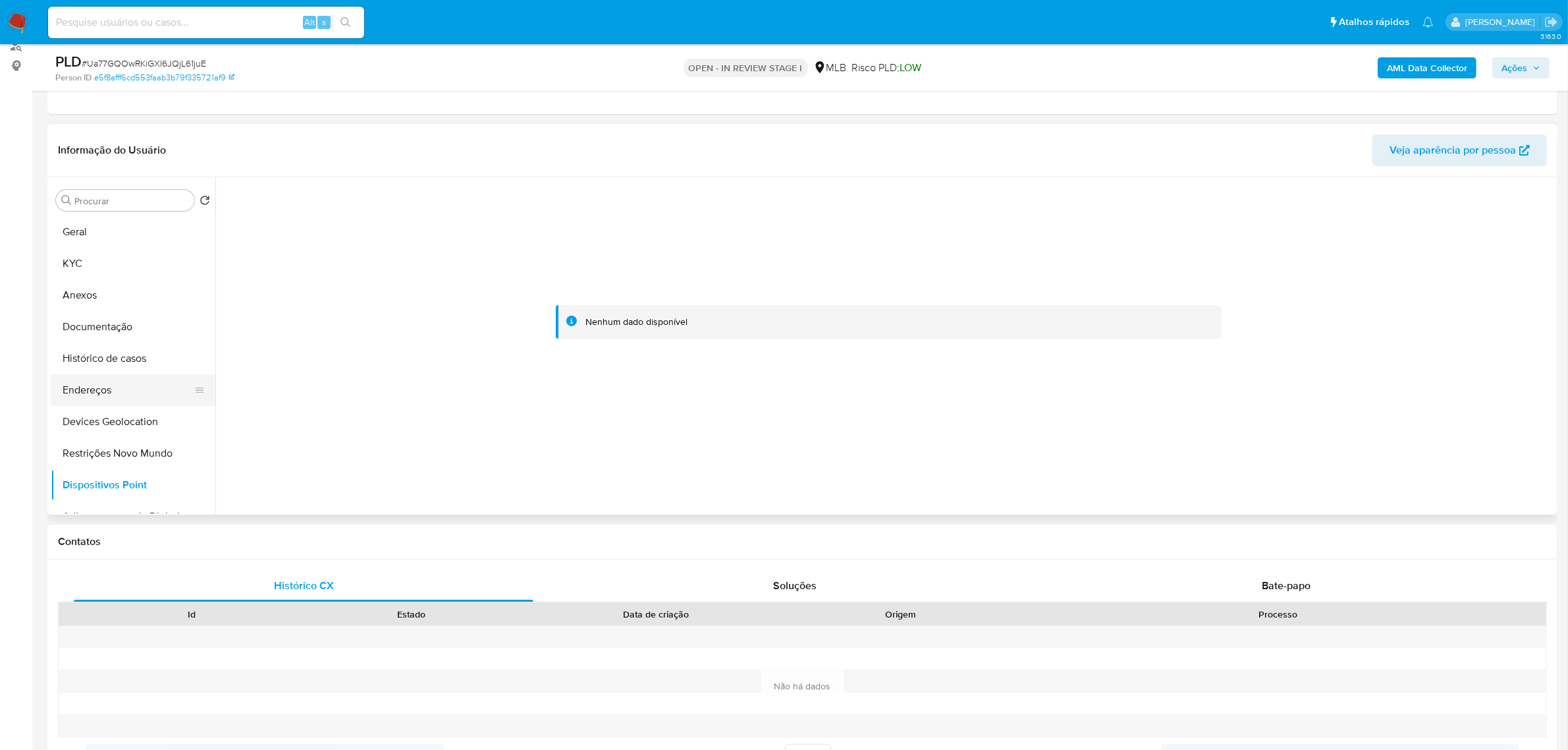
click at [102, 390] on button "Endereços" at bounding box center [127, 389] width 154 height 32
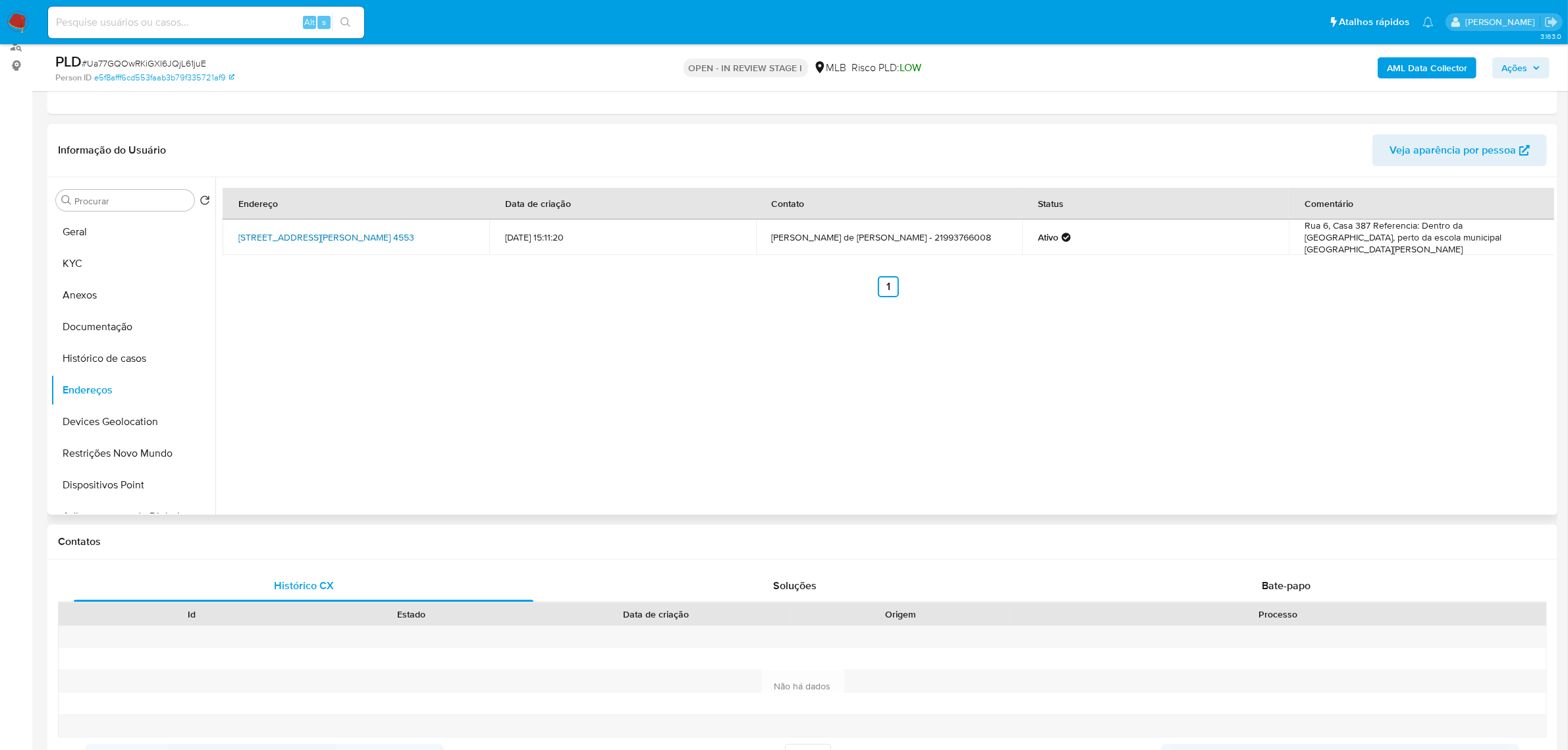
drag, startPoint x: 223, startPoint y: 228, endPoint x: 324, endPoint y: 248, distance: 103.0
click at [328, 252] on td "Avenida Marechal Fontenelle 4553, Rio De Janeiro, Rio De Janeiro, 21750000, Bra…" at bounding box center [356, 237] width 267 height 36
copy link "Avenida Marechal Fontenelle 4553, Rio De Janeiro, Rio De Janeiro, 21750000"
click at [313, 241] on link "Avenida Marechal Fontenelle 4553, Rio De Janeiro, Rio De Janeiro, 21750000, Bra…" at bounding box center [326, 237] width 176 height 13
click at [93, 241] on button "Geral" at bounding box center [127, 231] width 154 height 32
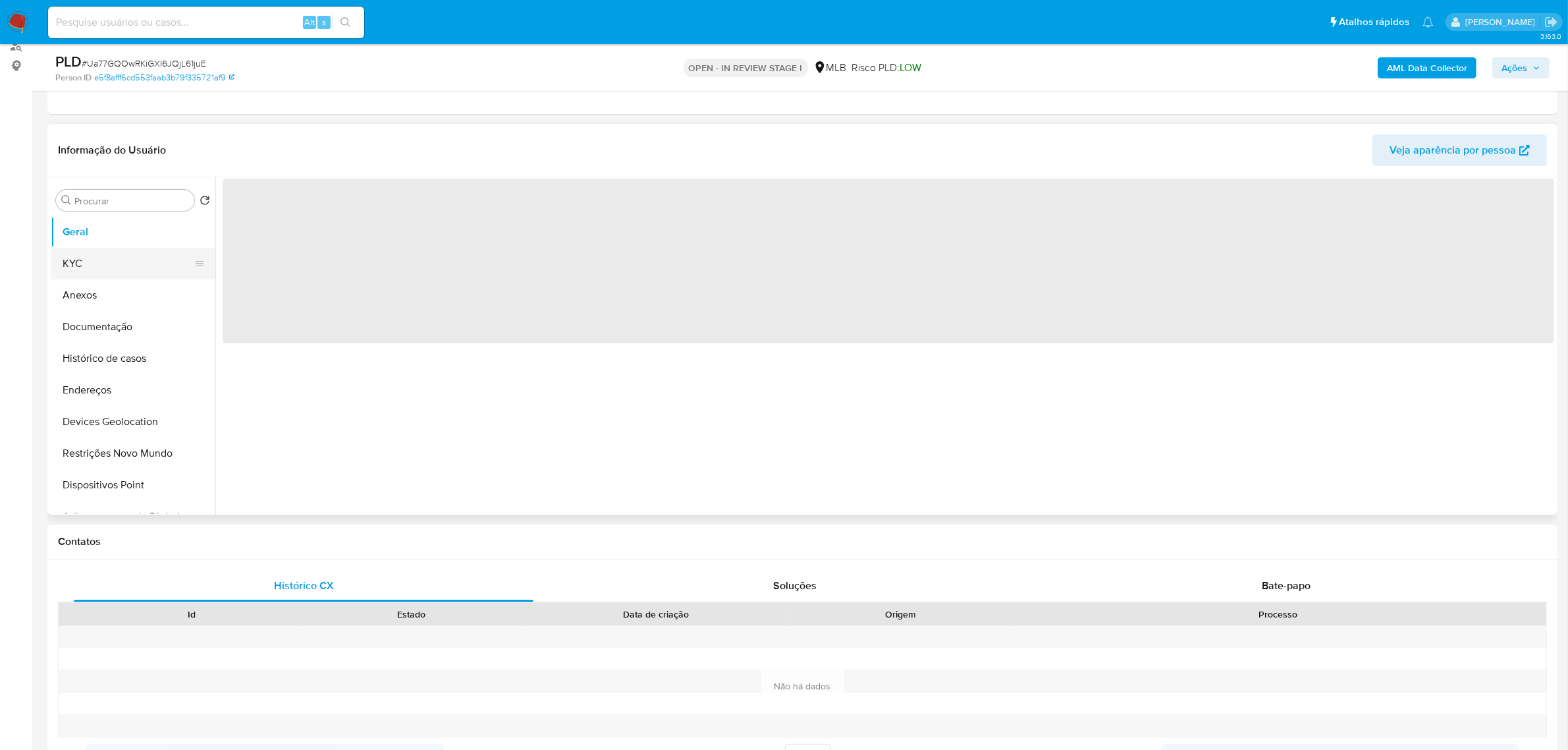
click at [93, 252] on button "KYC" at bounding box center [127, 263] width 154 height 32
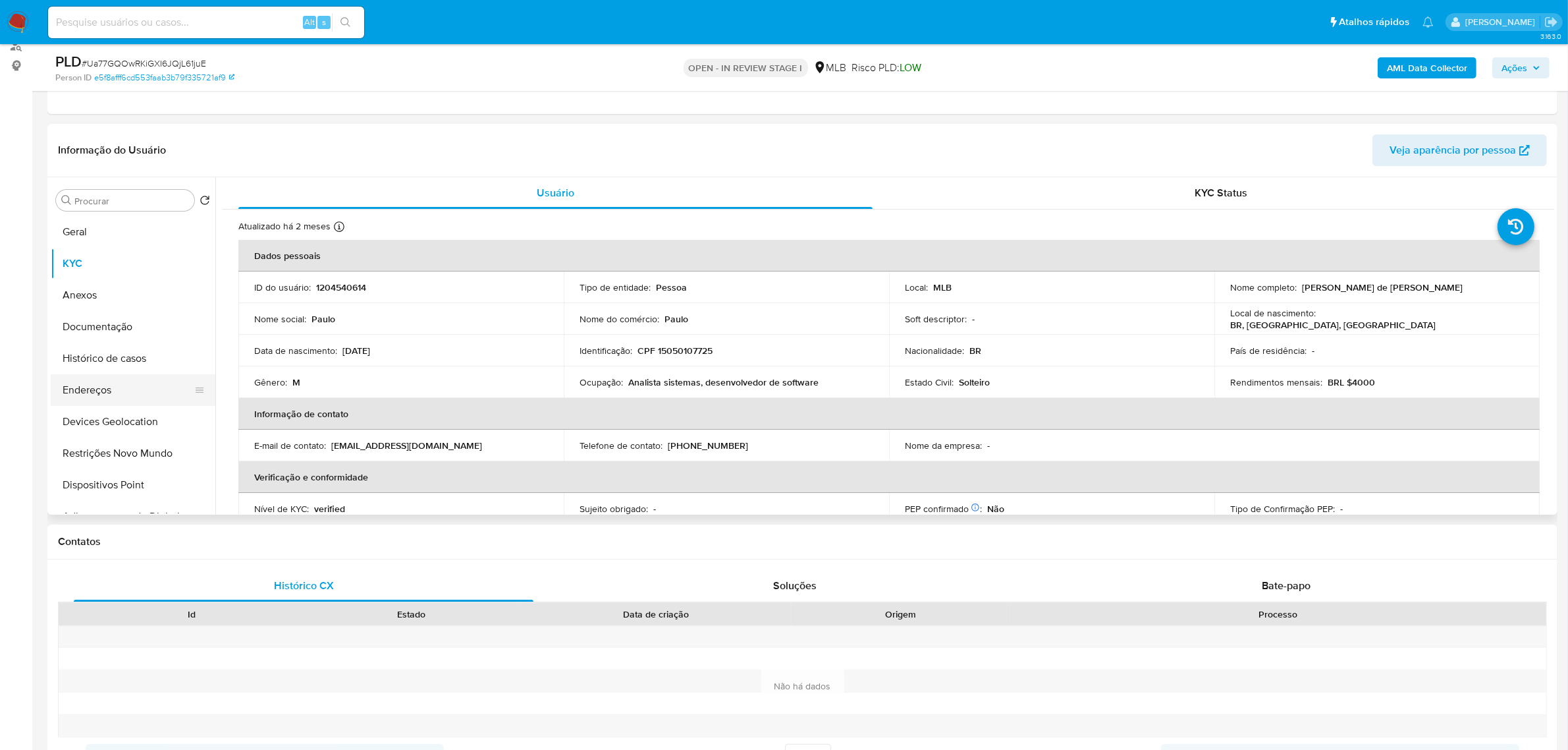
click at [126, 386] on button "Endereços" at bounding box center [127, 389] width 154 height 32
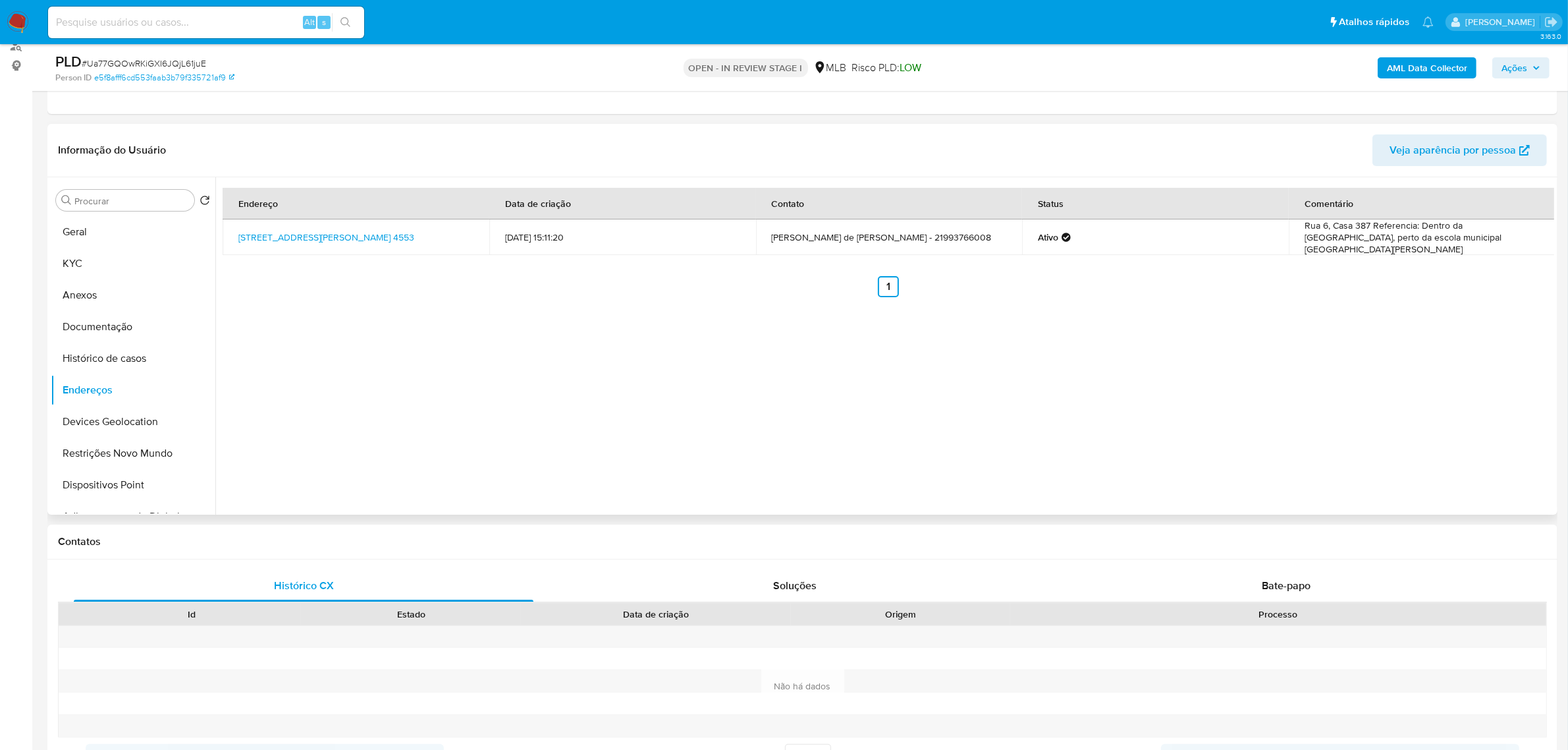
drag, startPoint x: 1300, startPoint y: 225, endPoint x: 1433, endPoint y: 249, distance: 135.1
click at [1433, 249] on td "Rua 6, Casa 387 Referencia: Dentro da Vila Mallet, perto da escola municipal pr…" at bounding box center [1423, 237] width 267 height 36
click at [1377, 247] on td "Rua 6, Casa 387 Referencia: Dentro da Vila Mallet, perto da escola municipal pr…" at bounding box center [1423, 237] width 267 height 36
drag, startPoint x: 1351, startPoint y: 221, endPoint x: 1377, endPoint y: 226, distance: 26.5
click at [1377, 226] on td "Rua 6, Casa 387 Referencia: Dentro da Vila Mallet, perto da escola municipal pr…" at bounding box center [1423, 237] width 267 height 36
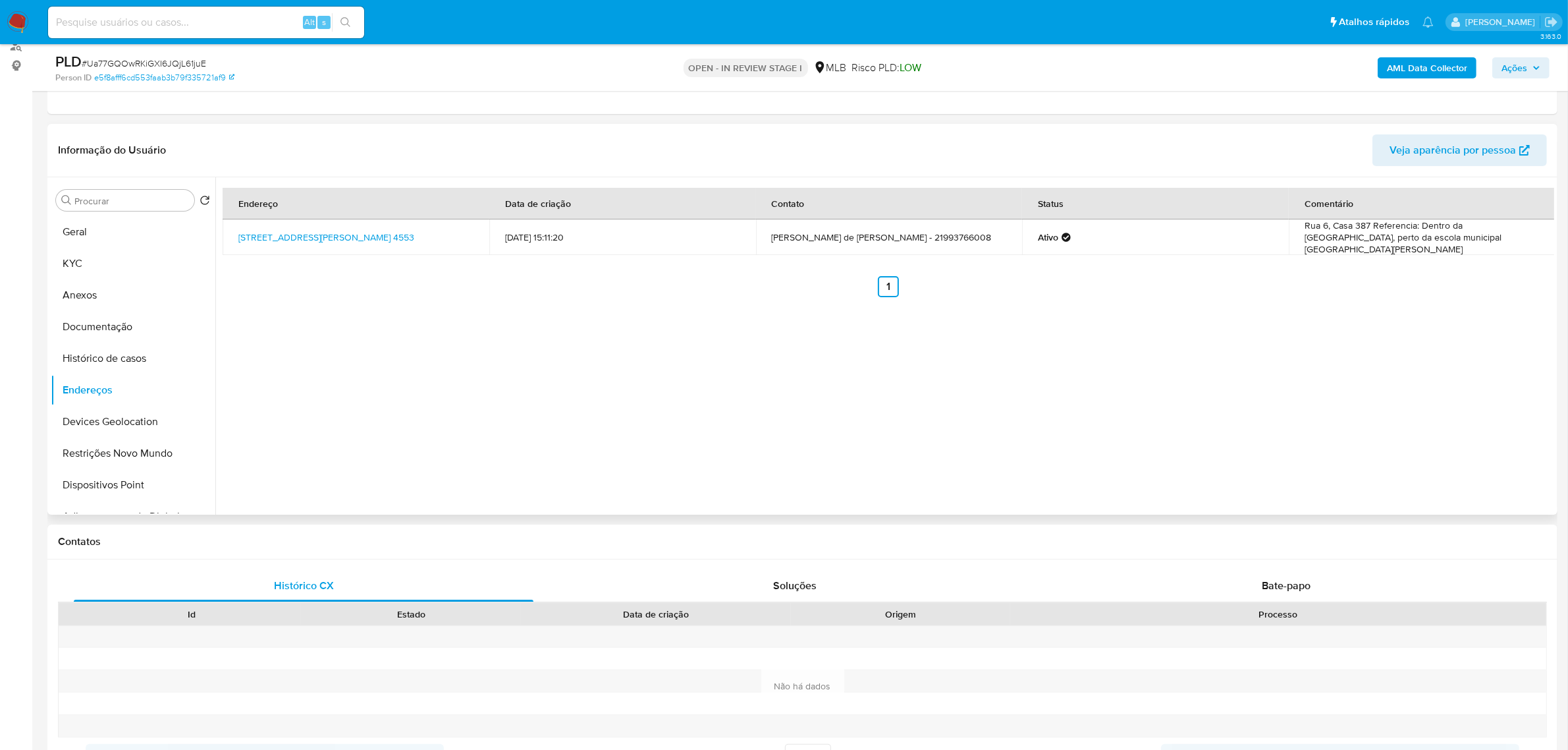
click at [1380, 255] on div "Endereço Data de criação Contato Status Comentário Avenida Marechal Fontenelle …" at bounding box center [889, 243] width 1332 height 110
drag, startPoint x: 1301, startPoint y: 223, endPoint x: 1503, endPoint y: 248, distance: 203.5
click at [1503, 248] on td "Rua 6, Casa 387 Referencia: Dentro da Vila Mallet, perto da escola municipal pr…" at bounding box center [1423, 237] width 267 height 36
click at [99, 264] on button "KYC" at bounding box center [127, 263] width 154 height 32
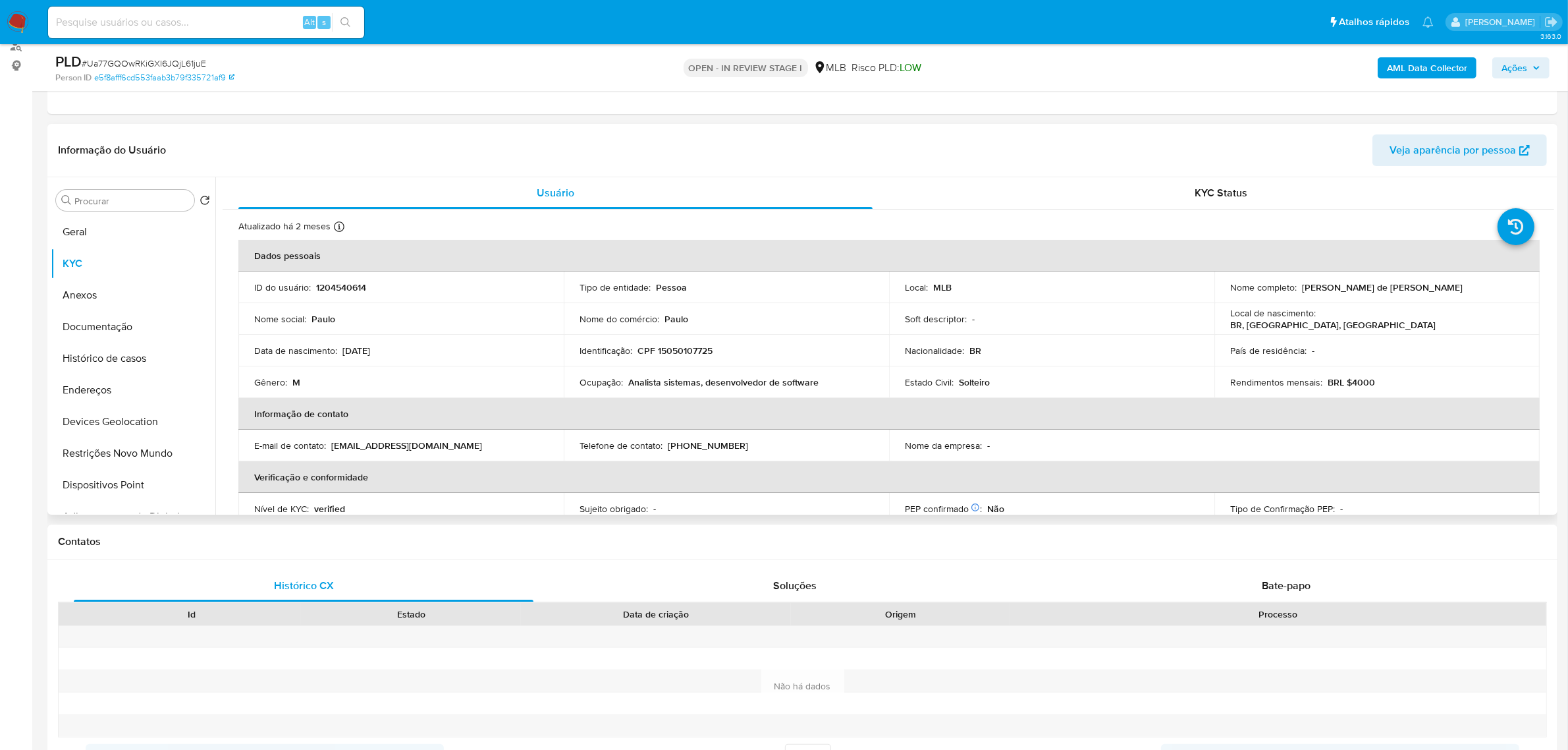
click at [680, 347] on p "CPF 15050107725" at bounding box center [674, 350] width 75 height 12
copy p "15050107725"
click at [133, 321] on button "Documentação" at bounding box center [127, 326] width 154 height 32
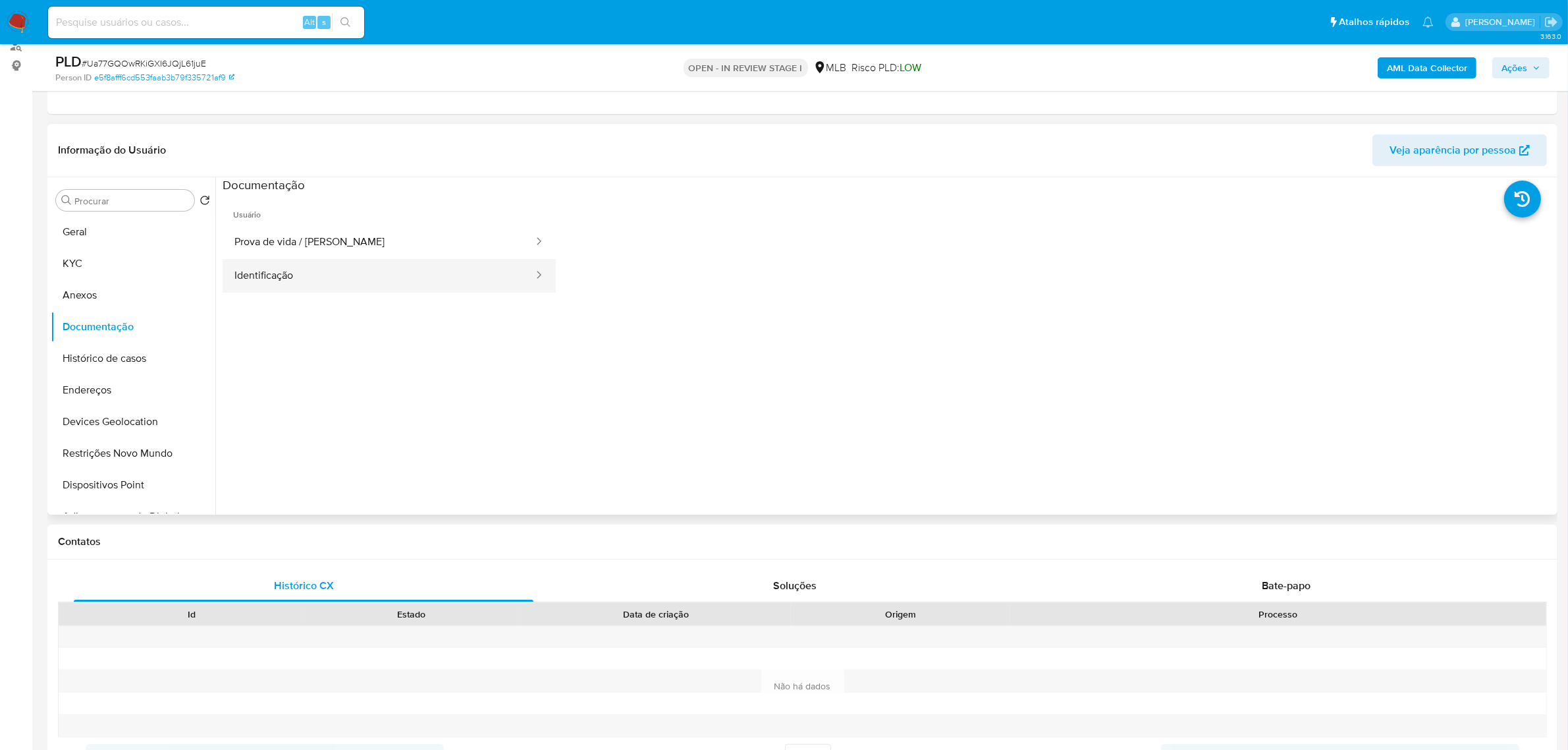
click at [330, 274] on button "Identificação" at bounding box center [379, 276] width 312 height 34
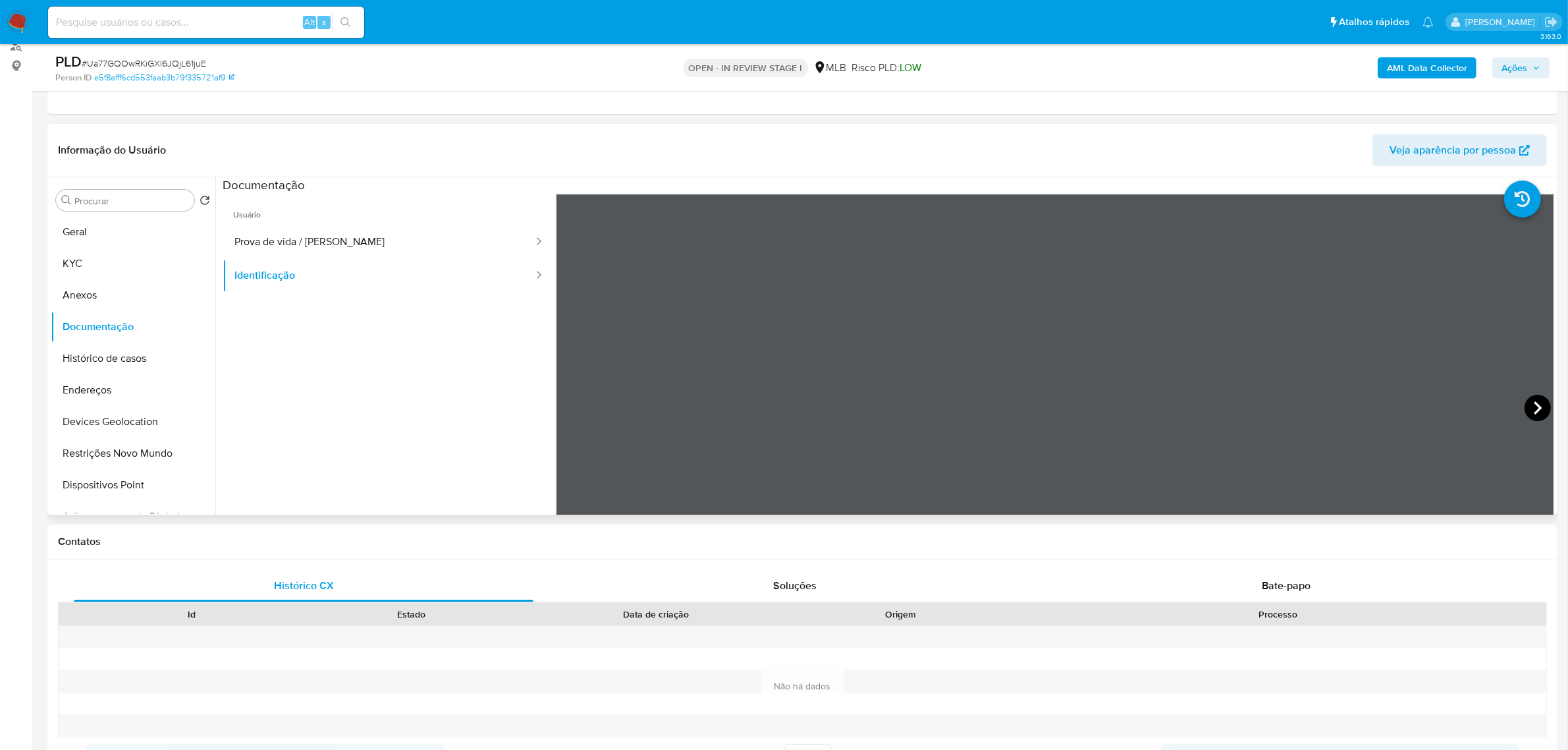
click at [1526, 409] on icon at bounding box center [1537, 408] width 26 height 26
click at [106, 264] on button "KYC" at bounding box center [127, 263] width 154 height 32
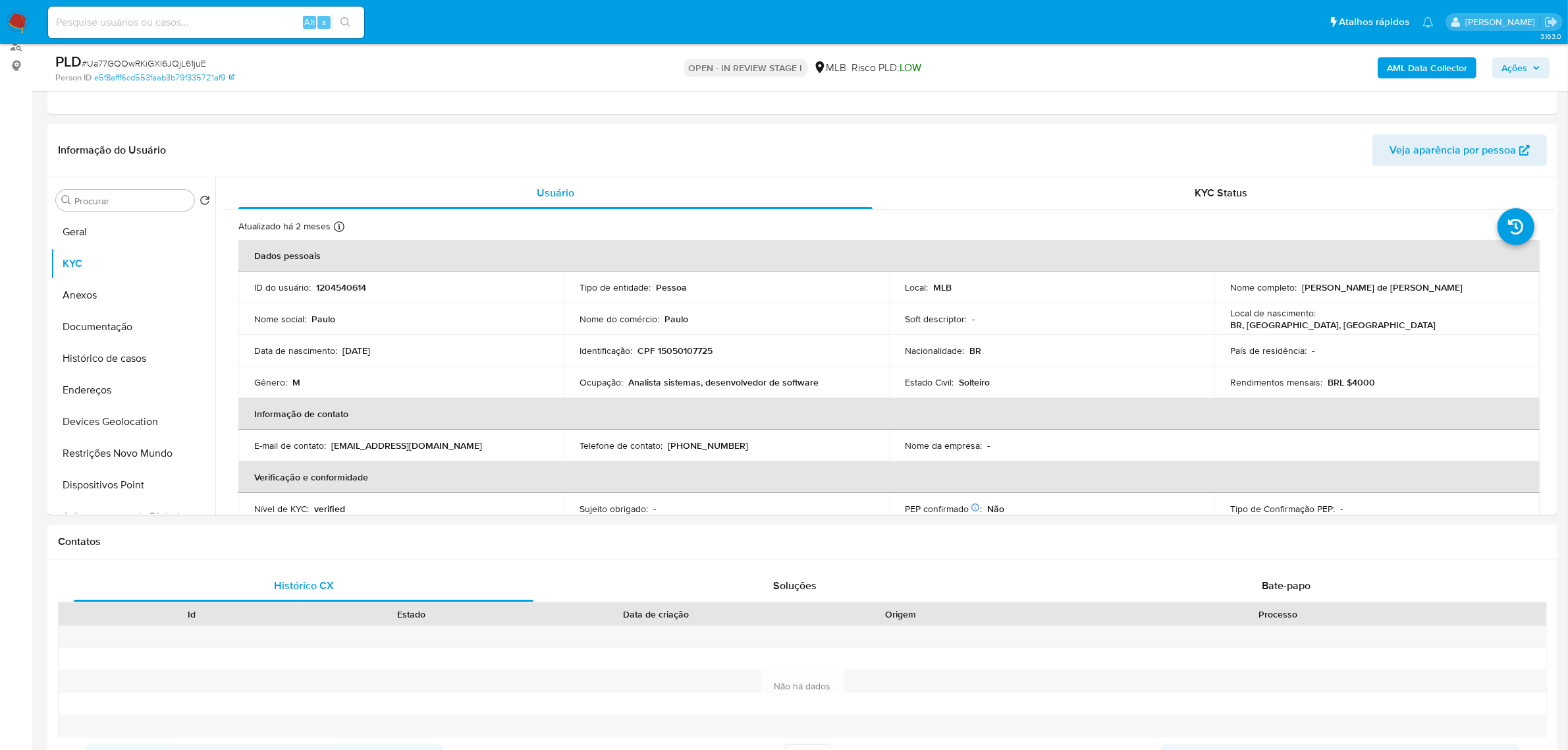
click at [677, 349] on p "CPF 15050107725" at bounding box center [674, 350] width 75 height 12
copy p "15050107725"
drag, startPoint x: 1301, startPoint y: 287, endPoint x: 1426, endPoint y: 287, distance: 125.0
click at [1426, 287] on p "Paulo Matheus de Paula Barreto Gouvea" at bounding box center [1382, 287] width 161 height 12
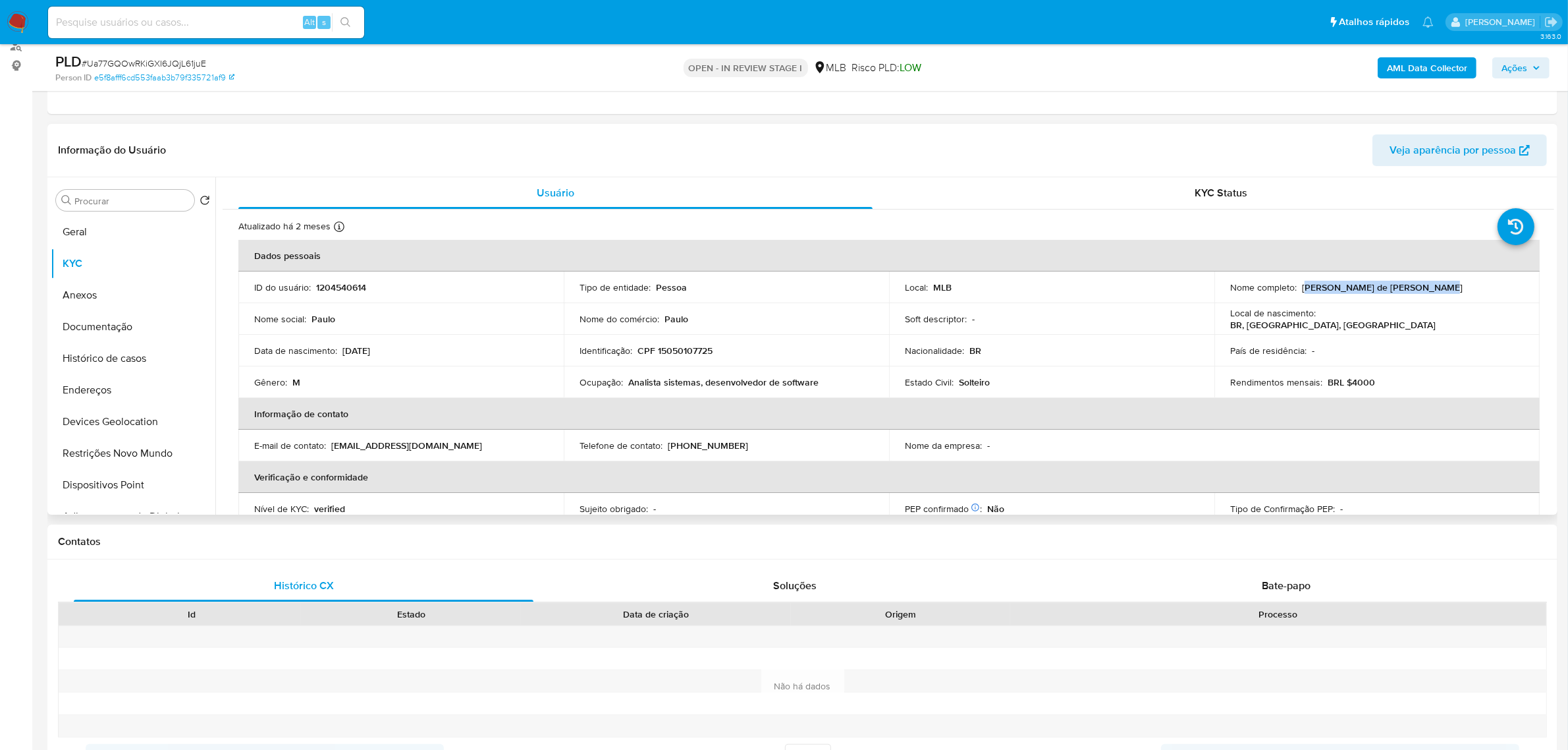
drag, startPoint x: 1298, startPoint y: 285, endPoint x: 1479, endPoint y: 287, distance: 181.0
click at [1479, 287] on div "Nome completo : Paulo Matheus de Paula Barreto Gouvea" at bounding box center [1377, 287] width 294 height 12
copy p "Paulo Matheus de Paula Barreto Gouvea"
click at [132, 325] on button "Documentação" at bounding box center [127, 326] width 154 height 32
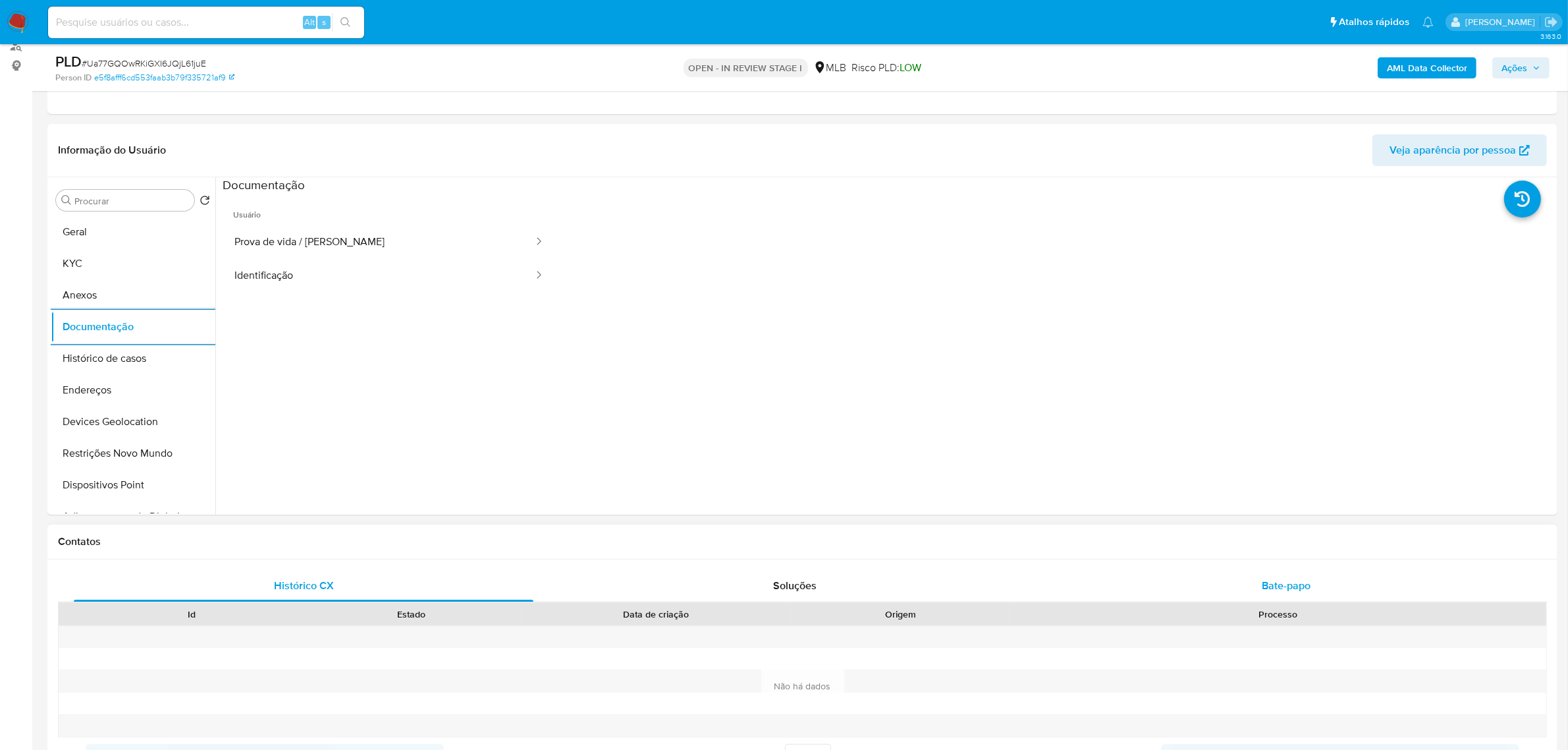
click at [1279, 597] on div "Bate-papo" at bounding box center [1286, 586] width 459 height 32
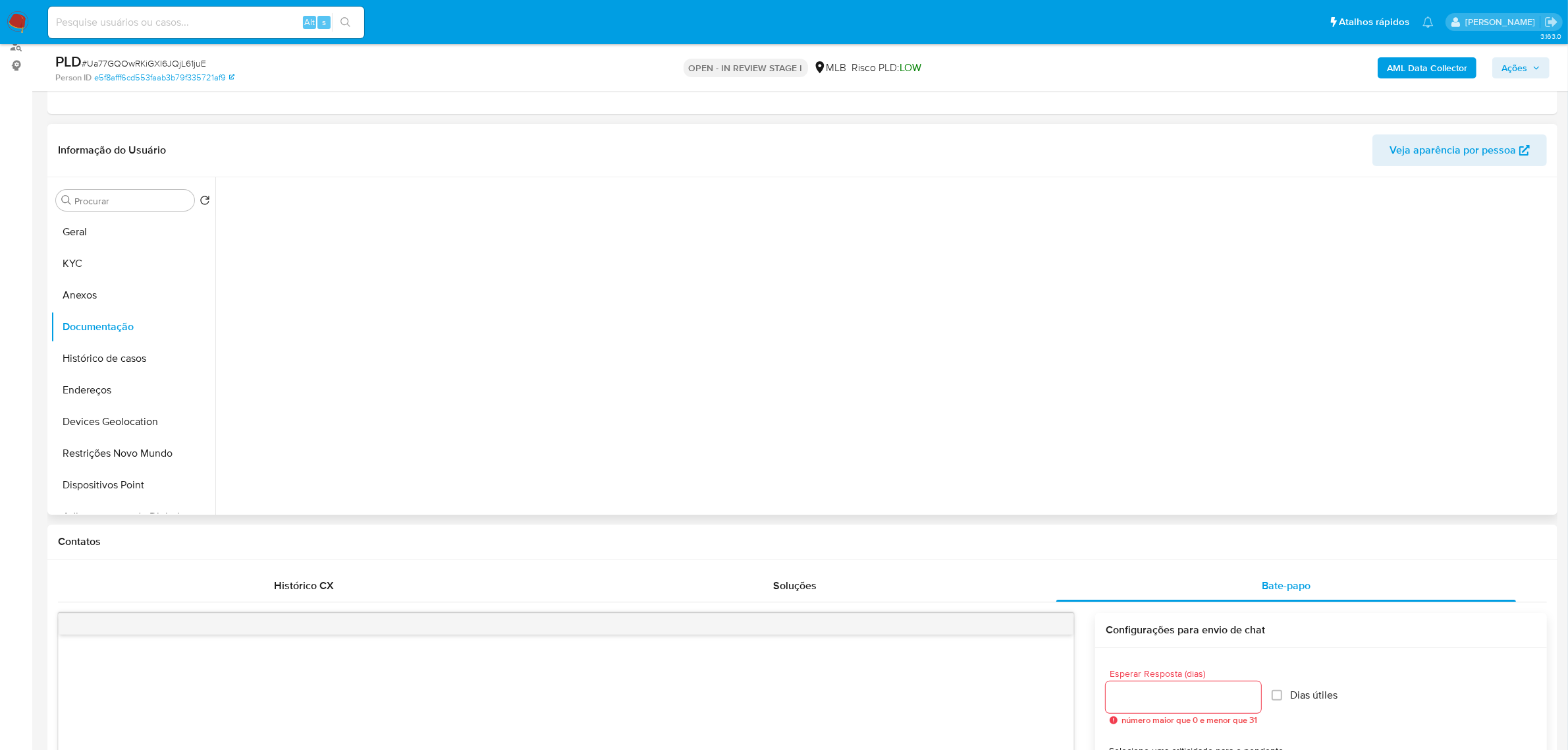
scroll to position [0, 0]
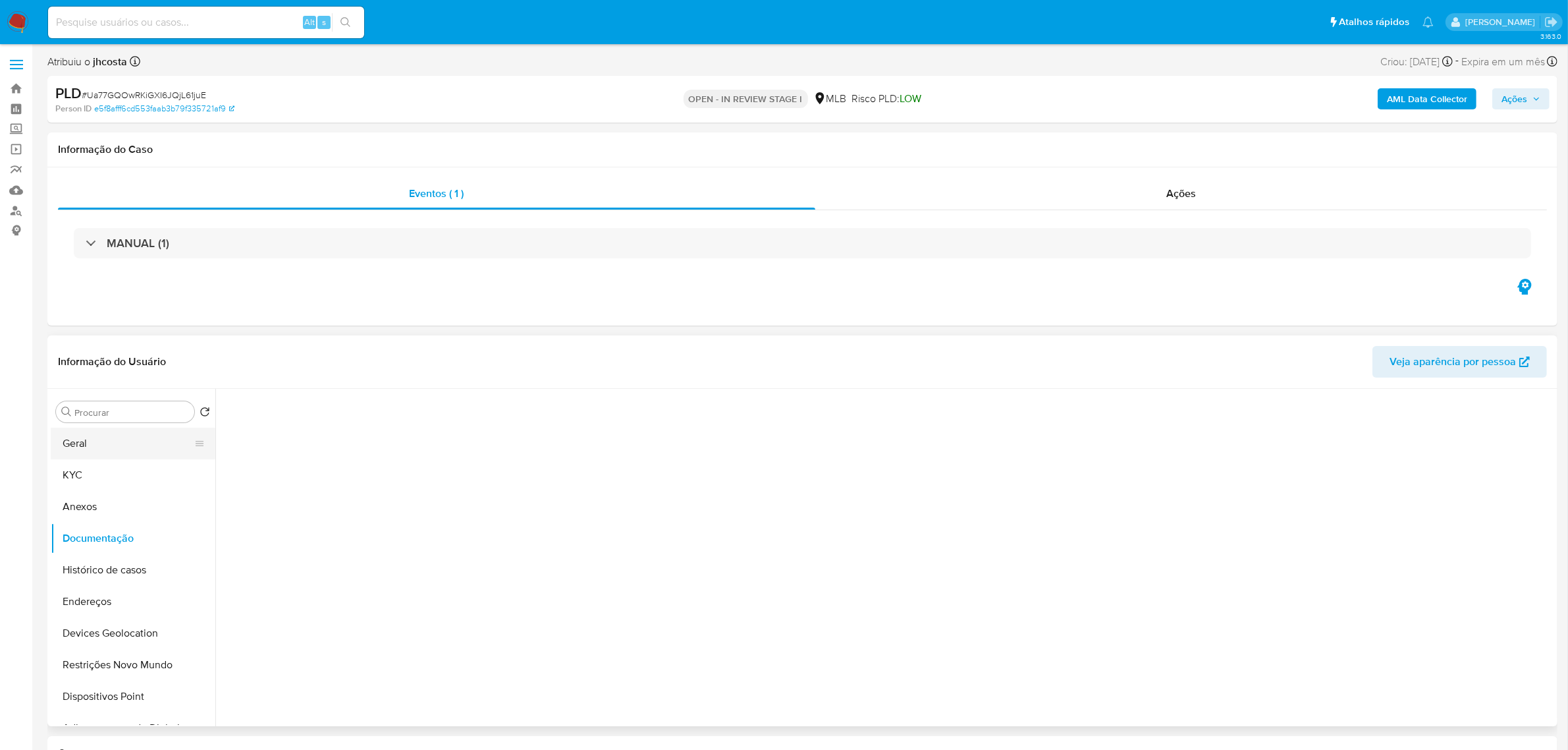
click at [97, 453] on button "Geral" at bounding box center [127, 443] width 154 height 32
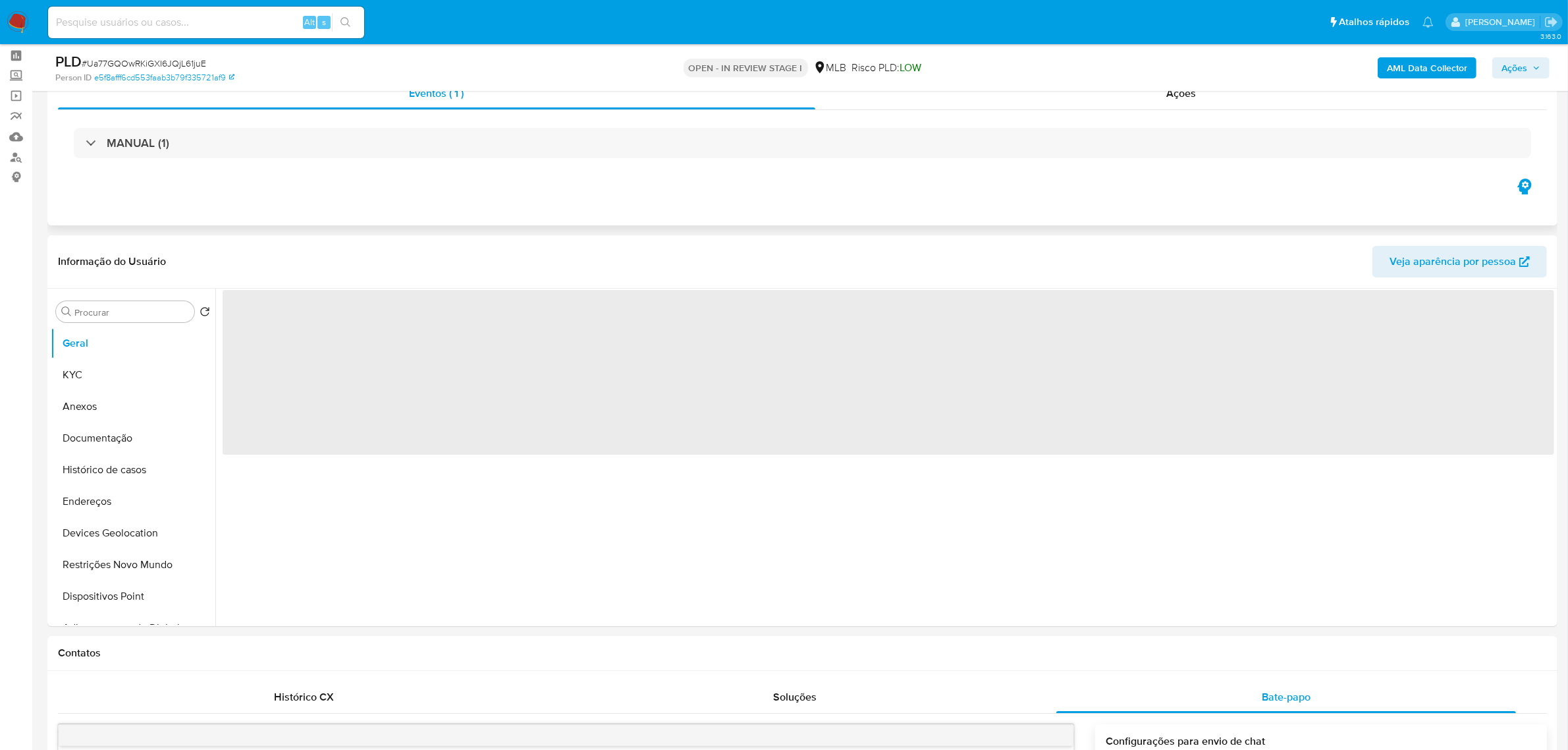
scroll to position [82, 0]
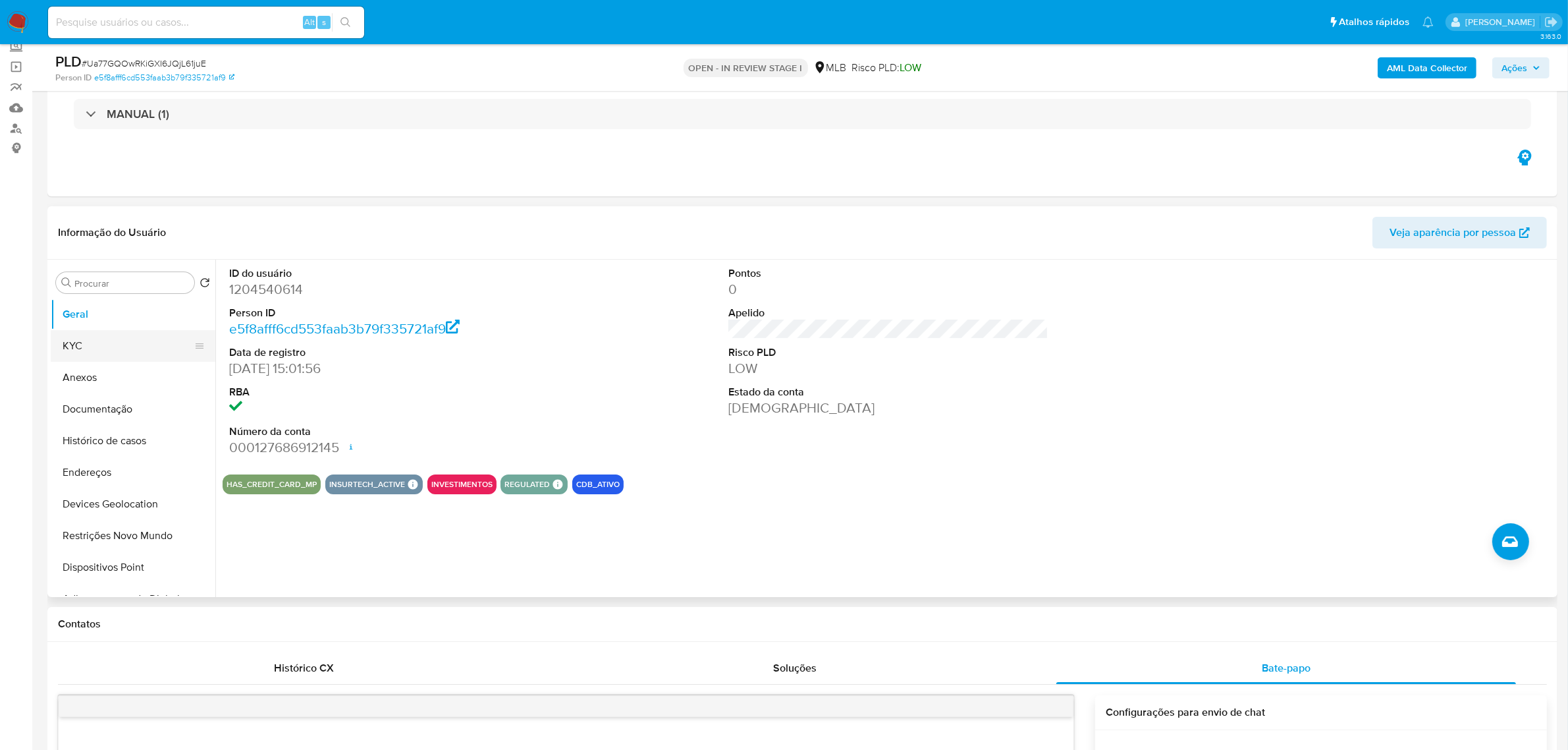
click at [80, 349] on button "KYC" at bounding box center [127, 346] width 154 height 32
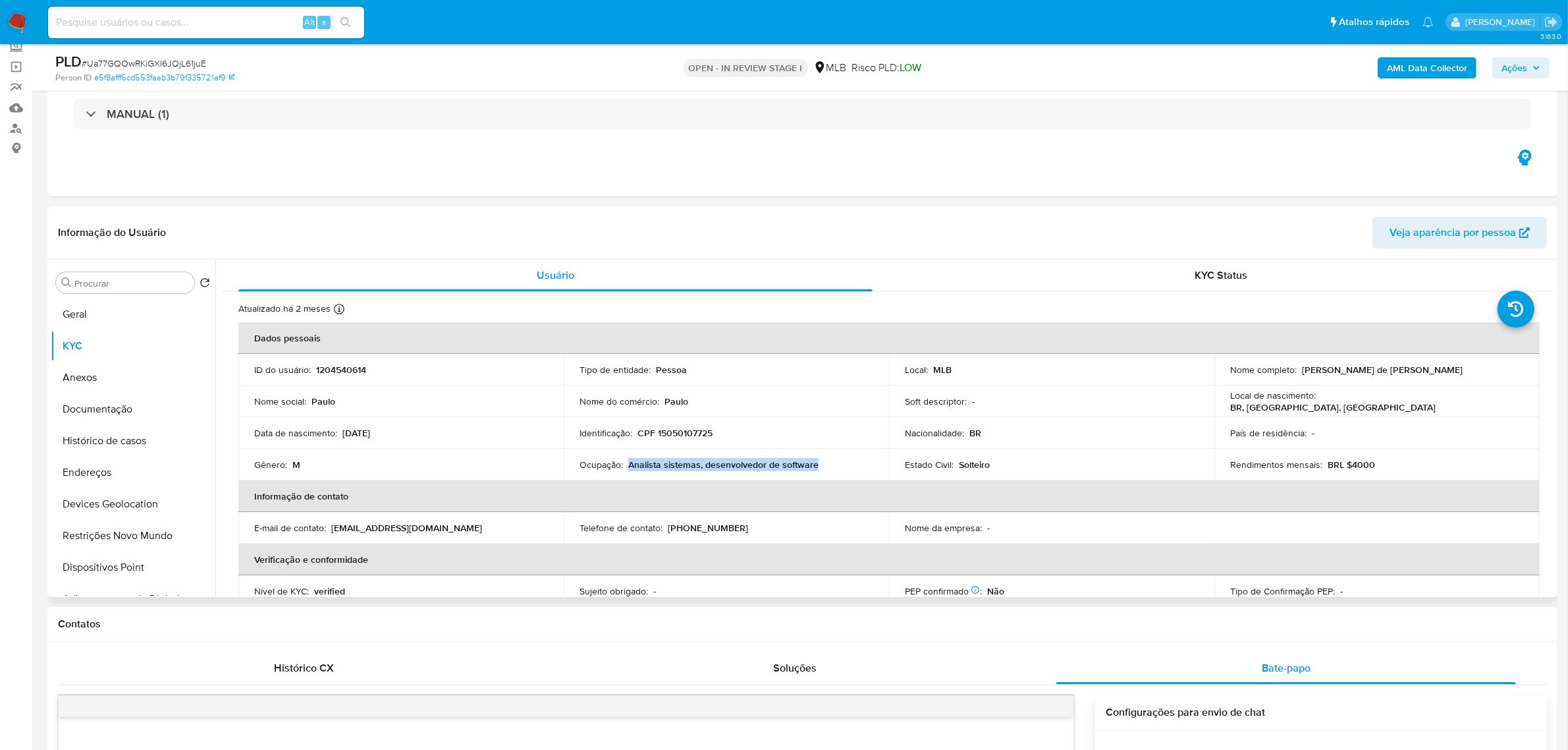
drag, startPoint x: 629, startPoint y: 463, endPoint x: 842, endPoint y: 458, distance: 213.1
click at [842, 458] on div "Ocupação : Analista sistemas, desenvolvedor de software" at bounding box center [726, 464] width 294 height 12
copy p "Analista sistemas, desenvolvedor de software"
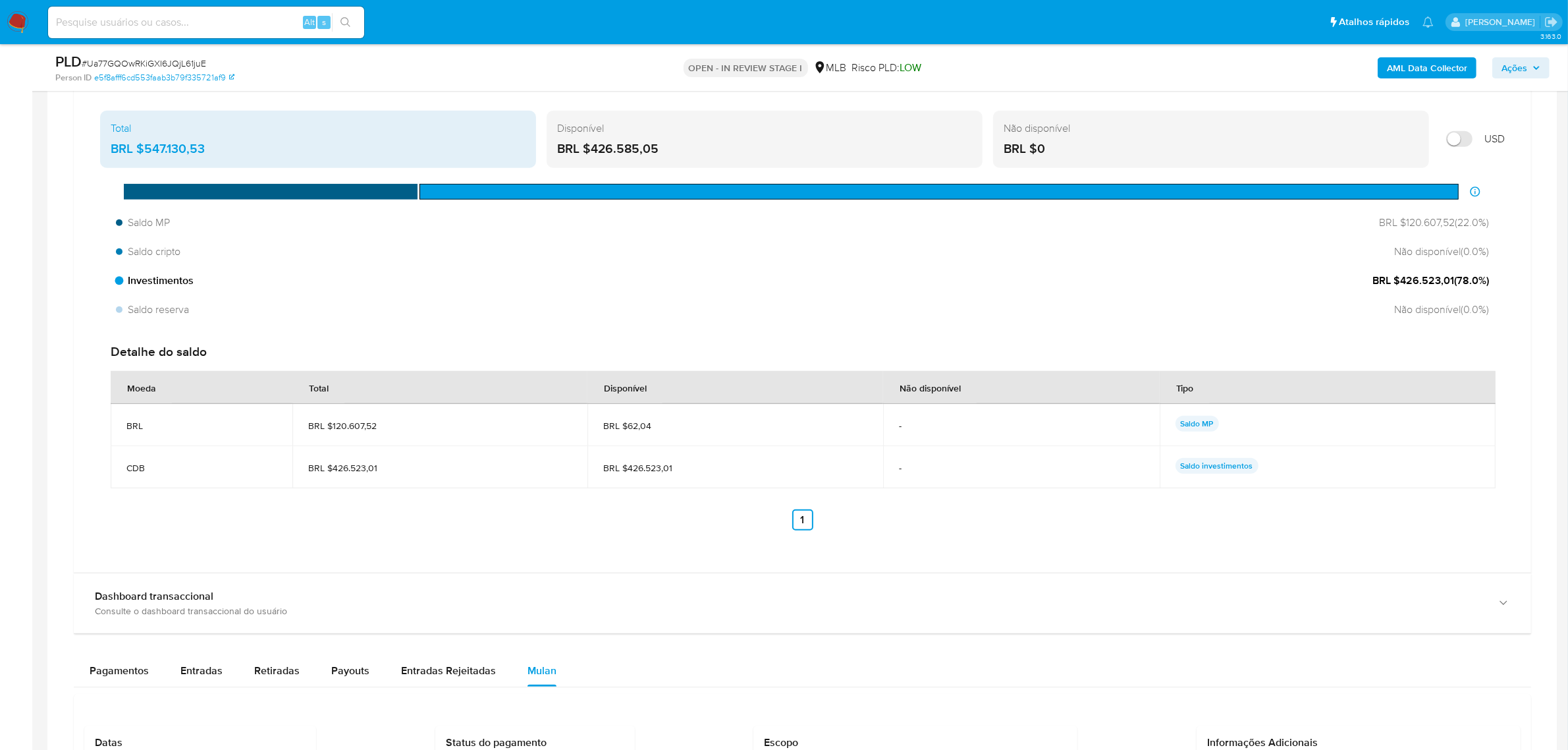
scroll to position [1400, 0]
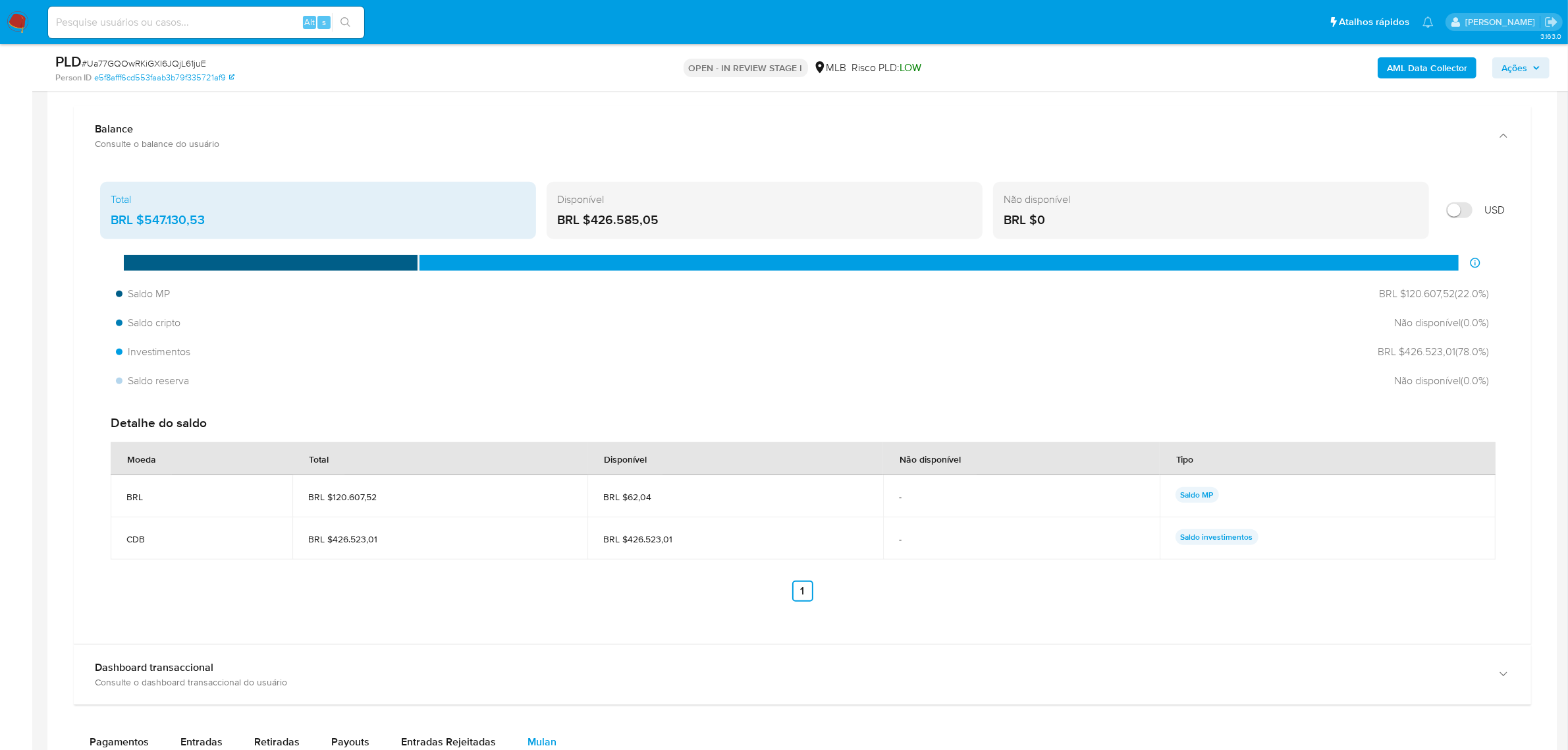
drag, startPoint x: 142, startPoint y: 216, endPoint x: 264, endPoint y: 219, distance: 122.0
click at [264, 219] on div "BRL $547.130,53" at bounding box center [318, 220] width 415 height 17
drag, startPoint x: 589, startPoint y: 222, endPoint x: 674, endPoint y: 222, distance: 85.0
click at [674, 222] on div "BRL $426.585,05" at bounding box center [764, 220] width 415 height 17
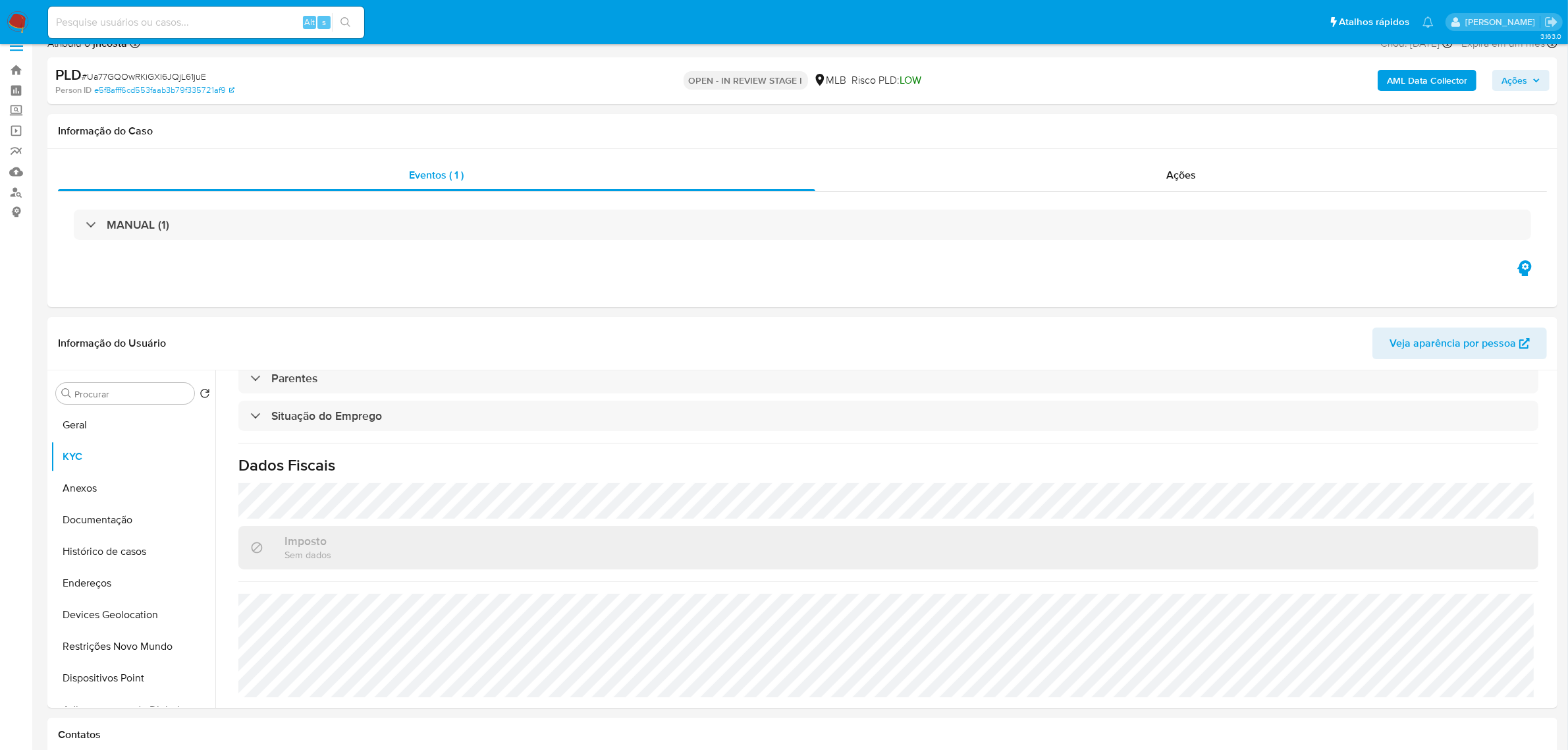
scroll to position [0, 0]
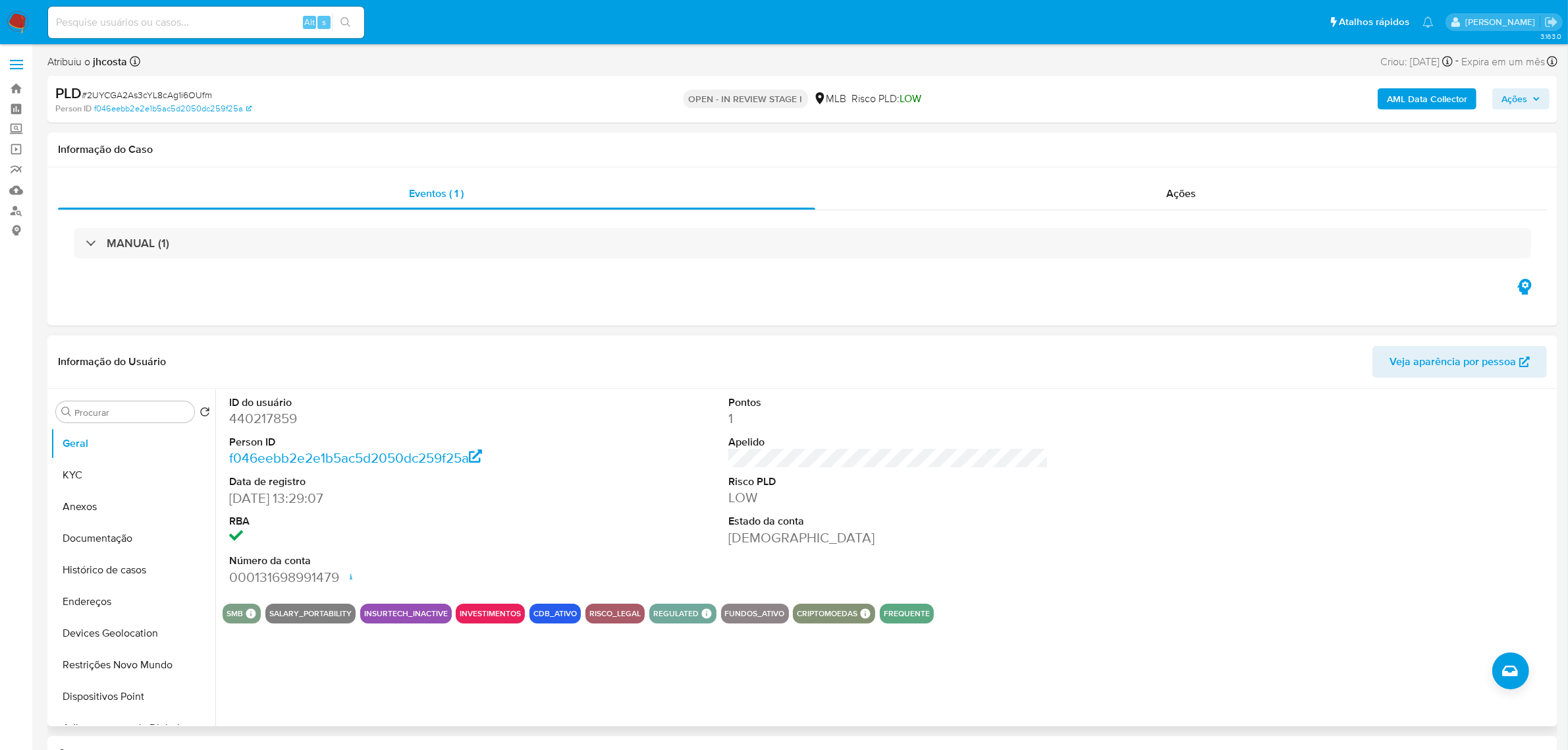
click at [246, 419] on dd "440217859" at bounding box center [389, 418] width 320 height 18
copy dd "440217859"
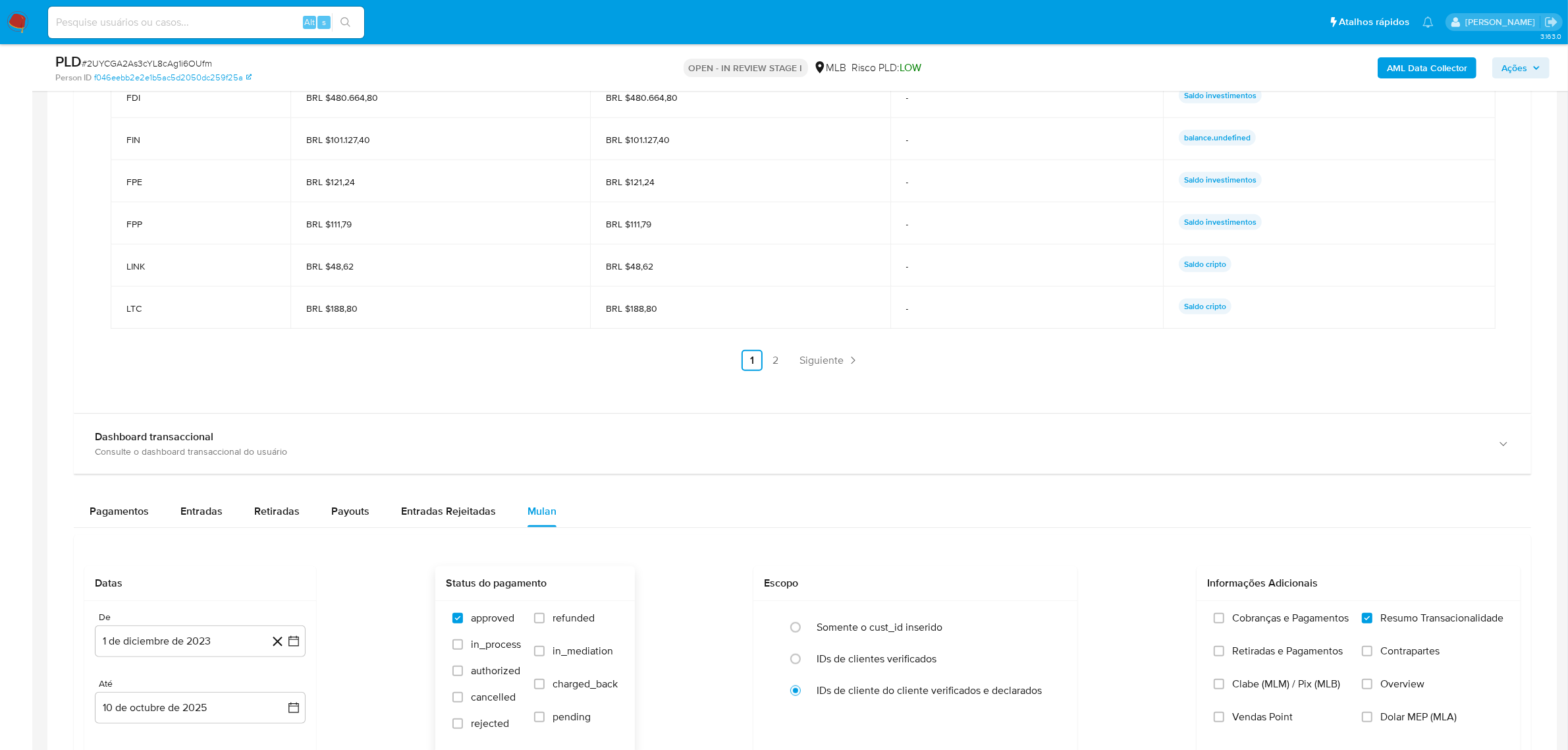
scroll to position [1648, 0]
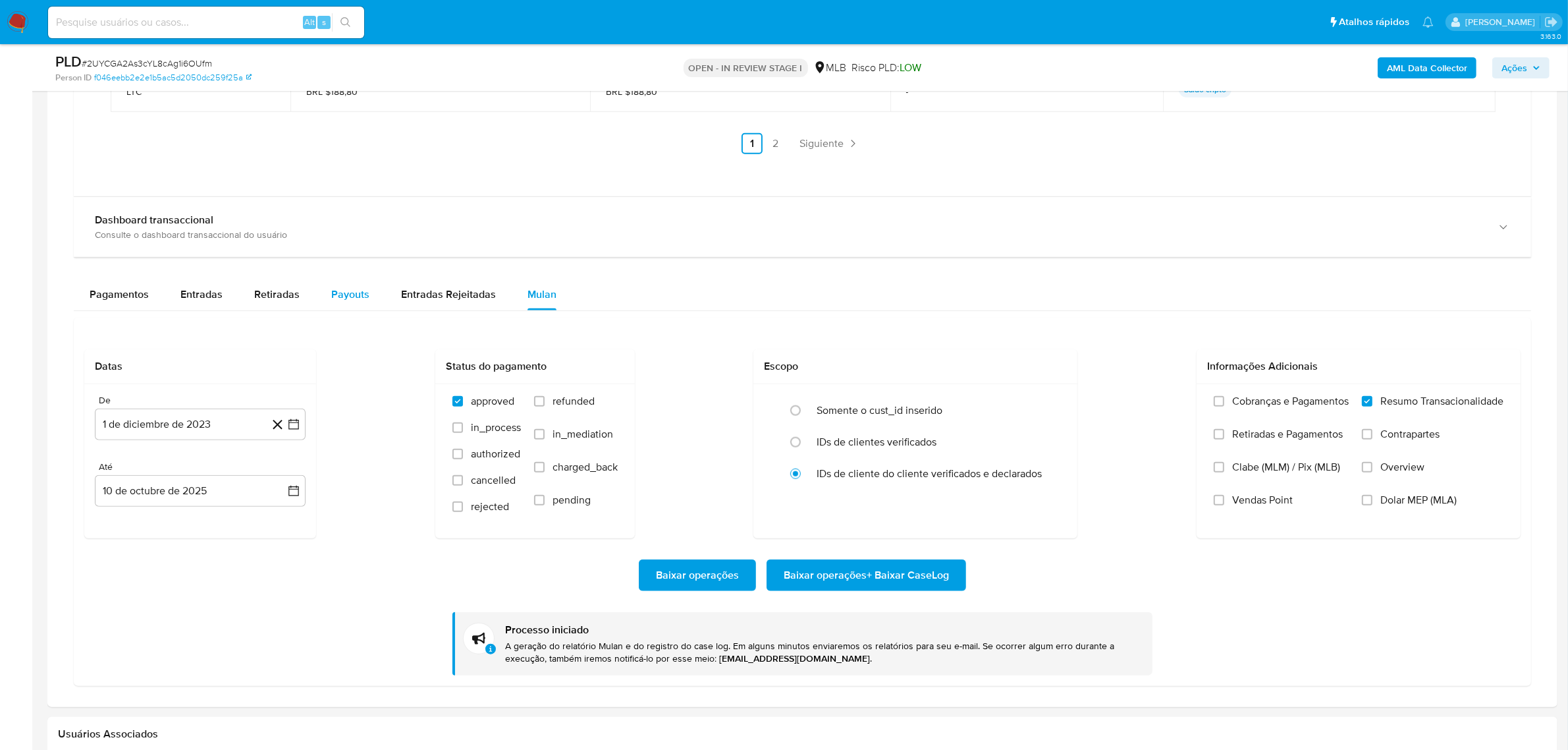
click at [369, 295] on button "Payouts" at bounding box center [350, 295] width 70 height 32
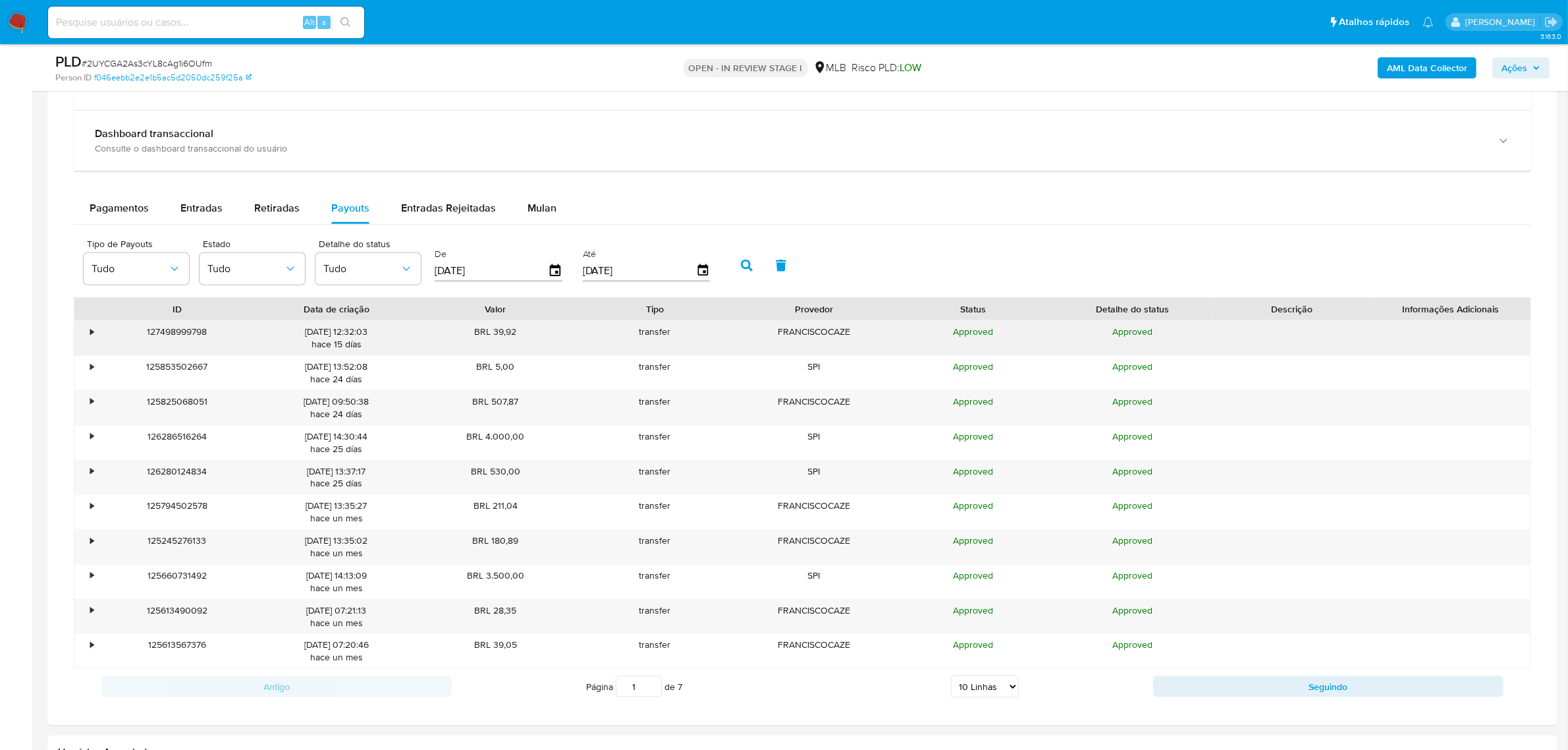
scroll to position [1812, 0]
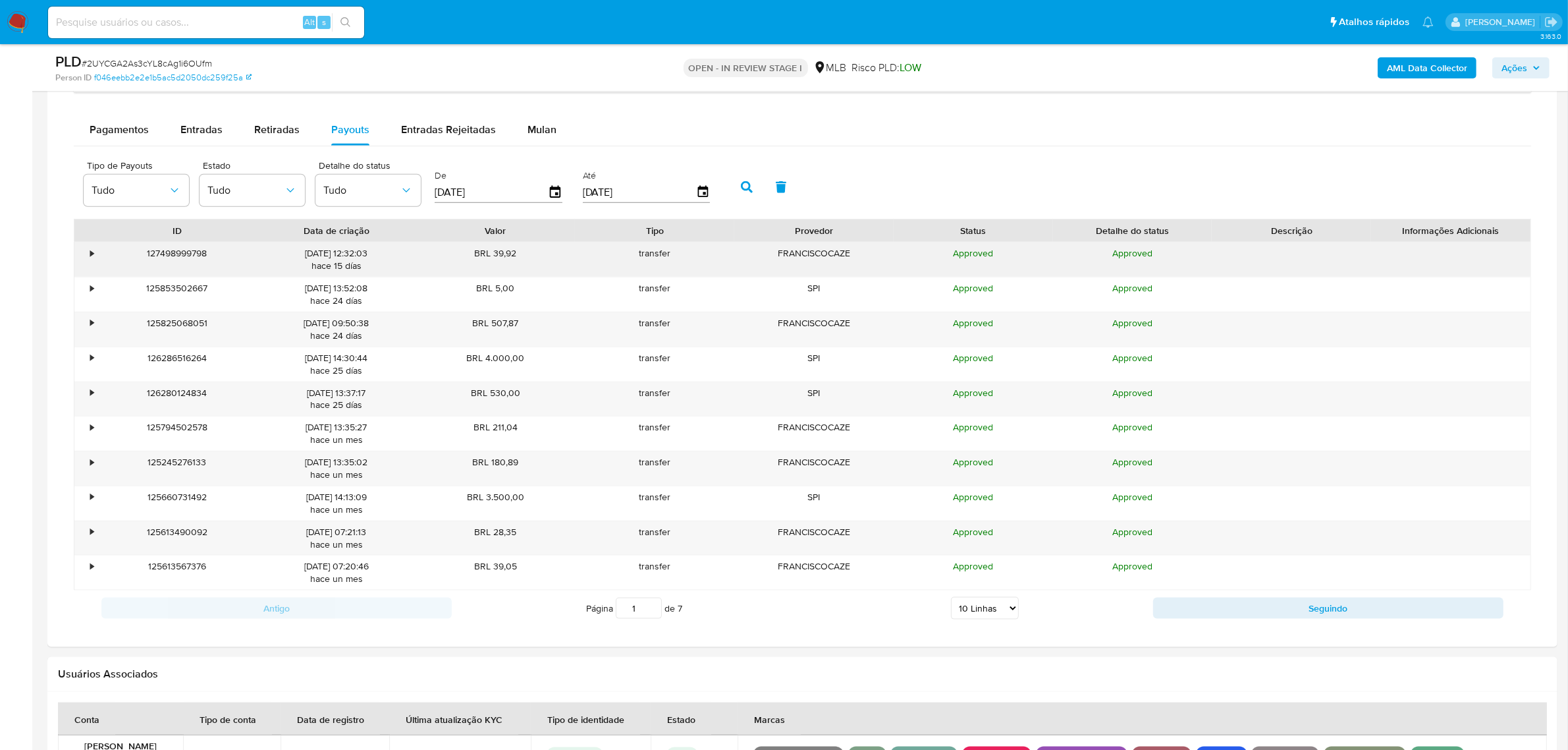
drag, startPoint x: 273, startPoint y: 252, endPoint x: 438, endPoint y: 254, distance: 165.0
click at [438, 254] on div "• 127498999798 25/09/2025 12:32:03 hace 15 días BRL 39,92 transfer FRANCISCOCAZ…" at bounding box center [802, 259] width 1456 height 34
click at [272, 136] on span "Retiradas" at bounding box center [277, 129] width 46 height 15
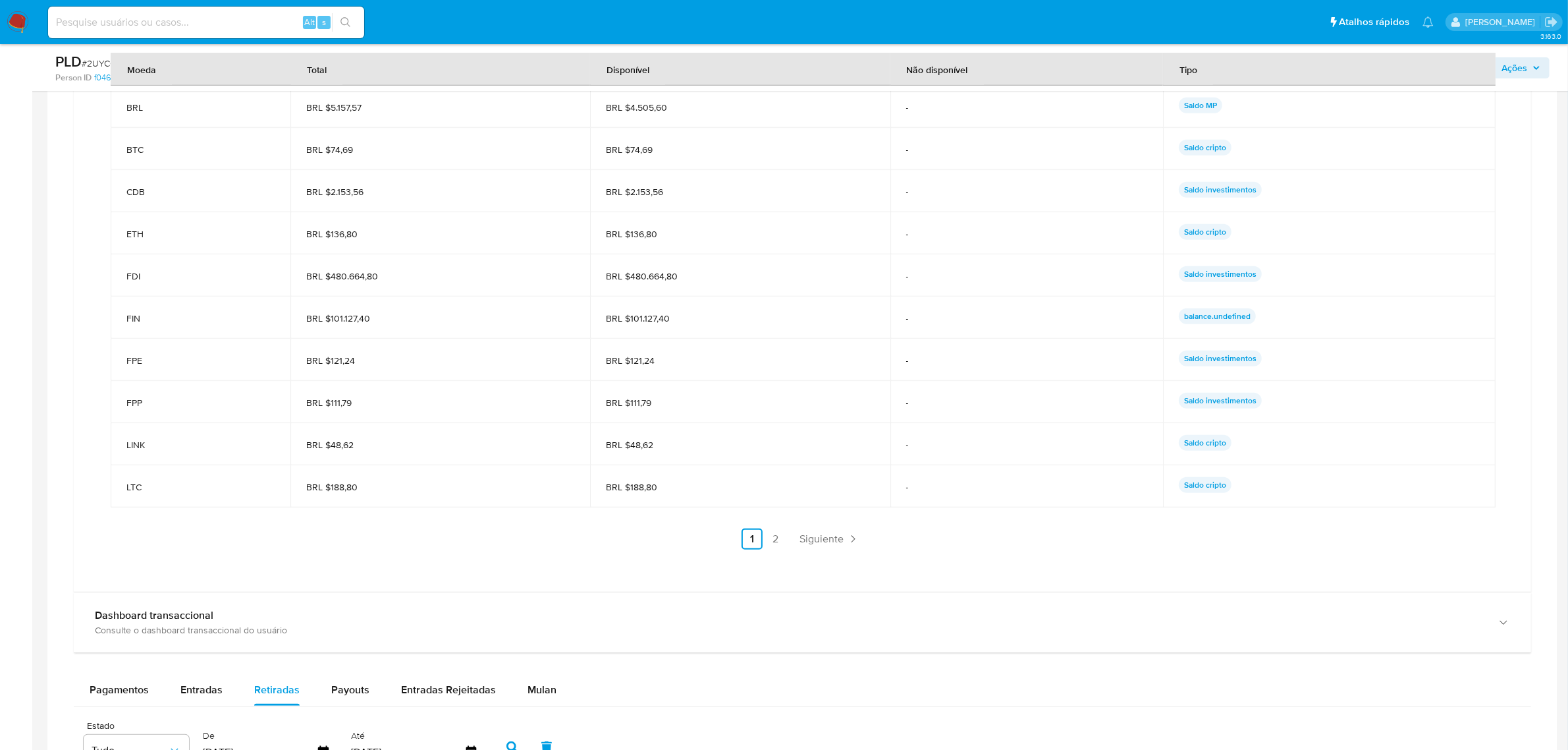
scroll to position [1153, 0]
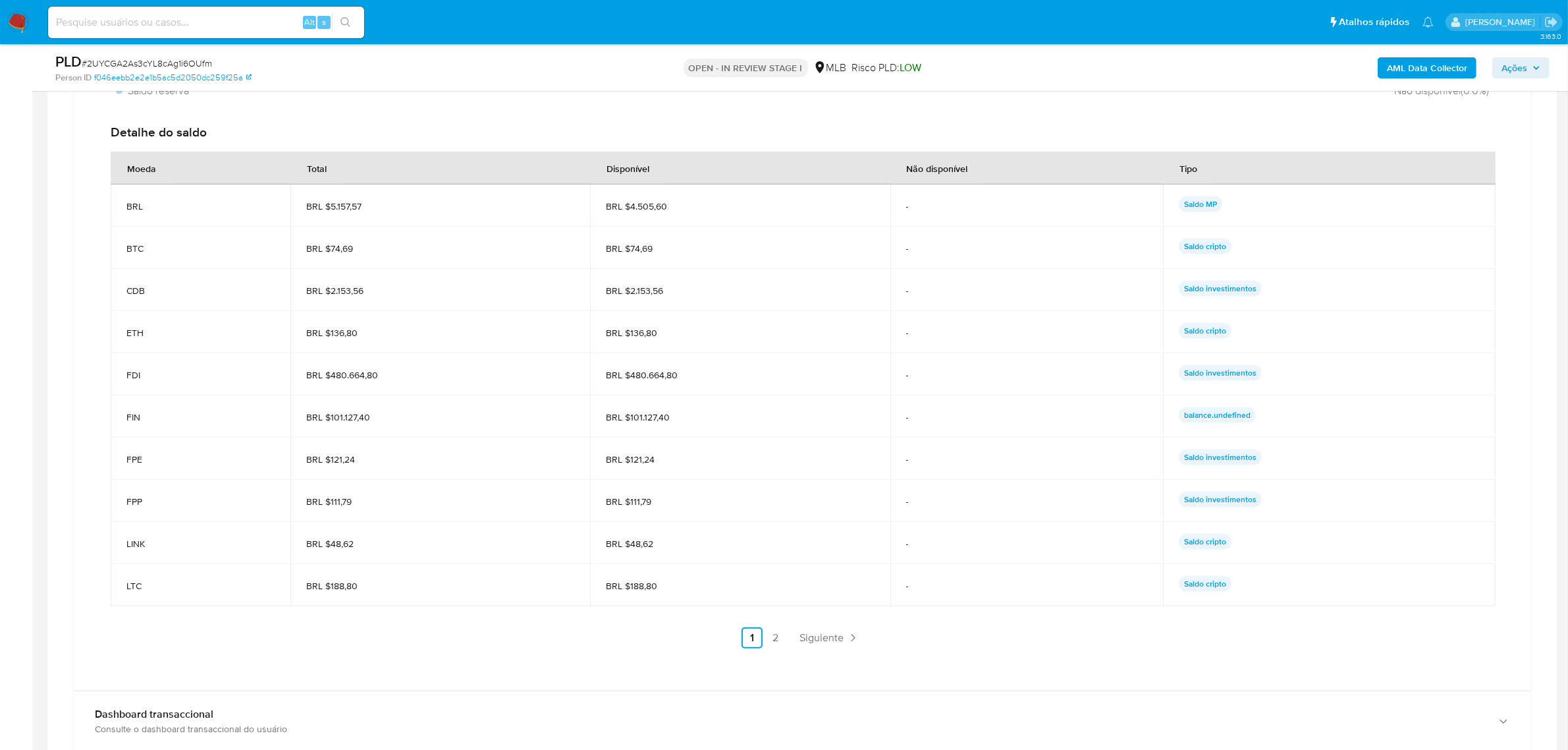
drag, startPoint x: 614, startPoint y: 375, endPoint x: 649, endPoint y: 381, distance: 35.5
click at [1262, 381] on tr "FDI BRL $480.664,80 BRL $480.664,80 - Saldo investimentos" at bounding box center [802, 374] width 1385 height 42
click at [273, 381] on span "FDI" at bounding box center [200, 375] width 148 height 12
click at [331, 380] on span "BRL $480.664,80" at bounding box center [440, 375] width 268 height 12
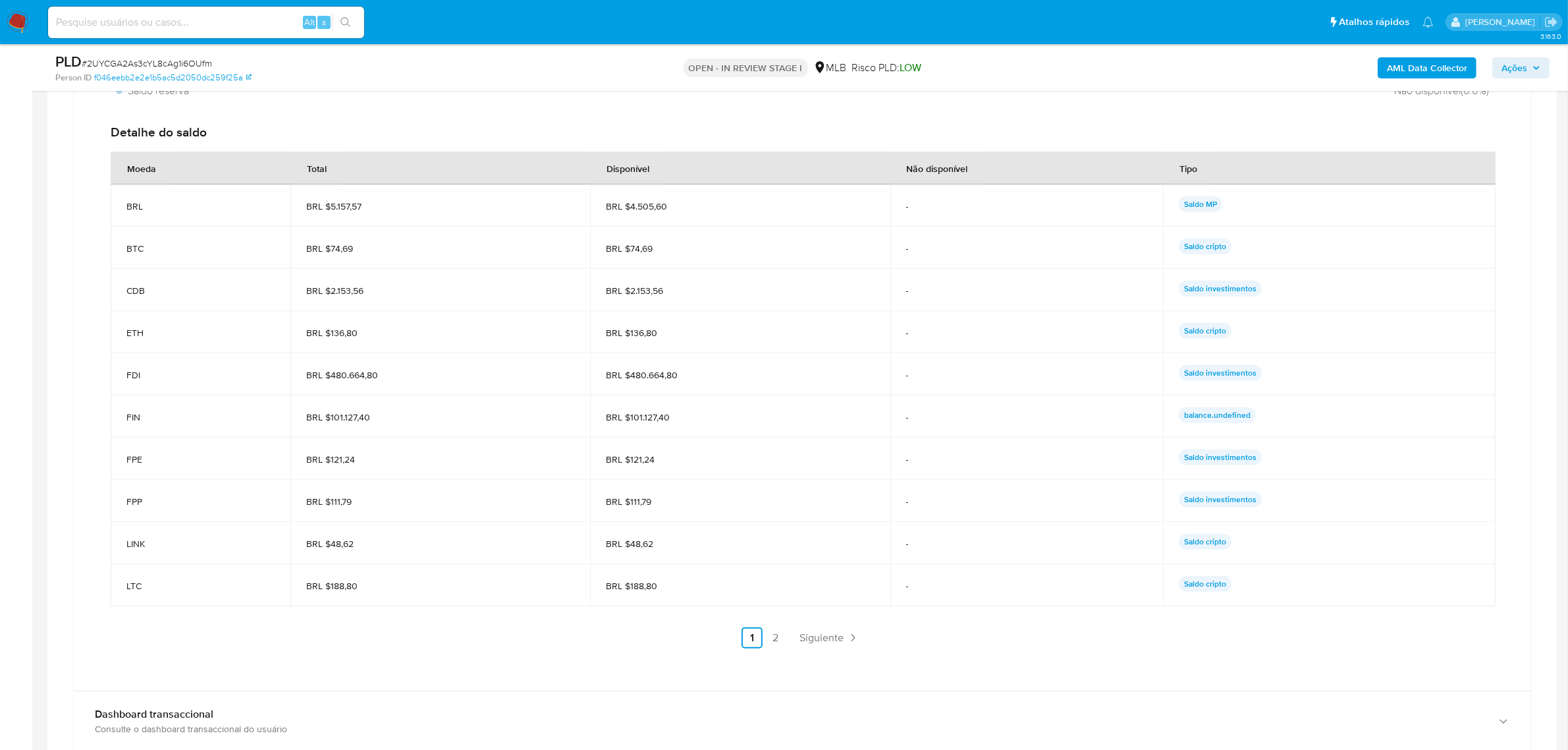
click at [331, 380] on span "BRL $480.664,80" at bounding box center [440, 375] width 268 height 12
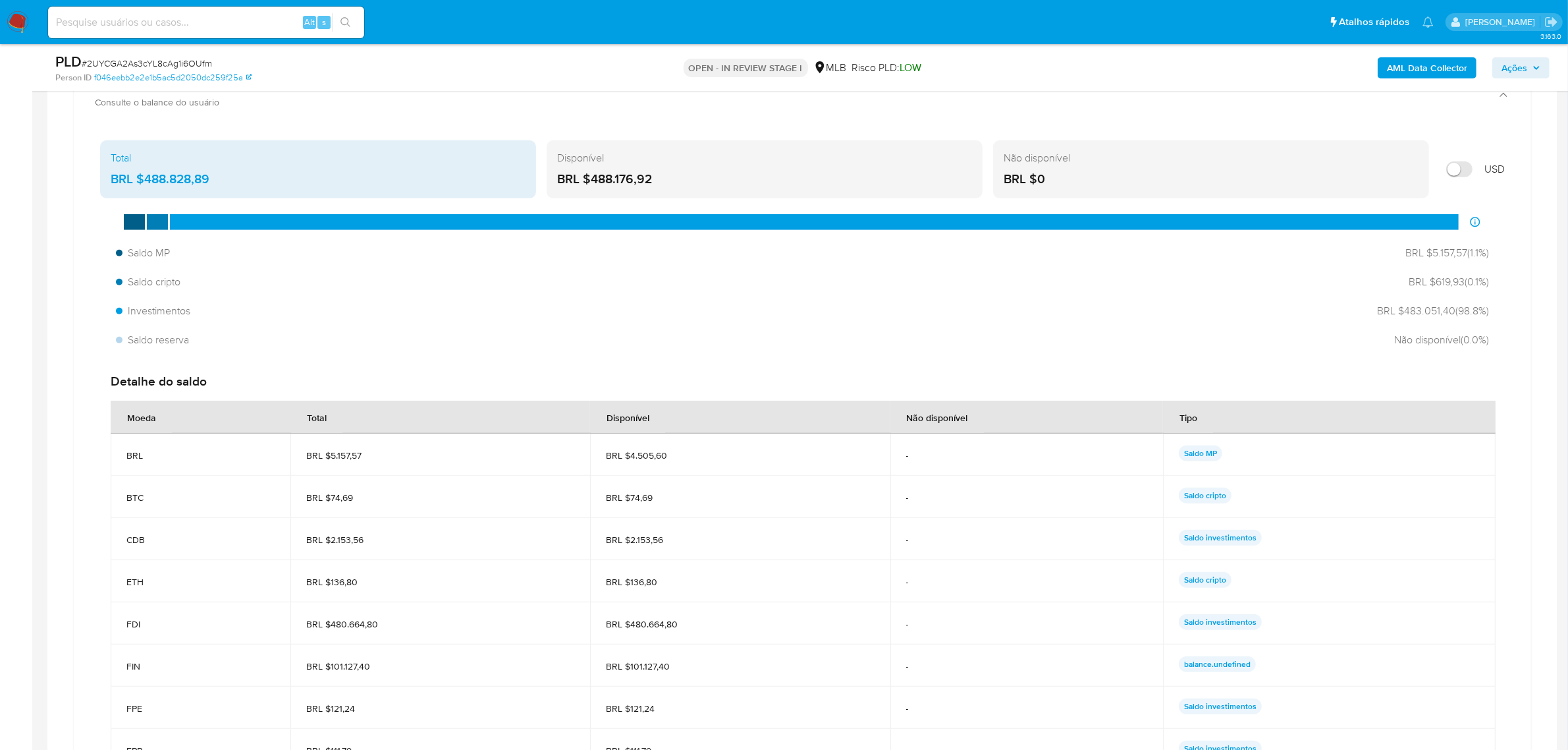
scroll to position [906, 0]
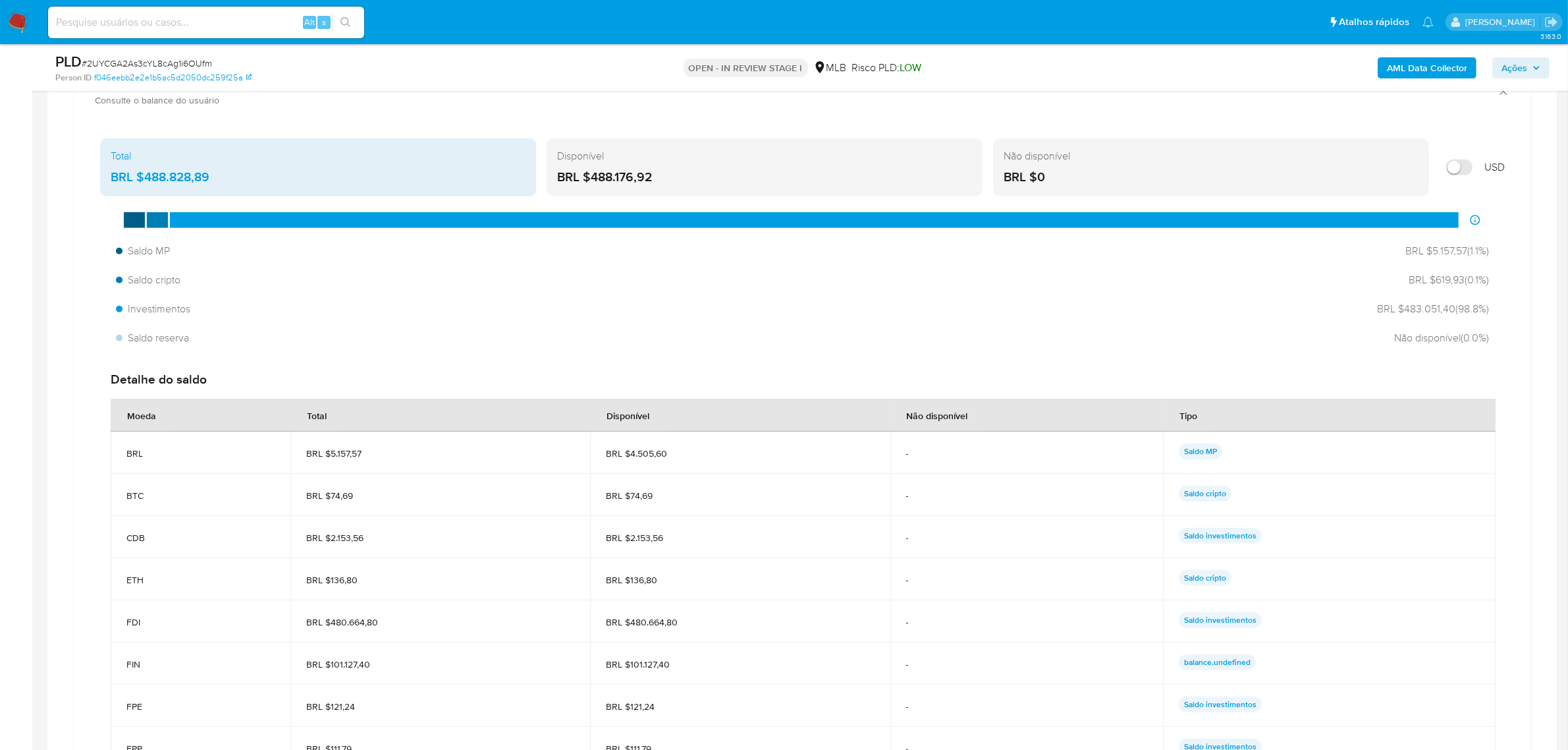
drag, startPoint x: 155, startPoint y: 626, endPoint x: 1339, endPoint y: 572, distance: 1185.2
click at [1376, 609] on tr "FDI BRL $480.664,80 BRL $480.664,80 - Saldo investimentos" at bounding box center [802, 621] width 1385 height 42
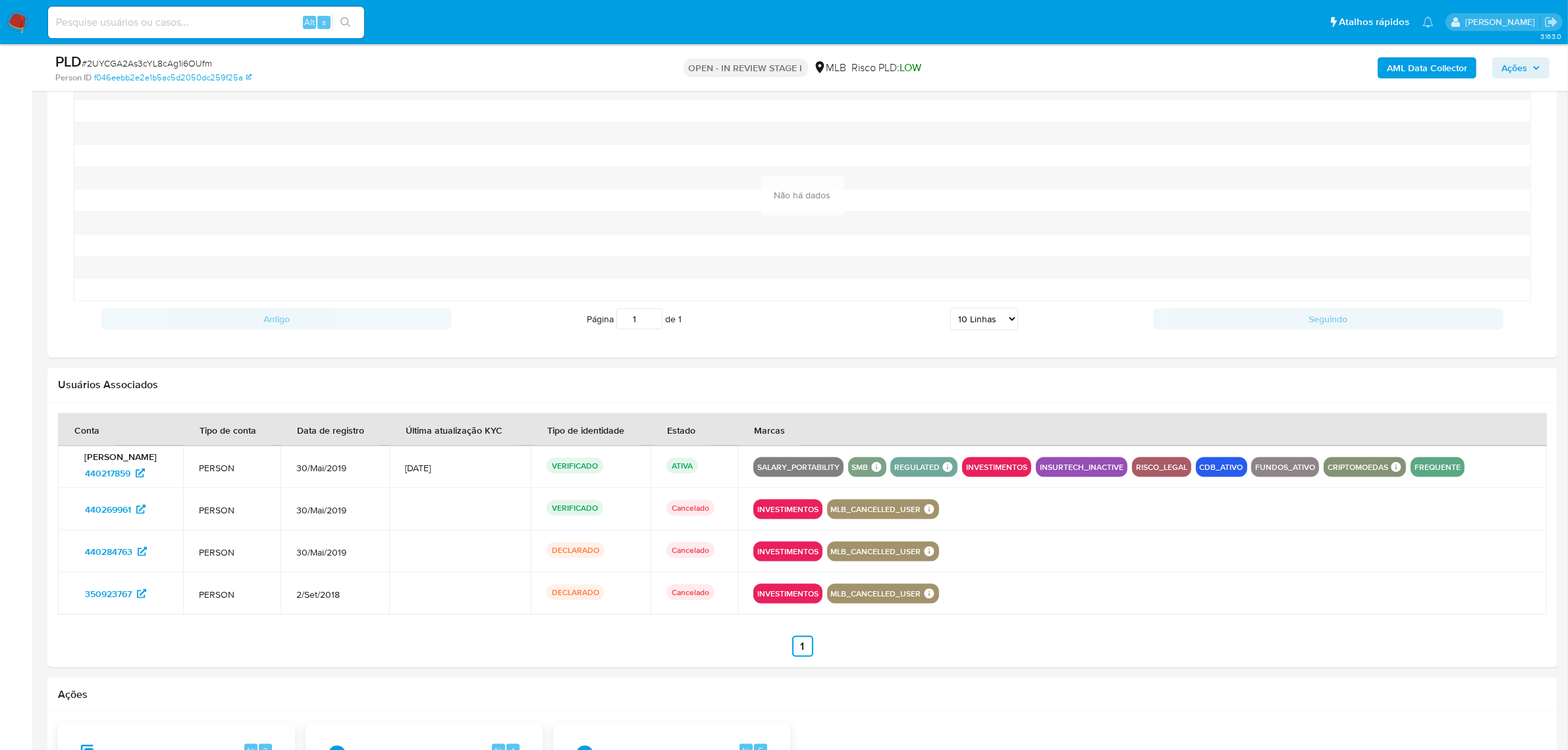
scroll to position [1648, 0]
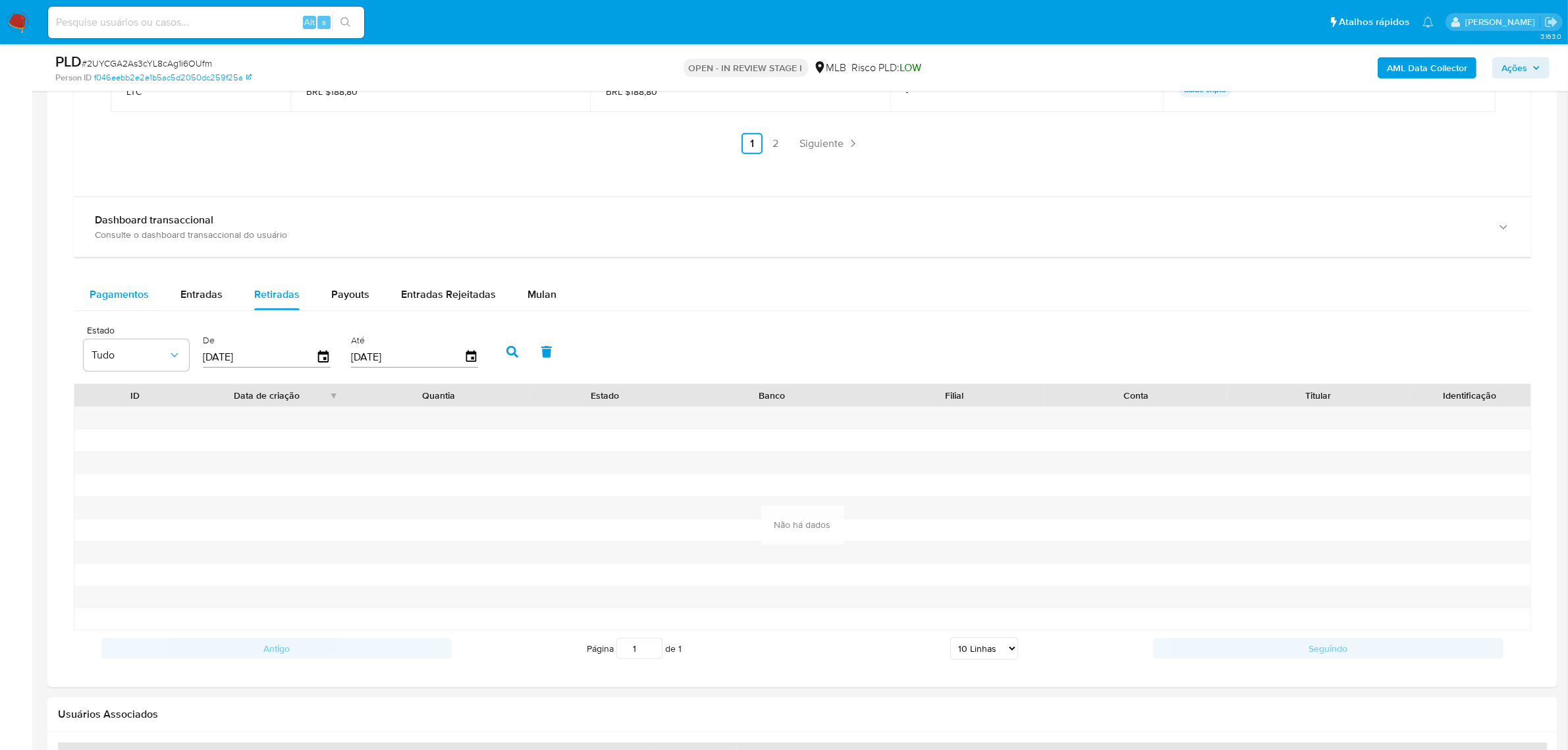
click at [135, 295] on span "Pagamentos" at bounding box center [119, 295] width 59 height 15
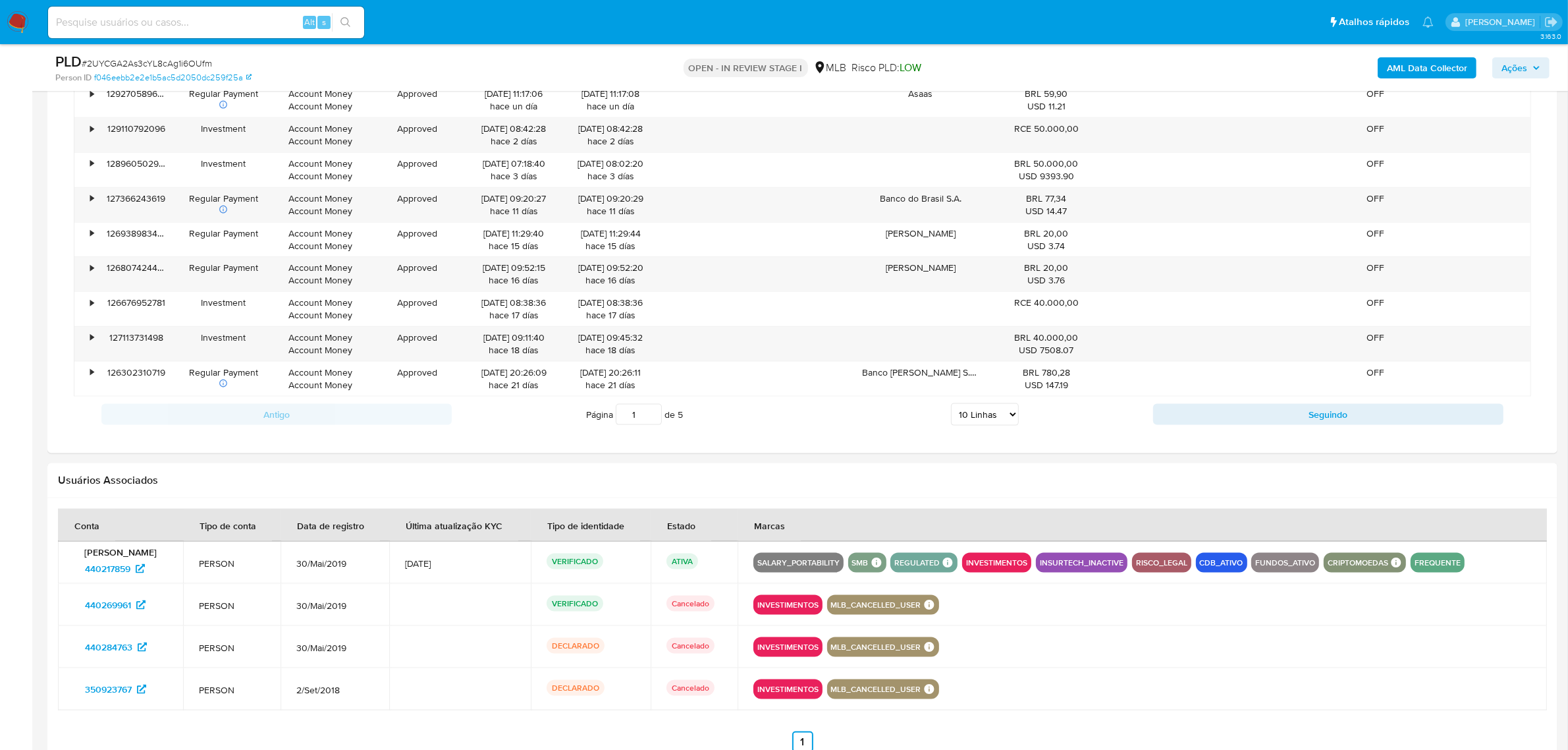
scroll to position [1954, 0]
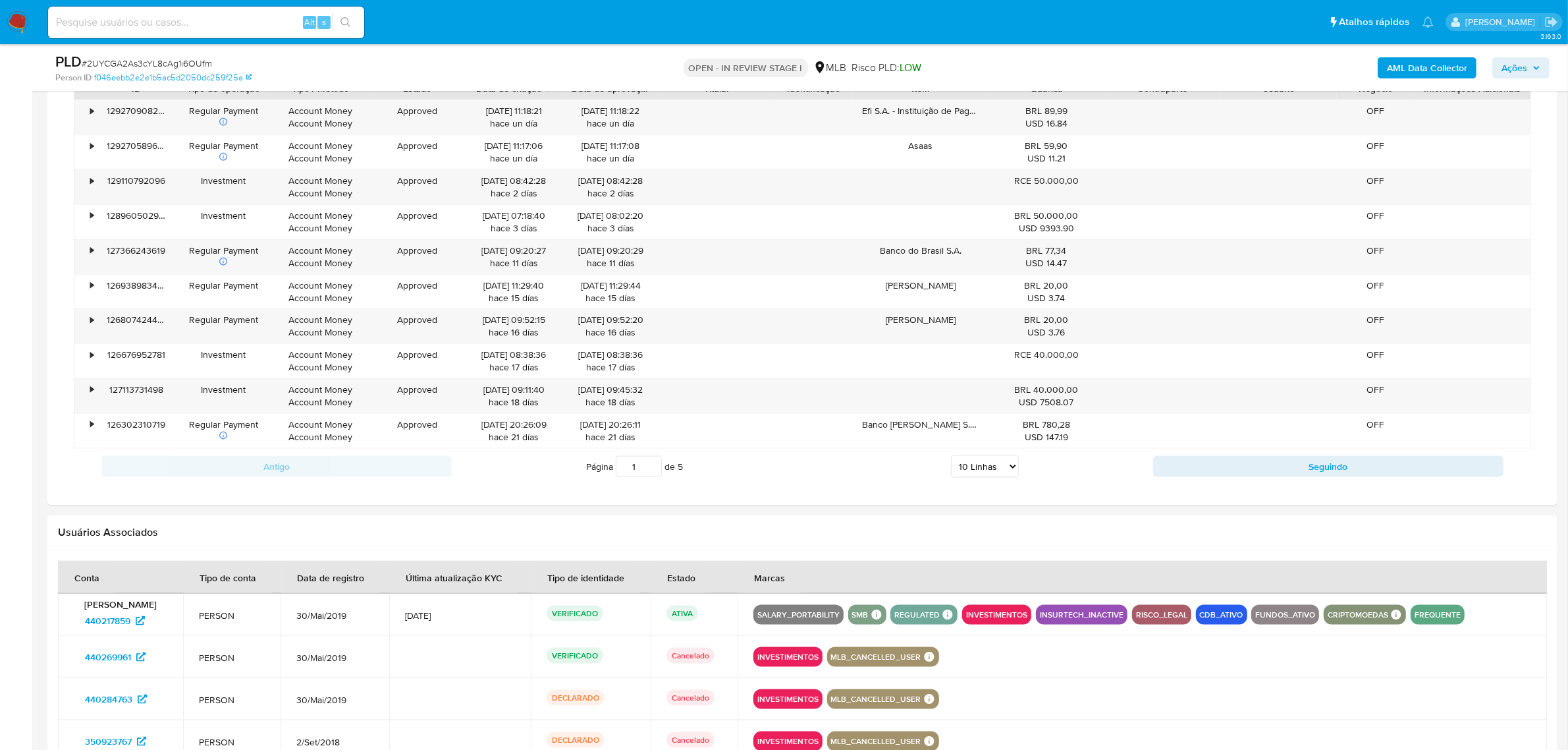
click at [993, 469] on select "5 Linhas 10 Linhas 20 Linhas 25 Linhas 50 Linhas 100 Linhas" at bounding box center [985, 467] width 68 height 22
select select "100"
click at [951, 458] on select "5 Linhas 10 Linhas 20 Linhas 25 Linhas 50 Linhas 100 Linhas" at bounding box center [985, 467] width 68 height 22
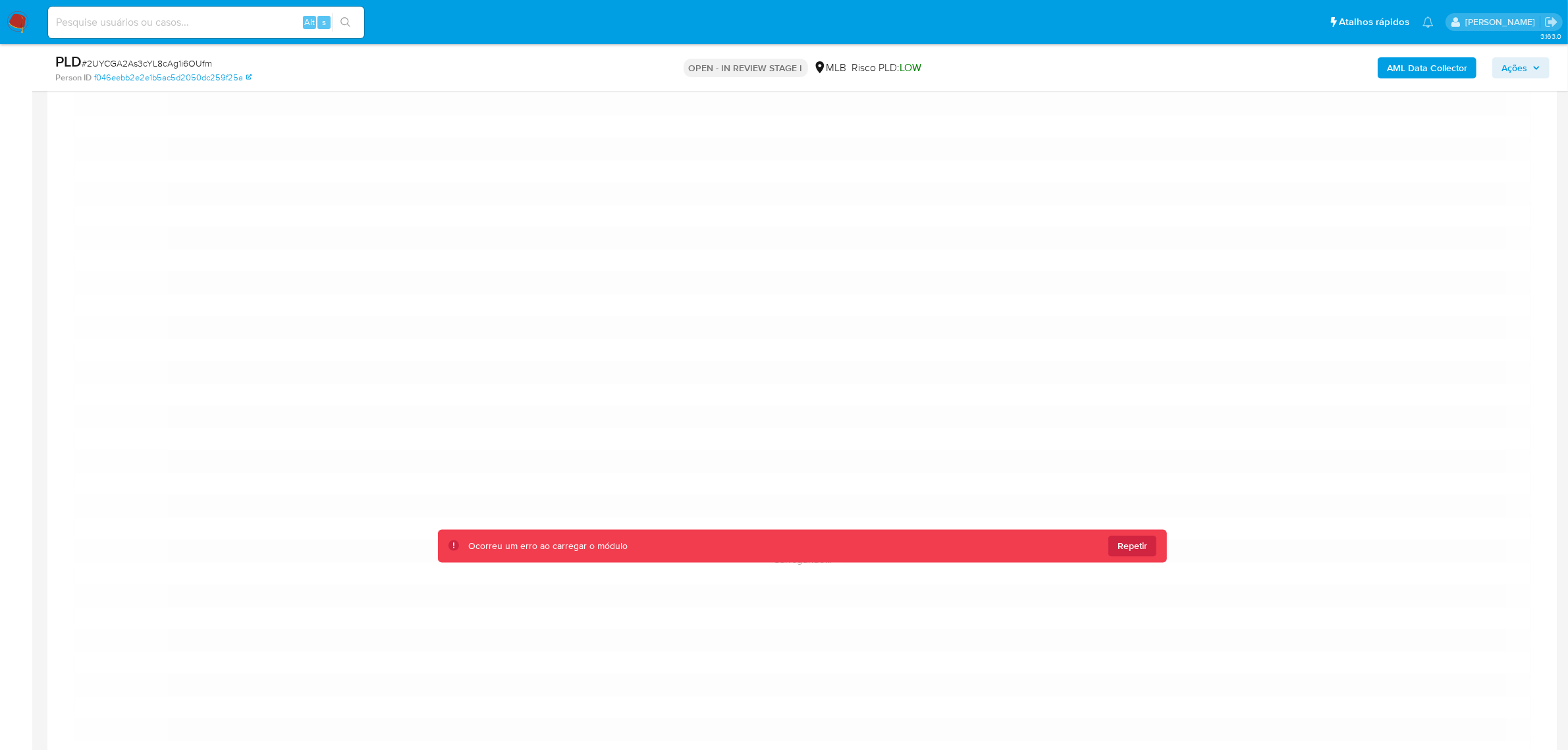
scroll to position [2782, 0]
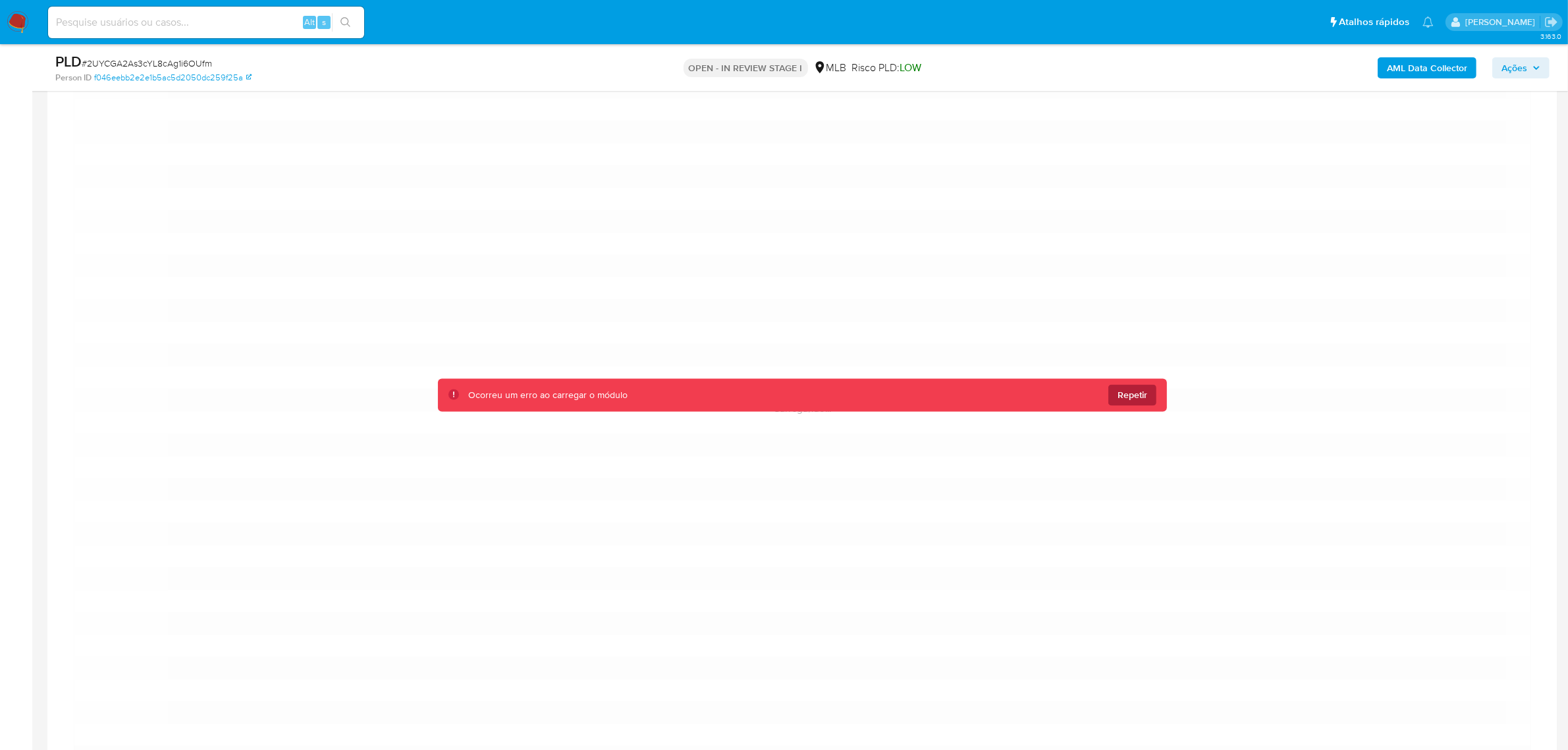
click at [1141, 404] on span "Repetir" at bounding box center [1132, 395] width 30 height 21
drag, startPoint x: 1111, startPoint y: 406, endPoint x: 1042, endPoint y: 402, distance: 69.1
click at [1113, 406] on button "Repetir" at bounding box center [1132, 395] width 48 height 21
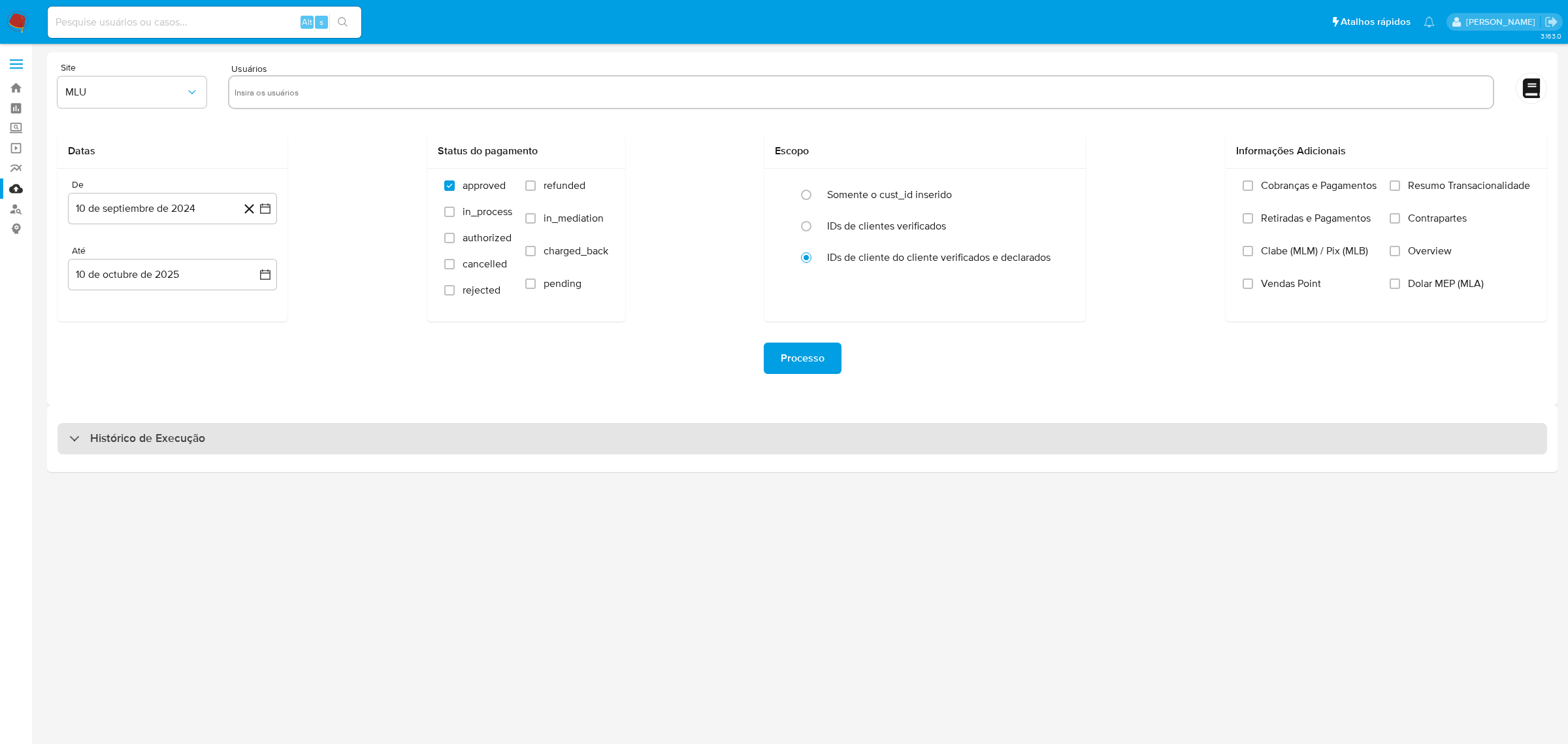
click at [146, 439] on h3 "Histórico de Execução" at bounding box center [147, 439] width 115 height 15
select select "10"
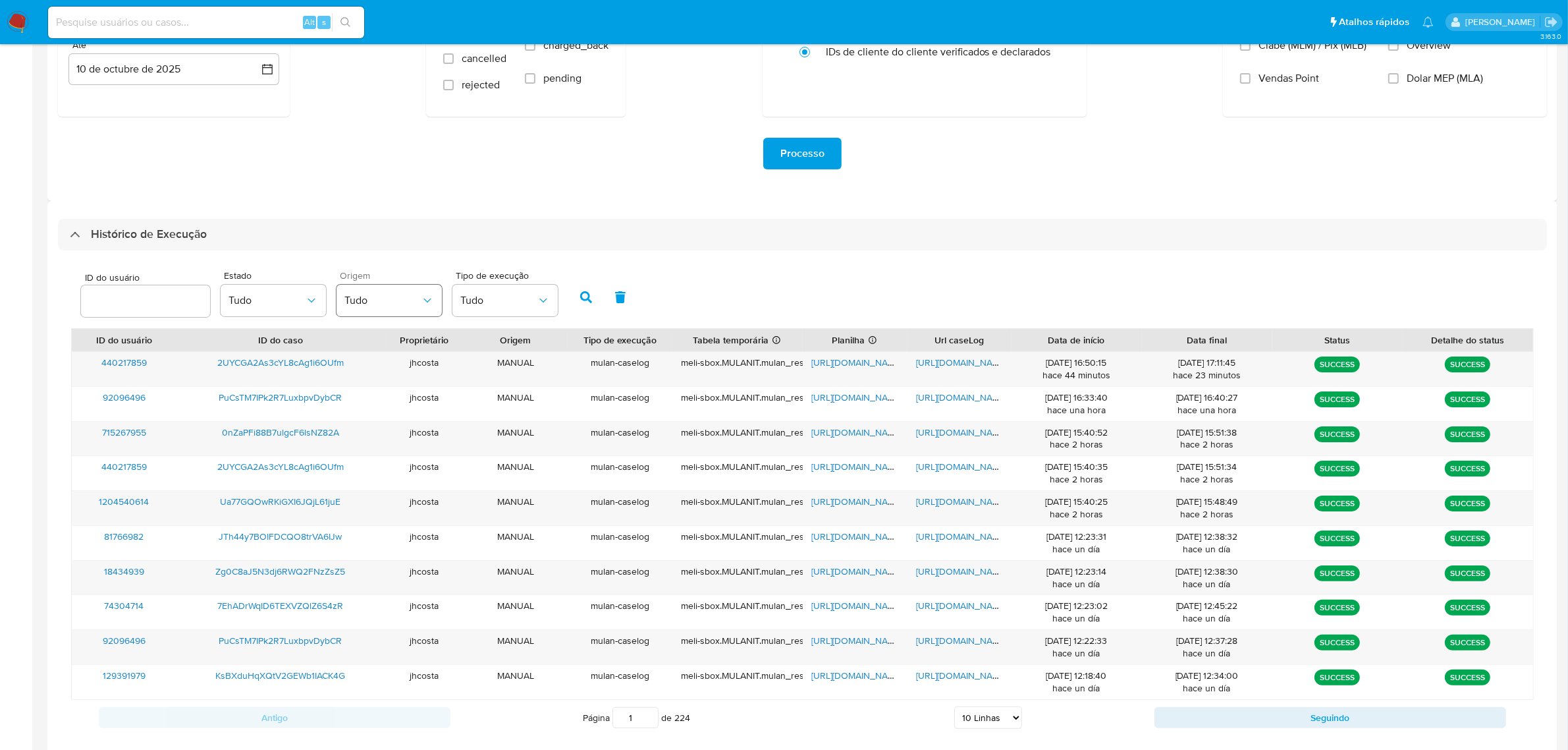
scroll to position [280, 0]
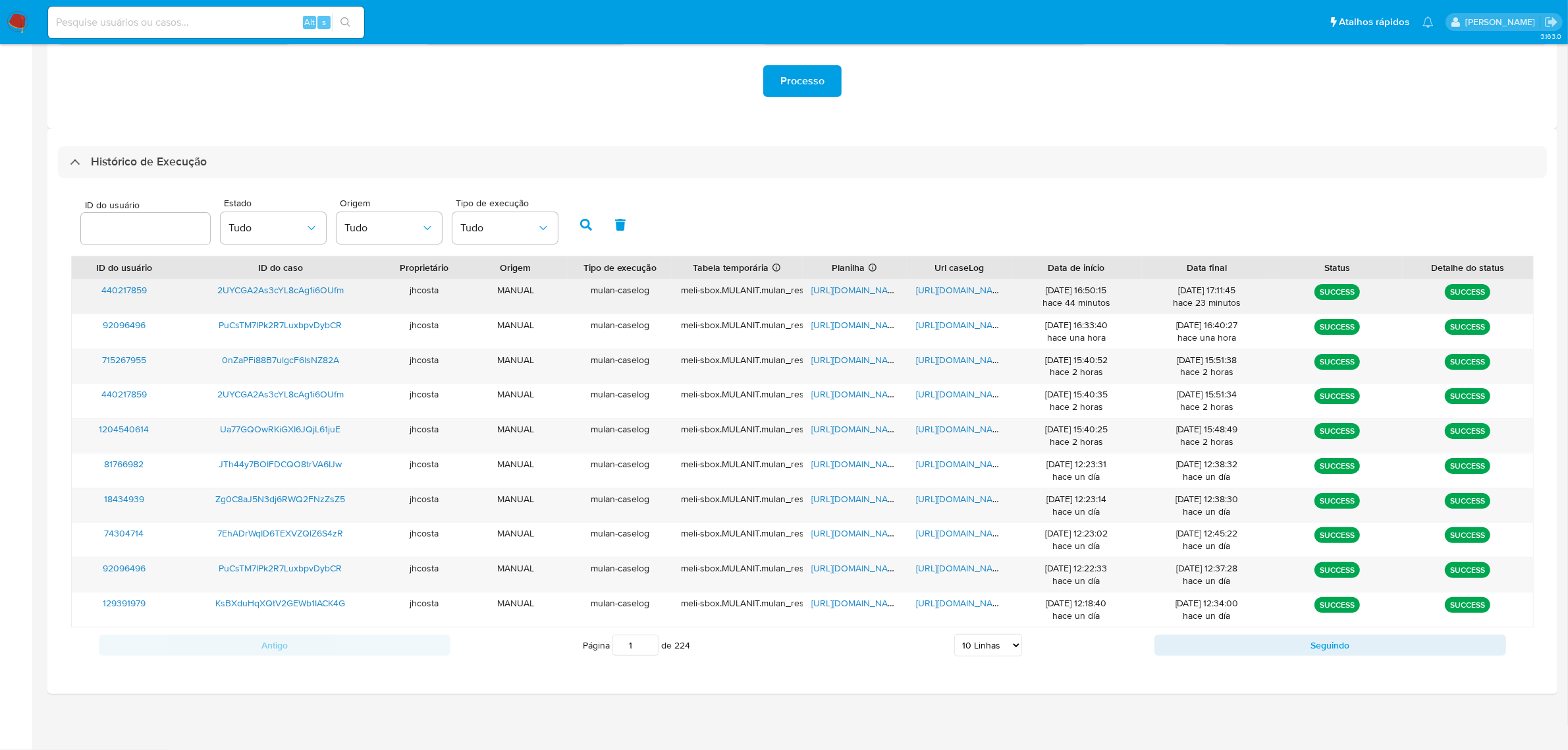
click at [835, 290] on span "[URL][DOMAIN_NAME]" at bounding box center [857, 290] width 91 height 13
click at [940, 294] on span "[URL][DOMAIN_NAME]" at bounding box center [961, 290] width 91 height 13
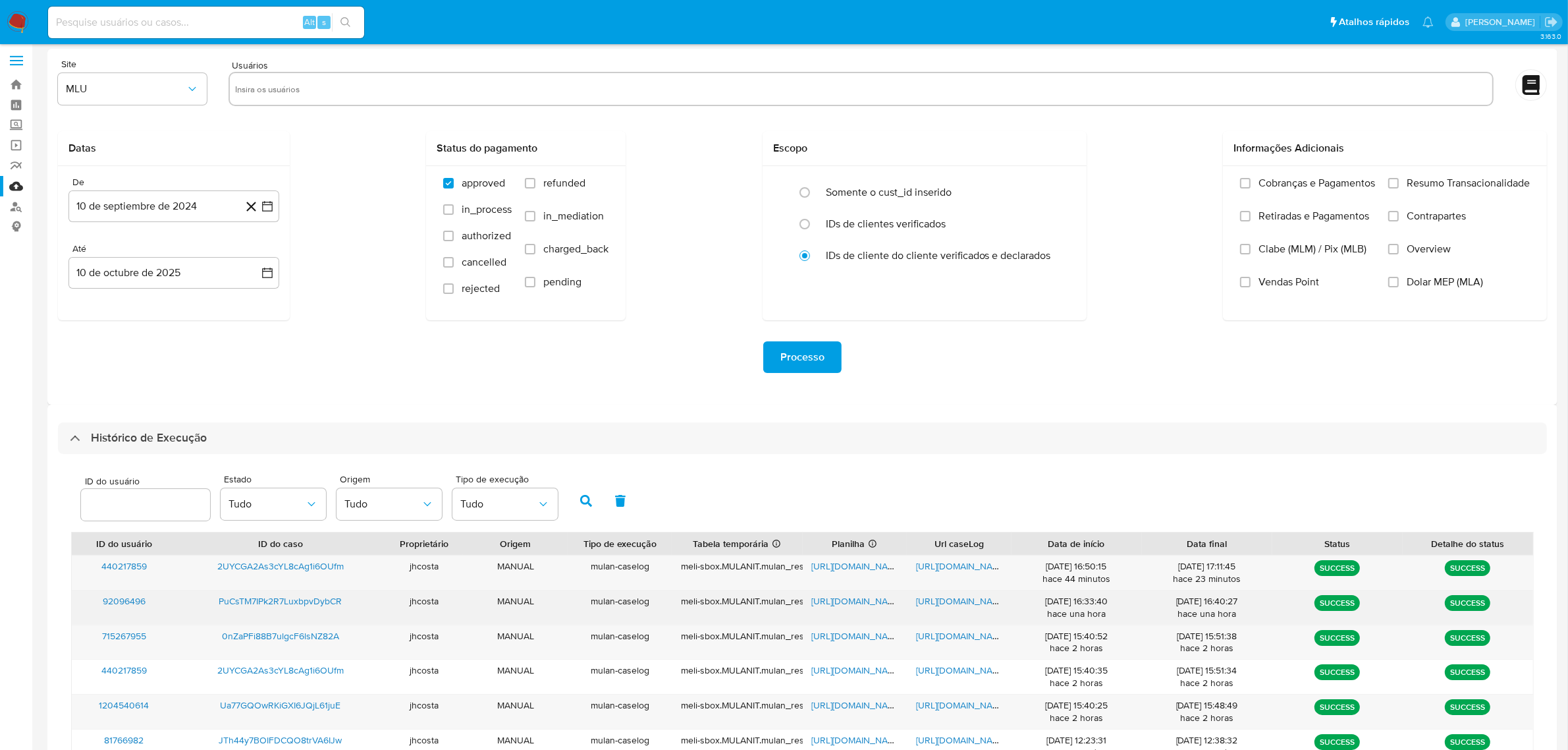
scroll to position [0, 0]
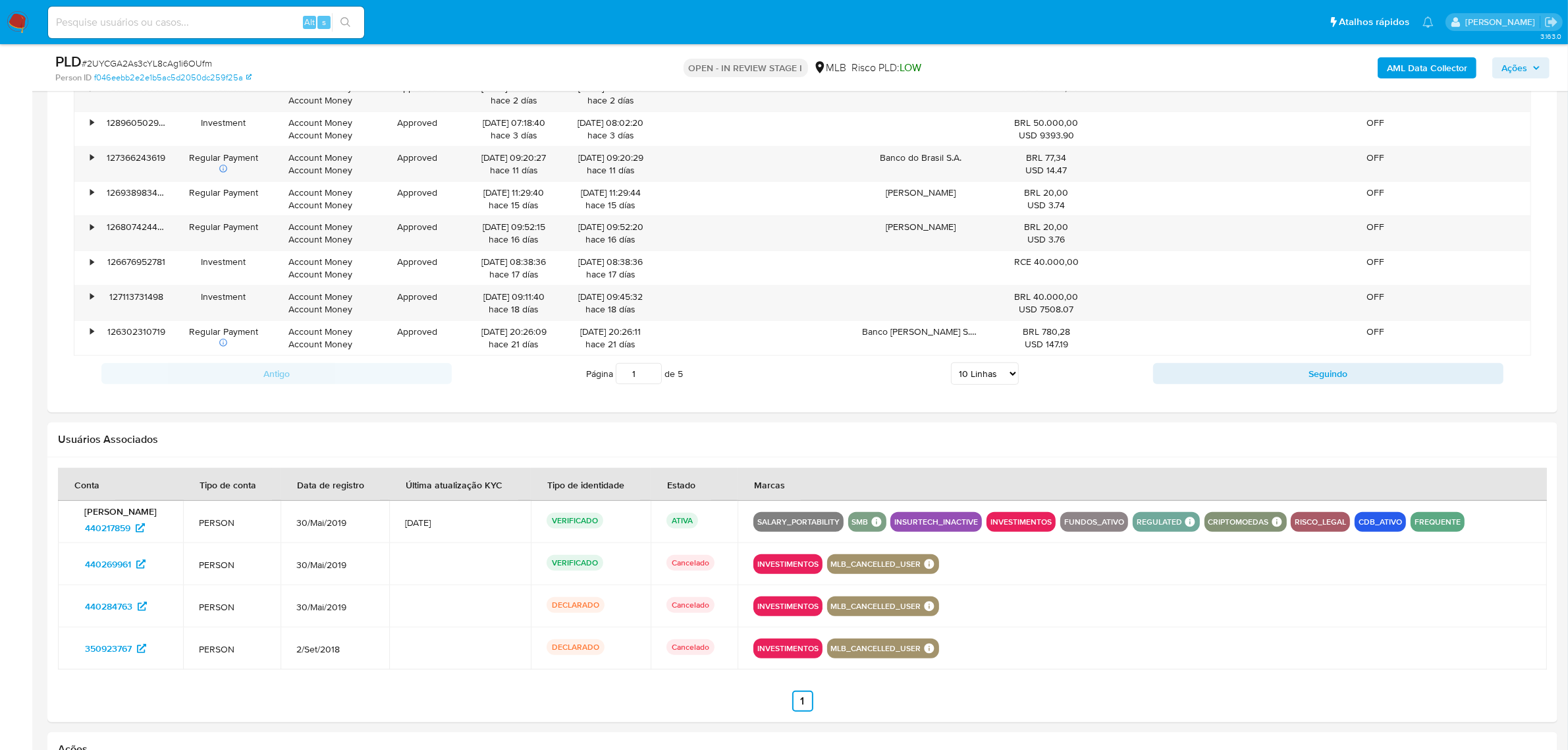
scroll to position [1318, 0]
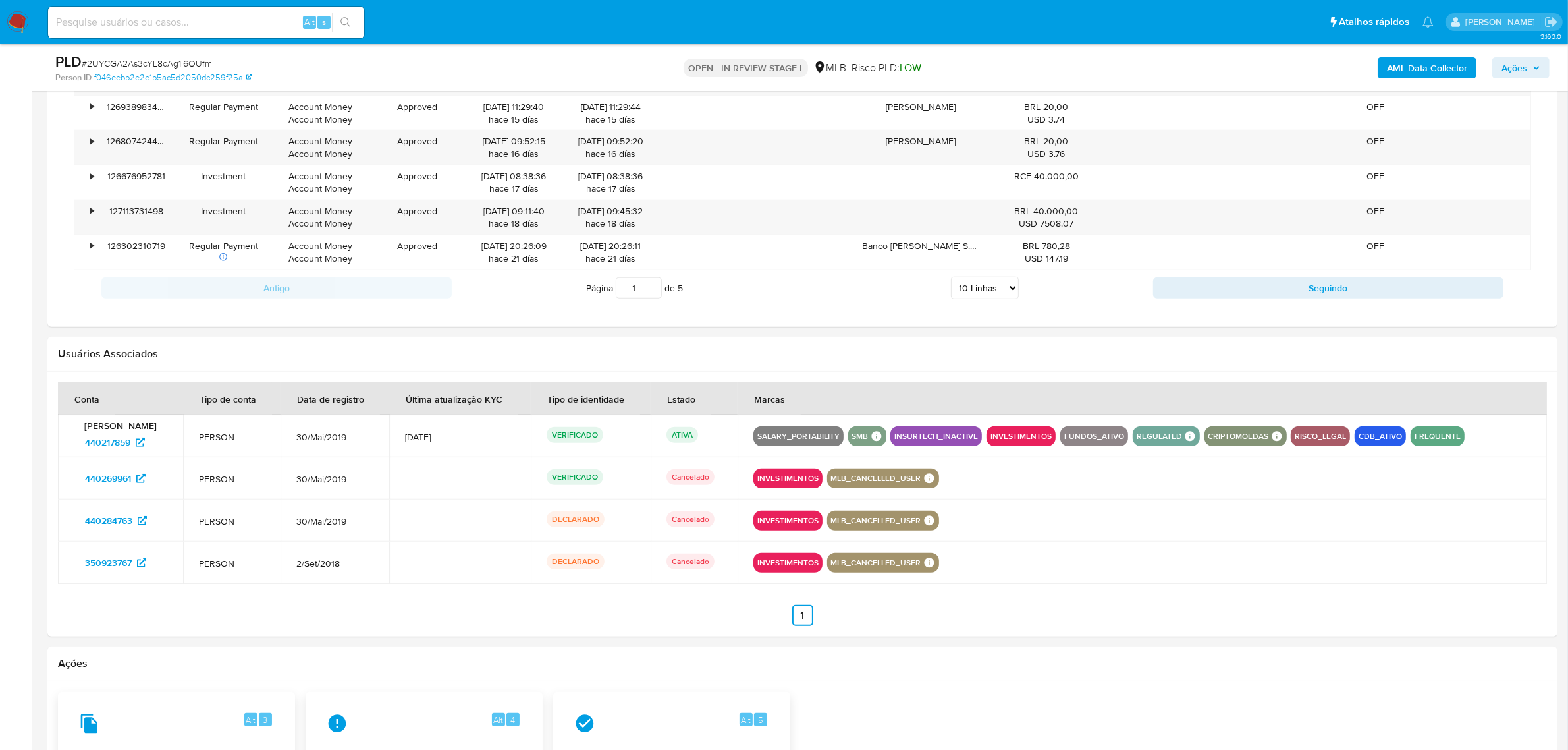
click at [1012, 287] on select "5 Linhas 10 Linhas 20 Linhas 25 Linhas 50 Linhas 100 Linhas" at bounding box center [985, 288] width 68 height 22
select select "100"
click at [951, 280] on select "5 Linhas 10 Linhas 20 Linhas 25 Linhas 50 Linhas 100 Linhas" at bounding box center [985, 288] width 68 height 22
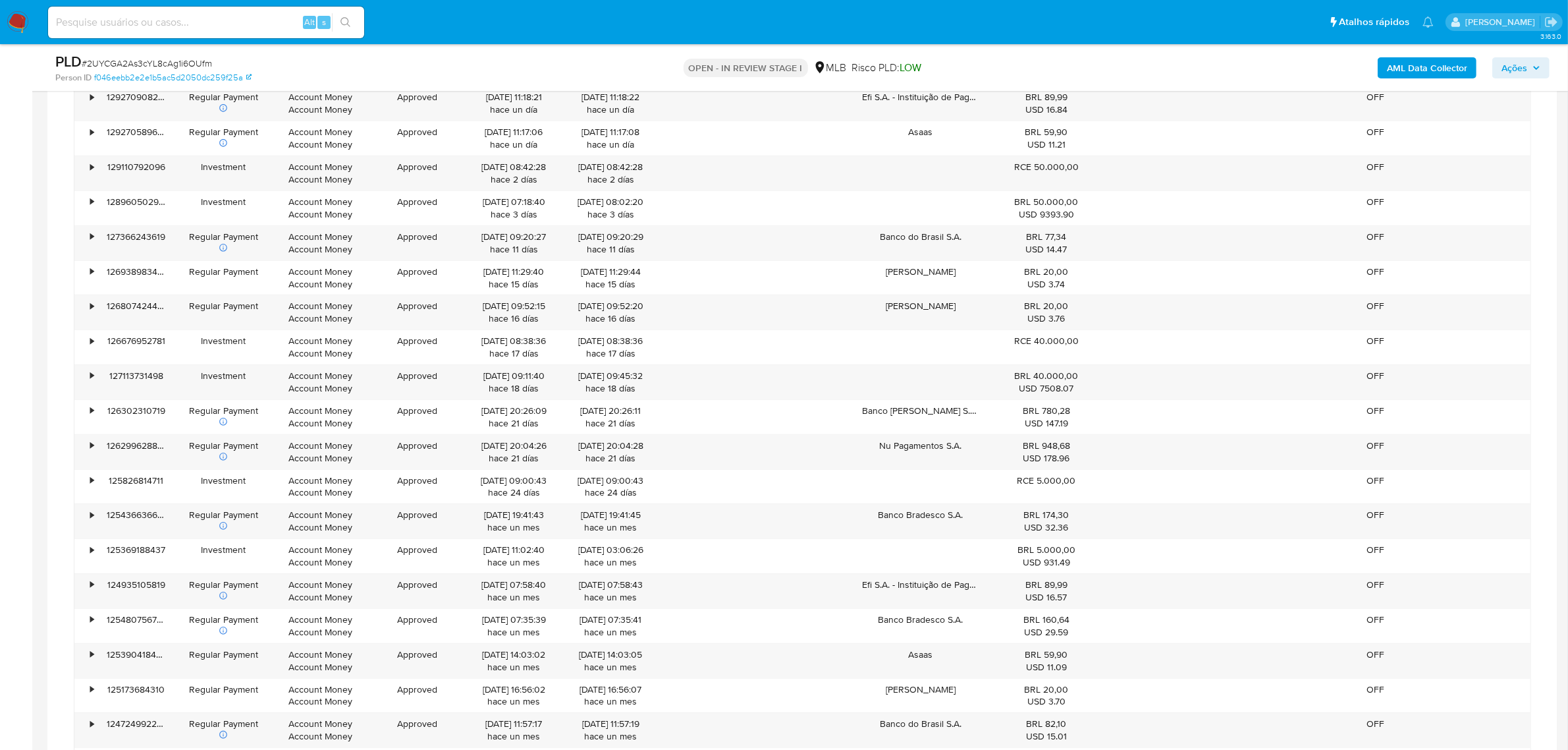
scroll to position [1071, 0]
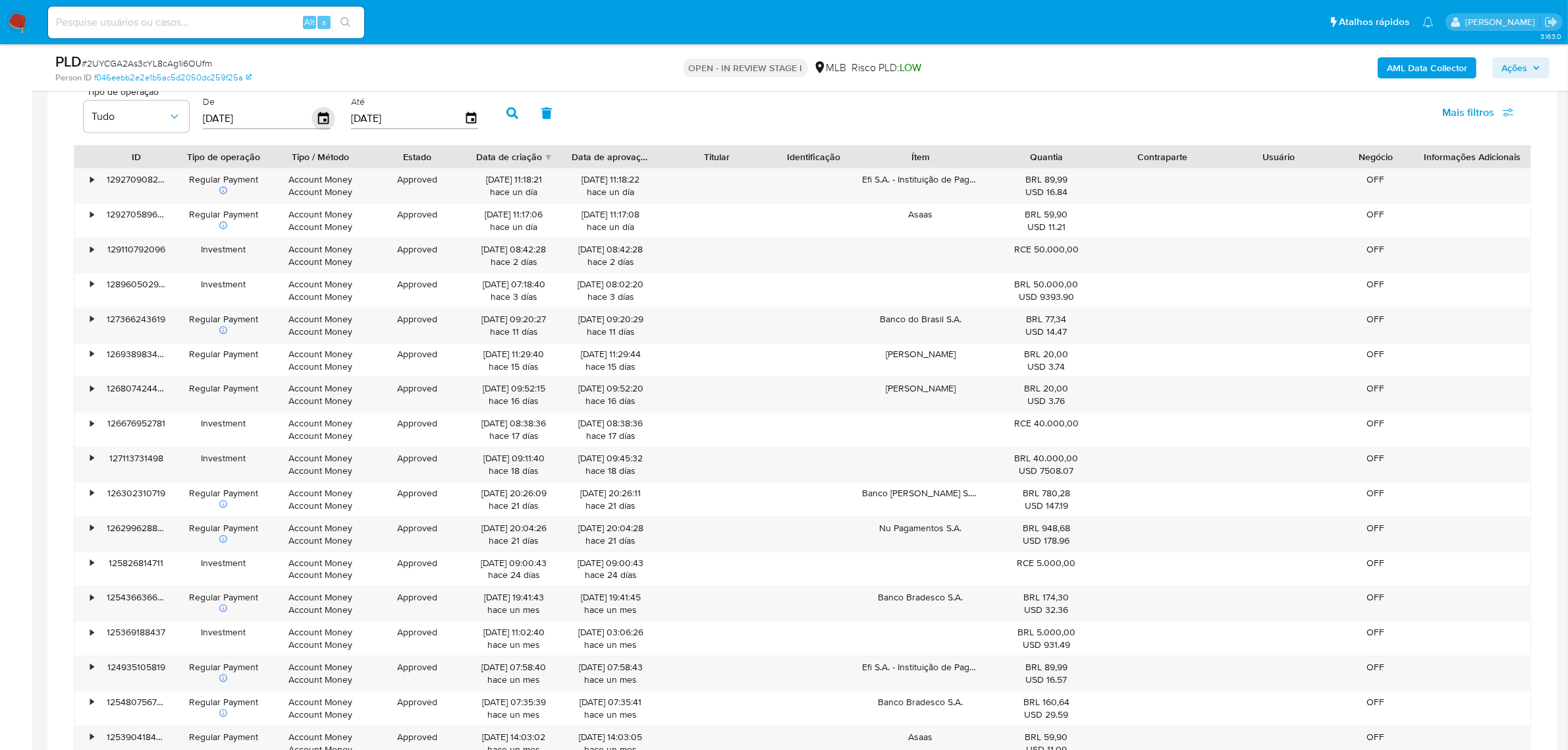
click at [318, 124] on icon "button" at bounding box center [323, 117] width 11 height 12
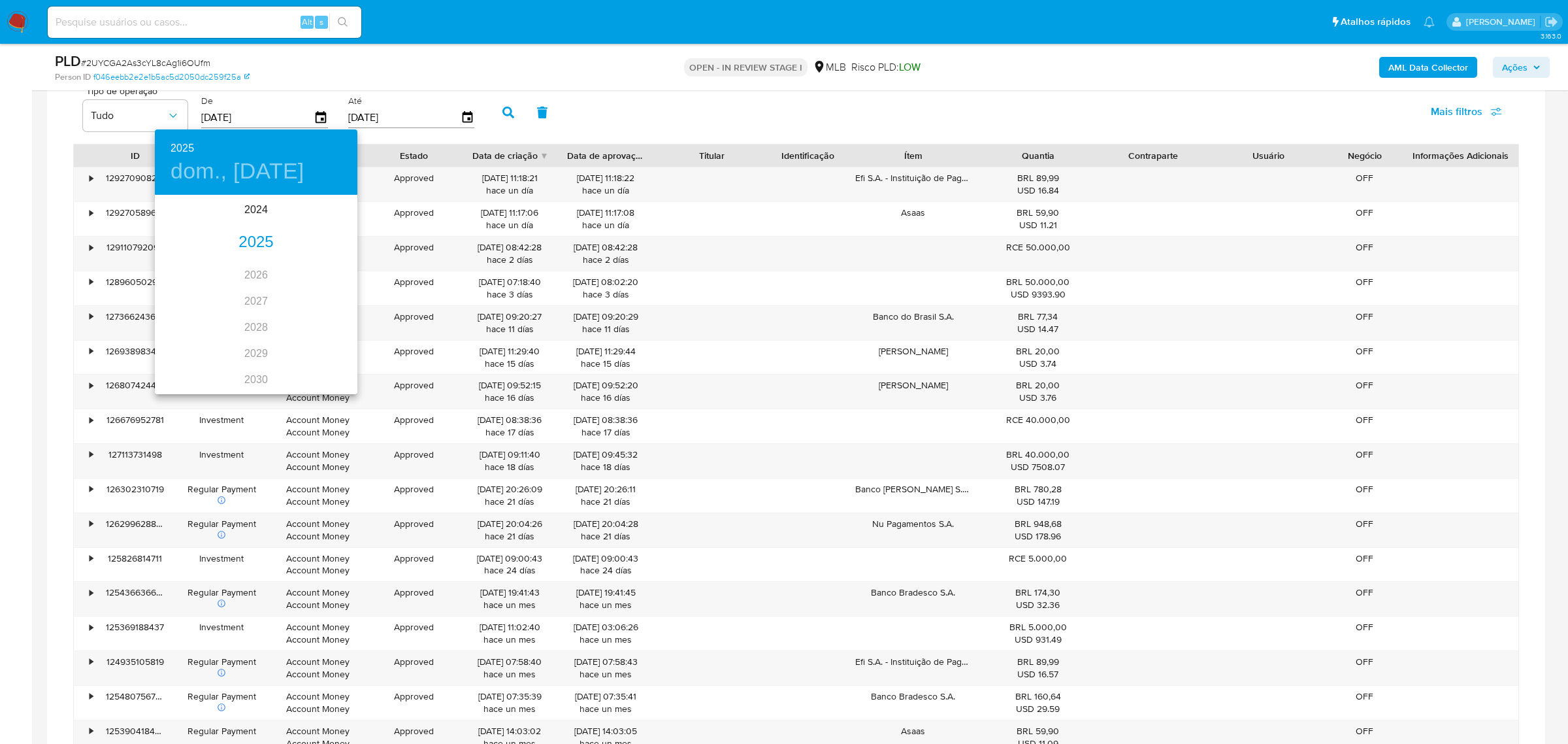
click at [246, 245] on div "2025" at bounding box center [256, 242] width 203 height 26
click at [188, 264] on div "abr." at bounding box center [188, 270] width 68 height 49
click at [193, 264] on span "1" at bounding box center [204, 264] width 24 height 13
type input "[DATE]"
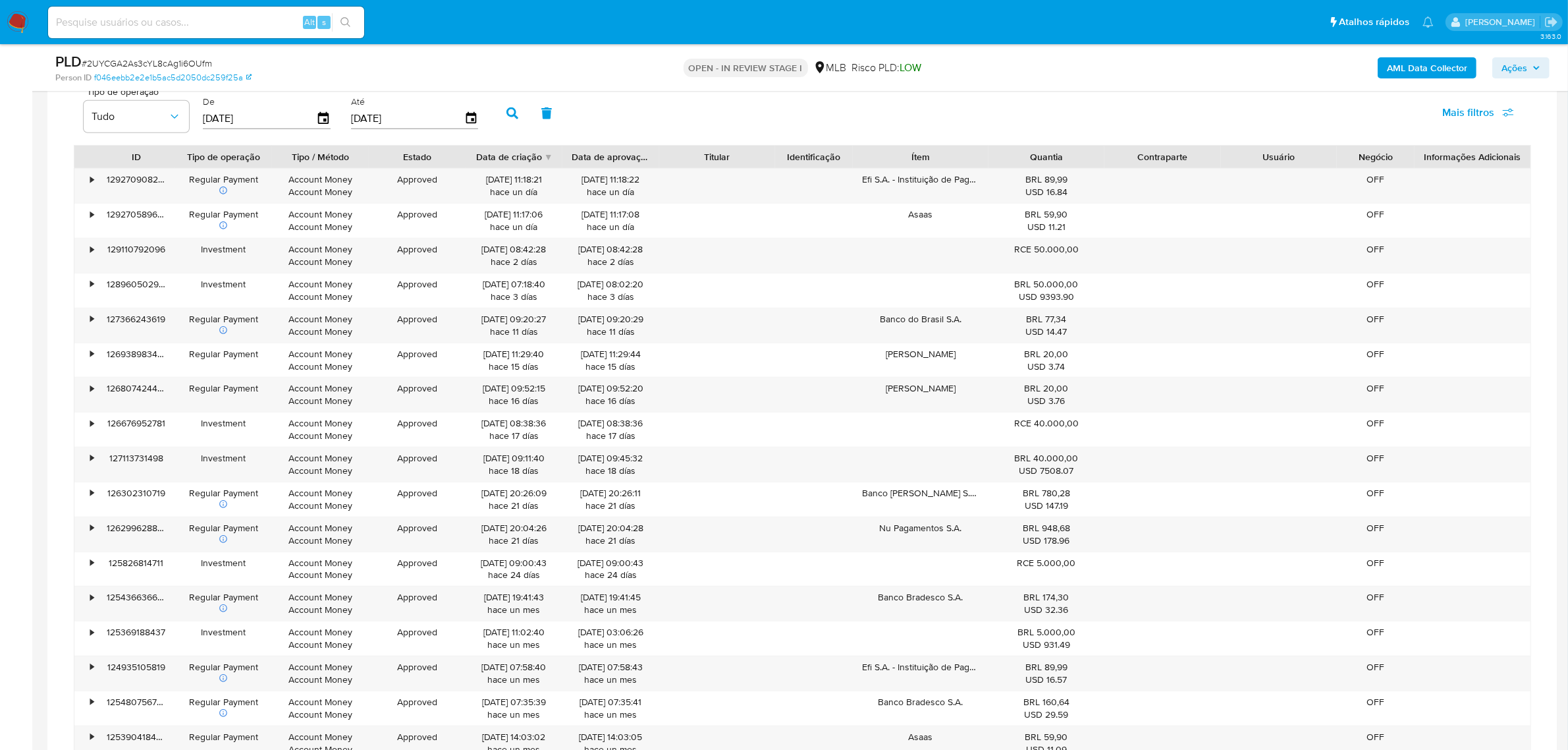
click at [511, 112] on icon "button" at bounding box center [512, 113] width 12 height 12
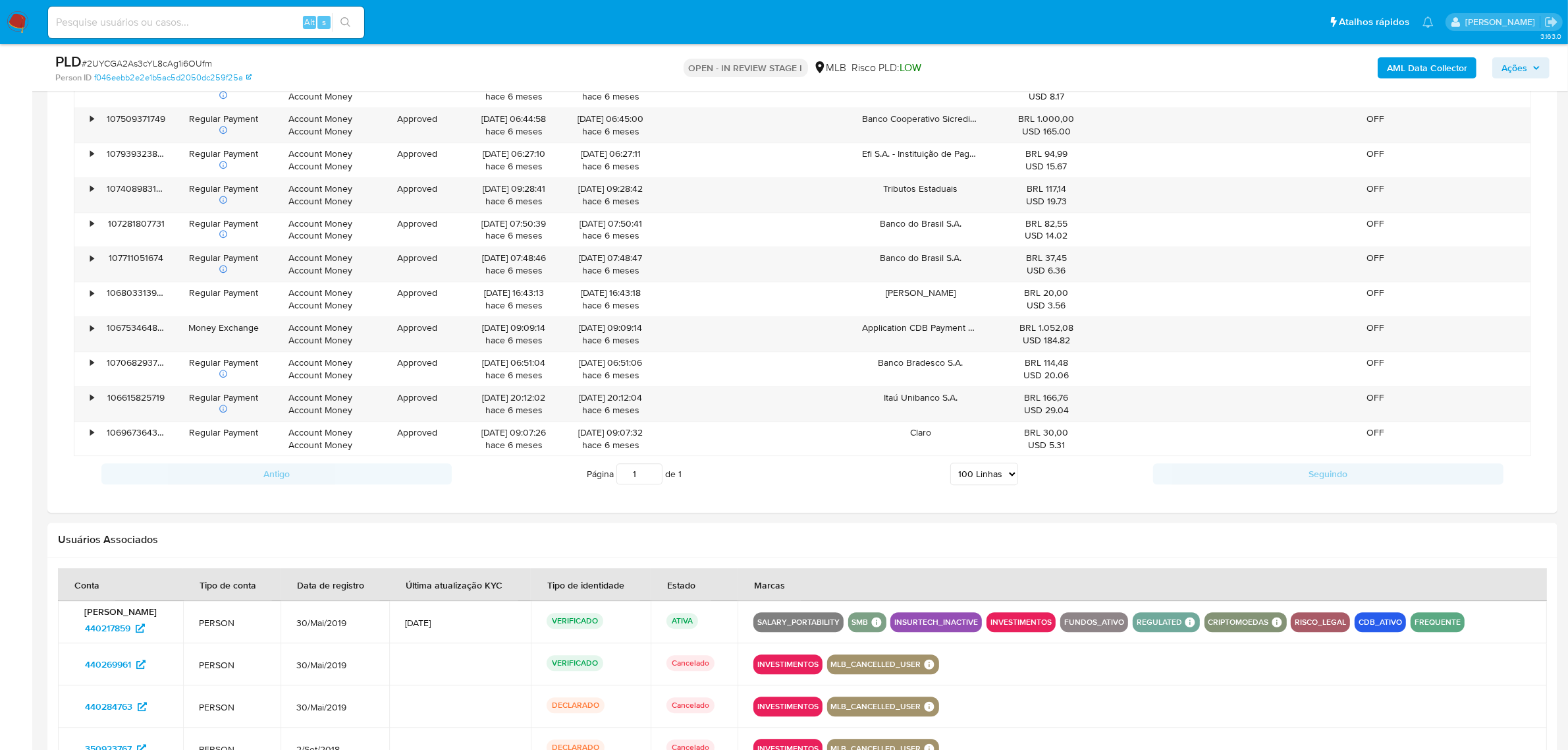
scroll to position [4080, 0]
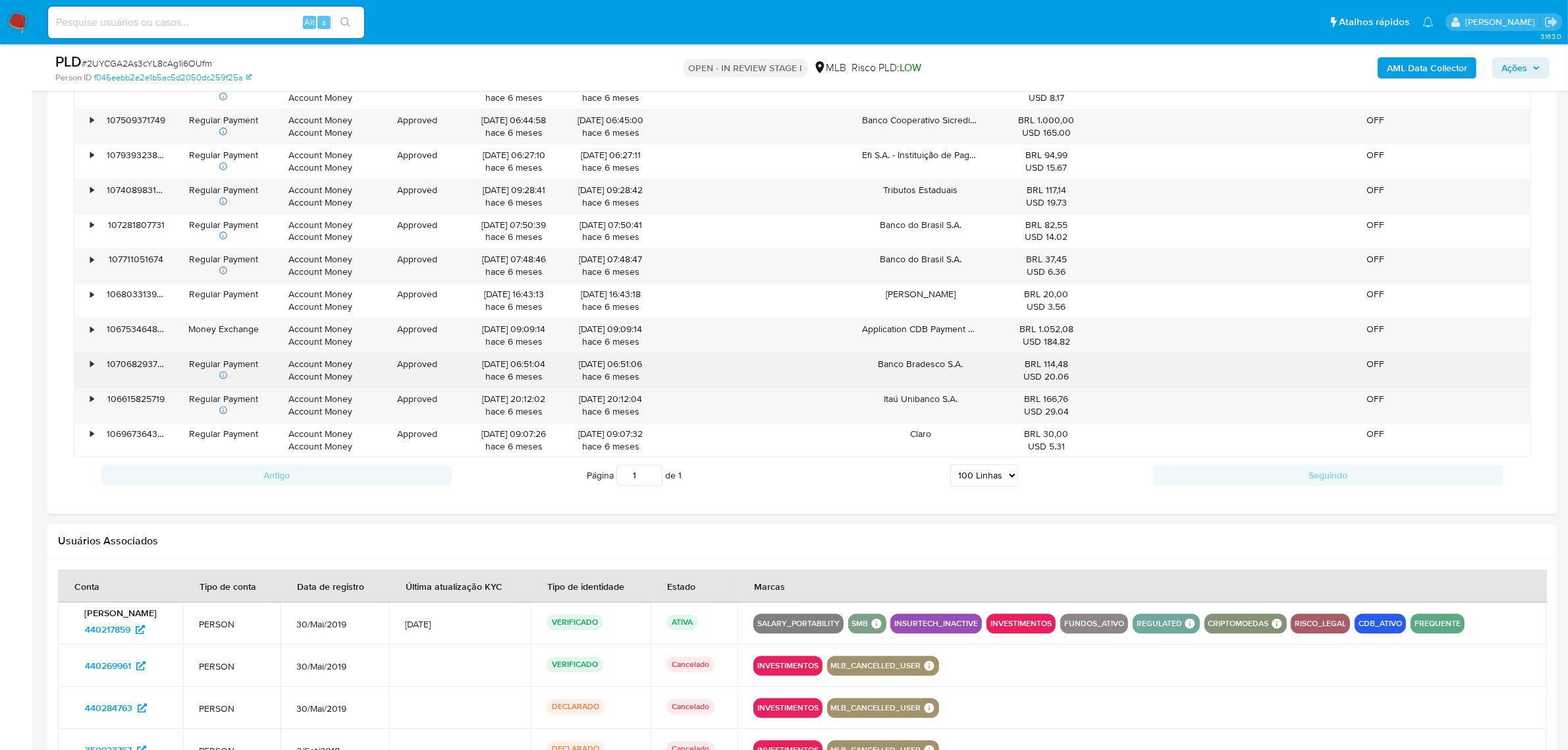
click at [1111, 387] on div "• 107068293784 Regular Payment Account Money Account Money Approved [DATE] 06:5…" at bounding box center [802, 370] width 1456 height 34
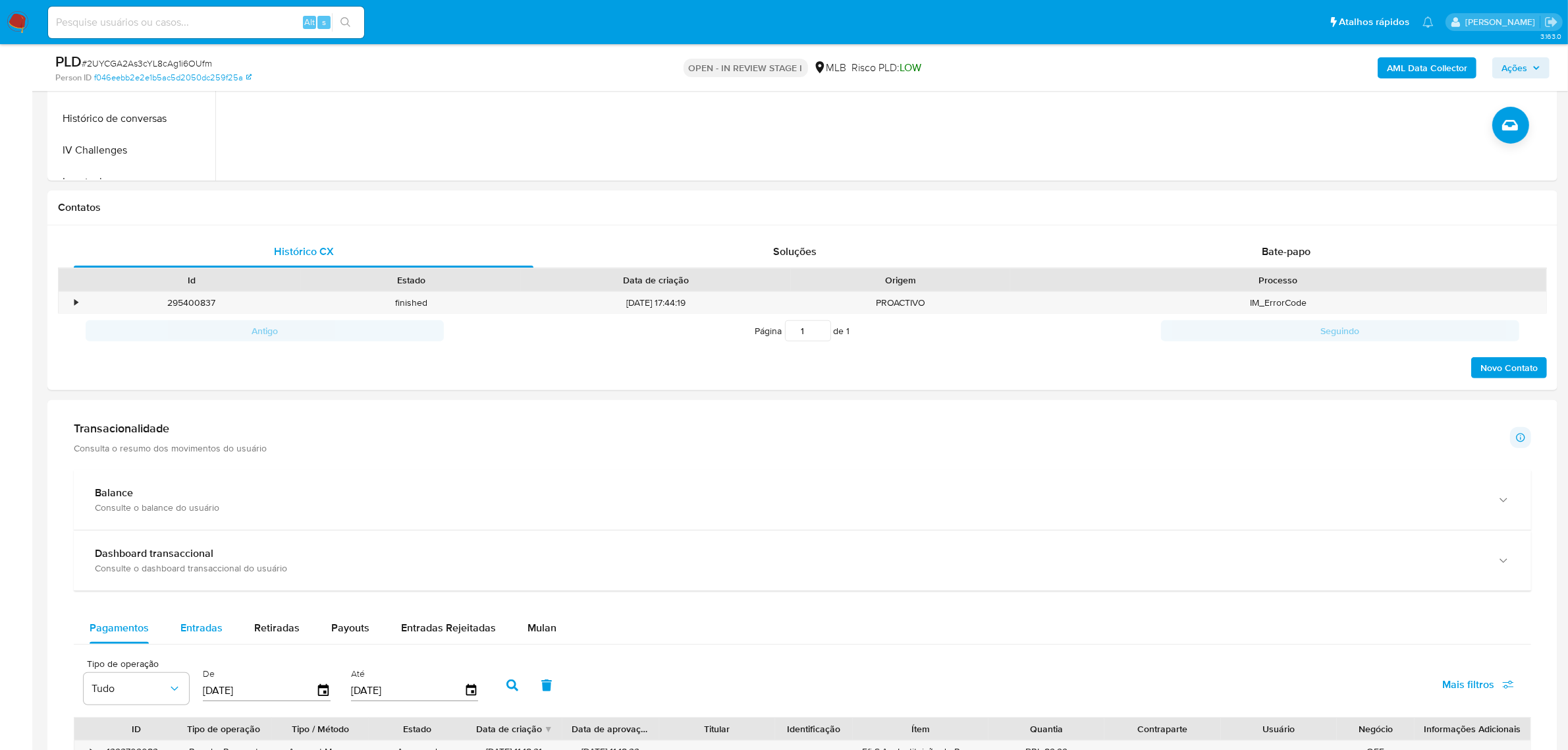
scroll to position [645, 0]
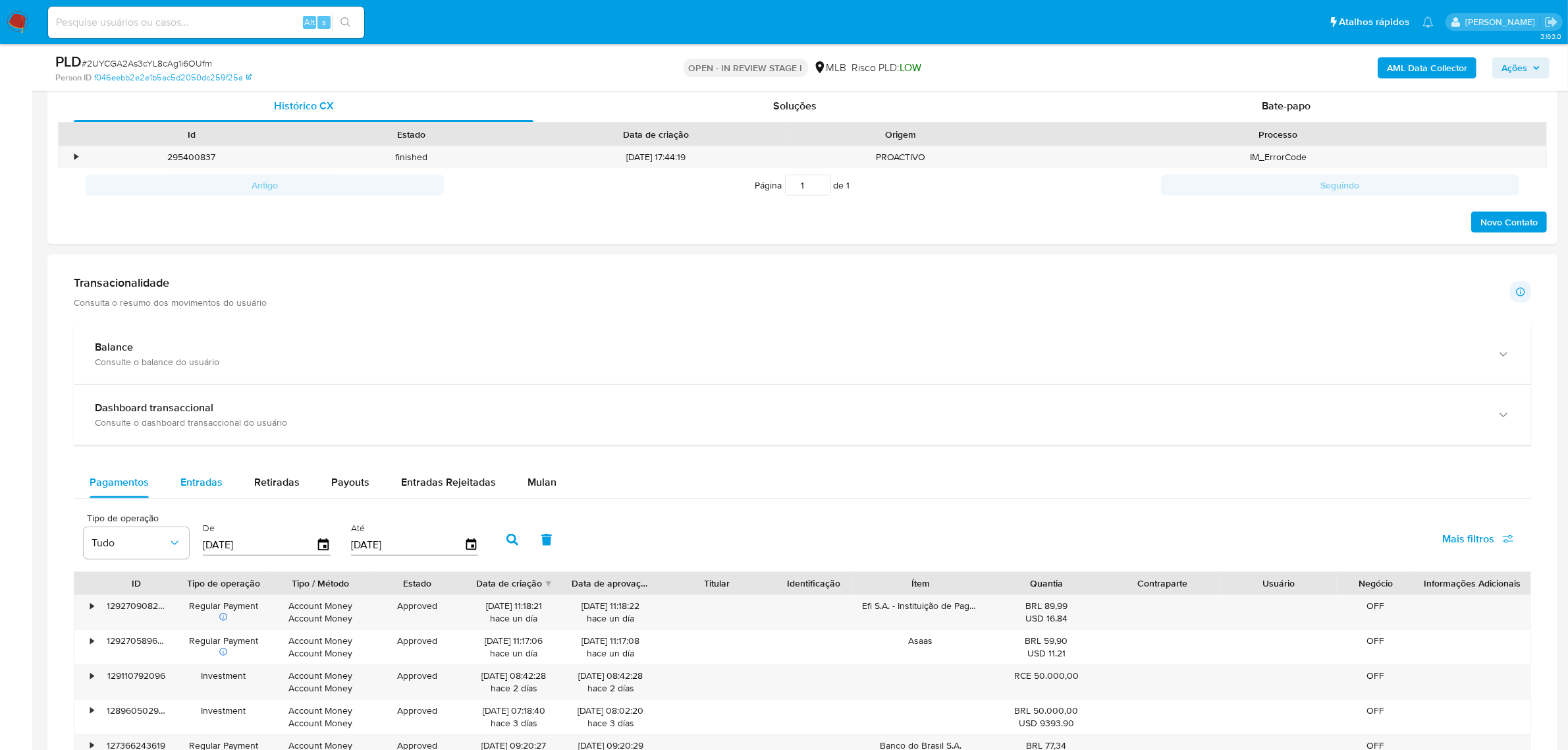
click at [202, 484] on span "Entradas" at bounding box center [202, 482] width 42 height 15
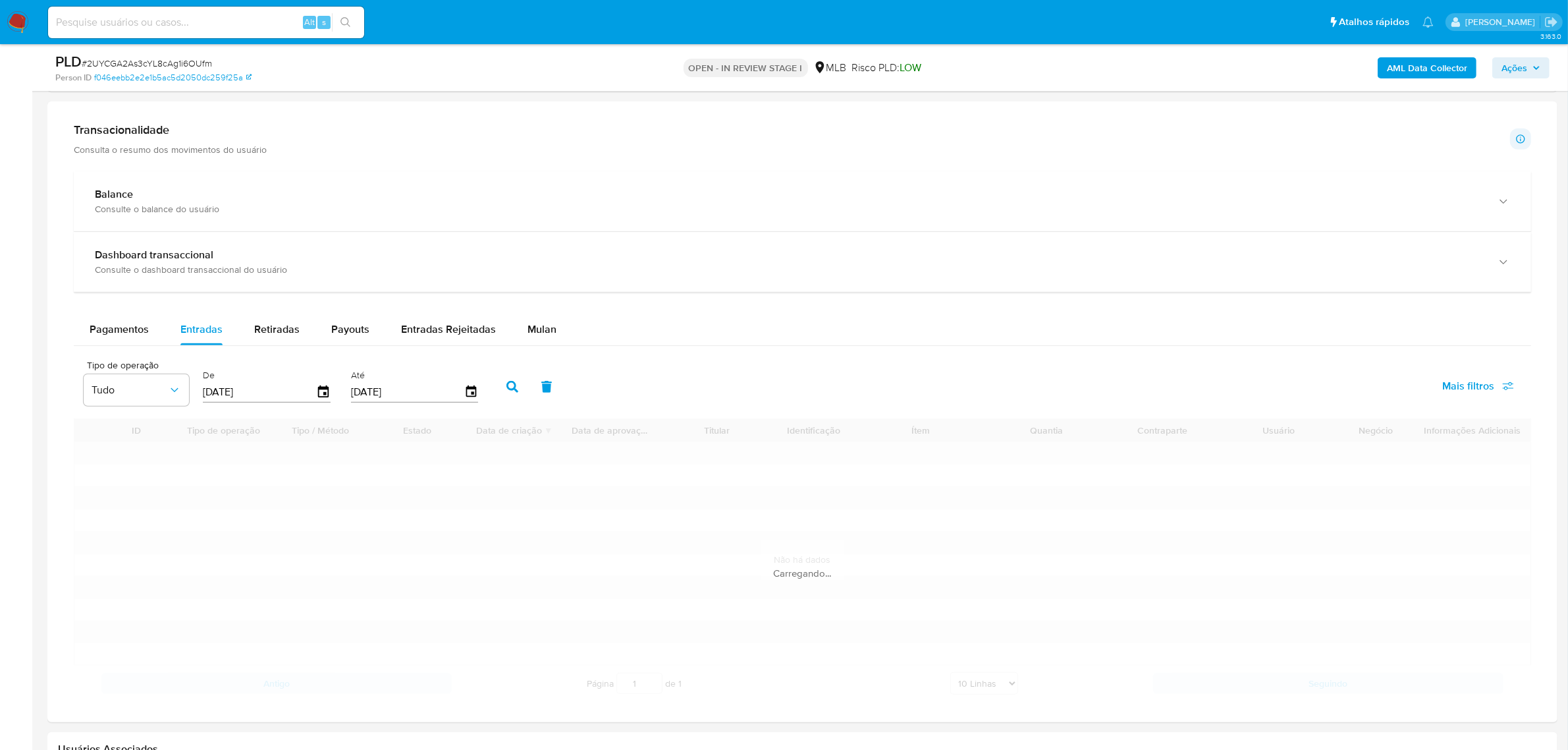
scroll to position [1099, 0]
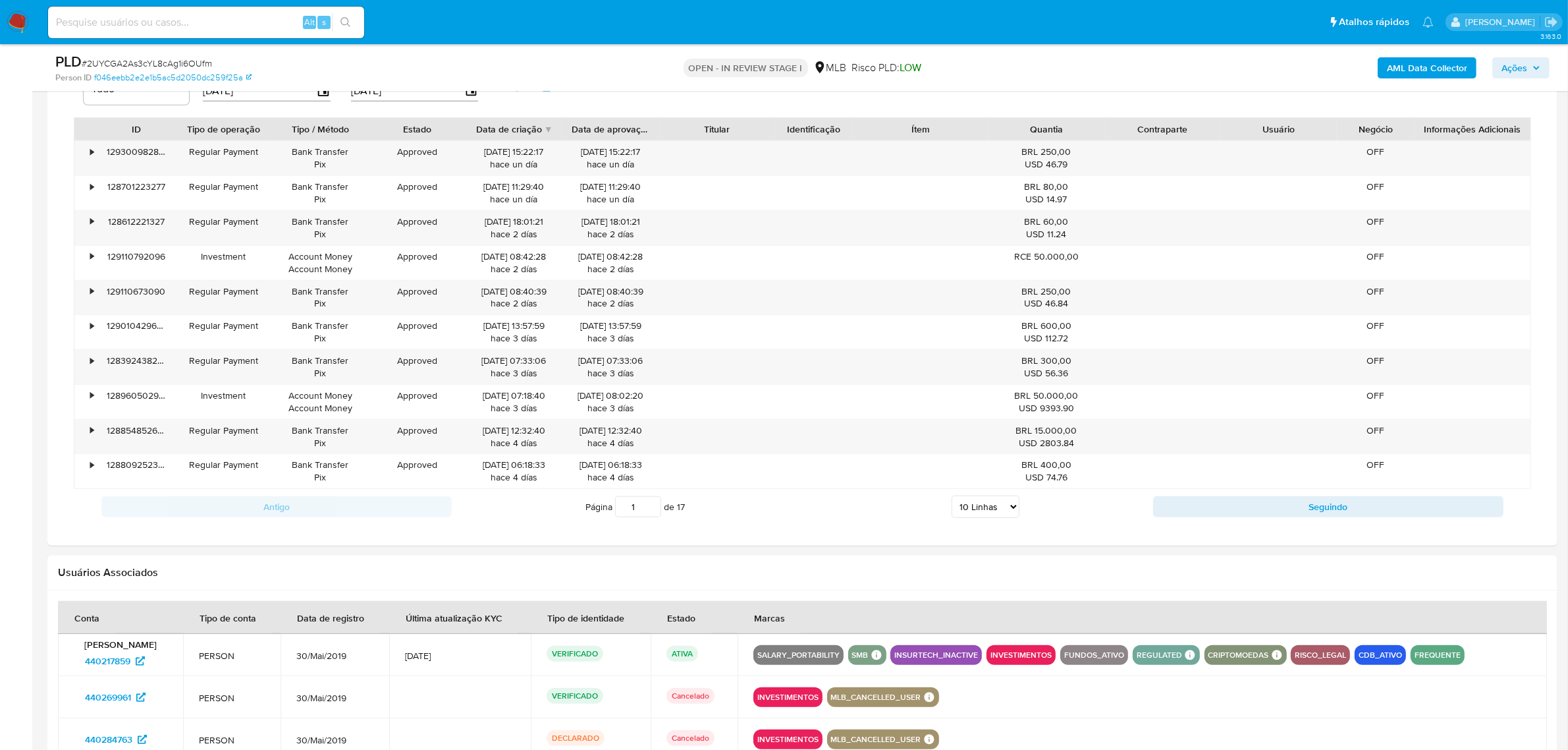
drag, startPoint x: 1007, startPoint y: 509, endPoint x: 999, endPoint y: 519, distance: 12.8
click at [1007, 509] on select "5 Linhas 10 Linhas 20 Linhas 25 Linhas 50 Linhas 100 Linhas" at bounding box center [986, 507] width 68 height 22
click at [972, 643] on td at bounding box center [1142, 655] width 809 height 42
click at [1007, 512] on select "5 Linhas 10 Linhas 20 Linhas 25 Linhas 50 Linhas 100 Linhas" at bounding box center [986, 507] width 68 height 22
select select "100"
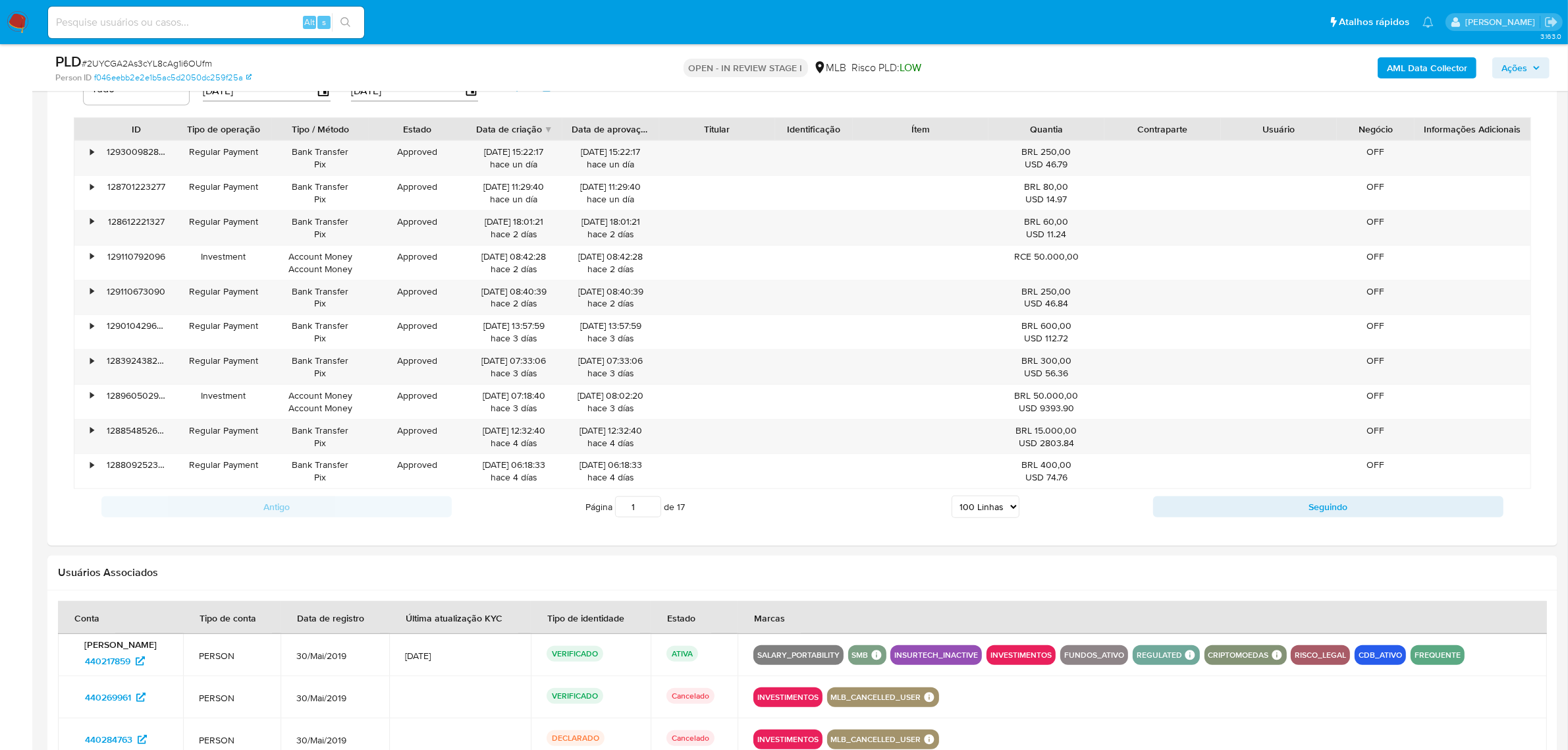
click at [952, 498] on select "5 Linhas 10 Linhas 20 Linhas 25 Linhas 50 Linhas 100 Linhas" at bounding box center [986, 507] width 68 height 22
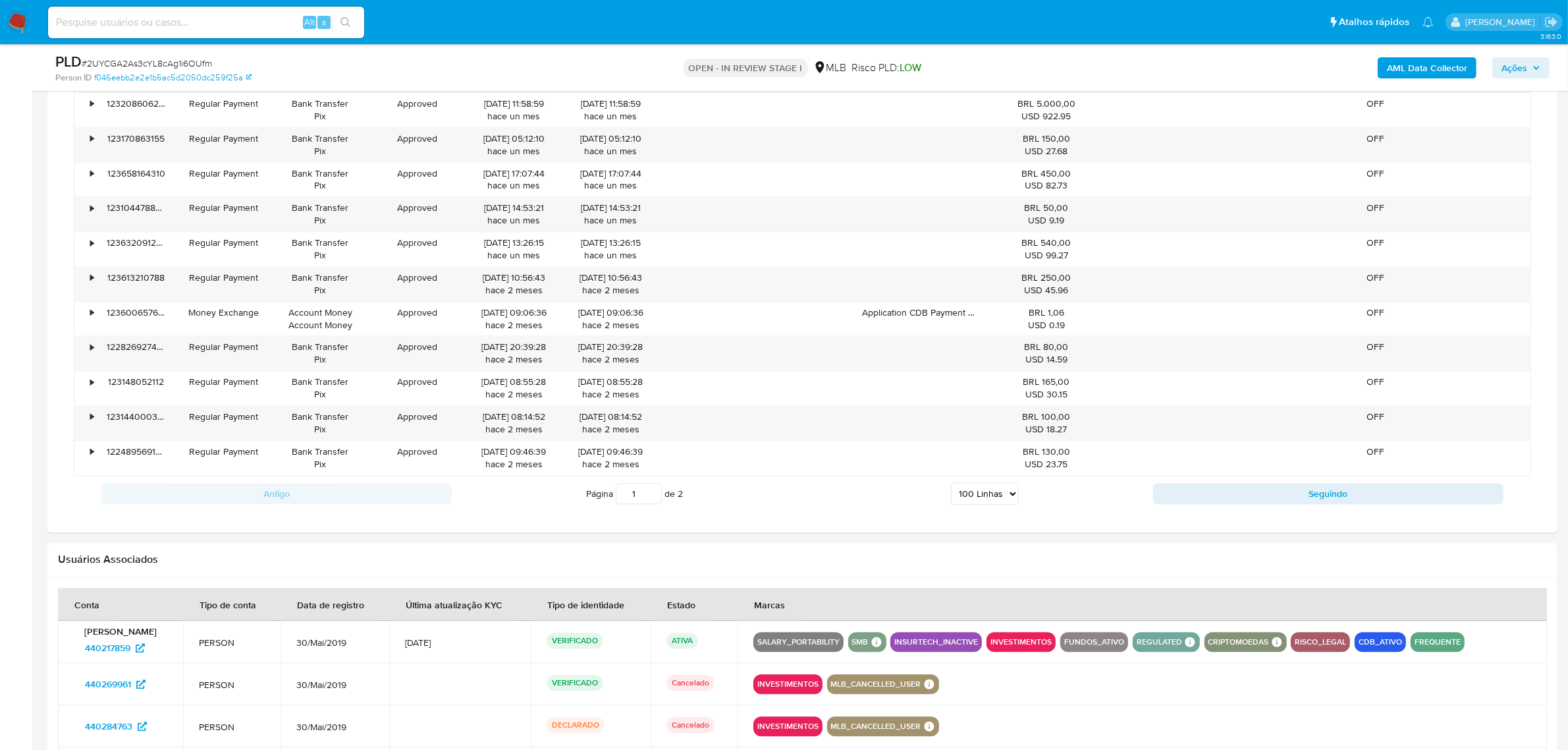
scroll to position [1086, 0]
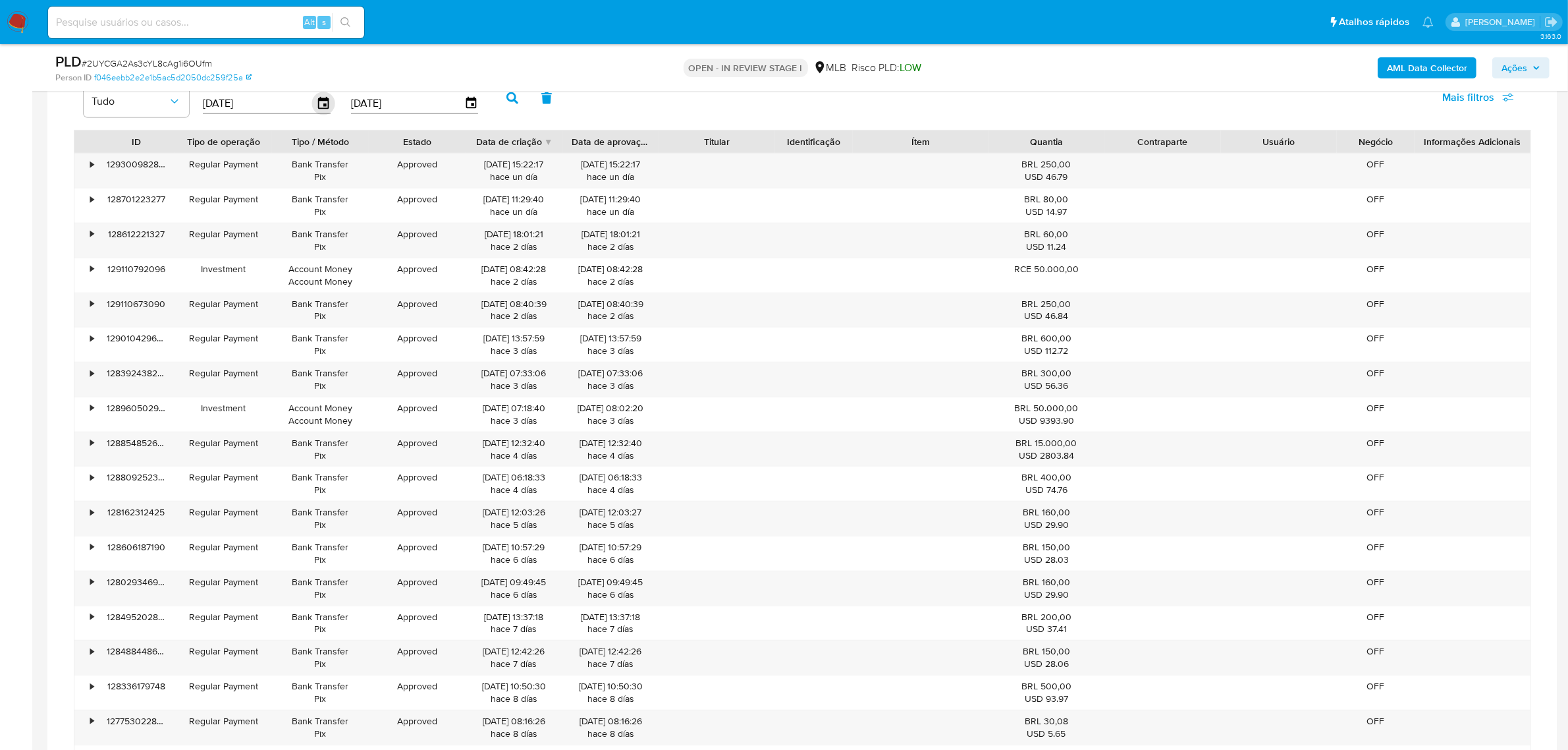
click at [321, 108] on icon "button" at bounding box center [323, 103] width 23 height 23
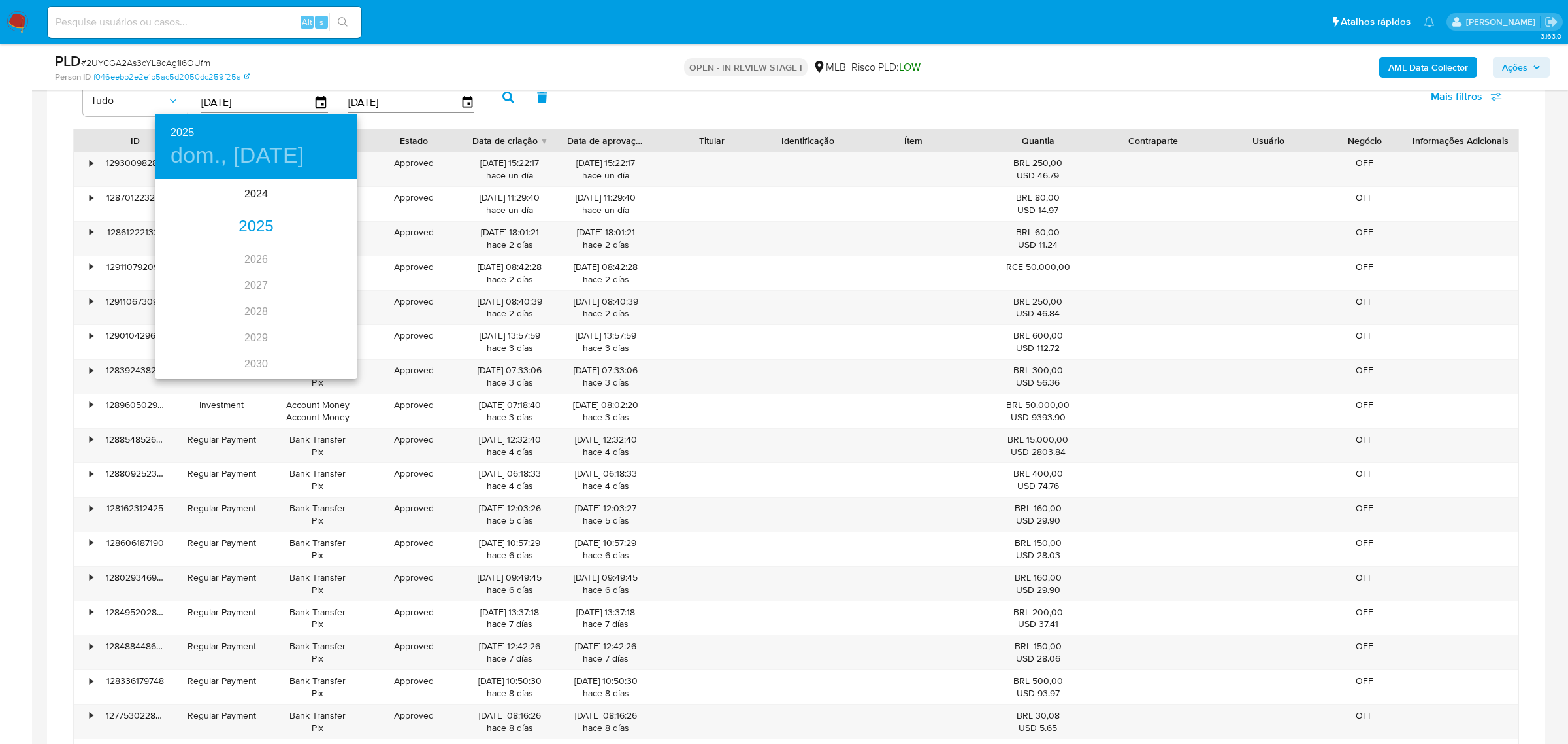
click at [247, 223] on div "2025" at bounding box center [256, 227] width 203 height 26
click at [188, 198] on div "ene." at bounding box center [188, 206] width 68 height 49
click at [223, 253] on span "1" at bounding box center [230, 248] width 24 height 13
type input "[DATE]"
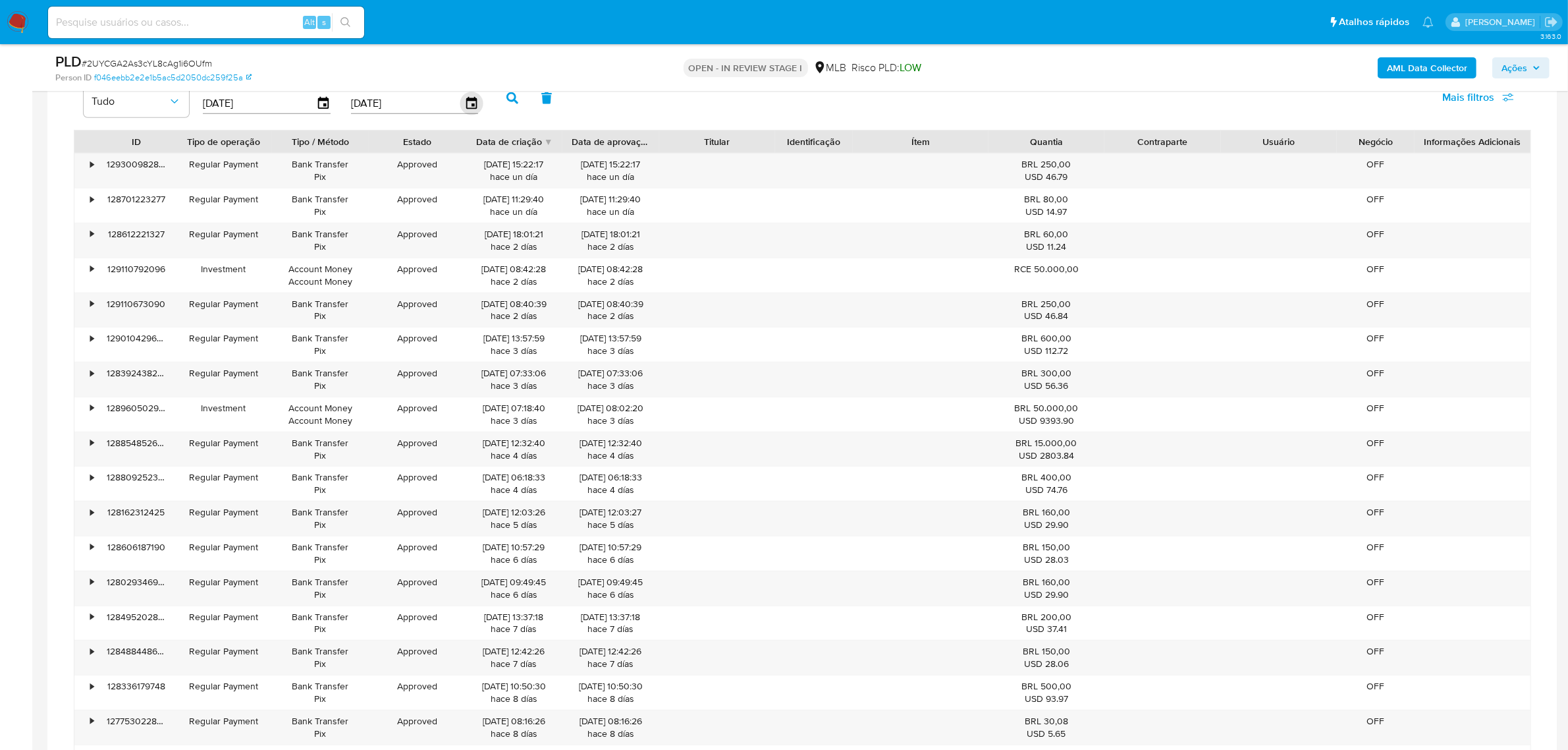
click at [469, 106] on icon "button" at bounding box center [471, 103] width 23 height 23
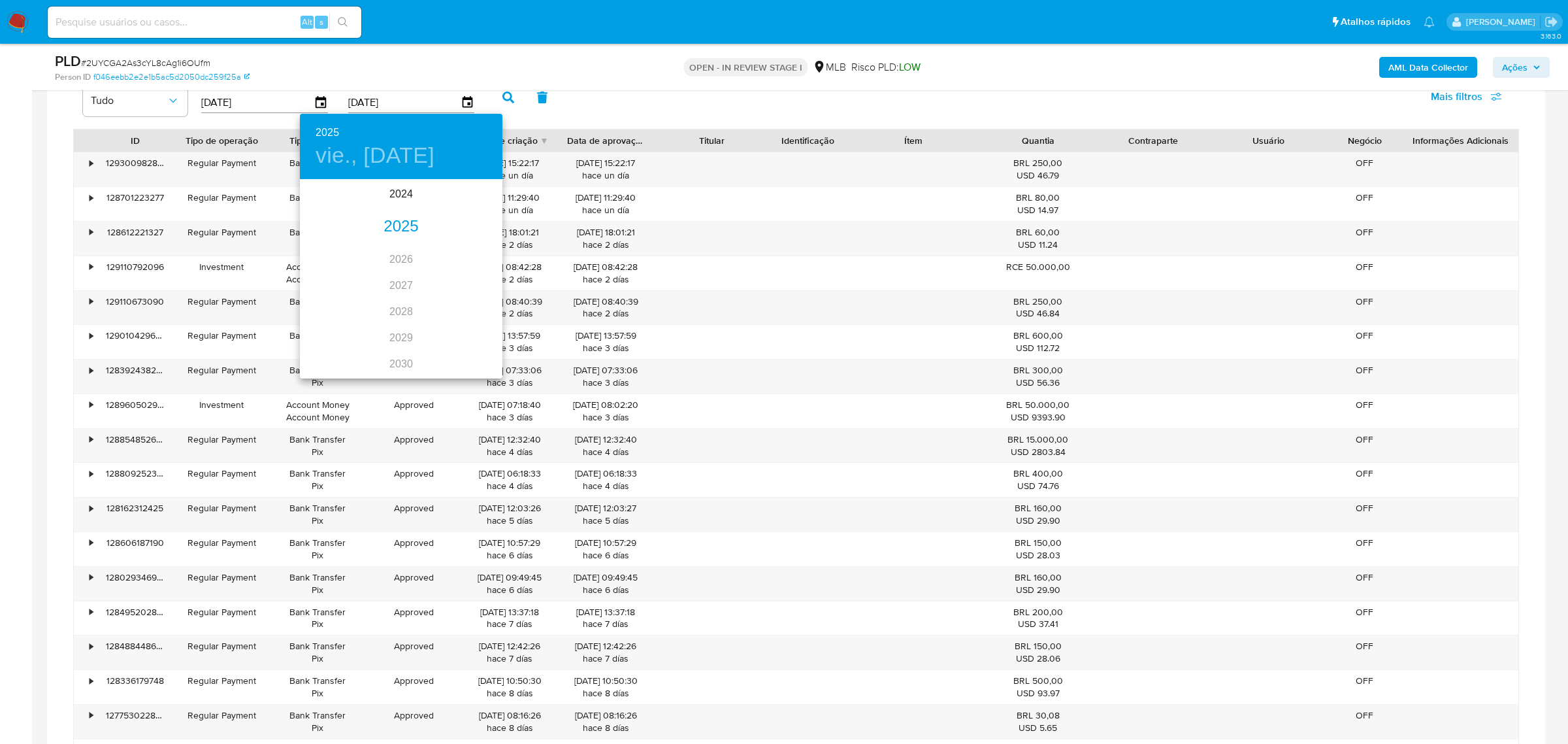
click at [407, 217] on div "2025" at bounding box center [401, 227] width 203 height 26
click at [335, 301] on div "[DATE]." at bounding box center [333, 303] width 68 height 49
click at [403, 342] on p "31" at bounding box center [401, 342] width 10 height 13
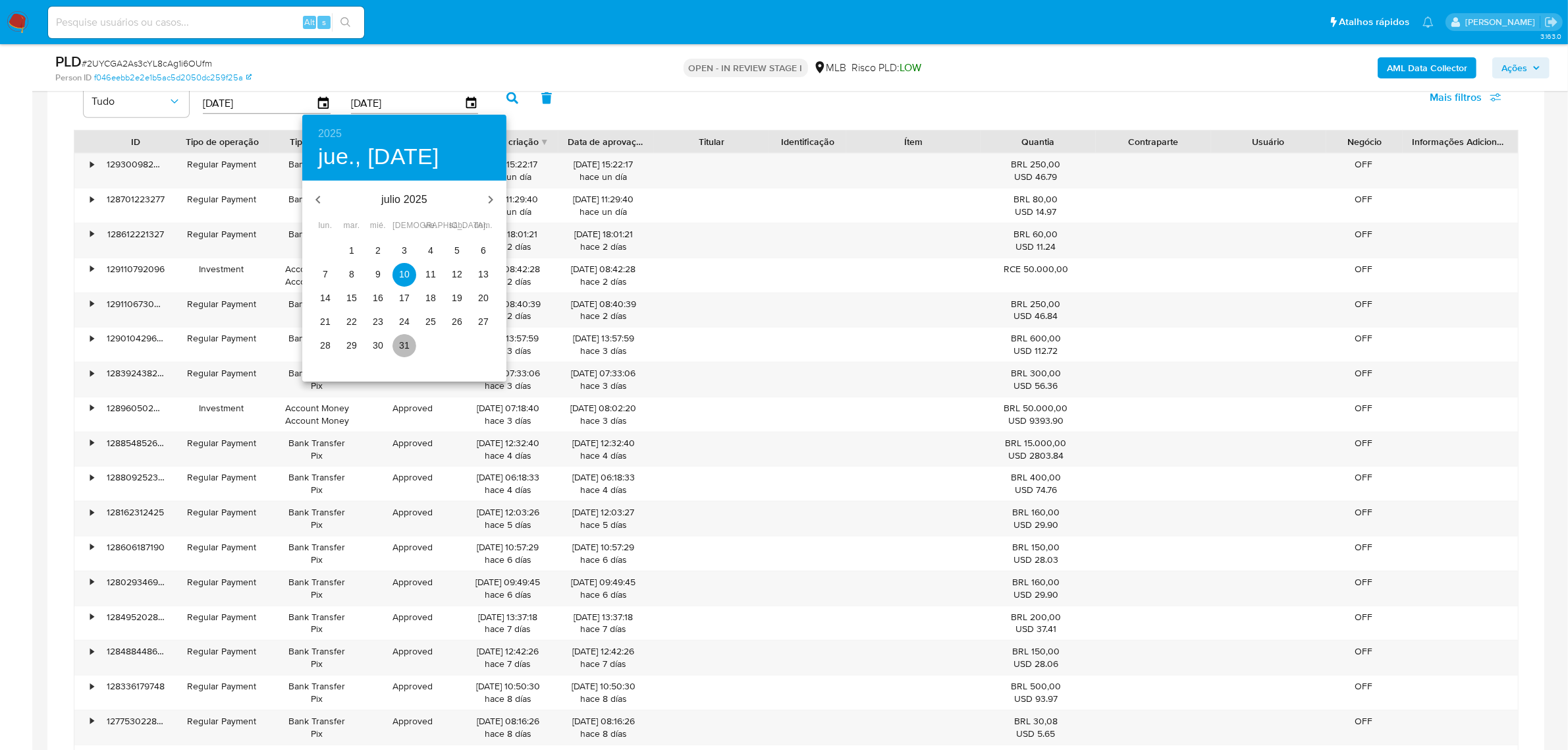
type input "[DATE]"
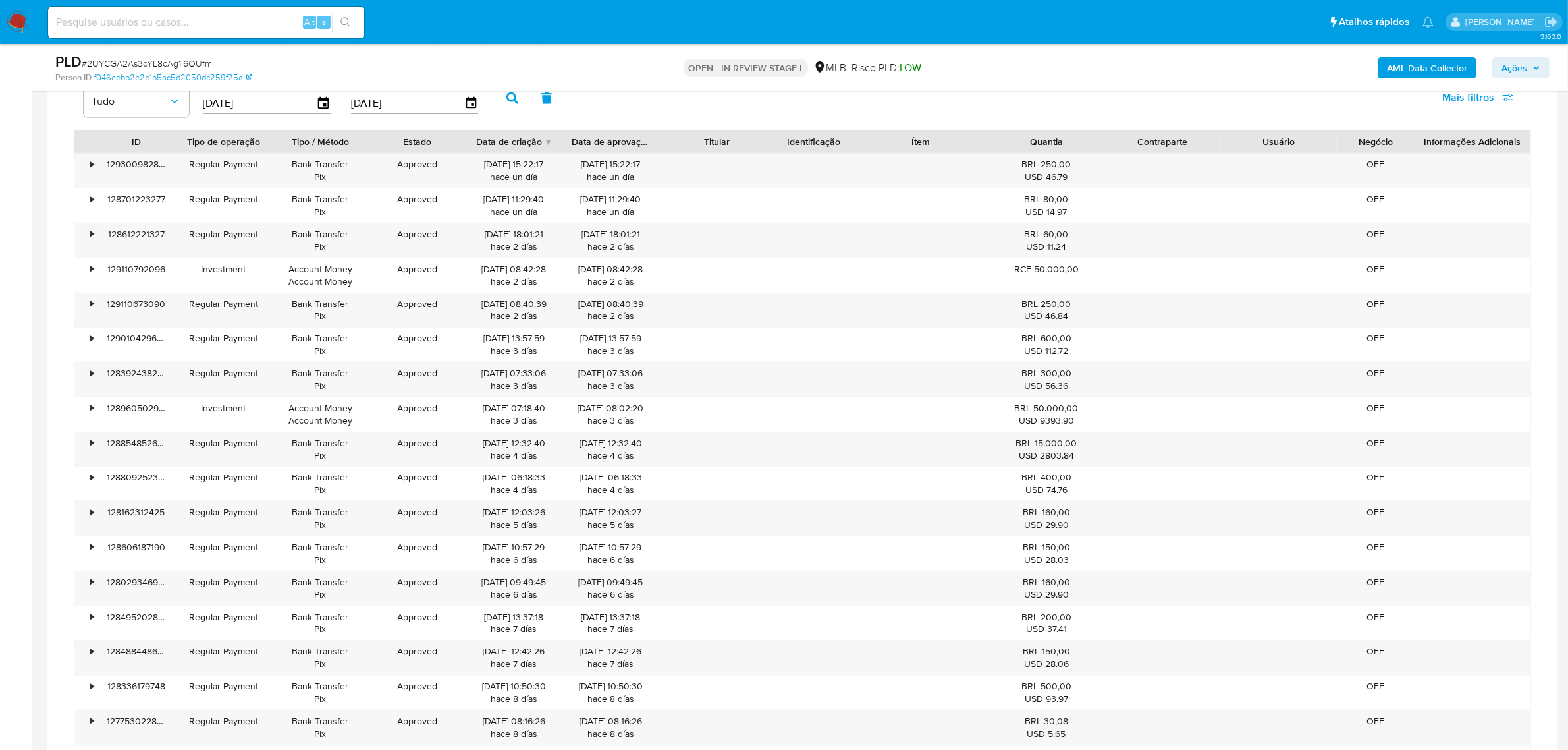
click at [507, 96] on icon "button" at bounding box center [512, 98] width 12 height 12
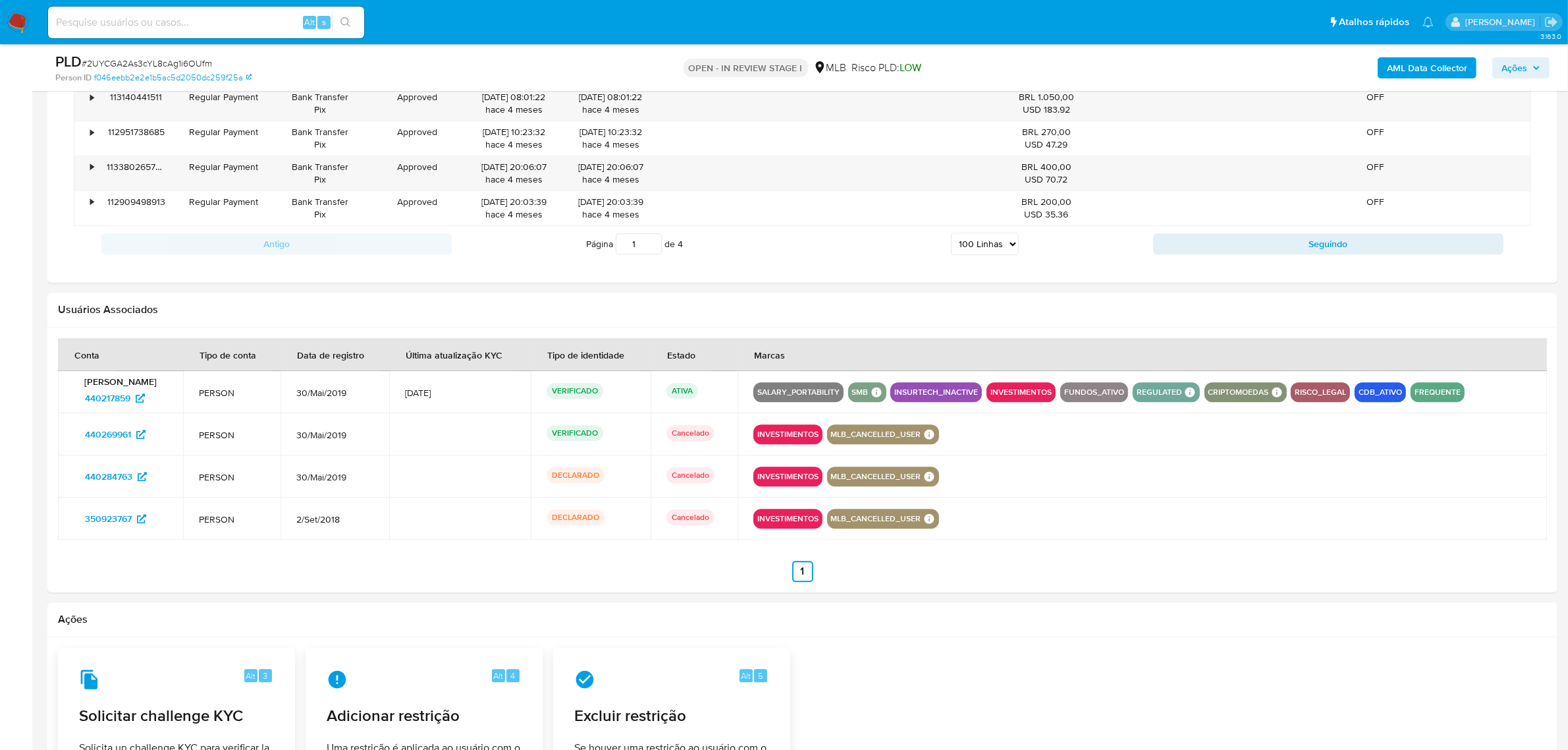
scroll to position [4298, 0]
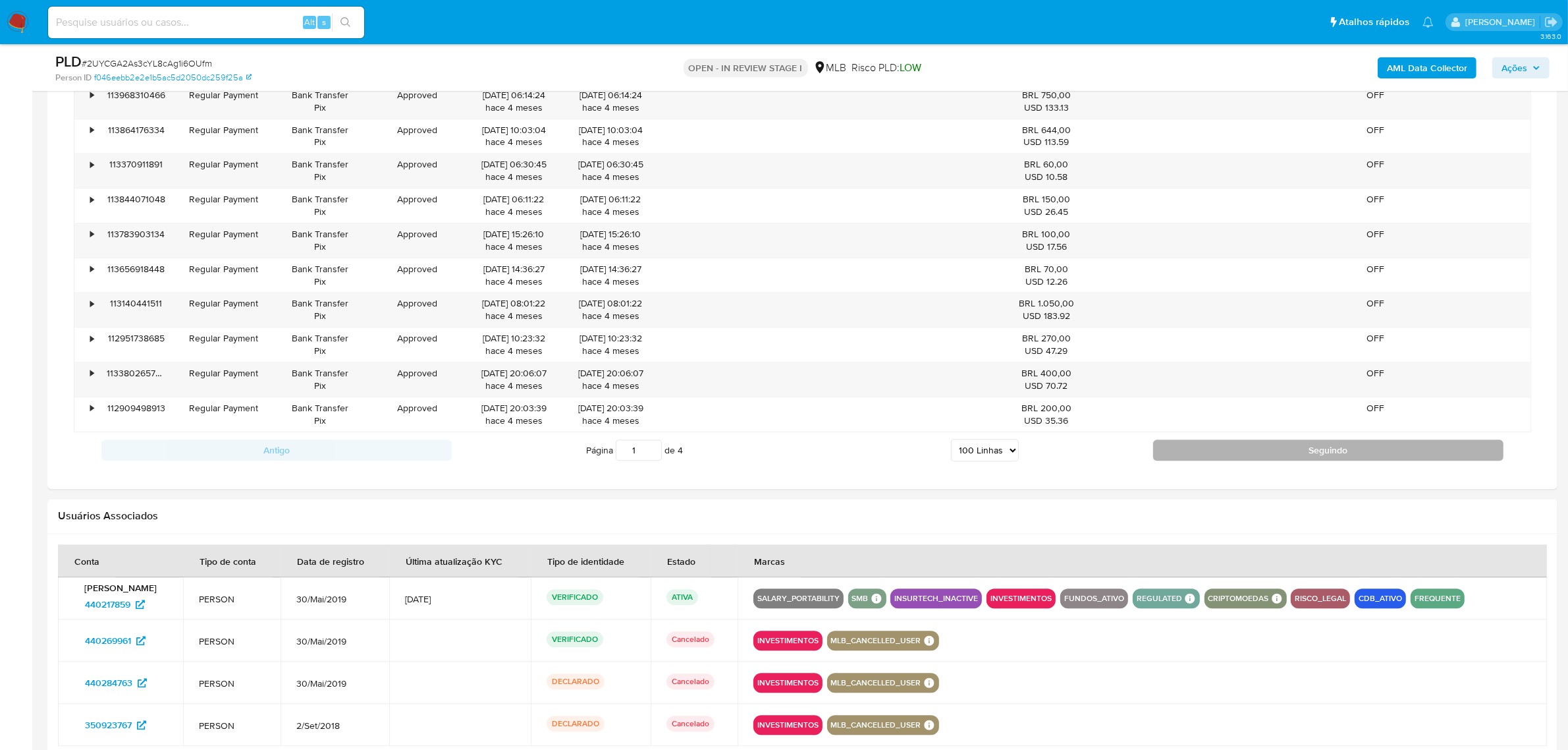
click at [1214, 460] on button "Seguindo" at bounding box center [1328, 450] width 351 height 21
type input "2"
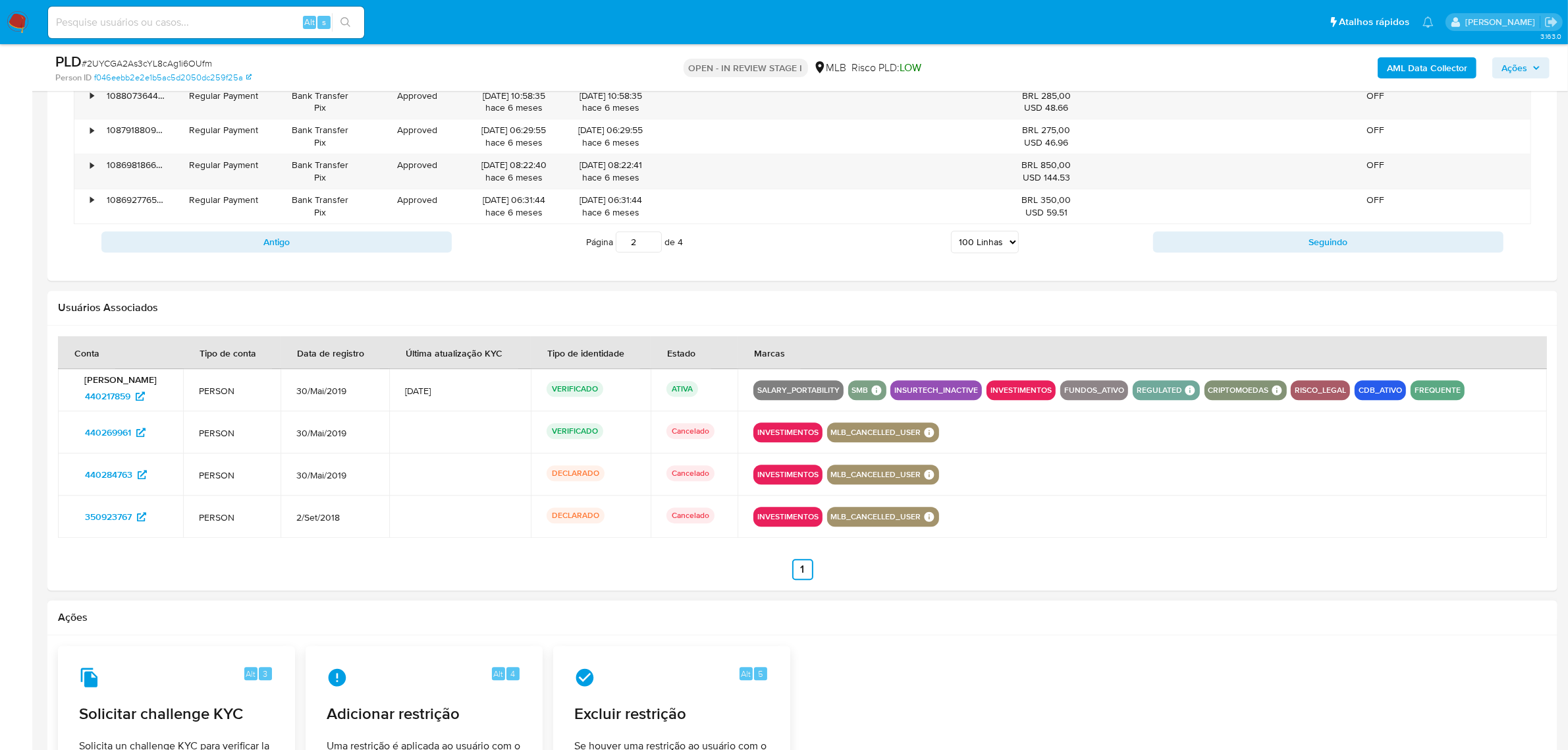
scroll to position [4248, 0]
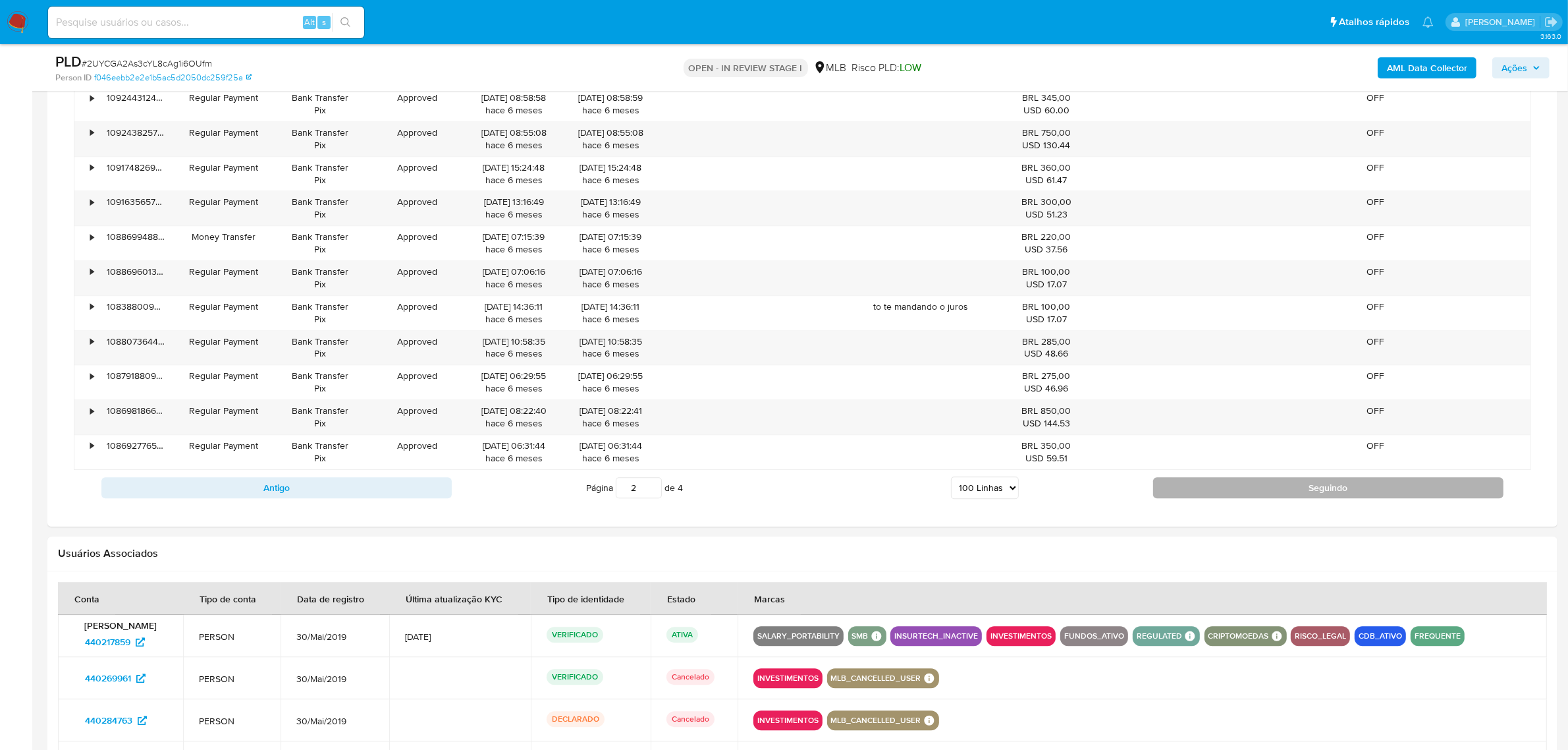
click at [1246, 498] on button "Seguindo" at bounding box center [1328, 488] width 351 height 21
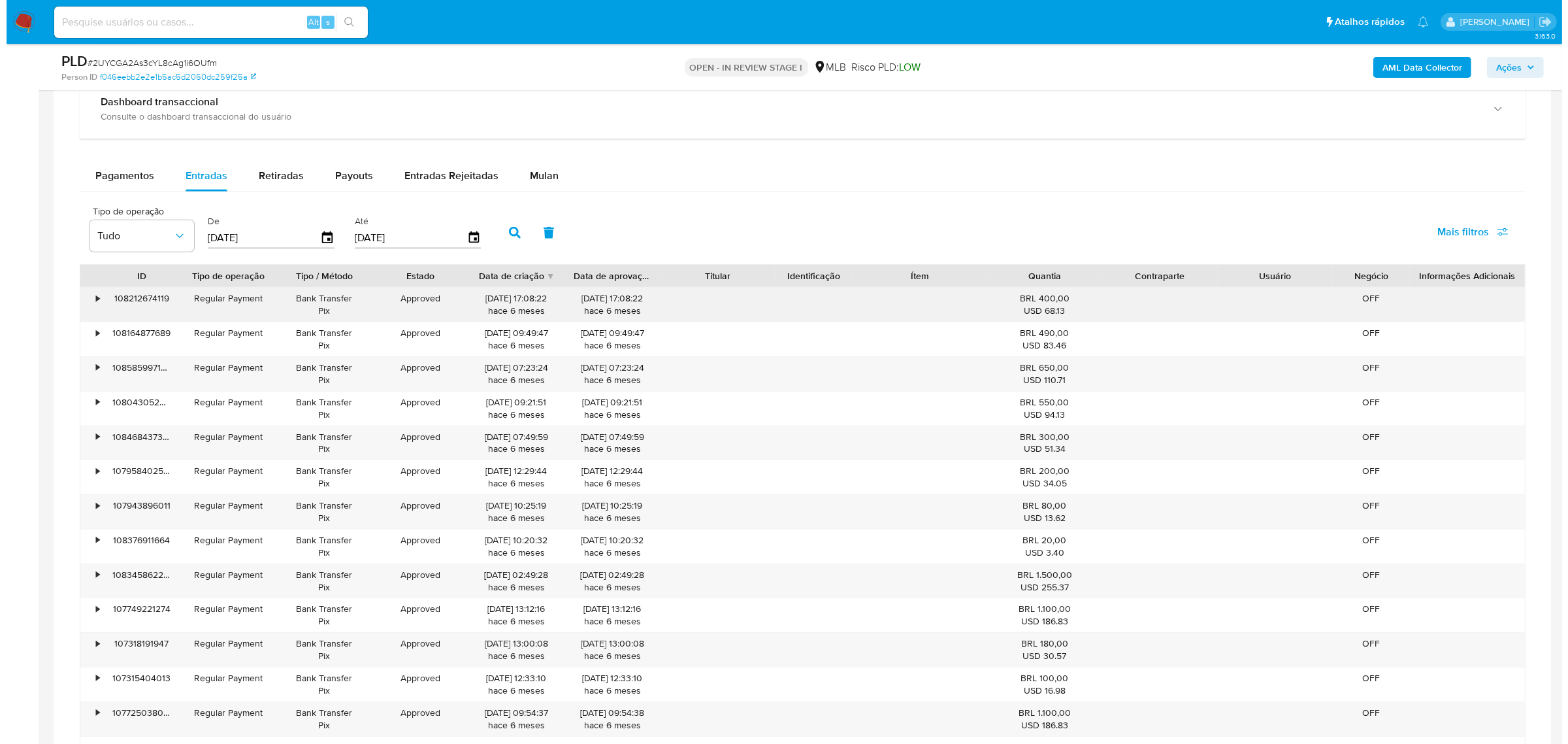
scroll to position [980, 0]
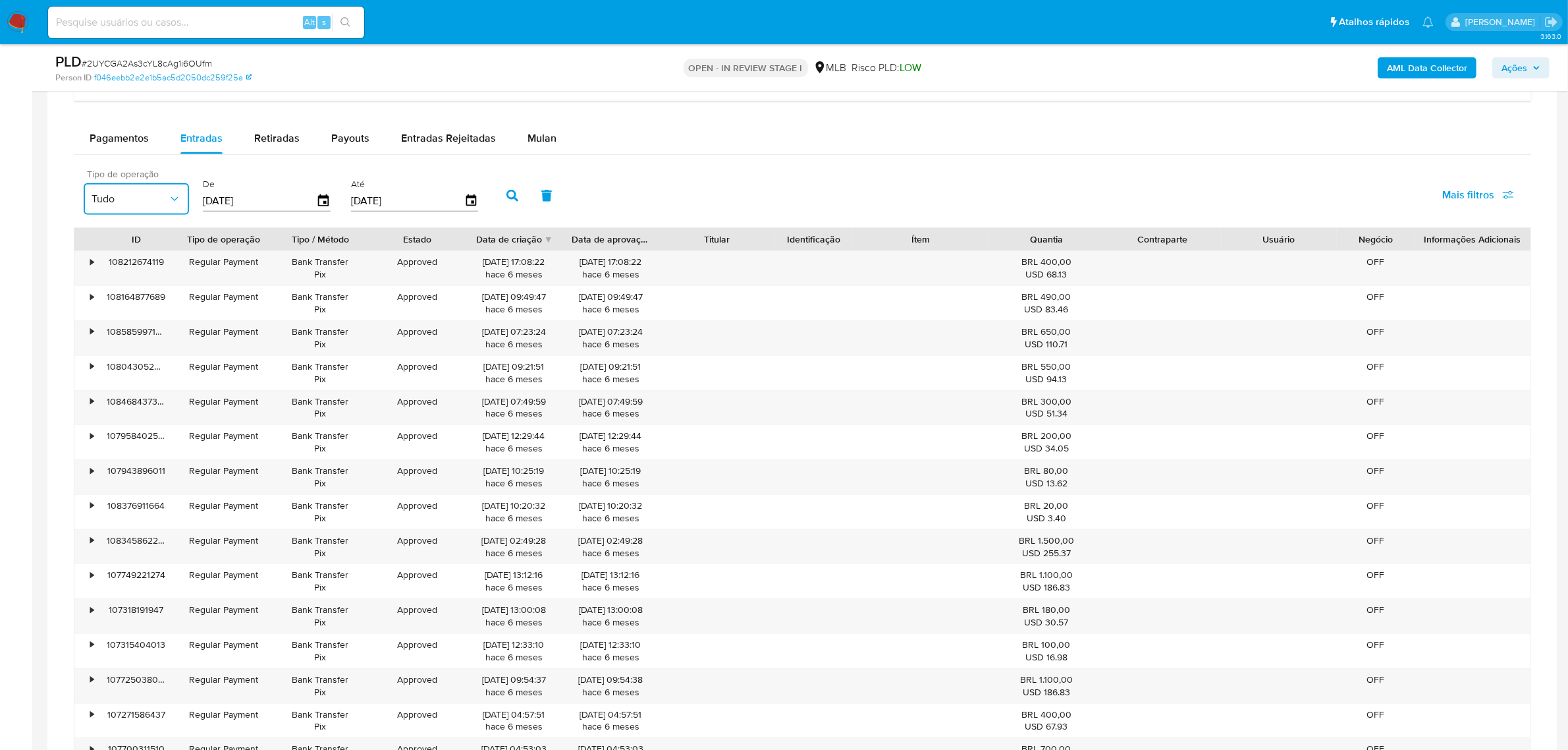
click at [172, 203] on icon "button" at bounding box center [174, 199] width 13 height 13
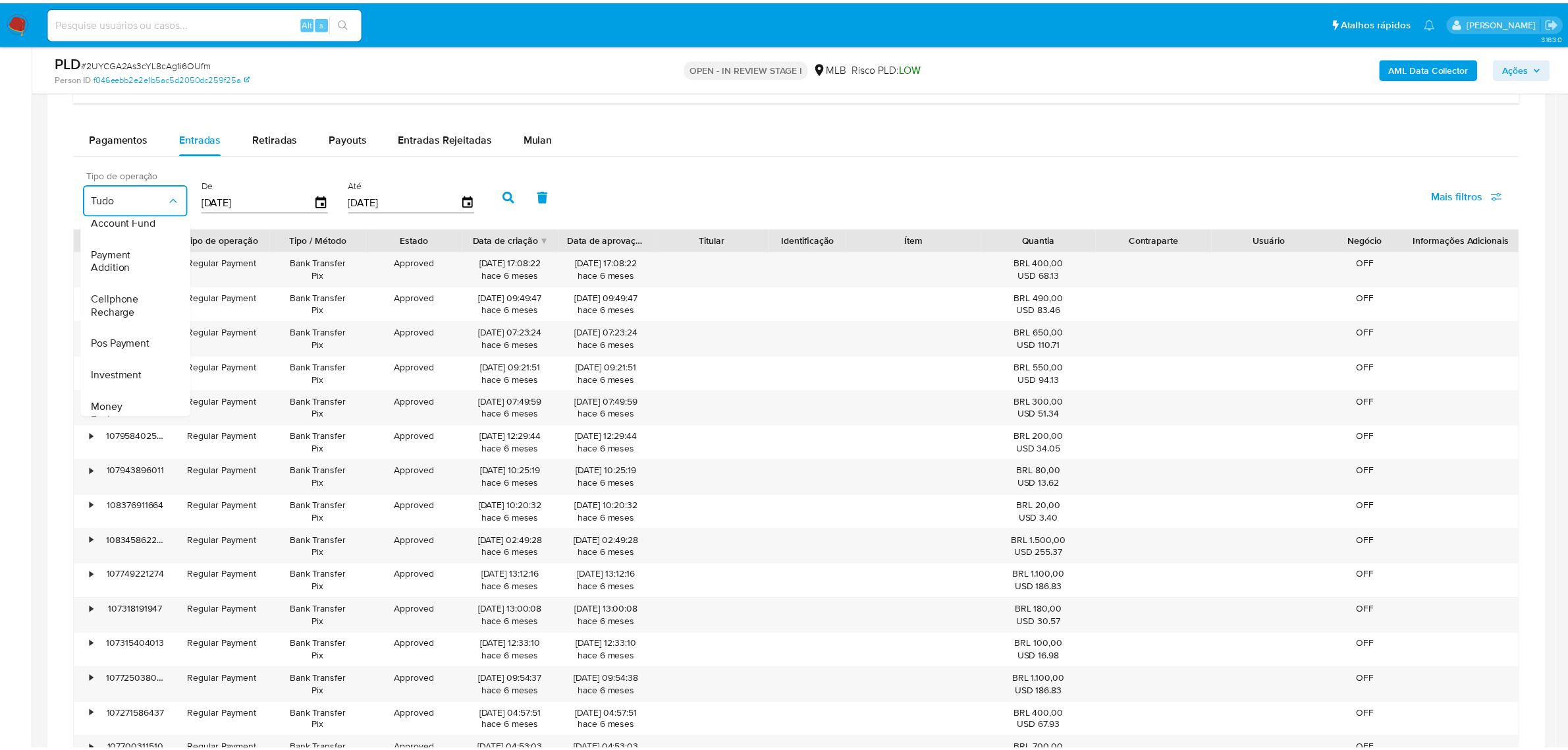
scroll to position [196, 0]
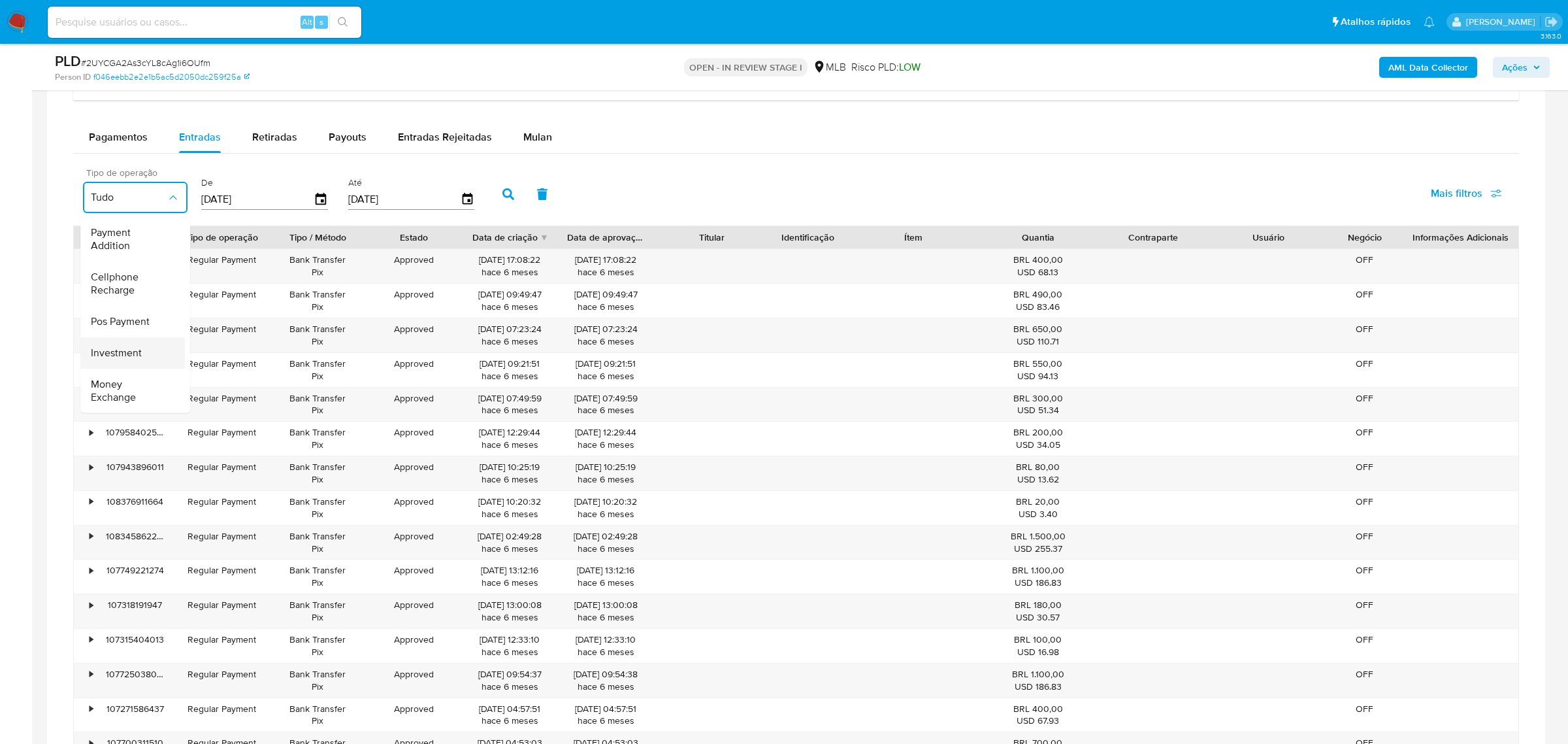
click at [128, 346] on span "Investment" at bounding box center [116, 352] width 51 height 13
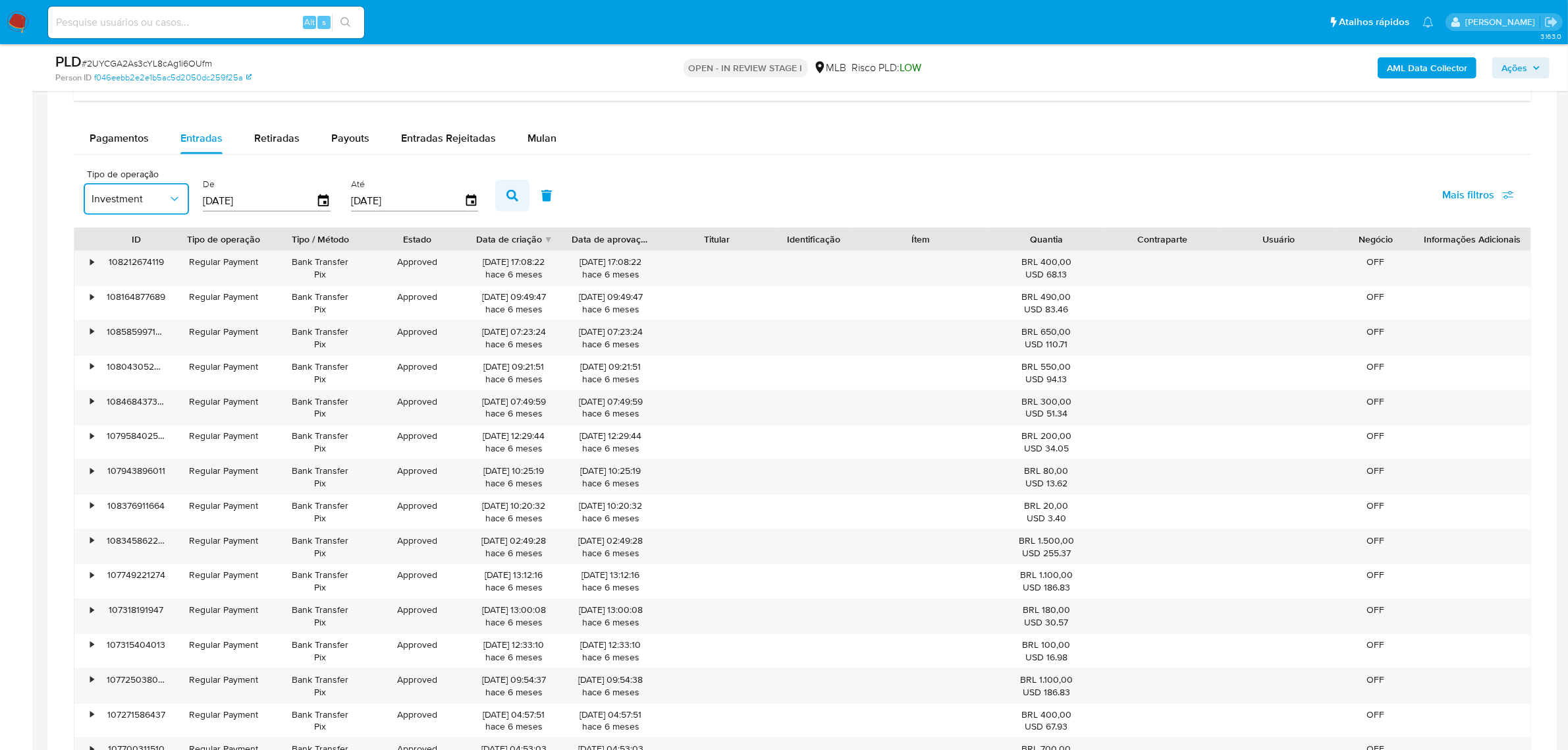
click at [507, 198] on icon "button" at bounding box center [512, 195] width 12 height 12
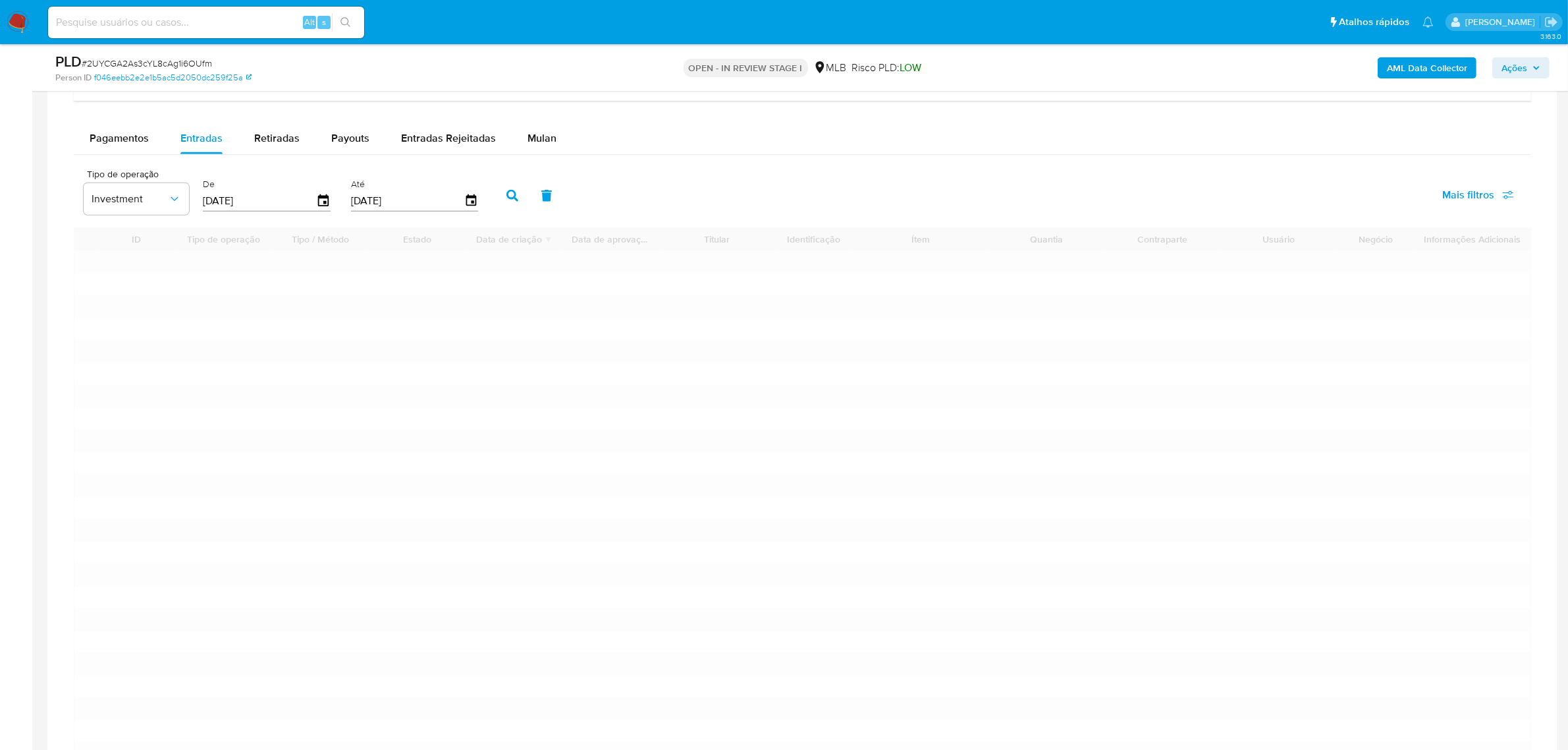
type input "1"
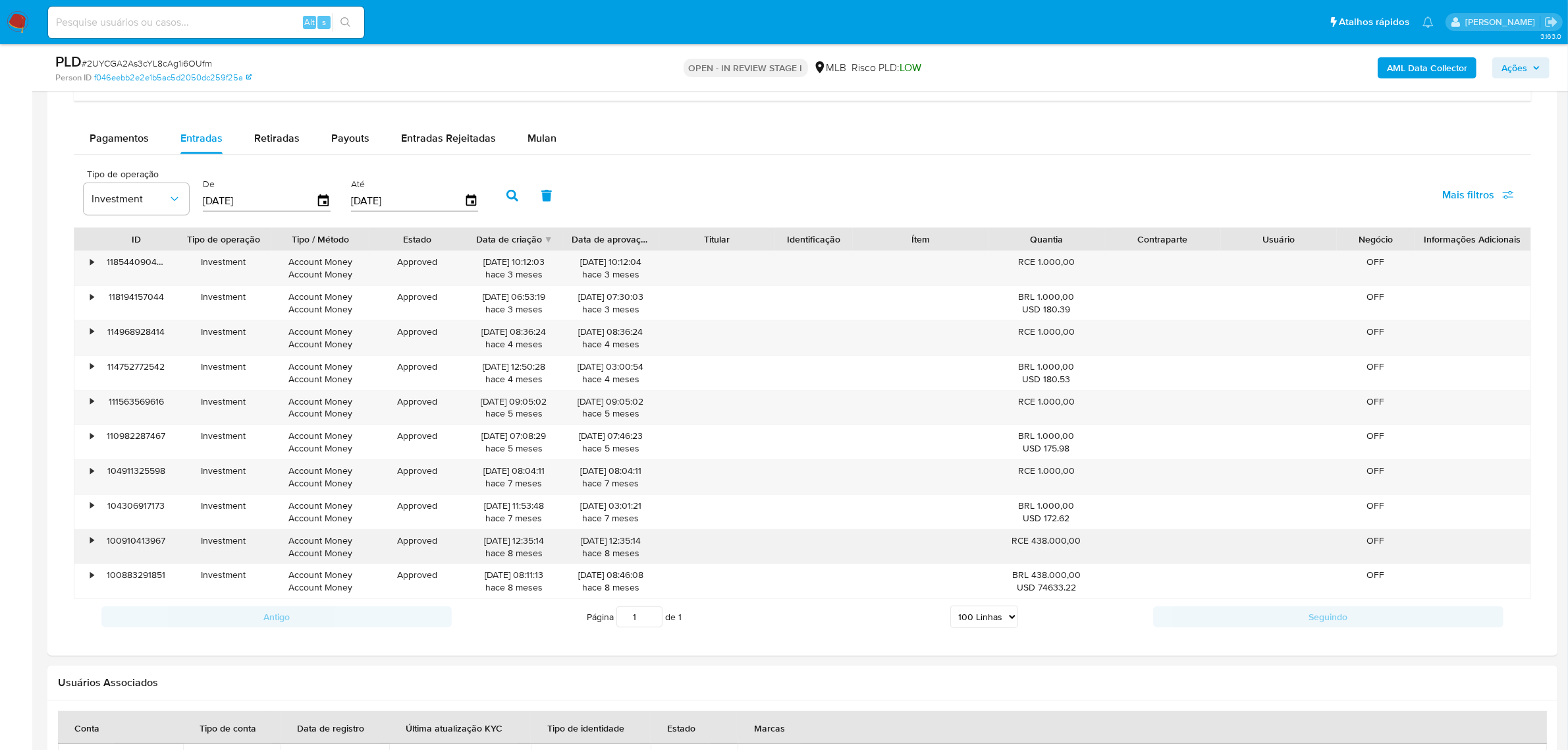
click at [664, 545] on div "• [FINANCIAL_ID] Investment Account Money Account Money Approved [DATE] 12:35:1…" at bounding box center [802, 547] width 1456 height 34
click at [320, 200] on icon "button" at bounding box center [323, 201] width 23 height 23
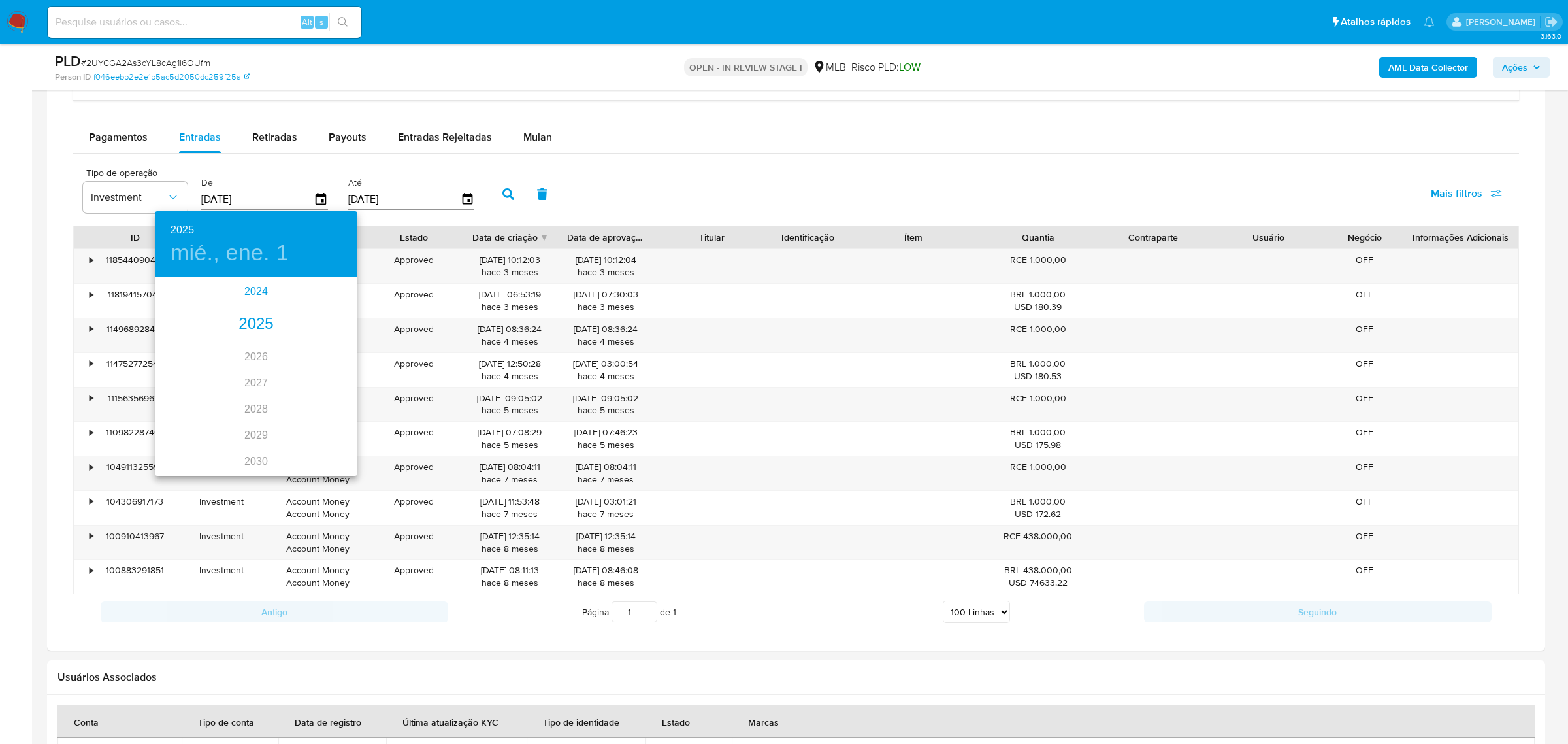
click at [250, 287] on div "2024" at bounding box center [256, 291] width 203 height 26
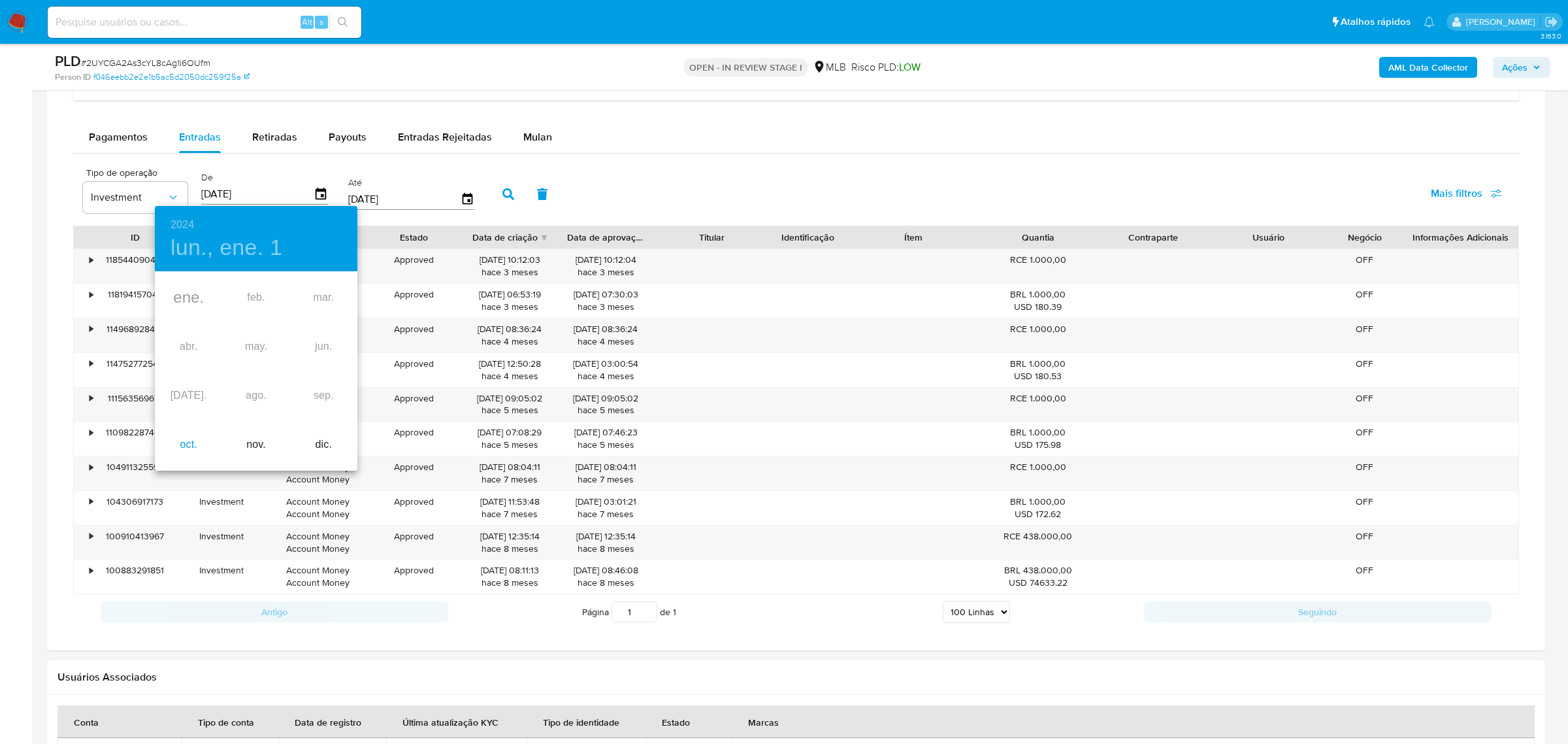
click at [187, 444] on div "oct." at bounding box center [188, 445] width 68 height 49
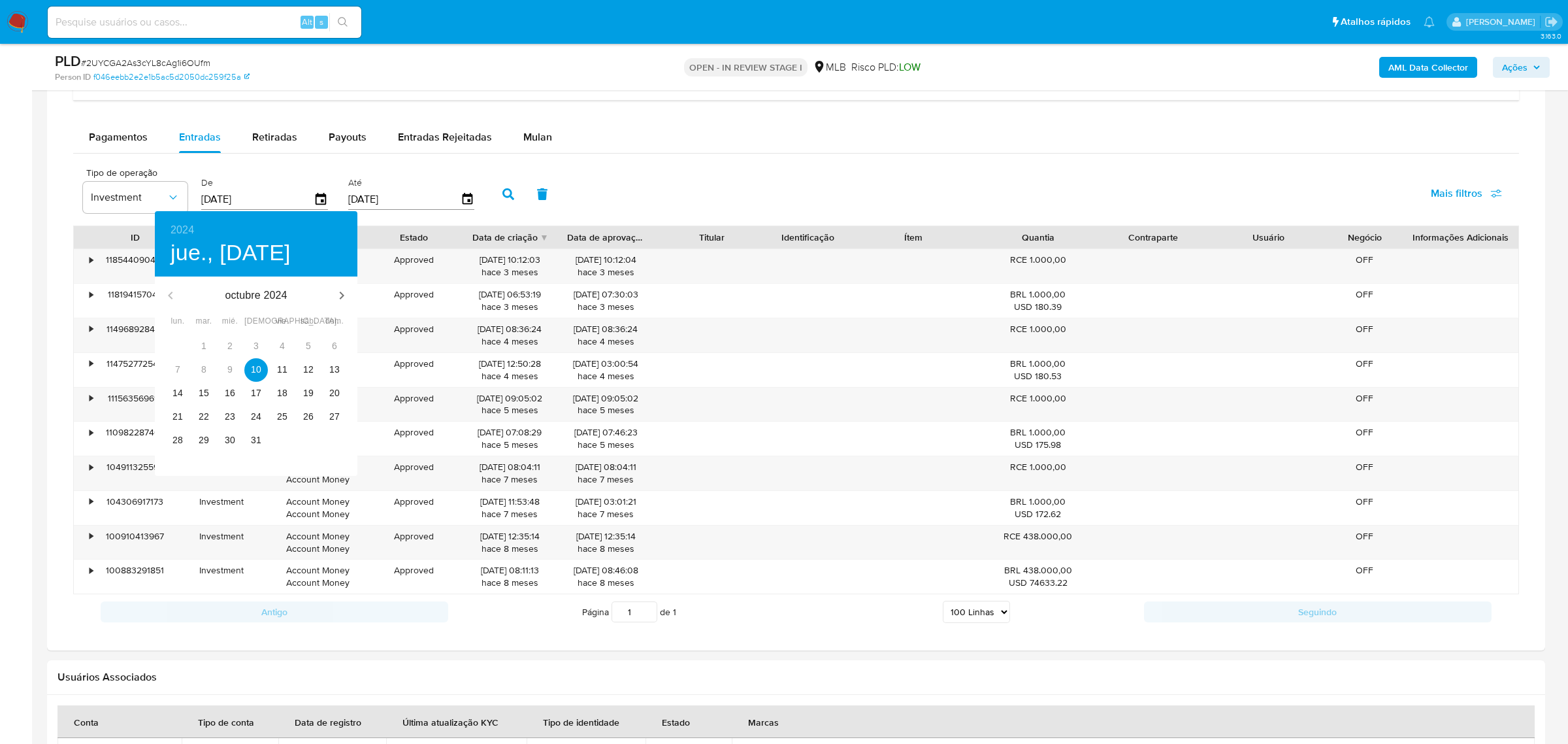
type input "[DATE]"
click at [509, 199] on div at bounding box center [784, 372] width 1568 height 744
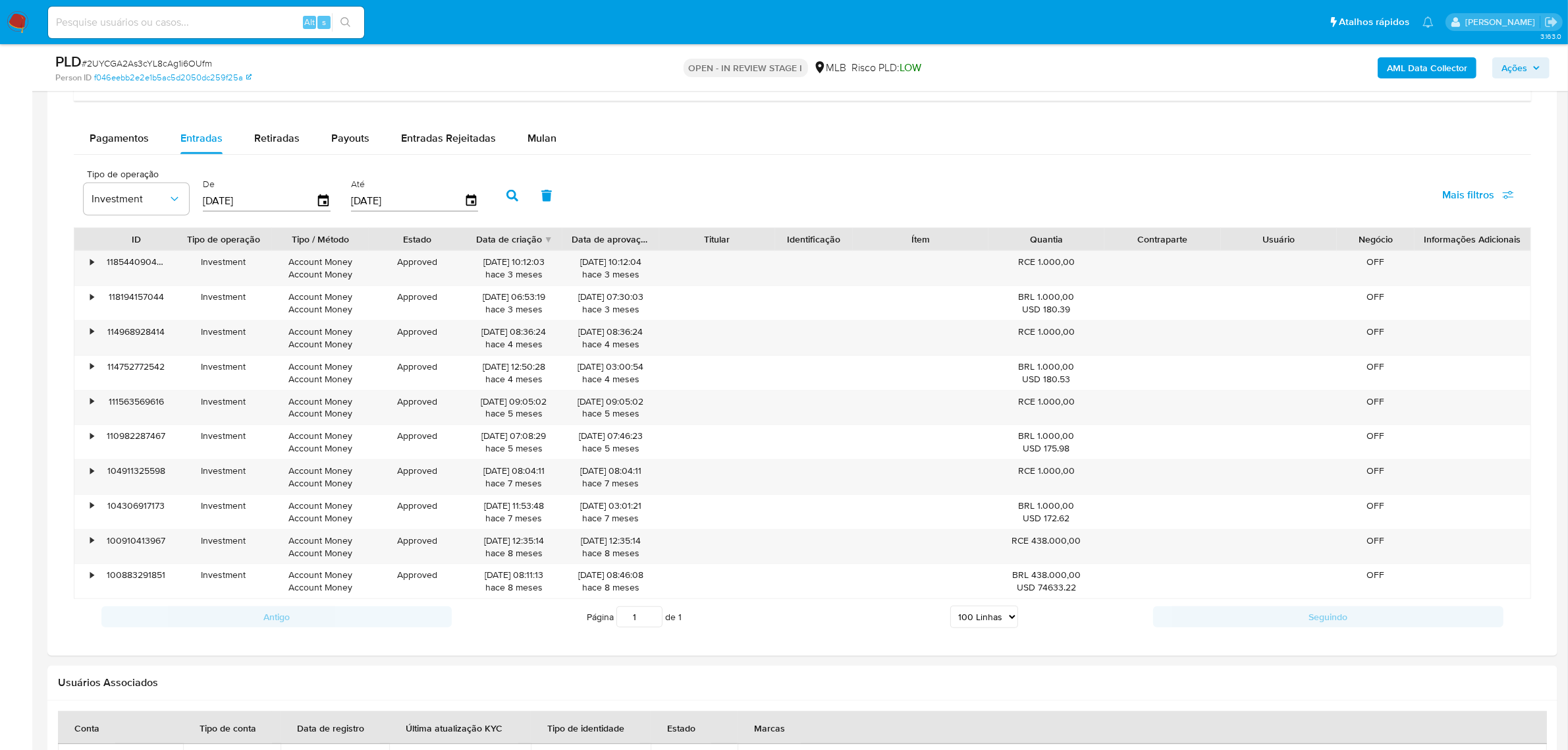
click at [507, 193] on icon "button" at bounding box center [512, 195] width 12 height 12
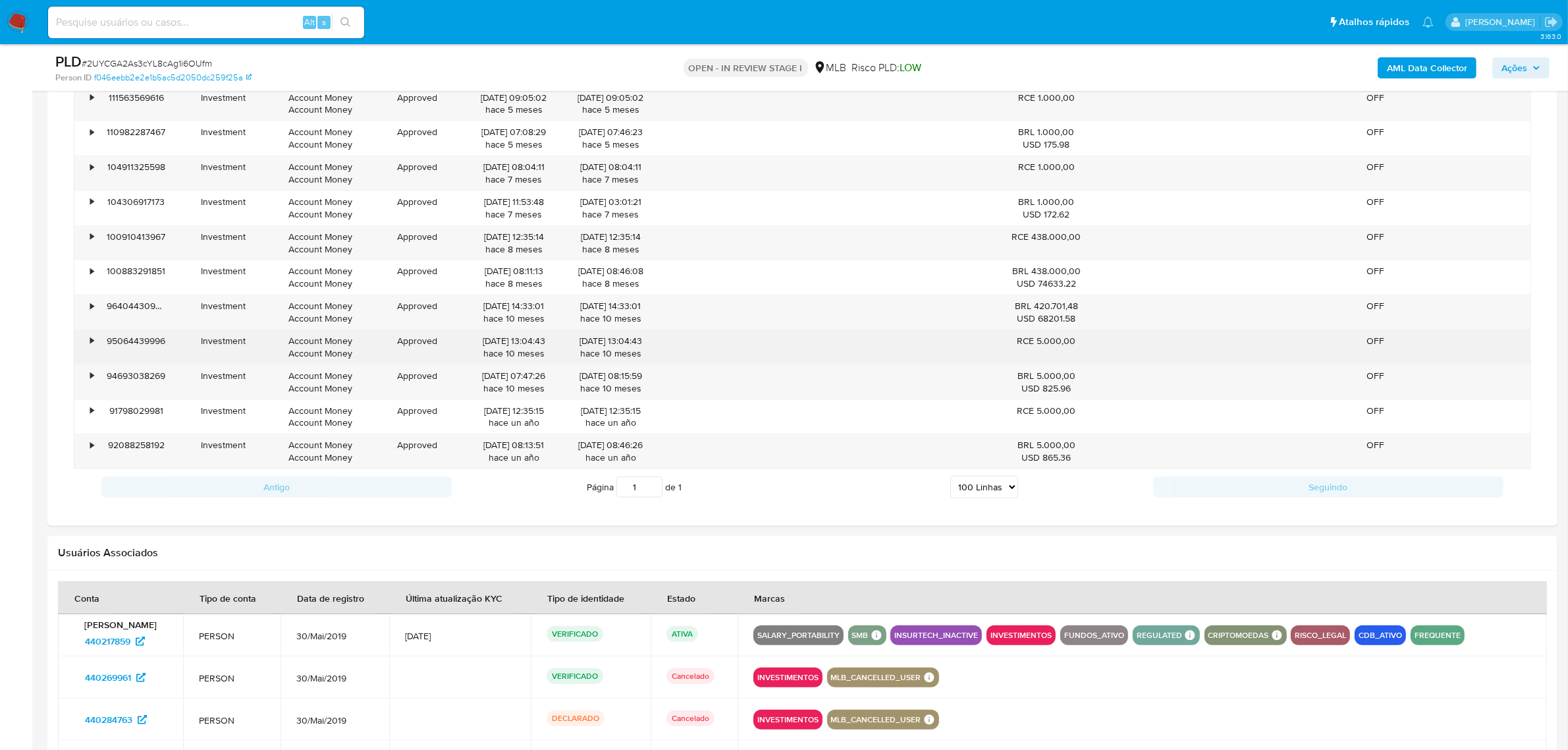
scroll to position [1318, 0]
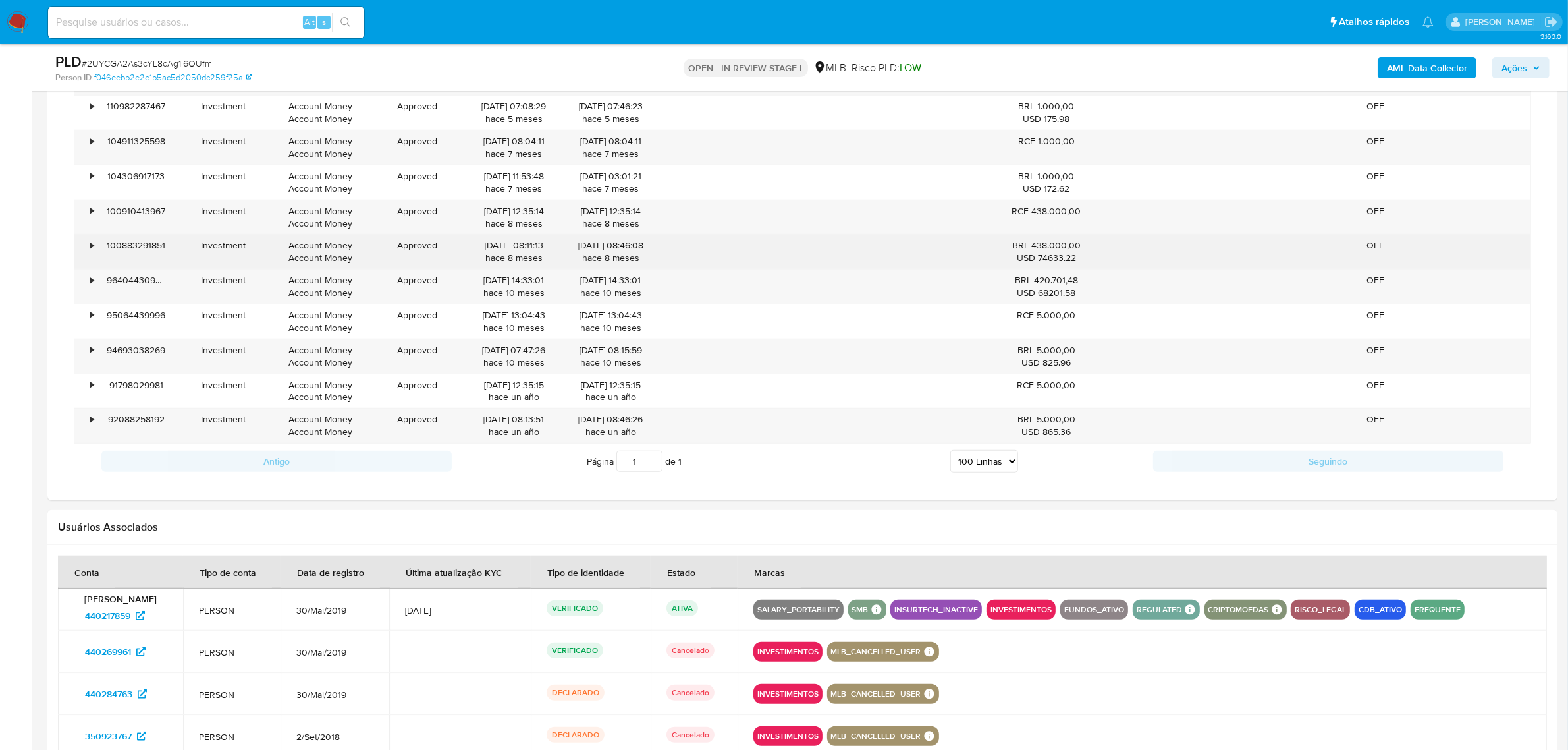
click at [1059, 252] on div "BRL 438.000,00 USD 74633.22" at bounding box center [1046, 252] width 98 height 25
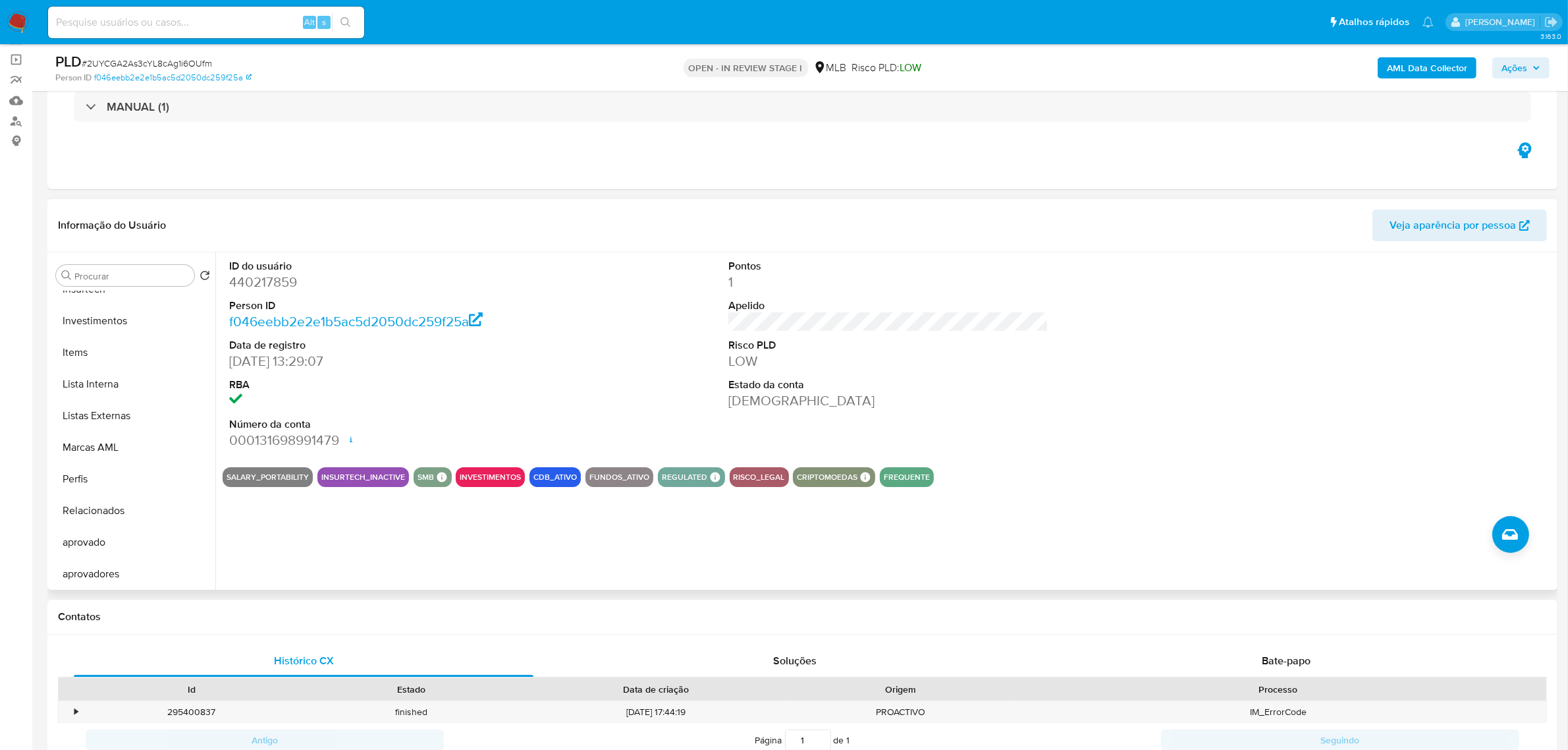
scroll to position [0, 0]
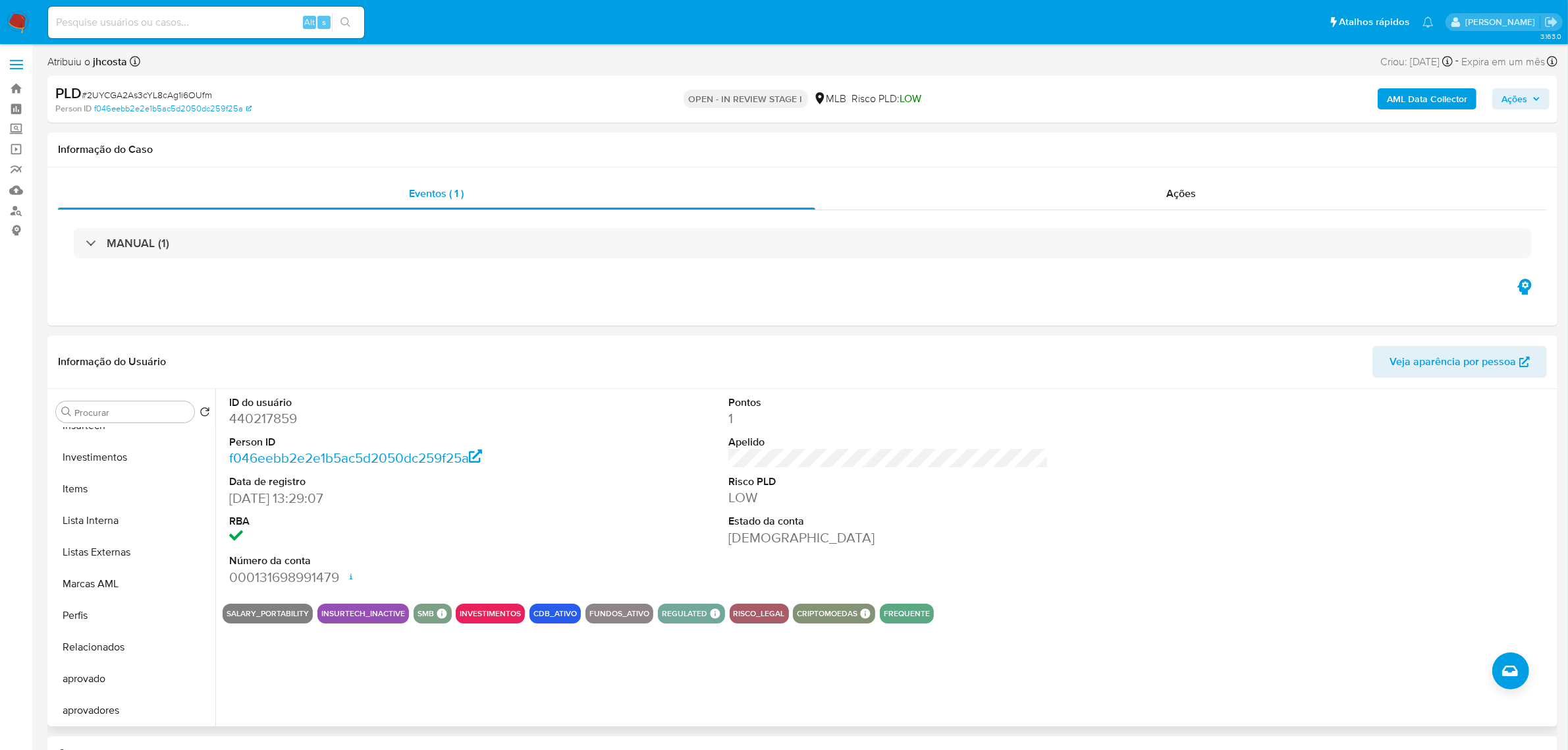
click at [254, 419] on dd "440217859" at bounding box center [389, 418] width 320 height 18
copy dd "440217859"
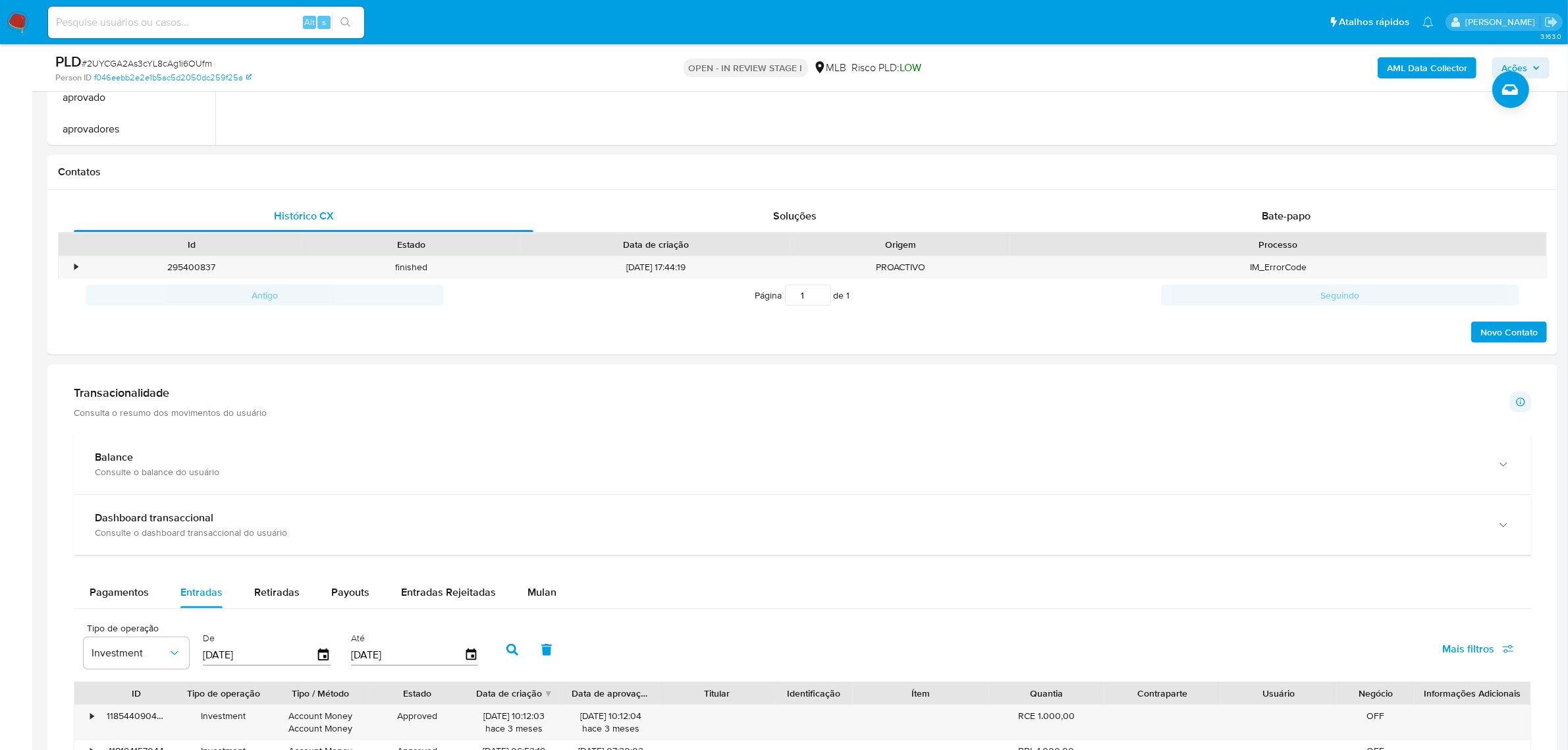
scroll to position [494, 0]
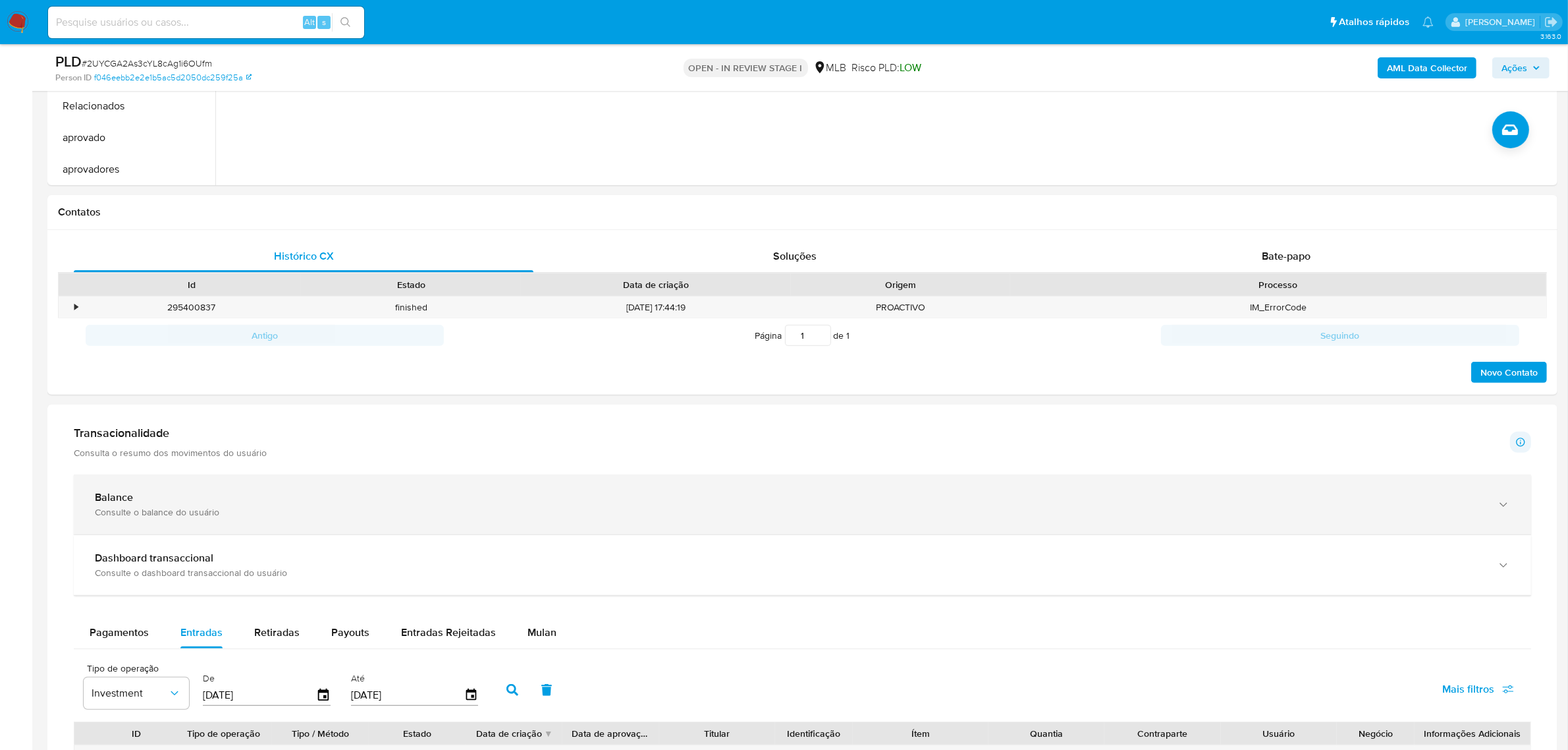
click at [226, 512] on div "Consulte o balance do usuário" at bounding box center [789, 512] width 1389 height 12
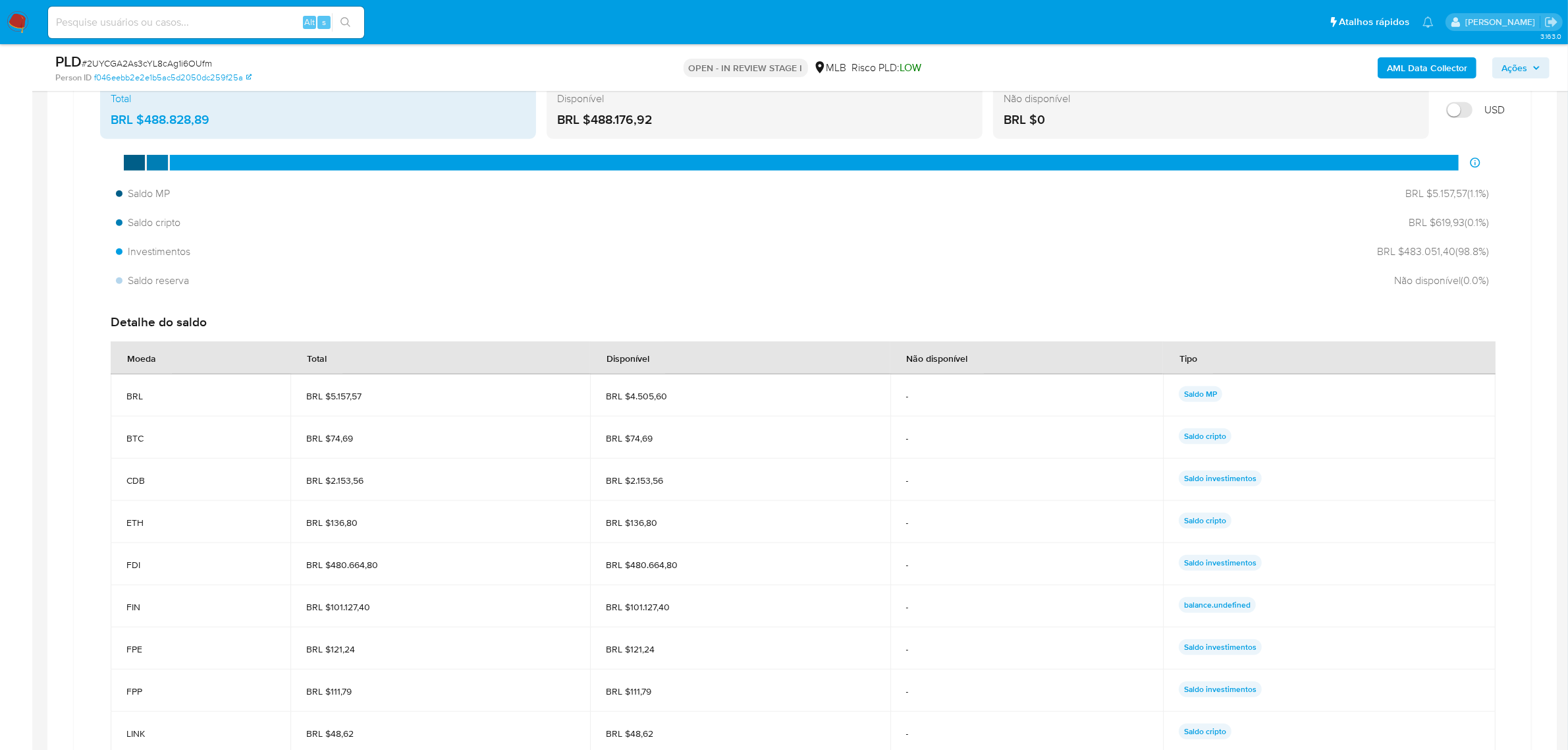
scroll to position [988, 0]
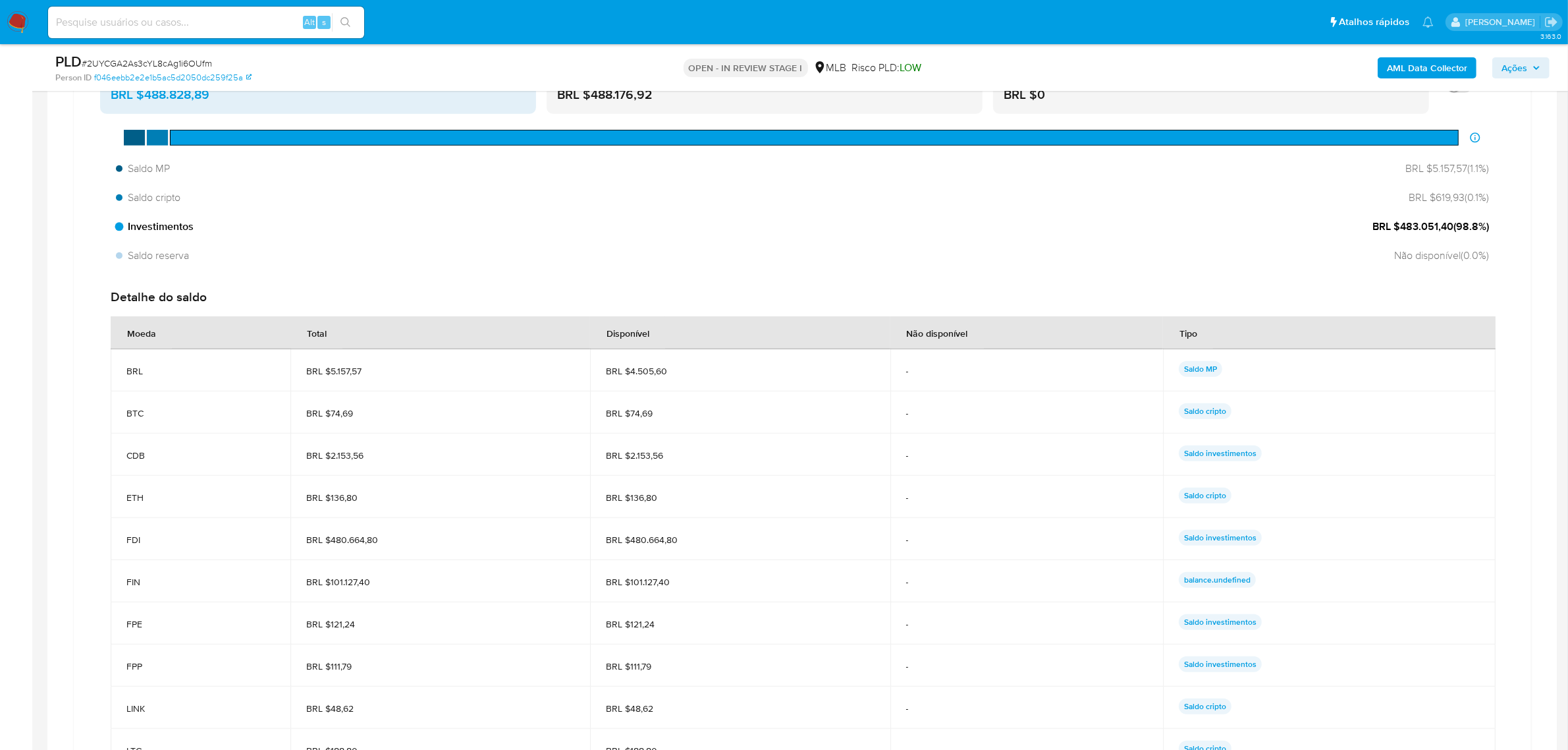
drag, startPoint x: 1399, startPoint y: 228, endPoint x: 1449, endPoint y: 234, distance: 50.4
click at [1449, 234] on span "BRL $483.051,40 ( 98.8 %)" at bounding box center [1431, 226] width 117 height 15
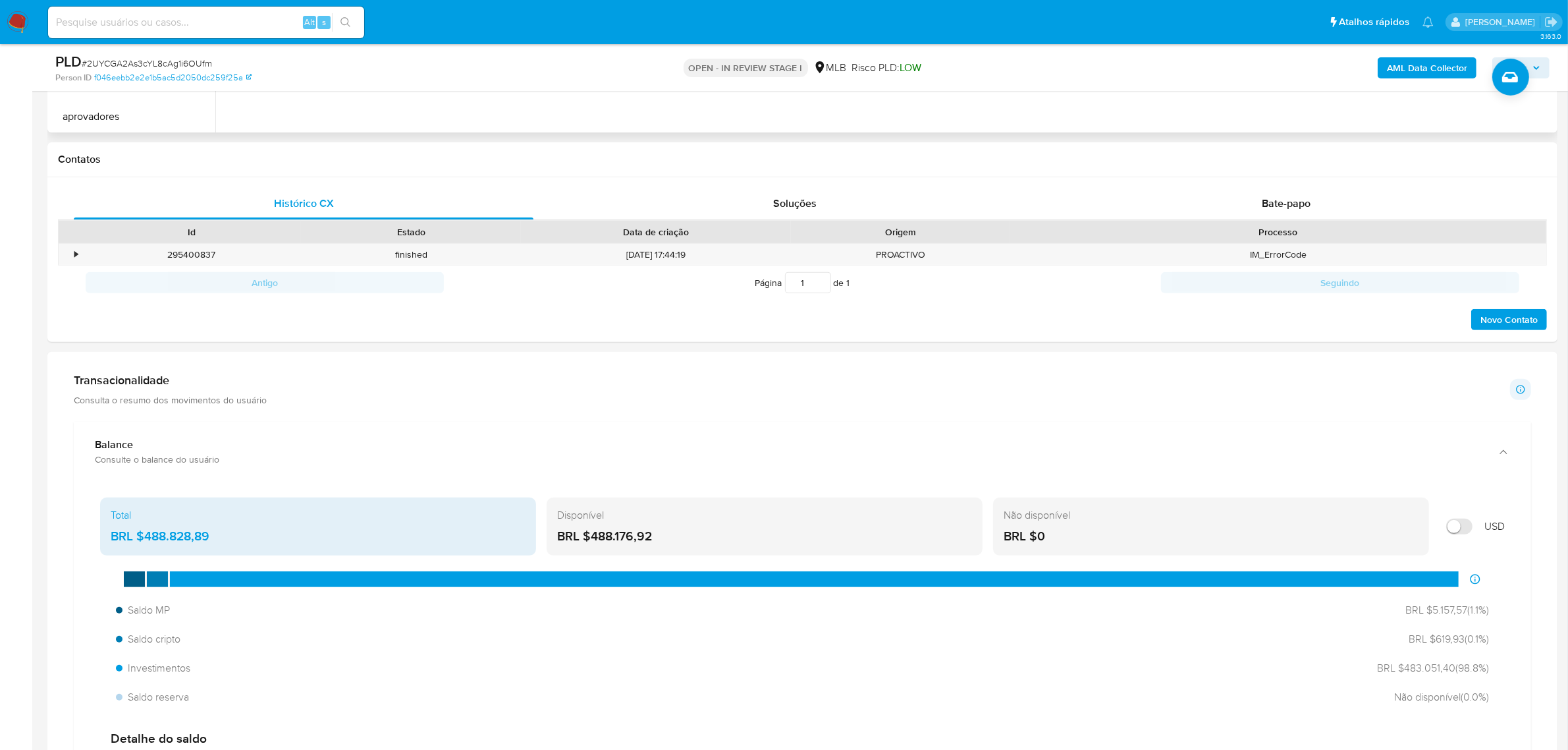
scroll to position [82, 0]
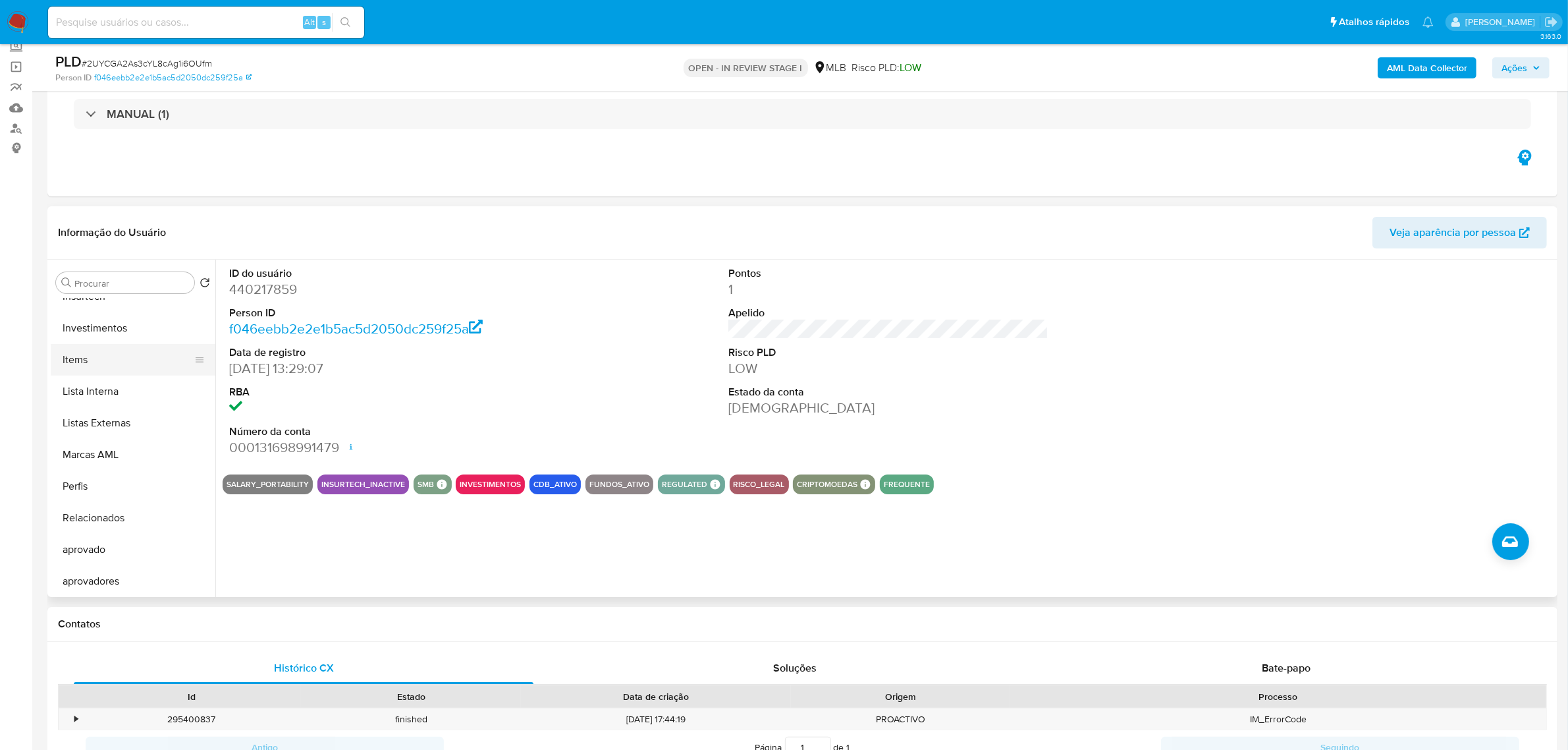
click at [91, 347] on button "Items" at bounding box center [127, 359] width 154 height 32
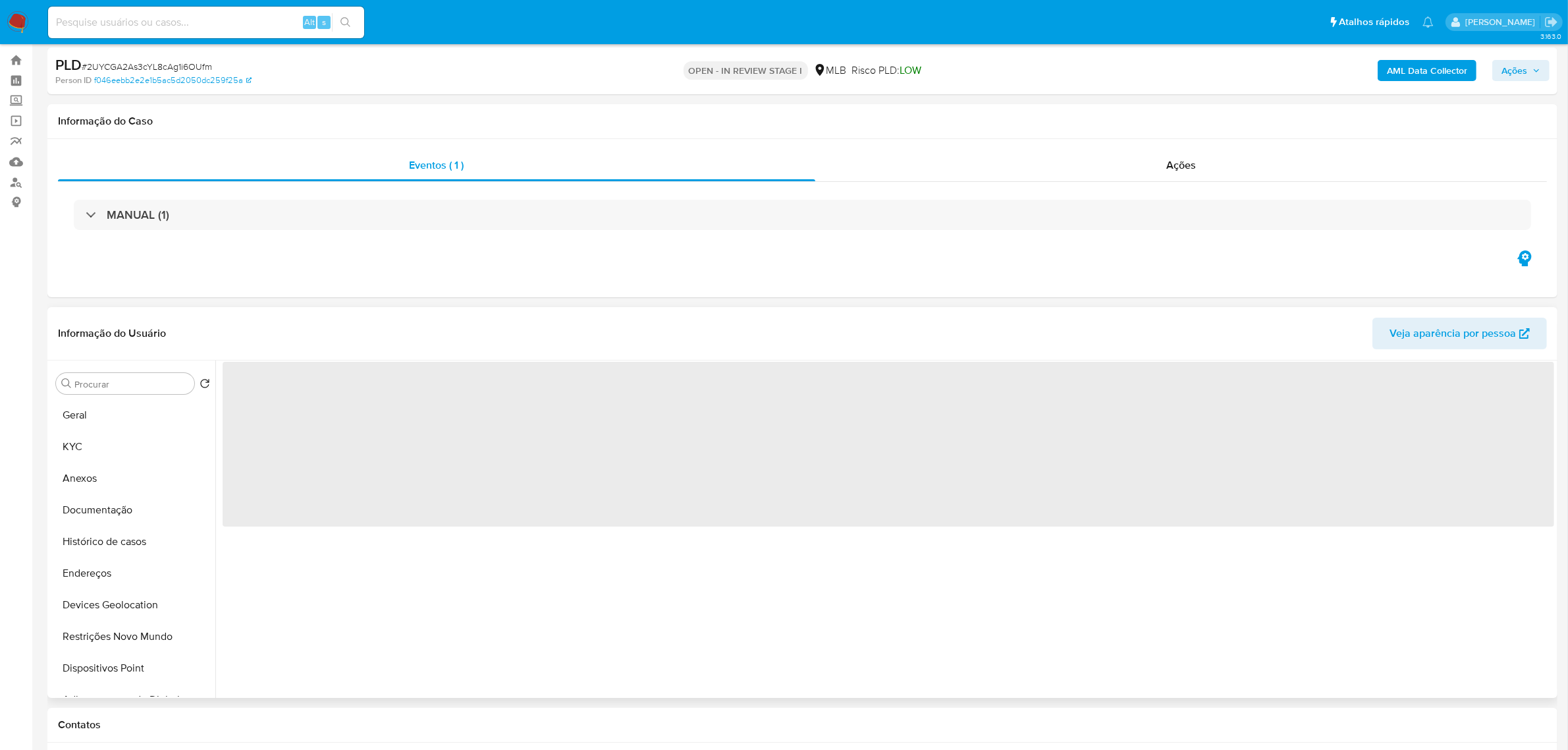
scroll to position [0, 0]
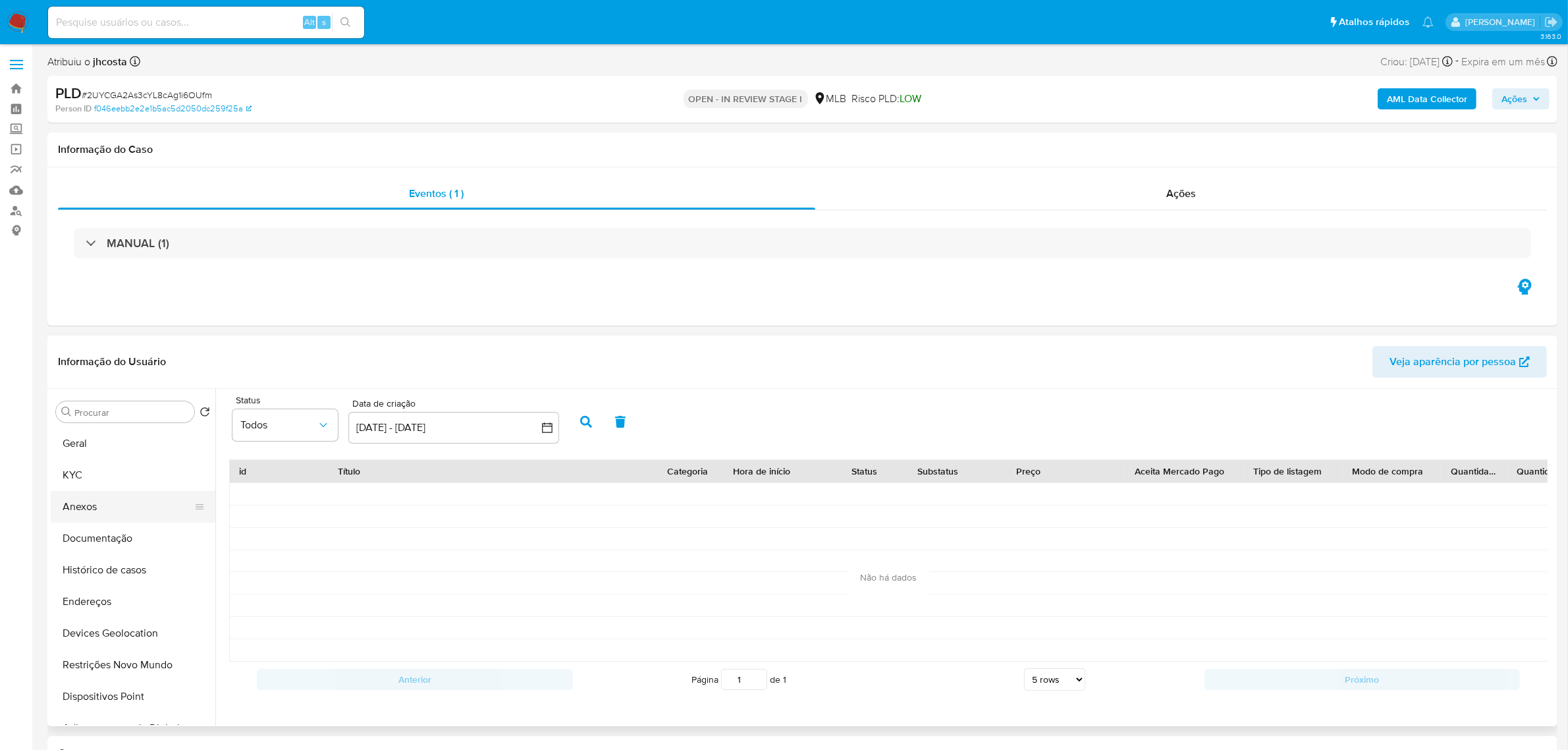
click at [99, 512] on button "Anexos" at bounding box center [127, 506] width 154 height 32
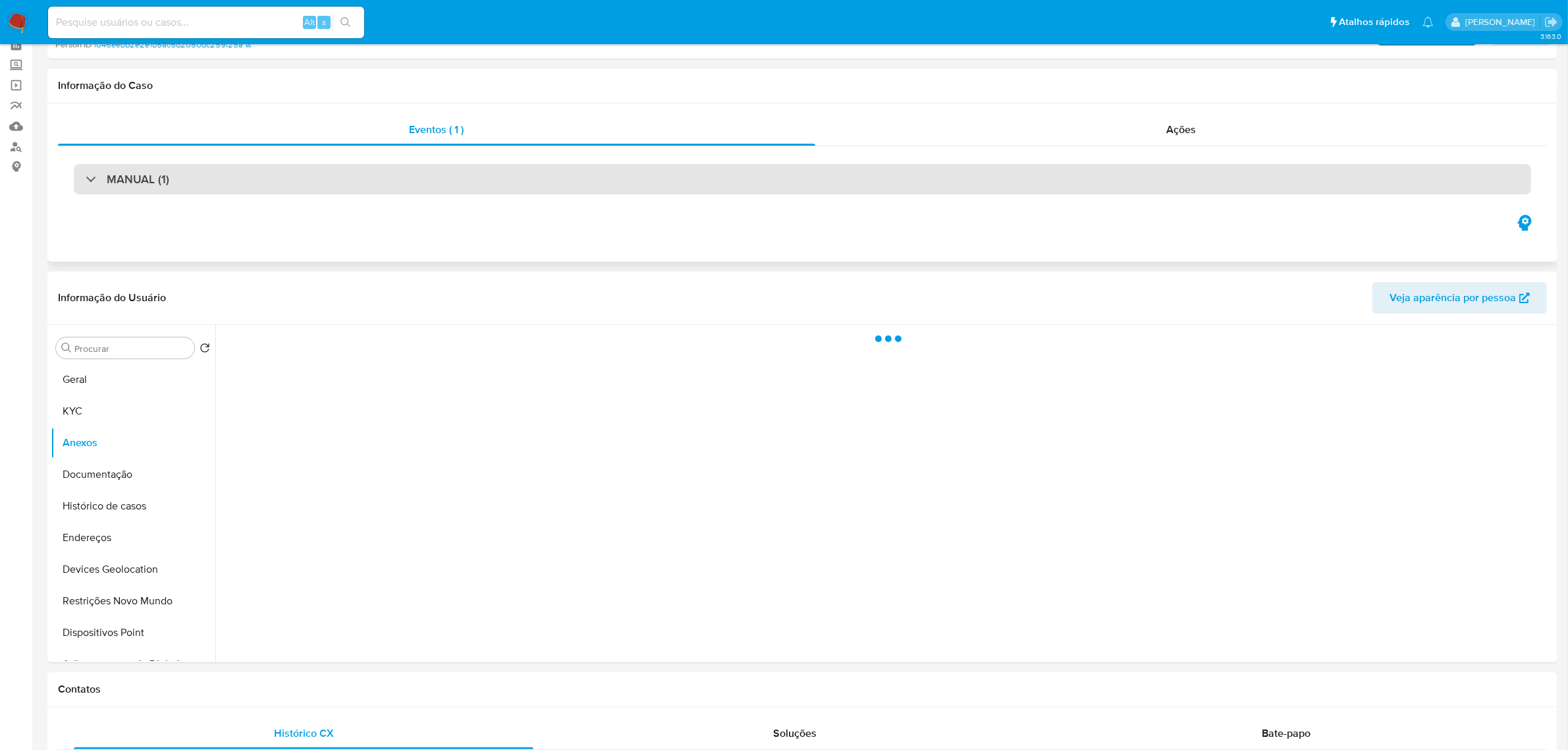
scroll to position [164, 0]
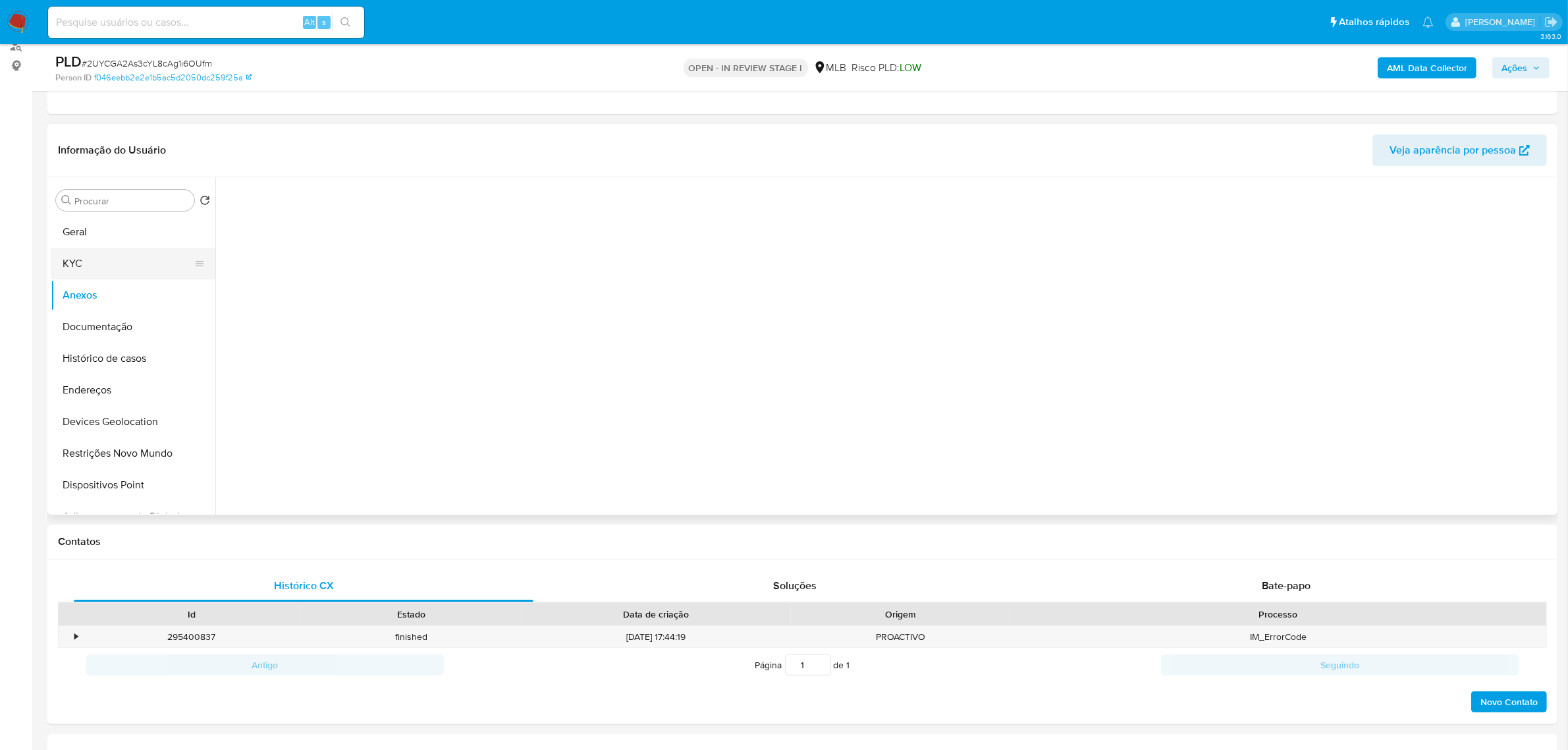
click at [87, 257] on button "KYC" at bounding box center [127, 263] width 154 height 32
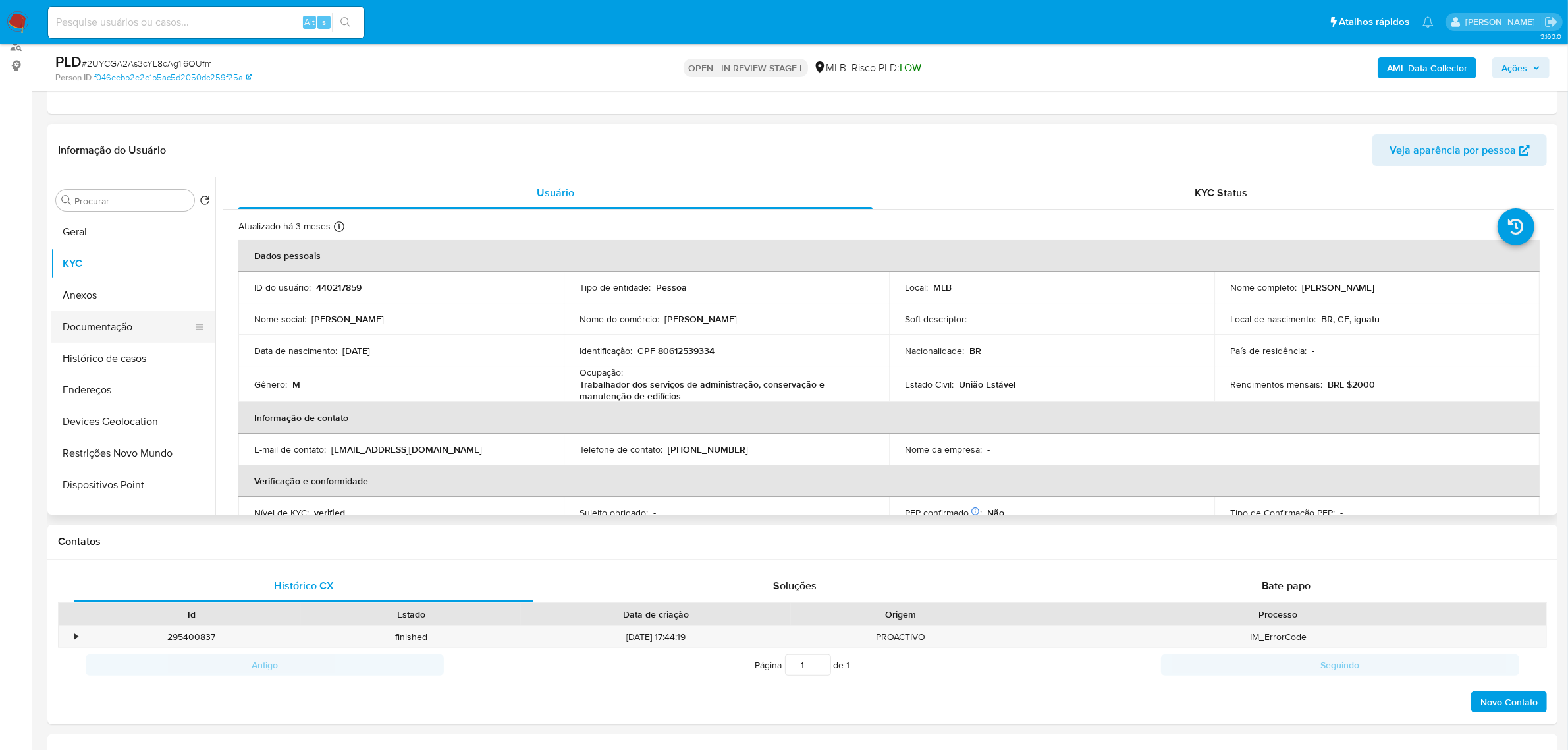
click at [113, 328] on button "Documentação" at bounding box center [127, 326] width 154 height 32
